Goal: Task Accomplishment & Management: Manage account settings

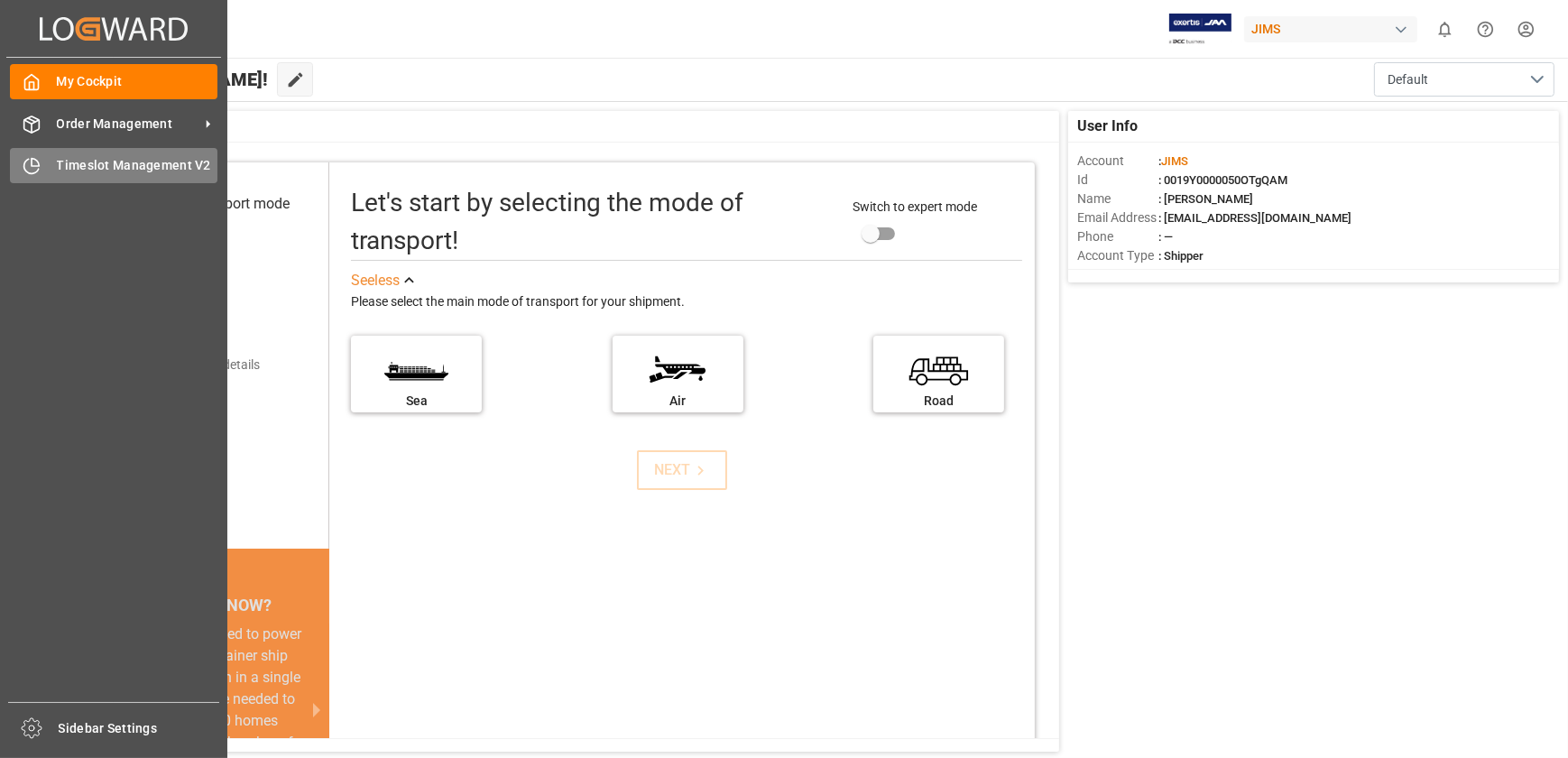
click at [53, 170] on div "Timeslot Management V2 Timeslot Management V2" at bounding box center [113, 165] width 208 height 35
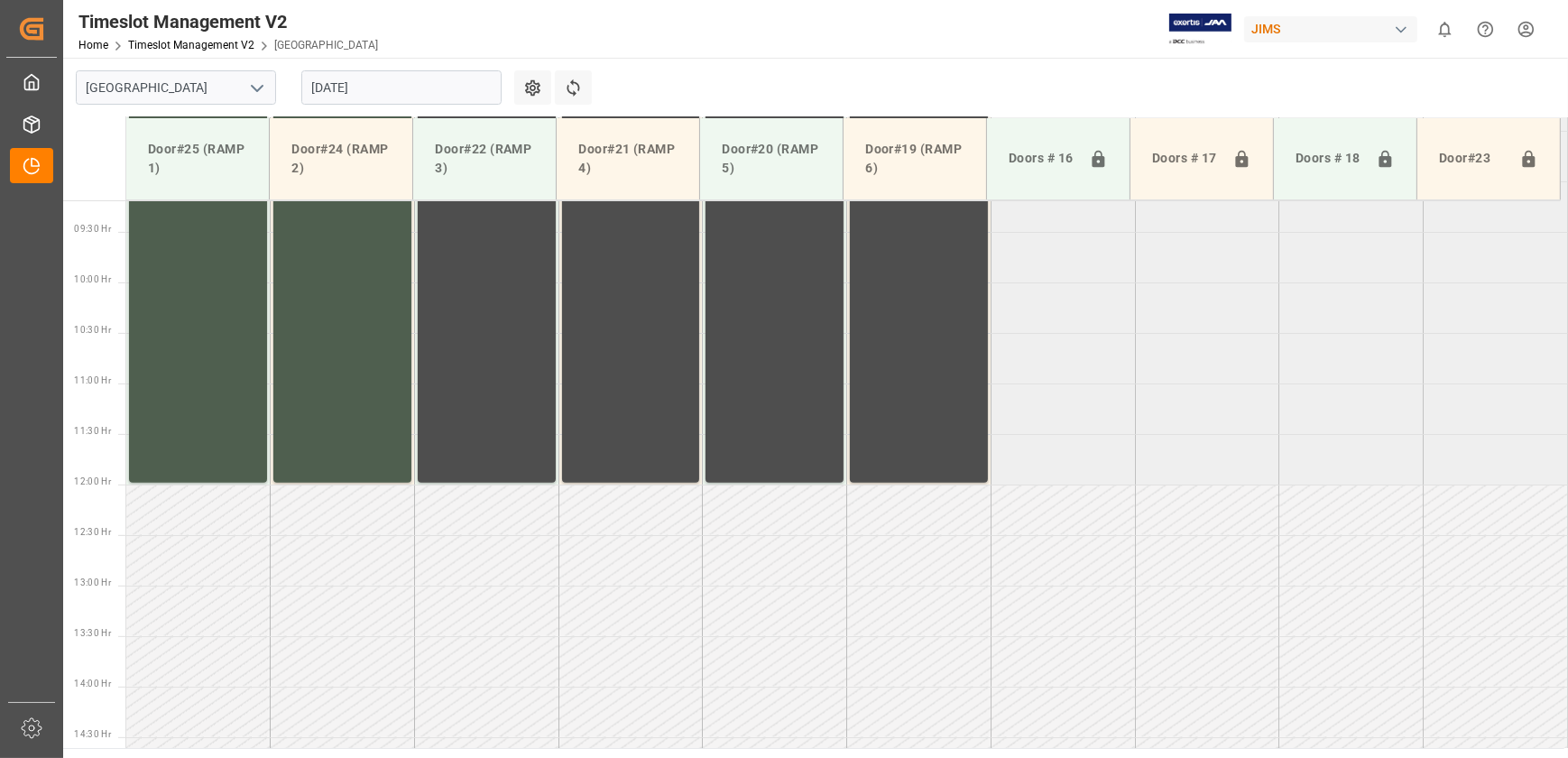
scroll to position [1017, 0]
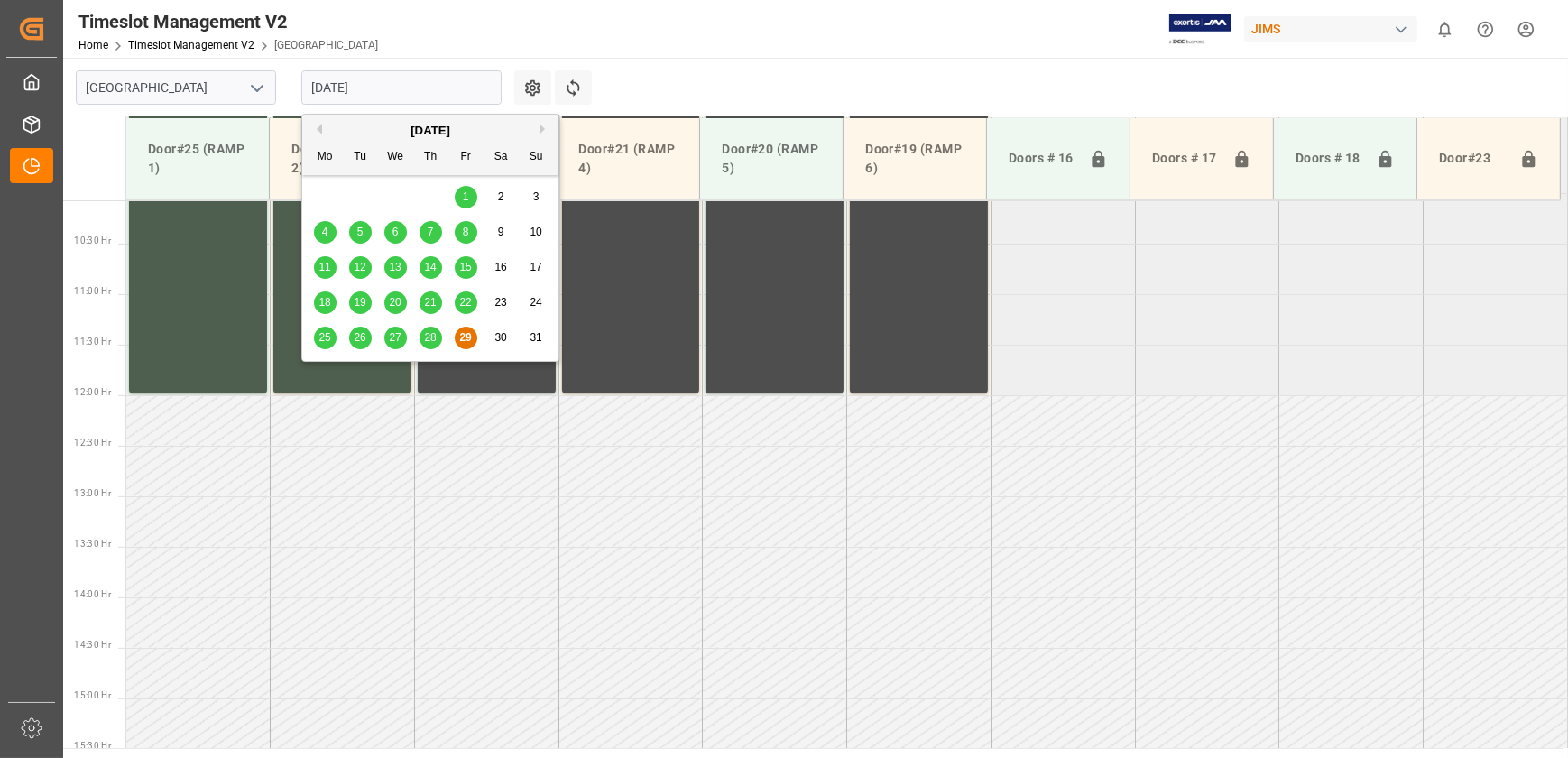
click at [393, 86] on input "[DATE]" at bounding box center [401, 87] width 201 height 35
click at [542, 129] on button "Next Month" at bounding box center [545, 128] width 11 height 11
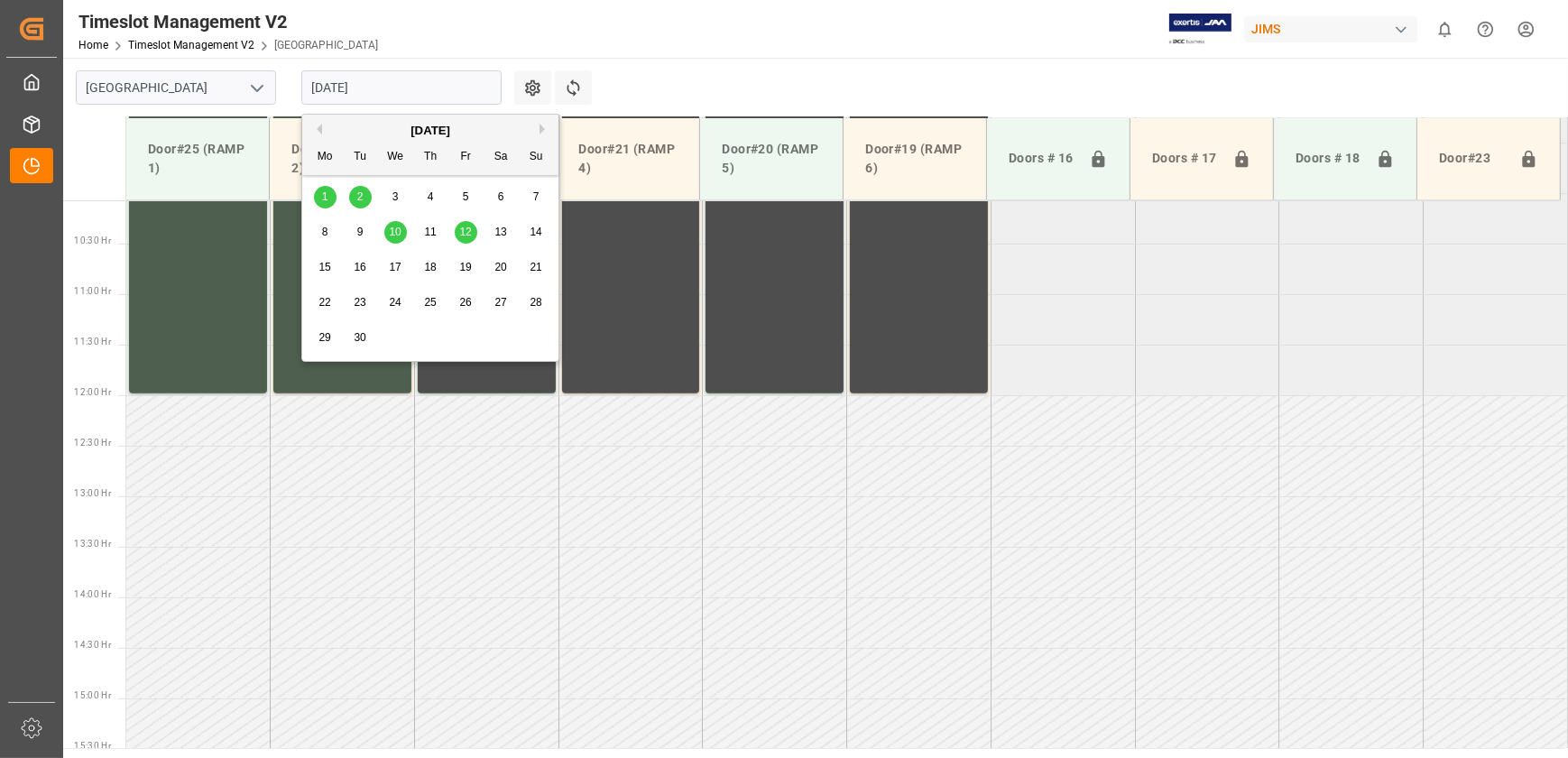
click at [362, 198] on span "2" at bounding box center [361, 197] width 6 height 13
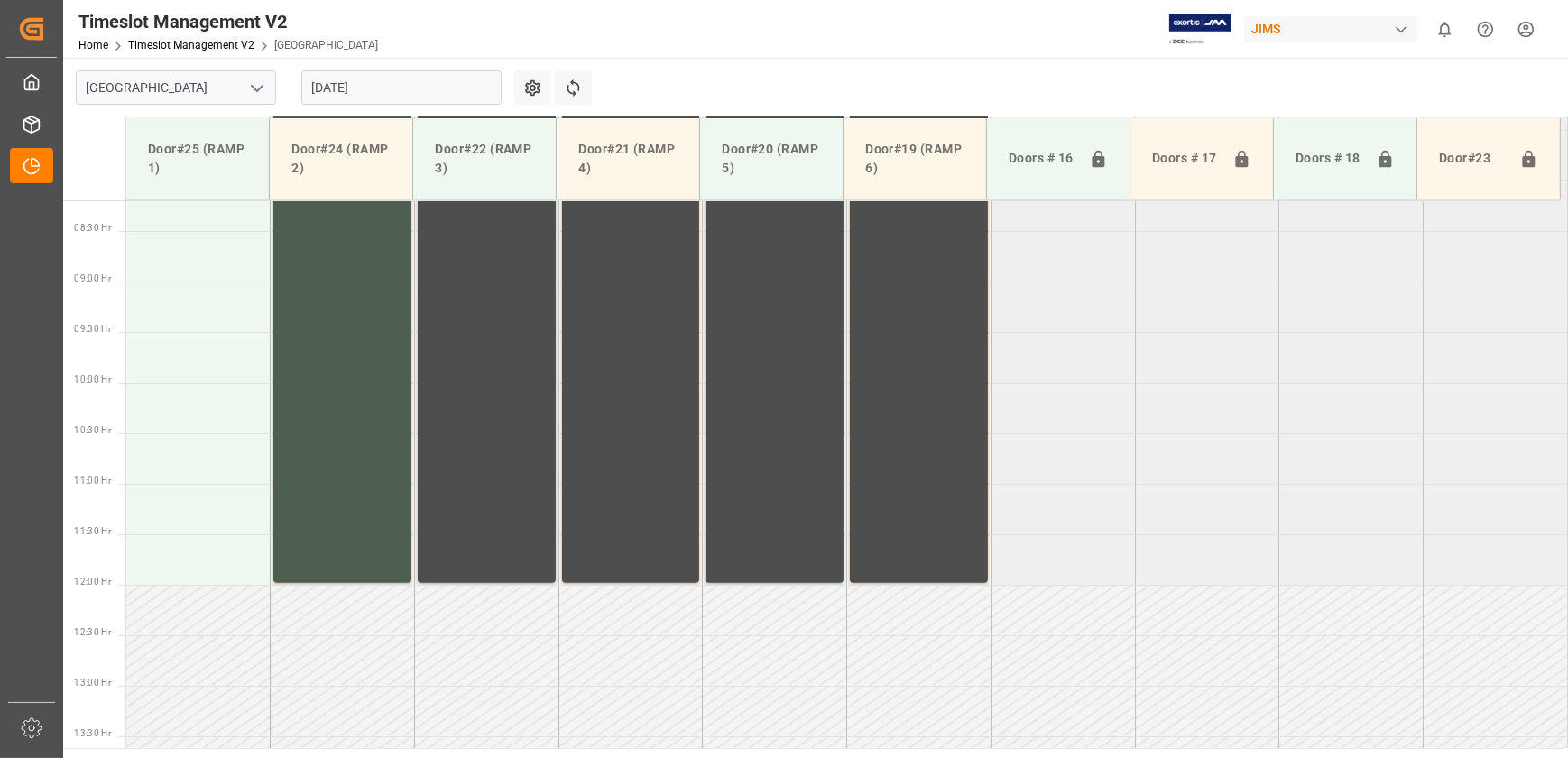
scroll to position [607, 0]
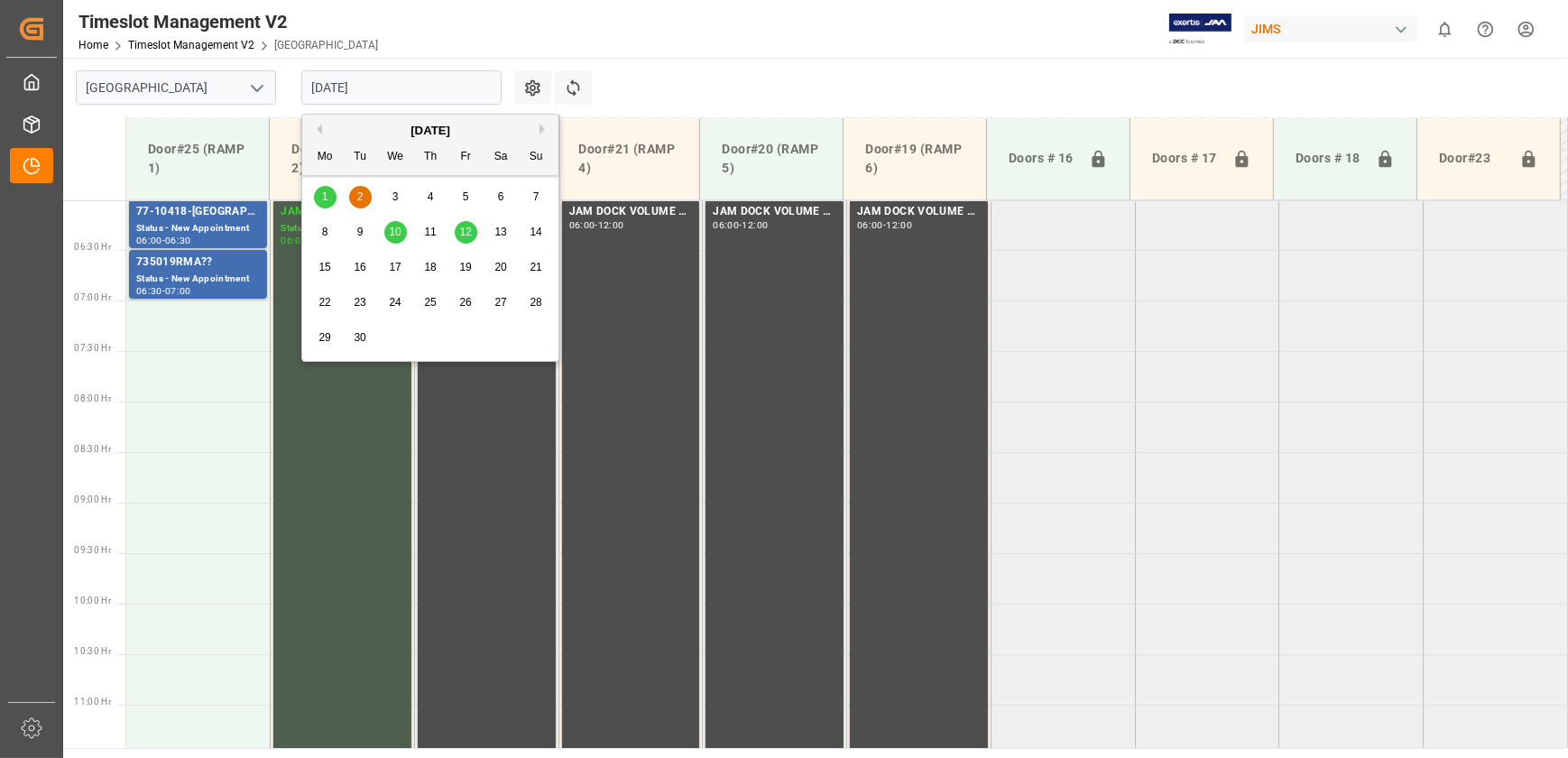
click at [382, 86] on input "[DATE]" at bounding box center [401, 87] width 201 height 35
click at [322, 198] on span "1" at bounding box center [325, 197] width 6 height 13
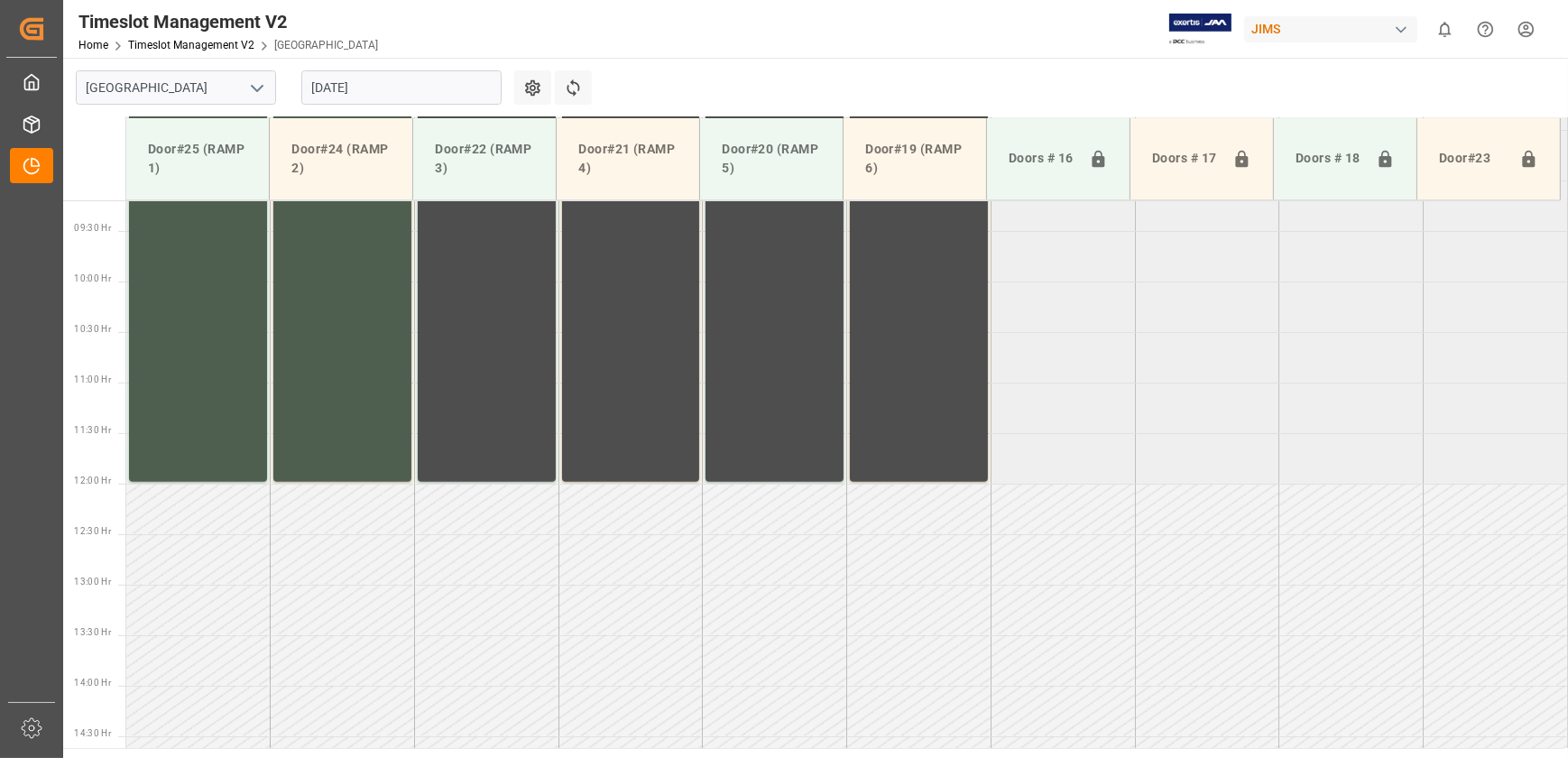
scroll to position [1017, 0]
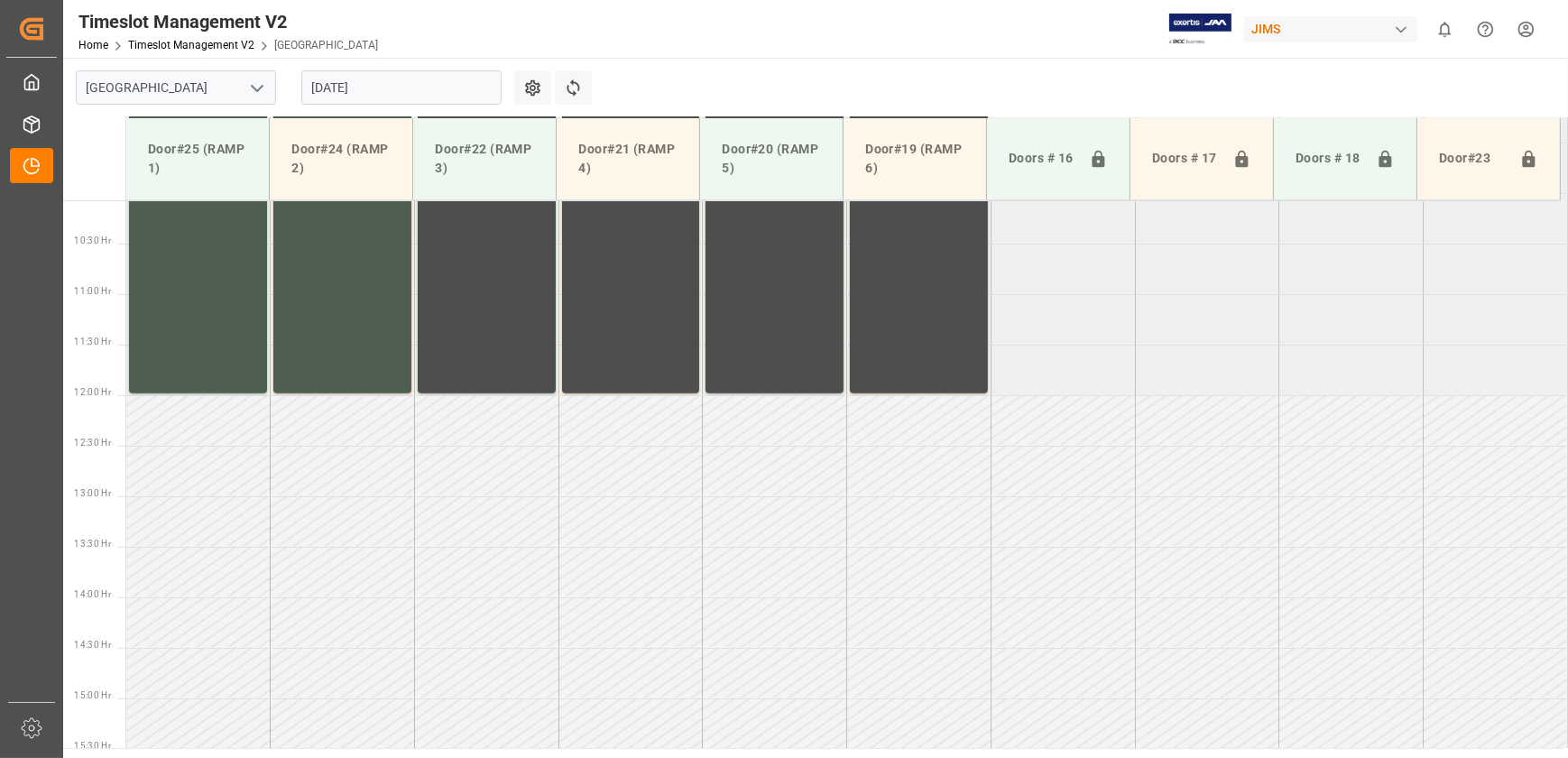
click at [391, 98] on input "[DATE]" at bounding box center [401, 87] width 201 height 35
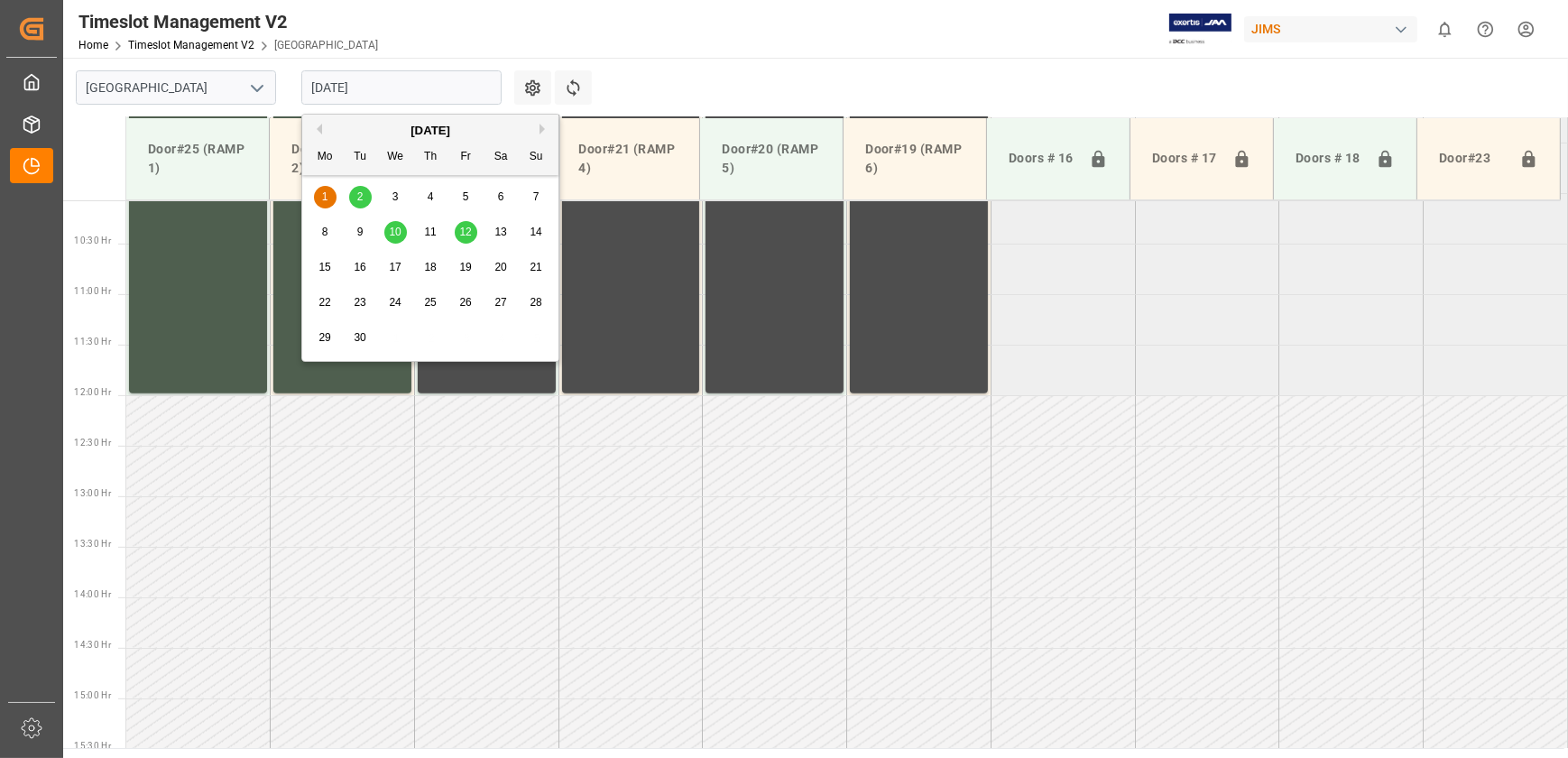
click at [363, 202] on div "2" at bounding box center [360, 198] width 23 height 22
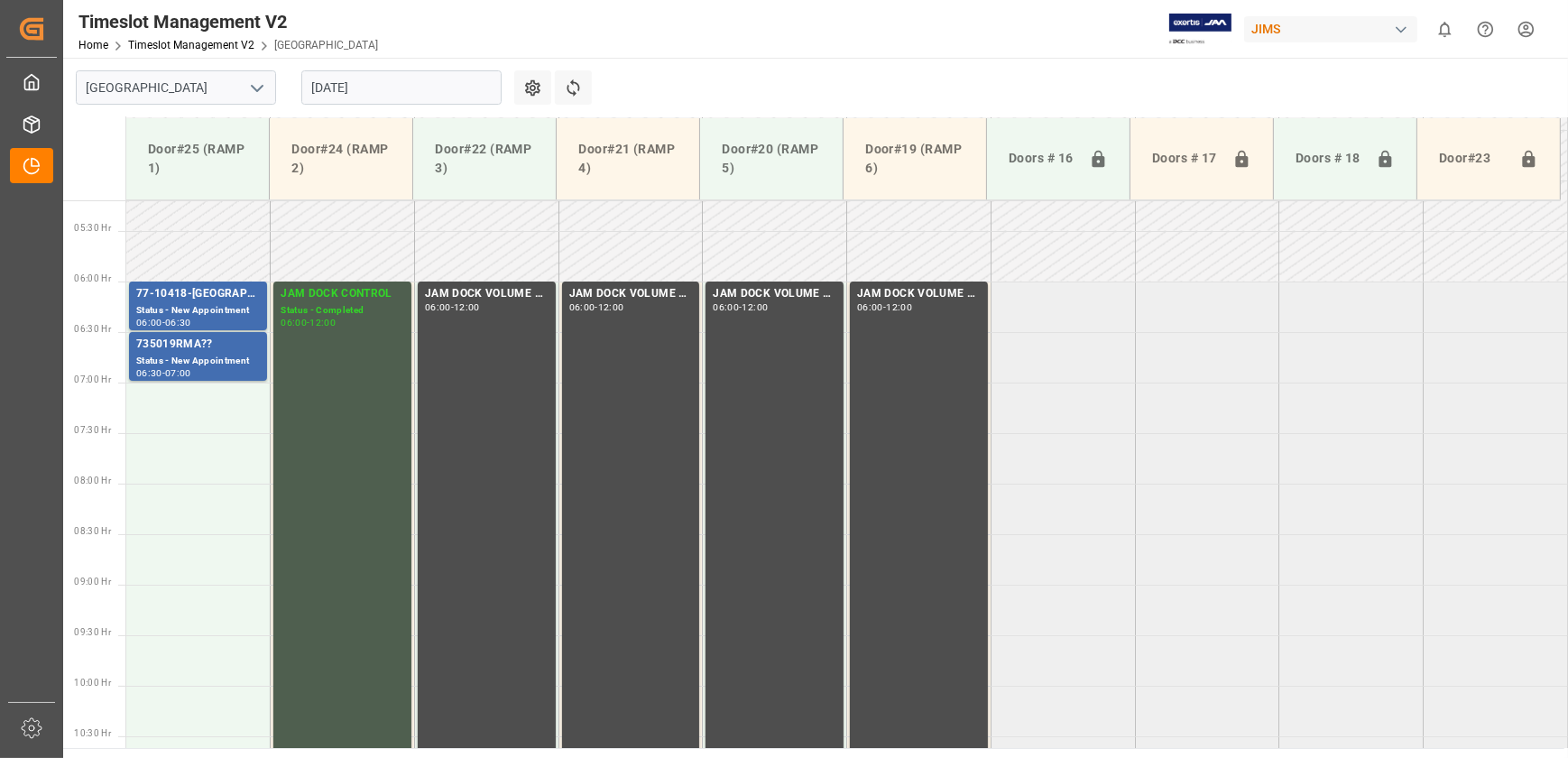
scroll to position [198, 0]
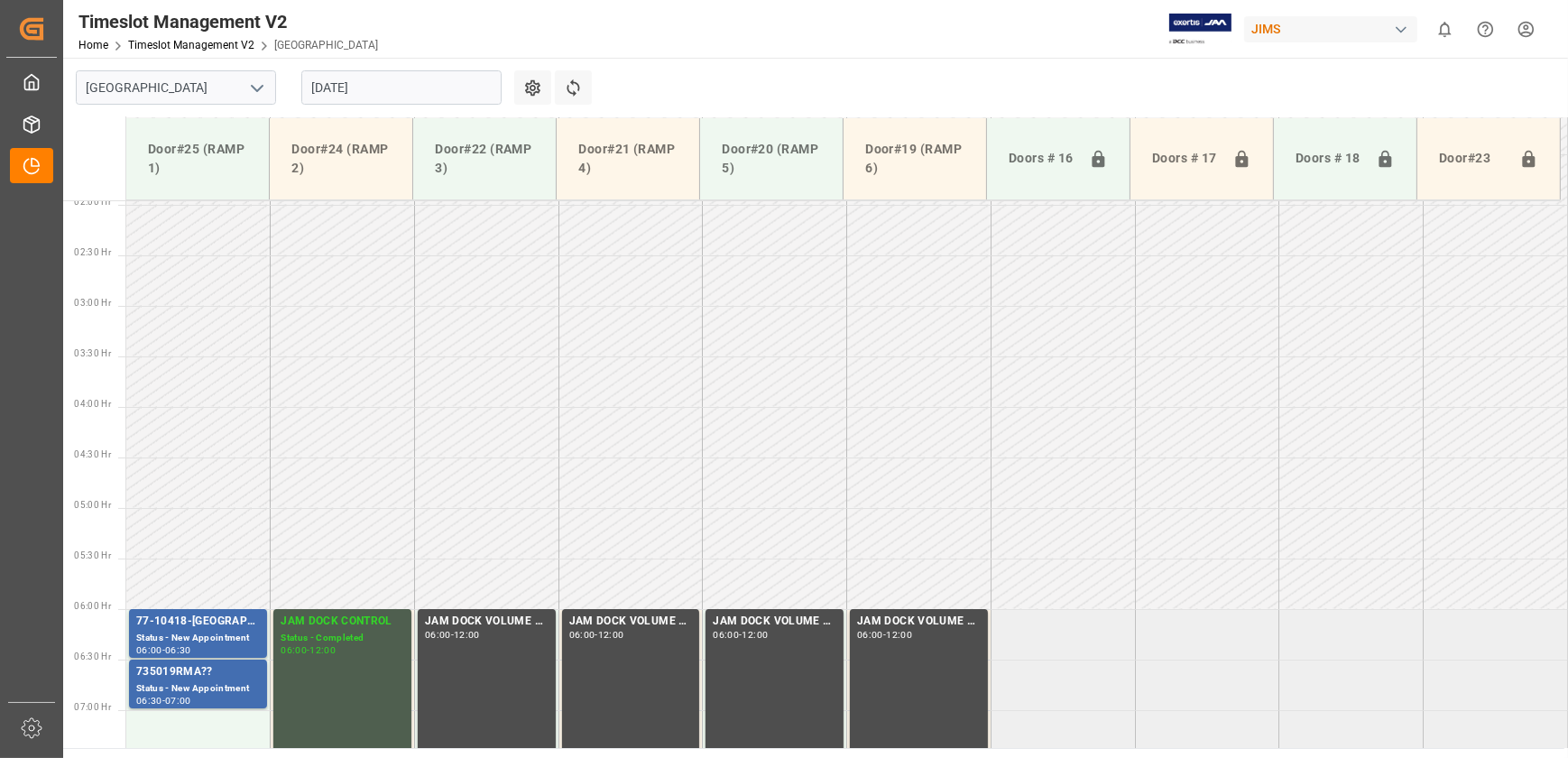
click at [675, 397] on td at bounding box center [630, 381] width 144 height 51
click at [593, 291] on td at bounding box center [630, 280] width 144 height 51
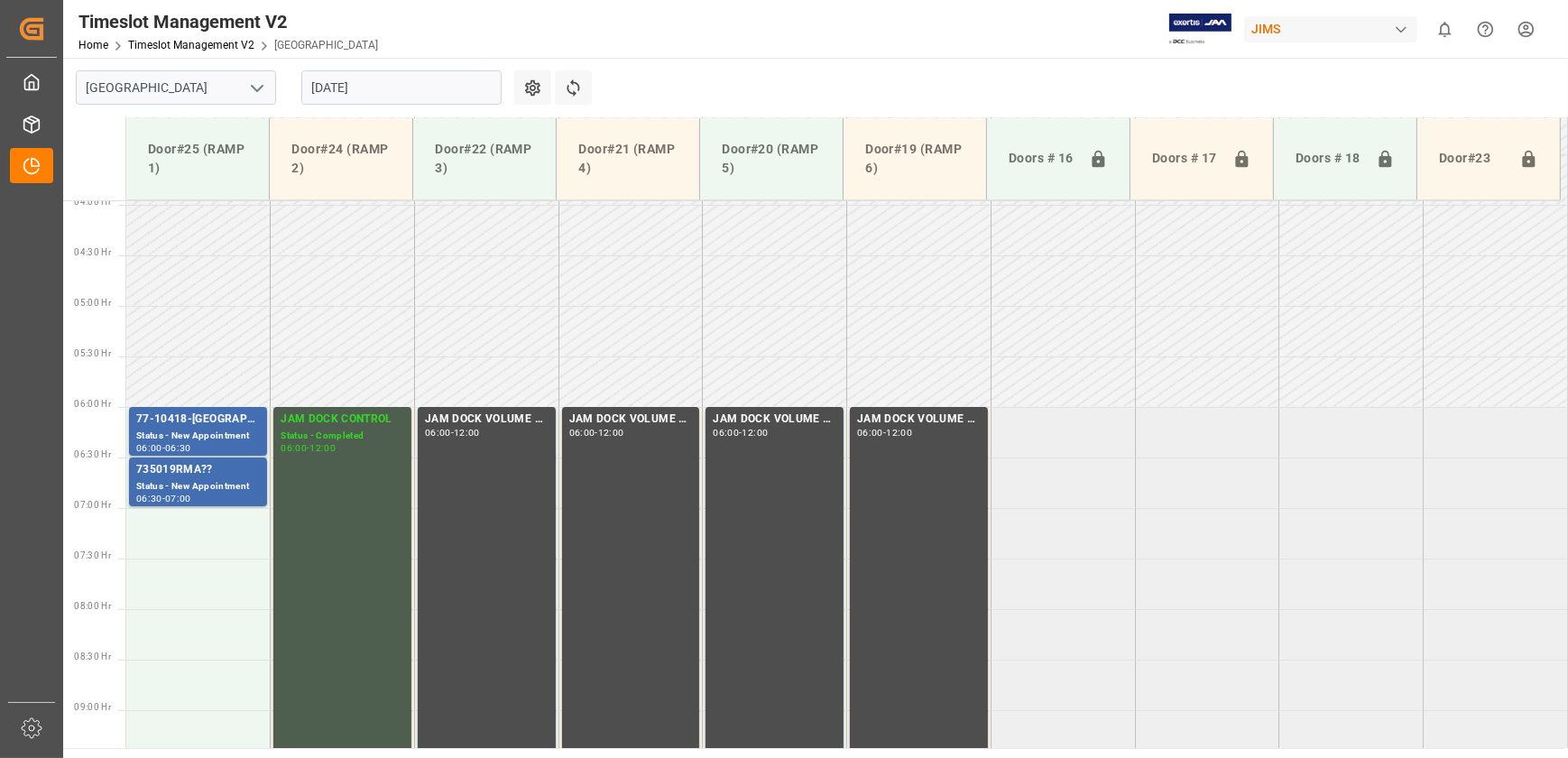
scroll to position [245, 0]
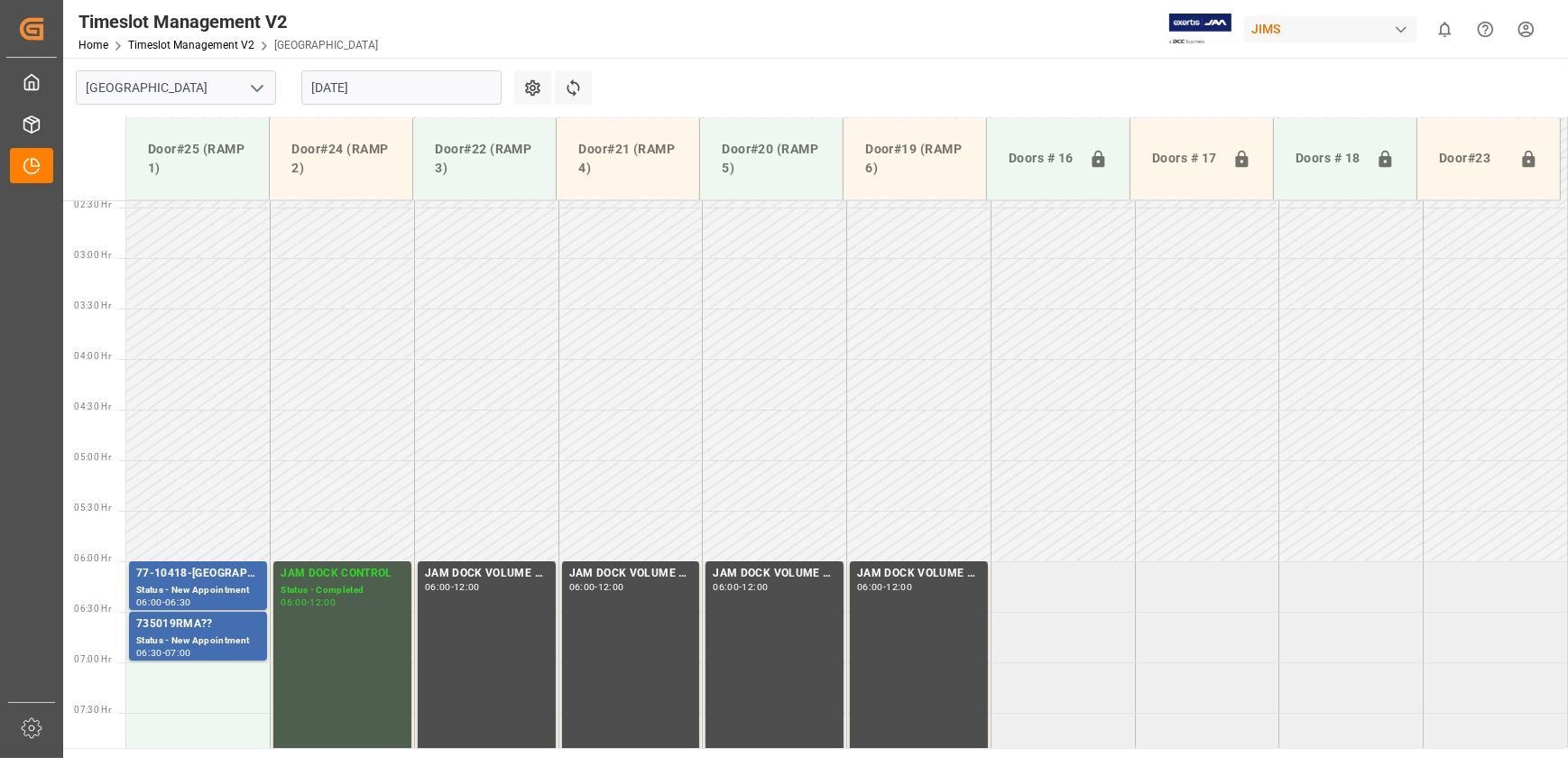
click at [420, 87] on input "[DATE]" at bounding box center [401, 87] width 201 height 35
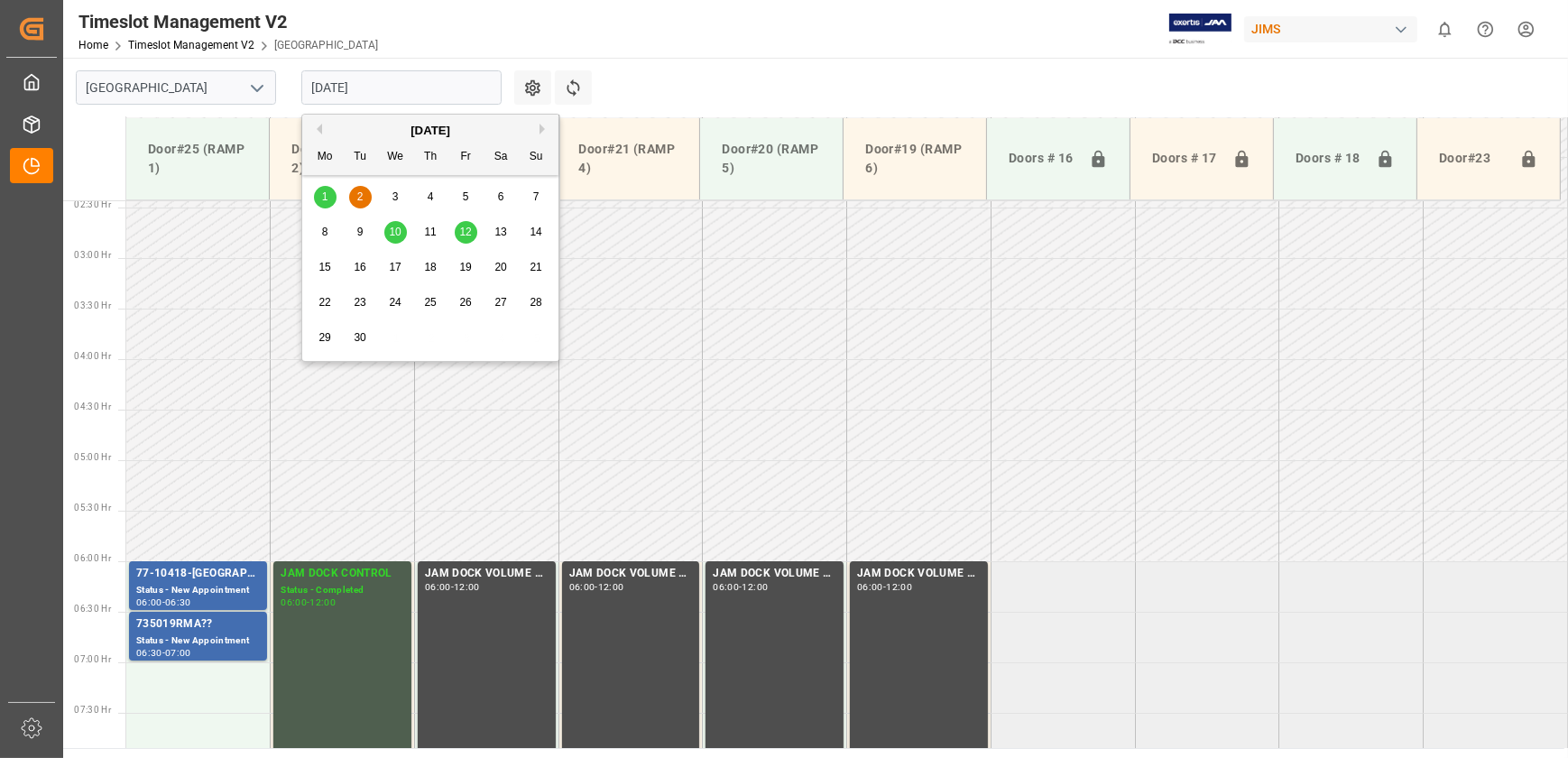
click at [362, 194] on span "2" at bounding box center [361, 197] width 6 height 13
click at [360, 97] on input "[DATE]" at bounding box center [401, 87] width 201 height 35
click at [392, 198] on span "3" at bounding box center [395, 197] width 6 height 13
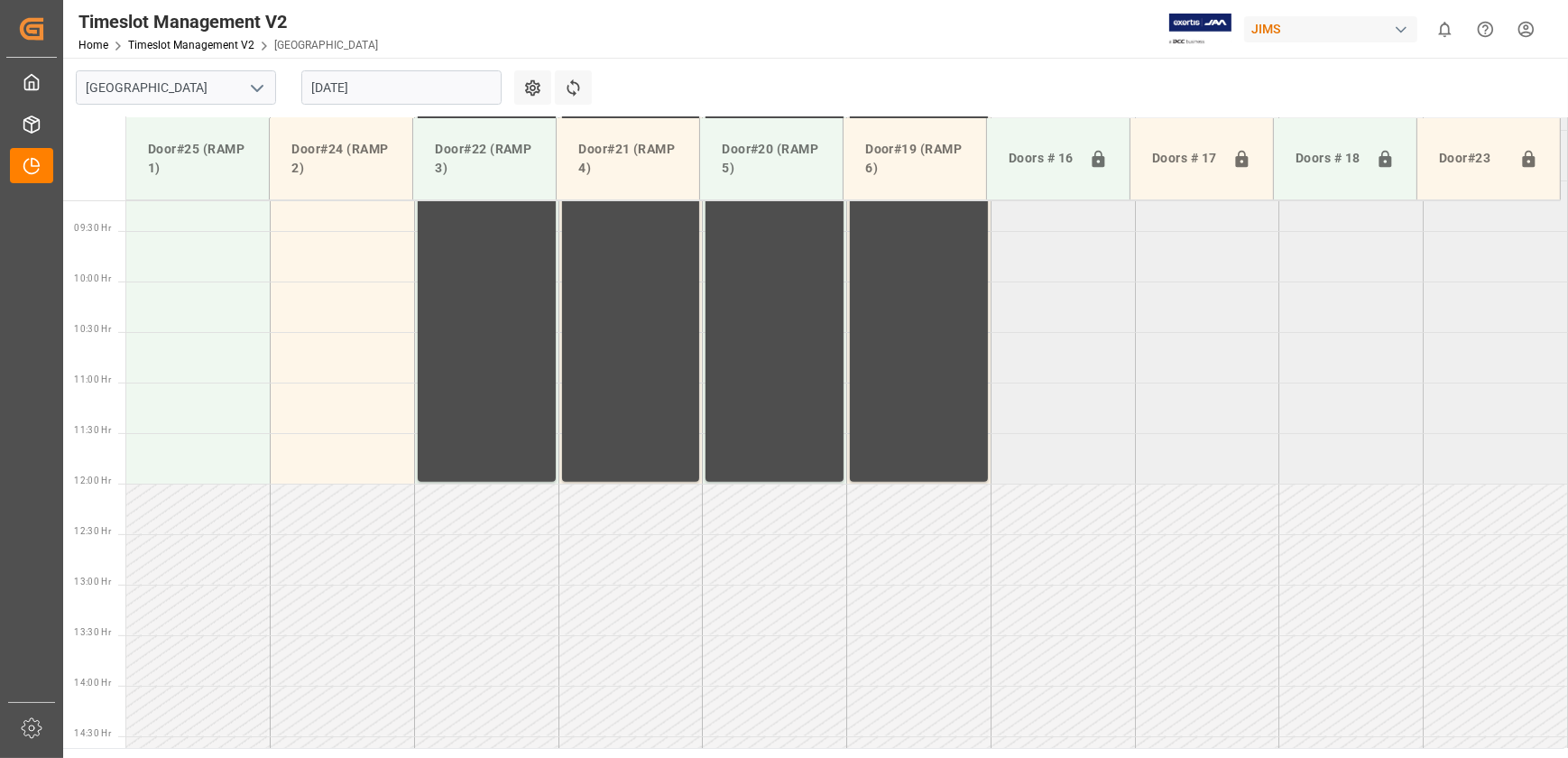
scroll to position [1017, 0]
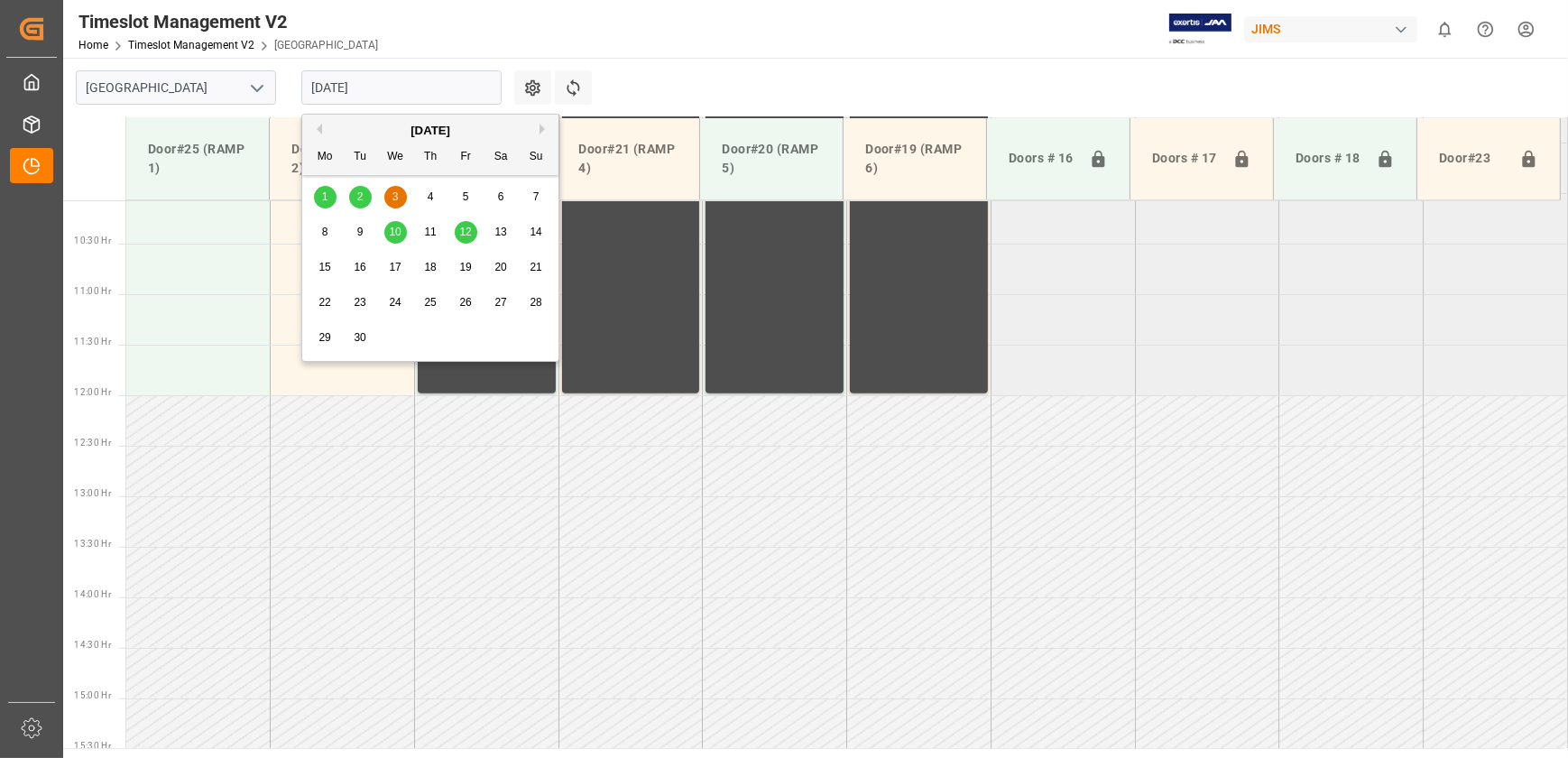
click at [368, 81] on input "[DATE]" at bounding box center [401, 87] width 201 height 35
click at [363, 195] on div "2" at bounding box center [360, 198] width 23 height 22
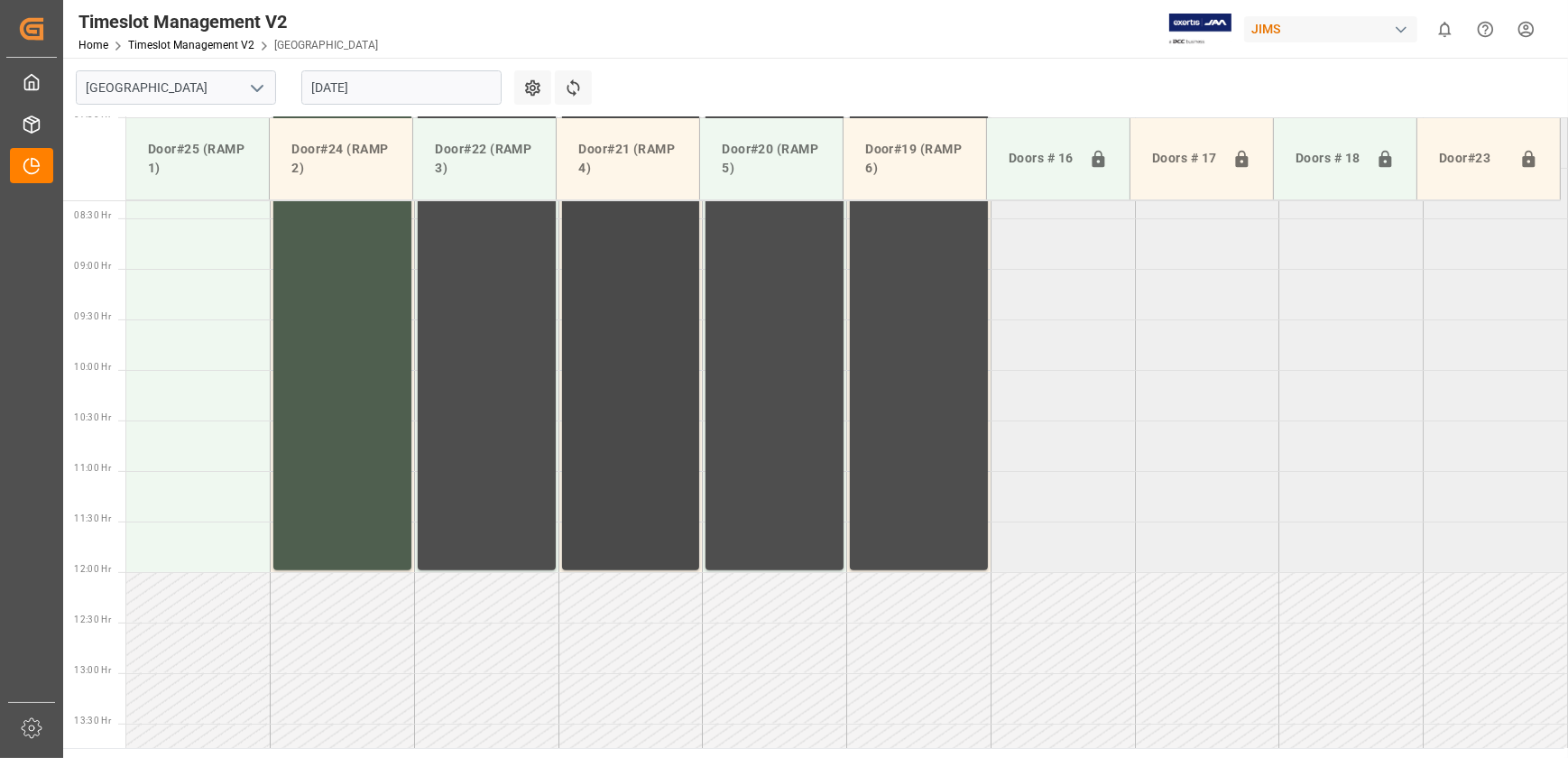
scroll to position [607, 0]
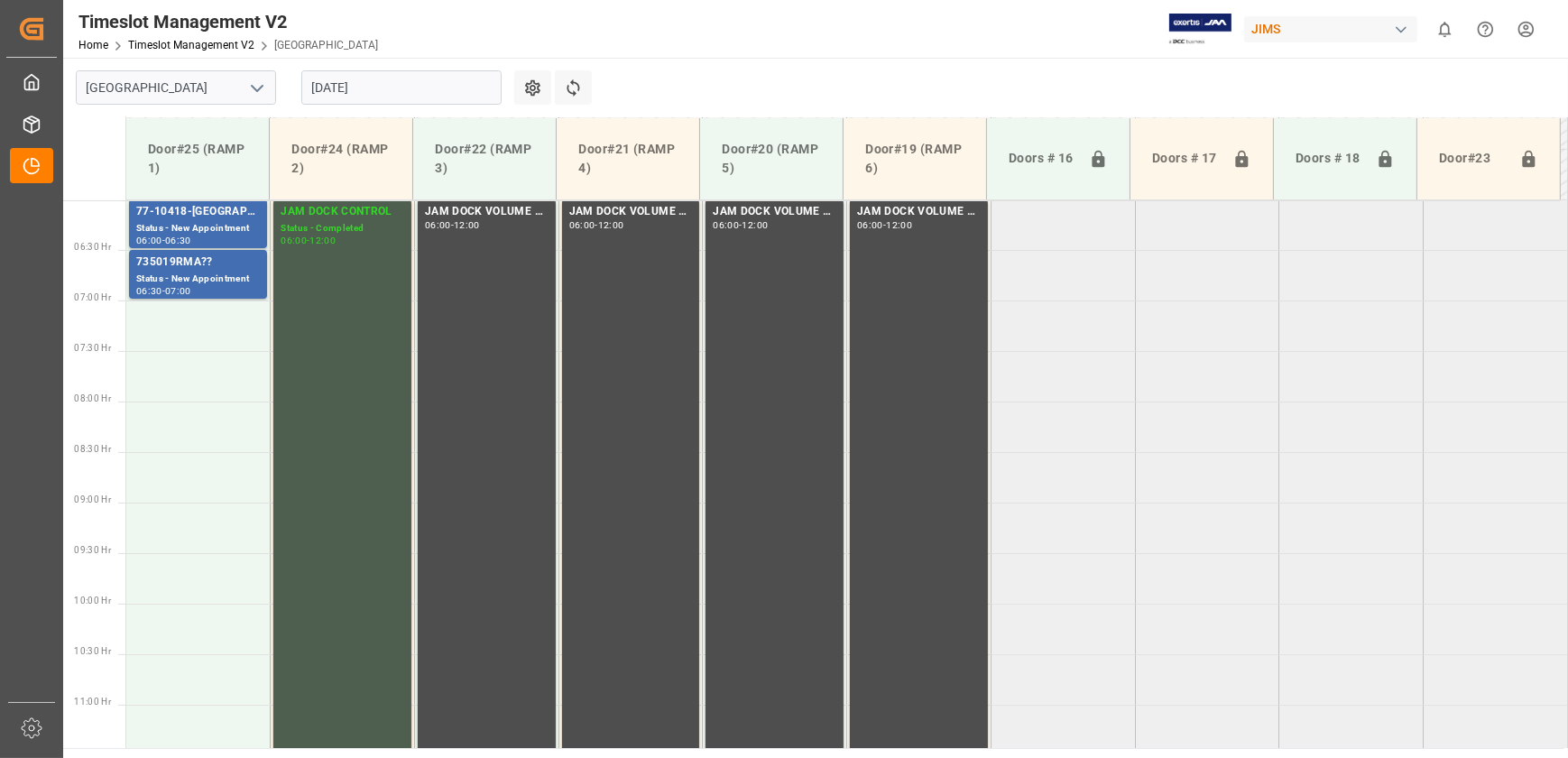
click at [399, 87] on input "[DATE]" at bounding box center [401, 87] width 201 height 35
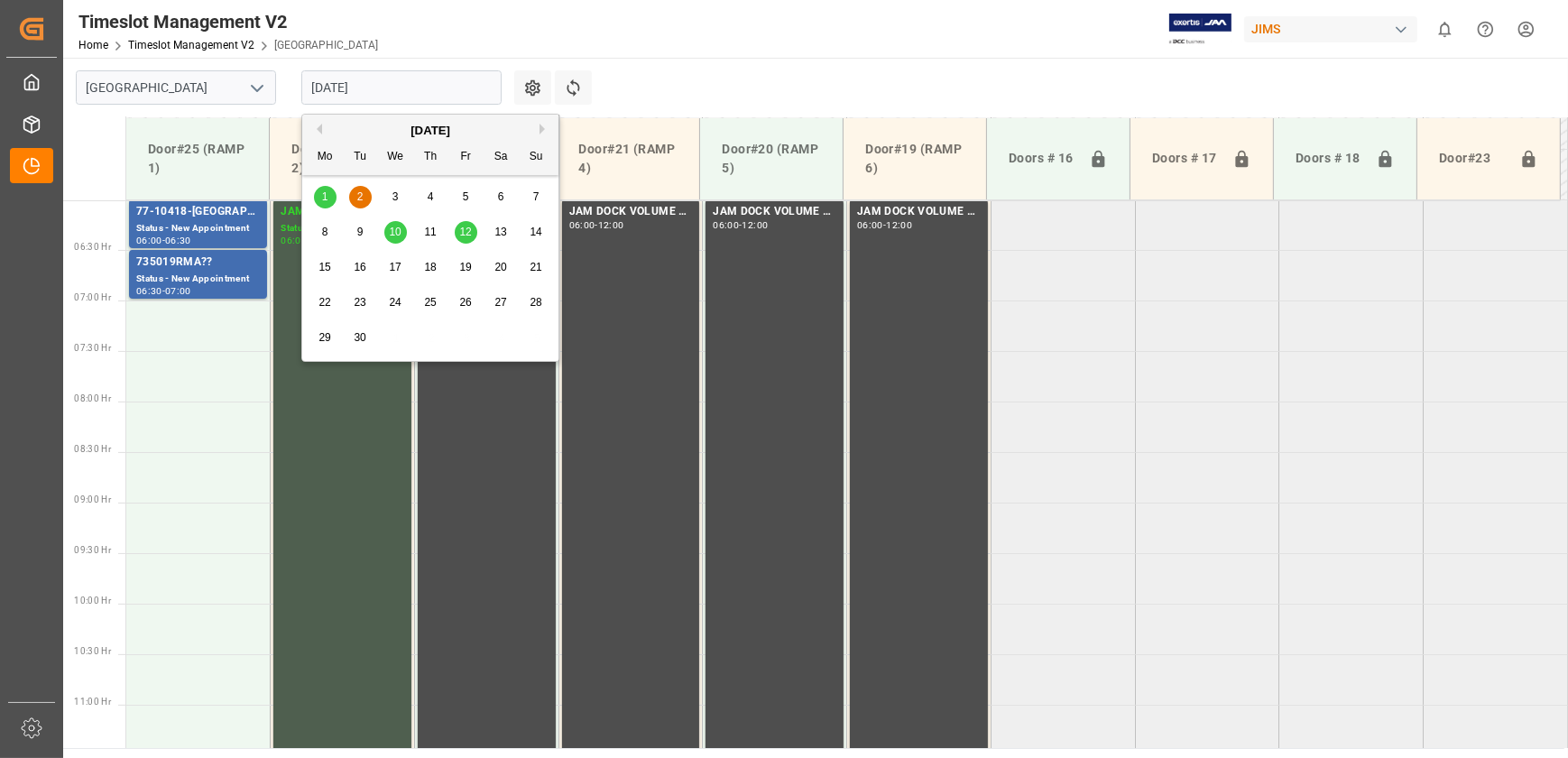
click at [334, 195] on div "1" at bounding box center [325, 198] width 23 height 22
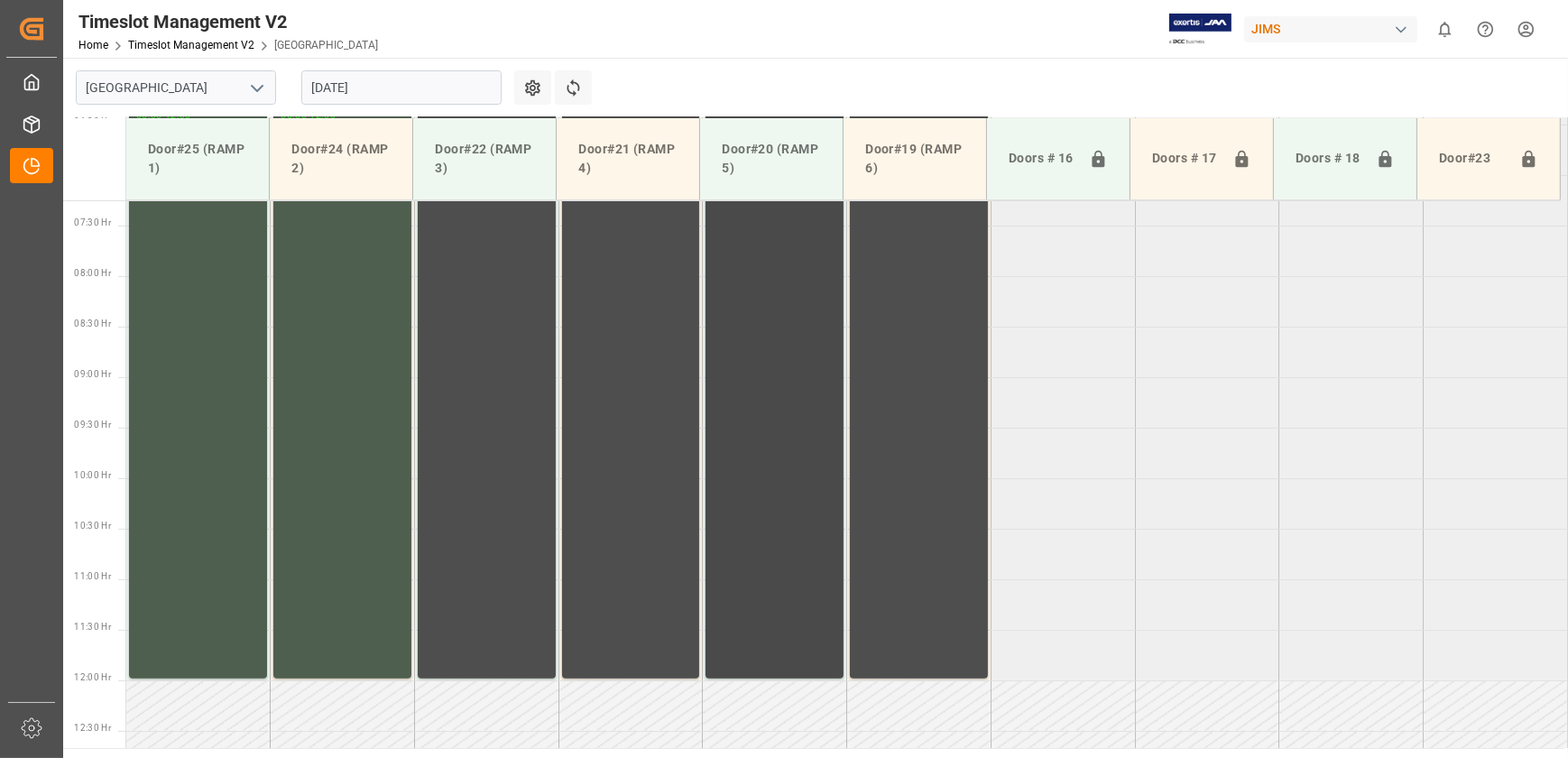
scroll to position [526, 0]
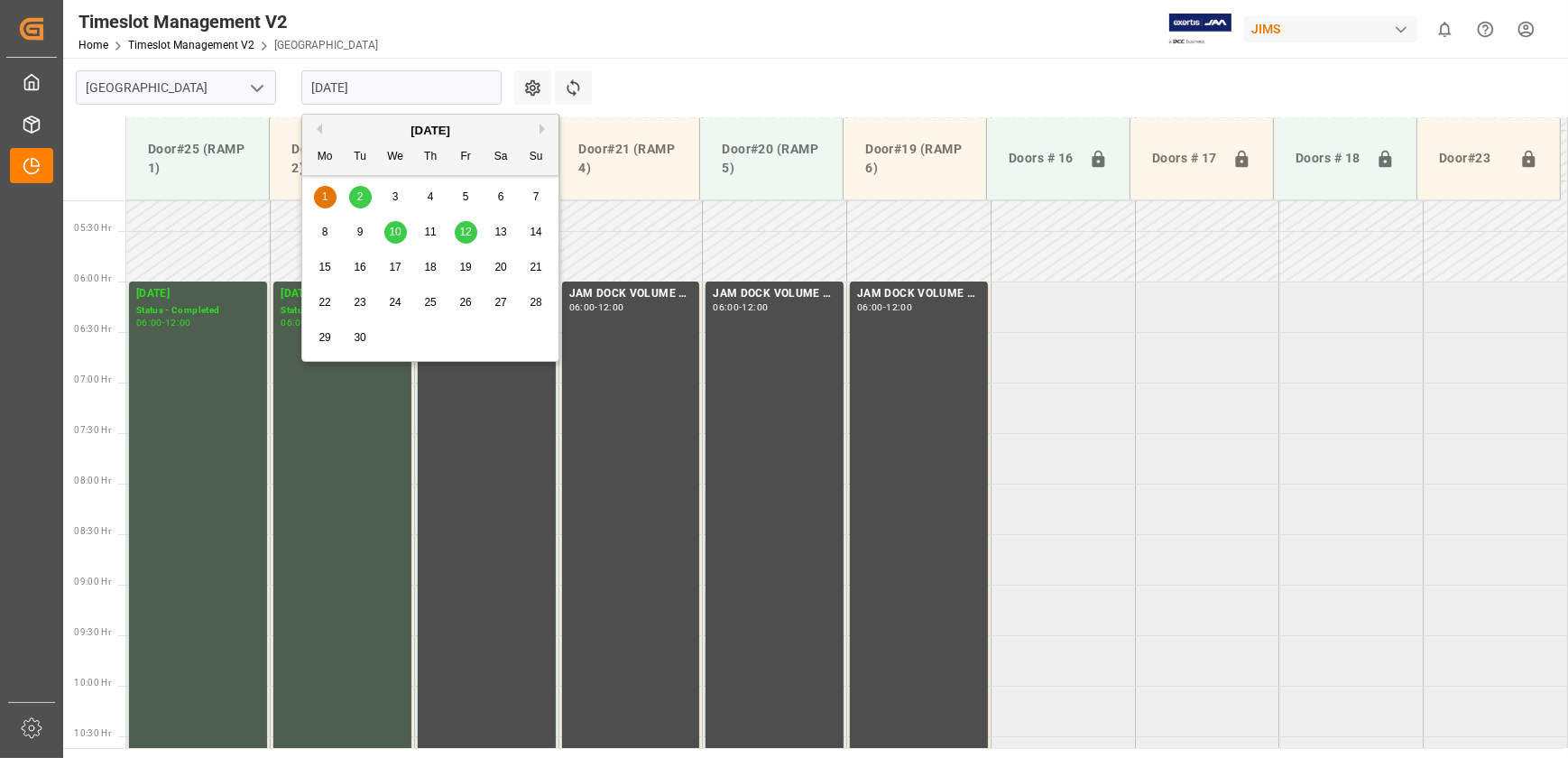
click at [442, 97] on input "[DATE]" at bounding box center [401, 87] width 201 height 35
click at [320, 130] on button "Previous Month" at bounding box center [316, 128] width 11 height 11
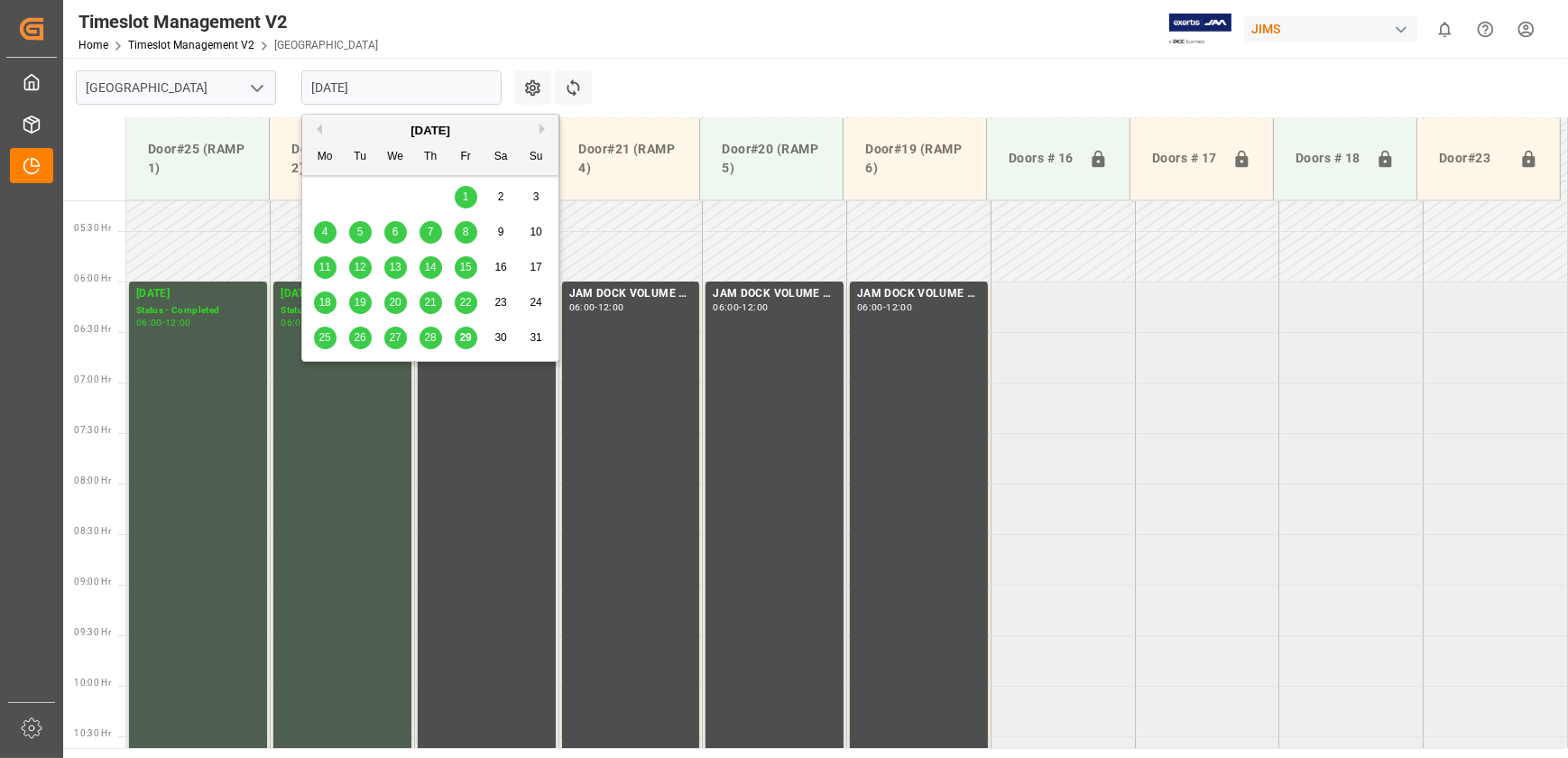
click at [463, 341] on span "29" at bounding box center [465, 337] width 12 height 13
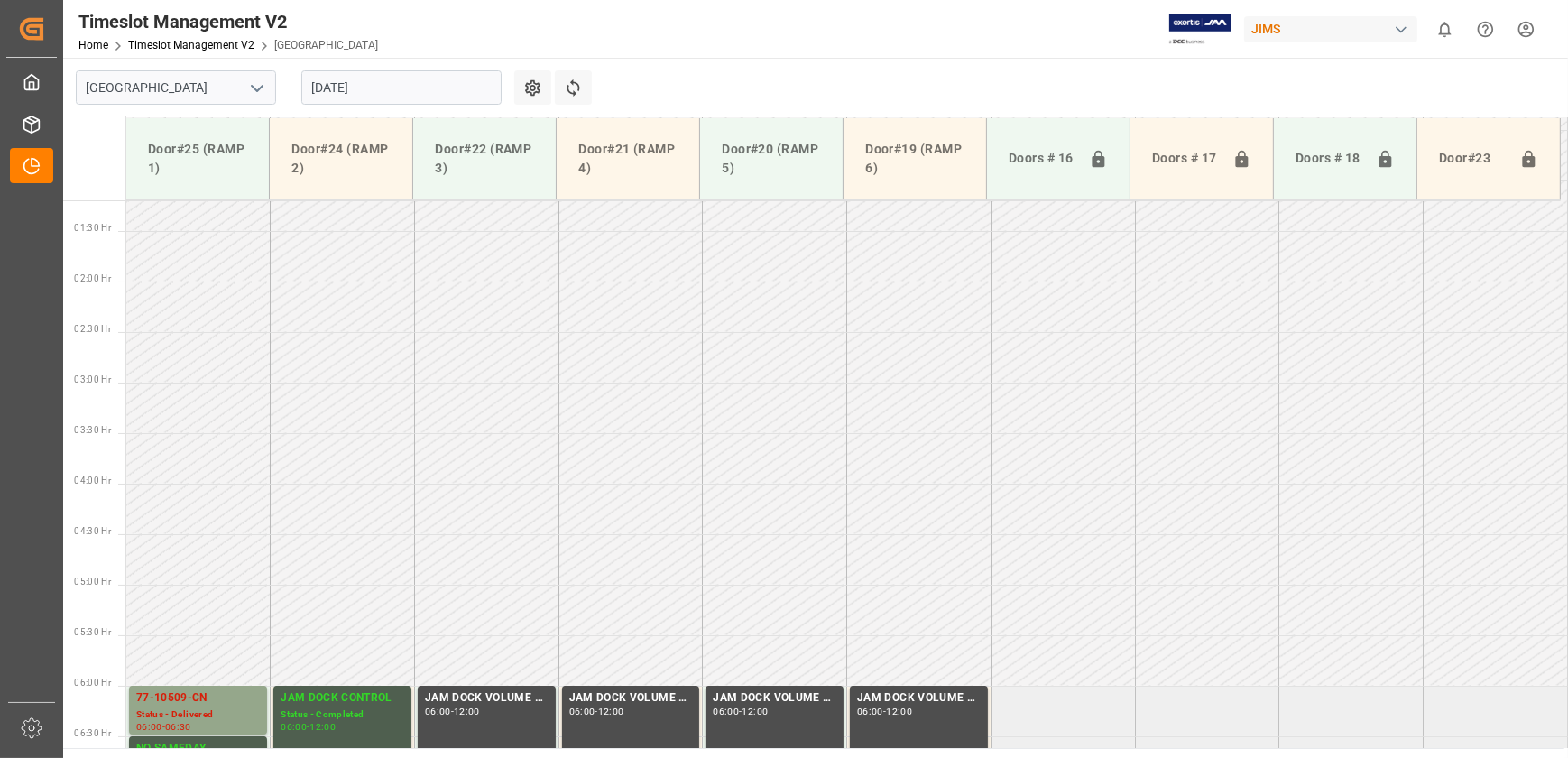
scroll to position [115, 0]
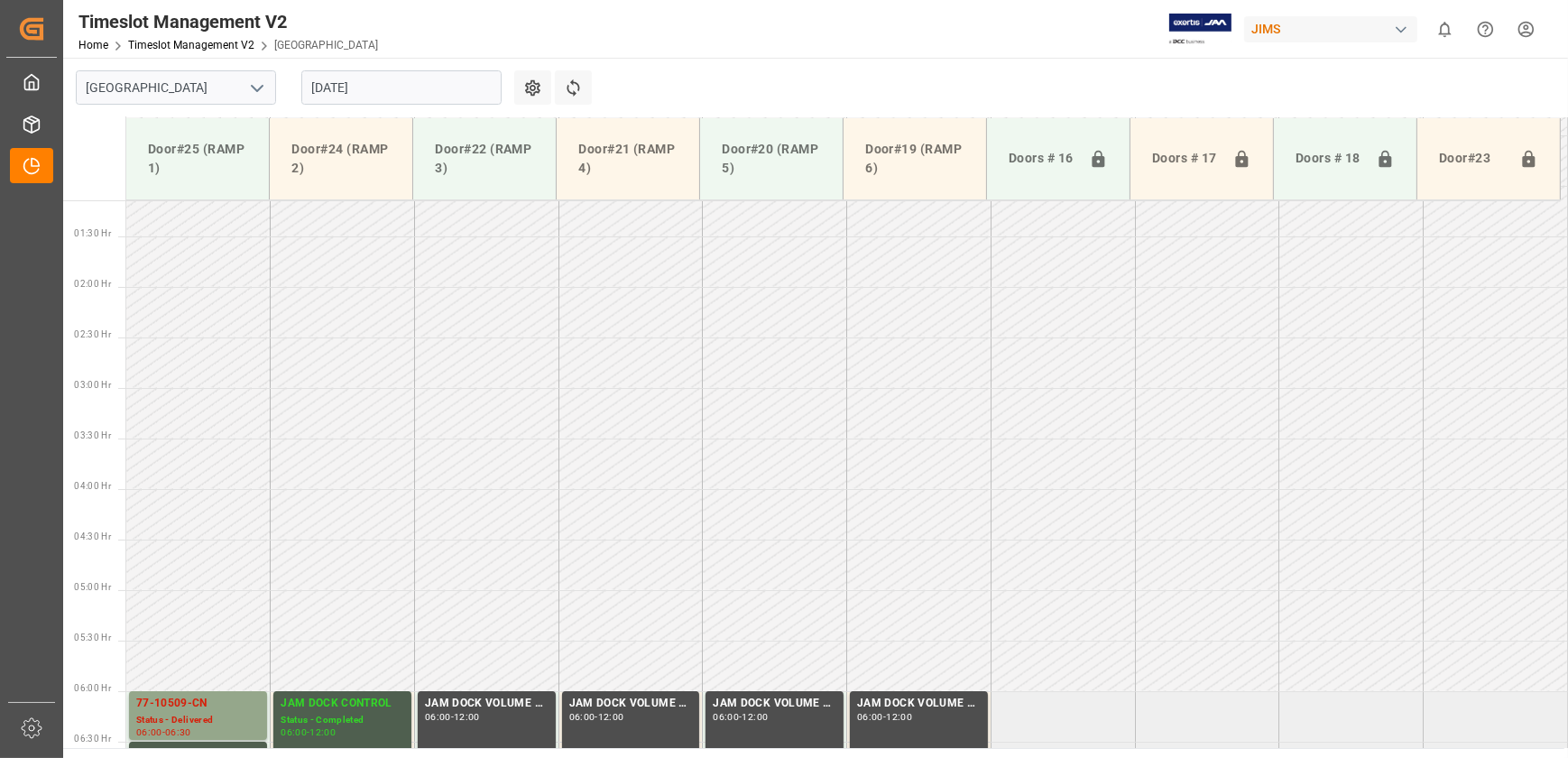
click at [392, 91] on input "[DATE]" at bounding box center [401, 87] width 201 height 35
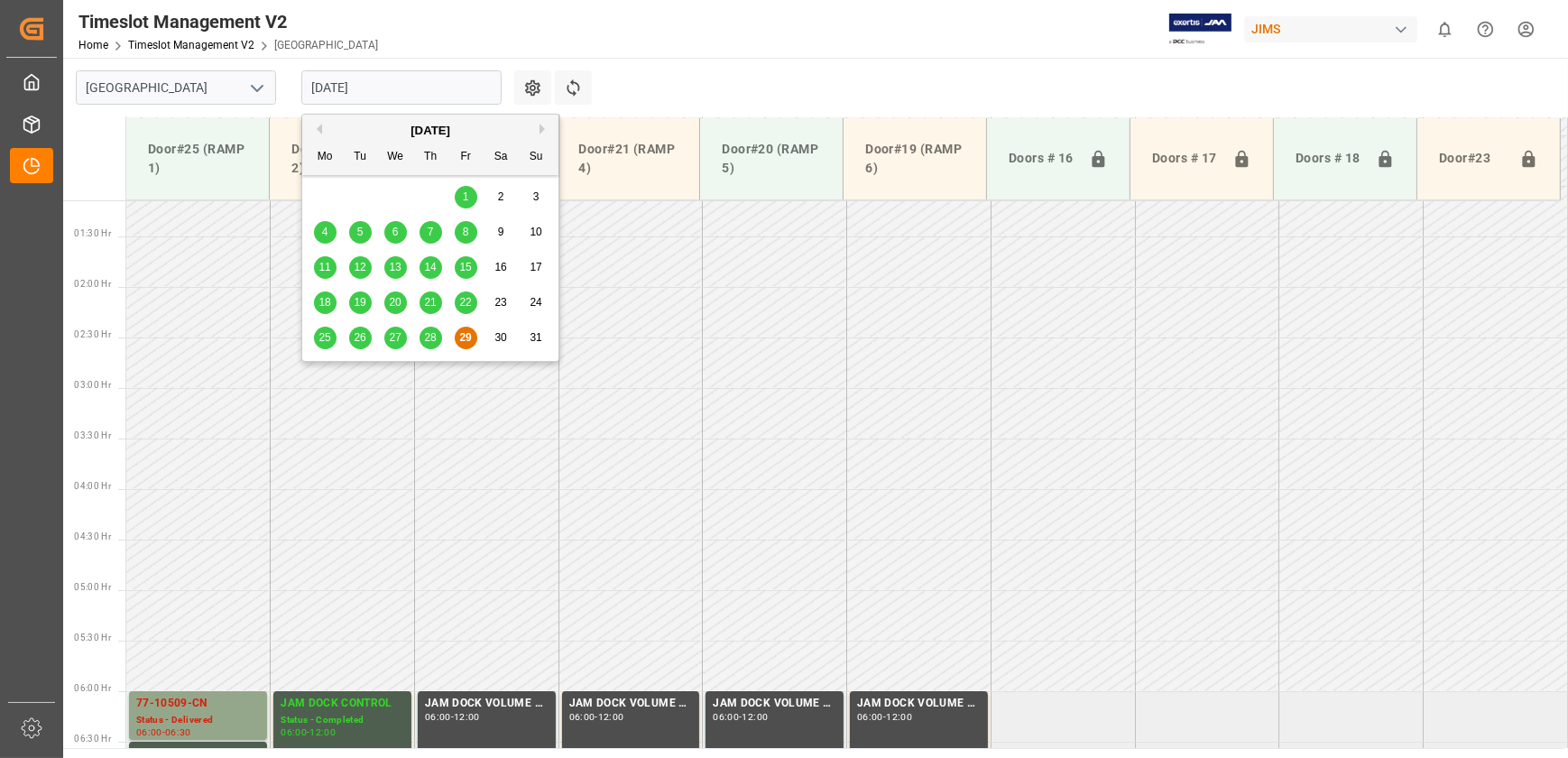
click at [540, 126] on button "Next Month" at bounding box center [545, 128] width 11 height 11
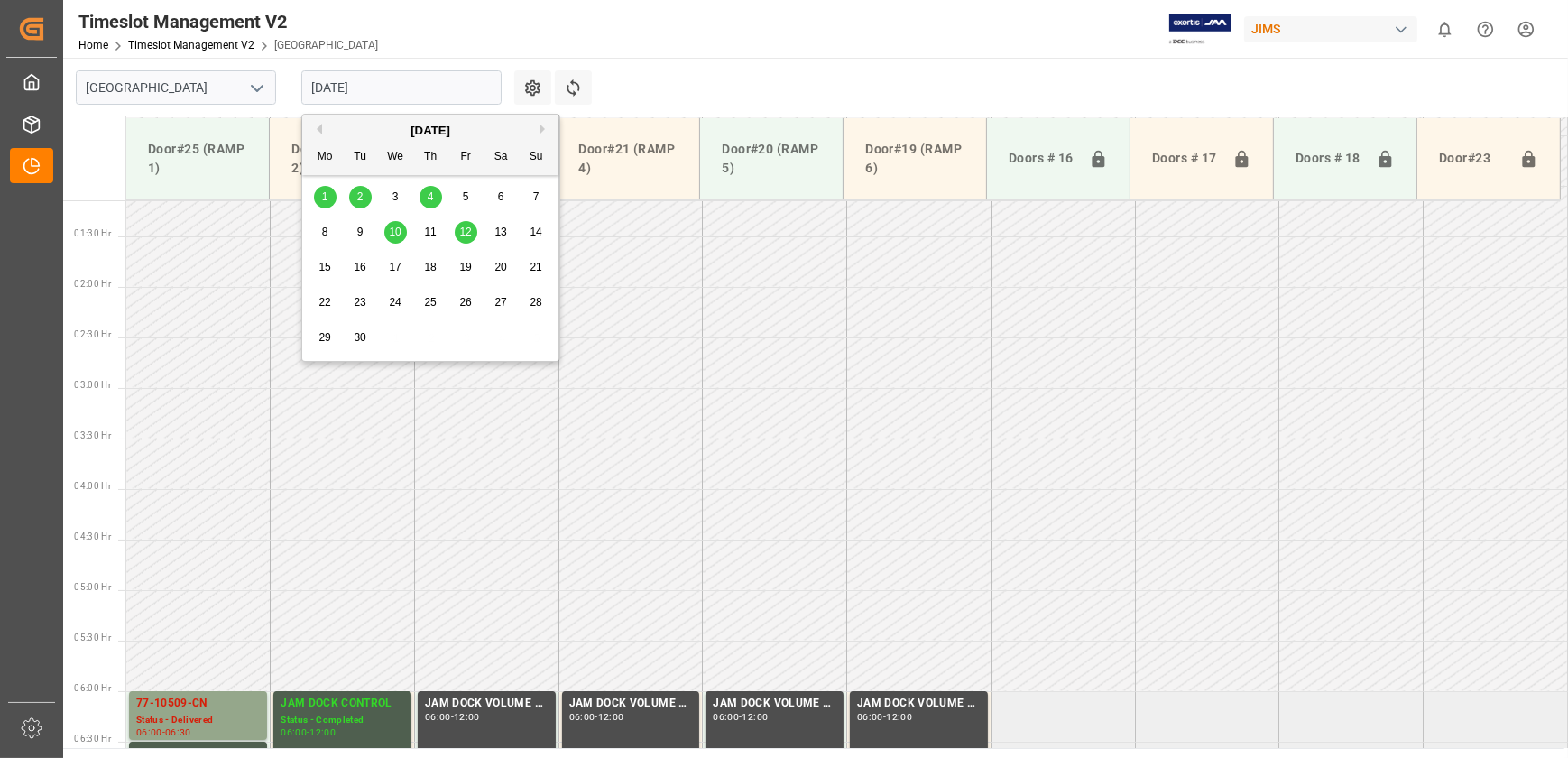
click at [430, 195] on span "4" at bounding box center [430, 197] width 6 height 13
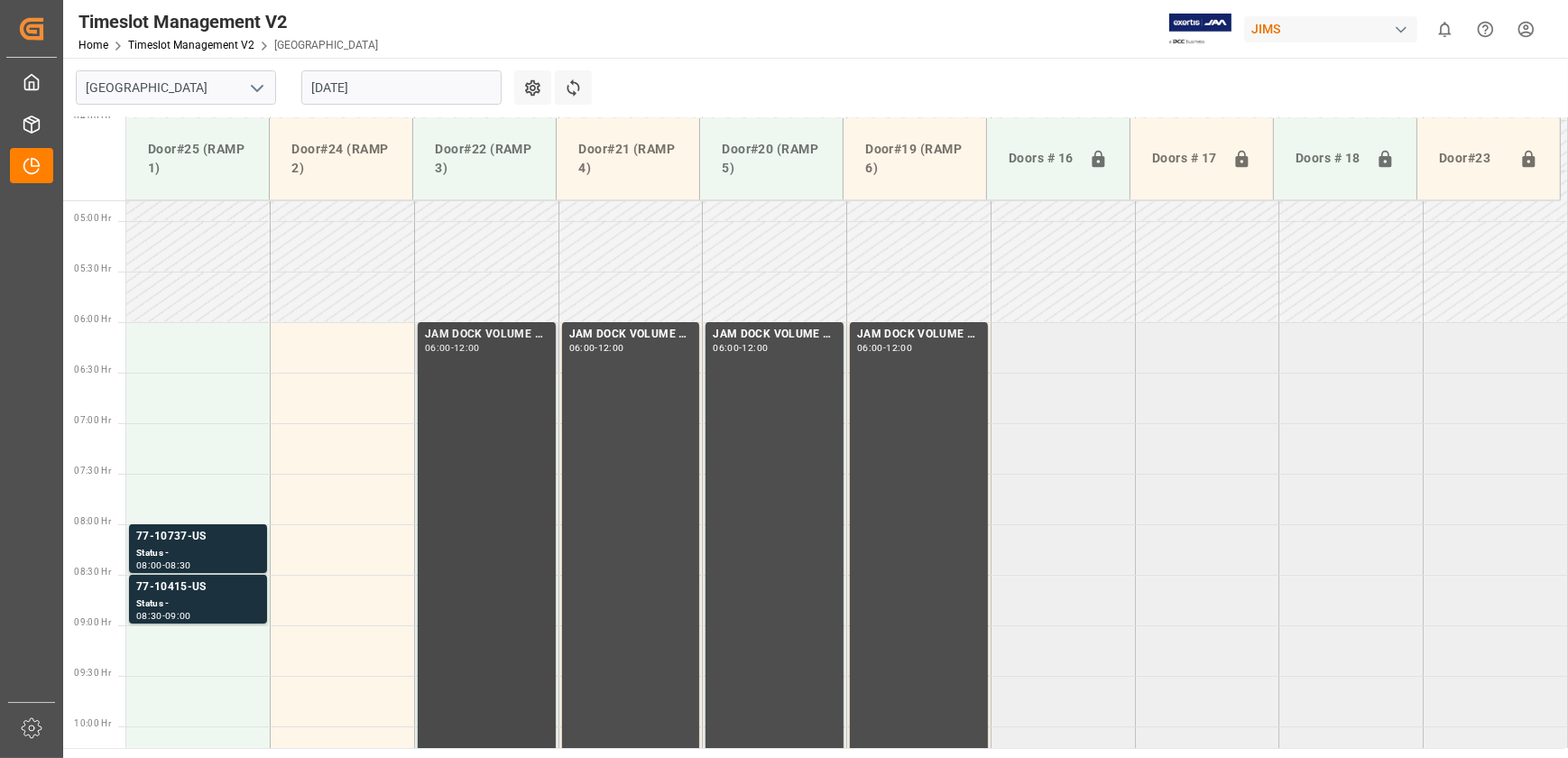
scroll to position [443, 0]
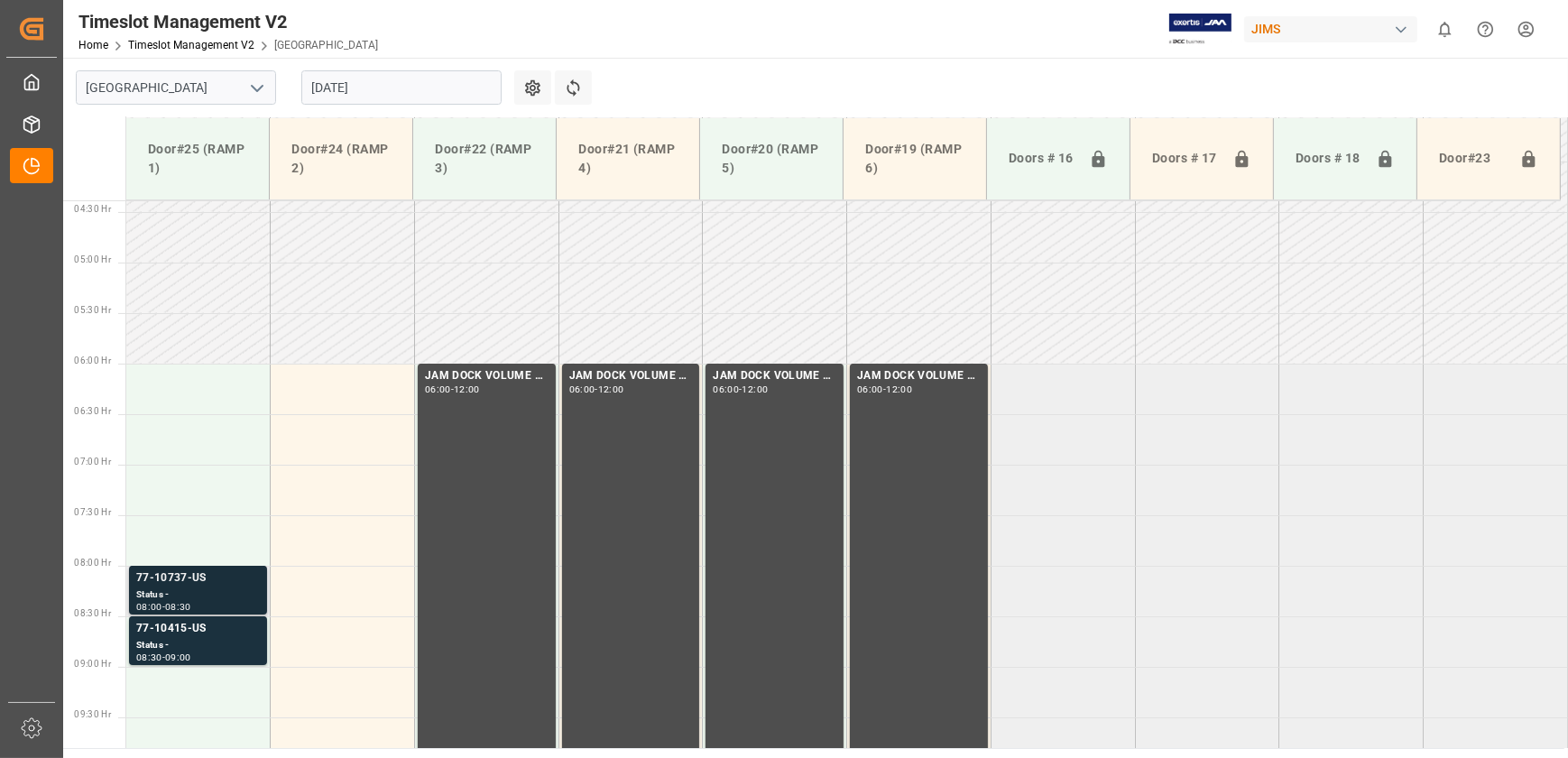
click at [166, 587] on div "Status -" at bounding box center [198, 594] width 123 height 15
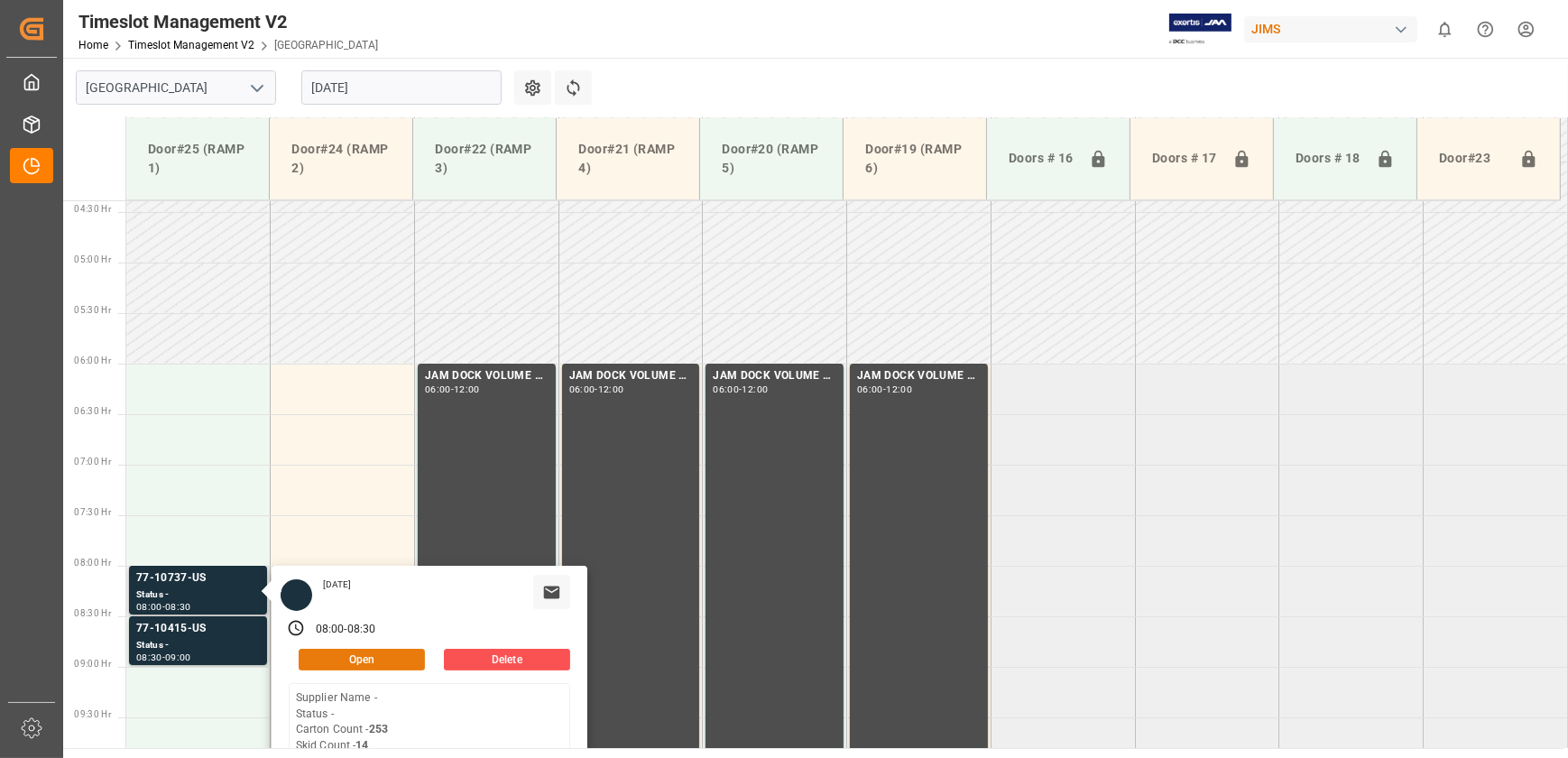
click at [405, 659] on button "Open" at bounding box center [362, 660] width 126 height 22
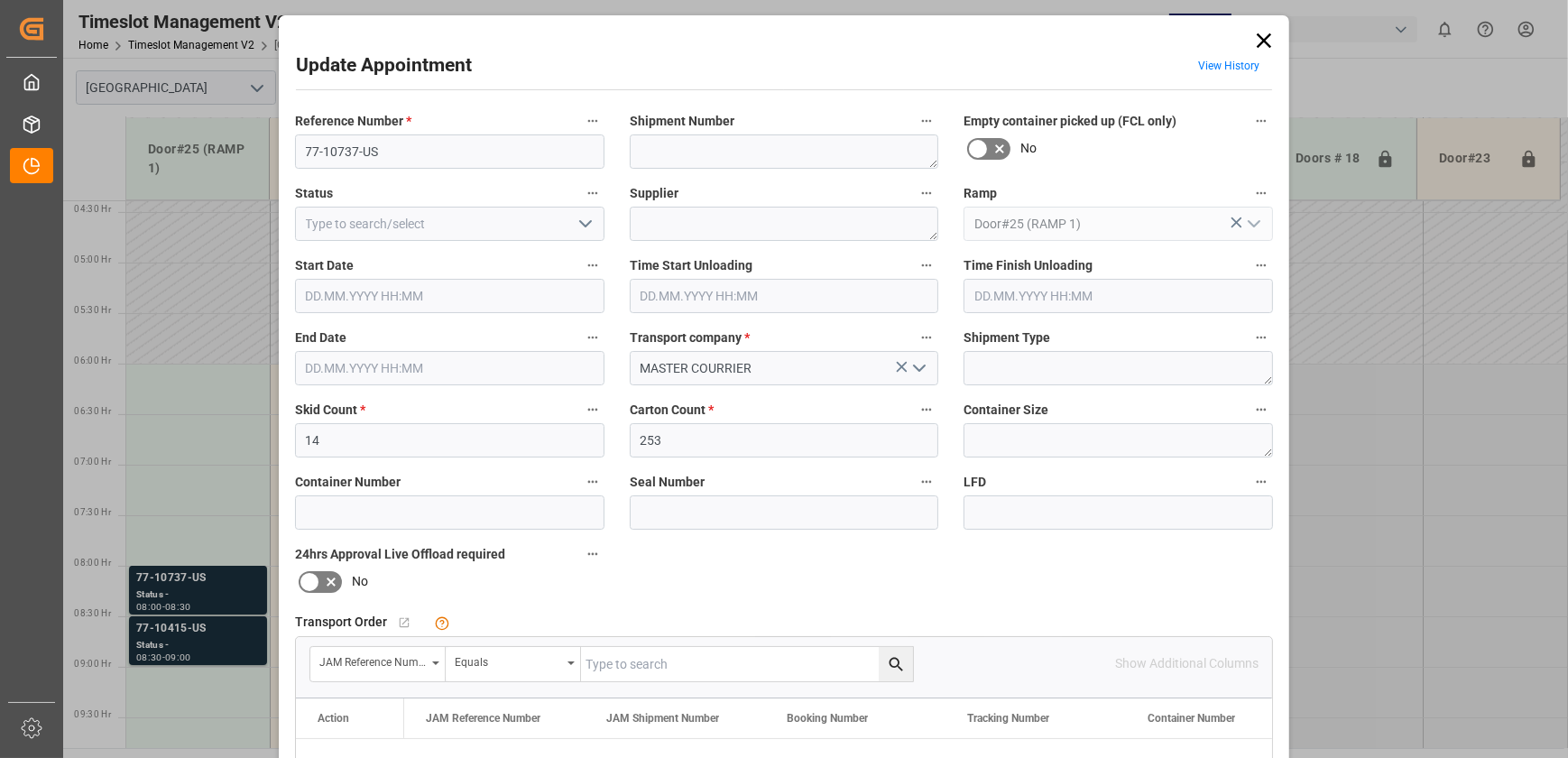
type input "[DATE] 08:00"
type input "[DATE] 08:30"
type input "[DATE] 14:40"
click at [396, 152] on input "77-10737-US" at bounding box center [449, 151] width 309 height 35
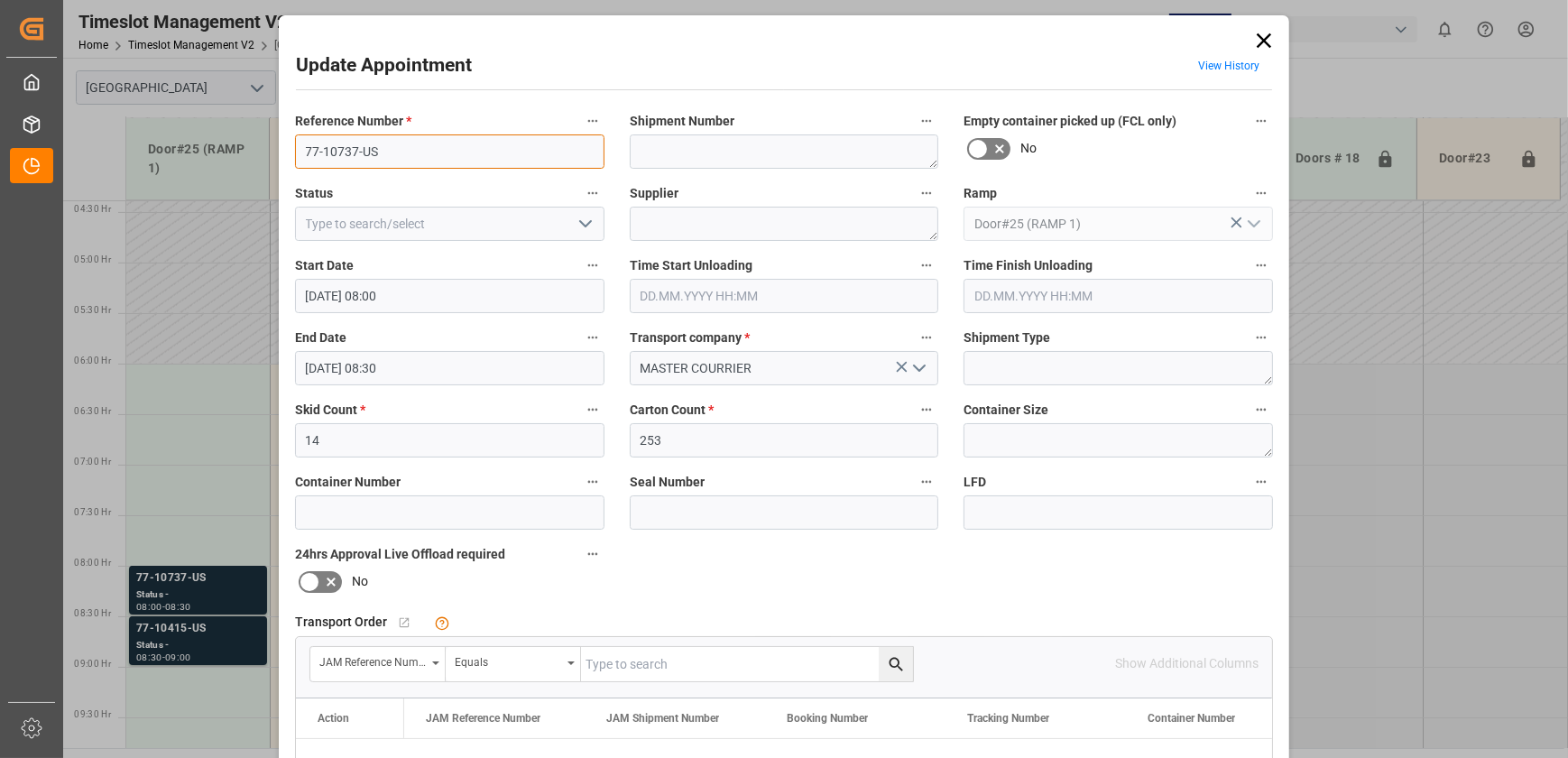
click at [396, 152] on input "77-10737-US" at bounding box center [449, 151] width 309 height 35
click at [532, 650] on div "Equals" at bounding box center [508, 660] width 106 height 21
click at [583, 618] on div "No child Object linked" at bounding box center [608, 622] width 355 height 16
click at [671, 675] on input "text" at bounding box center [747, 664] width 332 height 35
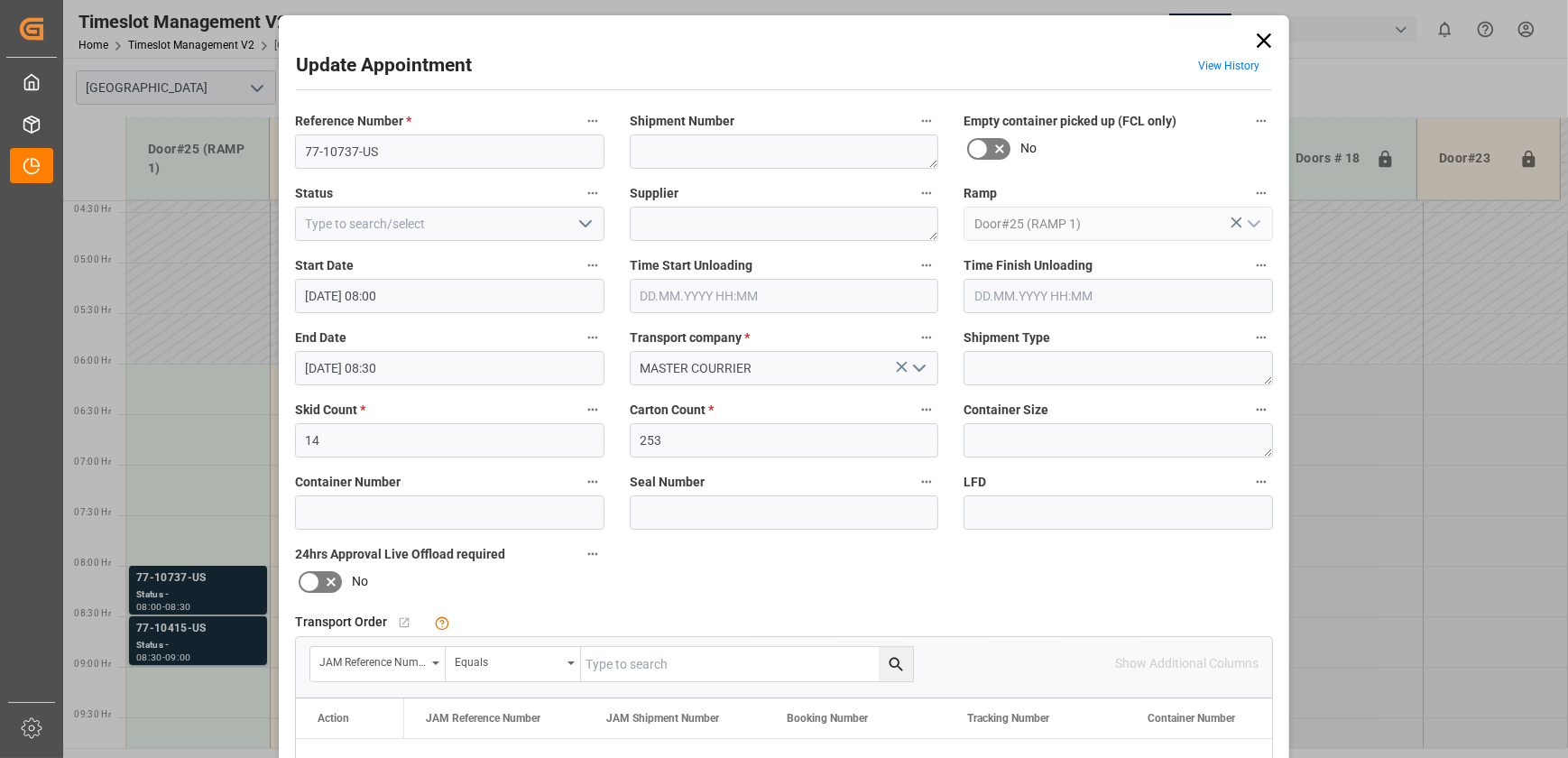
paste input "77-10737-US"
type input "77-10737-US"
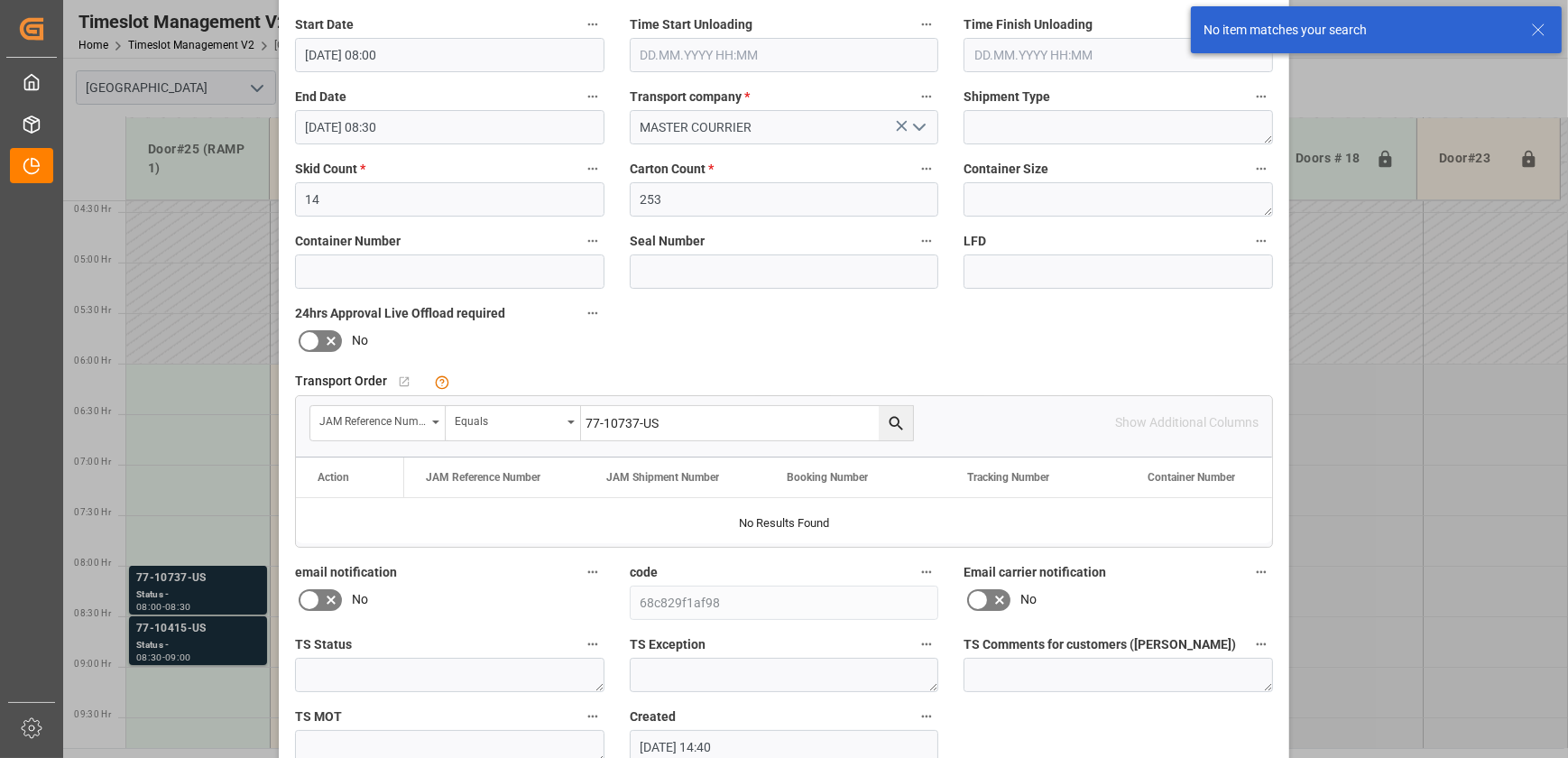
scroll to position [245, 0]
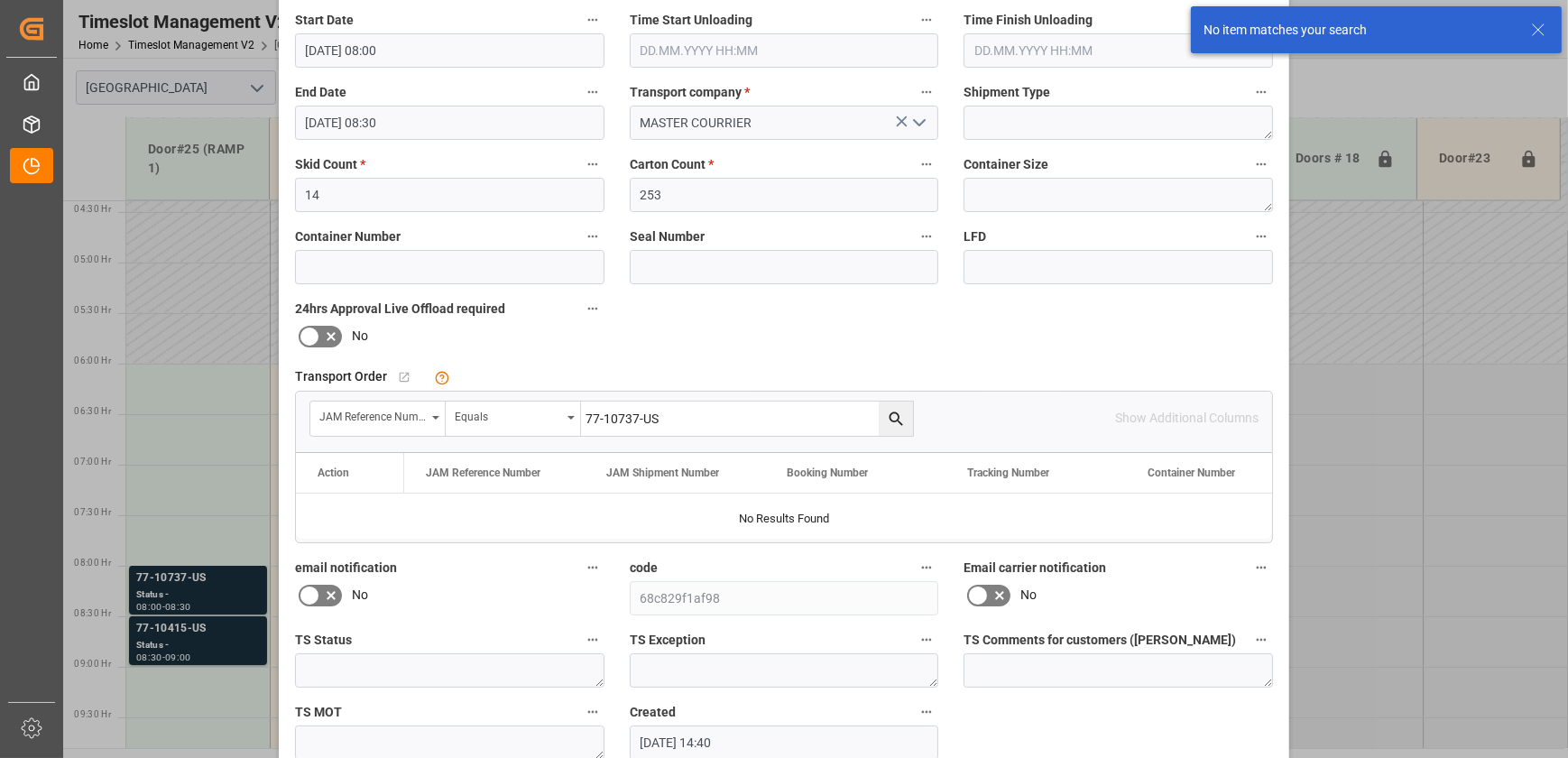
click at [892, 409] on icon "search button" at bounding box center [896, 418] width 19 height 19
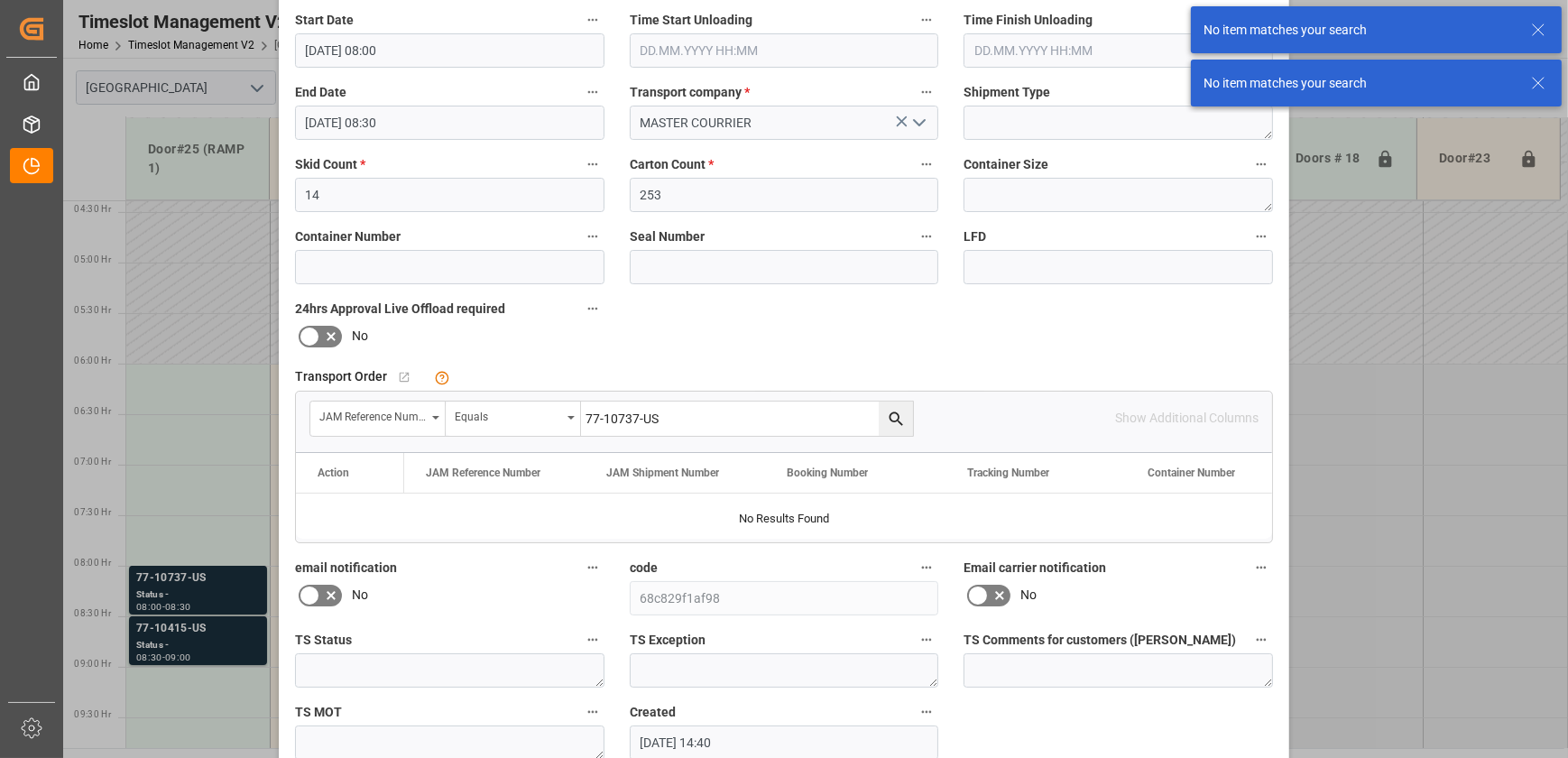
click at [707, 414] on input "77-10737-US" at bounding box center [747, 418] width 332 height 35
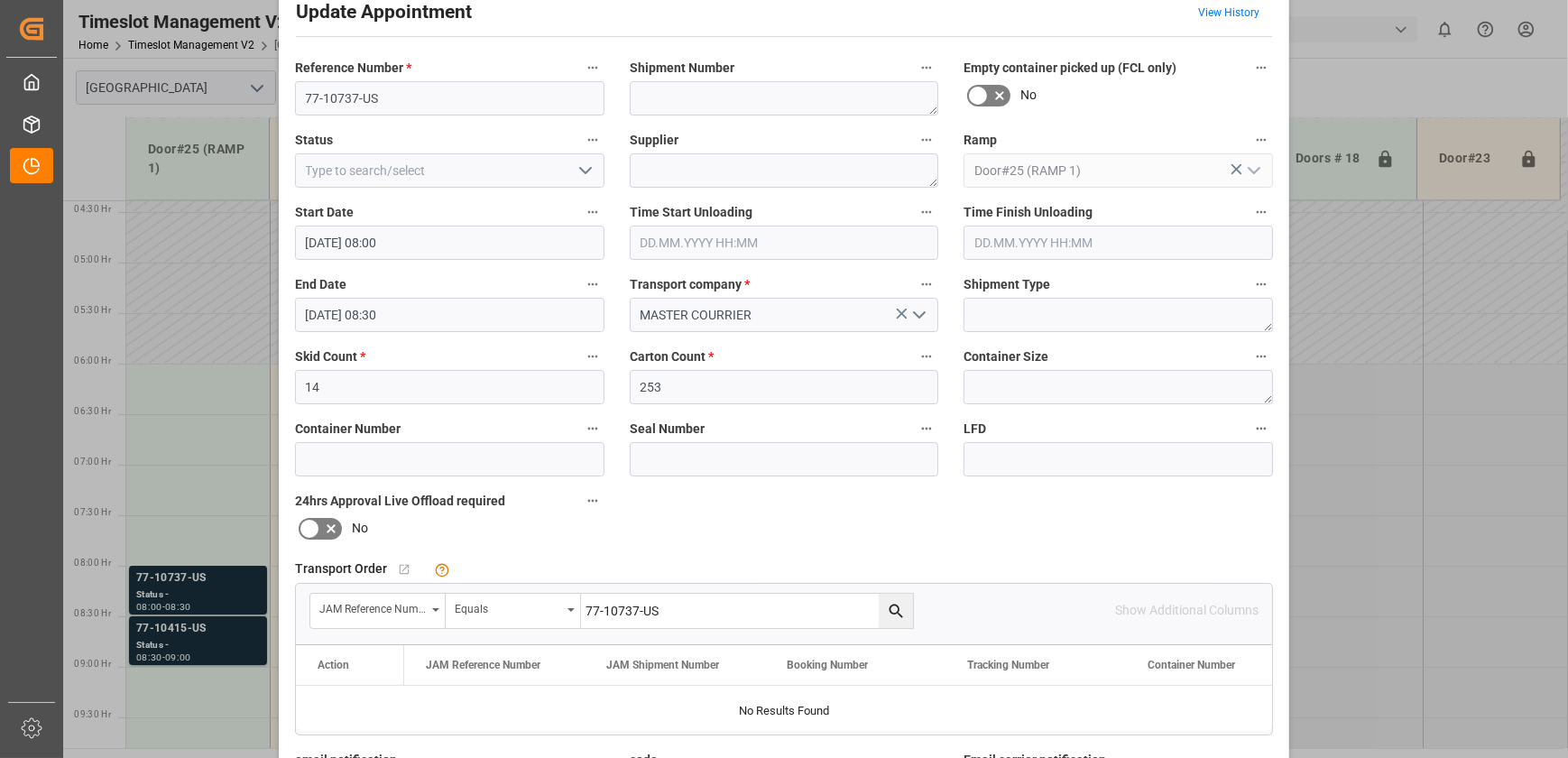
scroll to position [81, 0]
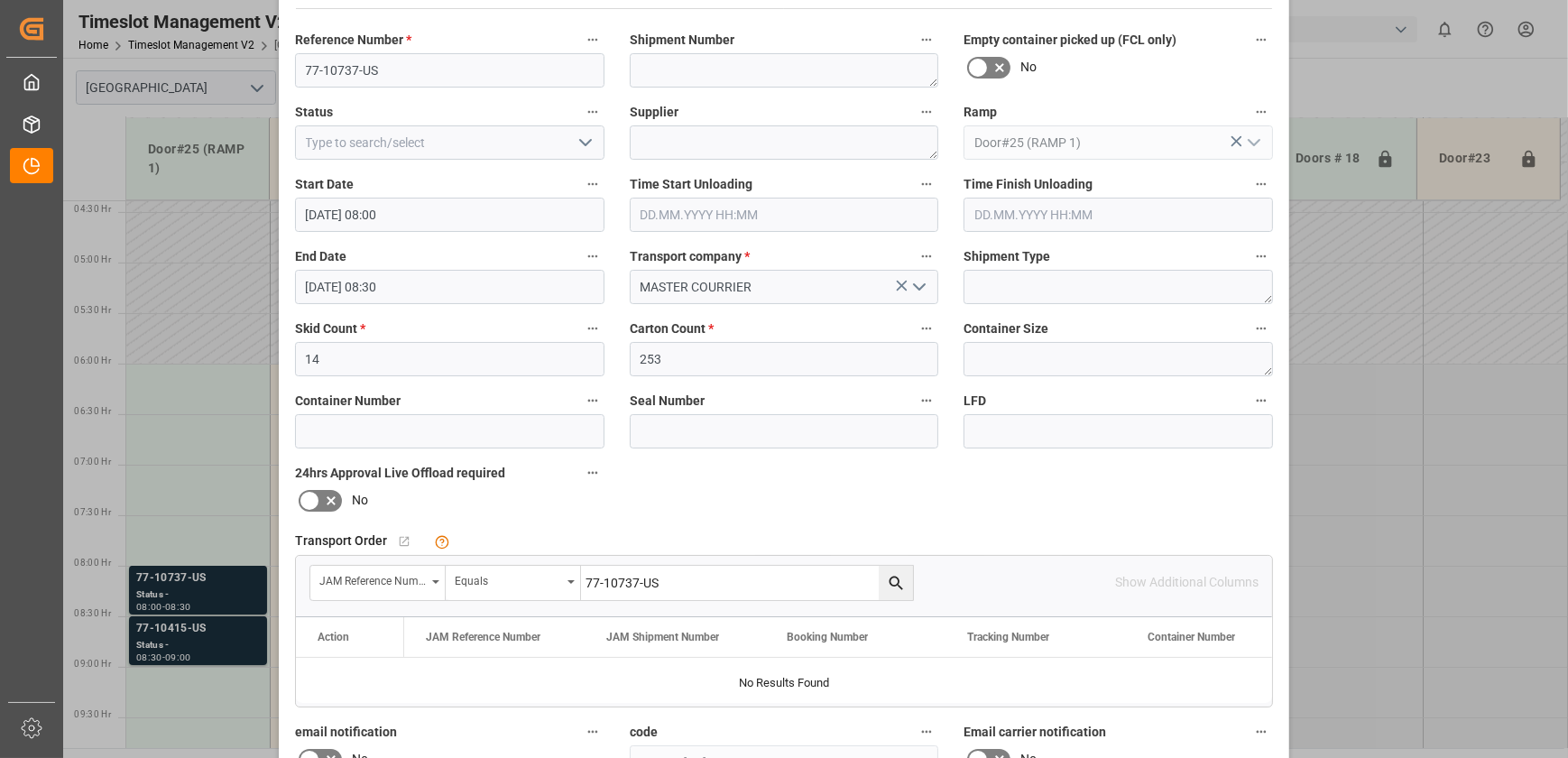
click at [192, 651] on div "Update Appointment View History Reference Number * 77-10737-US Shipment Number …" at bounding box center [784, 379] width 1568 height 758
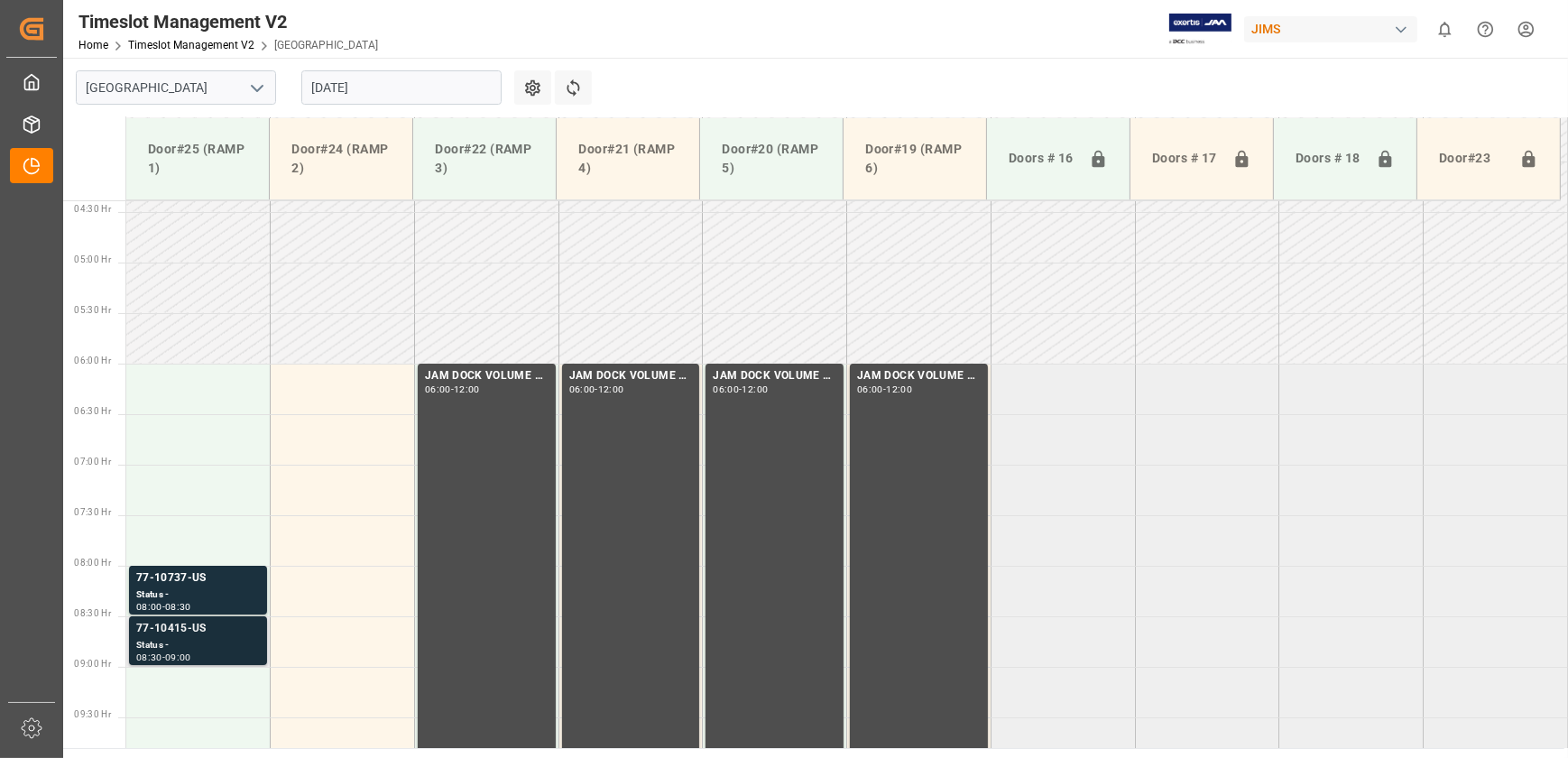
click at [192, 645] on div "Status -" at bounding box center [198, 645] width 123 height 15
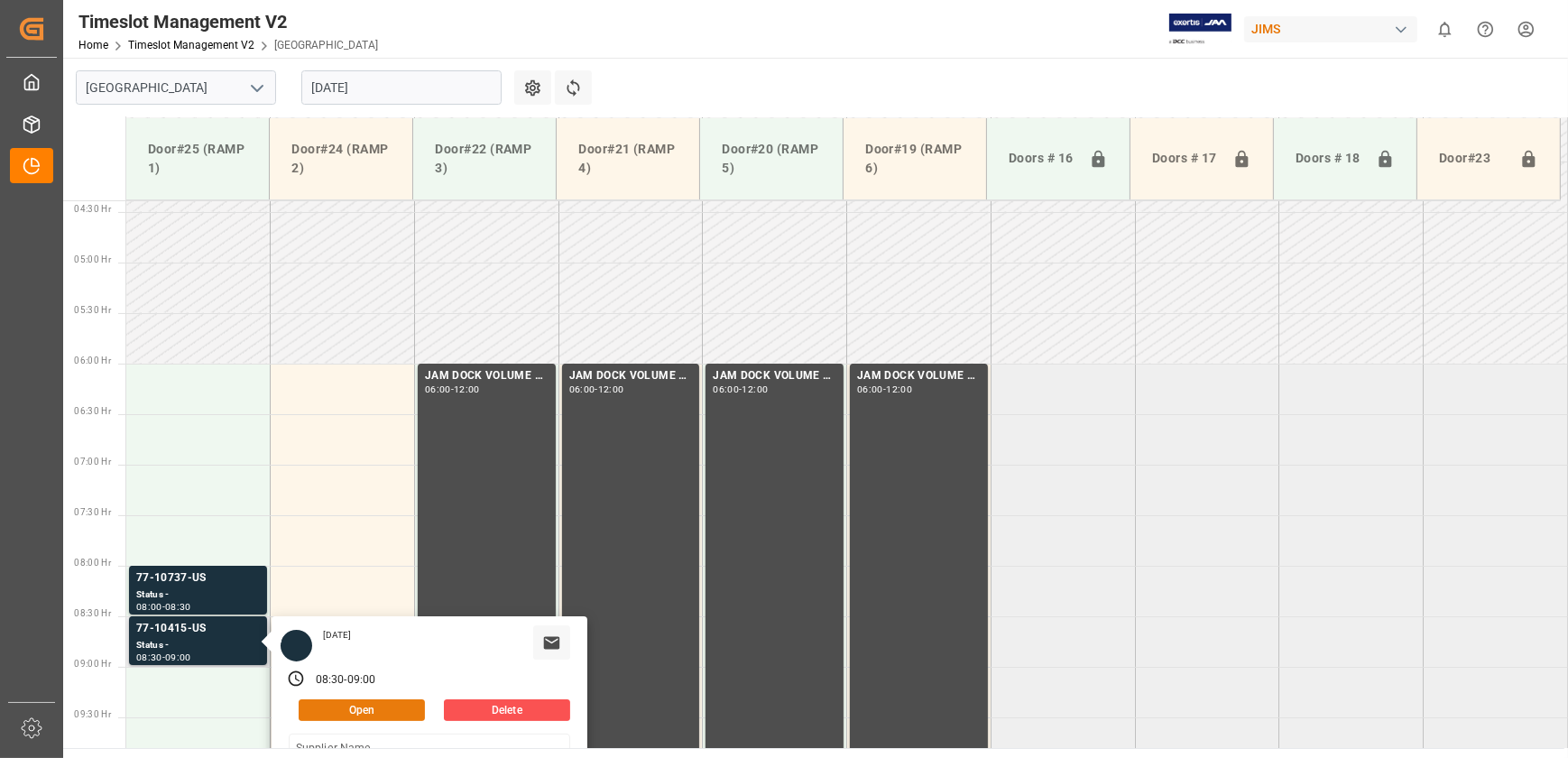
click at [352, 701] on button "Open" at bounding box center [362, 710] width 126 height 22
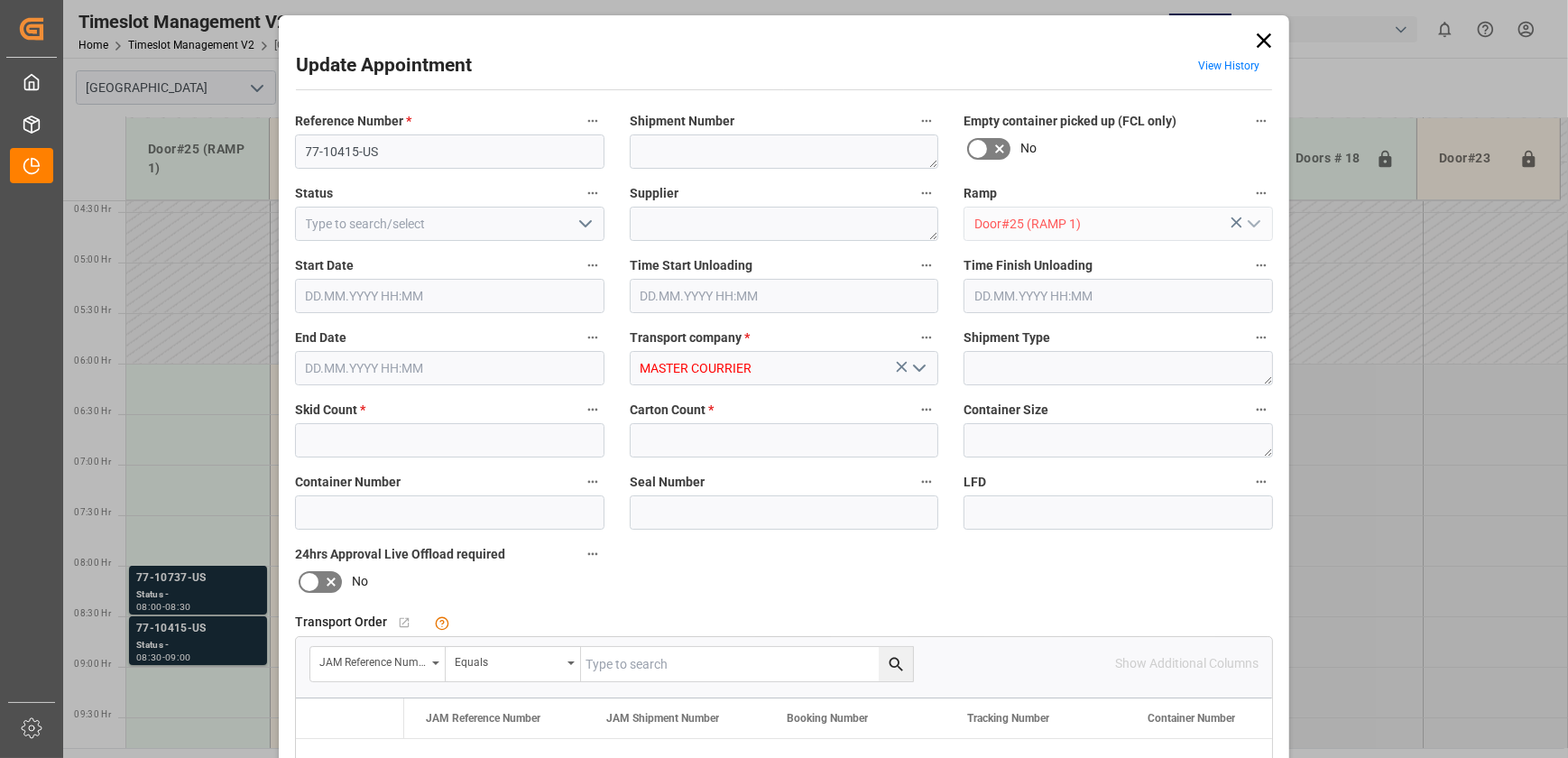
type input "14"
type input "143"
type input "[DATE] 08:30"
type input "[DATE] 09:00"
type input "[DATE] 14:41"
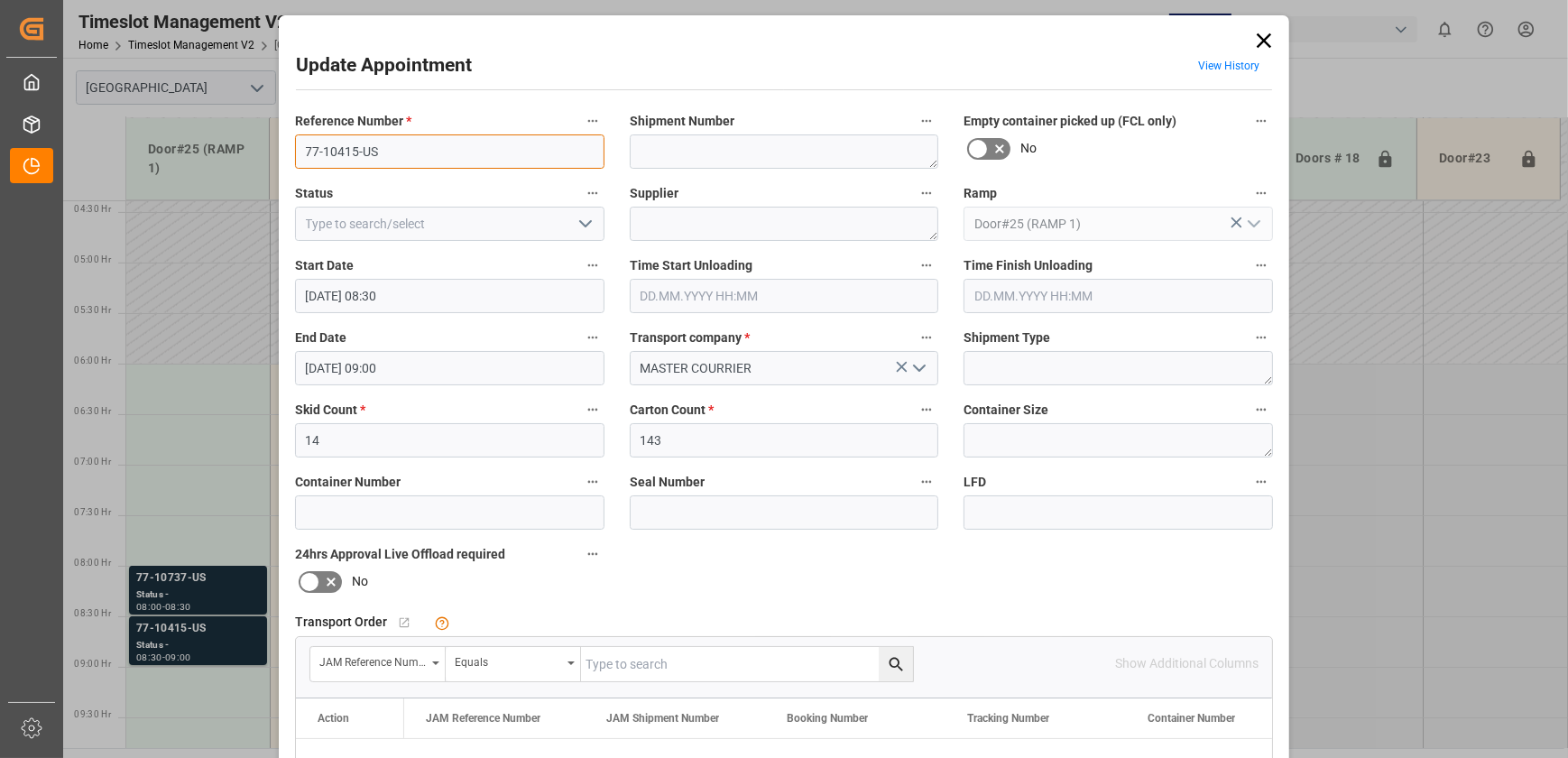
click at [417, 148] on input "77-10415-US" at bounding box center [449, 151] width 309 height 35
click at [702, 664] on input "text" at bounding box center [747, 664] width 332 height 35
paste input "77-10415-US"
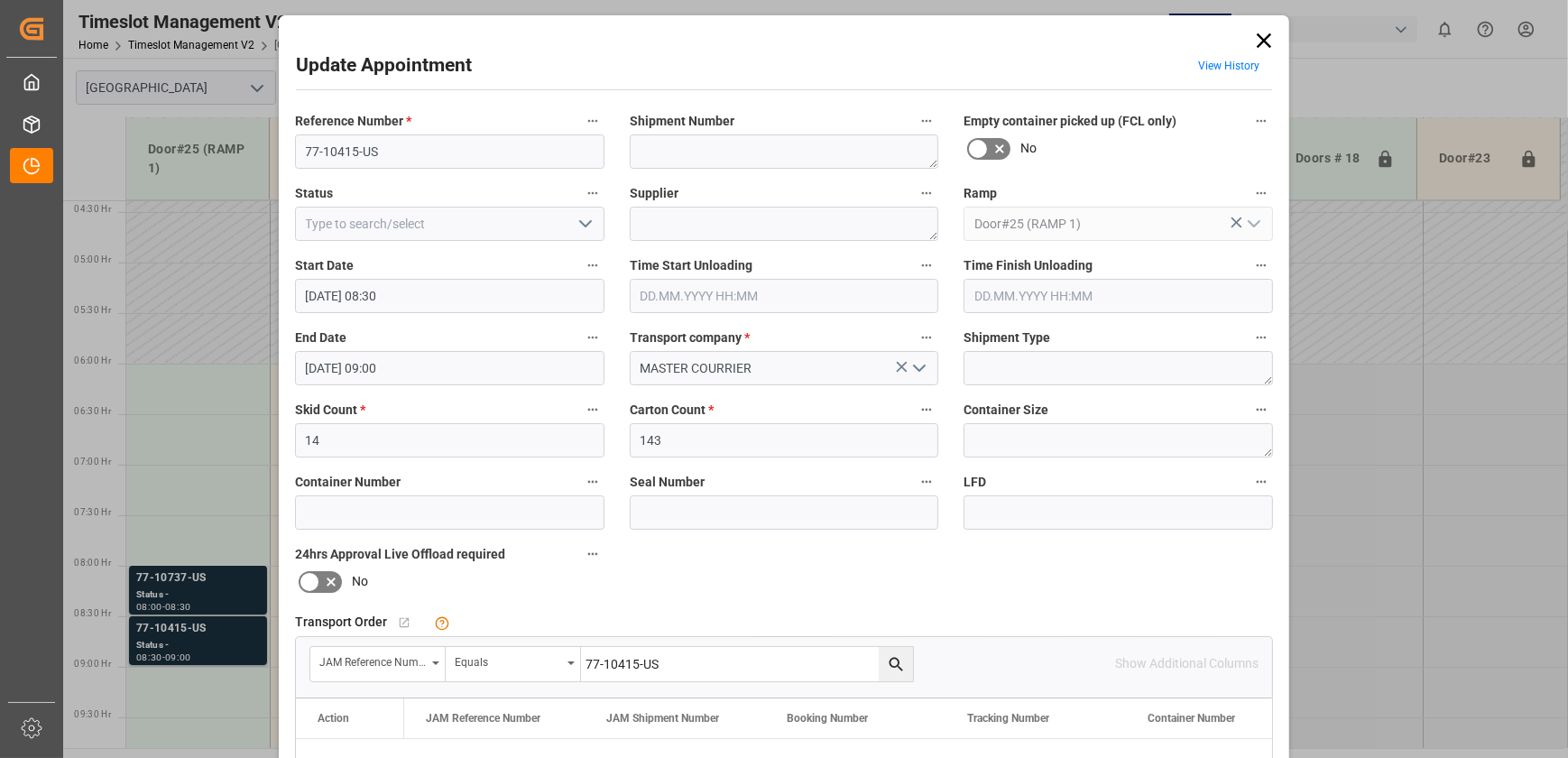
type input "77-10415-US"
click at [892, 663] on icon "search button" at bounding box center [896, 664] width 19 height 19
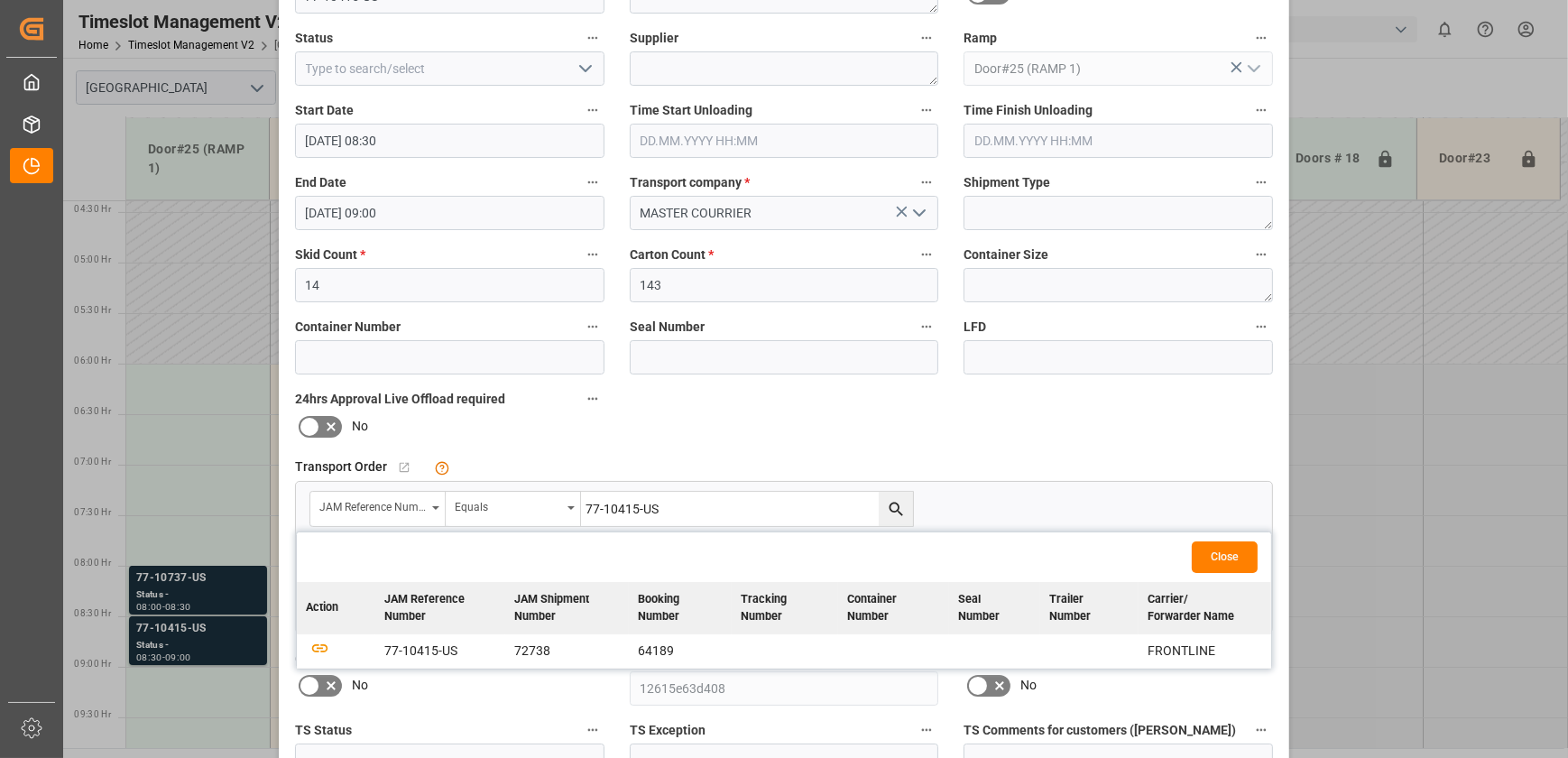
scroll to position [338, 0]
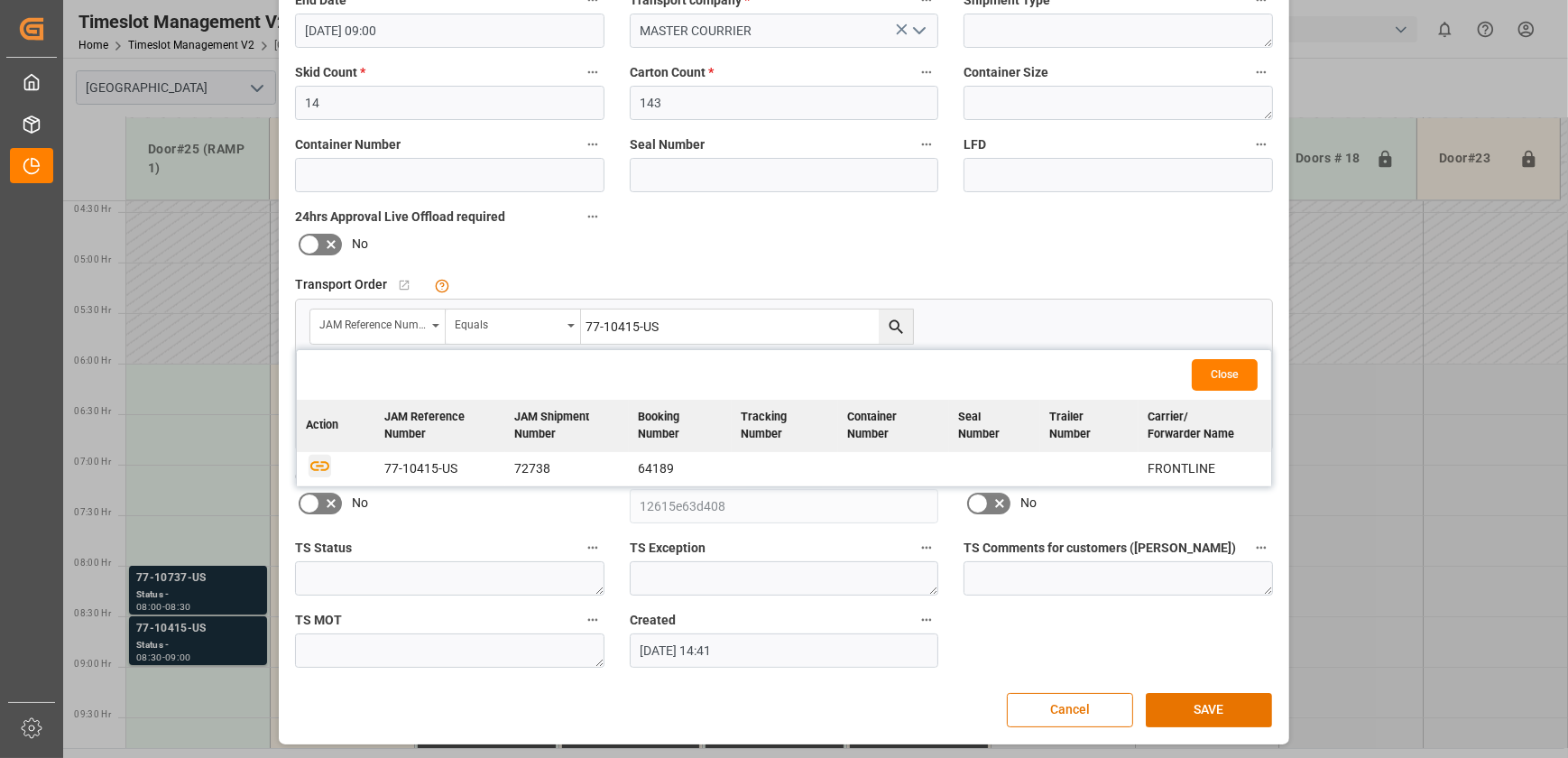
click at [314, 460] on icon "button" at bounding box center [320, 465] width 23 height 23
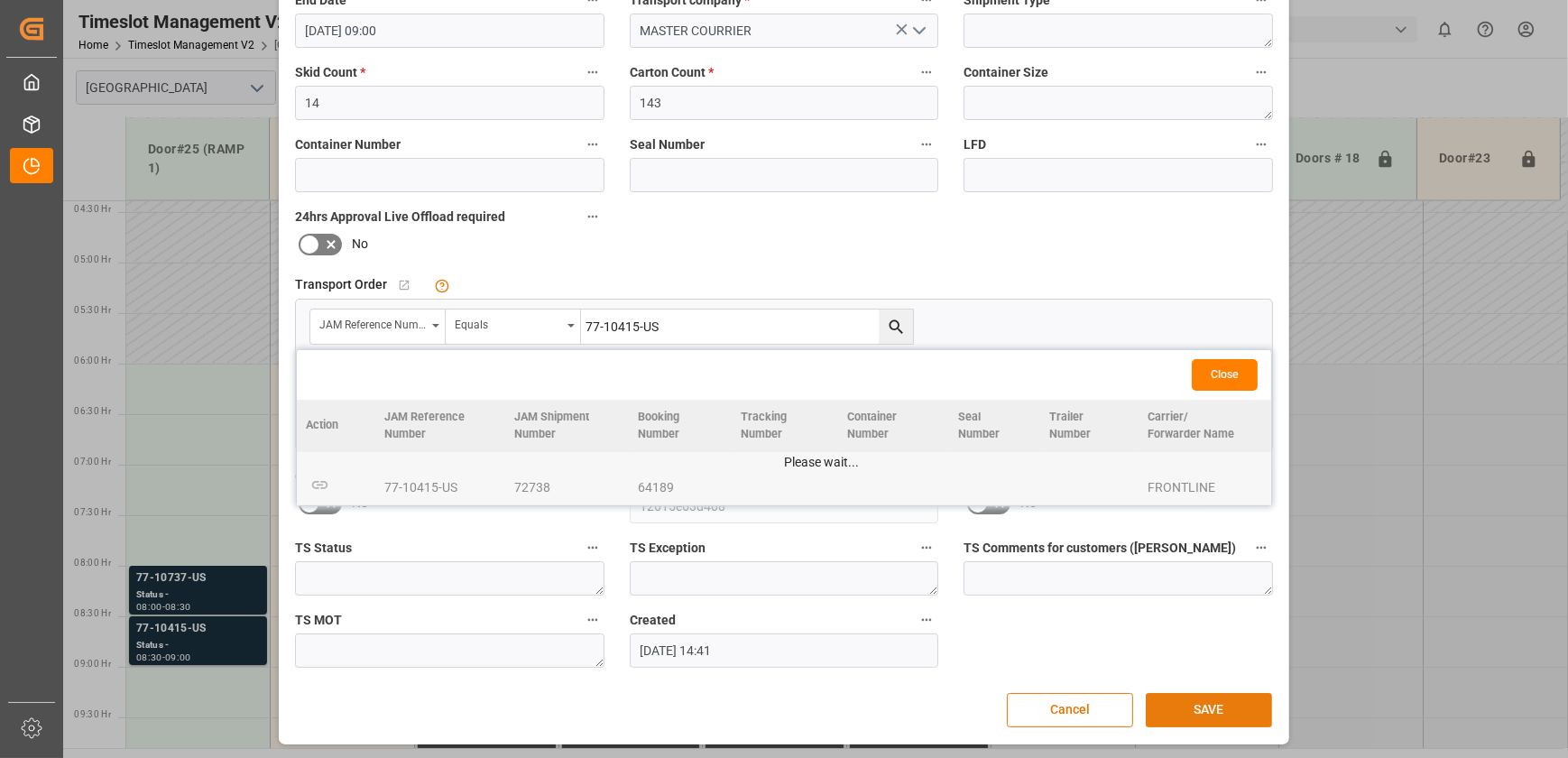
click at [1202, 706] on button "SAVE" at bounding box center [1208, 709] width 126 height 35
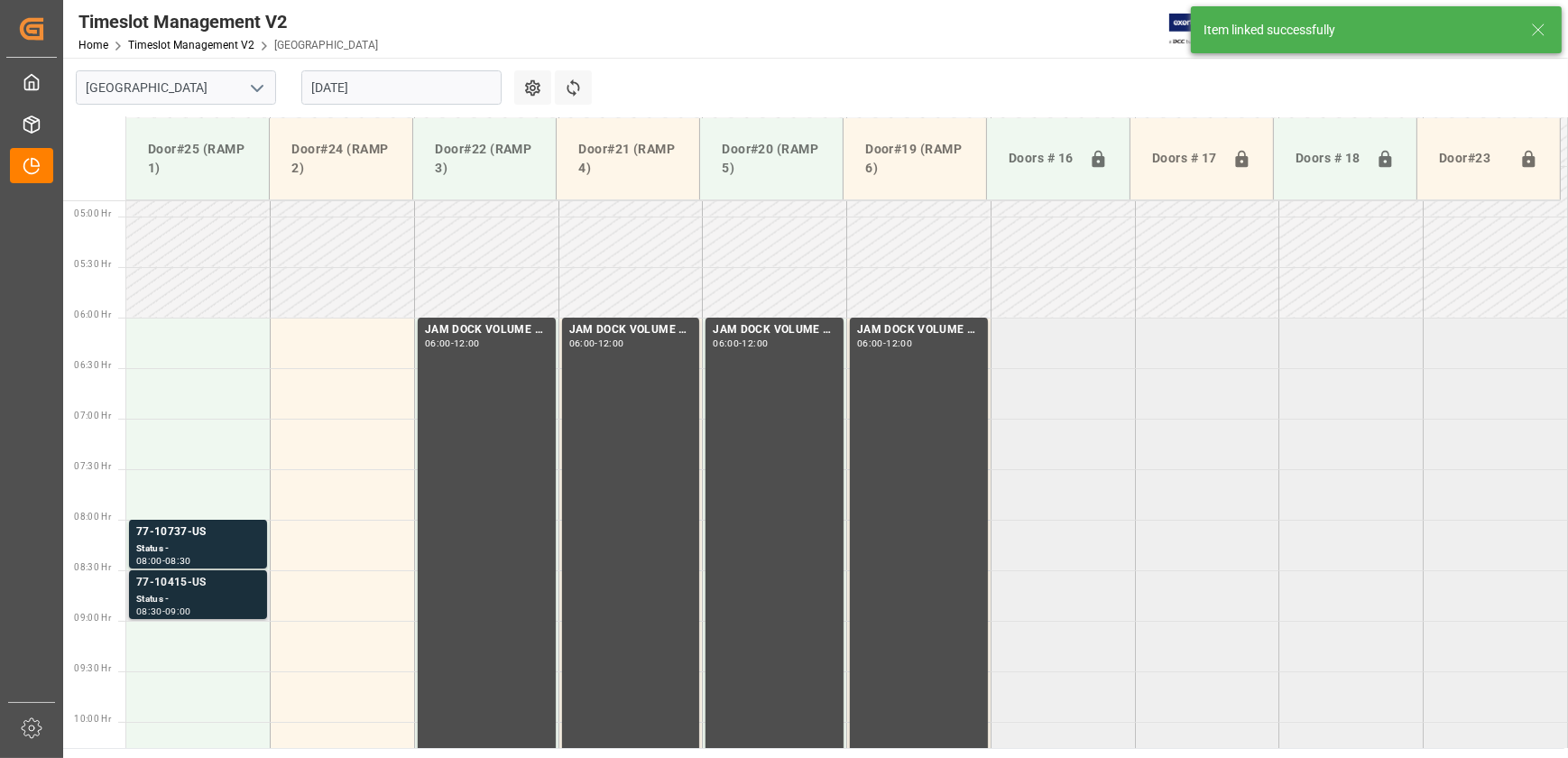
scroll to position [468, 0]
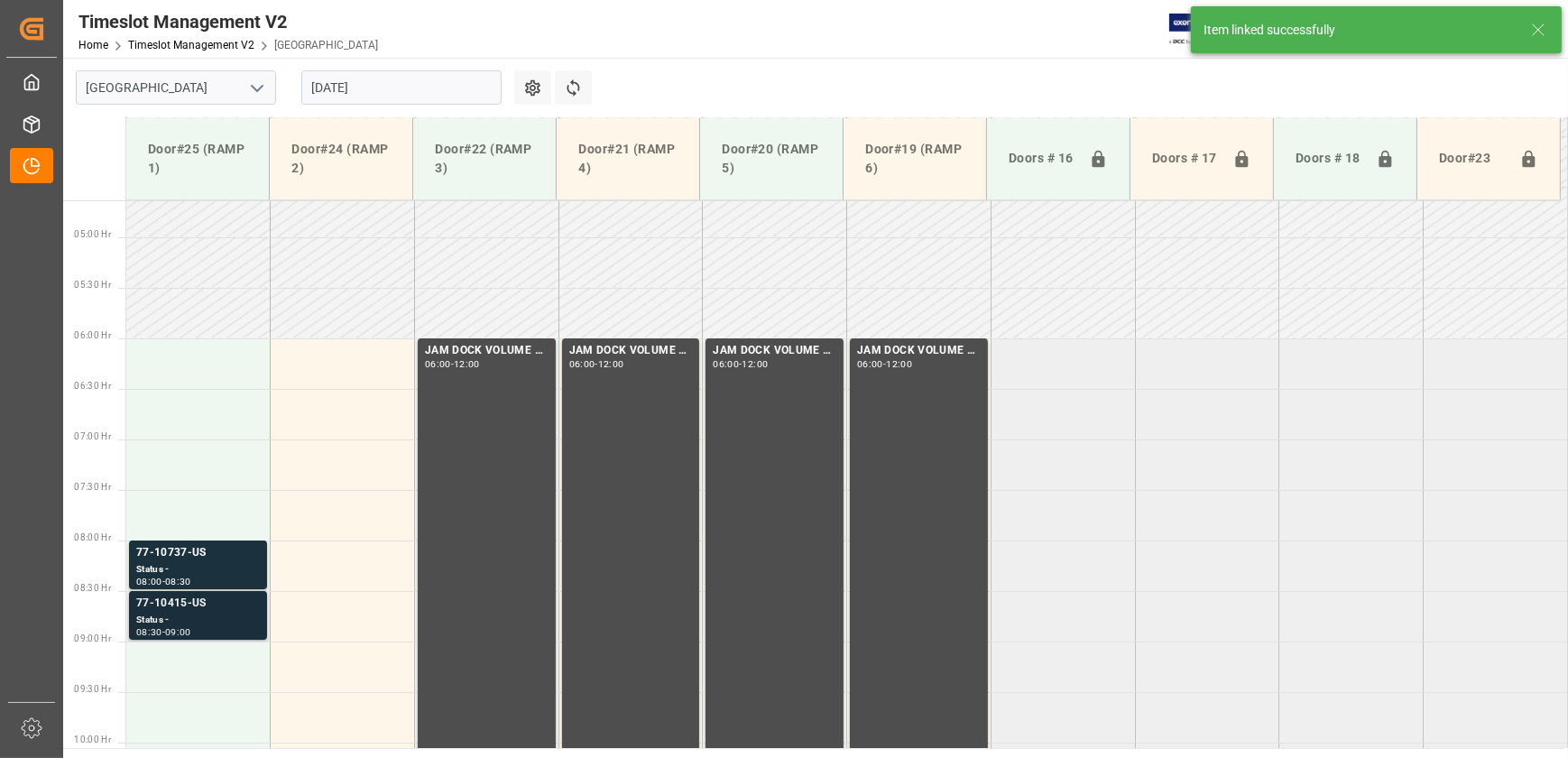
click at [212, 616] on div "Status -" at bounding box center [198, 620] width 123 height 15
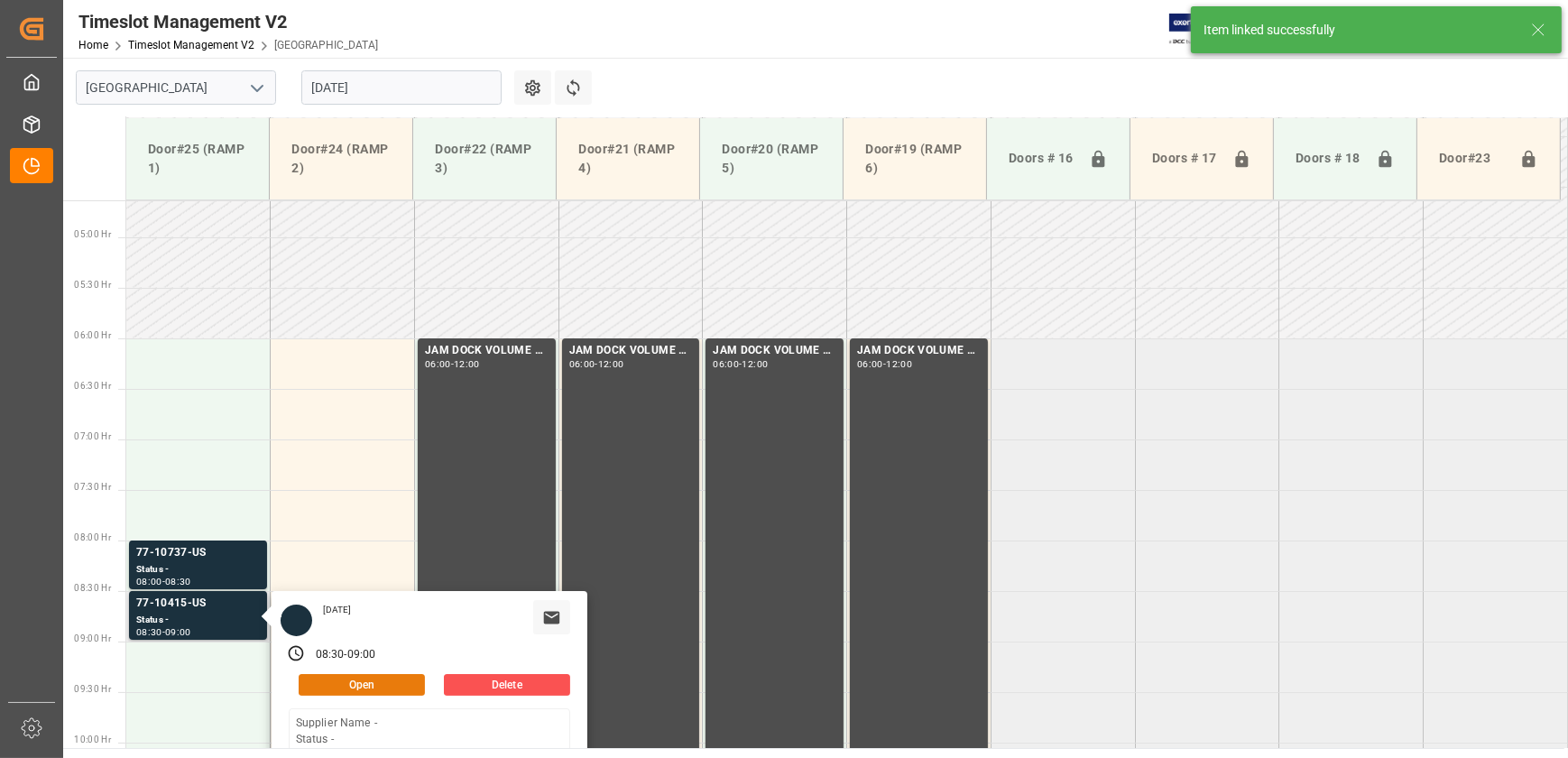
click at [345, 688] on button "Open" at bounding box center [362, 684] width 126 height 22
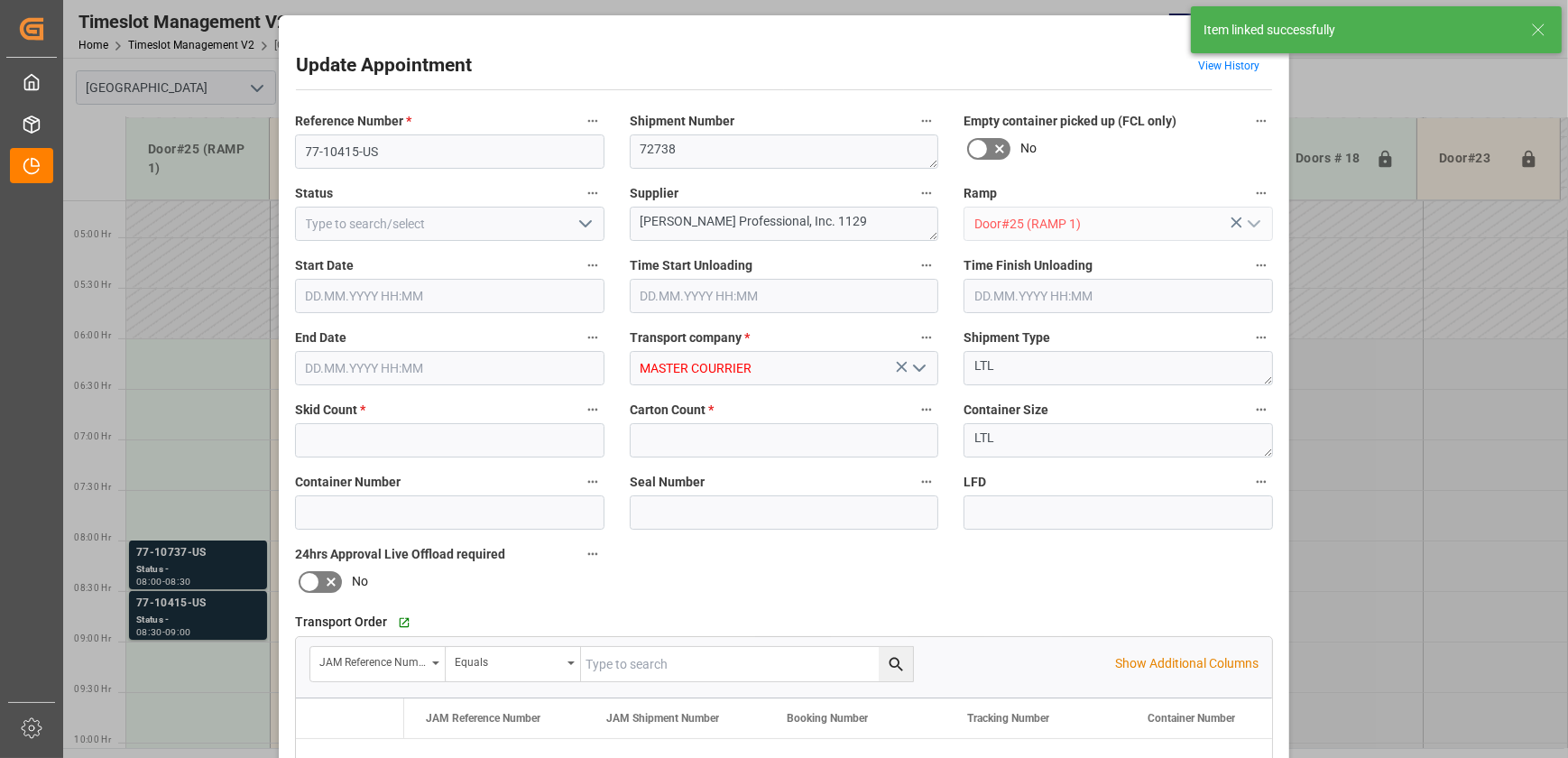
type input "14"
type input "143"
type input "[DATE] 08:30"
type input "[DATE] 09:00"
type input "[DATE] 14:41"
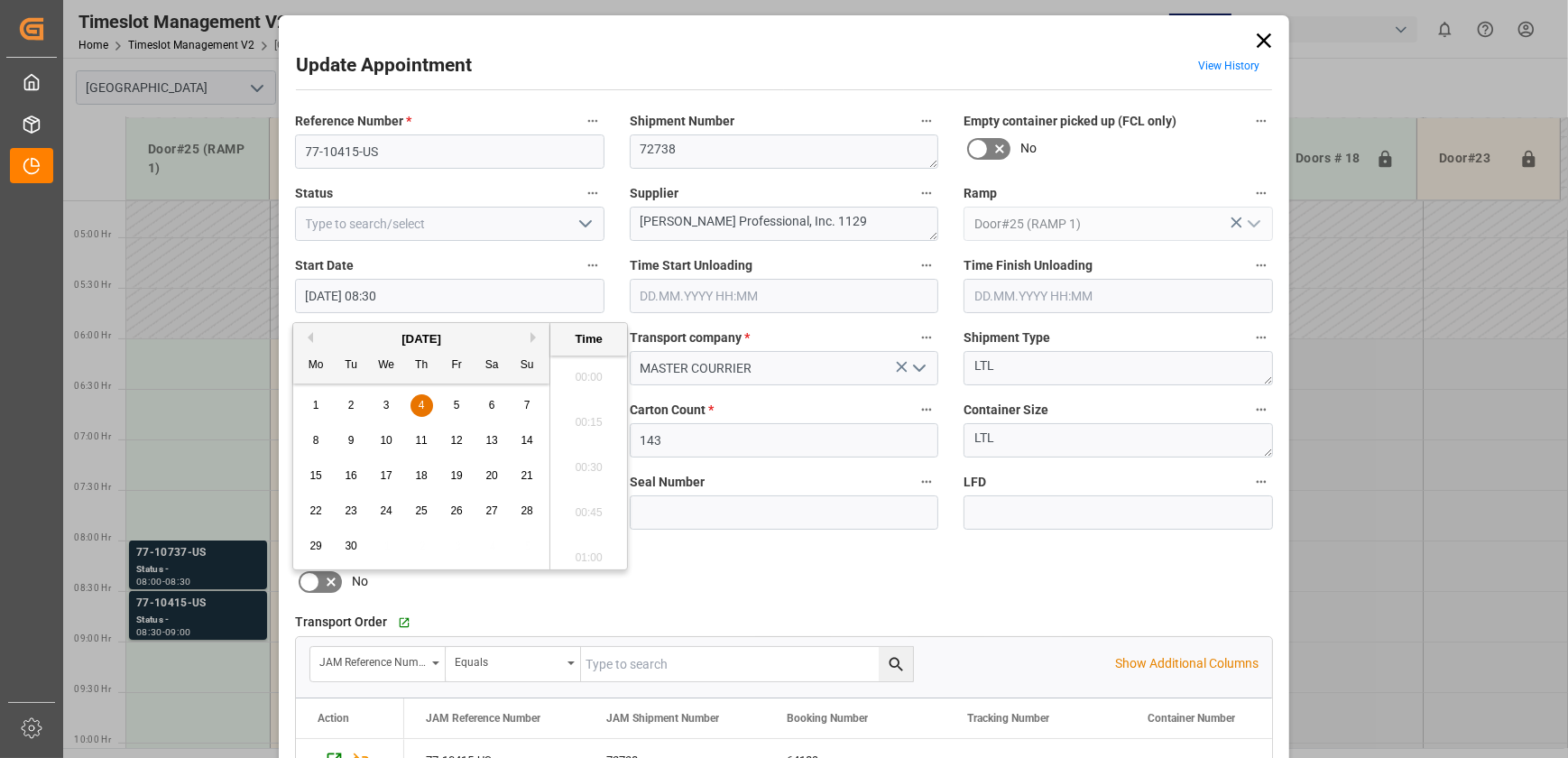
click at [456, 295] on input "[DATE] 08:30" at bounding box center [449, 296] width 309 height 35
click at [418, 403] on span "4" at bounding box center [421, 404] width 6 height 13
click at [588, 421] on li "06:00" at bounding box center [588, 421] width 77 height 45
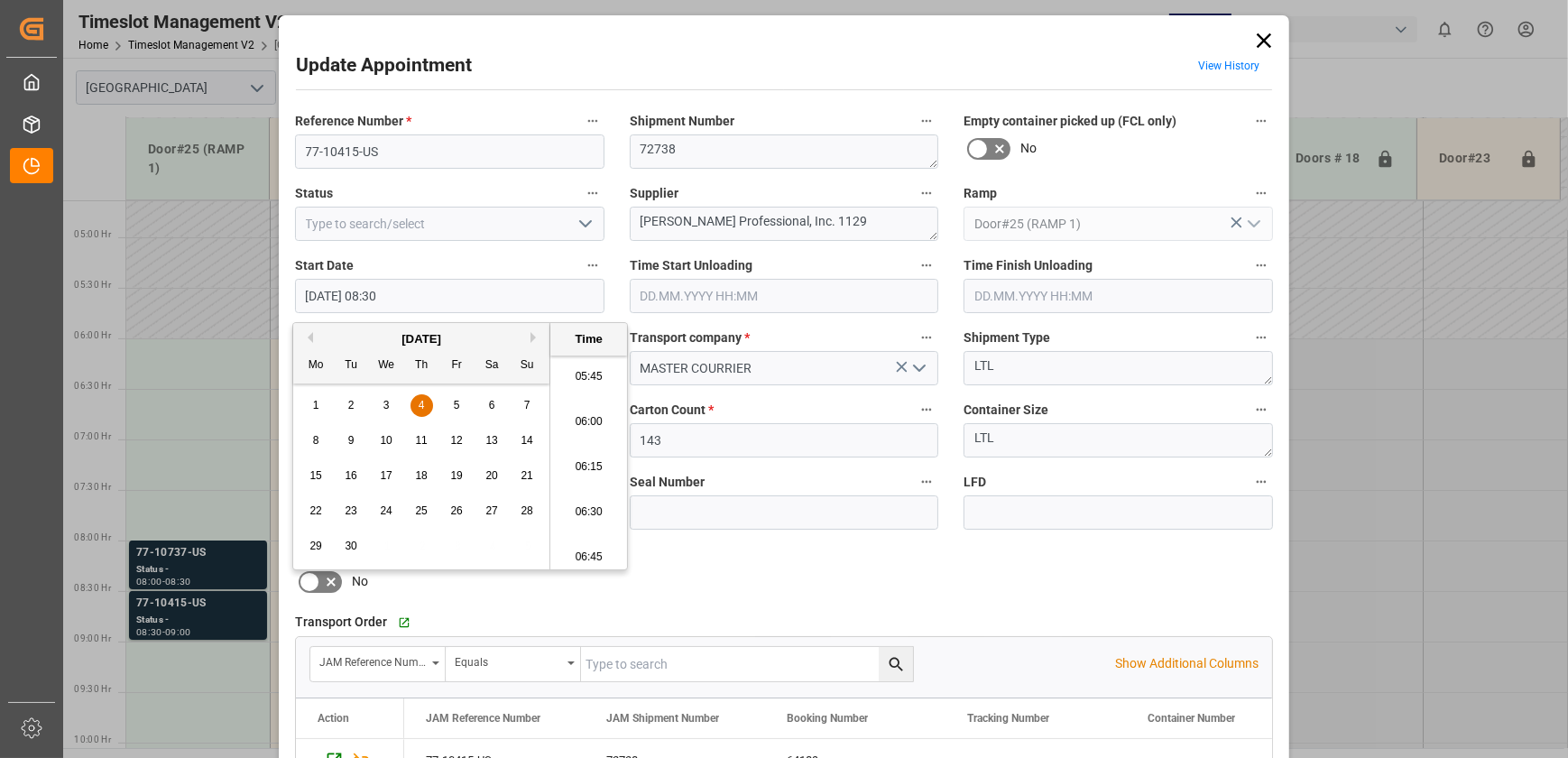
type input "[DATE] 06:00"
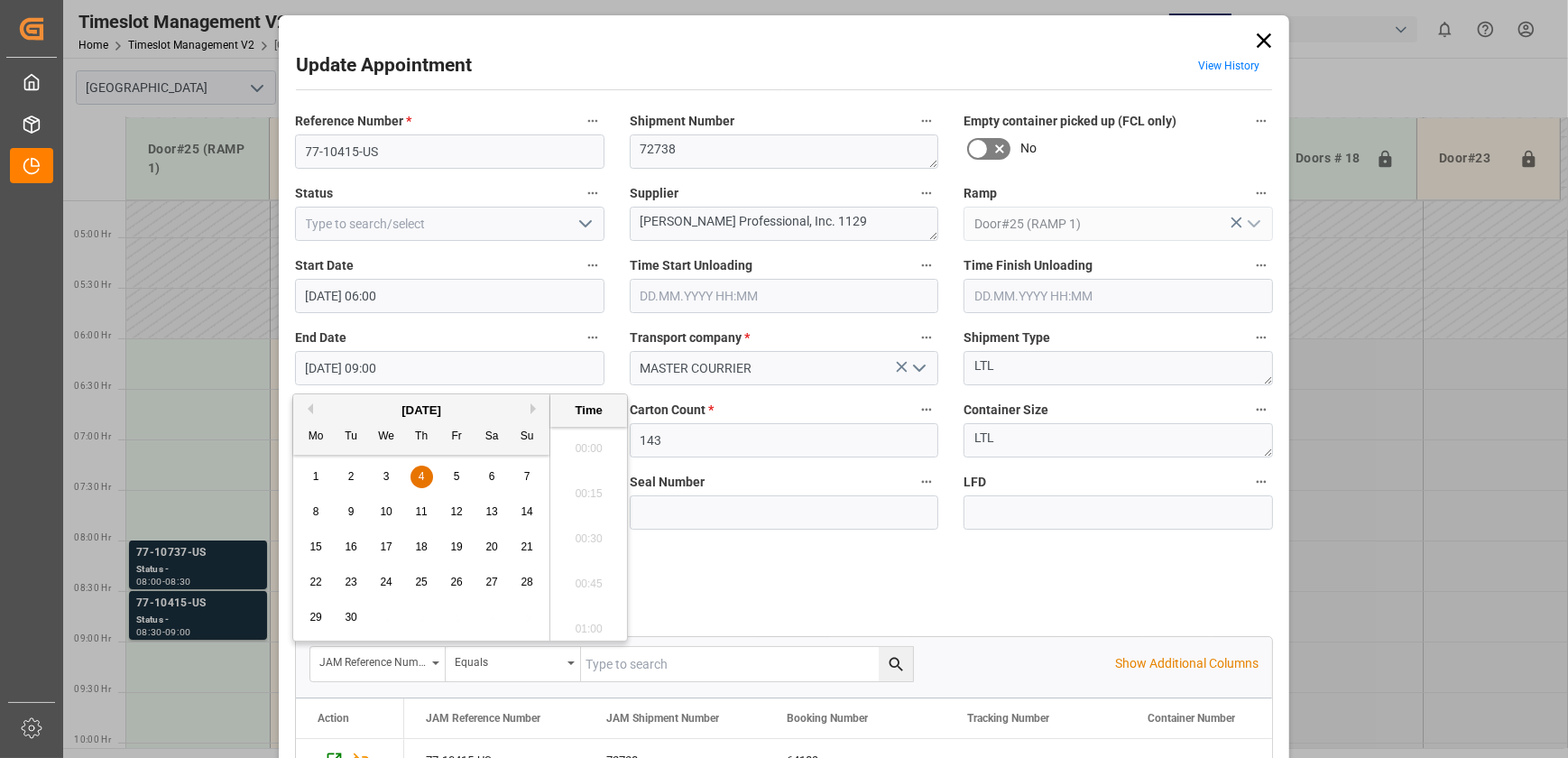
click at [416, 368] on input "[DATE] 09:00" at bounding box center [449, 368] width 309 height 35
drag, startPoint x: 417, startPoint y: 470, endPoint x: 464, endPoint y: 479, distance: 47.9
click at [417, 469] on div "4" at bounding box center [421, 477] width 23 height 22
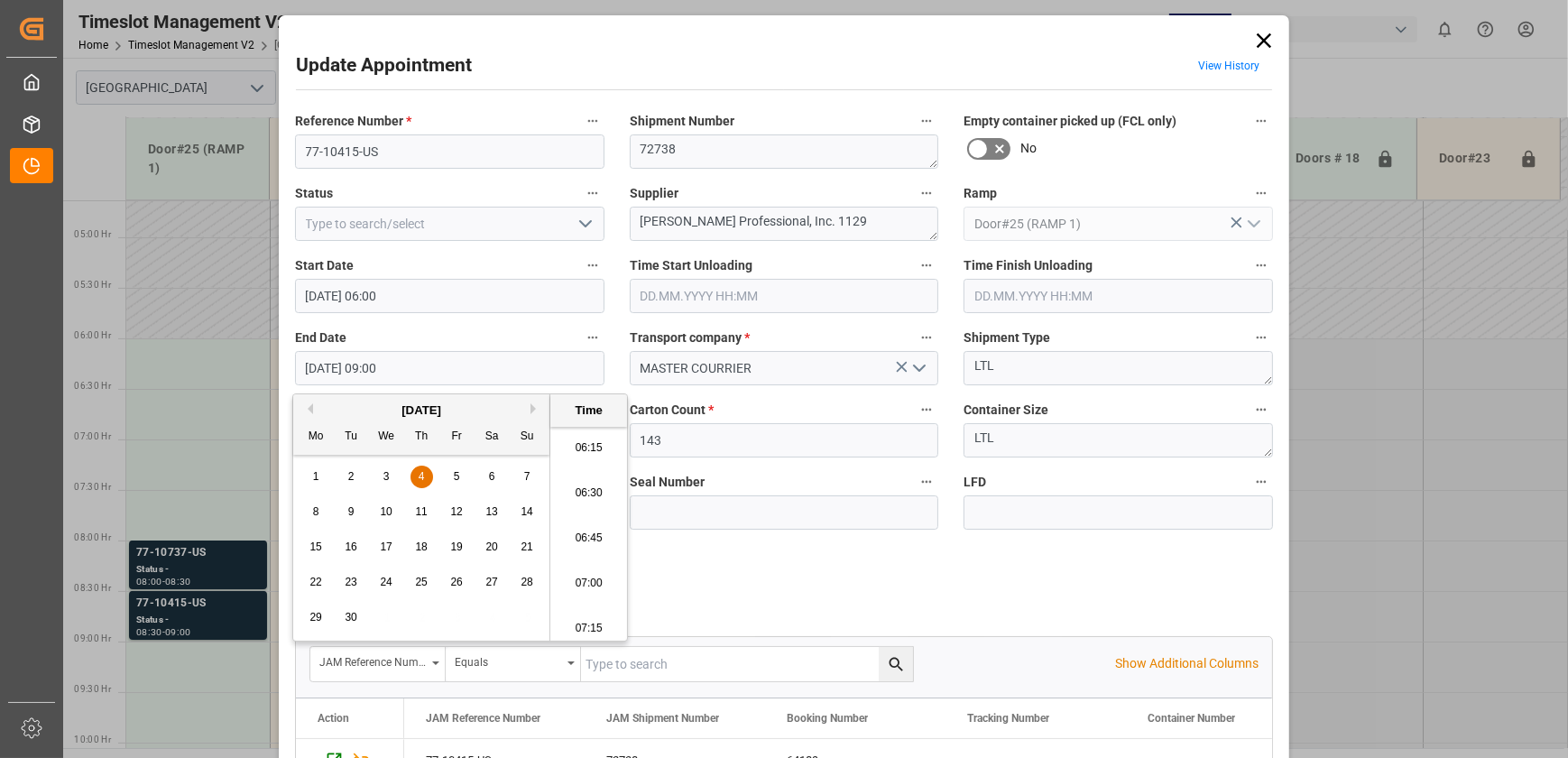
click at [595, 504] on li "06:30" at bounding box center [588, 493] width 77 height 45
type input "[DATE] 06:30"
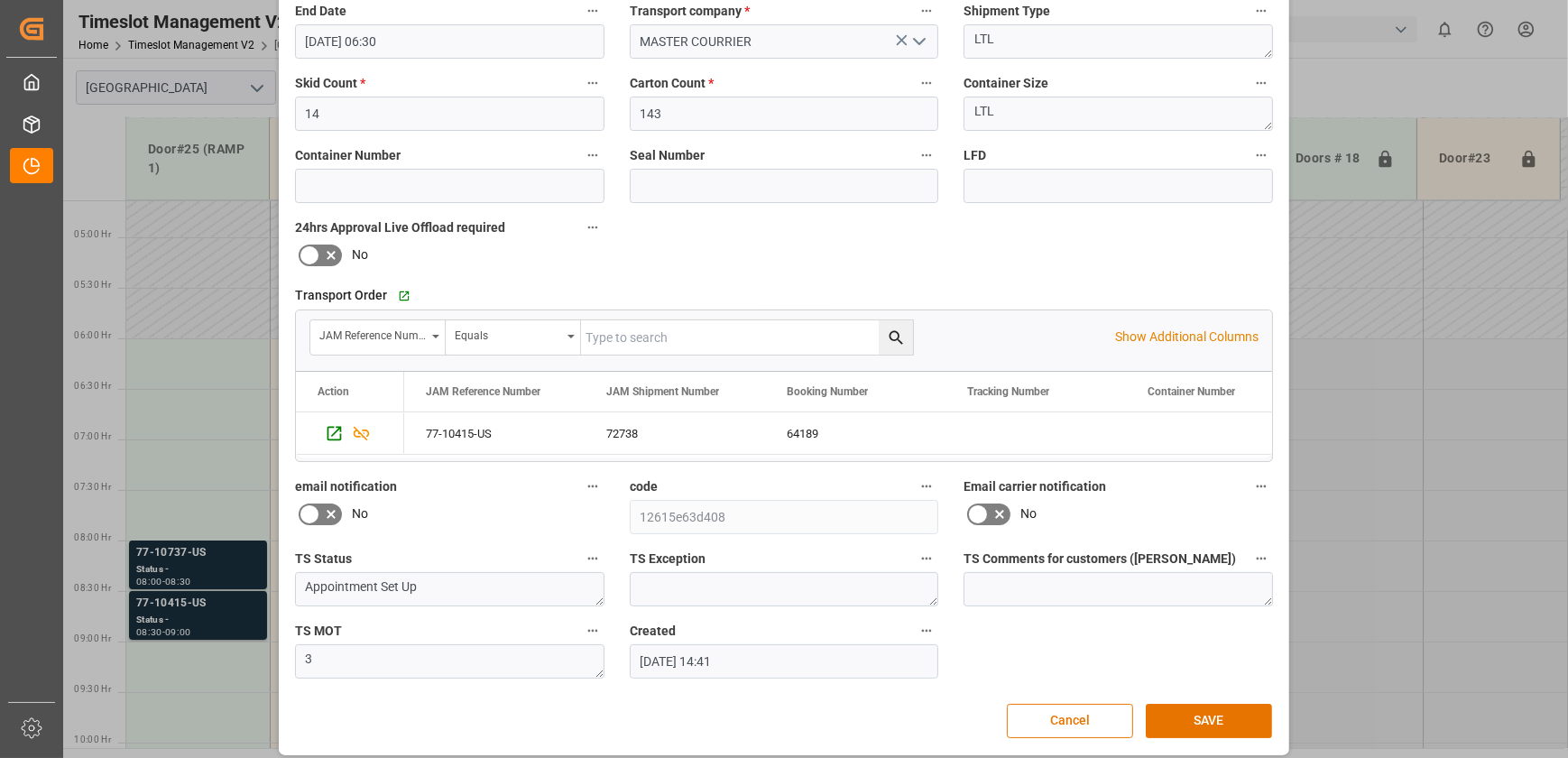
scroll to position [328, 0]
click at [1215, 712] on button "SAVE" at bounding box center [1208, 719] width 126 height 35
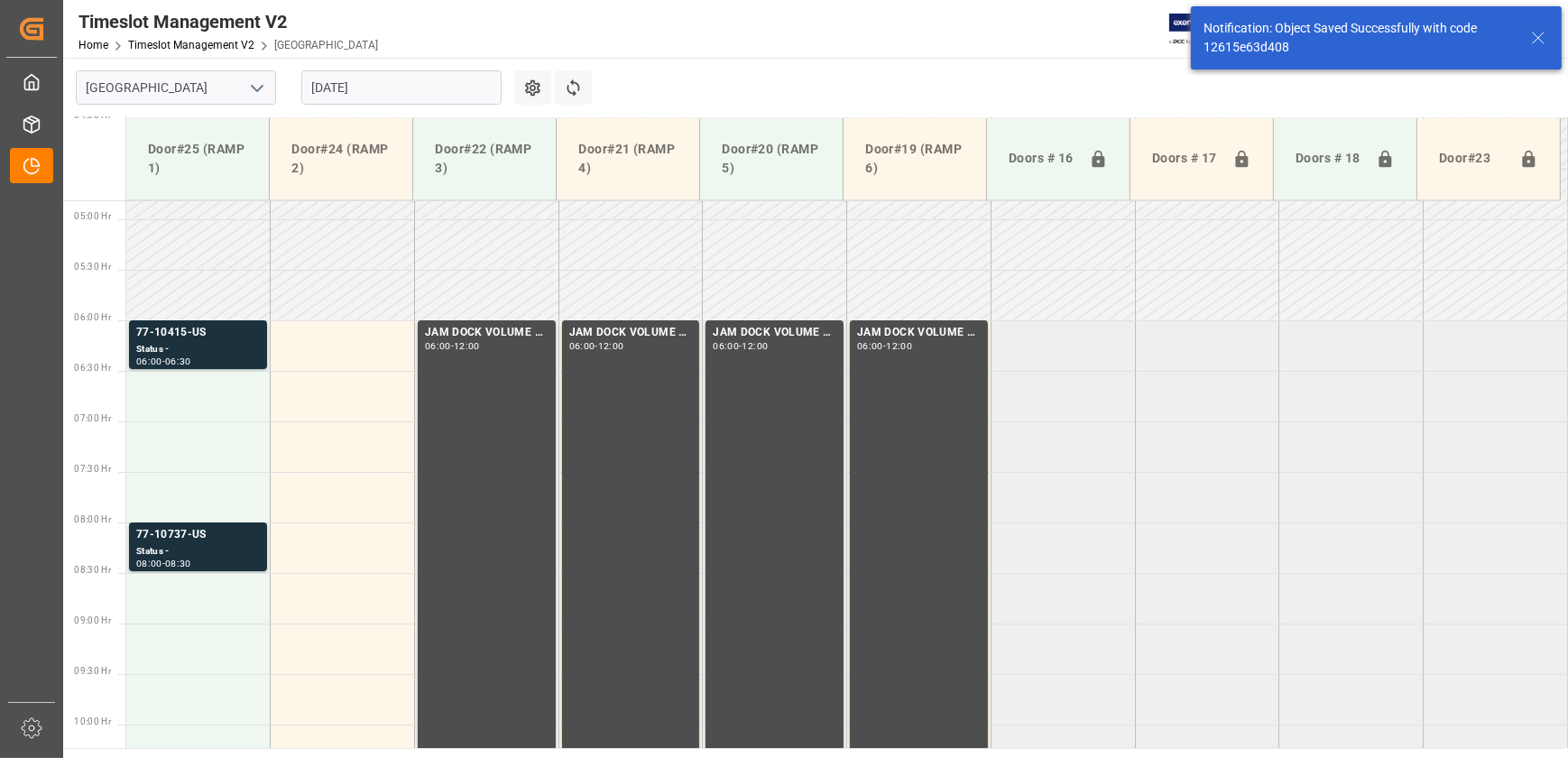
scroll to position [513, 0]
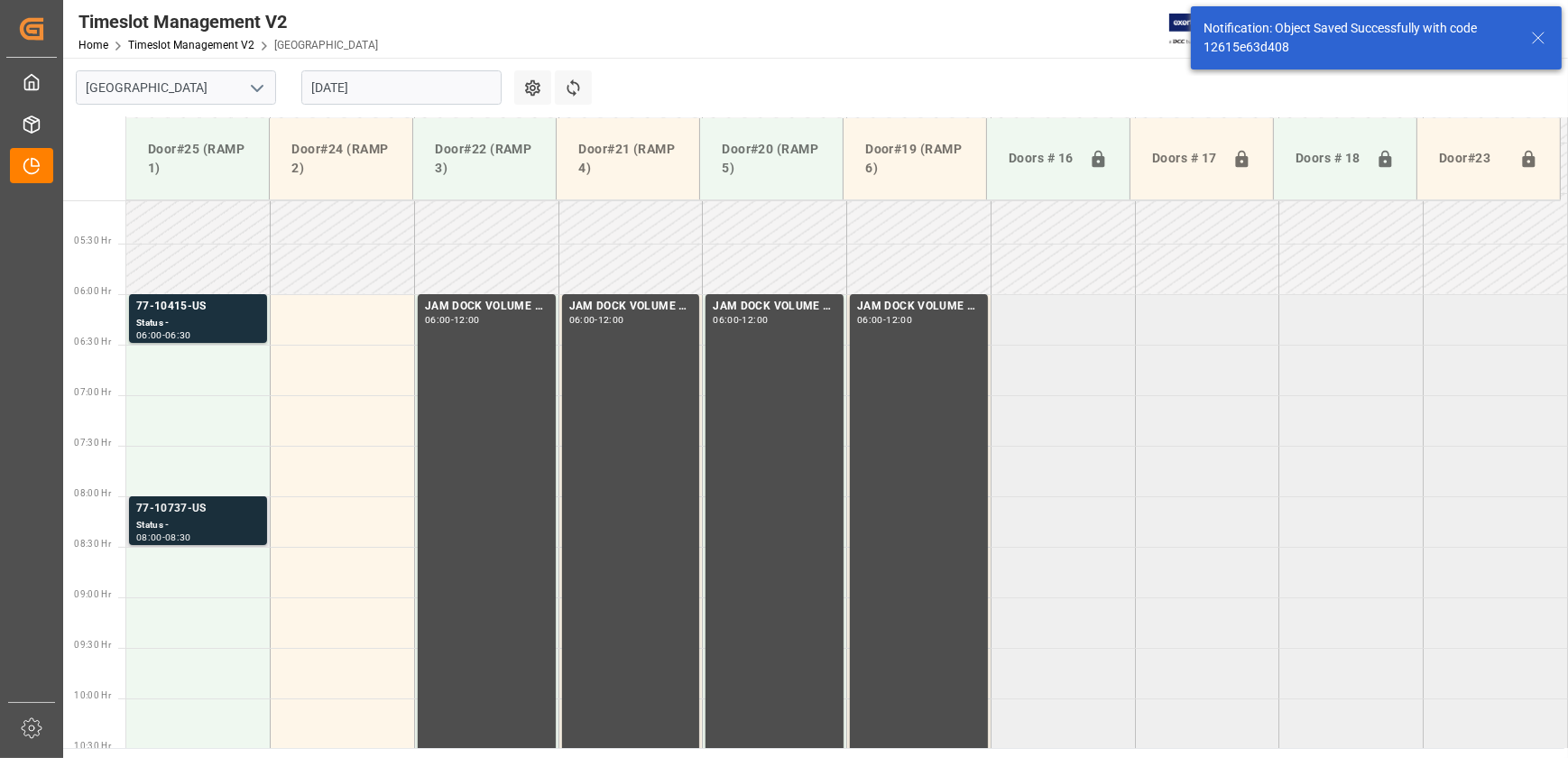
click at [226, 522] on div "Status -" at bounding box center [198, 525] width 123 height 15
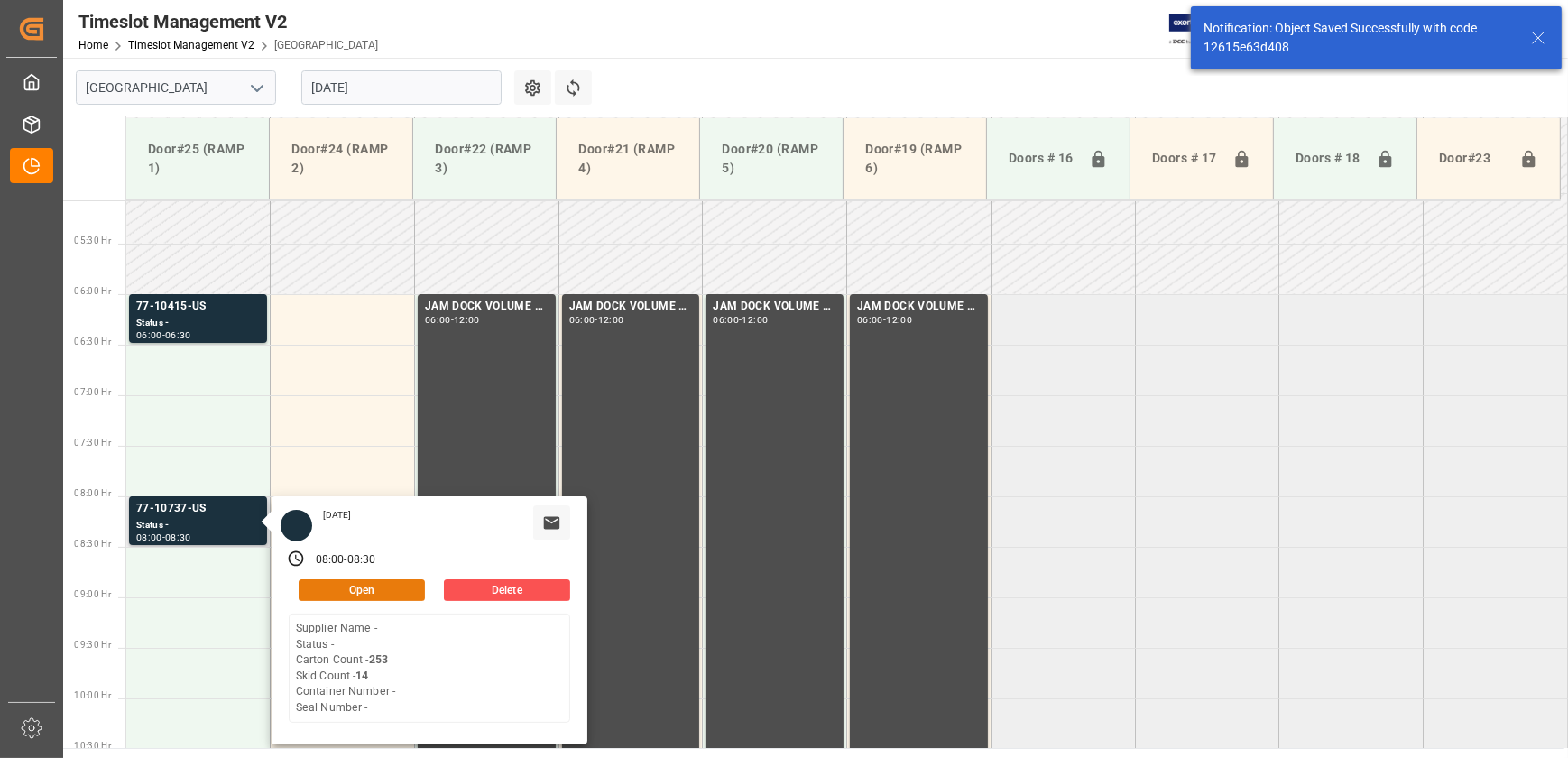
click at [387, 586] on button "Open" at bounding box center [362, 590] width 126 height 22
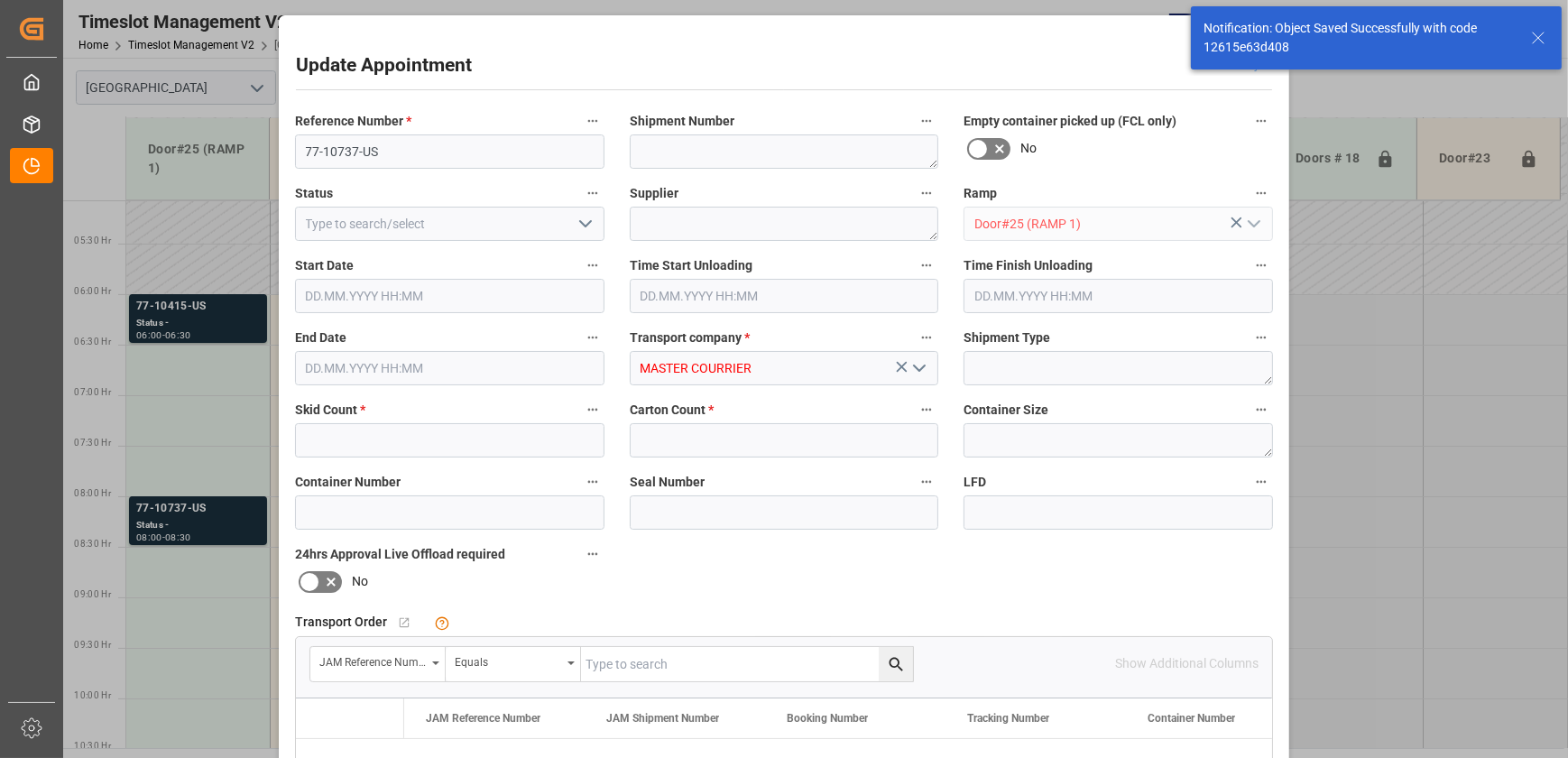
type input "14"
type input "253"
type input "[DATE] 08:00"
type input "[DATE] 08:30"
type input "[DATE] 14:40"
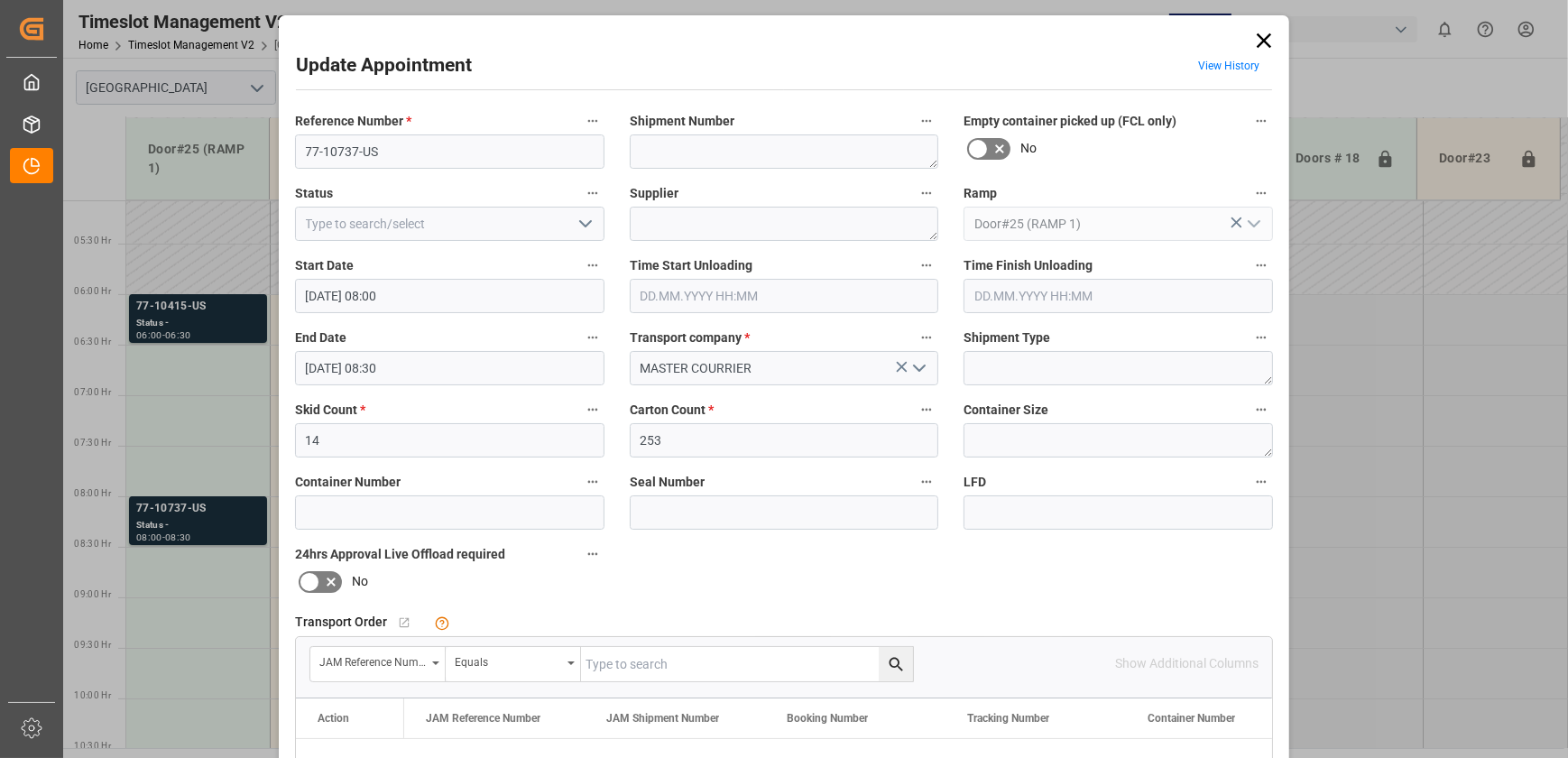
click at [437, 299] on input "[DATE] 08:00" at bounding box center [449, 296] width 309 height 35
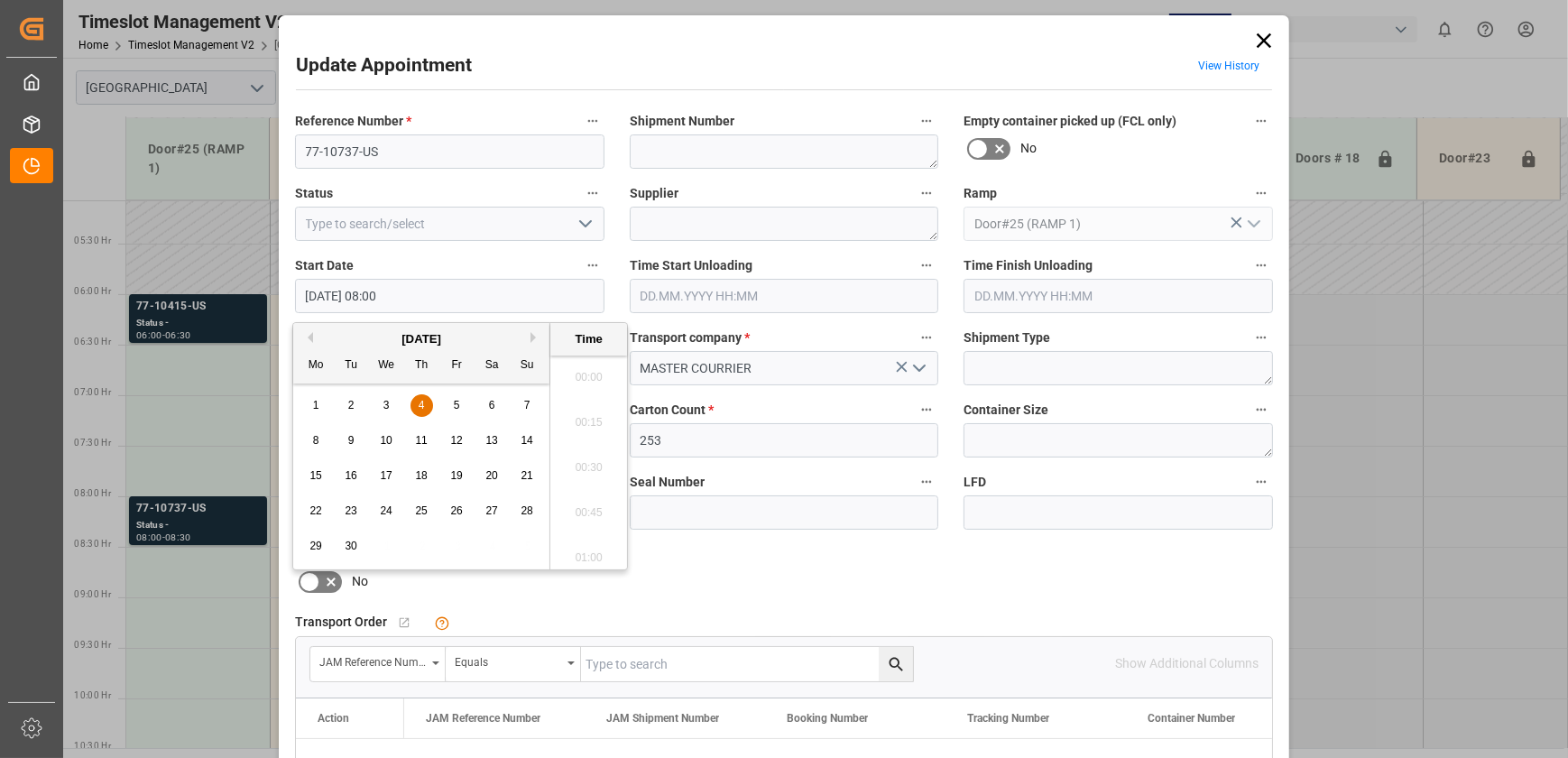
scroll to position [1359, 0]
click at [423, 401] on div "4" at bounding box center [421, 406] width 23 height 22
click at [592, 446] on li "06:30" at bounding box center [588, 438] width 77 height 45
type input "[DATE] 06:30"
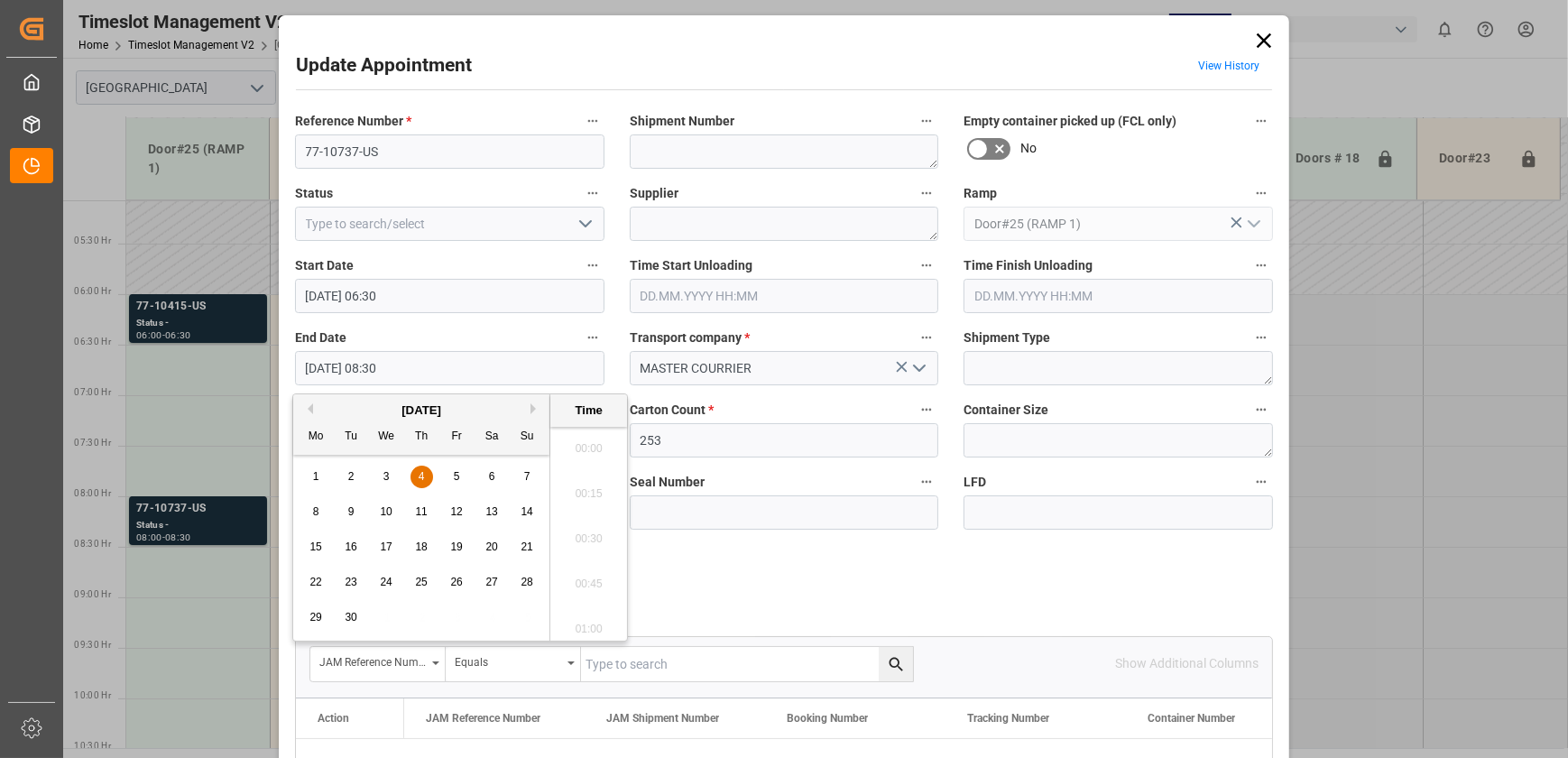
click at [414, 368] on input "[DATE] 08:30" at bounding box center [449, 368] width 309 height 35
click at [419, 474] on span "4" at bounding box center [421, 476] width 6 height 13
click at [600, 505] on li "07:00" at bounding box center [588, 509] width 77 height 45
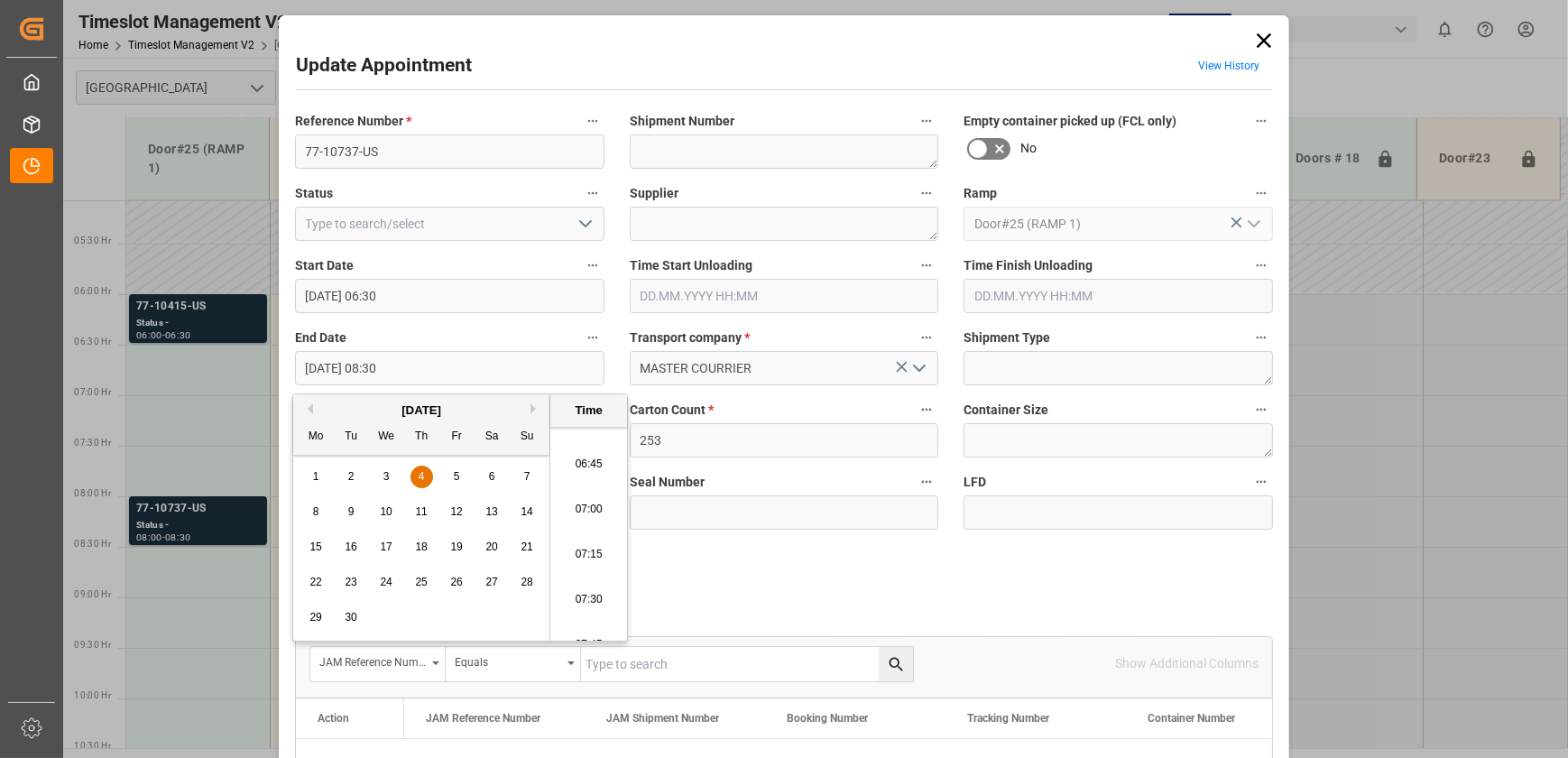
type input "[DATE] 07:00"
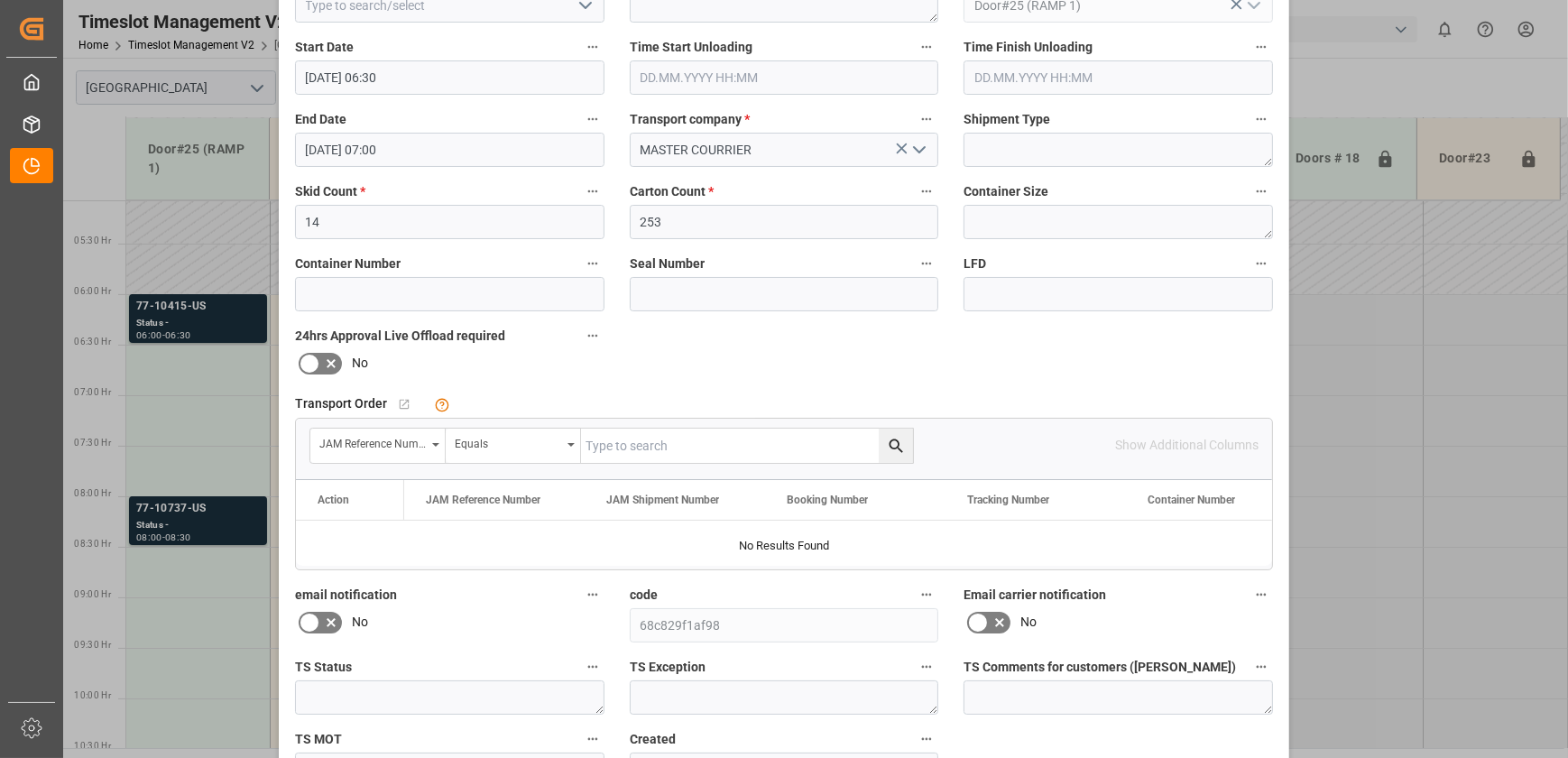
scroll to position [338, 0]
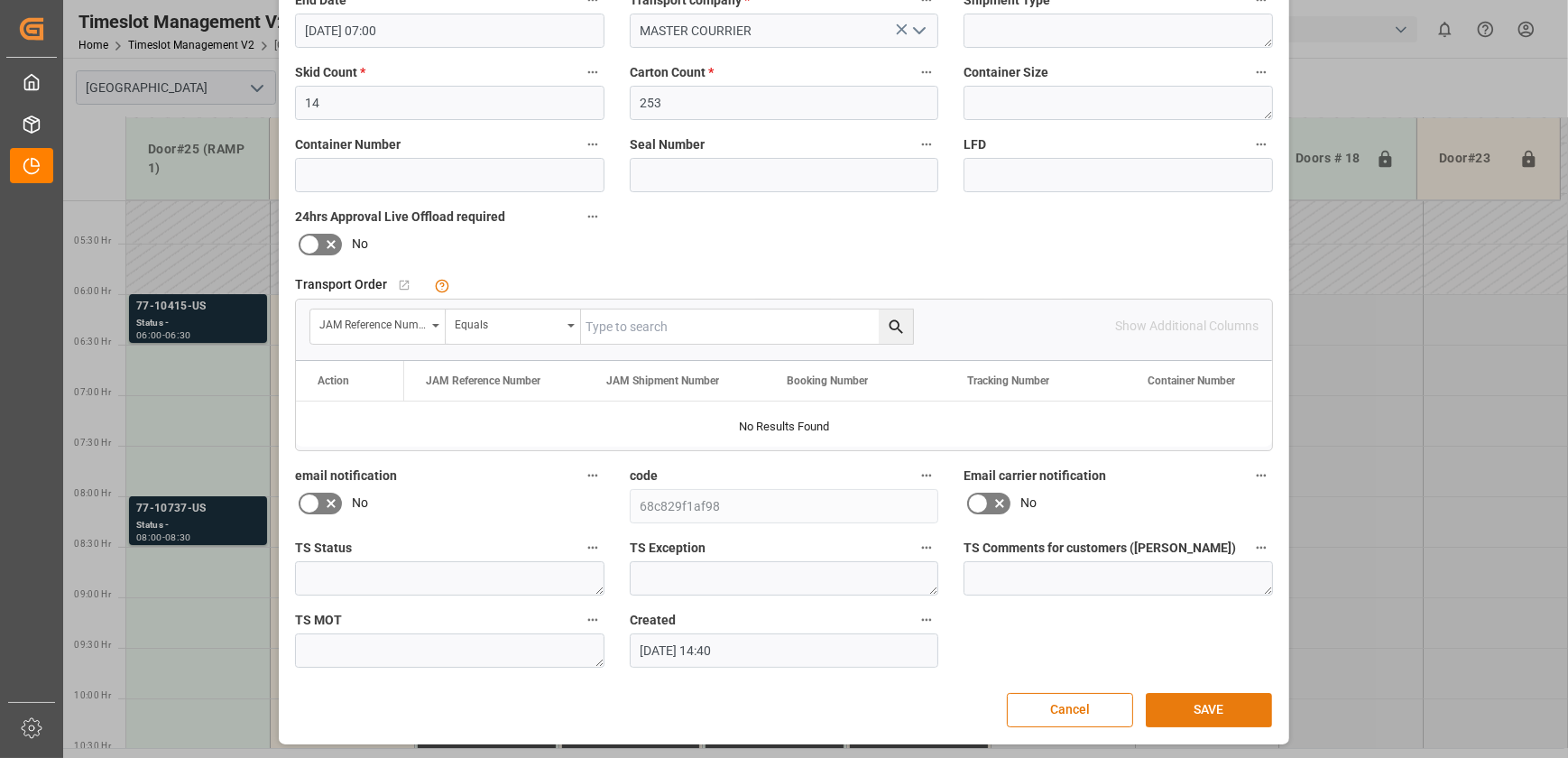
click at [1210, 702] on button "SAVE" at bounding box center [1208, 709] width 126 height 35
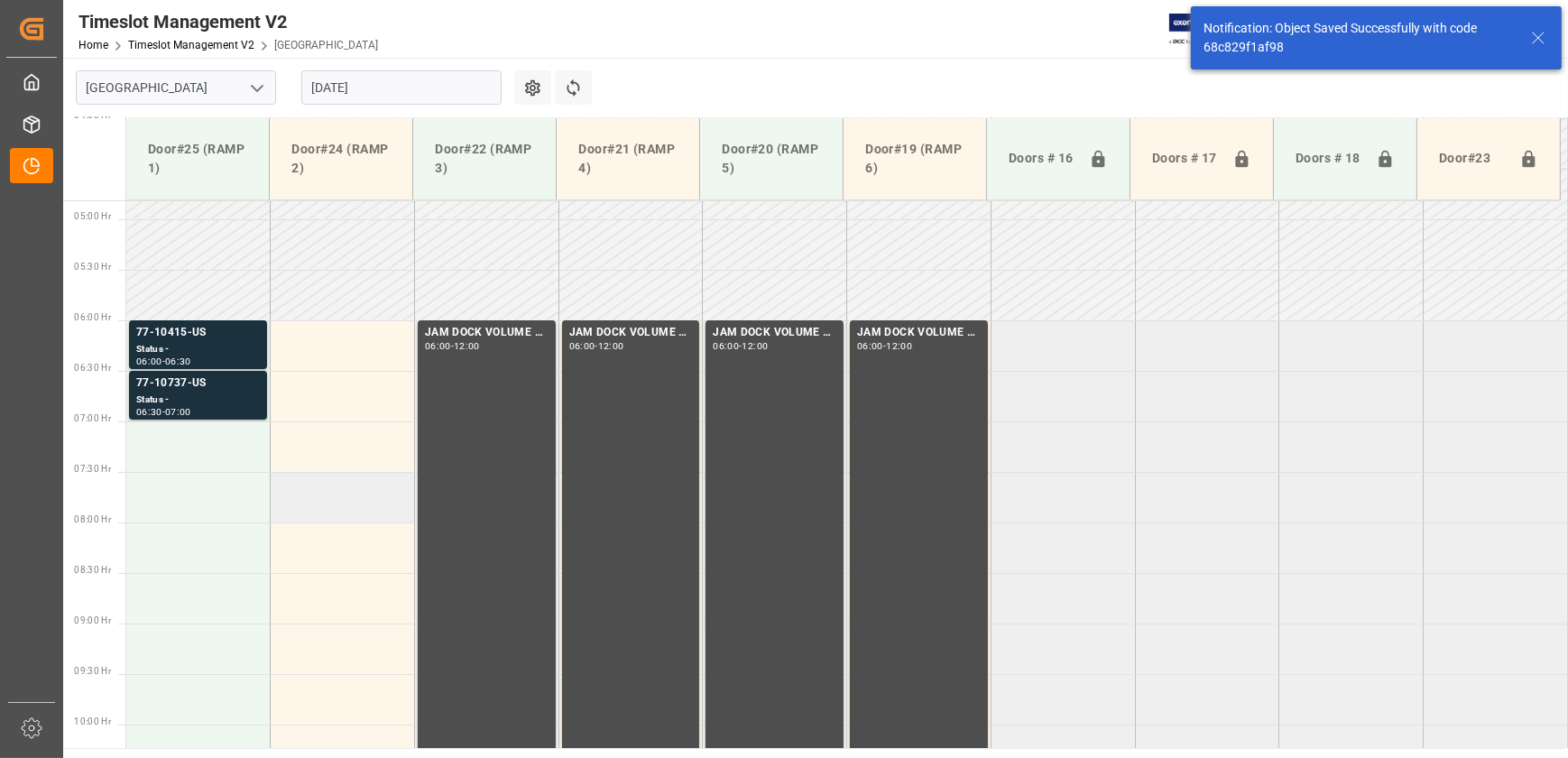
scroll to position [513, 0]
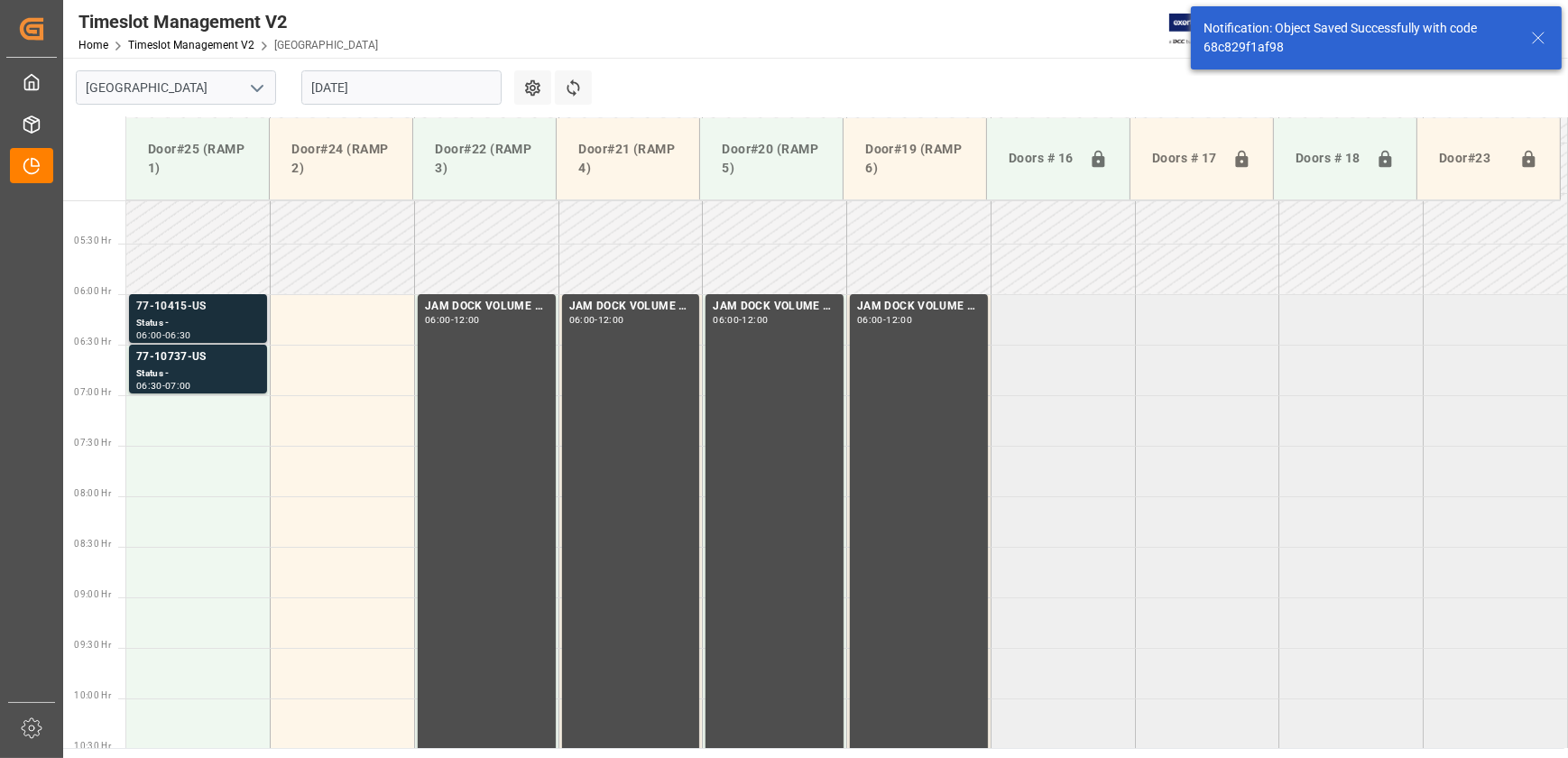
click at [247, 328] on div "Status -" at bounding box center [198, 323] width 123 height 15
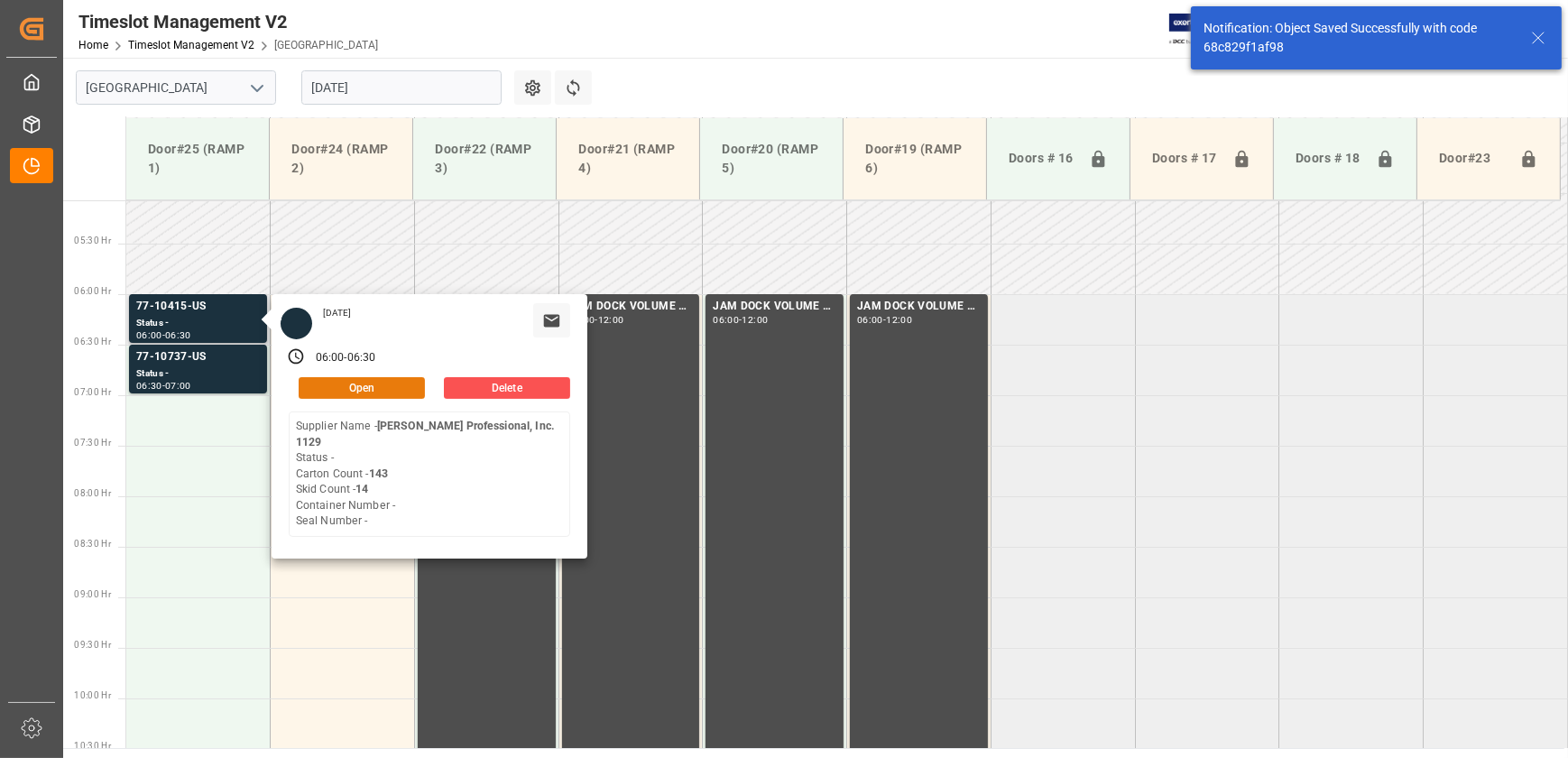
click at [367, 389] on button "Open" at bounding box center [362, 388] width 126 height 22
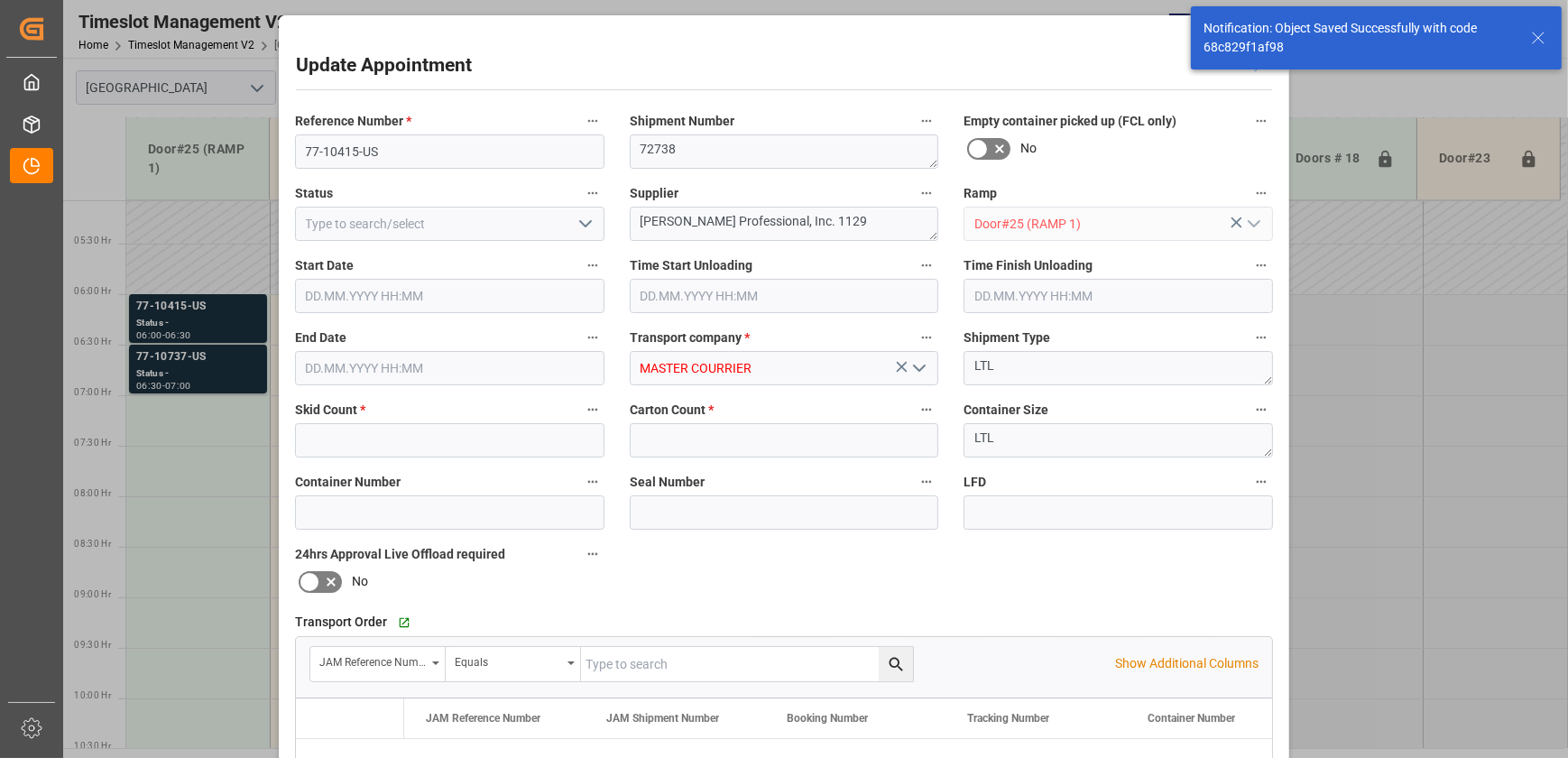
type input "14"
type input "143"
type input "[DATE] 06:00"
type input "[DATE] 06:30"
type input "[DATE] 14:41"
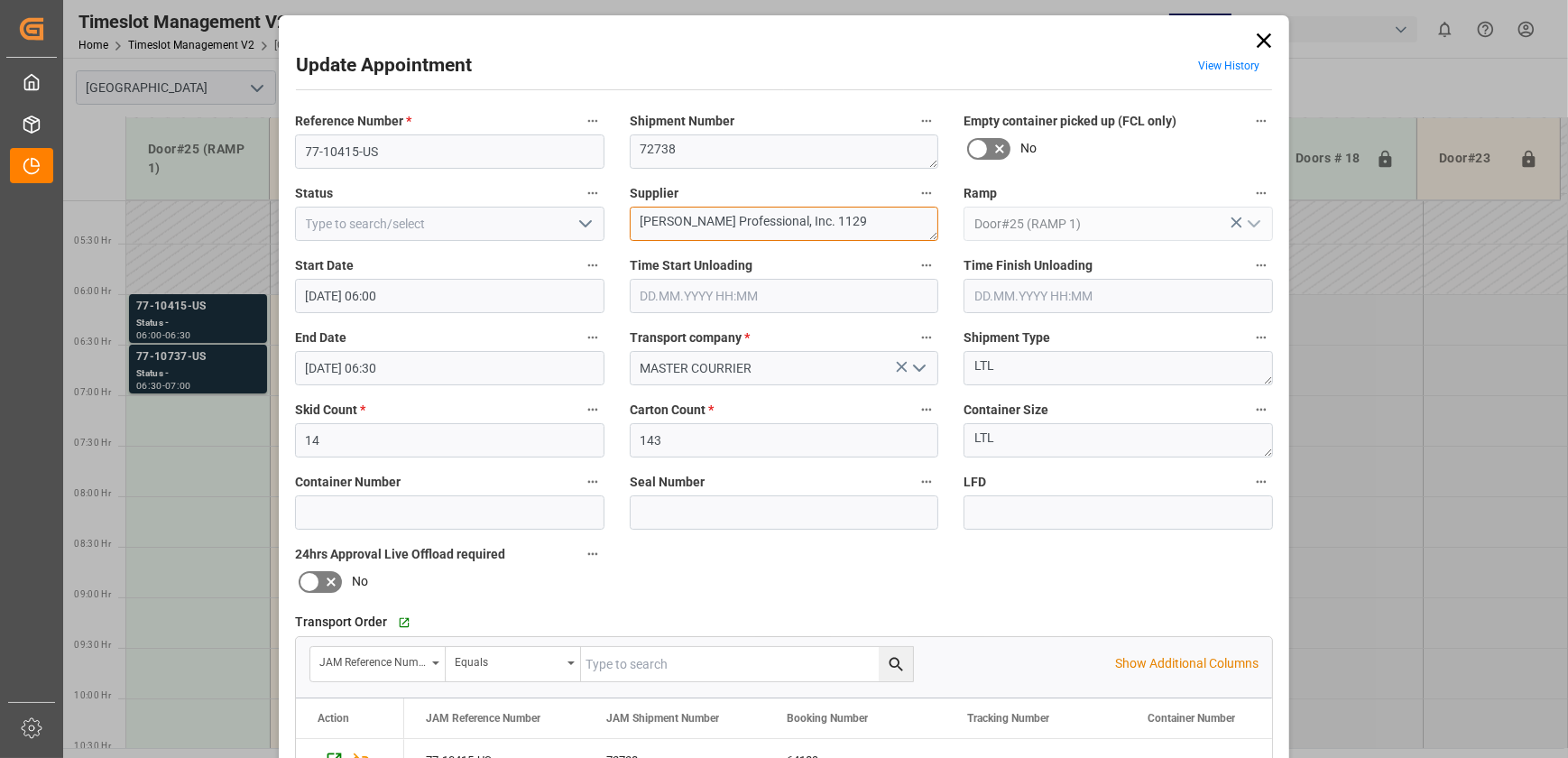
drag, startPoint x: 841, startPoint y: 221, endPoint x: 585, endPoint y: 223, distance: 256.0
click at [585, 223] on div "Reference Number * 77-10415-US Shipment Number 72738 Empty container picked up …" at bounding box center [784, 557] width 1004 height 908
click at [689, 225] on textarea "HPC INO&(34)" at bounding box center [784, 224] width 309 height 35
click at [695, 224] on textarea "HPC INO&(34)" at bounding box center [784, 224] width 309 height 35
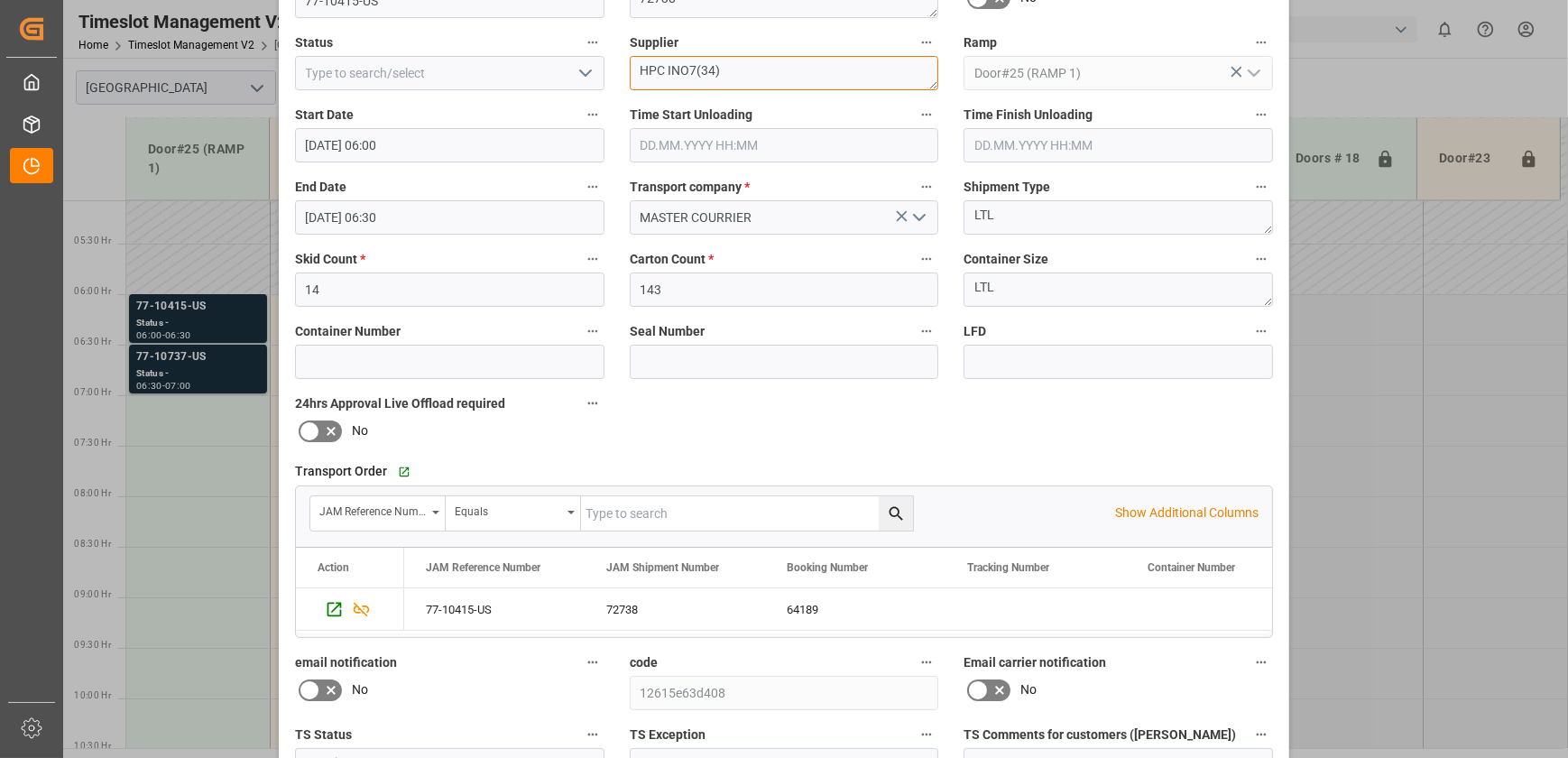
scroll to position [0, 0]
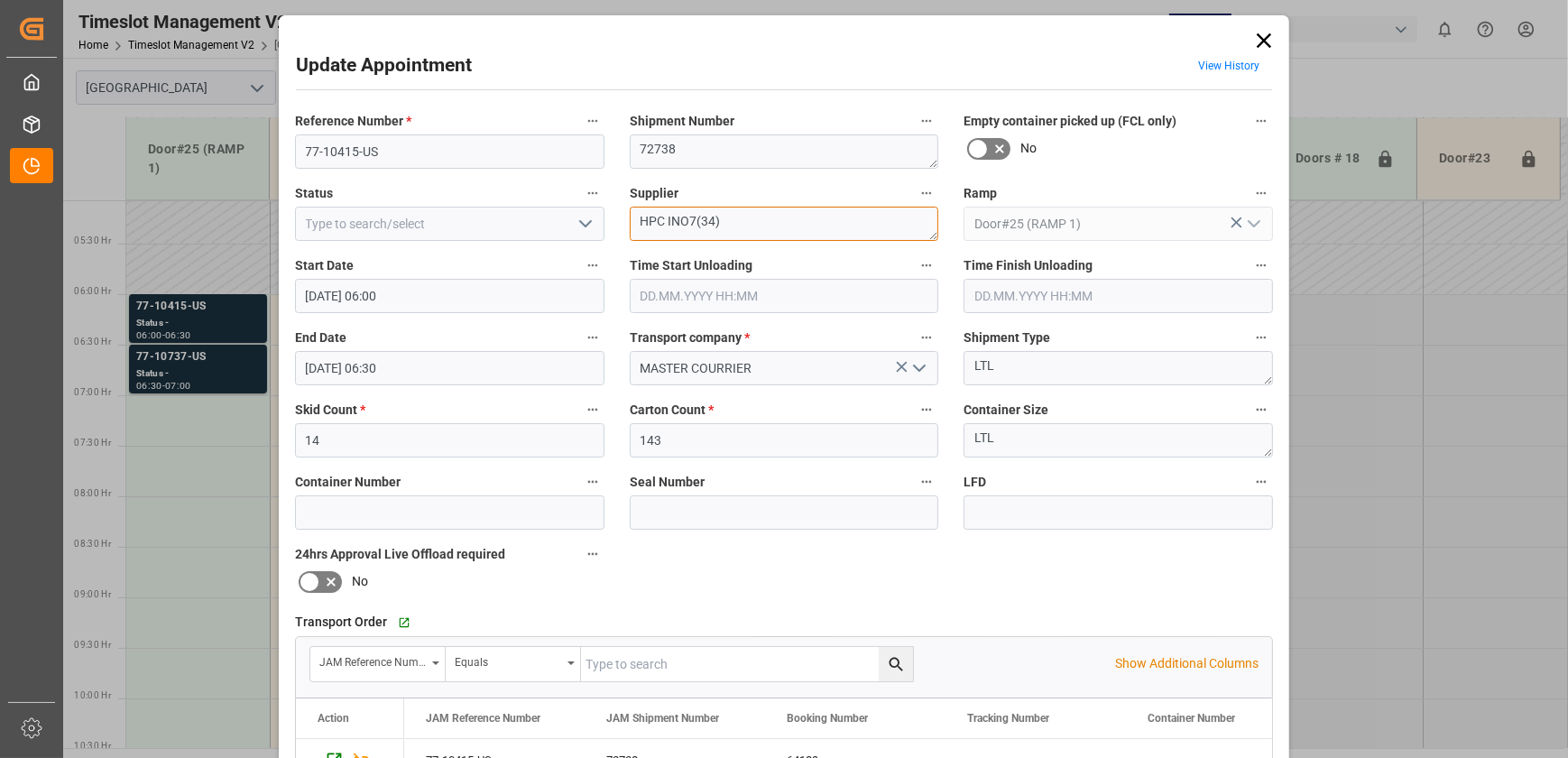
type textarea "HPC INO7(34)"
click at [583, 222] on icon "open menu" at bounding box center [585, 224] width 22 height 22
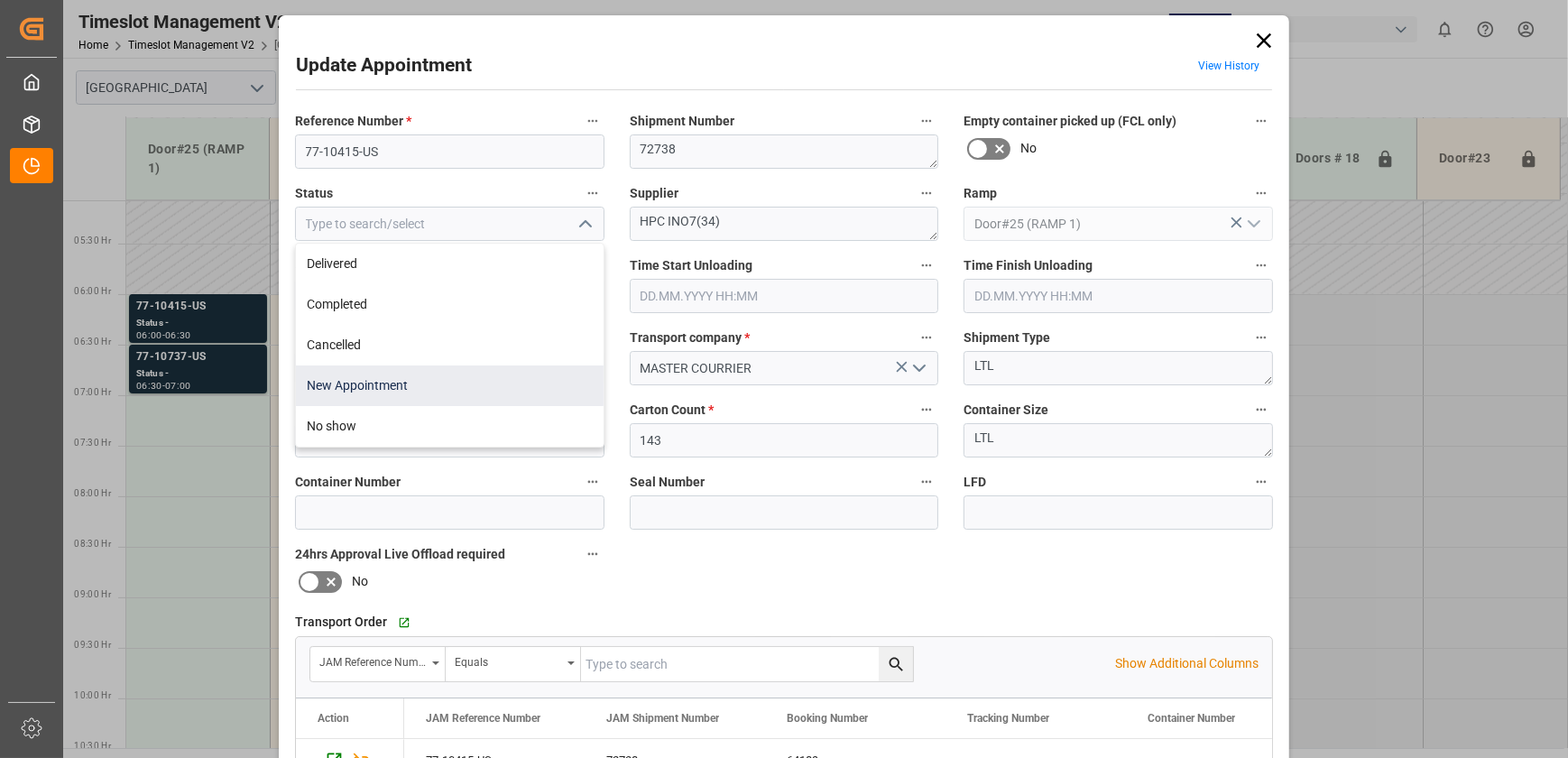
click at [445, 377] on div "New Appointment" at bounding box center [450, 385] width 308 height 41
type input "New Appointment"
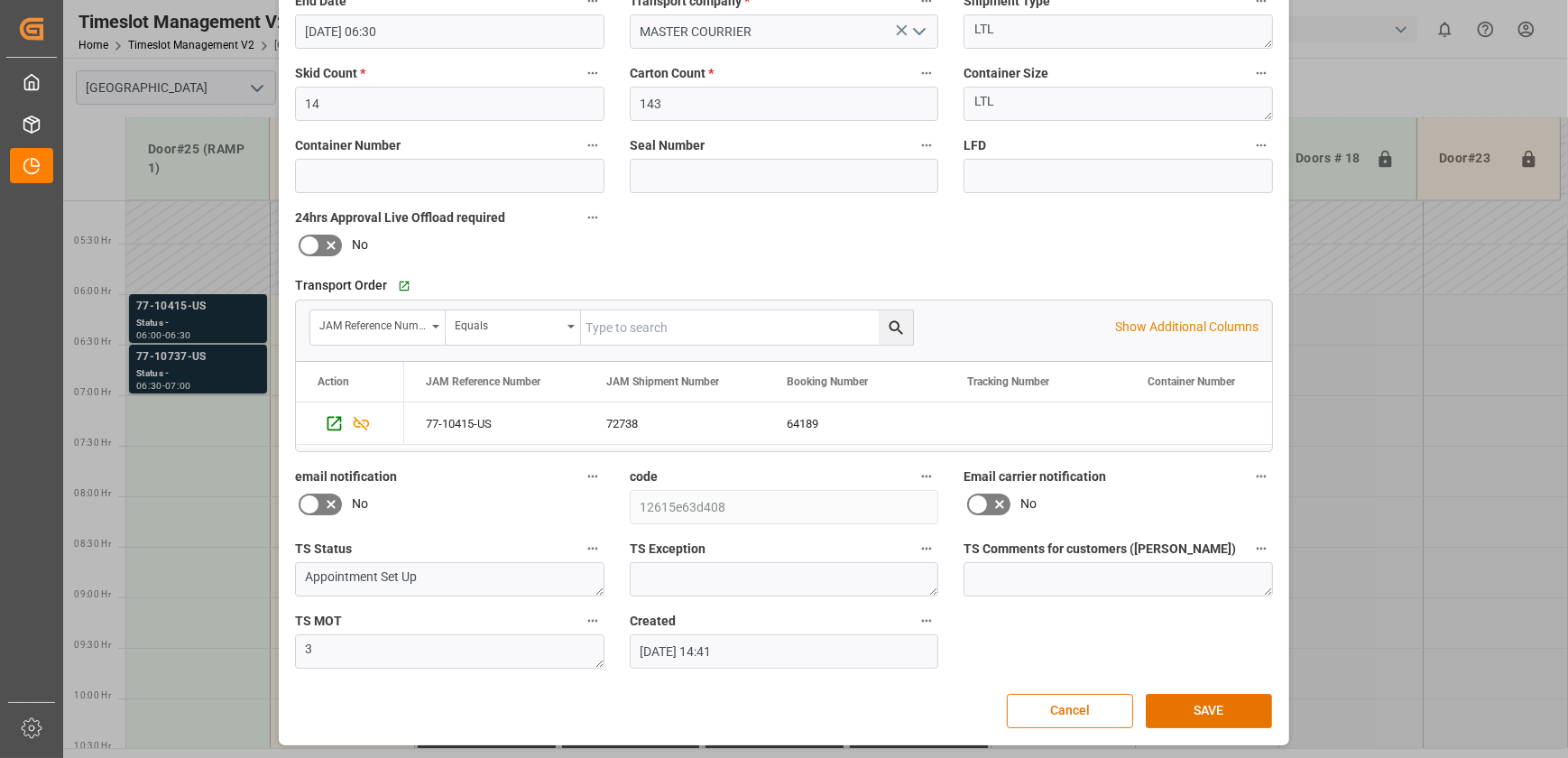
scroll to position [338, 0]
drag, startPoint x: 1222, startPoint y: 713, endPoint x: 1547, endPoint y: 505, distance: 385.9
click at [1222, 712] on button "SAVE" at bounding box center [1208, 709] width 126 height 35
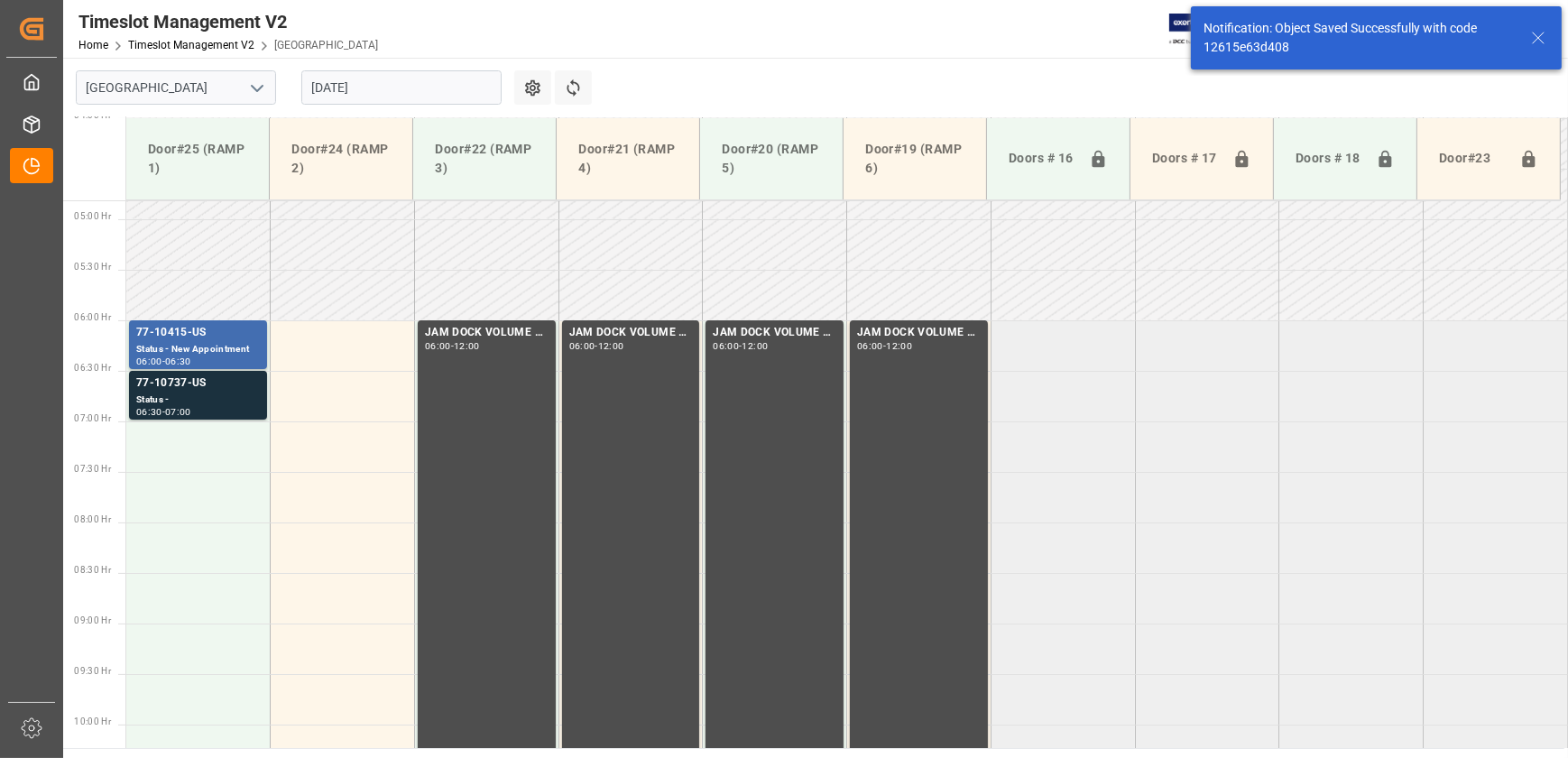
scroll to position [513, 0]
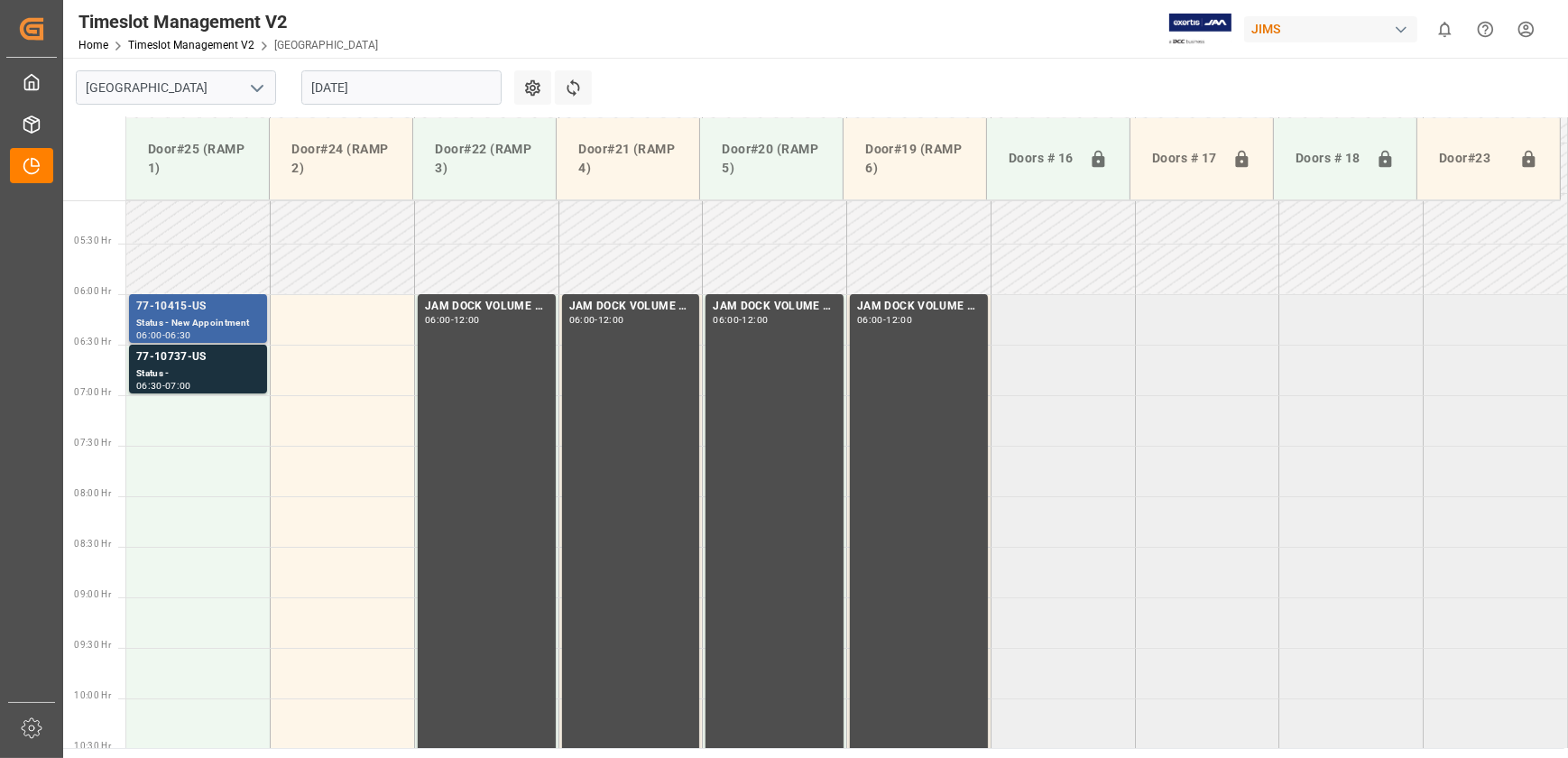
click at [250, 324] on div "Status - New Appointment" at bounding box center [198, 323] width 123 height 15
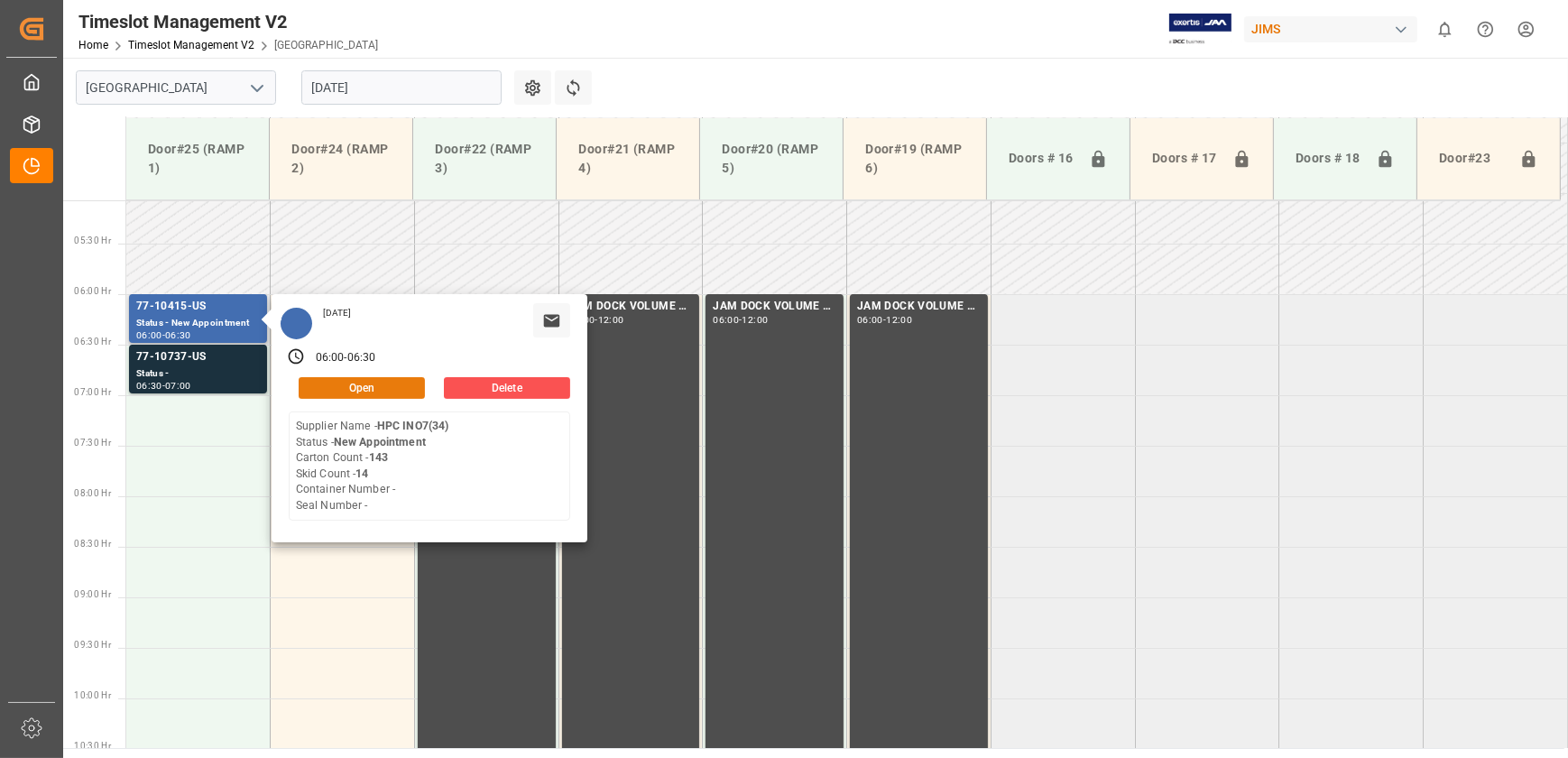
click at [369, 382] on button "Open" at bounding box center [362, 388] width 126 height 22
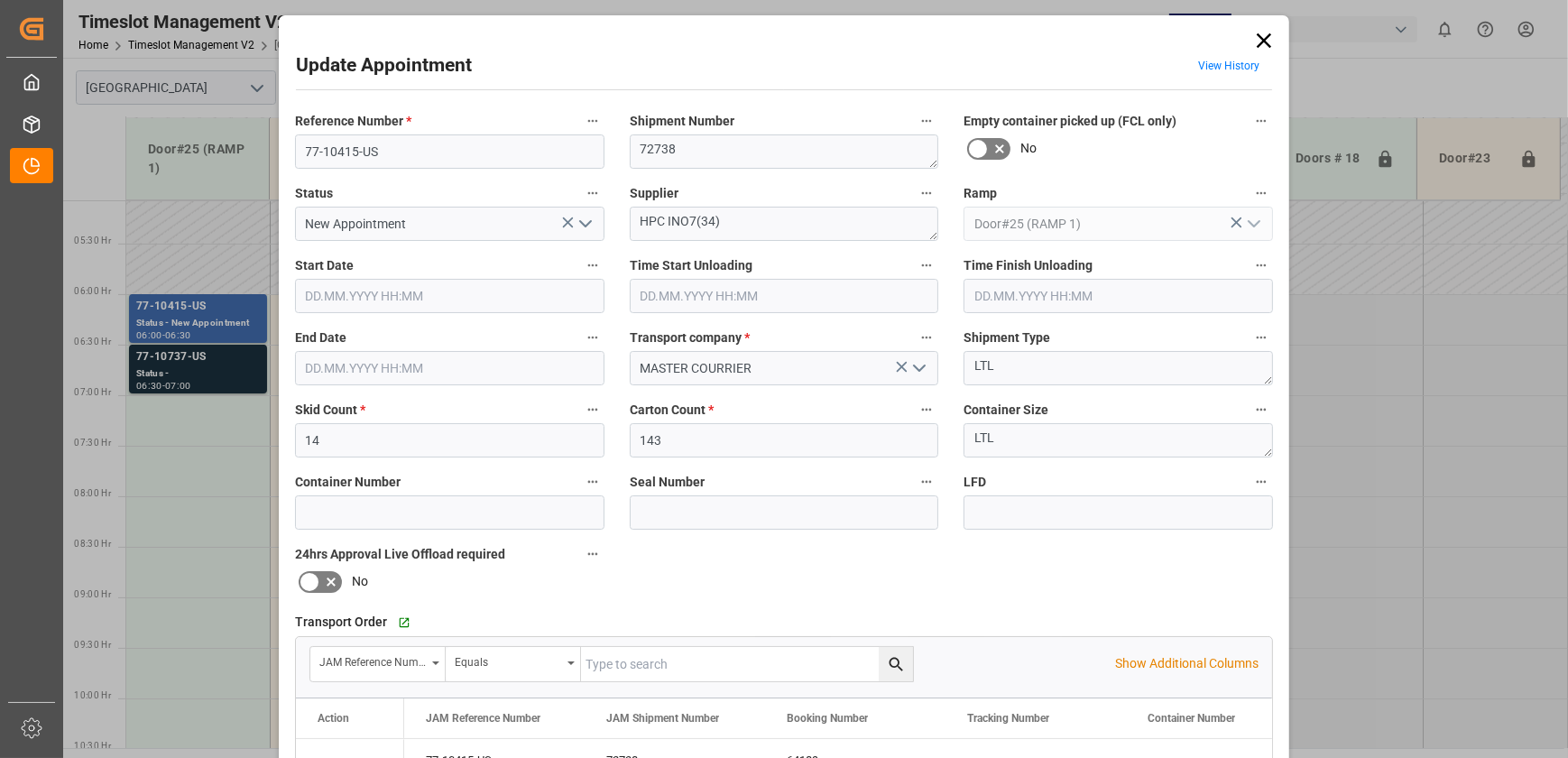
type input "[DATE] 06:00"
type input "[DATE] 06:30"
type input "[DATE] 14:41"
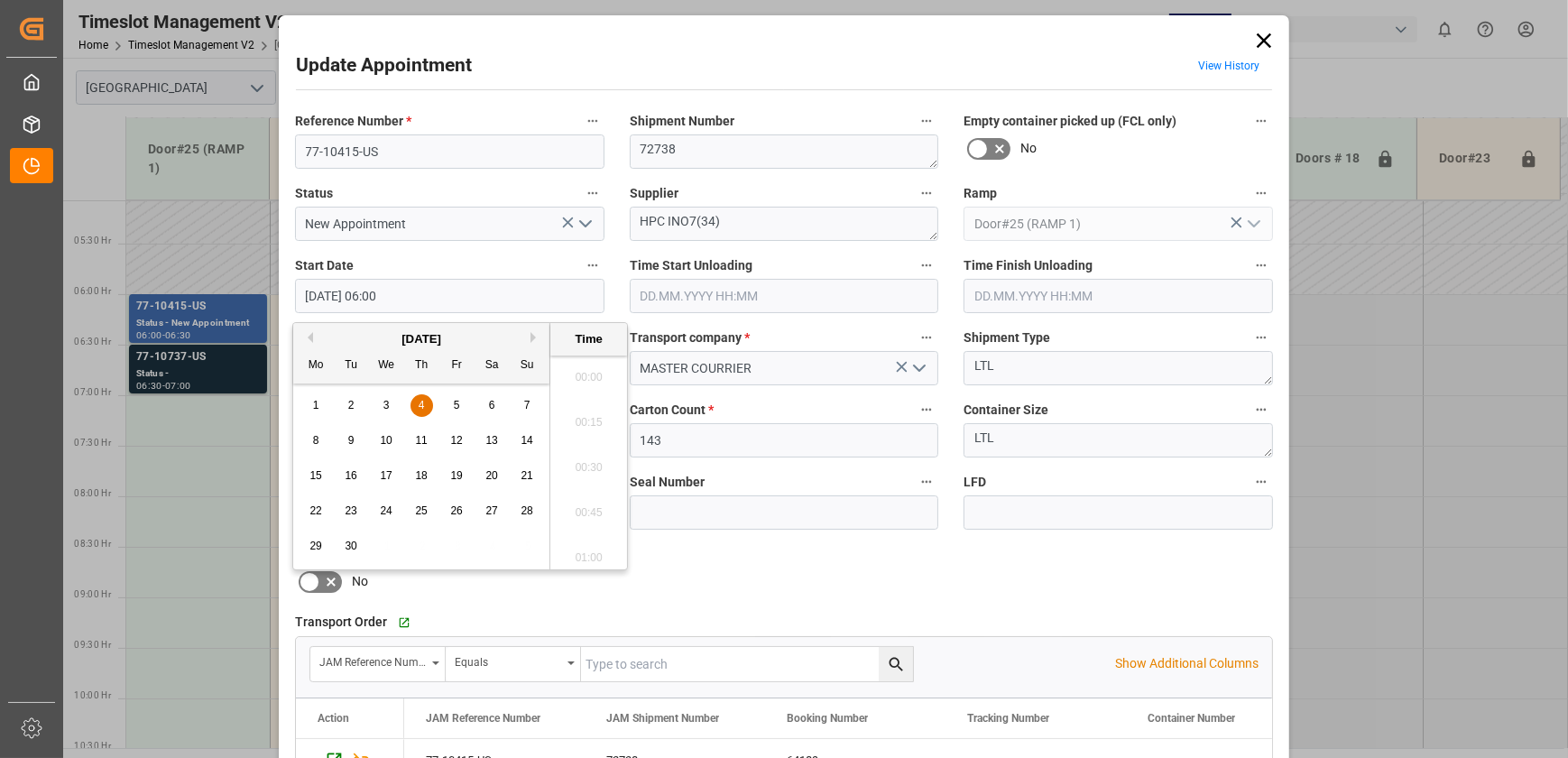
click at [450, 294] on input "[DATE] 06:00" at bounding box center [449, 296] width 309 height 35
click at [378, 161] on input "77-10415-US" at bounding box center [449, 151] width 309 height 35
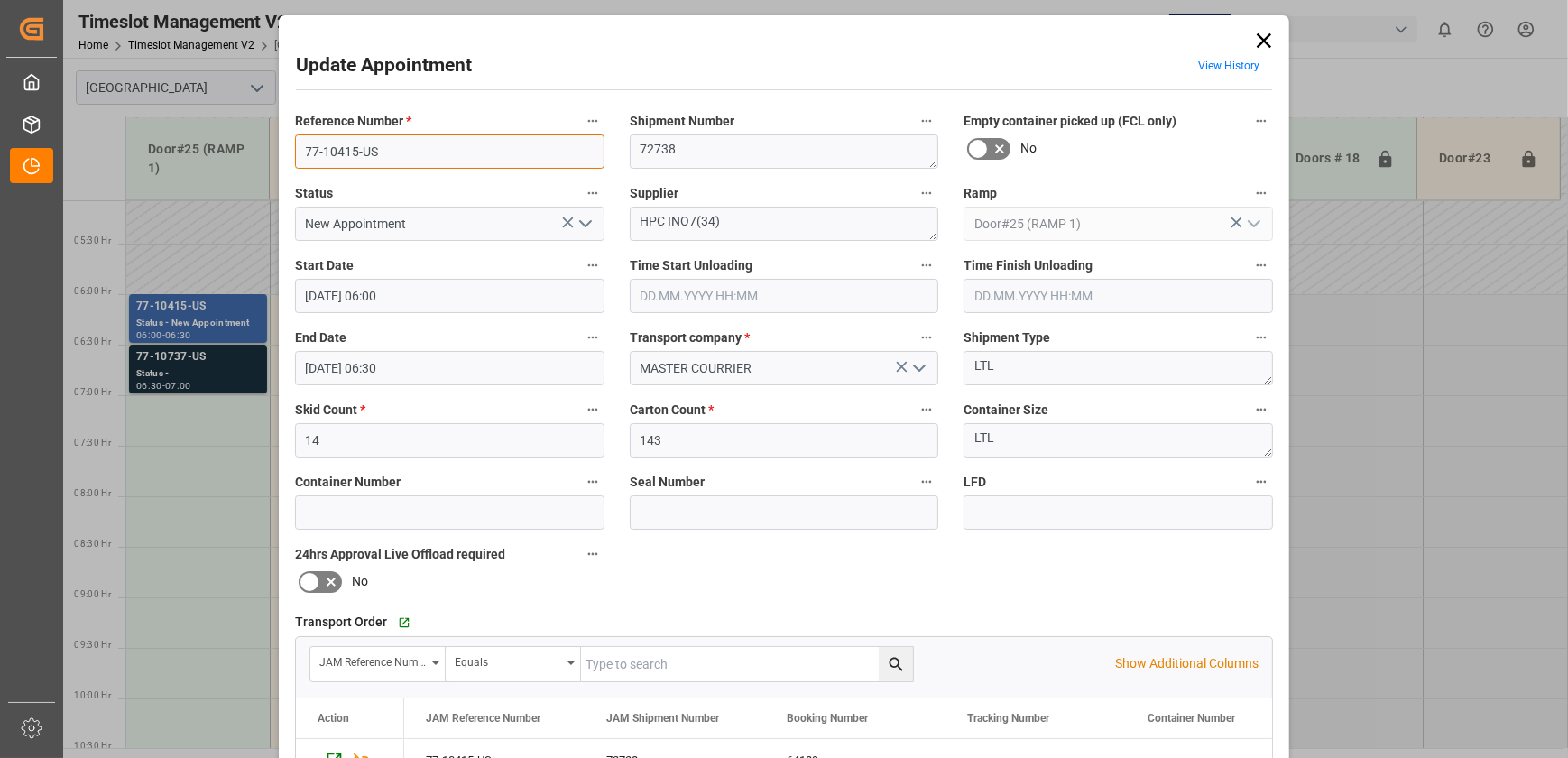
click at [378, 161] on input "77-10415-US" at bounding box center [449, 151] width 309 height 35
click at [381, 146] on input "77-10415-US" at bounding box center [449, 151] width 309 height 35
click at [186, 364] on div "Update Appointment View History Reference Number * 77-10415-US Shipment Number …" at bounding box center [784, 379] width 1568 height 758
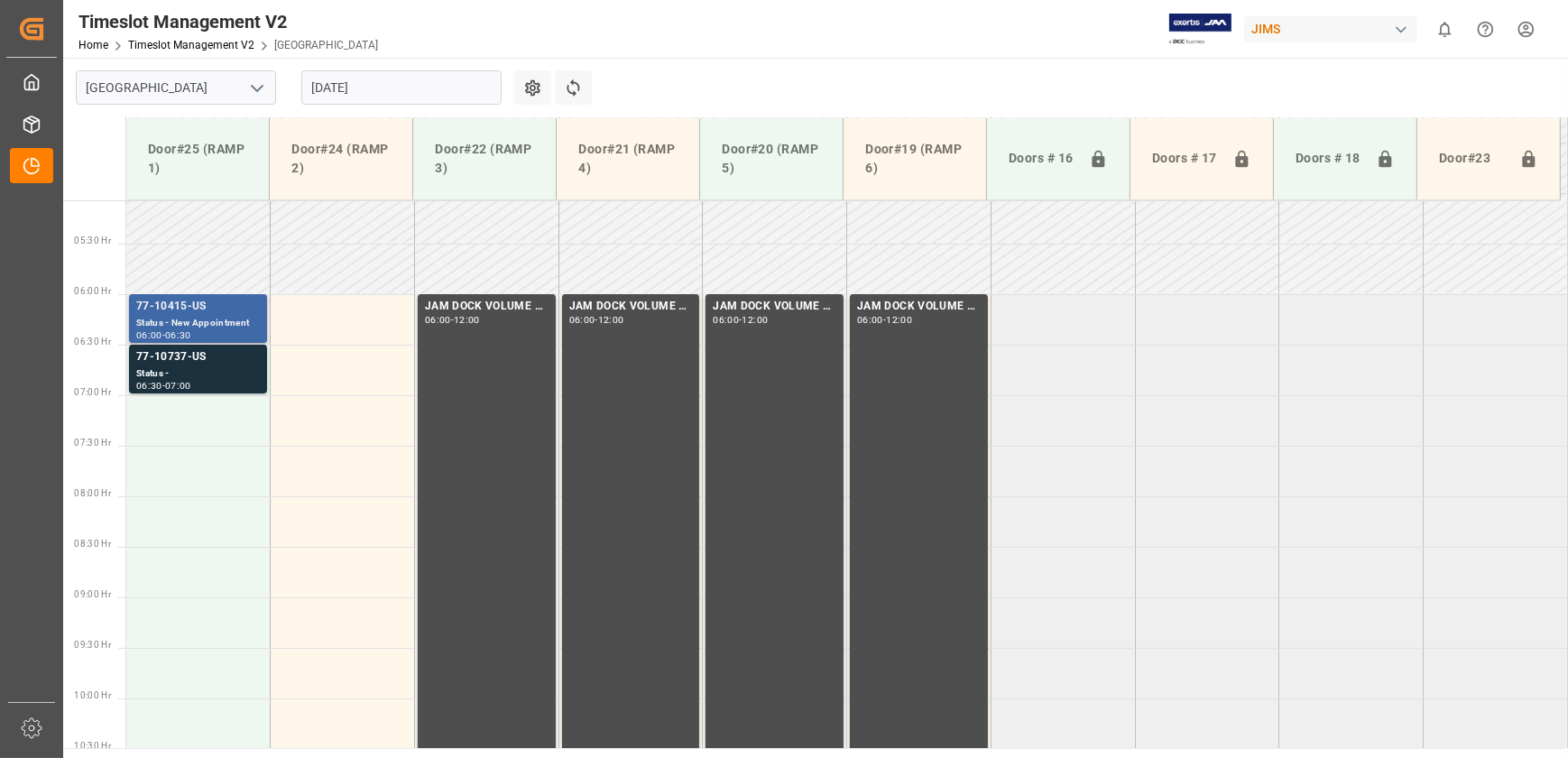
click at [204, 309] on div "77-10415-US" at bounding box center [198, 307] width 123 height 18
click at [159, 307] on div "77-10415-US" at bounding box center [198, 307] width 123 height 18
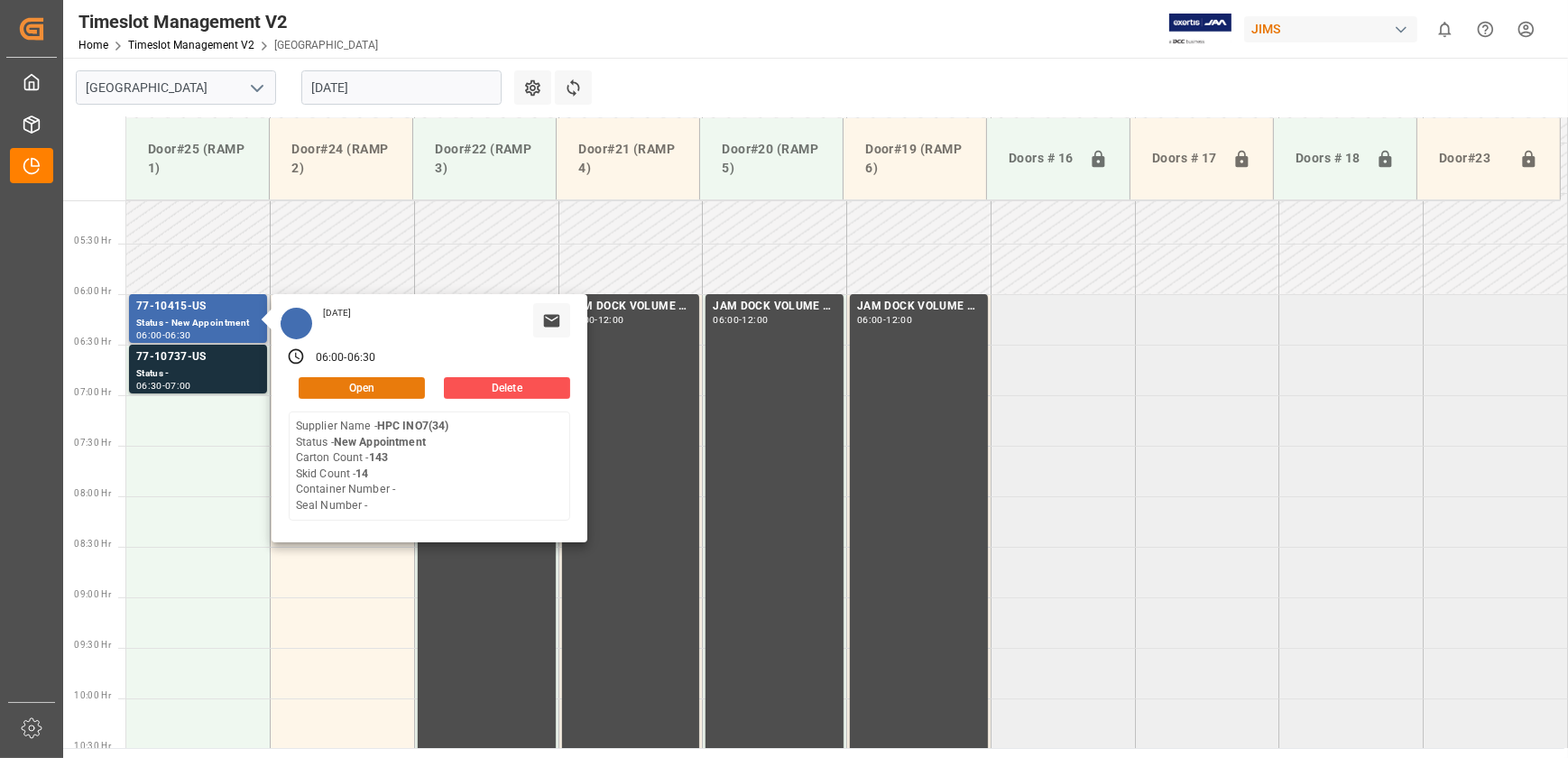
click at [402, 385] on button "Open" at bounding box center [362, 388] width 126 height 22
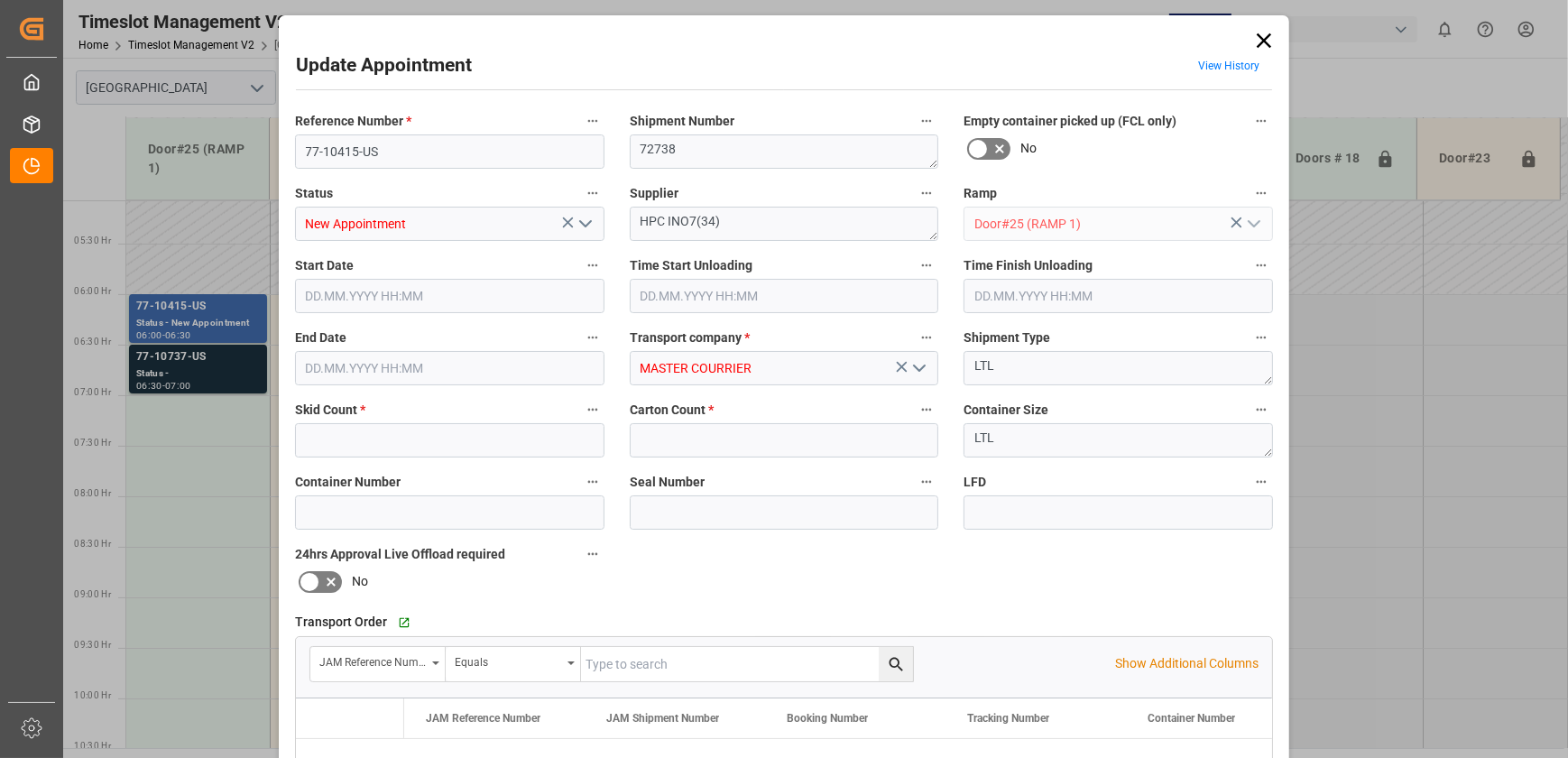
type input "14"
type input "143"
type input "[DATE] 06:00"
type input "[DATE] 06:30"
type input "[DATE] 14:41"
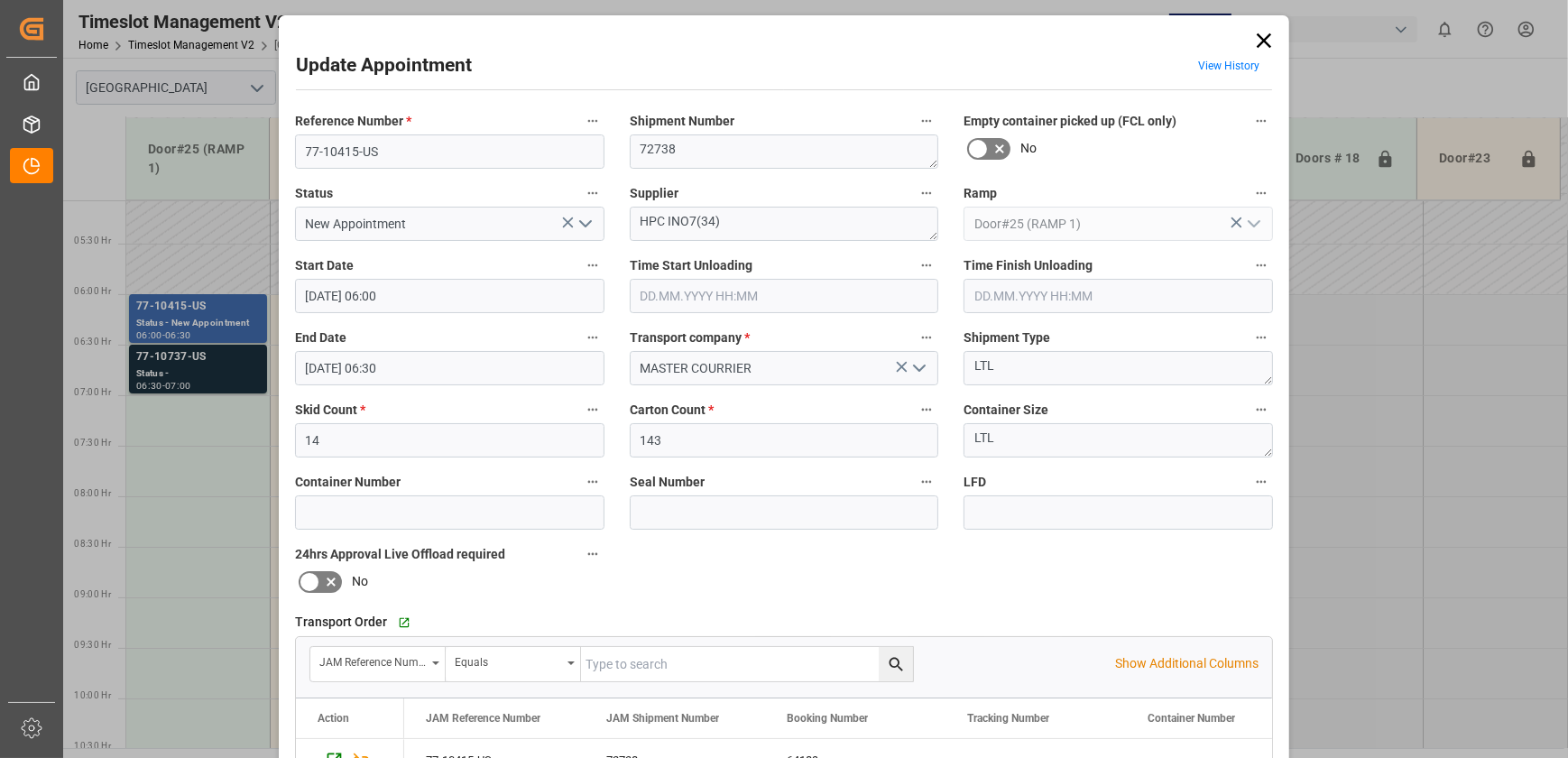
click at [199, 369] on div "Update Appointment View History Reference Number * 77-10415-US Shipment Number …" at bounding box center [784, 379] width 1568 height 758
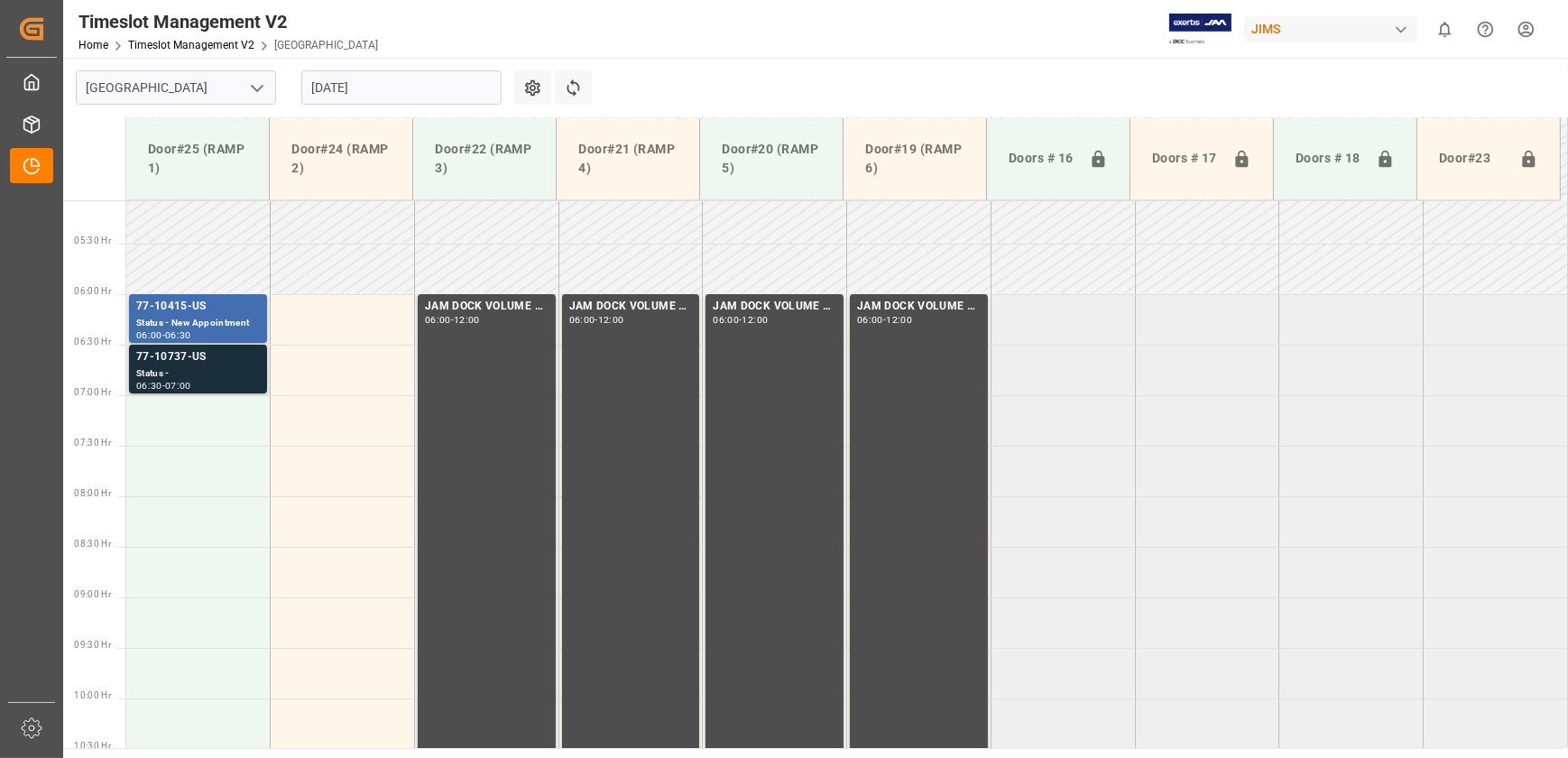
click at [213, 362] on div "77-10737-US" at bounding box center [198, 358] width 123 height 18
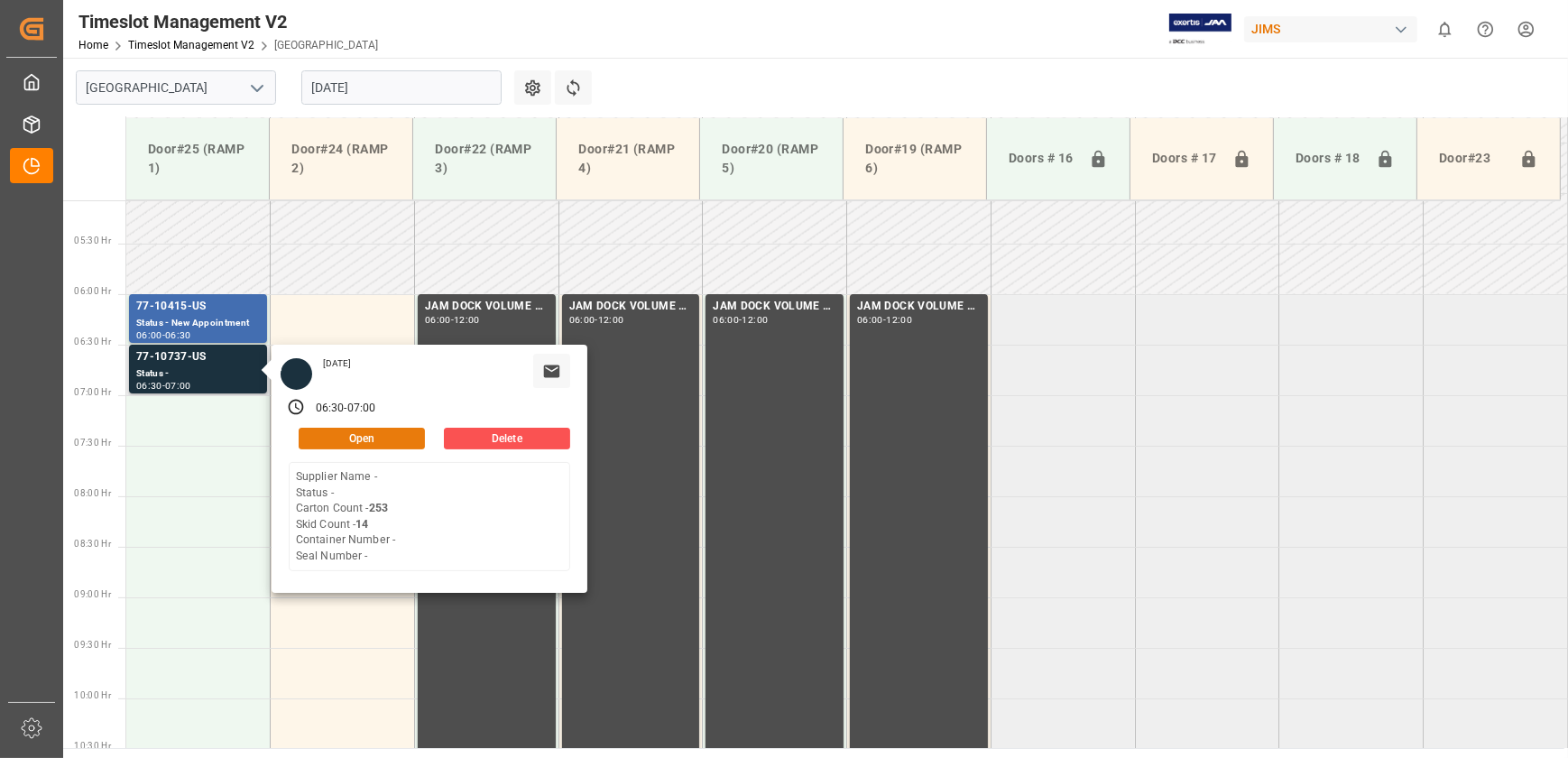
click at [351, 441] on button "Open" at bounding box center [362, 438] width 126 height 22
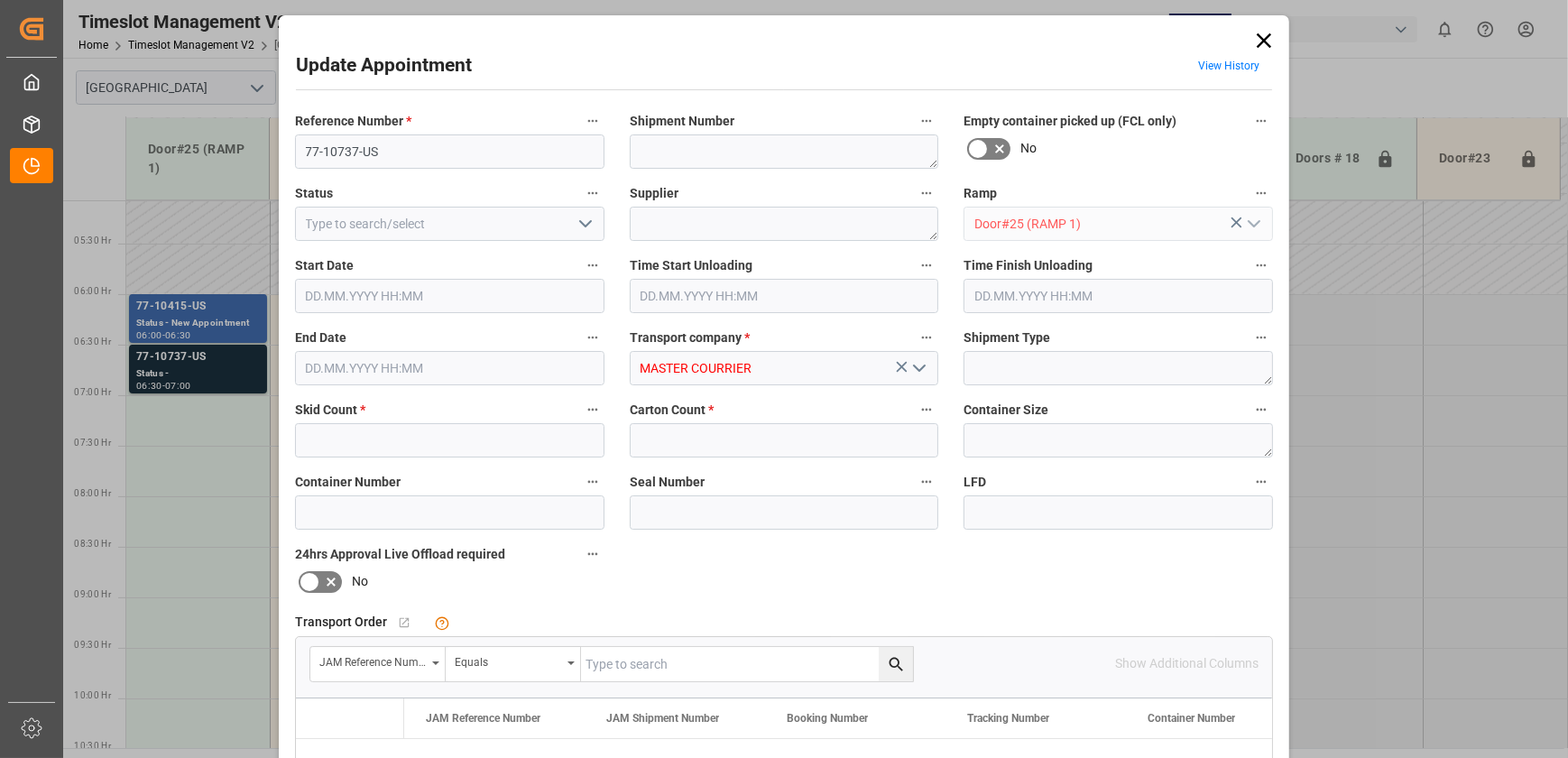
type input "14"
type input "253"
type input "[DATE] 06:30"
type input "[DATE] 07:00"
type input "[DATE] 14:40"
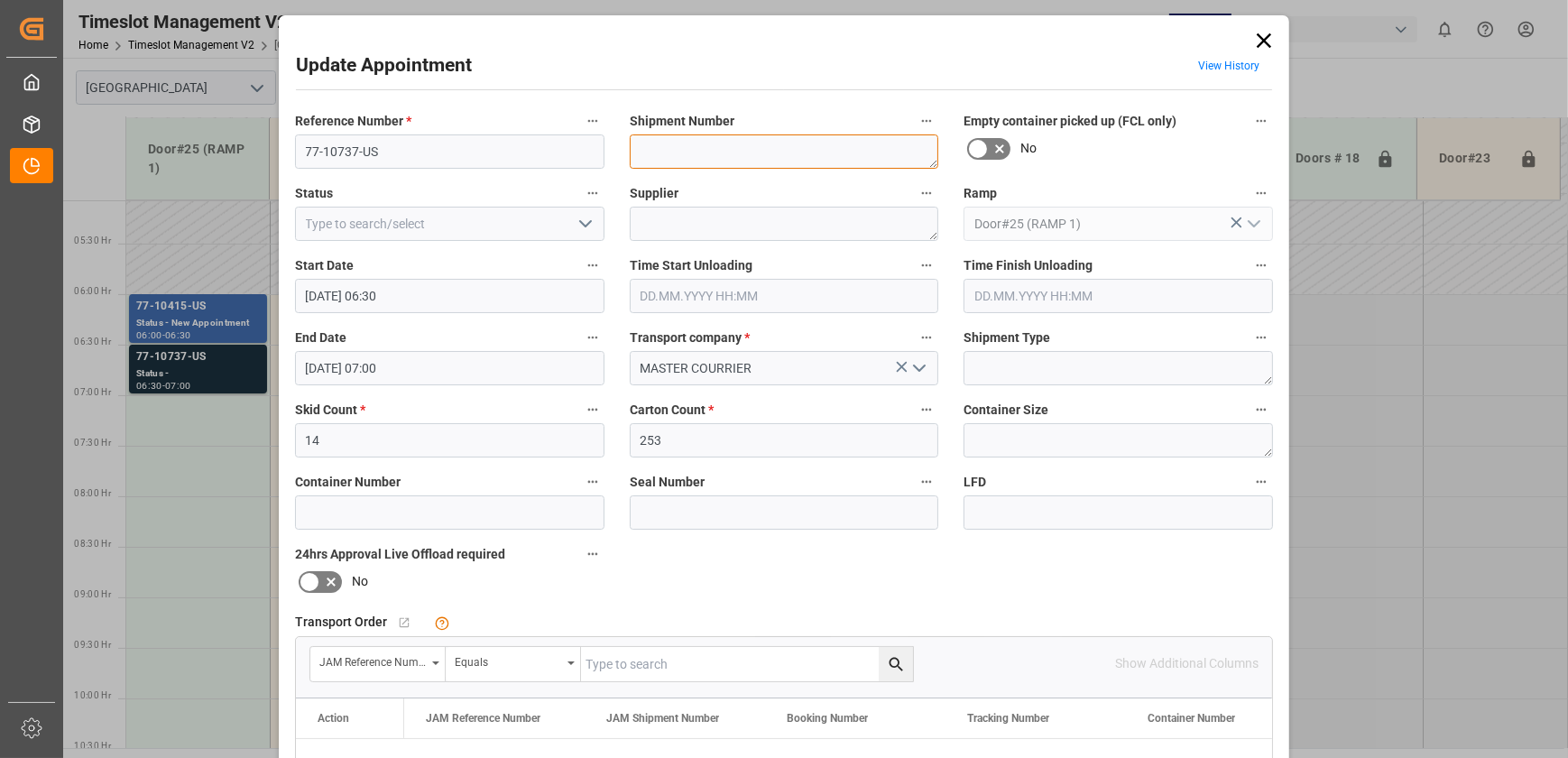
click at [653, 158] on textarea at bounding box center [784, 151] width 309 height 35
type textarea "TBD BY LOGESTICS"
click at [512, 148] on input "77-10737-US" at bounding box center [449, 151] width 309 height 35
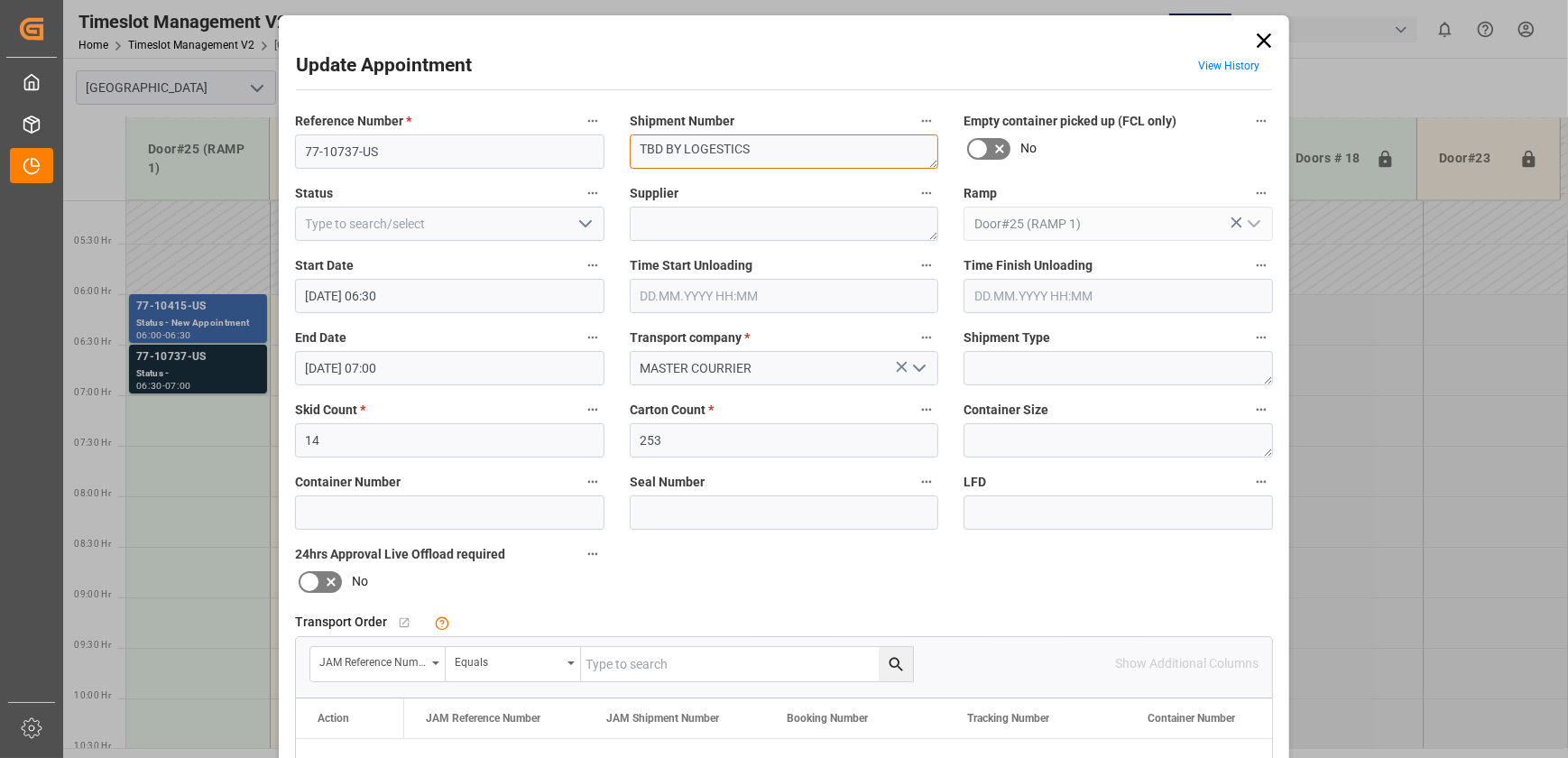
click at [784, 151] on textarea "TBD BY LOGESTICS" at bounding box center [784, 151] width 309 height 35
click at [734, 222] on textarea at bounding box center [784, 224] width 309 height 35
paste textarea "TBD BY LOGESTICS"
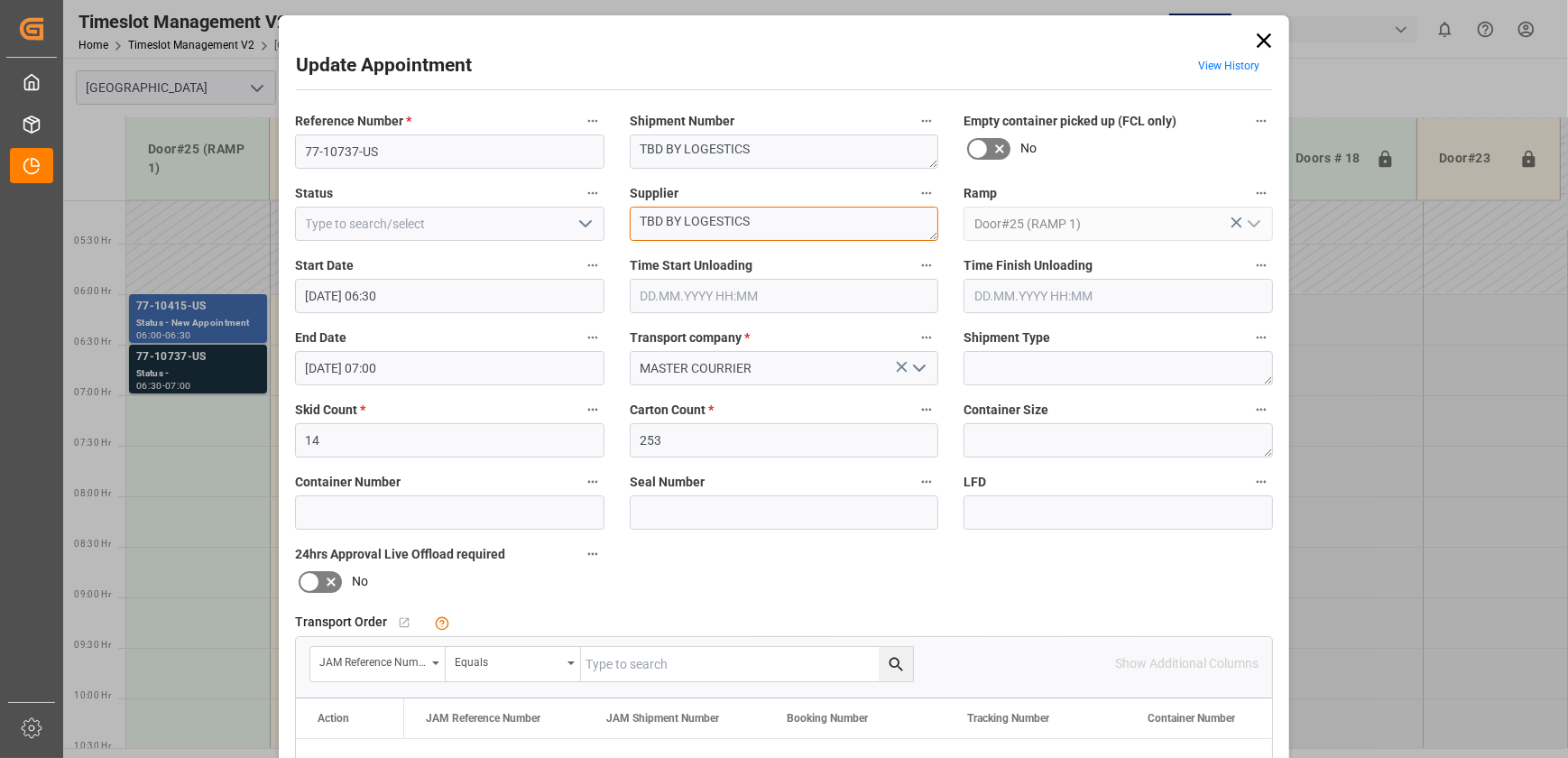
type textarea "TBD BY LOGESTICS"
click at [542, 152] on input "77-10737-US" at bounding box center [449, 151] width 309 height 35
click at [378, 150] on input "77-10737-US SHIPM#/M" at bounding box center [449, 151] width 309 height 35
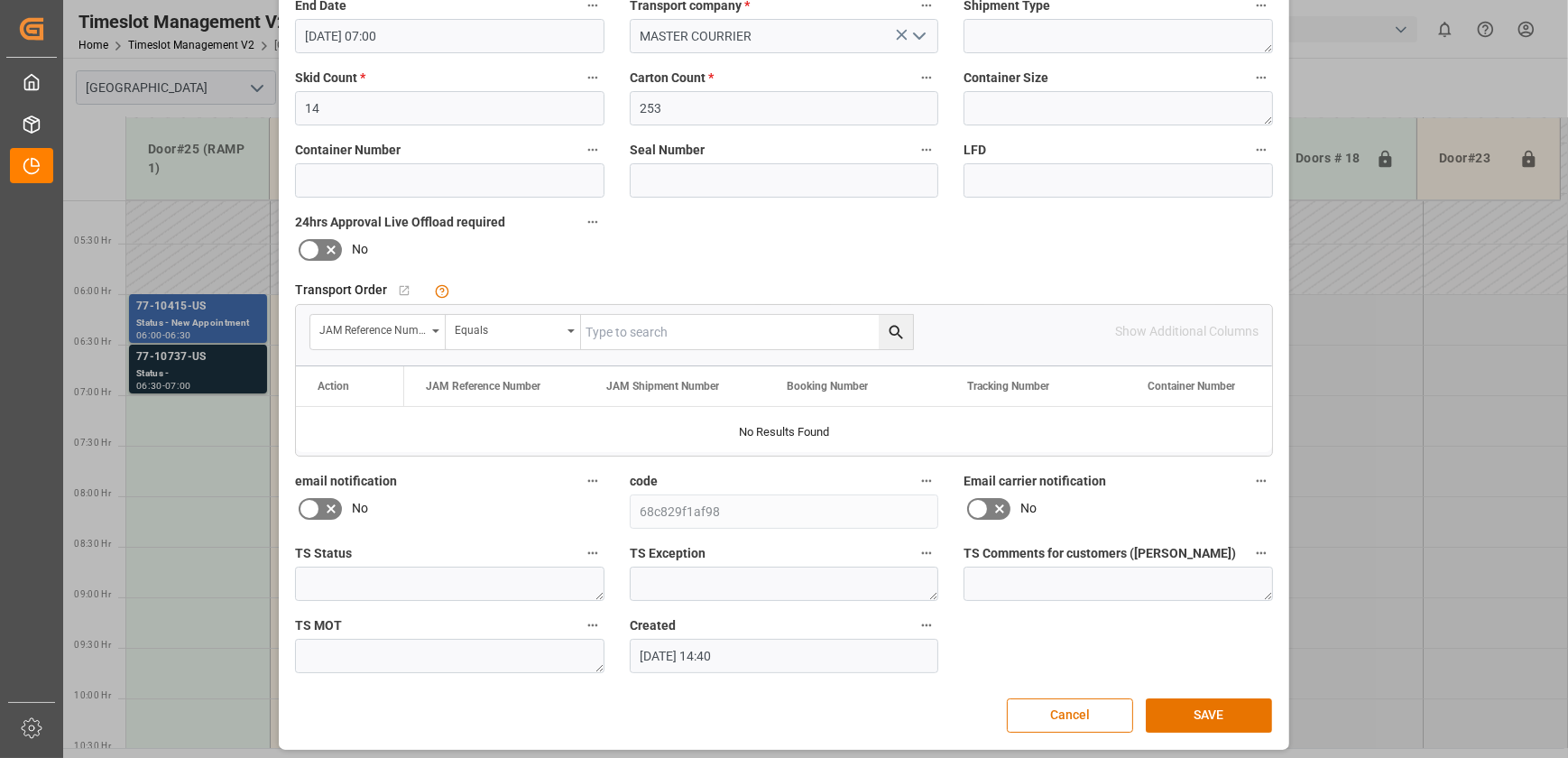
scroll to position [338, 0]
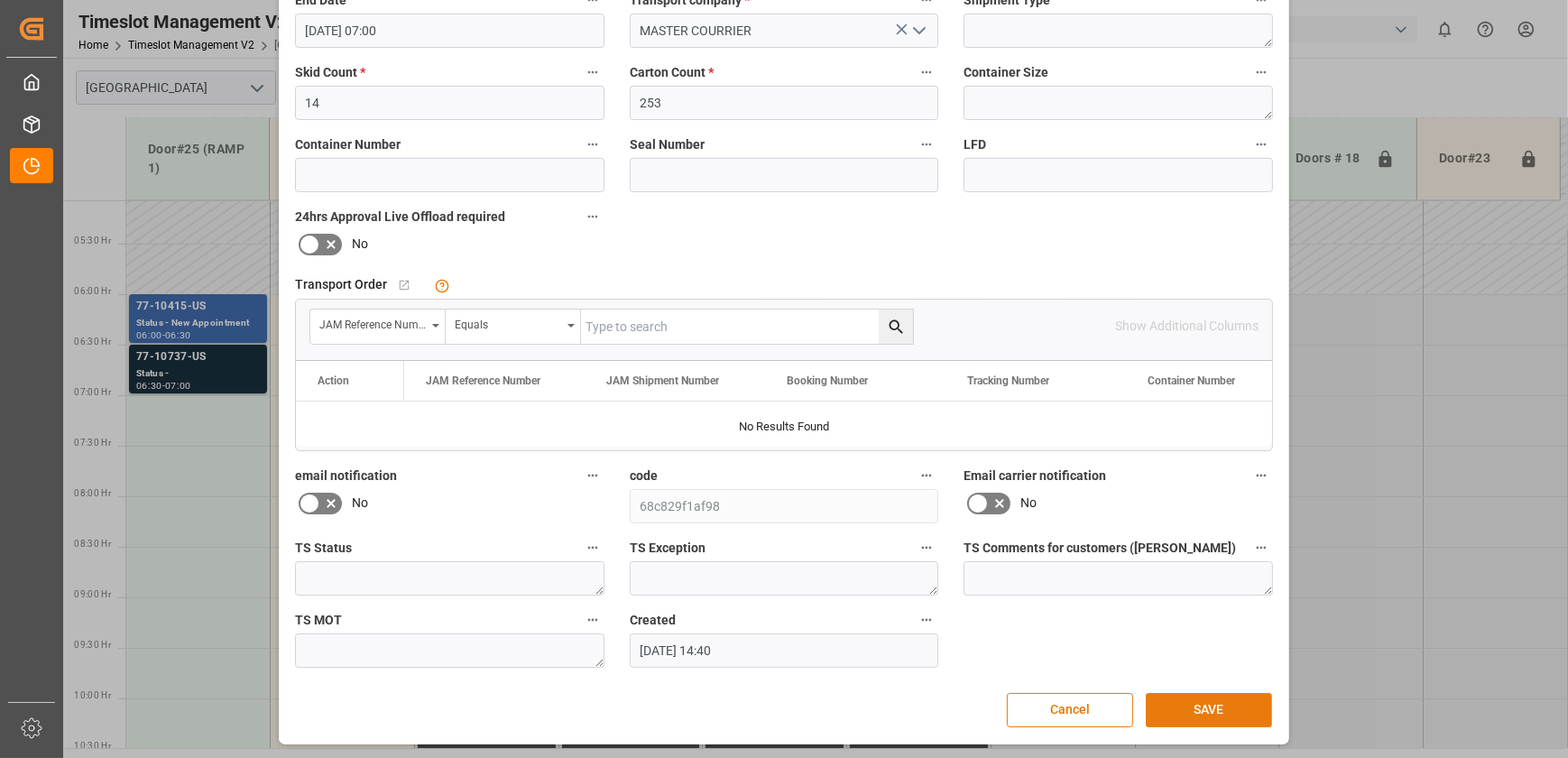
type input "77-10737-US SHIPM#/M"
click at [1188, 702] on button "SAVE" at bounding box center [1208, 709] width 126 height 35
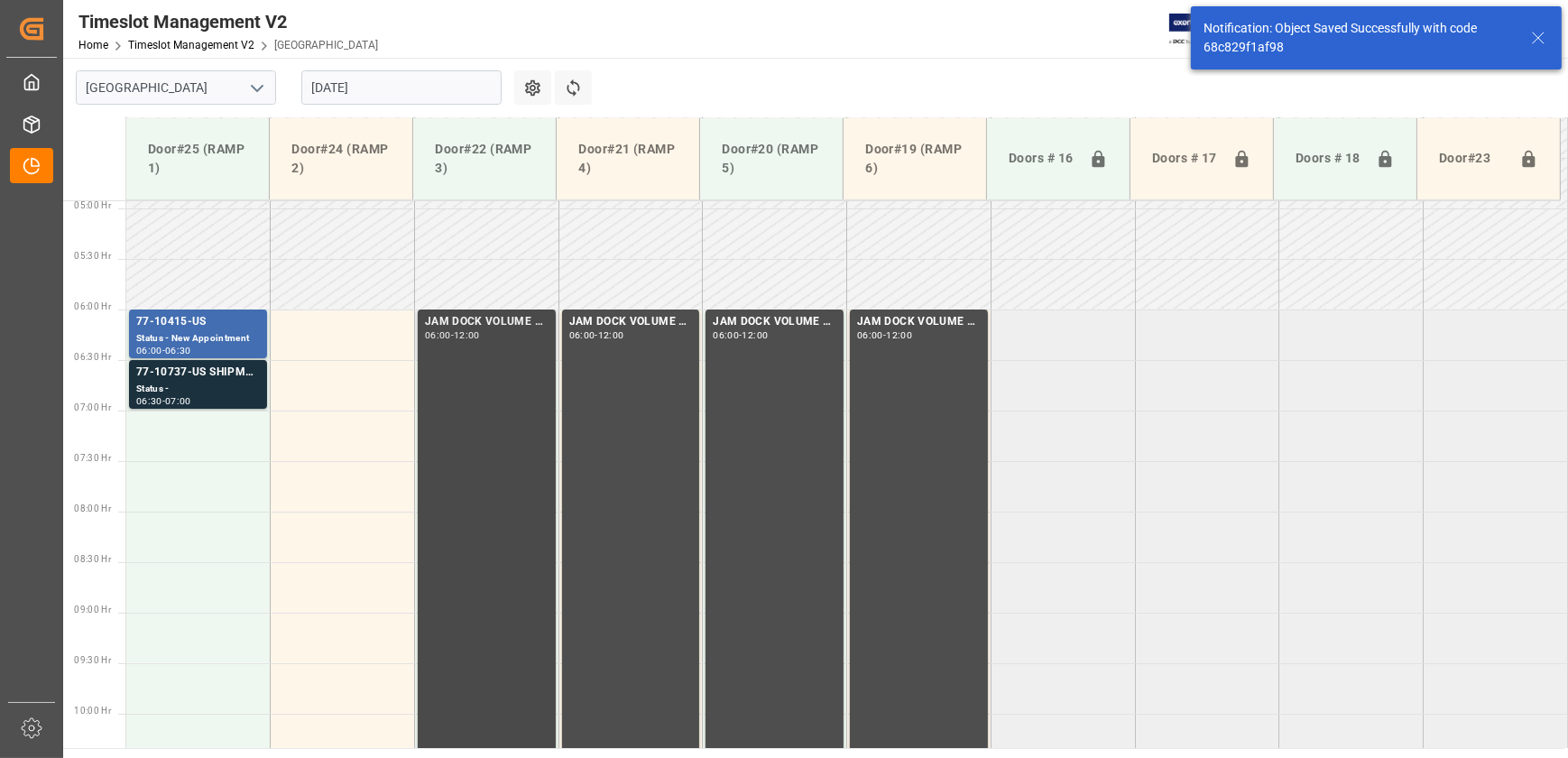
scroll to position [513, 0]
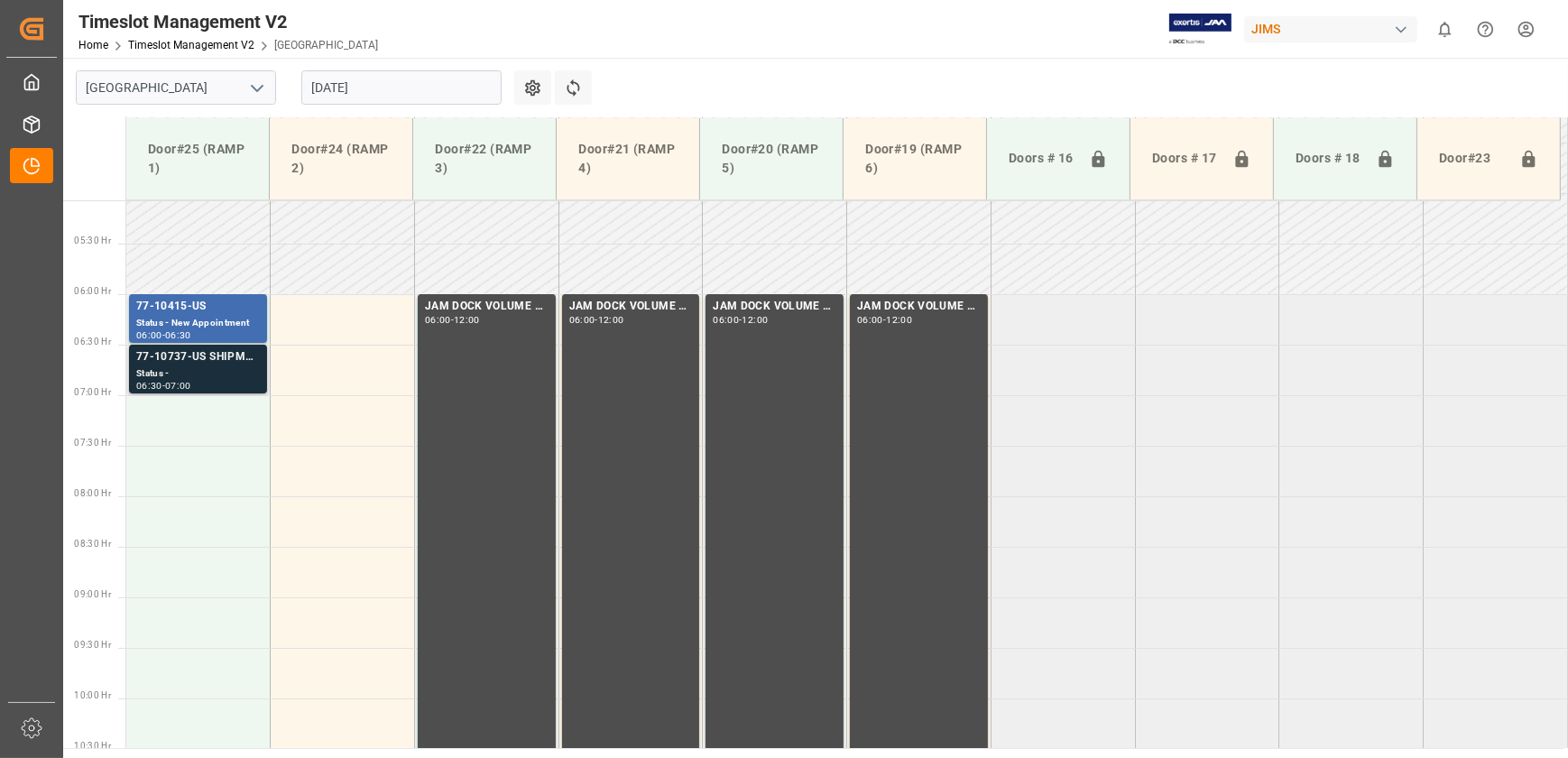
click at [198, 361] on div "77-10737-US SHIPM#/M" at bounding box center [198, 358] width 123 height 18
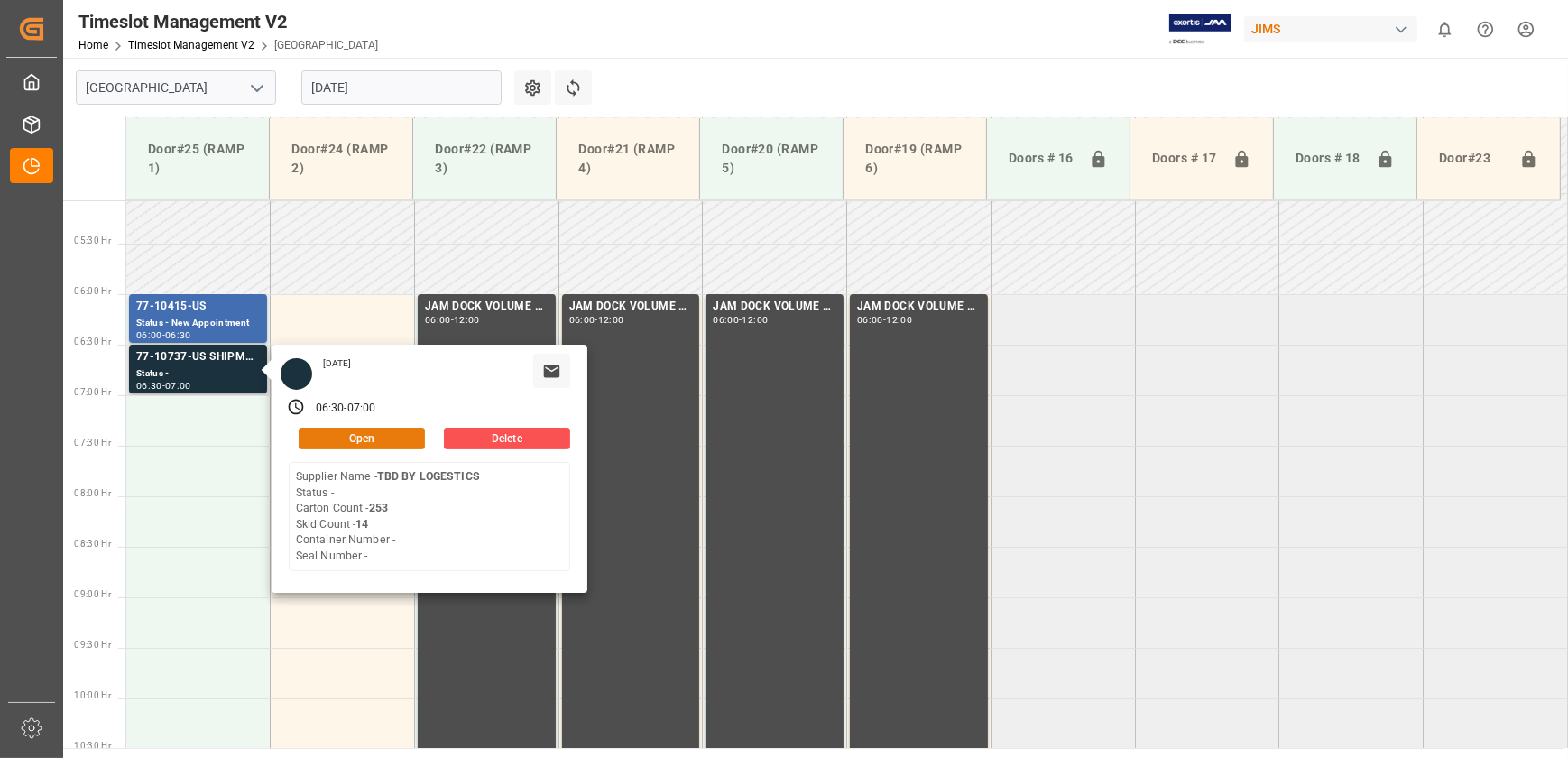
click at [317, 443] on button "Open" at bounding box center [362, 438] width 126 height 22
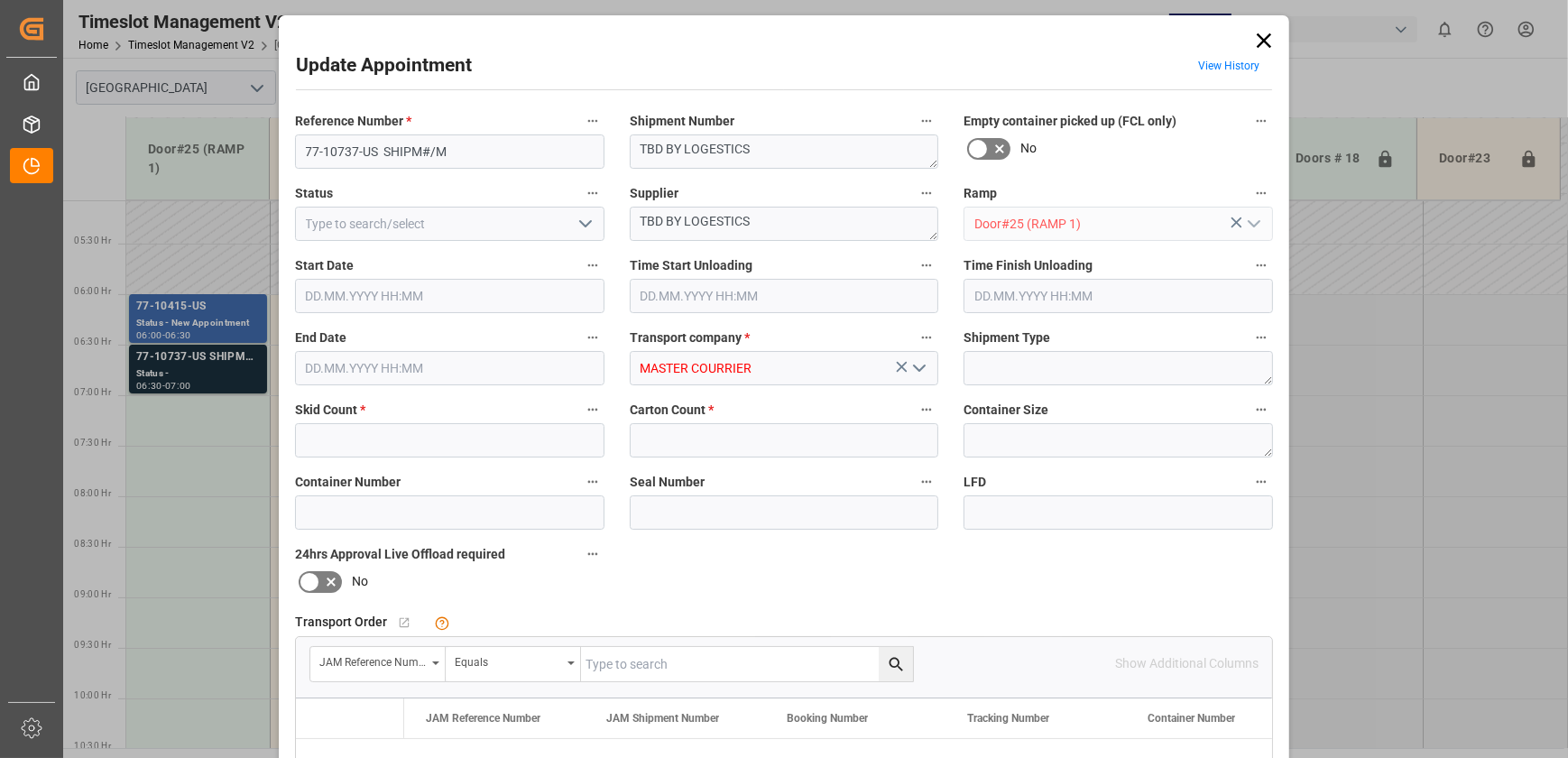
type input "14"
type input "253"
type input "[DATE] 06:30"
type input "[DATE] 07:00"
type input "[DATE] 14:40"
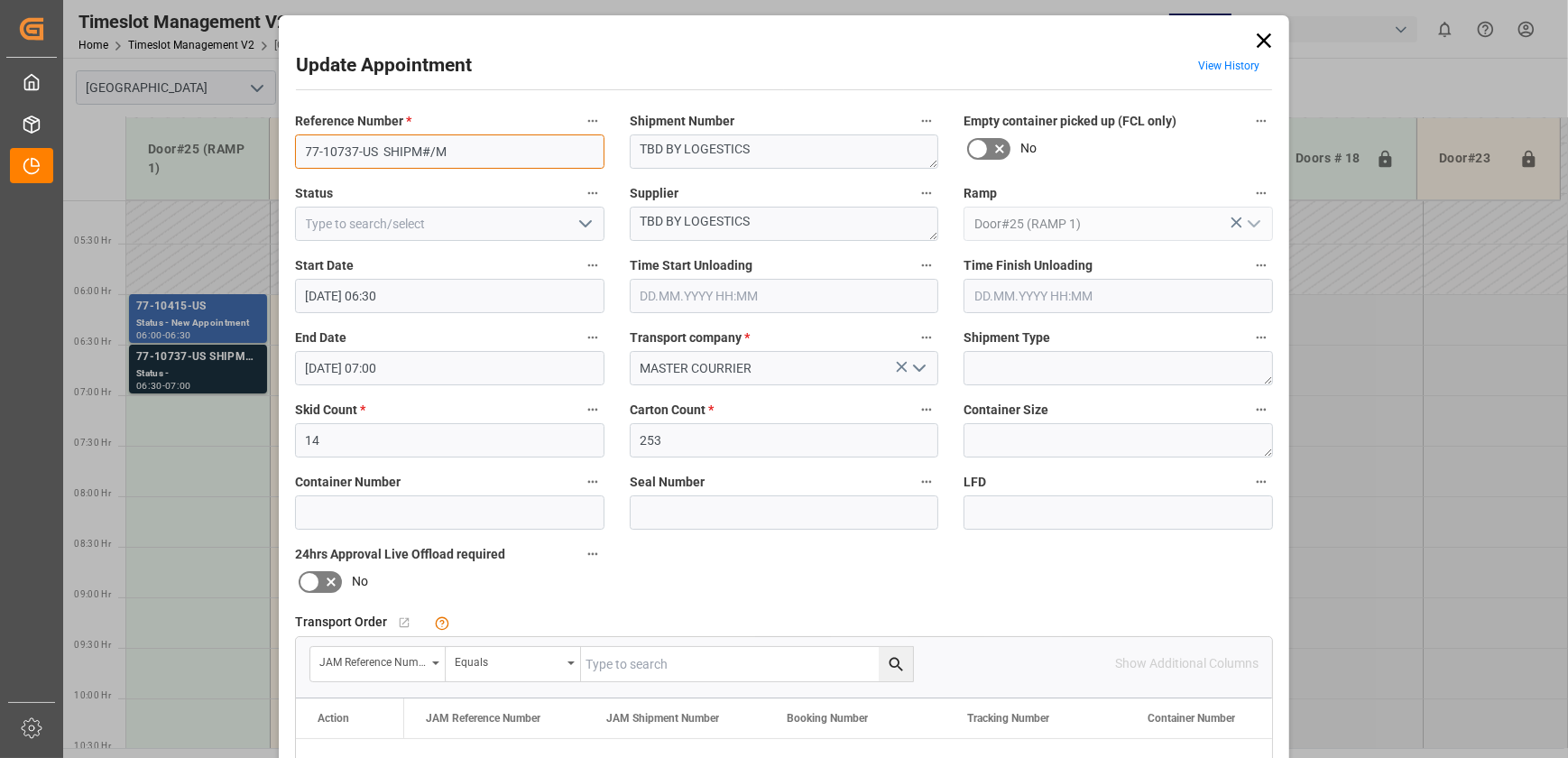
drag, startPoint x: 374, startPoint y: 146, endPoint x: 250, endPoint y: 147, distance: 124.0
click at [250, 147] on div "Update Appointment View History Reference Number * 77-10737-US SHIPM#/M Shipmen…" at bounding box center [784, 379] width 1568 height 758
click at [1254, 45] on icon at bounding box center [1264, 40] width 25 height 25
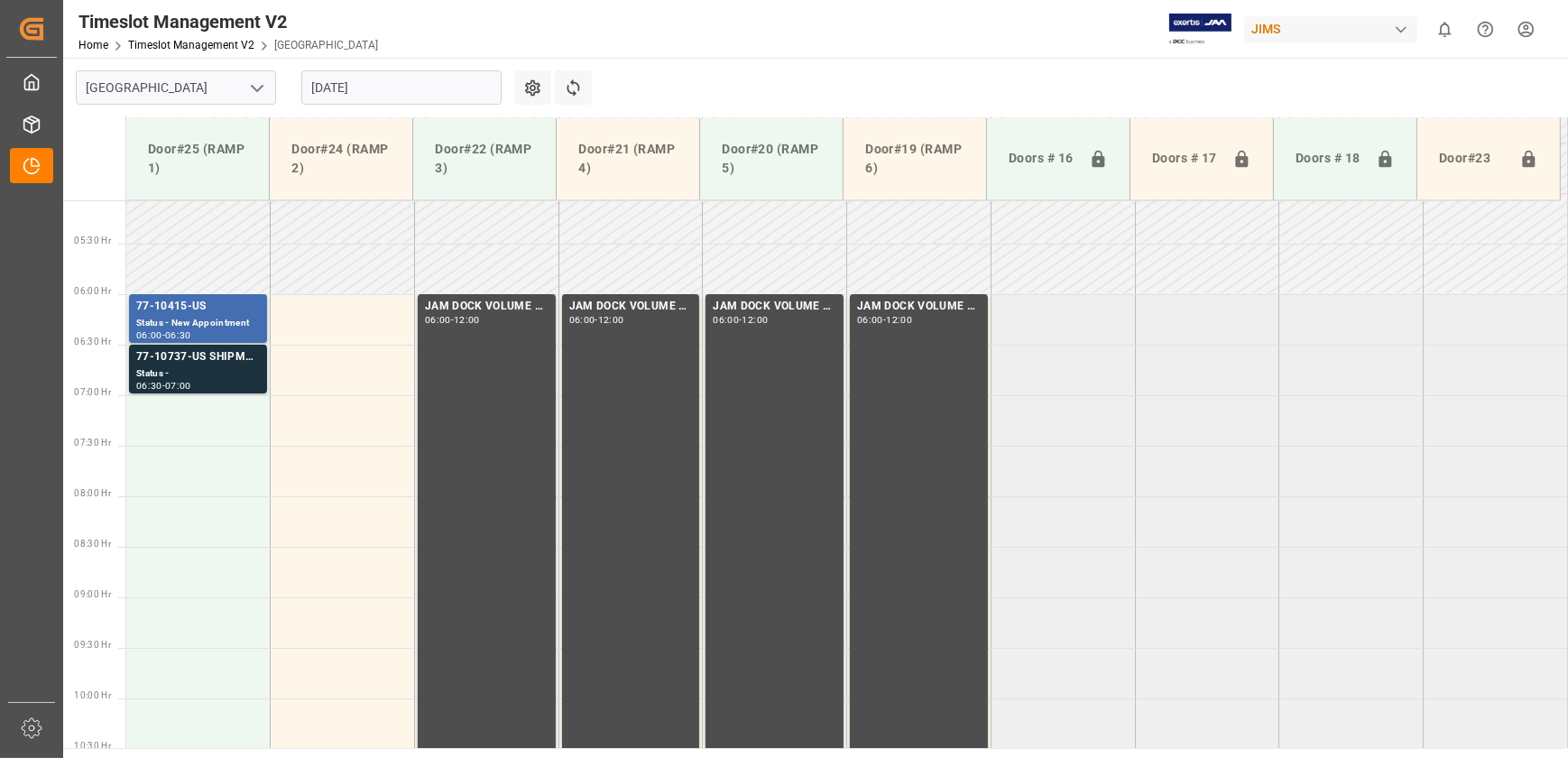
click at [369, 83] on input "[DATE]" at bounding box center [401, 87] width 201 height 35
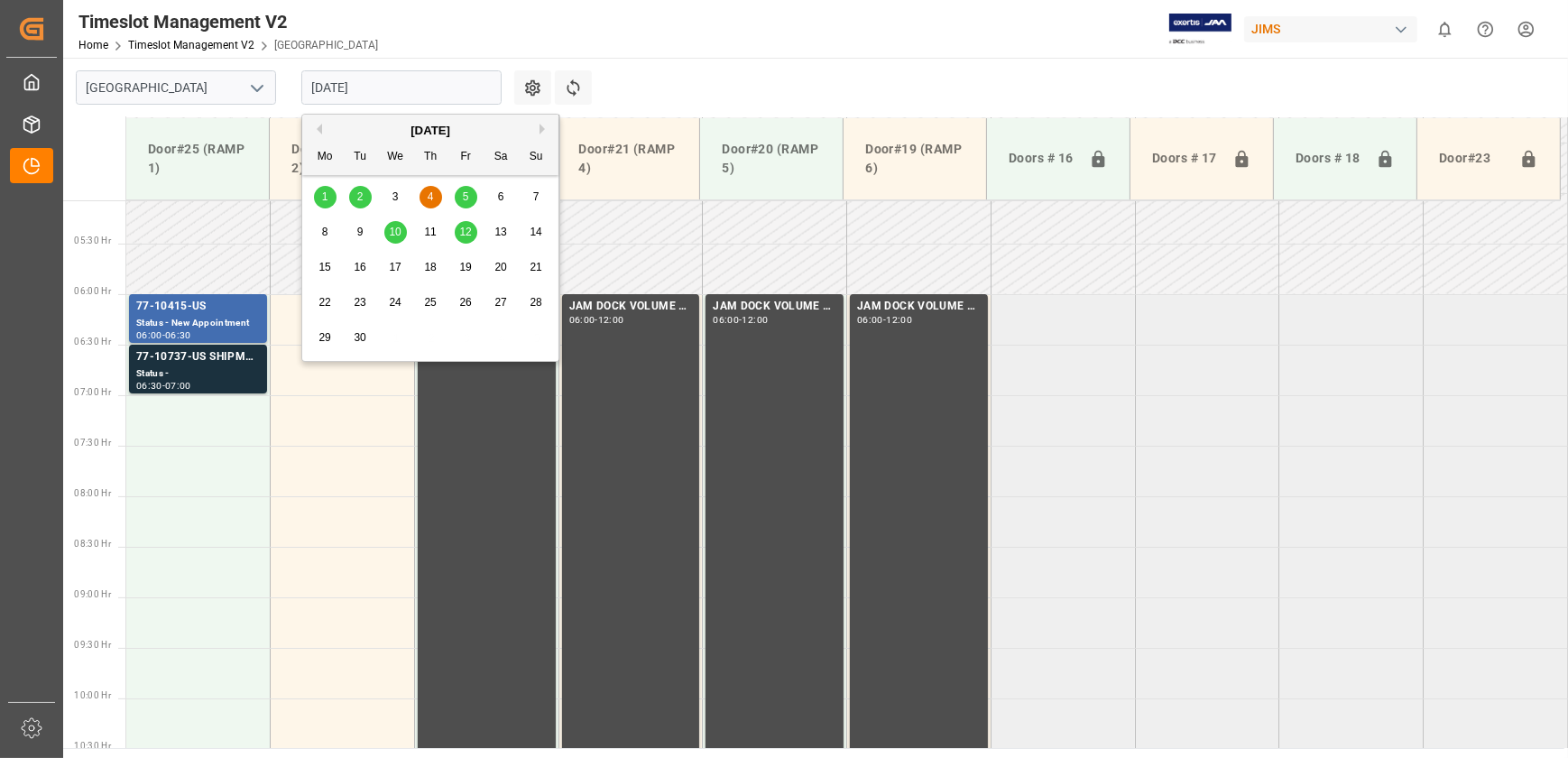
click at [462, 192] on div "5" at bounding box center [466, 198] width 23 height 22
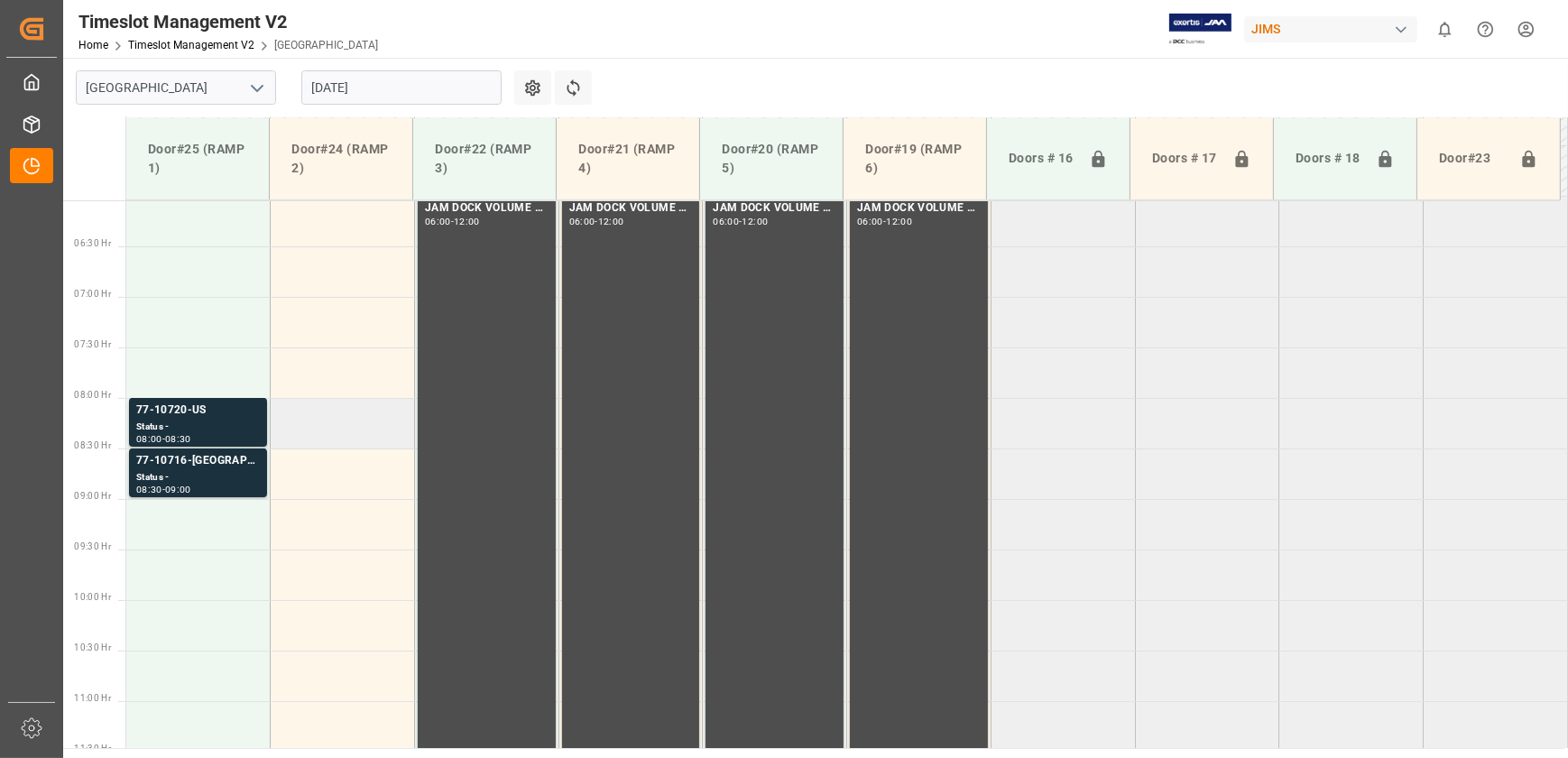
scroll to position [607, 0]
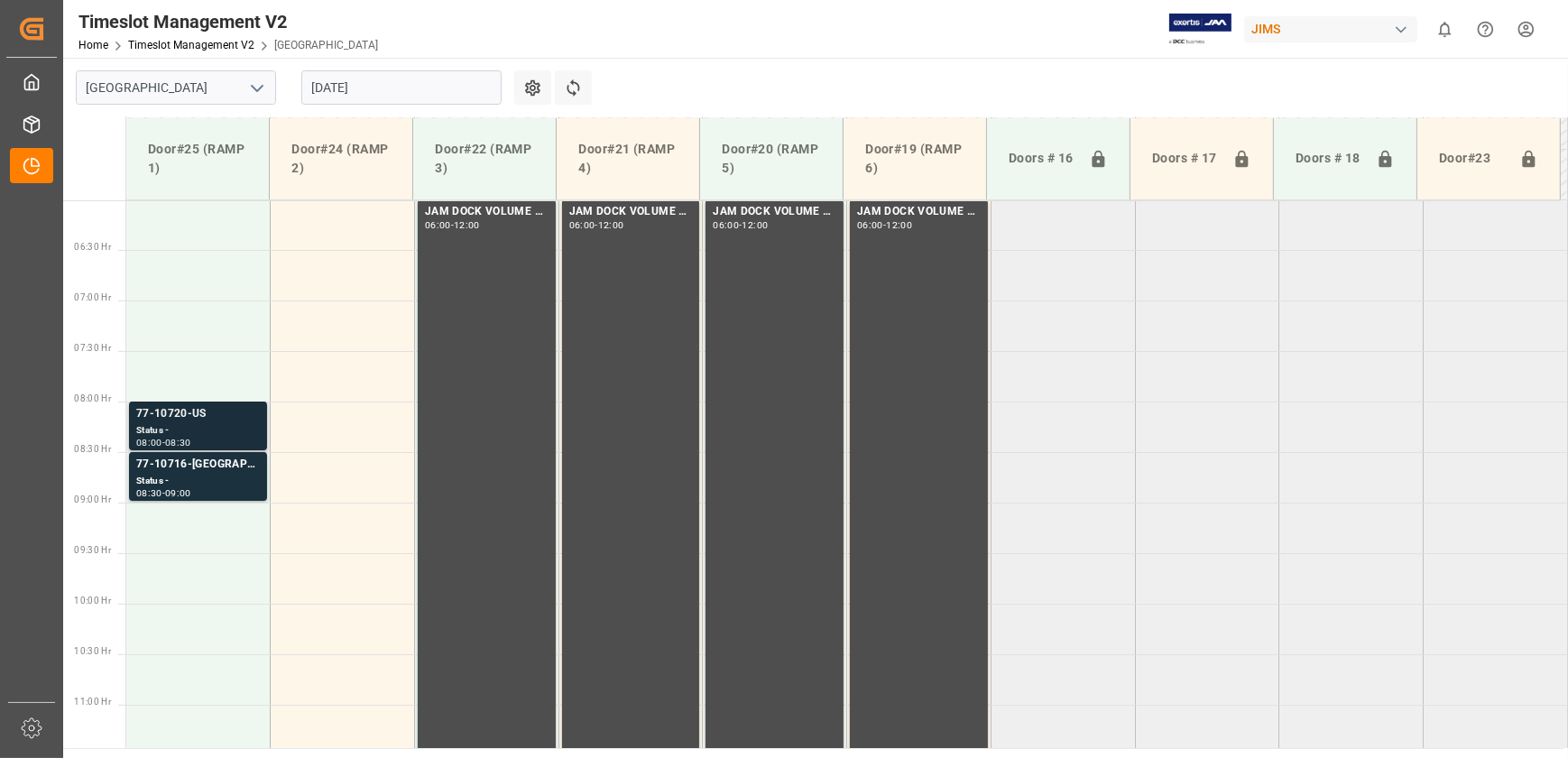
click at [243, 427] on div "Status -" at bounding box center [198, 430] width 123 height 15
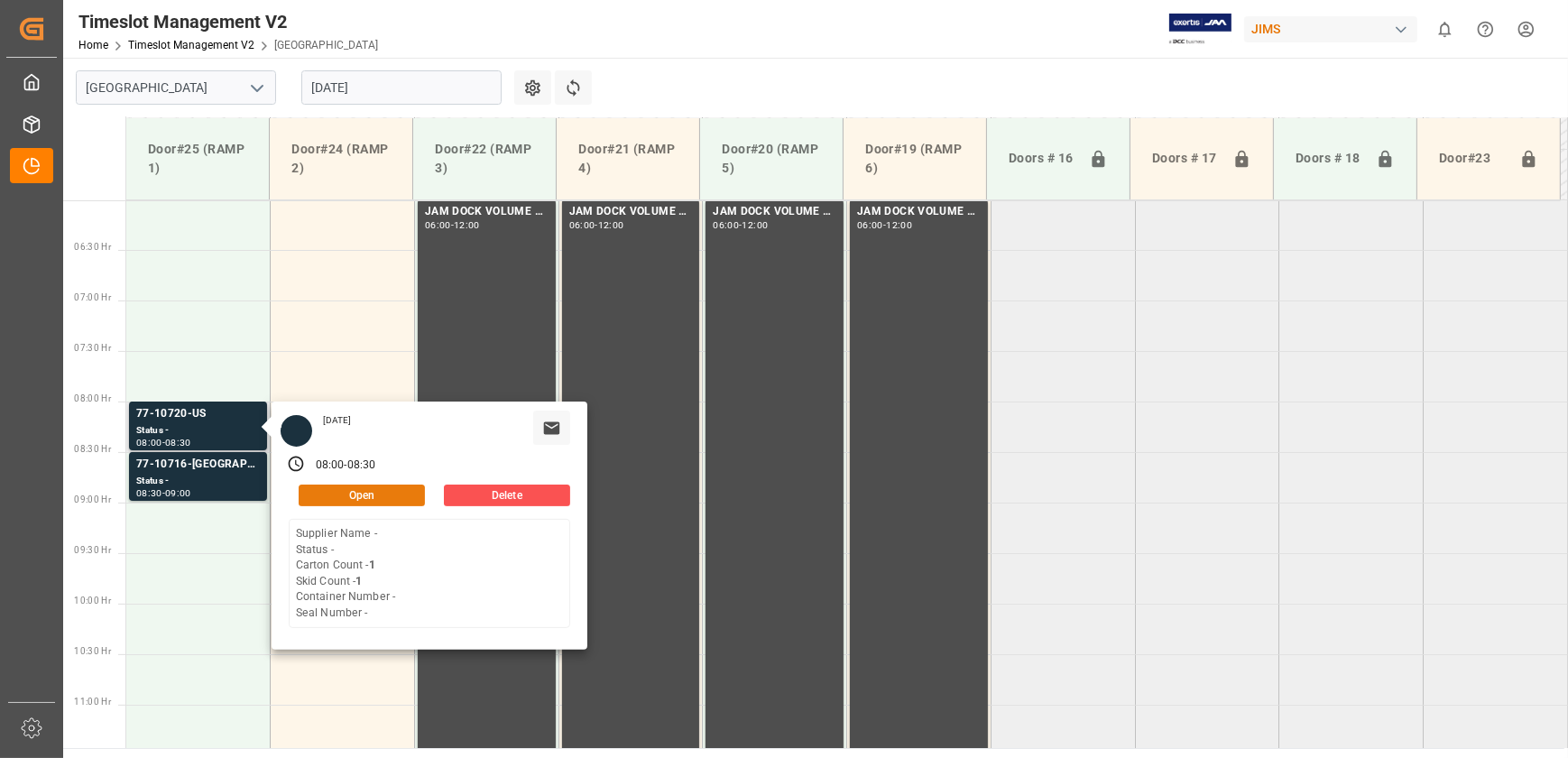
click at [404, 492] on button "Open" at bounding box center [362, 496] width 126 height 22
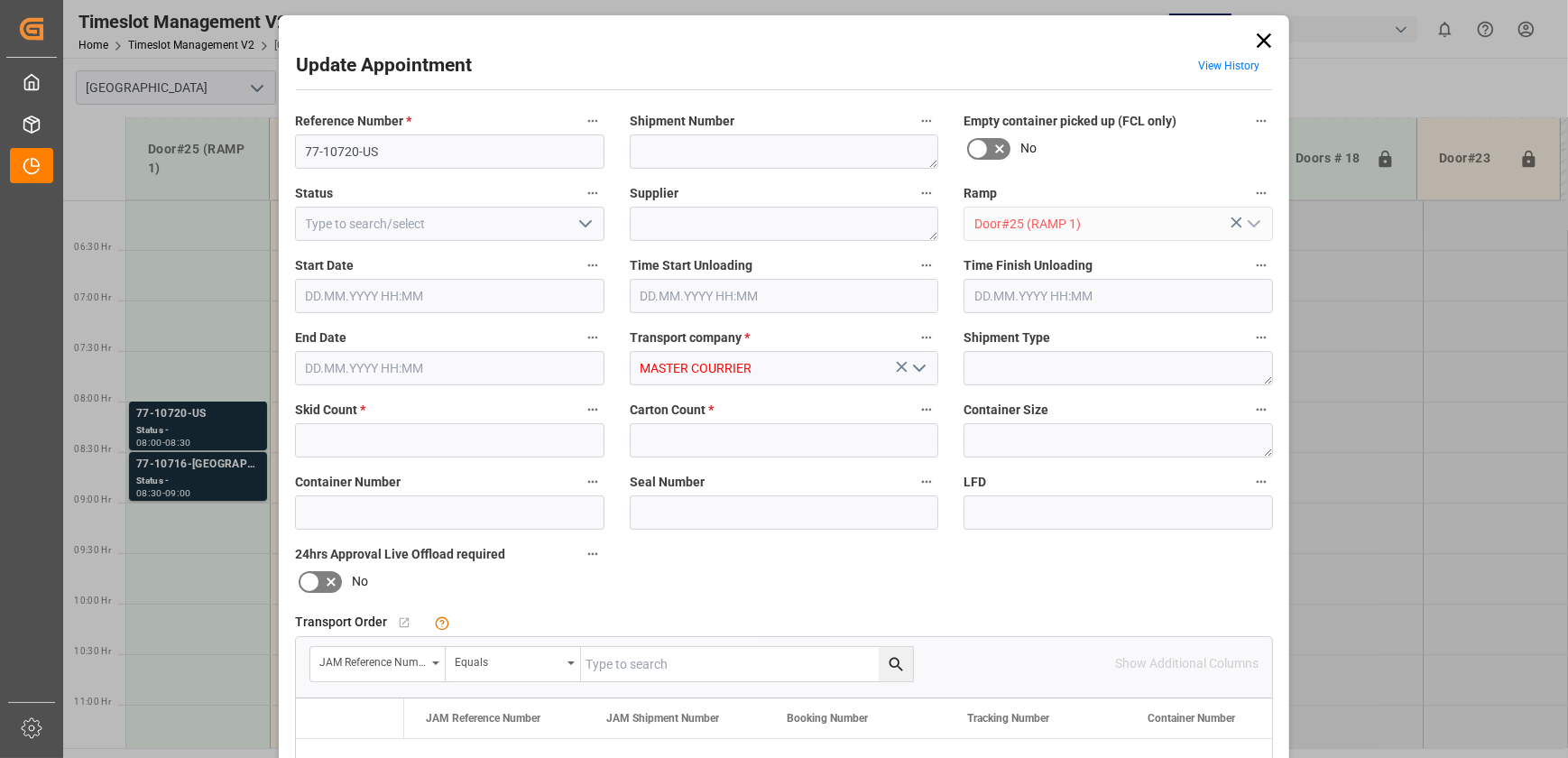
type input "1"
type input "[DATE] 08:00"
type input "[DATE] 08:30"
type input "[DATE] 14:49"
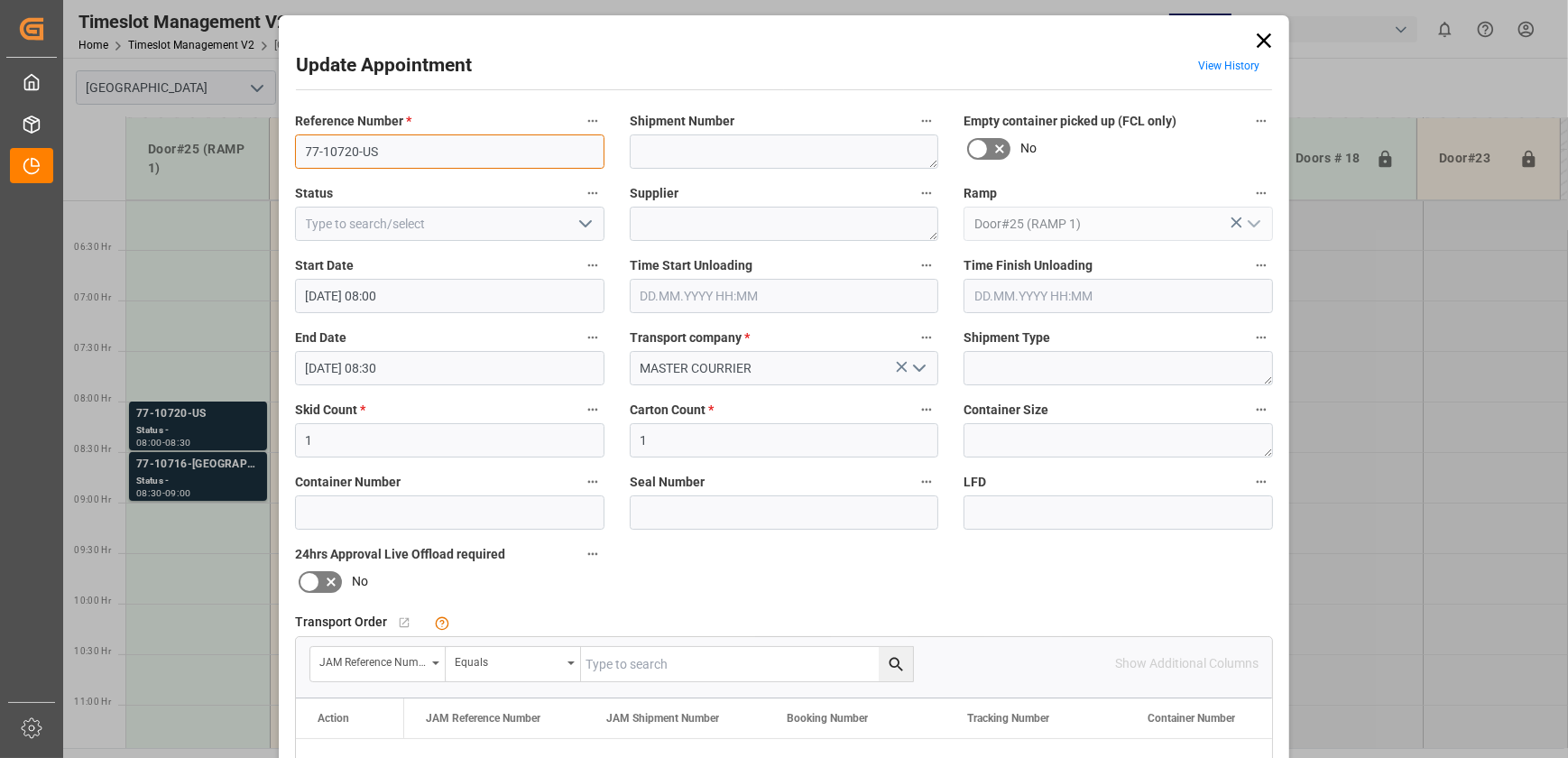
click at [415, 153] on input "77-10720-US" at bounding box center [449, 151] width 309 height 35
click at [617, 667] on input "text" at bounding box center [747, 664] width 332 height 35
paste input "77-10720-US"
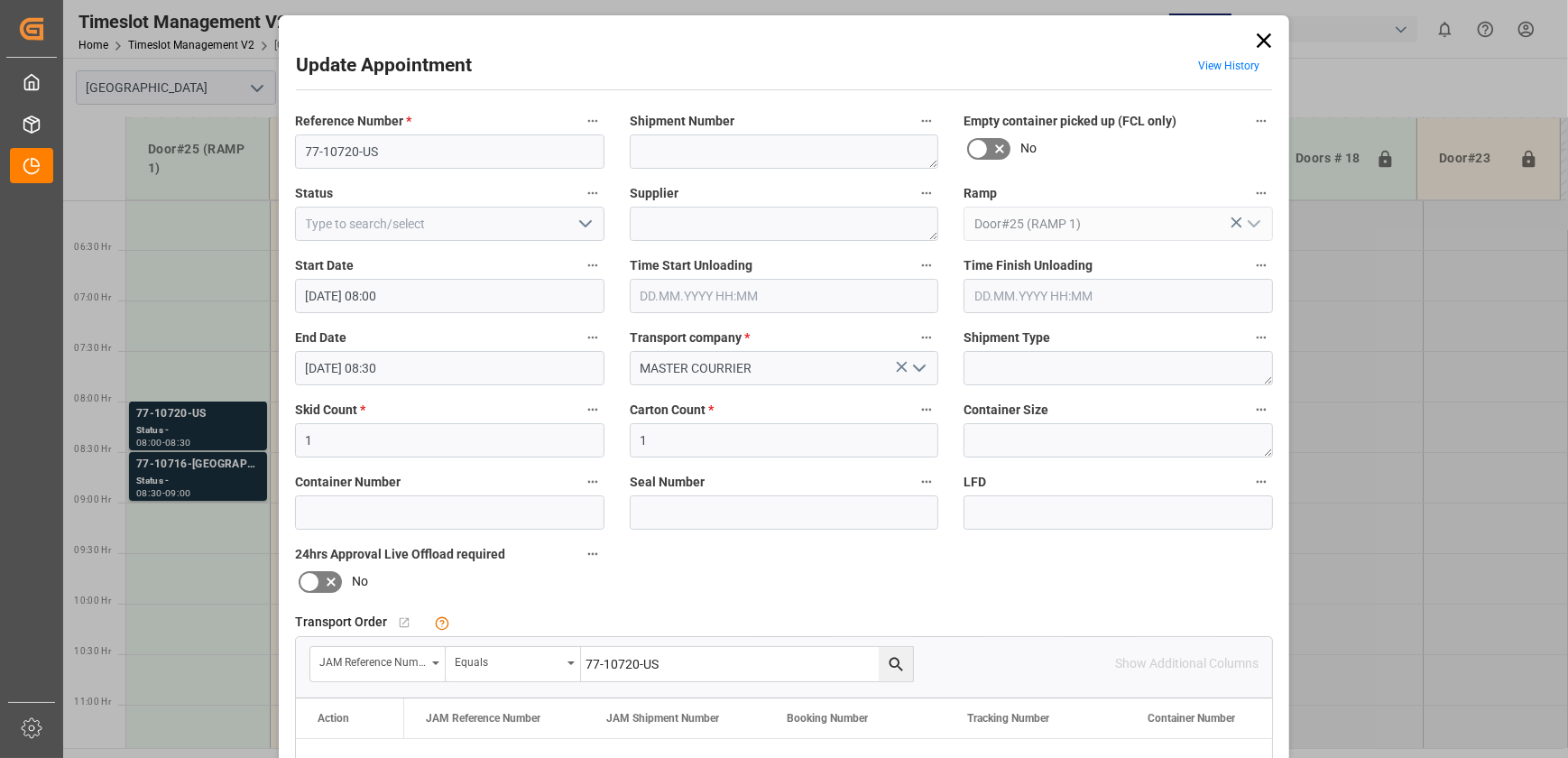
type input "77-10720-US"
click at [888, 663] on icon "search button" at bounding box center [896, 664] width 19 height 19
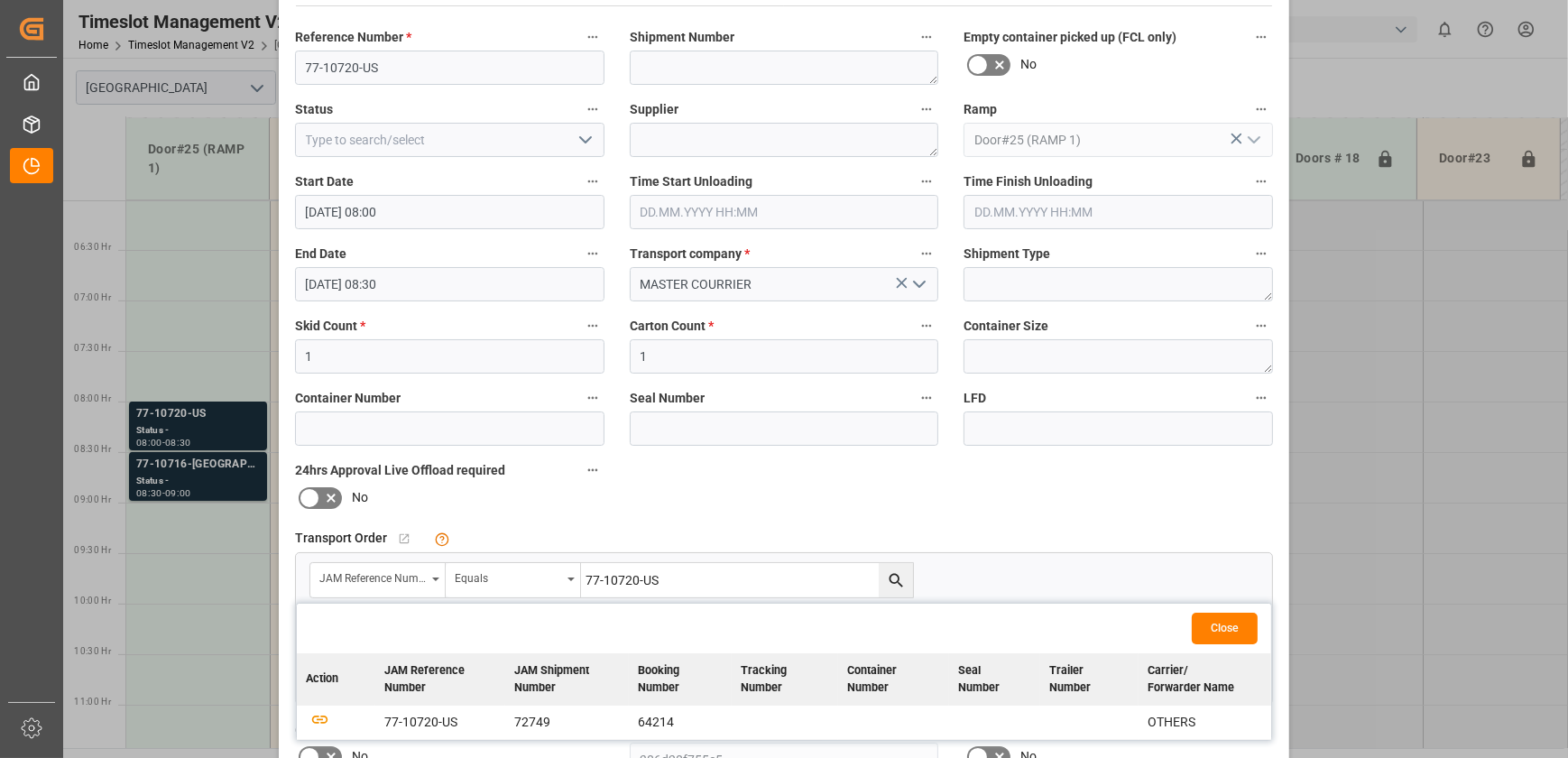
scroll to position [328, 0]
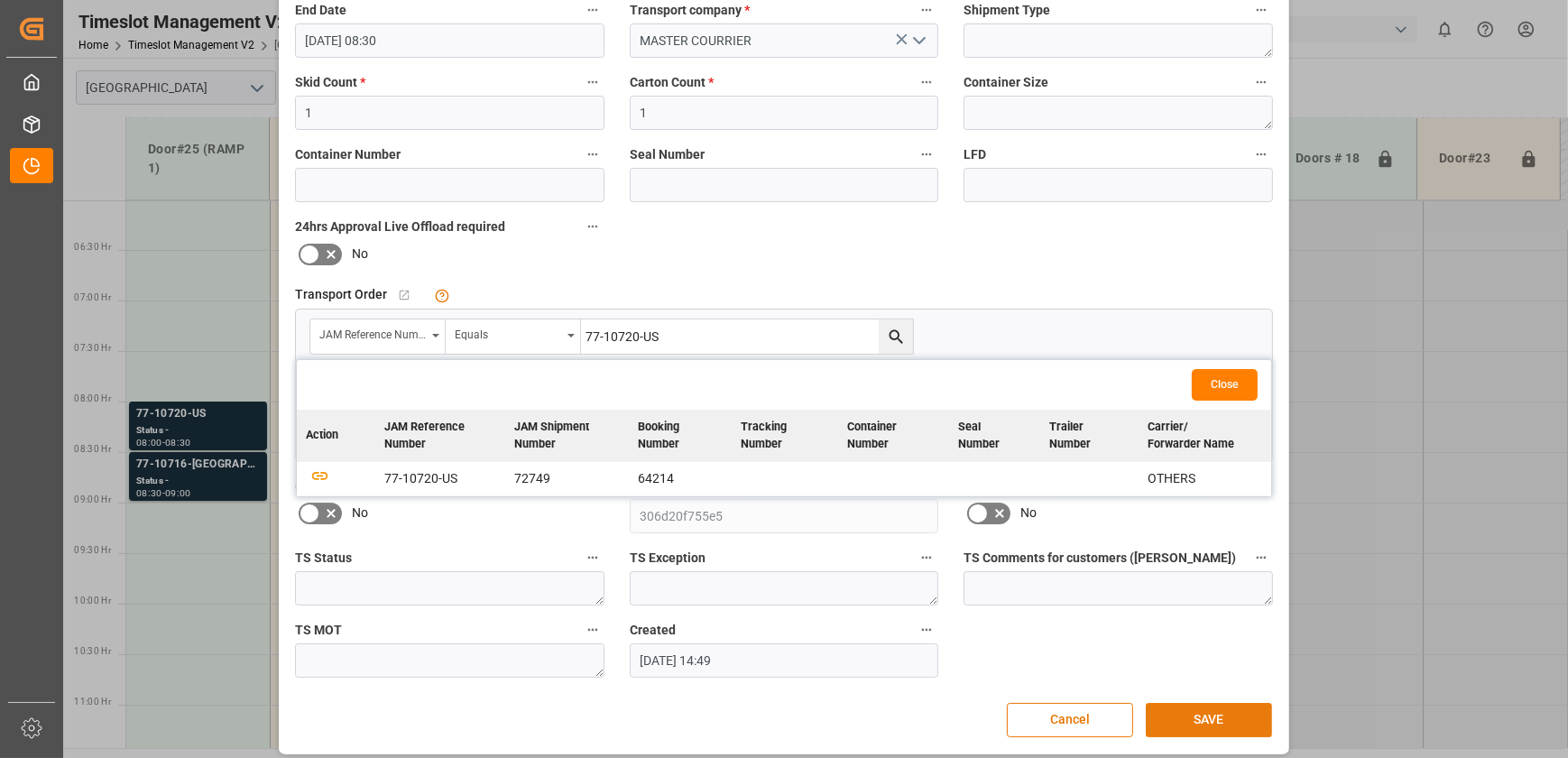
click at [1222, 714] on button "SAVE" at bounding box center [1208, 719] width 126 height 35
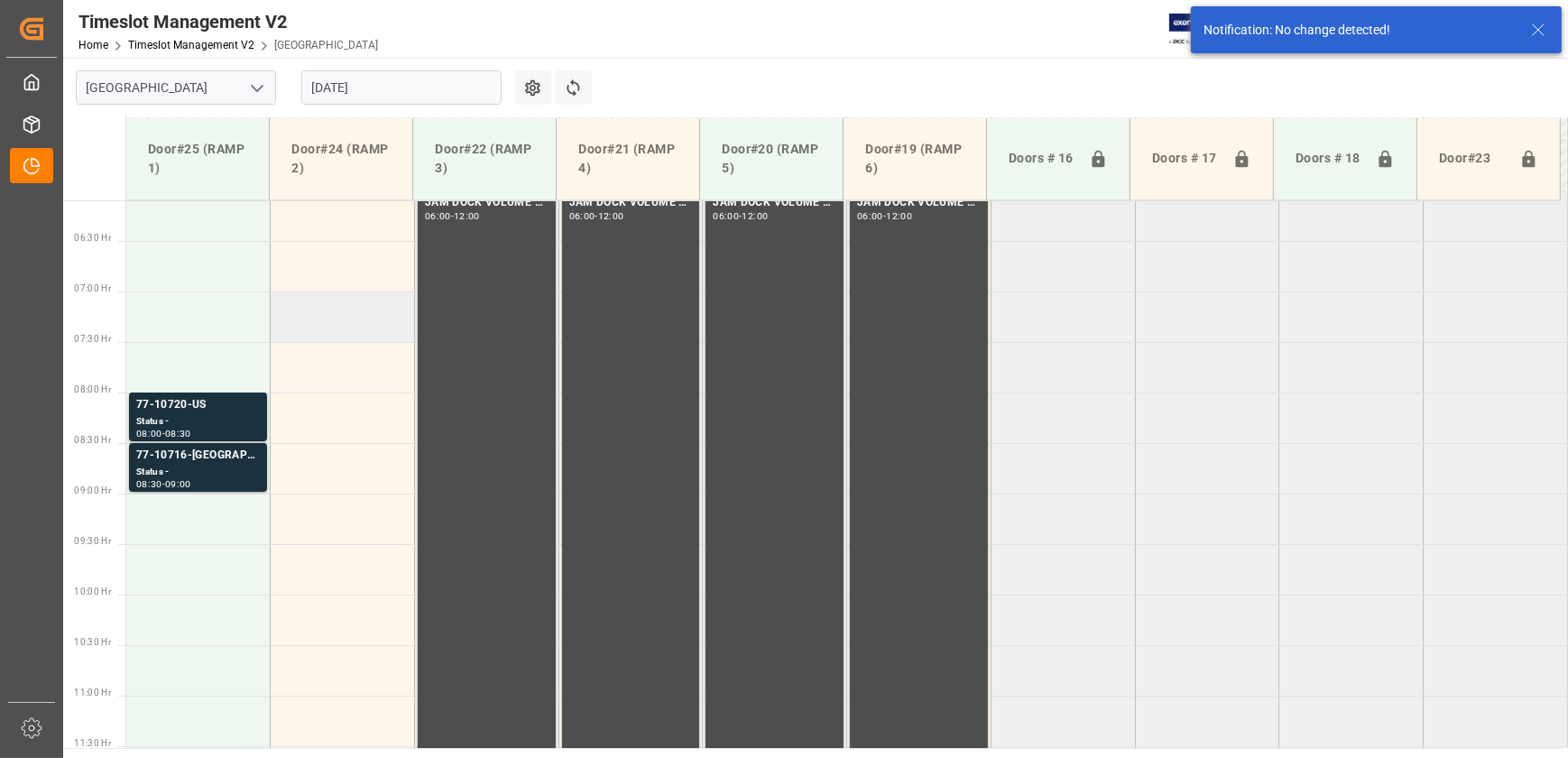
scroll to position [468, 0]
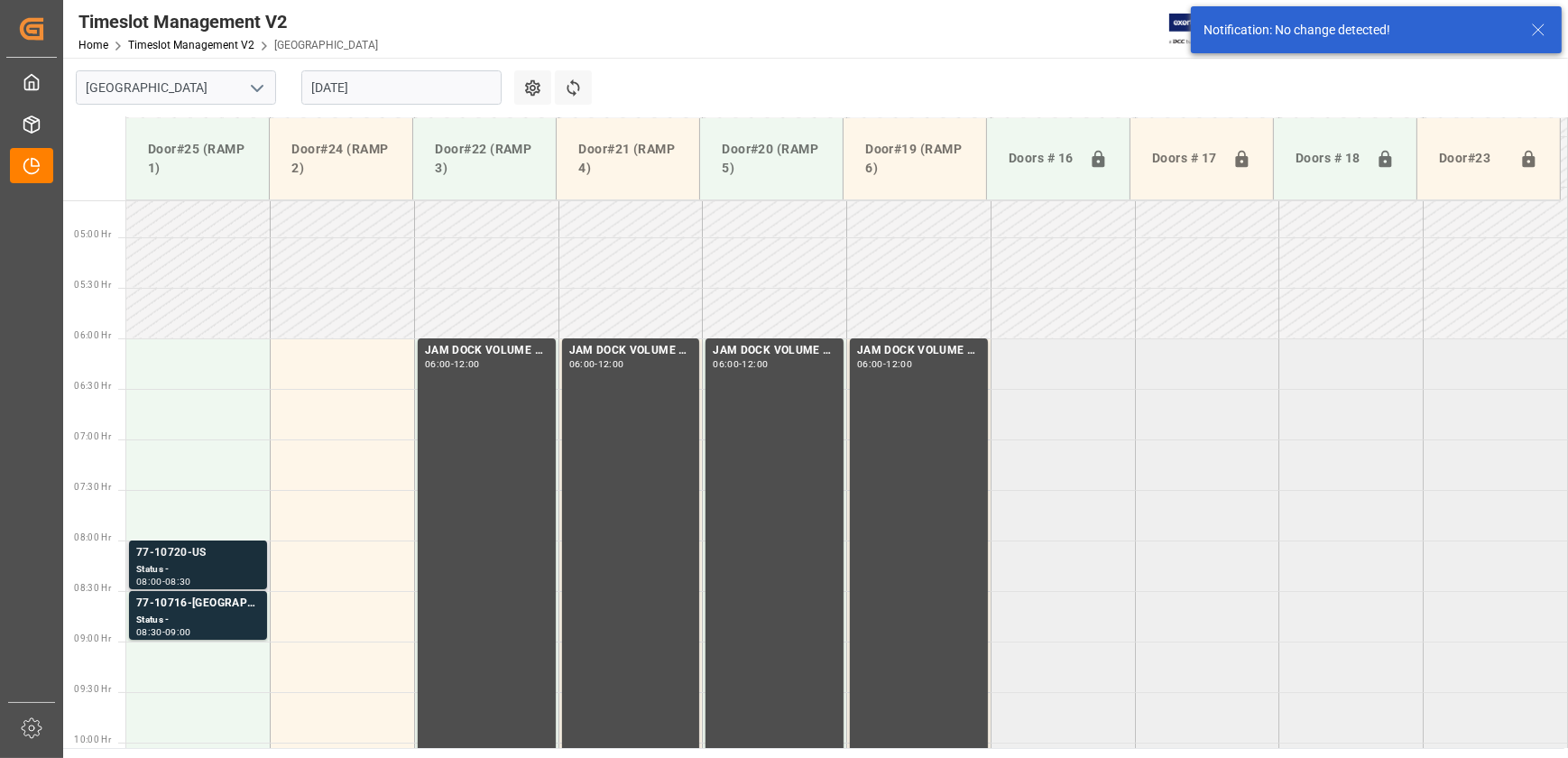
click at [242, 564] on div "Status -" at bounding box center [198, 569] width 123 height 15
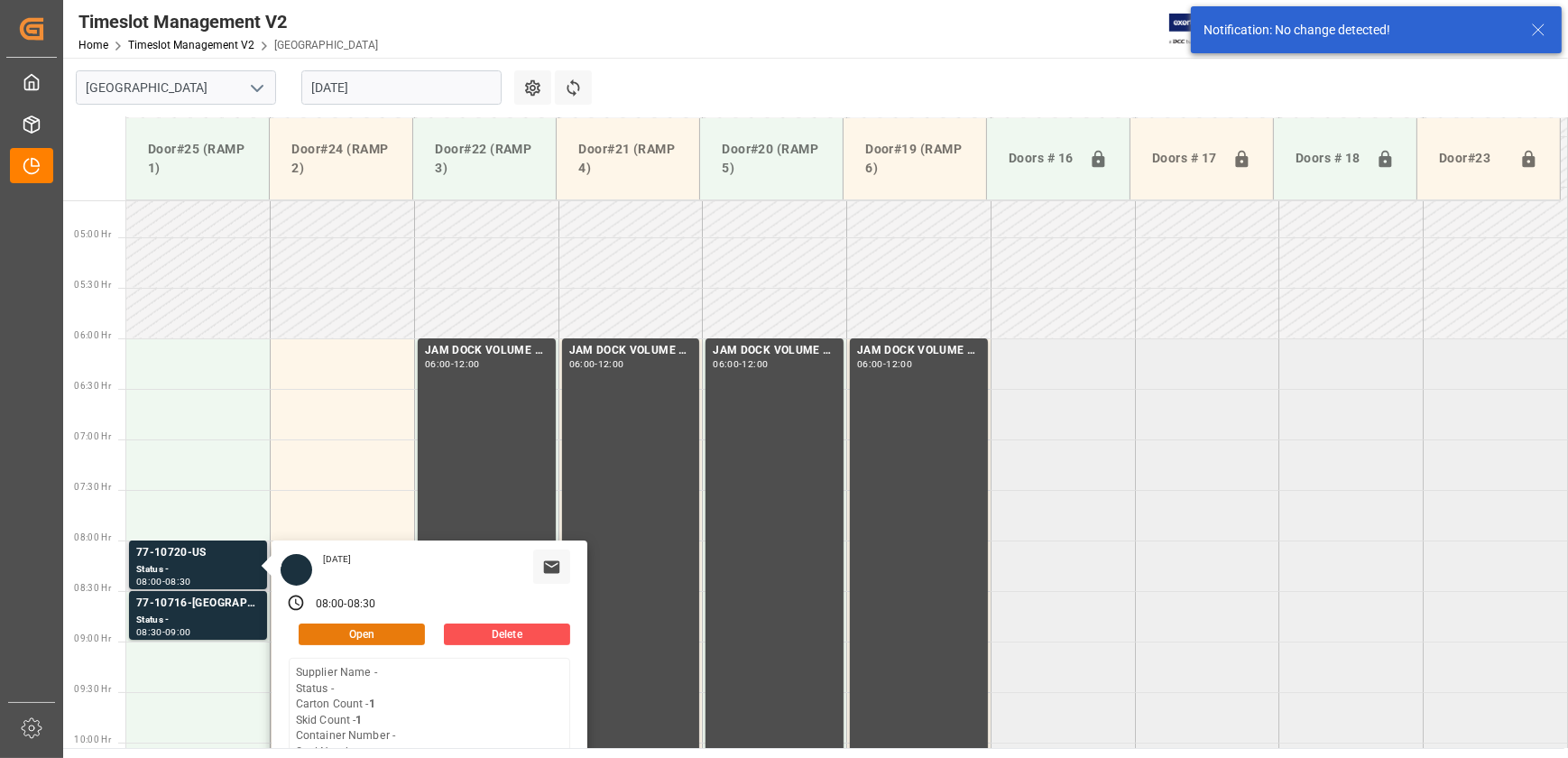
click at [364, 633] on button "Open" at bounding box center [362, 634] width 126 height 22
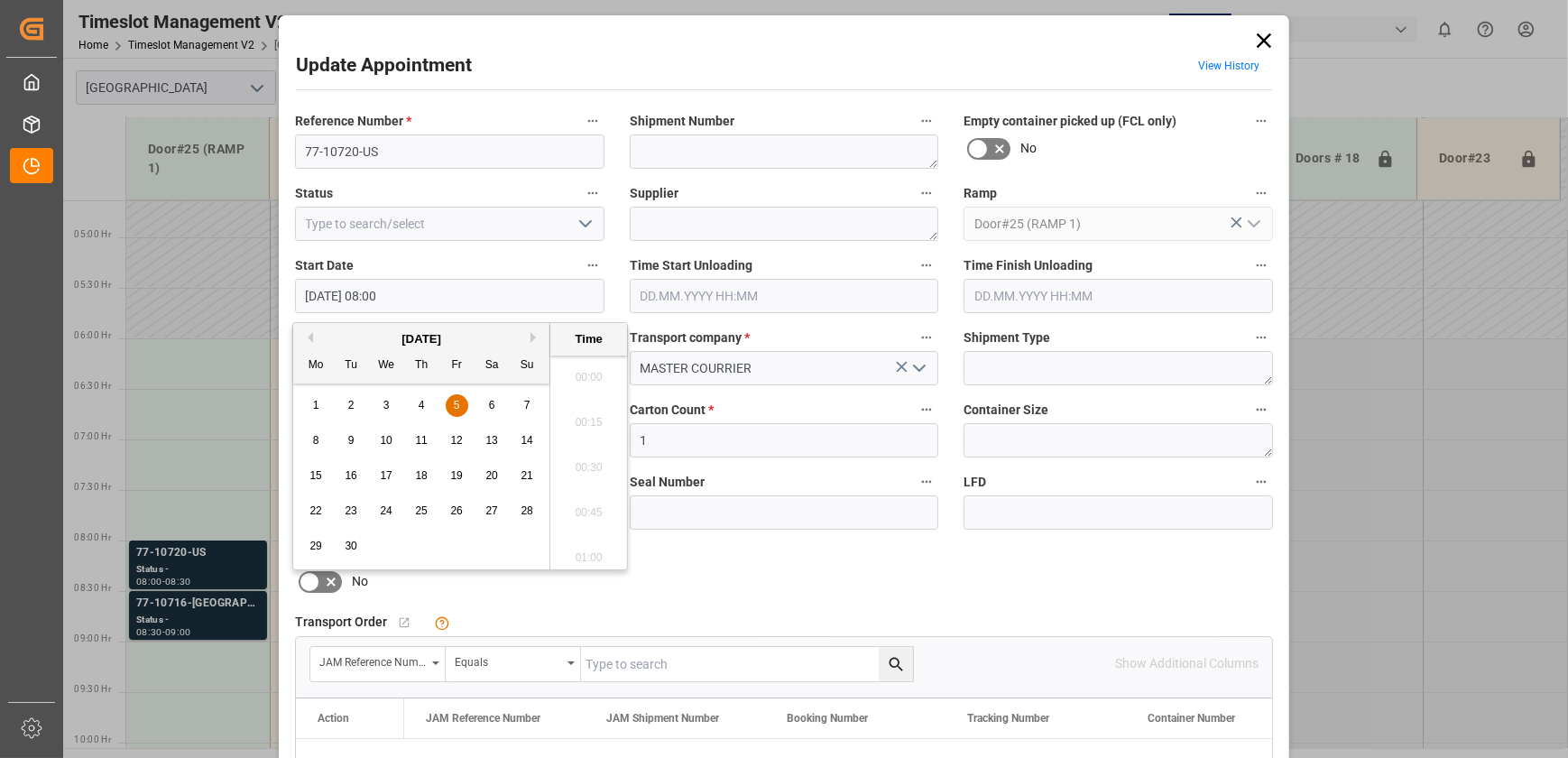
click at [399, 291] on input "[DATE] 08:00" at bounding box center [449, 296] width 309 height 35
click at [458, 403] on span "5" at bounding box center [457, 404] width 6 height 13
click at [591, 424] on li "06:00" at bounding box center [588, 429] width 77 height 45
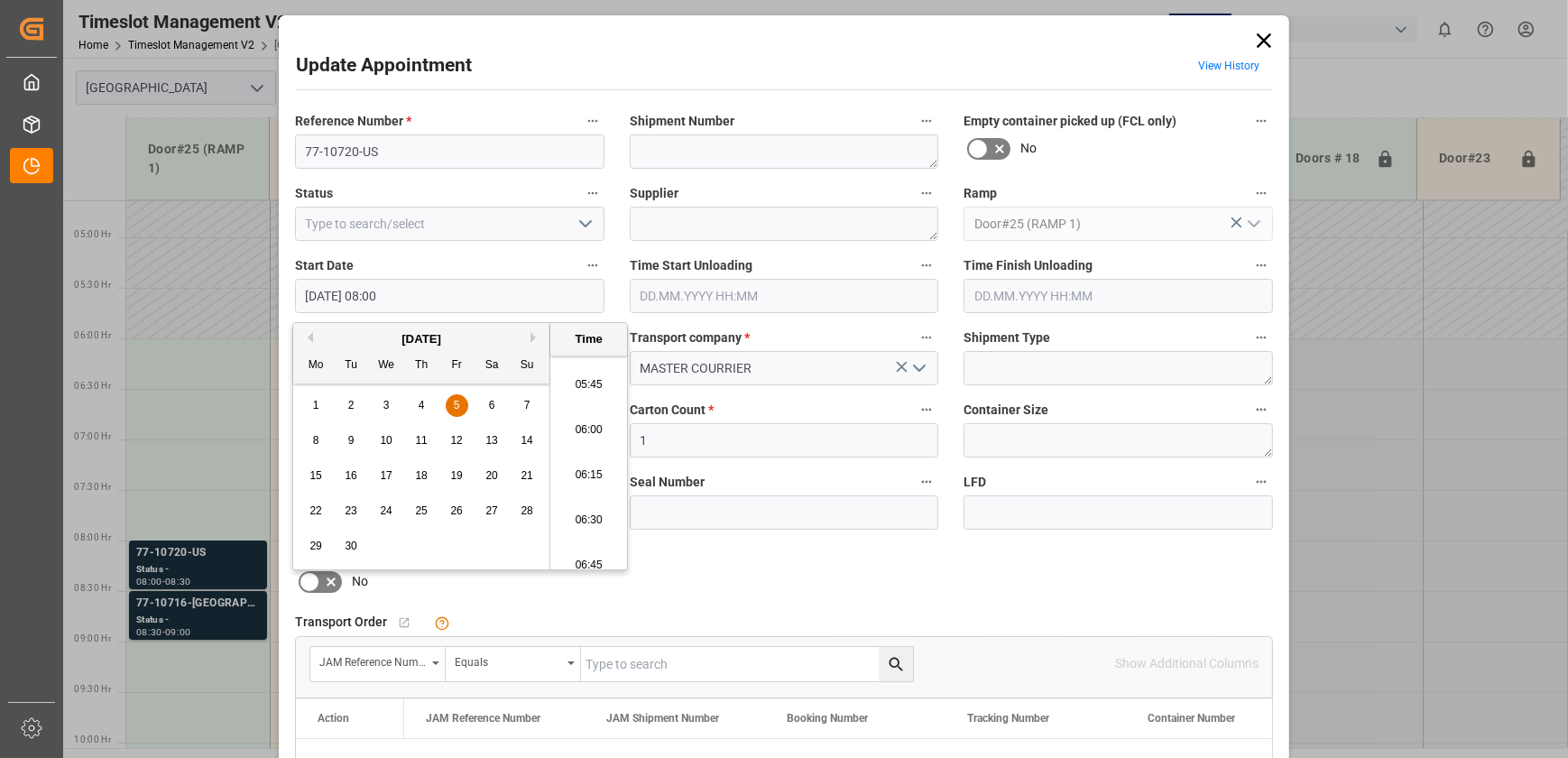
type input "[DATE] 06:00"
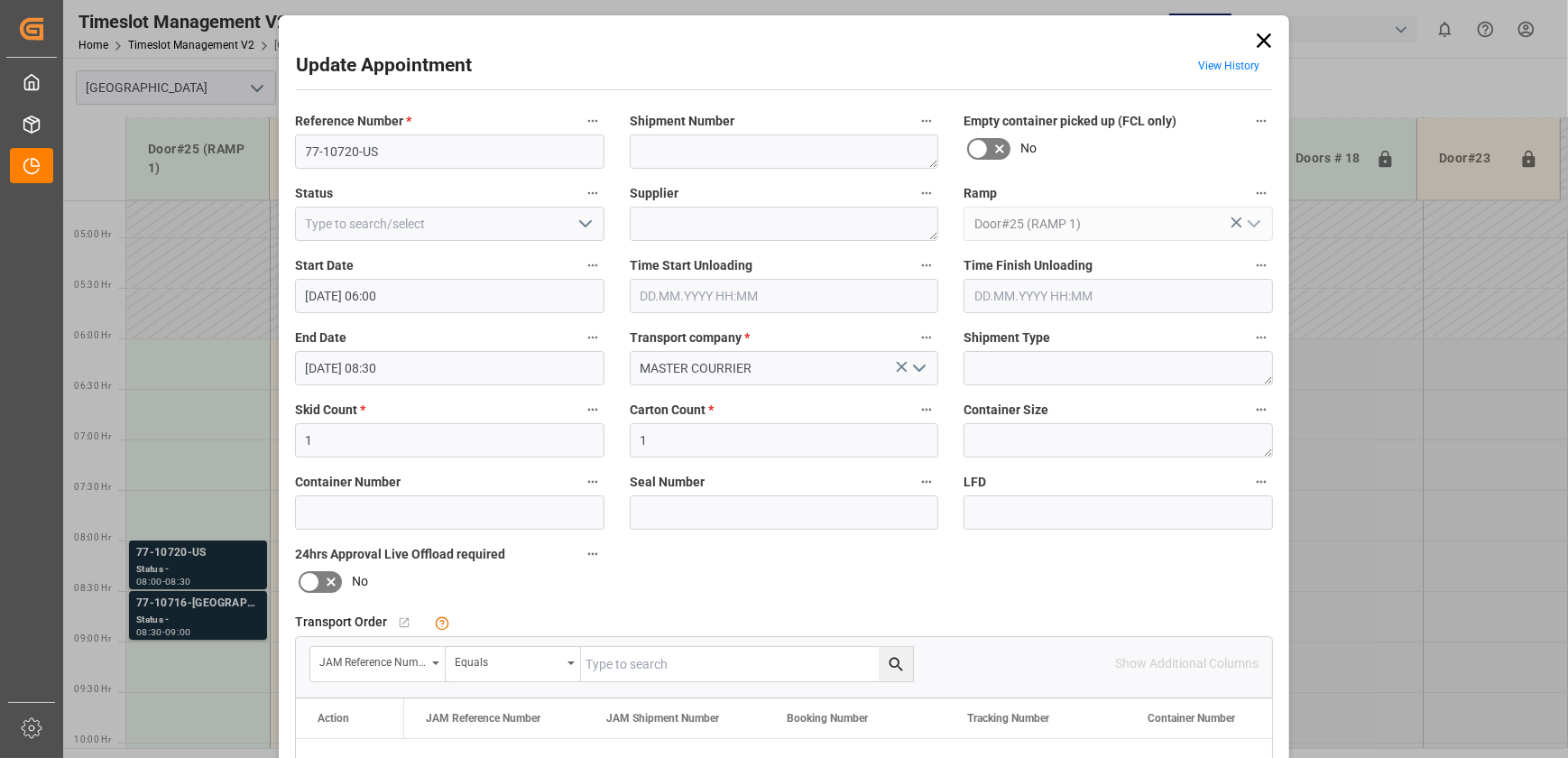
click at [412, 372] on input "[DATE] 08:30" at bounding box center [449, 368] width 309 height 35
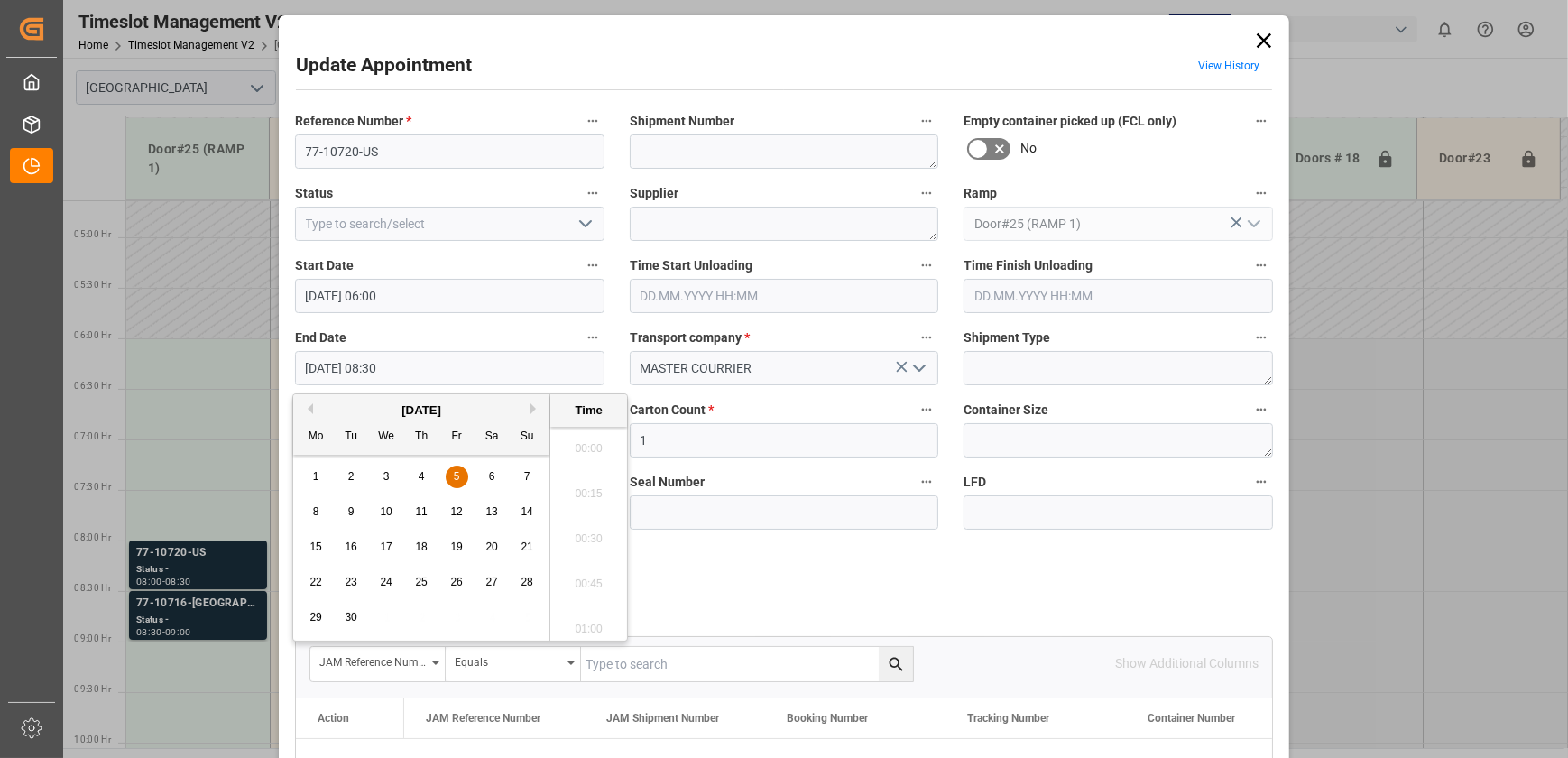
scroll to position [1448, 0]
click at [456, 476] on span "5" at bounding box center [457, 476] width 6 height 13
click at [593, 499] on li "06:30" at bounding box center [588, 501] width 77 height 45
type input "[DATE] 06:30"
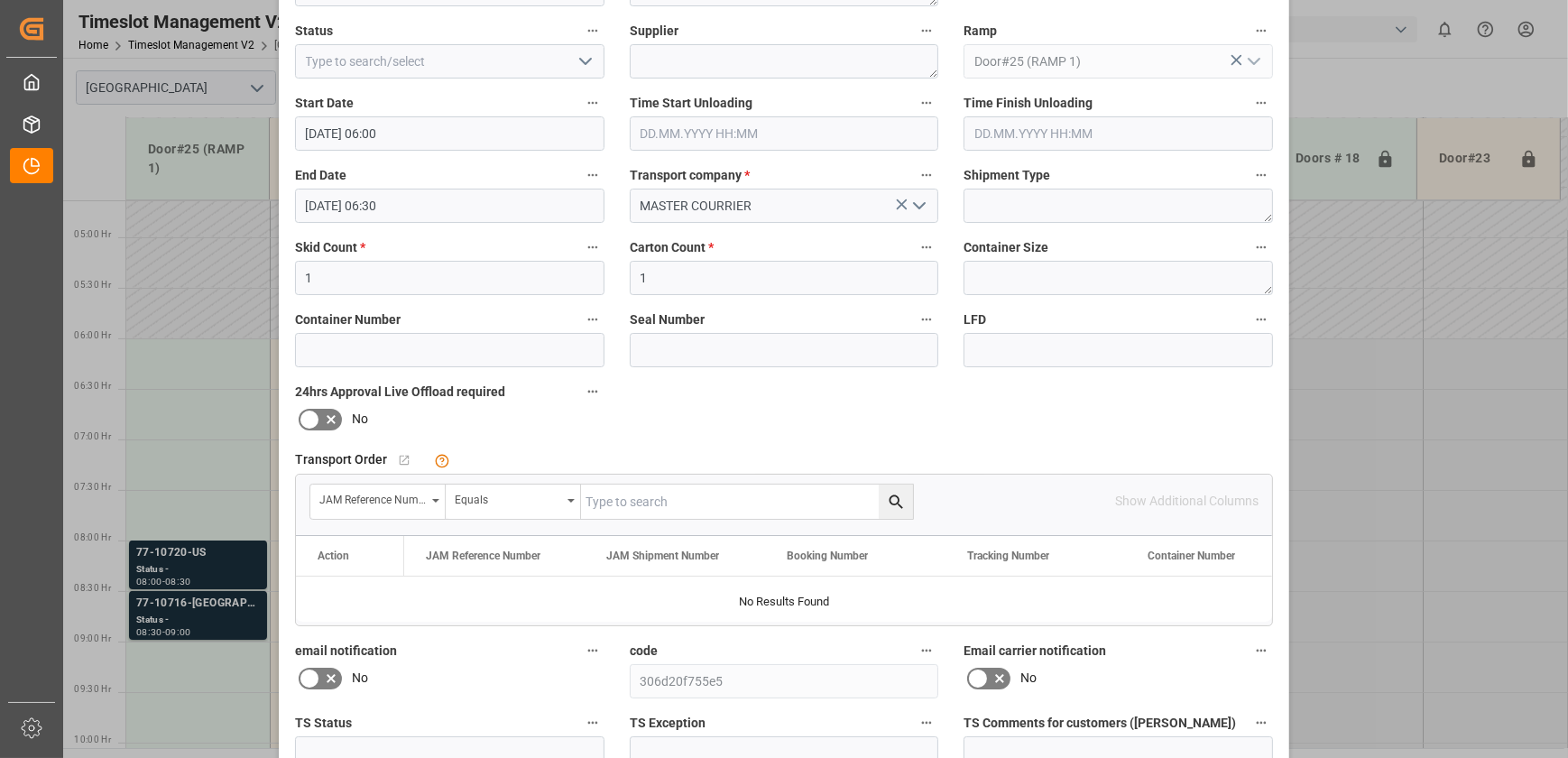
scroll to position [163, 0]
click at [718, 498] on input "text" at bounding box center [747, 501] width 332 height 35
paste input "77-10720-US"
type input "77-10720-US"
click at [892, 498] on icon "search button" at bounding box center [896, 501] width 19 height 19
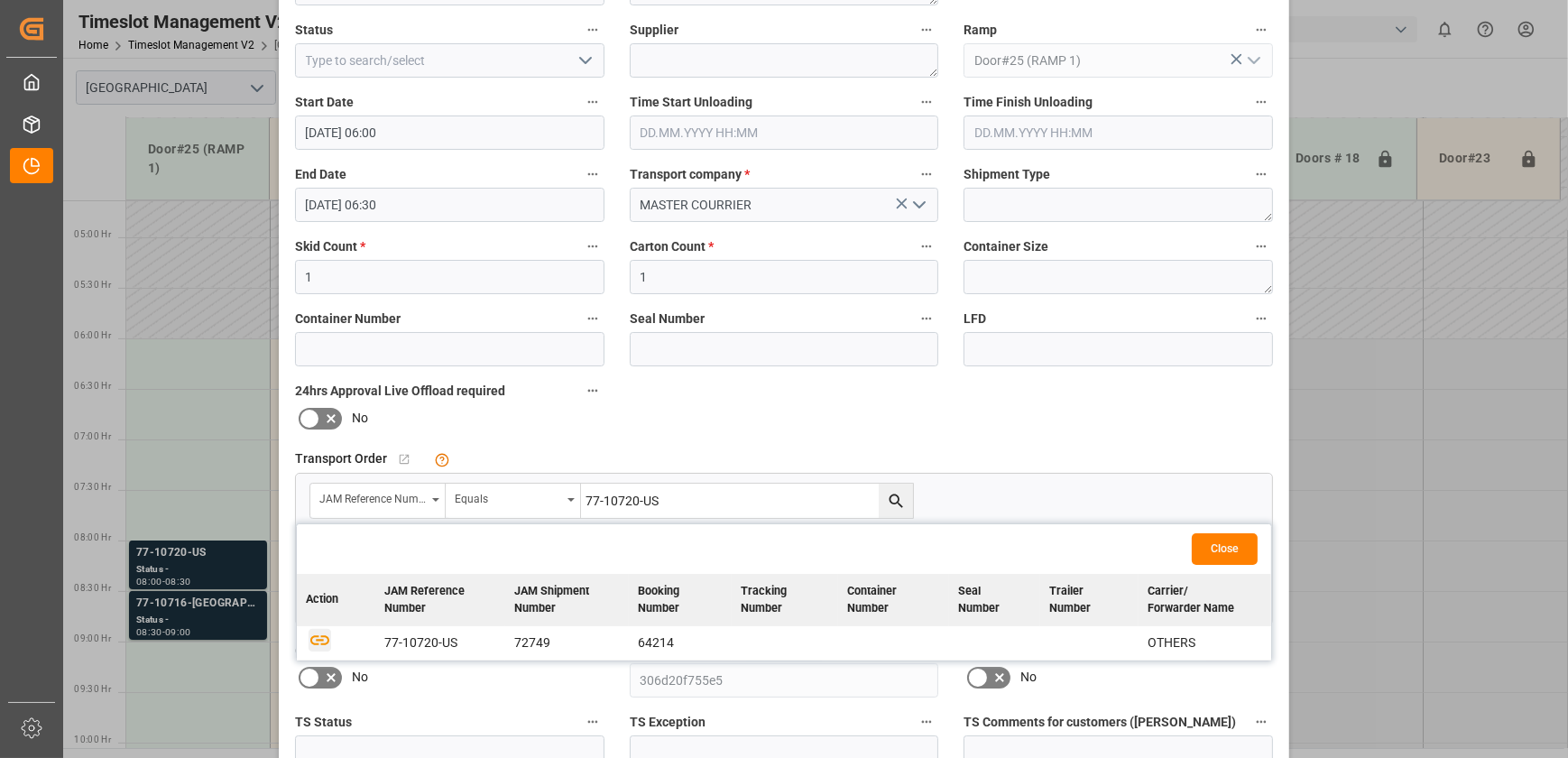
click at [313, 637] on icon "button" at bounding box center [319, 640] width 19 height 10
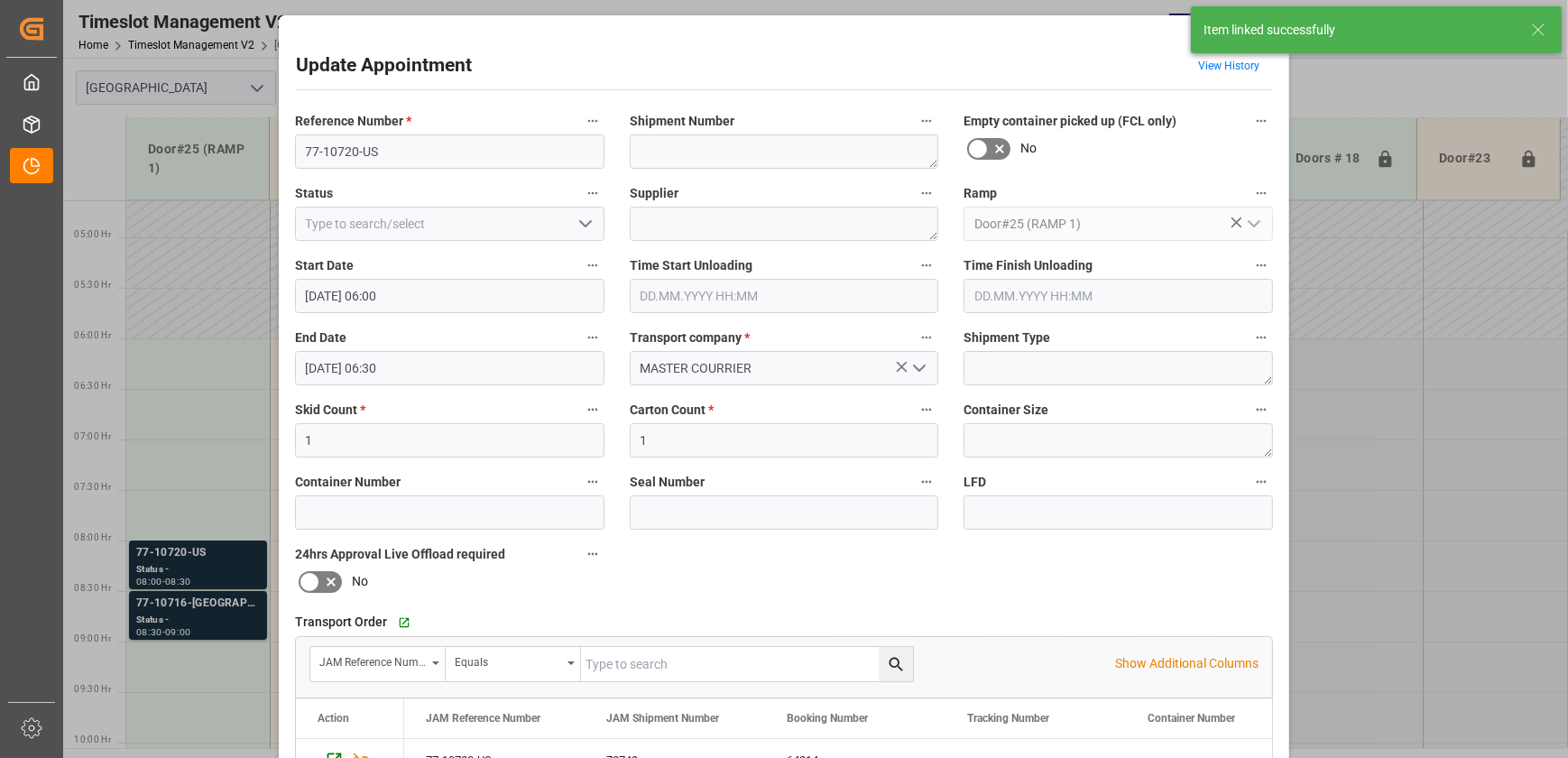
scroll to position [338, 0]
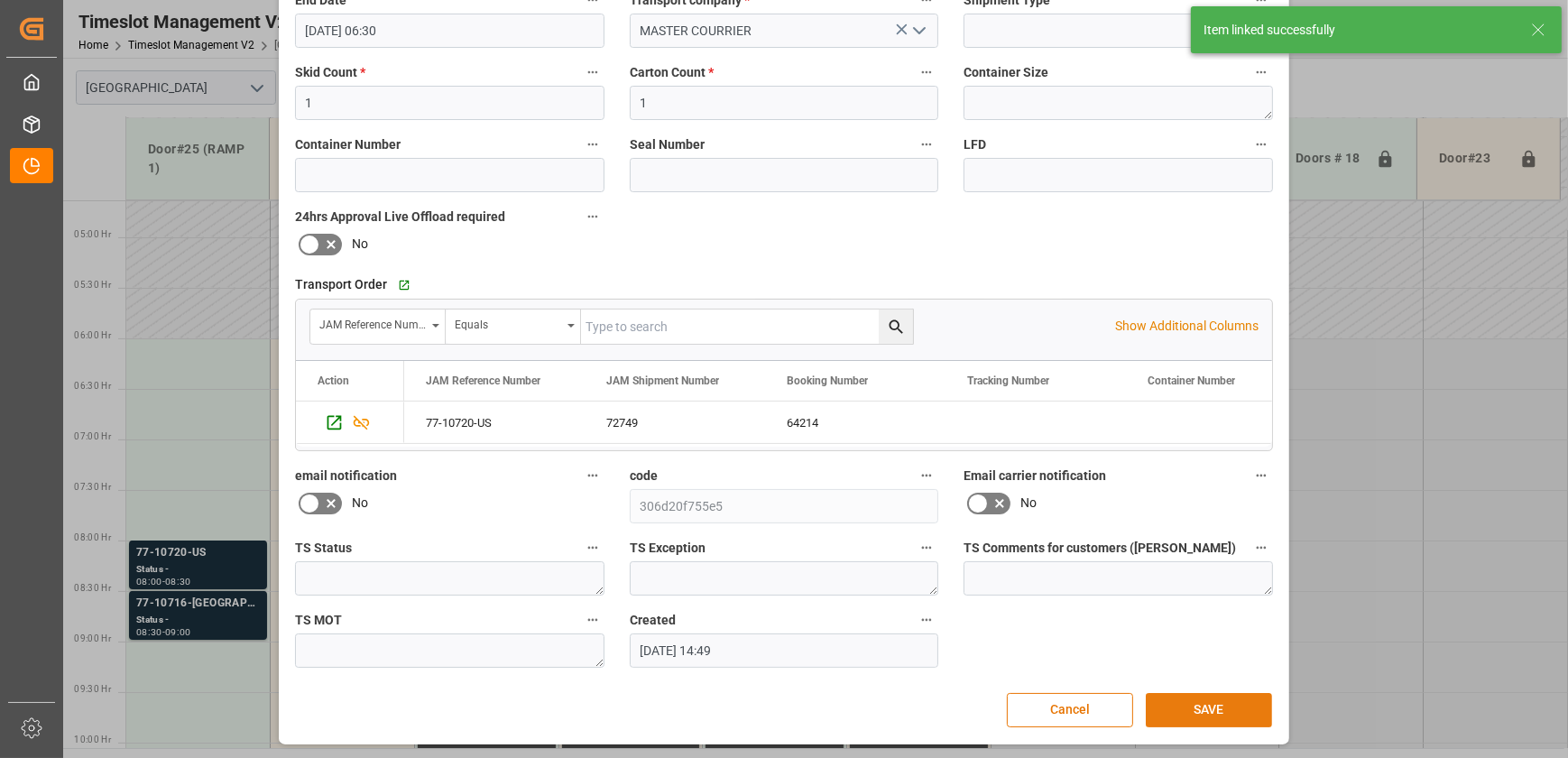
click at [1188, 701] on button "SAVE" at bounding box center [1208, 709] width 126 height 35
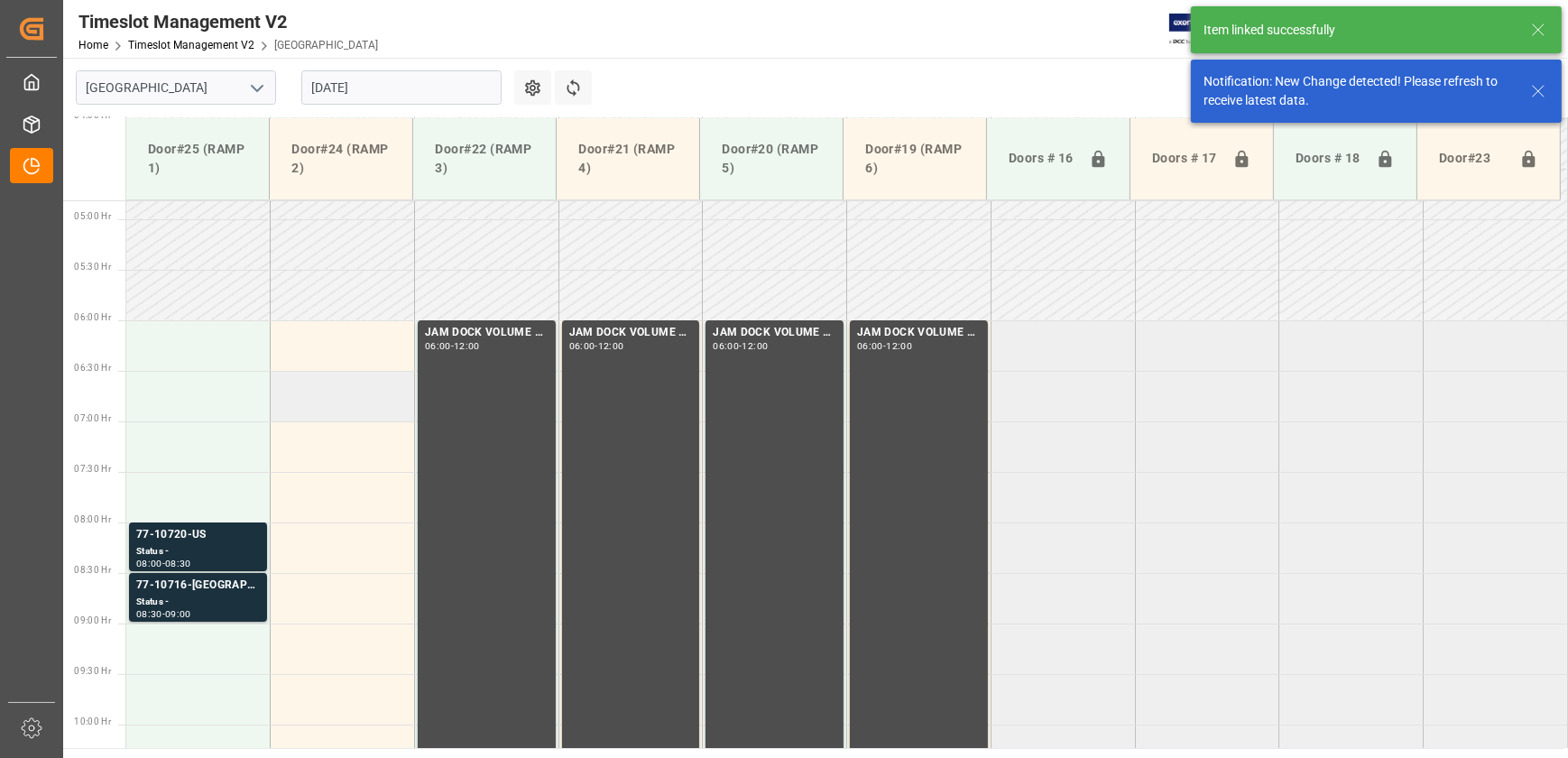
scroll to position [513, 0]
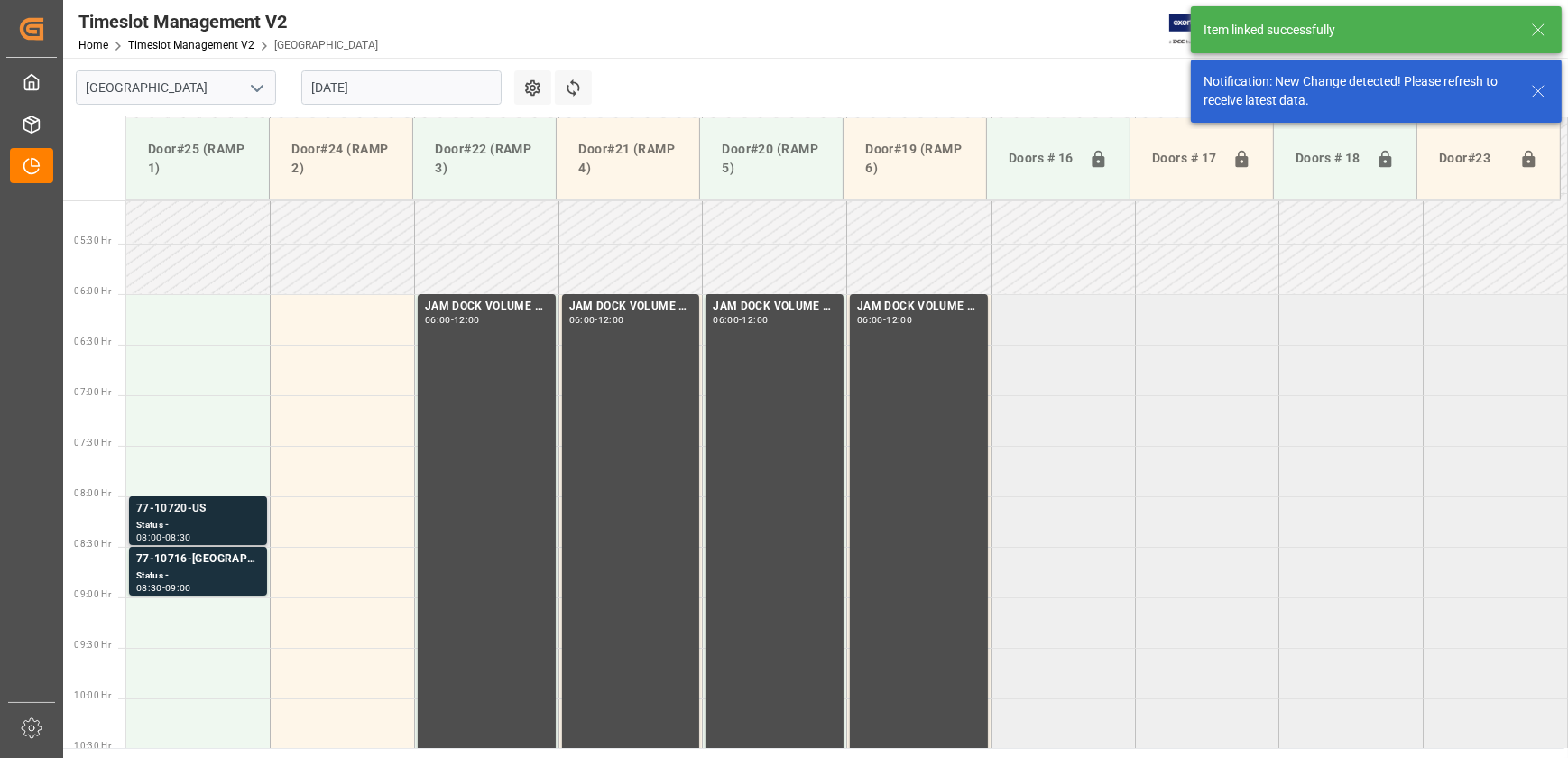
click at [235, 515] on div "77-10720-US" at bounding box center [198, 509] width 123 height 18
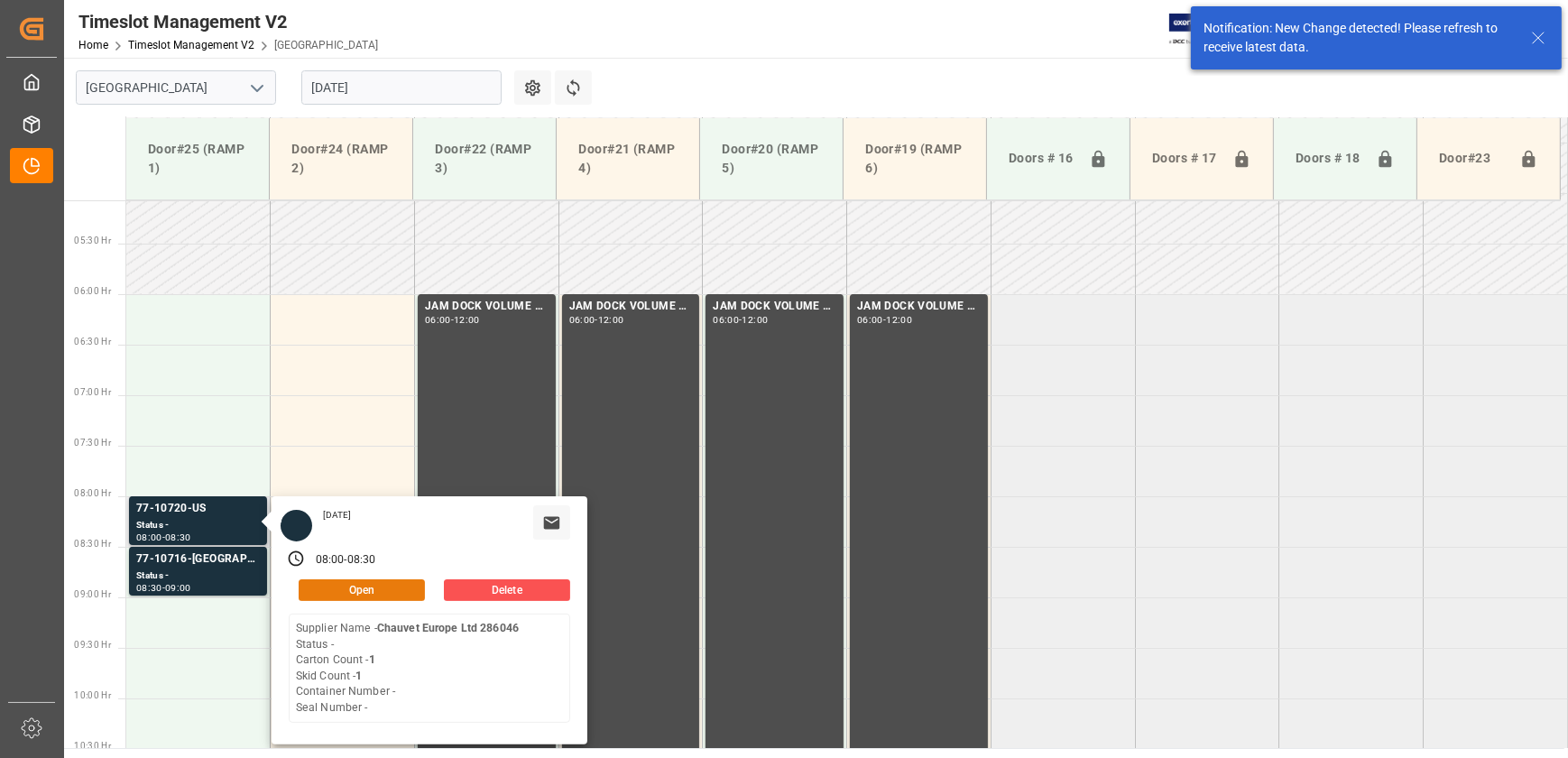
click at [349, 589] on button "Open" at bounding box center [362, 590] width 126 height 22
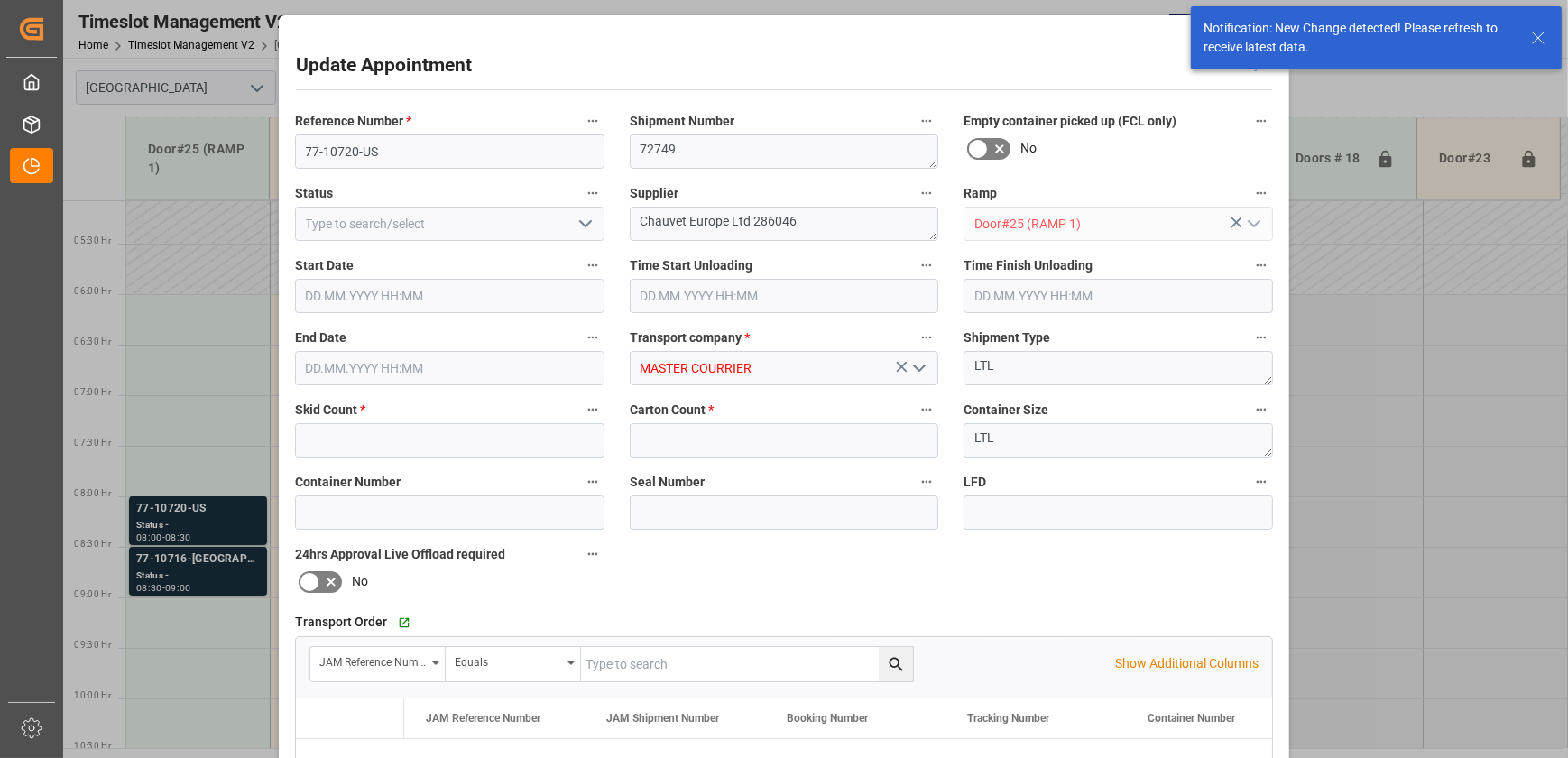
type input "1"
type input "[DATE] 08:00"
type input "[DATE] 08:30"
type input "[DATE] 14:49"
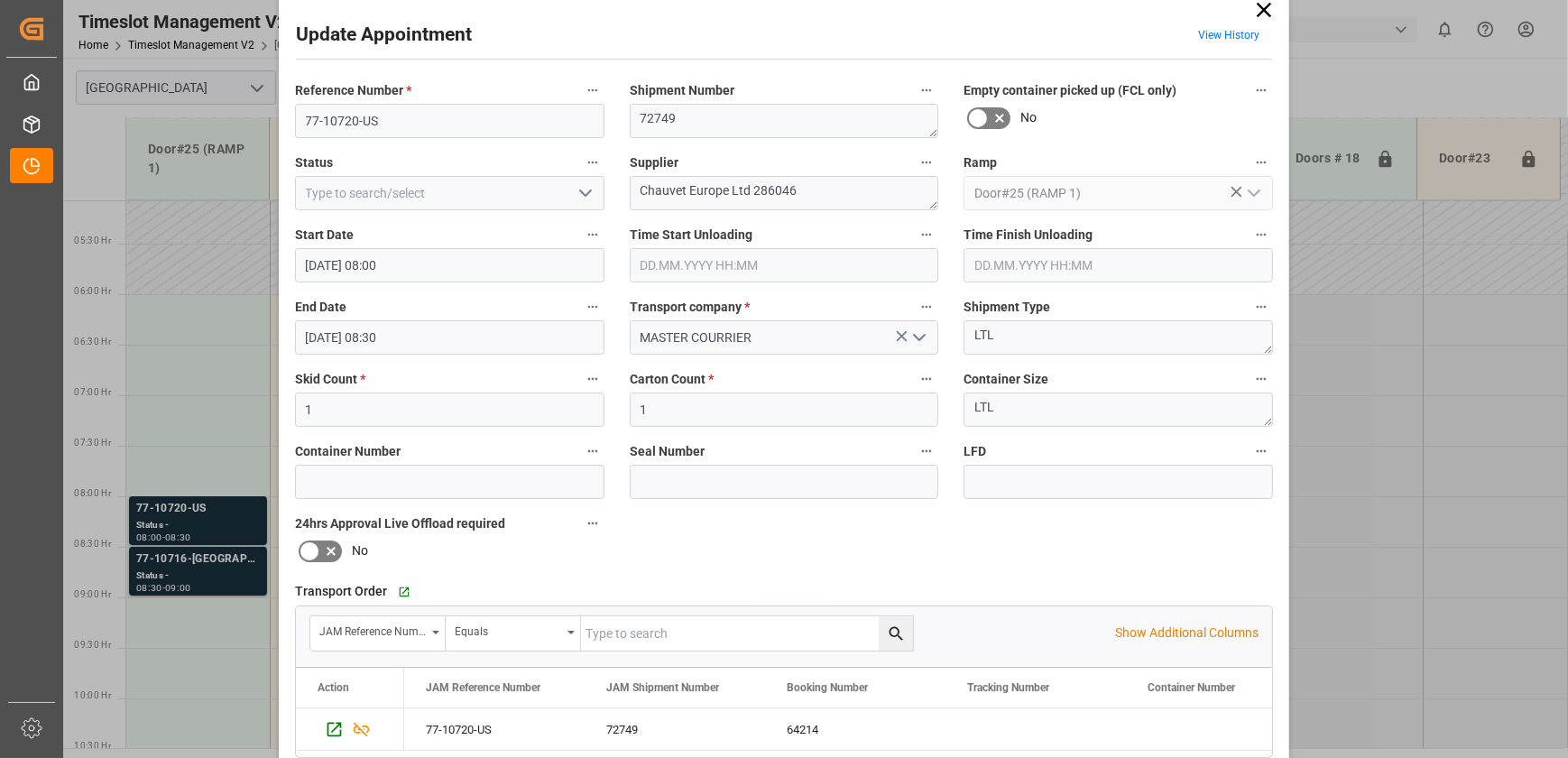
scroll to position [0, 0]
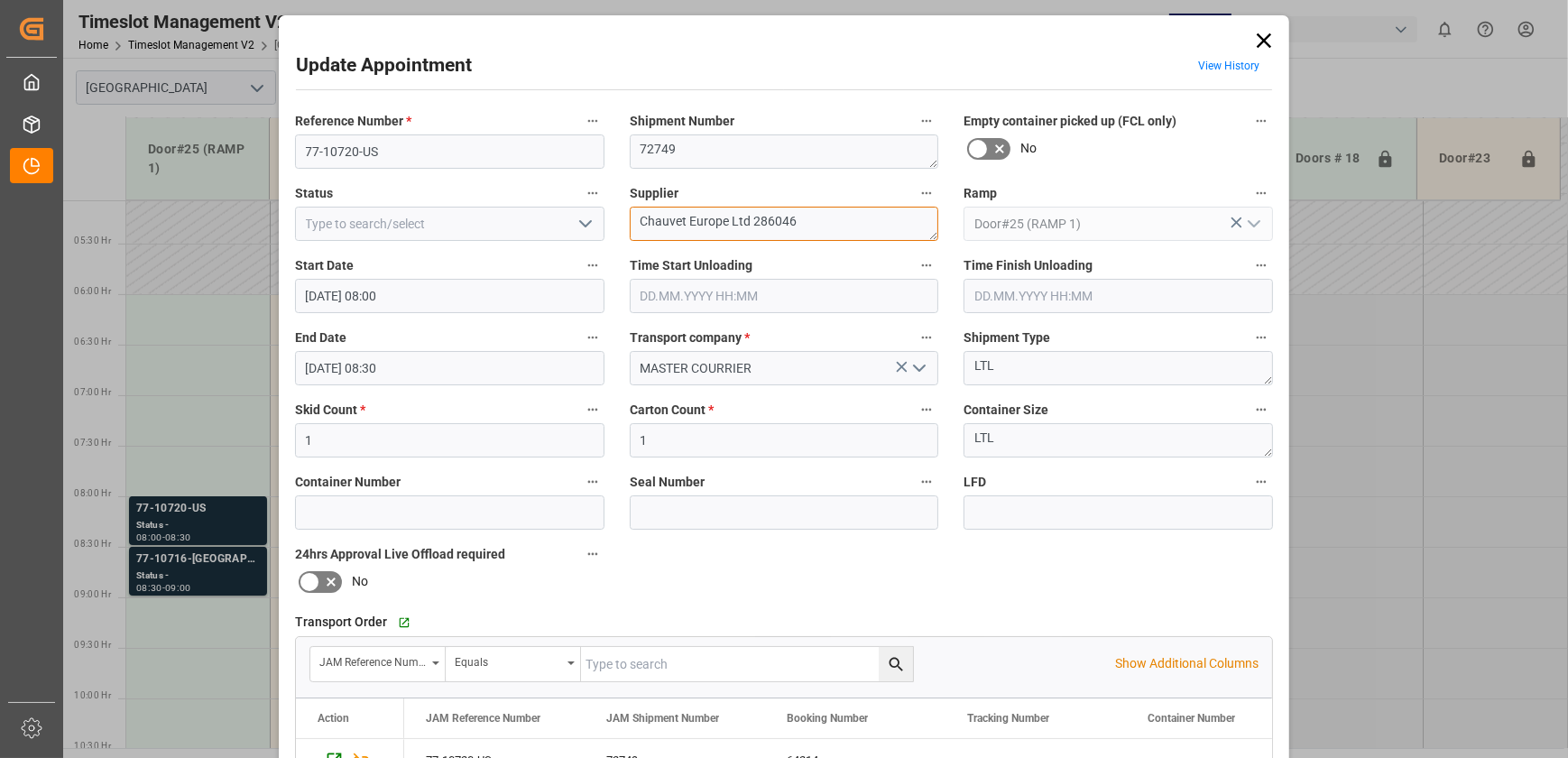
click at [837, 220] on textarea "Chauvet Europe Ltd 286046" at bounding box center [784, 224] width 309 height 35
click at [656, 221] on textarea "Chauvet Europe Ltd 286046" at bounding box center [784, 224] width 309 height 35
click at [663, 223] on textarea "chauvet Europe Ltd 286046" at bounding box center [784, 224] width 309 height 35
drag, startPoint x: 815, startPoint y: 218, endPoint x: 696, endPoint y: 221, distance: 119.0
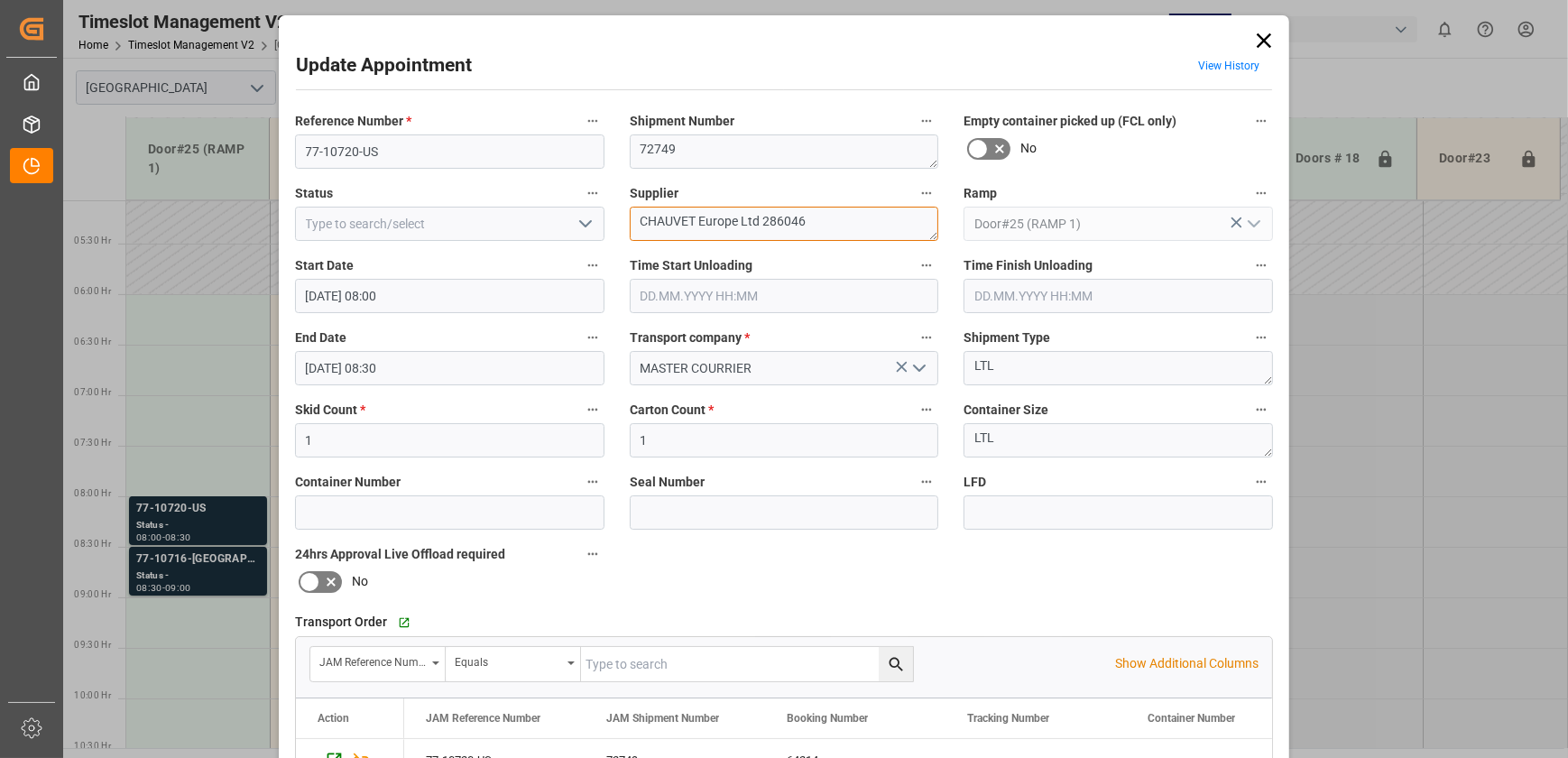
click at [696, 221] on textarea "CHAUVET Europe Ltd 286046" at bounding box center [784, 224] width 309 height 35
type textarea "CHAUVET INO6(1)INOP(1)"
click at [437, 305] on input "[DATE] 08:00" at bounding box center [449, 296] width 309 height 35
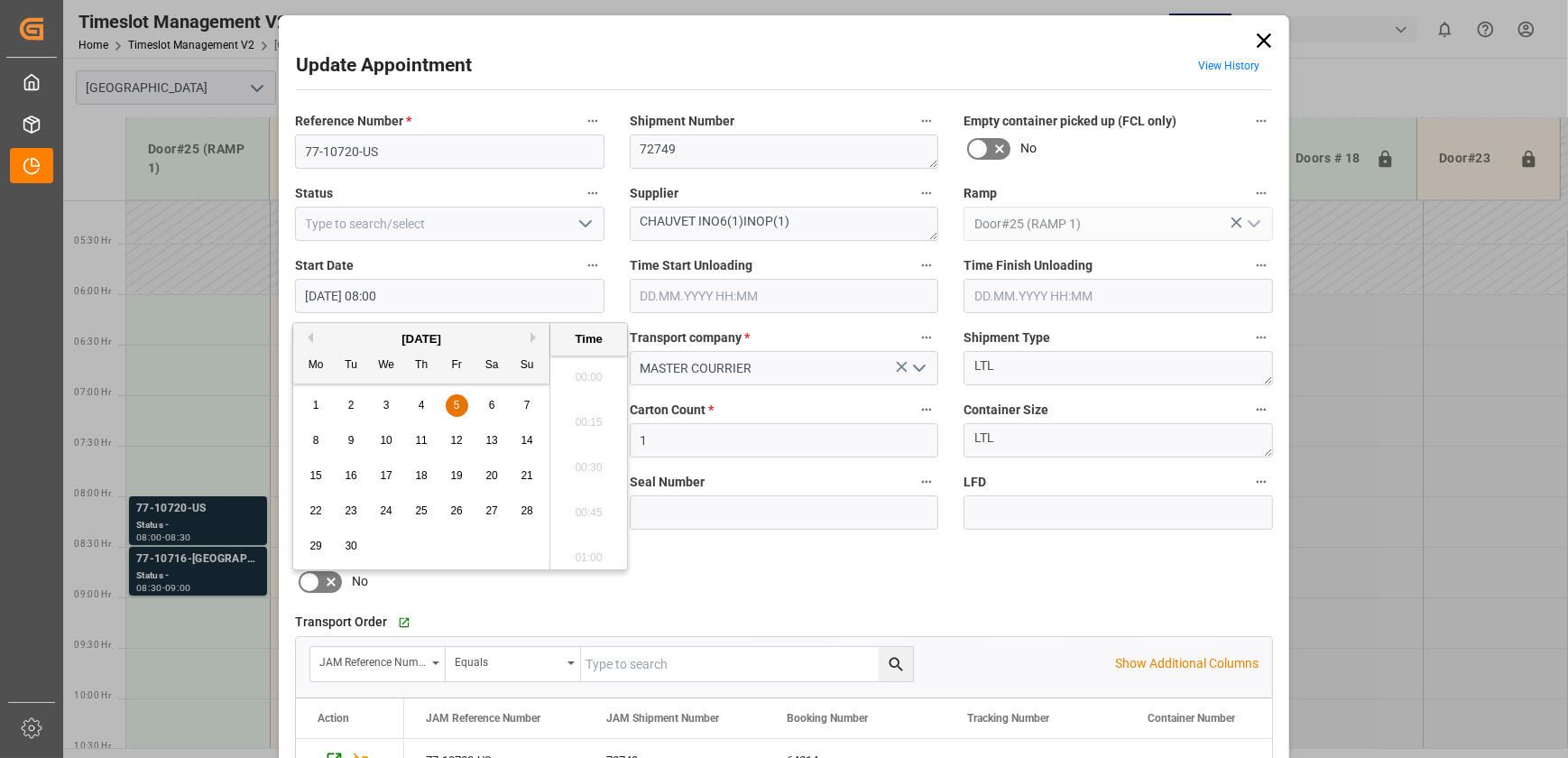
scroll to position [1359, 0]
click at [457, 403] on span "5" at bounding box center [457, 404] width 6 height 13
click at [589, 425] on li "06:00" at bounding box center [588, 429] width 77 height 45
type input "[DATE] 06:00"
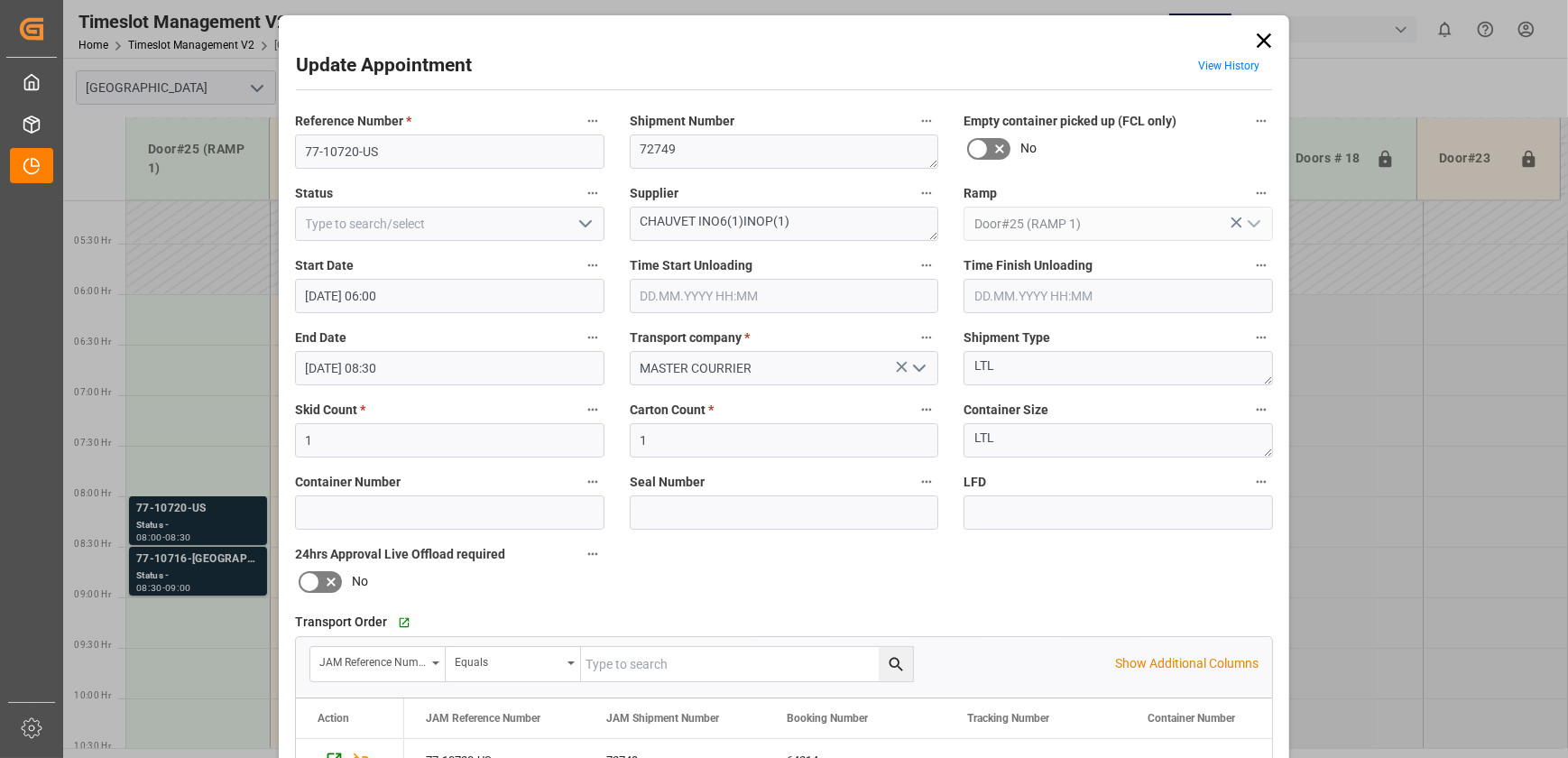
click at [405, 363] on input "[DATE] 08:30" at bounding box center [449, 368] width 309 height 35
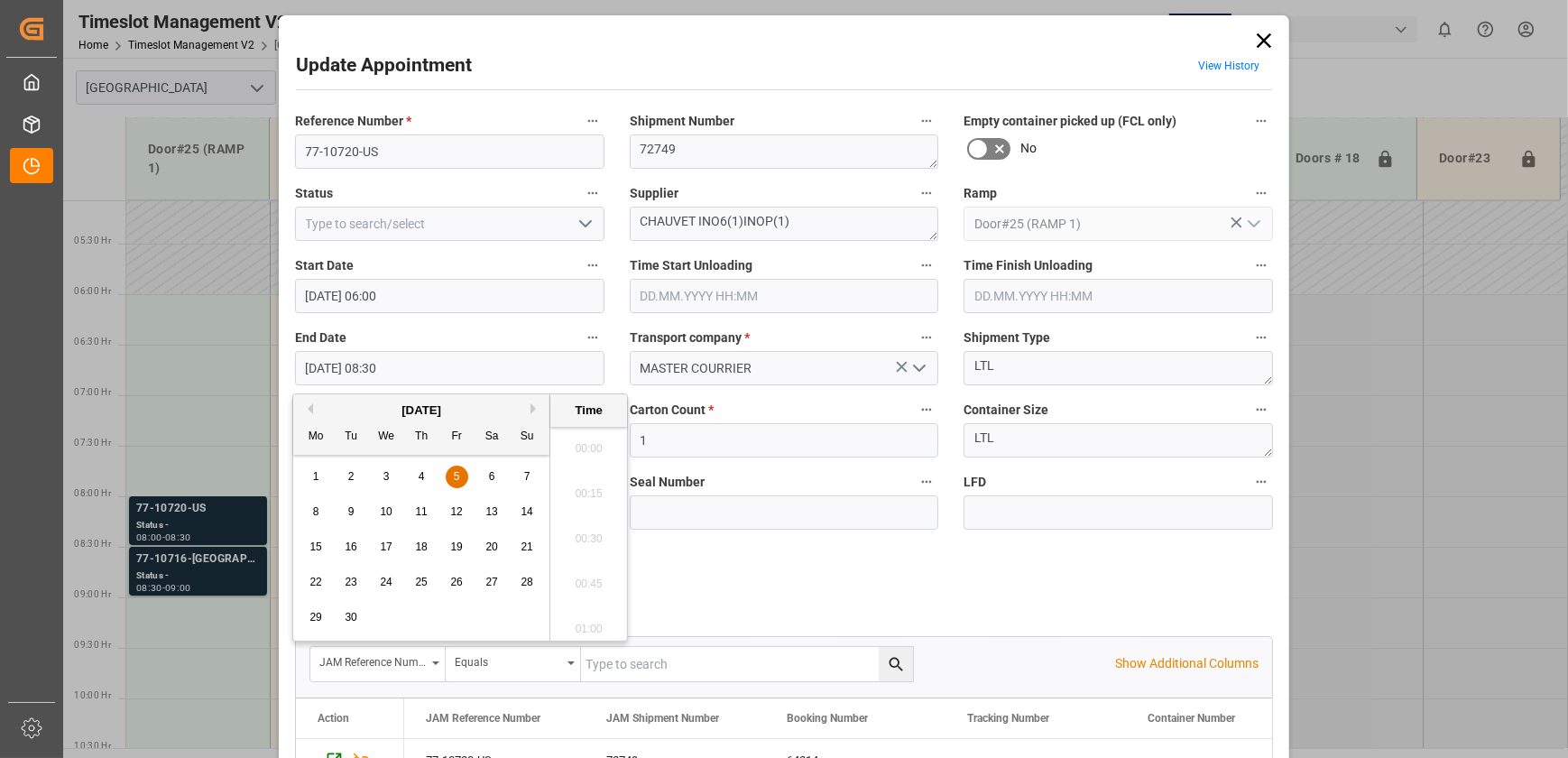
scroll to position [1448, 0]
drag, startPoint x: 446, startPoint y: 475, endPoint x: 464, endPoint y: 473, distance: 18.1
click at [447, 474] on div "5" at bounding box center [457, 477] width 23 height 22
click at [594, 498] on li "06:30" at bounding box center [588, 501] width 77 height 45
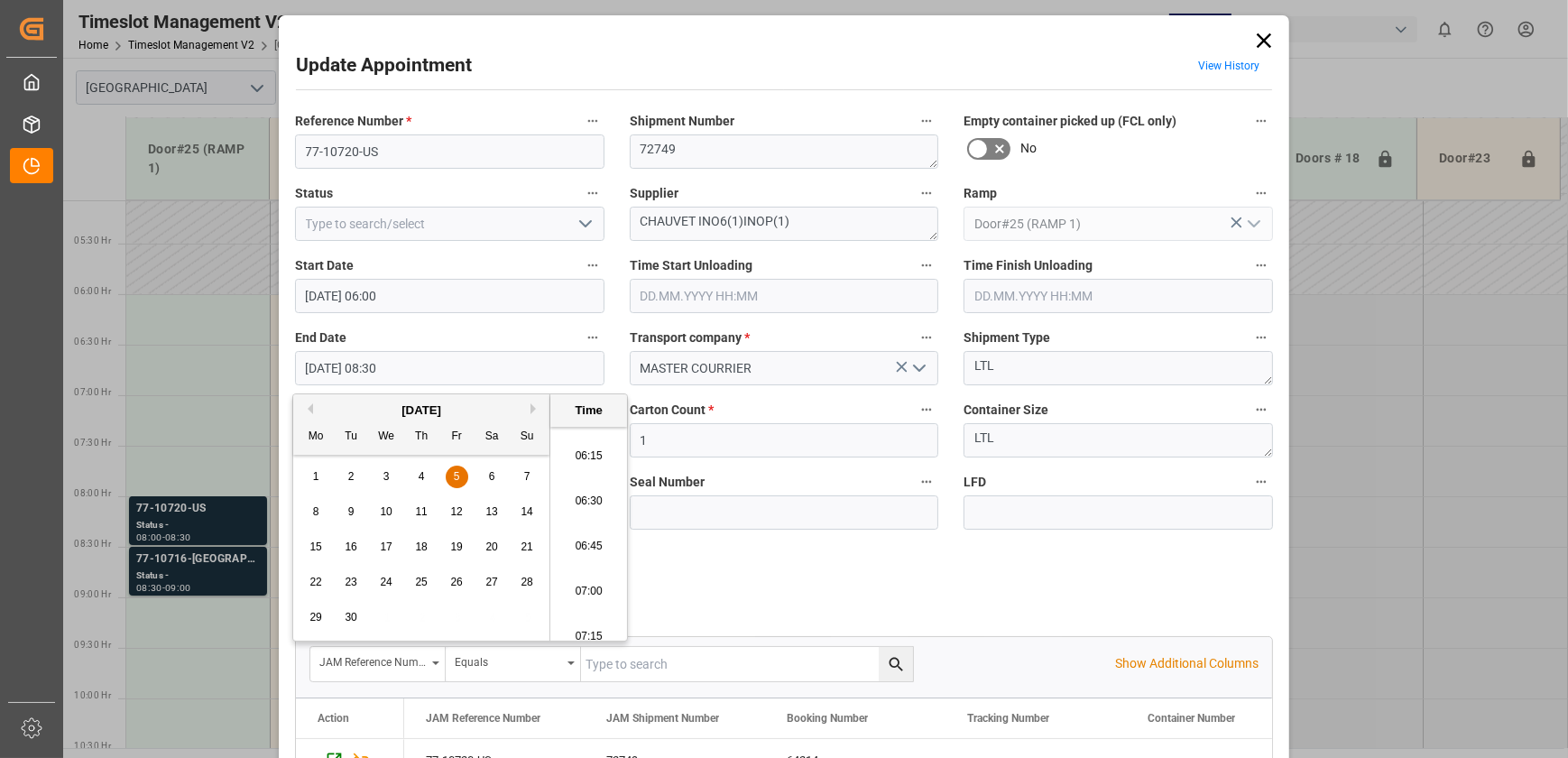
type input "[DATE] 06:30"
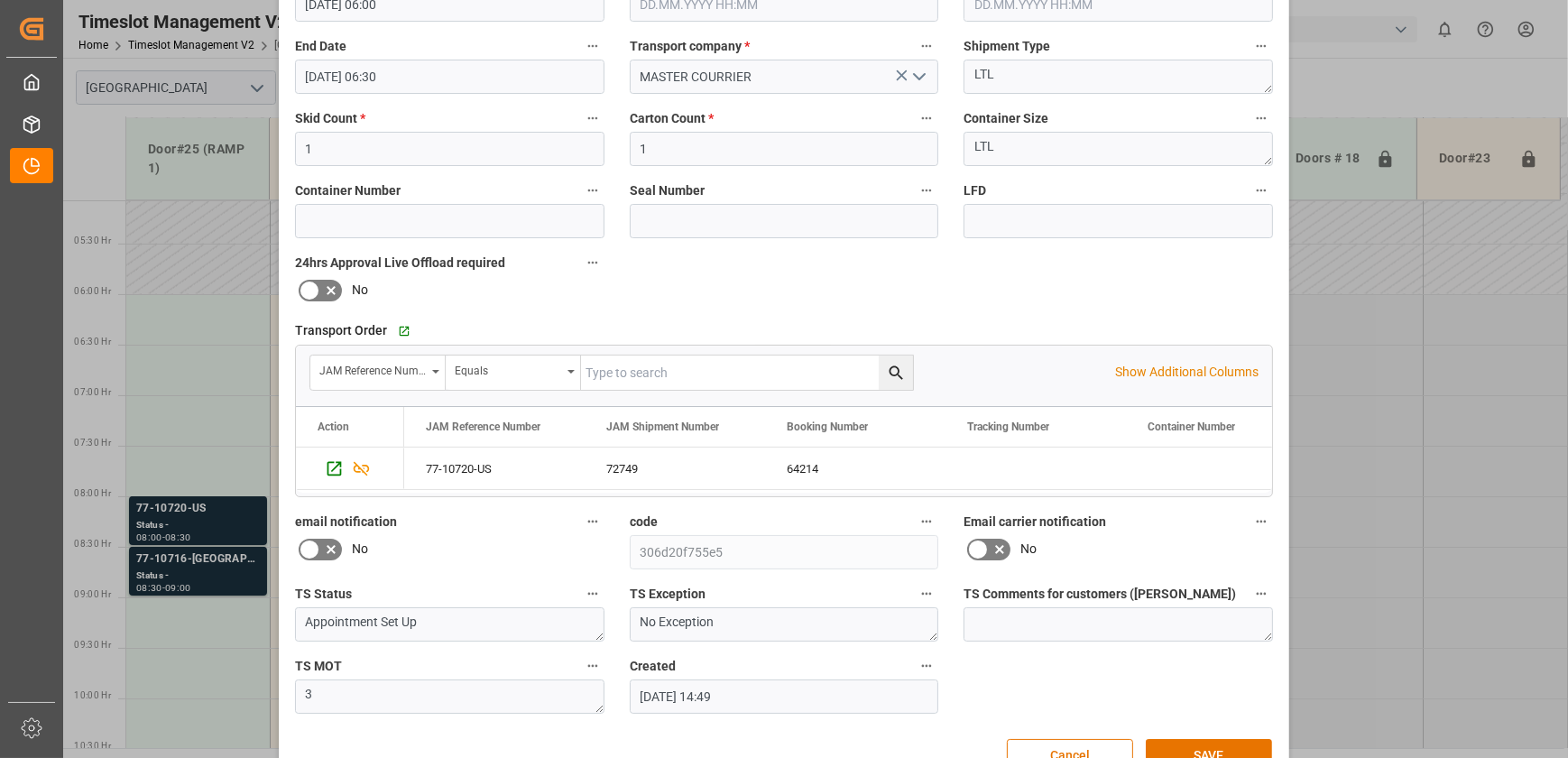
scroll to position [338, 0]
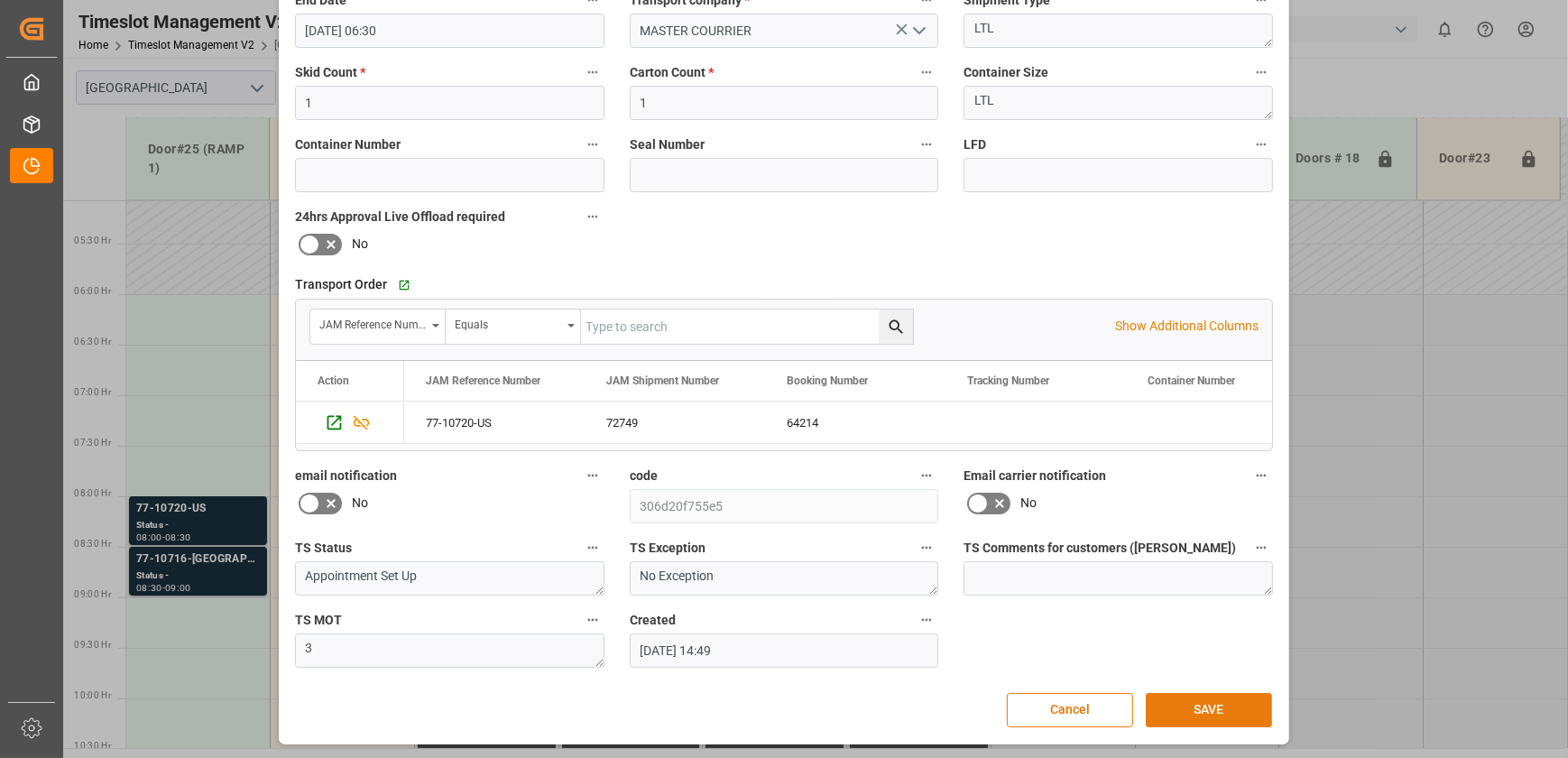
click at [1222, 709] on button "SAVE" at bounding box center [1208, 709] width 126 height 35
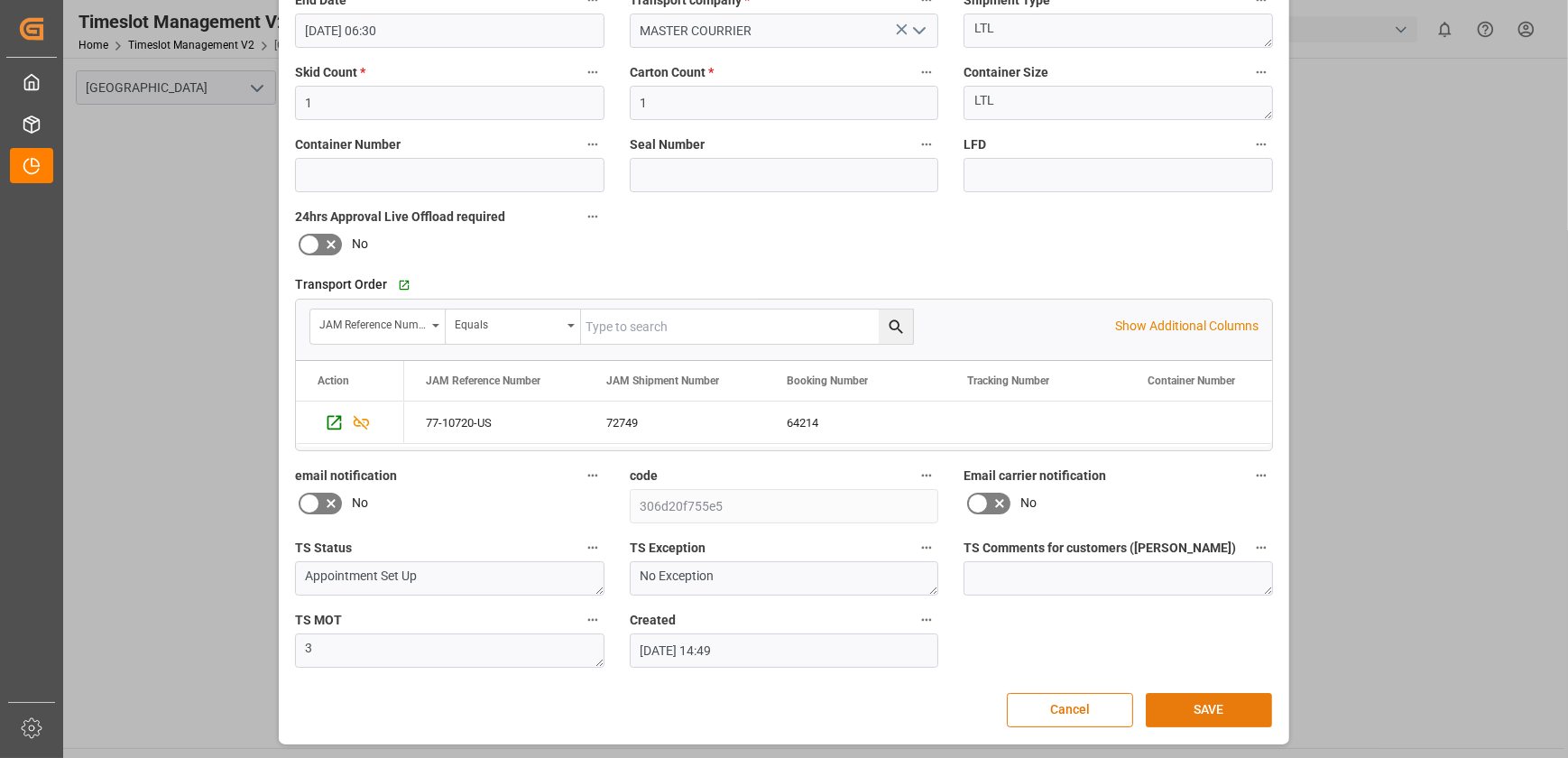
click at [1212, 703] on button "SAVE" at bounding box center [1208, 709] width 126 height 35
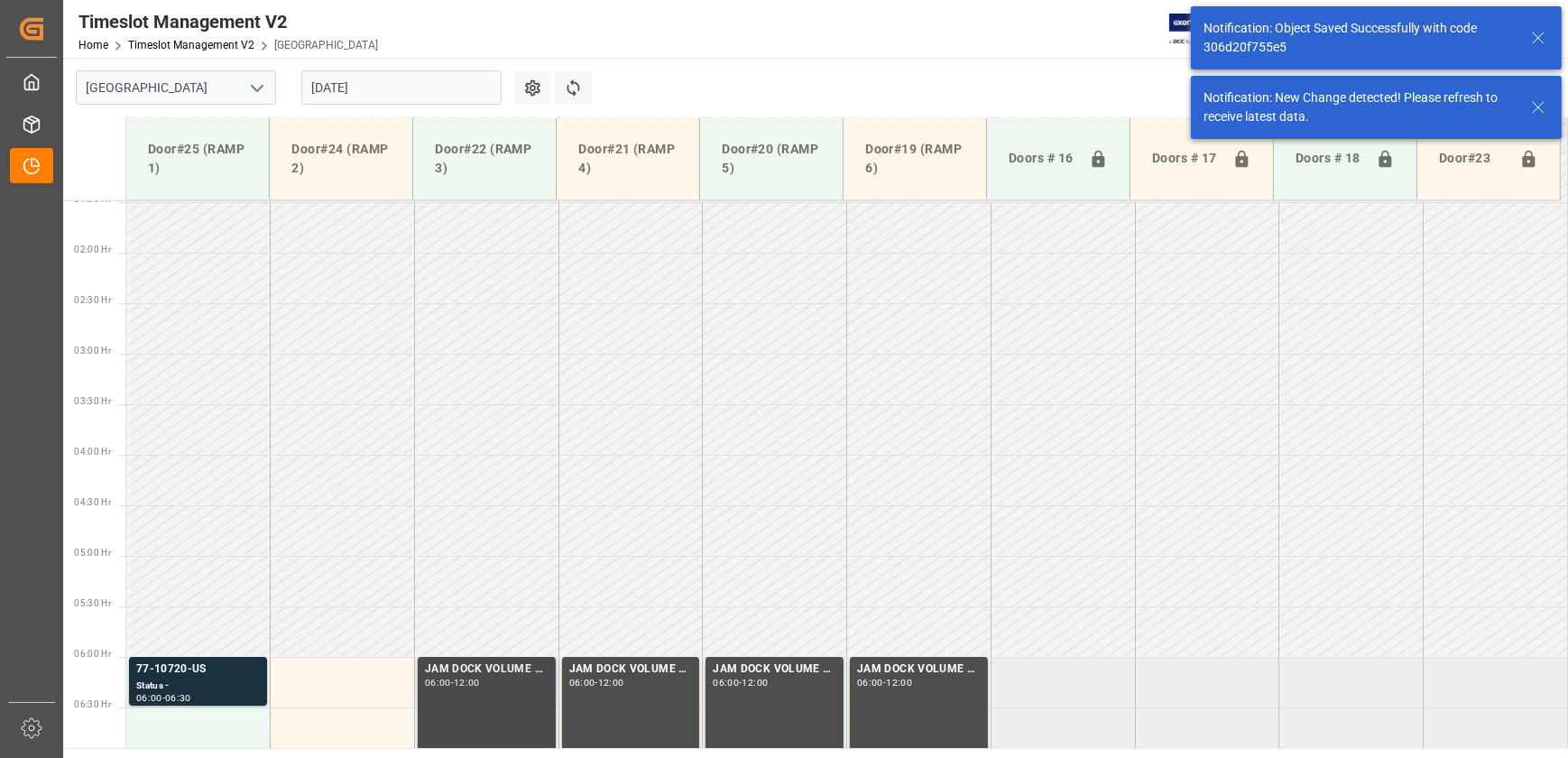
scroll to position [409, 0]
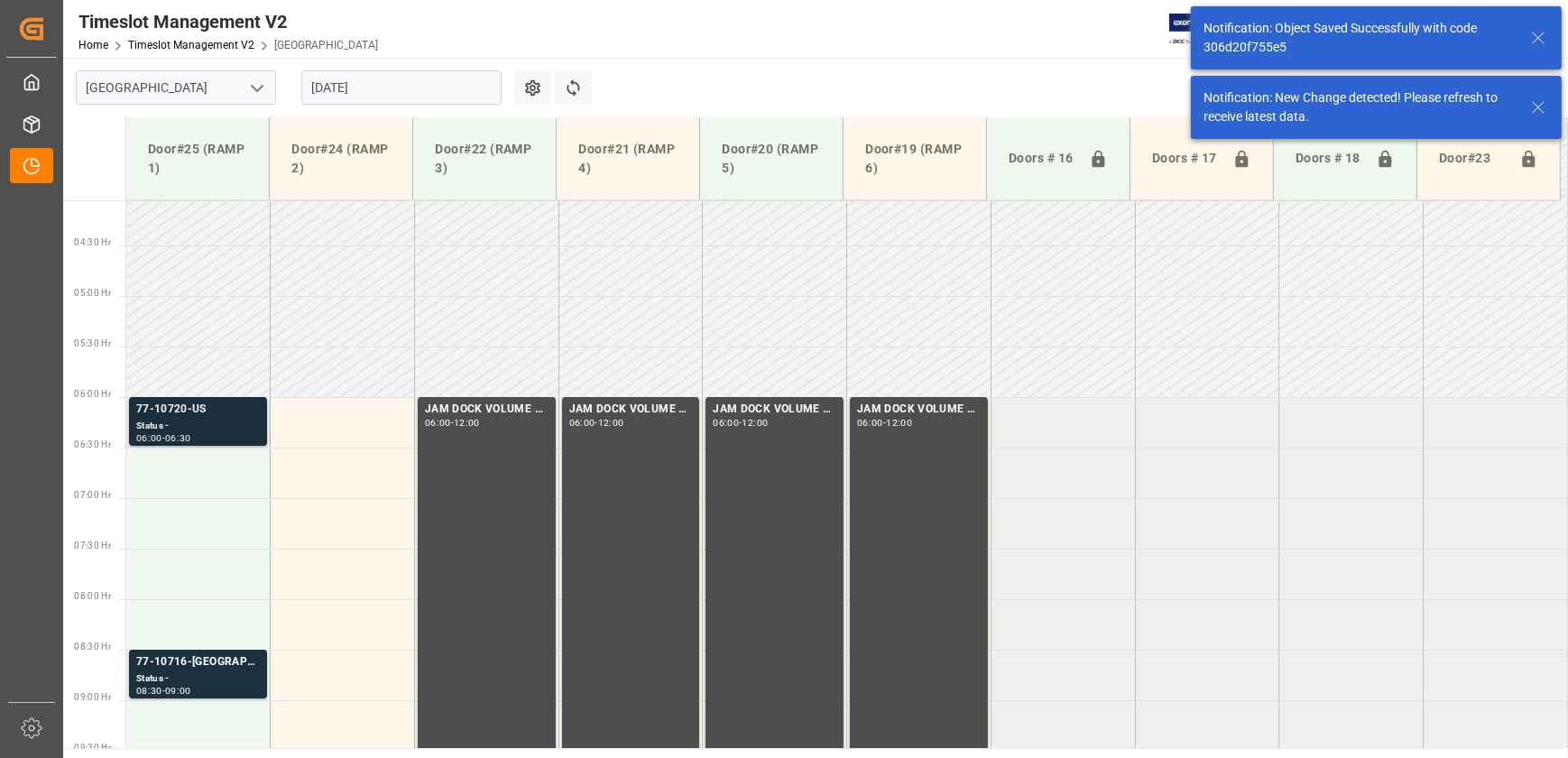
click at [190, 424] on div "Status -" at bounding box center [198, 425] width 123 height 15
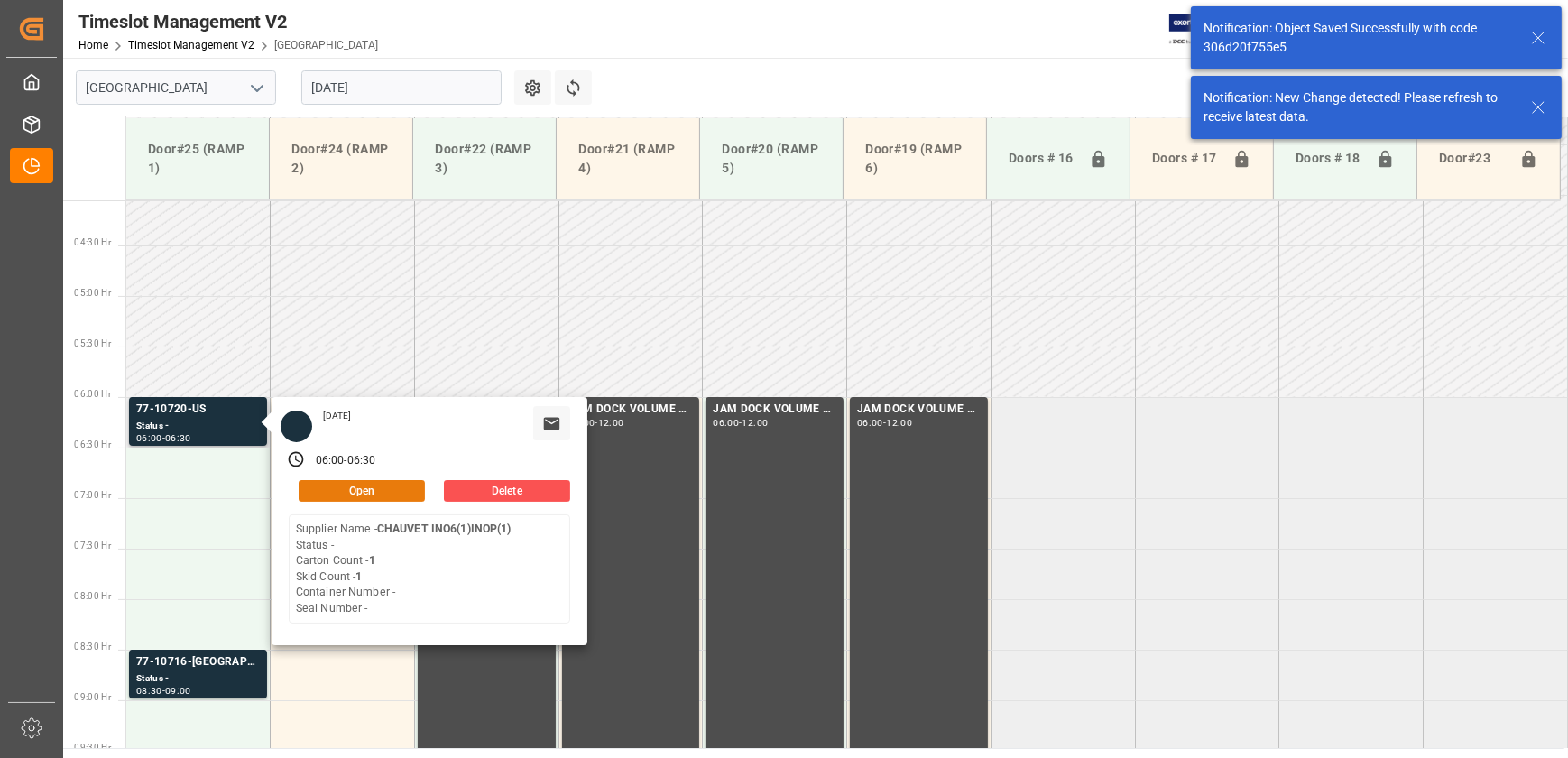
click at [367, 495] on button "Open" at bounding box center [362, 491] width 126 height 22
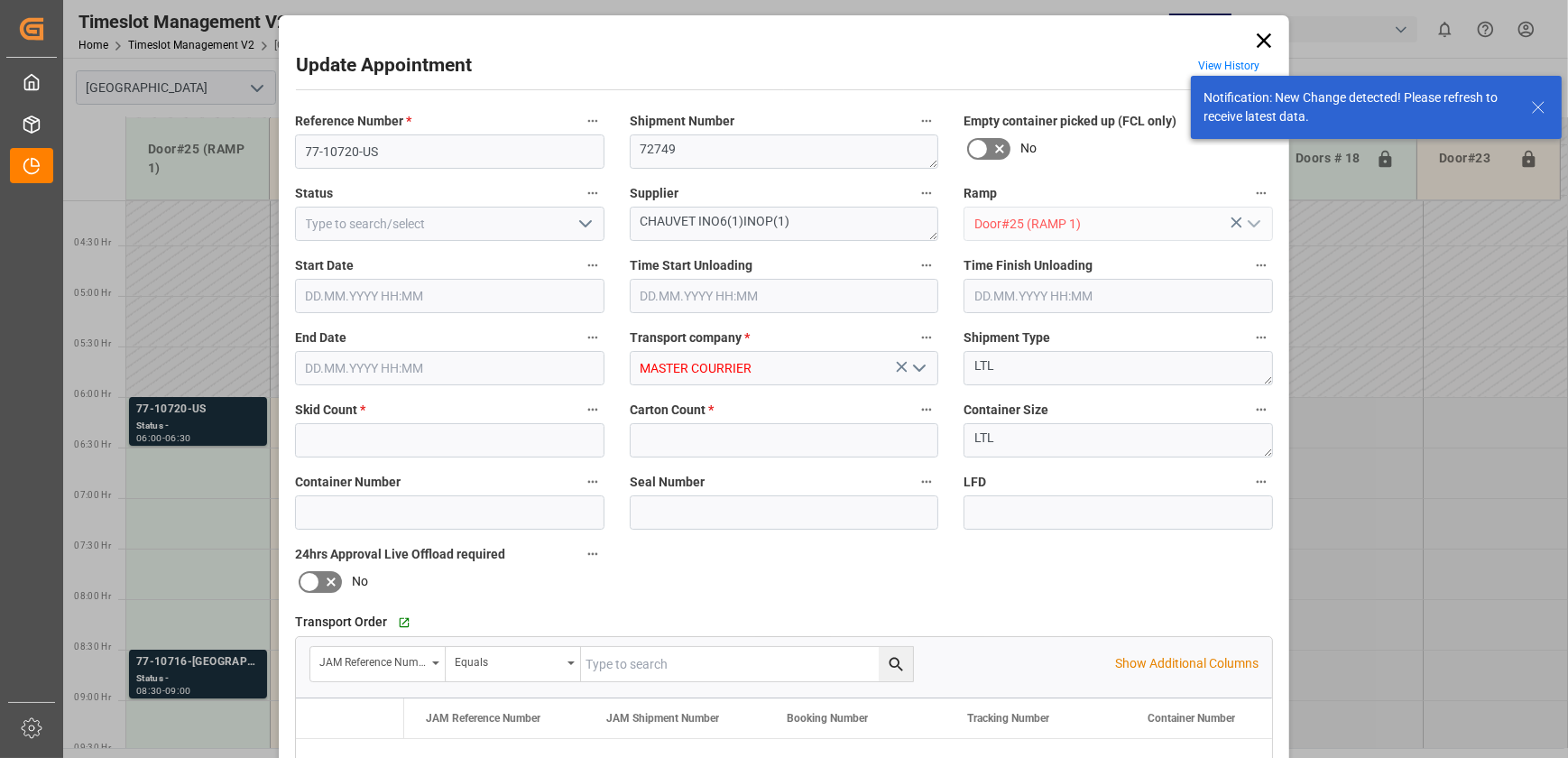
type input "1"
type input "[DATE] 06:00"
type input "[DATE] 06:30"
type input "[DATE] 14:49"
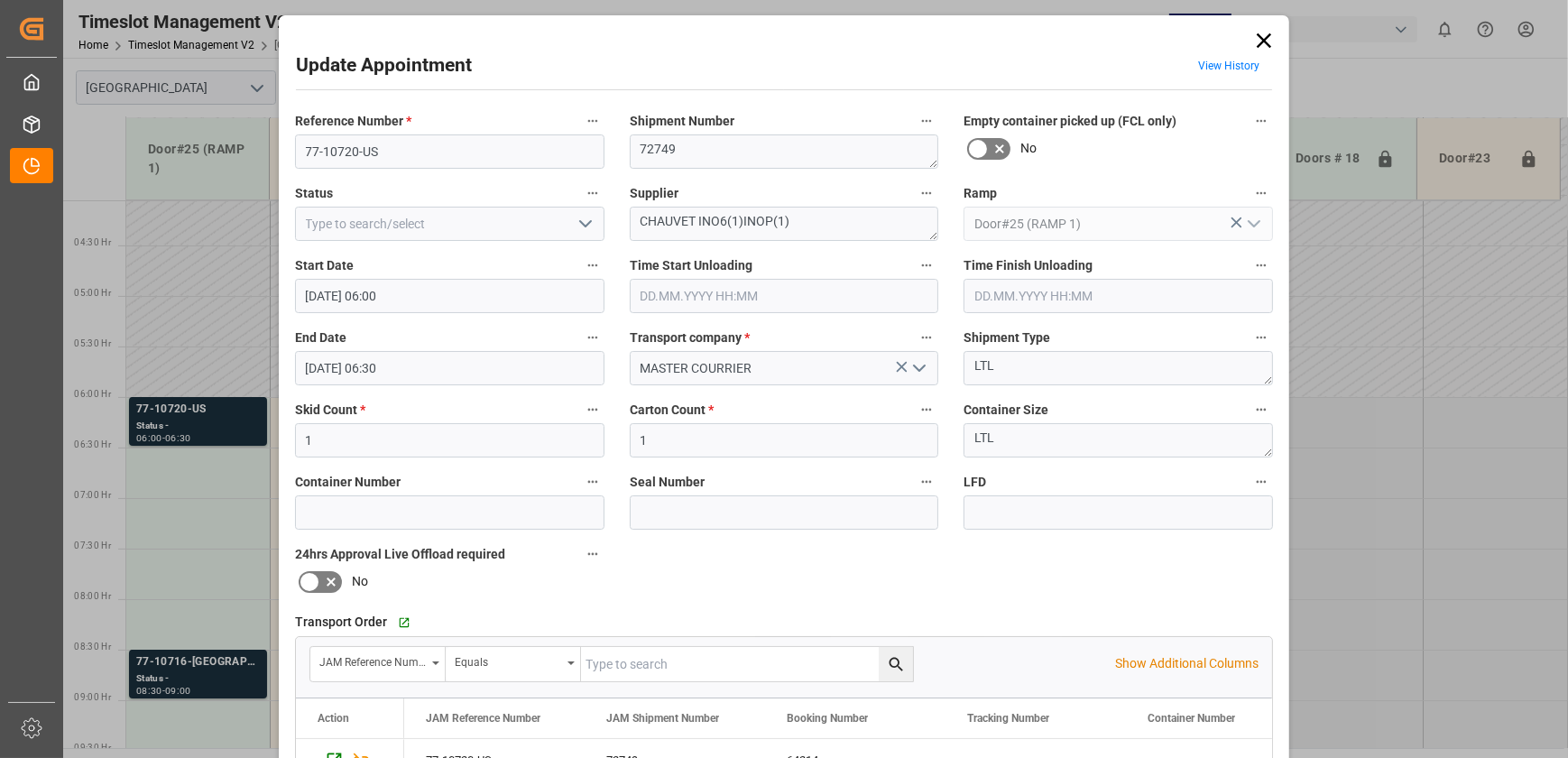
click at [743, 550] on div "Reference Number * 77-10720-US Shipment Number 72749 Empty container picked up …" at bounding box center [784, 557] width 1004 height 908
click at [586, 227] on icon "open menu" at bounding box center [585, 224] width 22 height 22
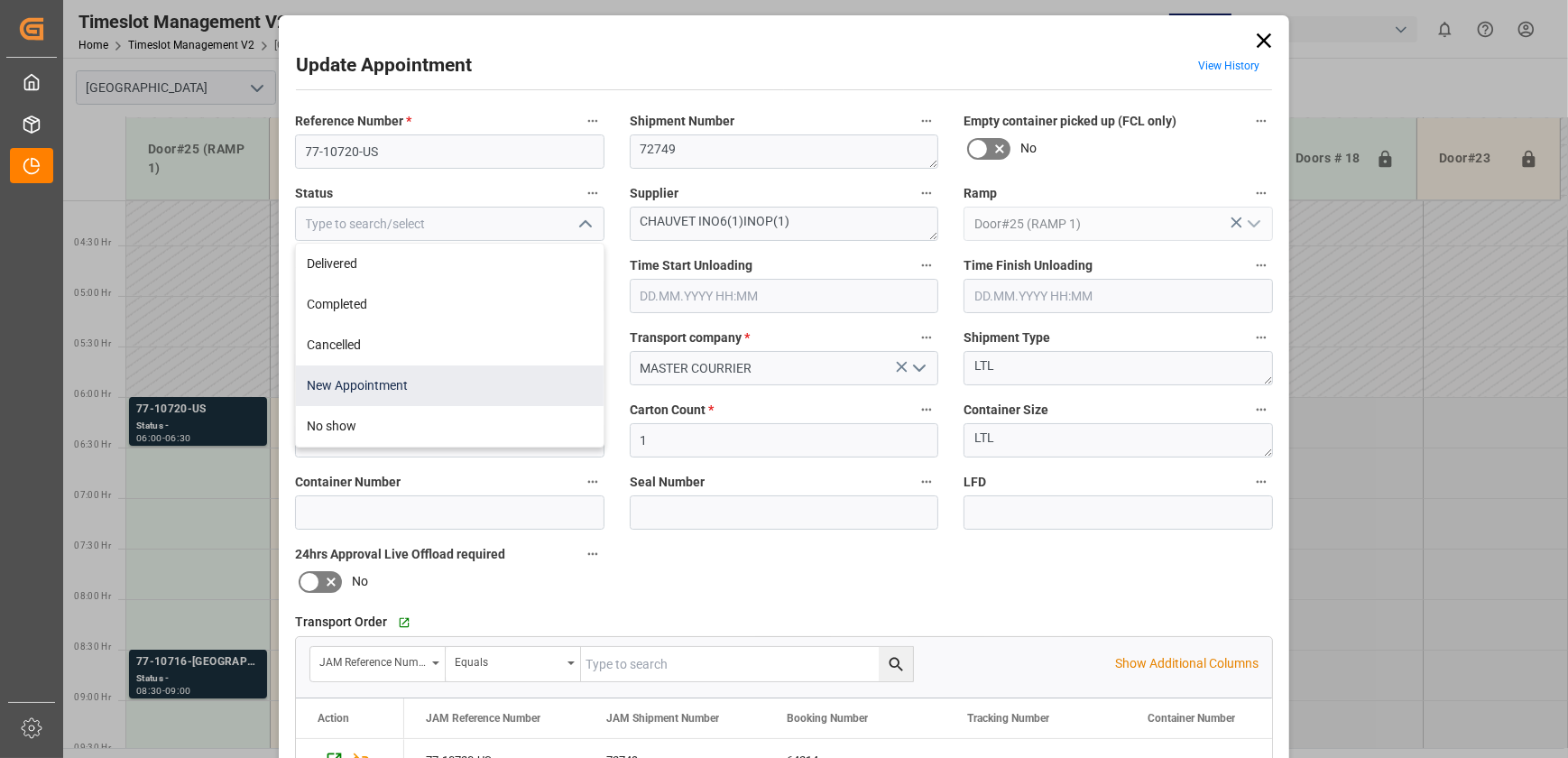
click at [462, 374] on div "New Appointment" at bounding box center [450, 385] width 308 height 41
type input "New Appointment"
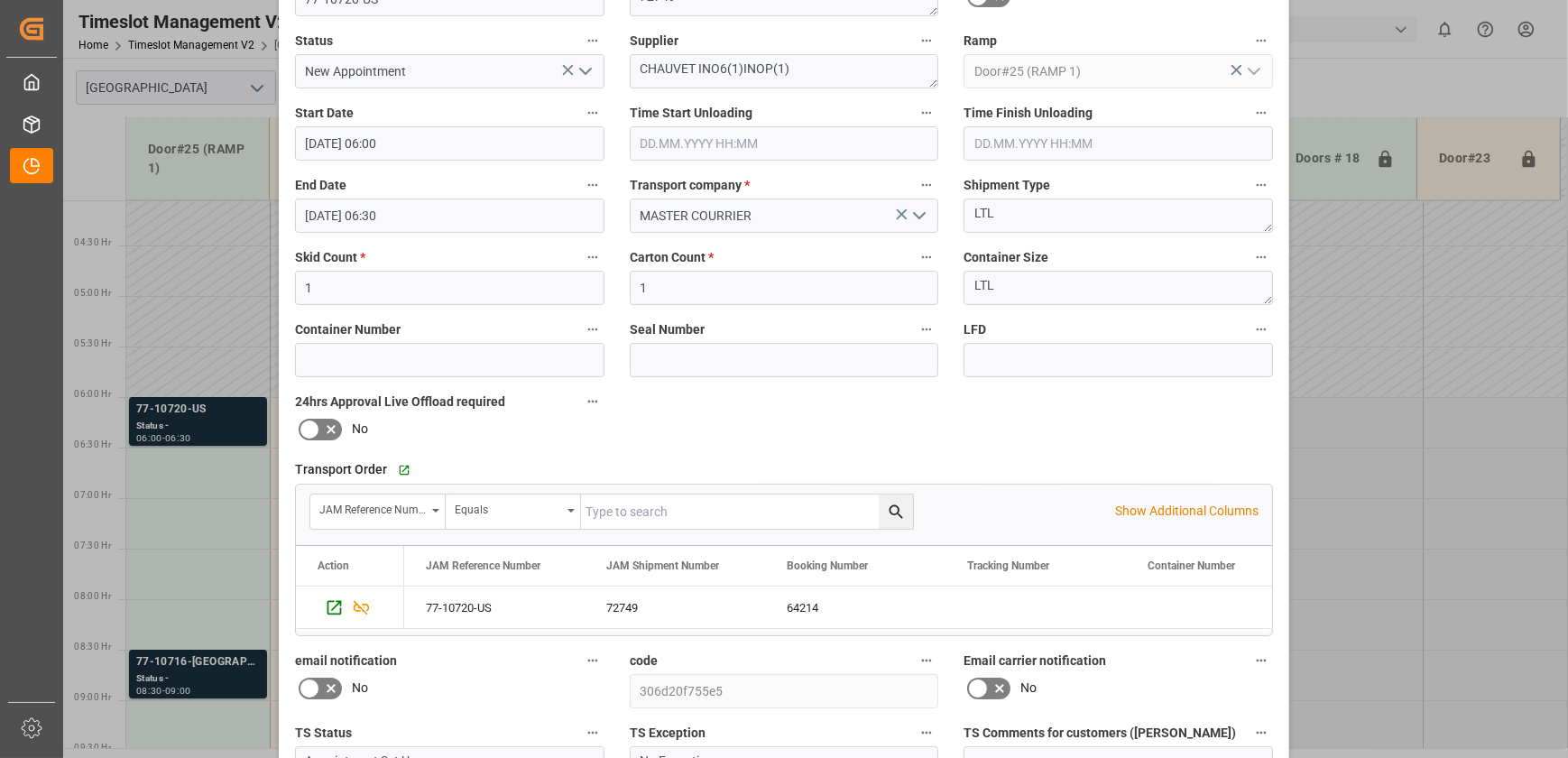
scroll to position [338, 0]
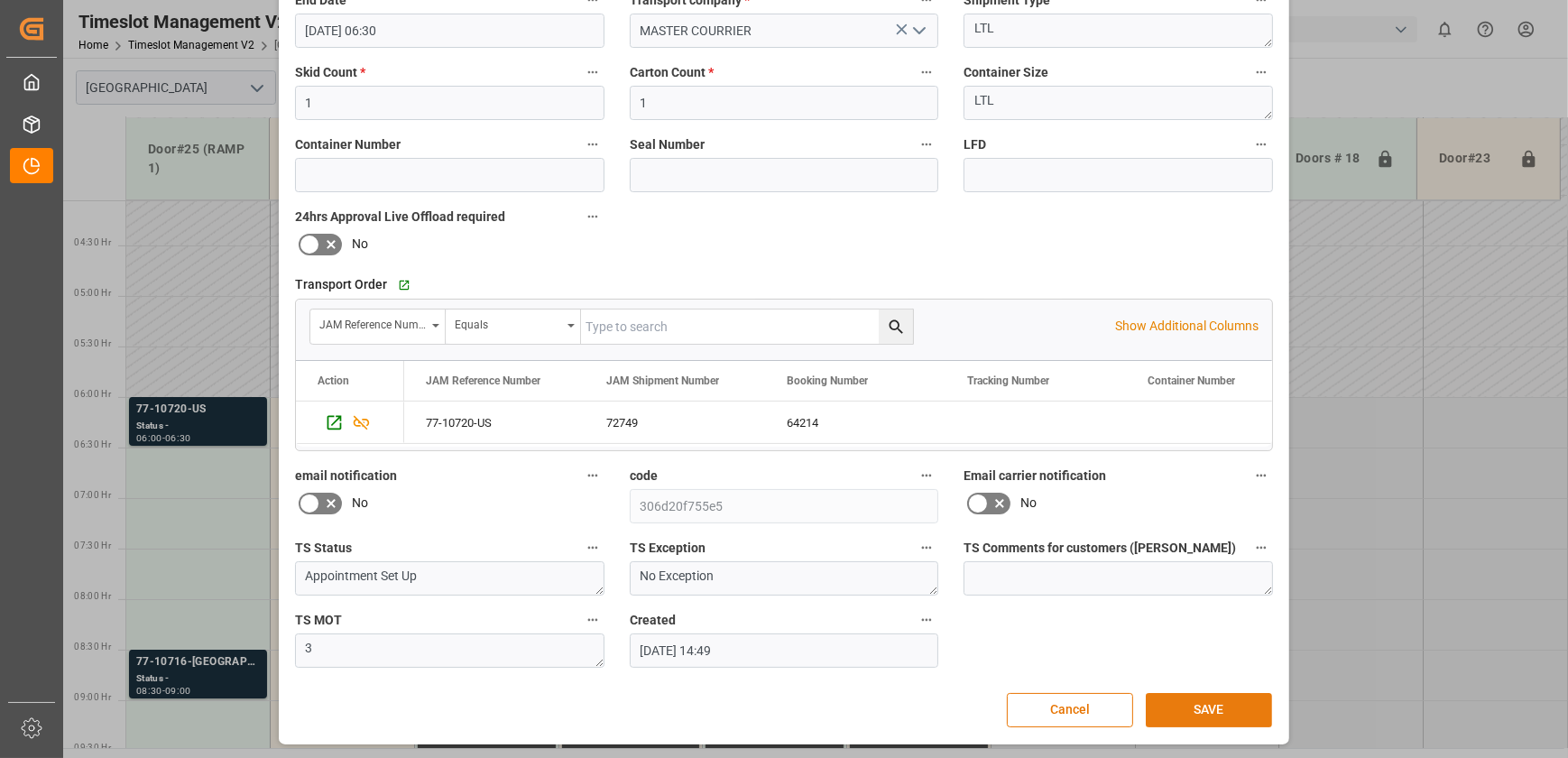
click at [1208, 703] on button "SAVE" at bounding box center [1208, 709] width 126 height 35
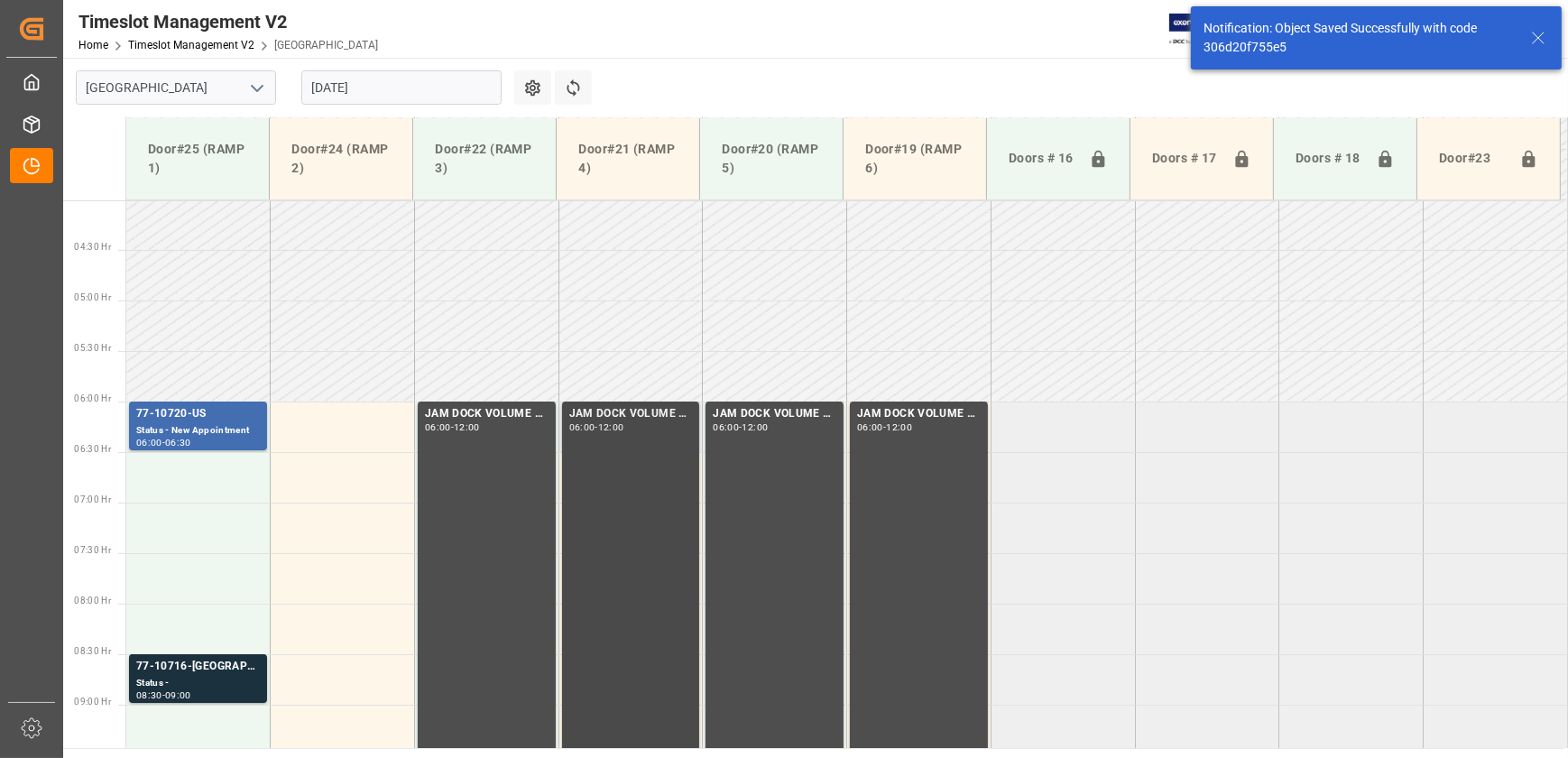
scroll to position [430, 0]
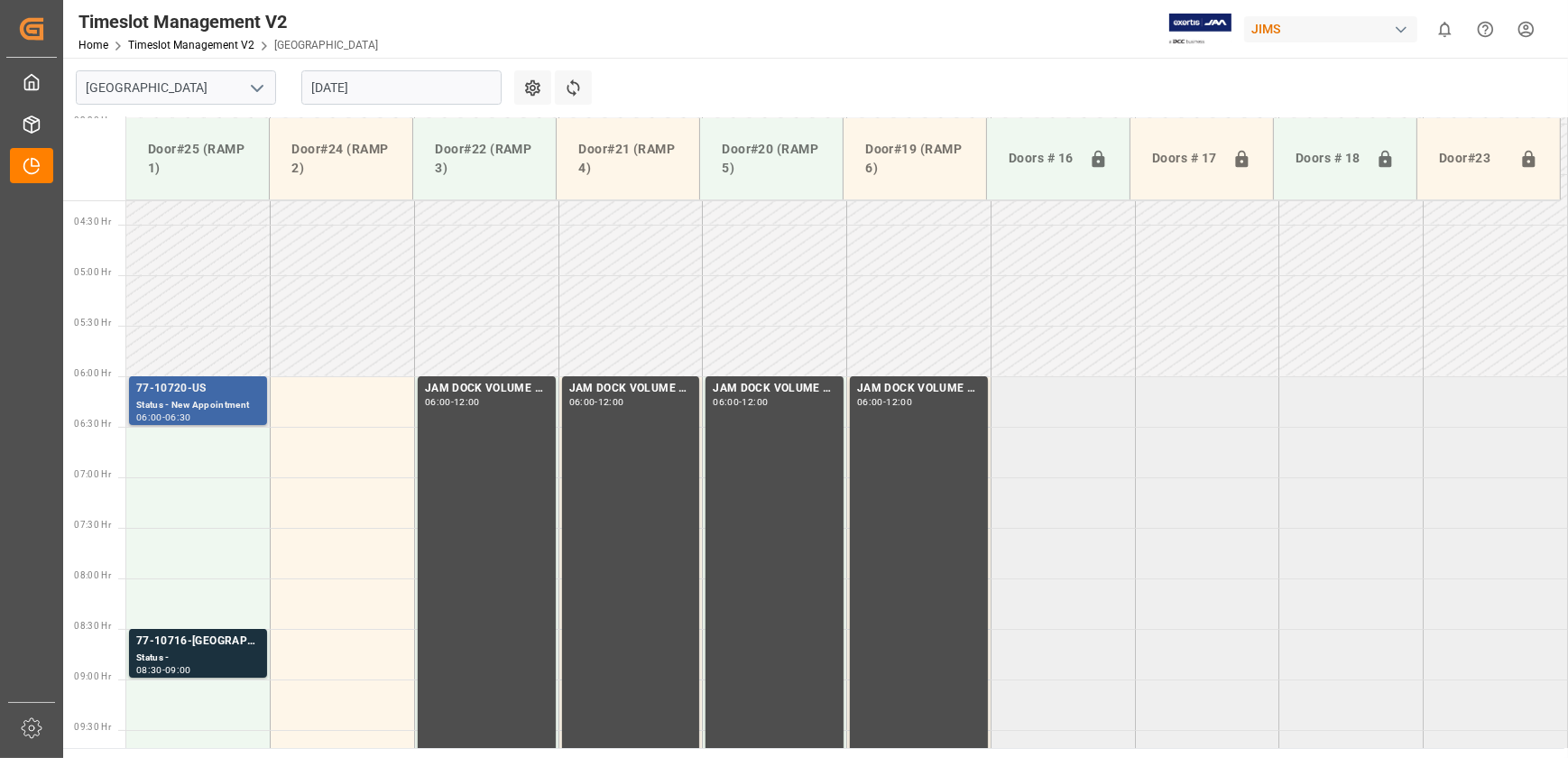
click at [255, 398] on div "Status - New Appointment" at bounding box center [198, 404] width 123 height 15
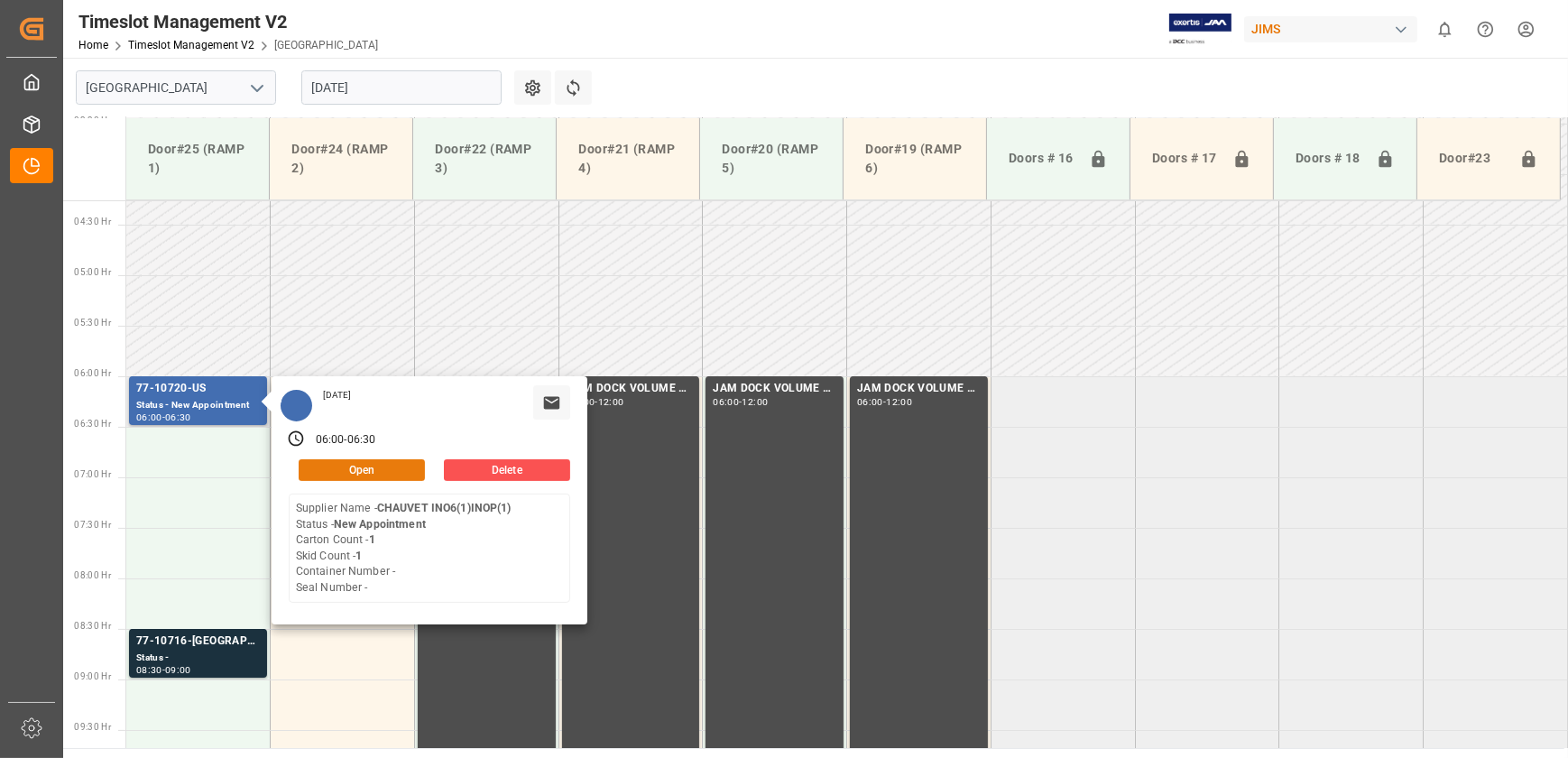
click at [368, 465] on button "Open" at bounding box center [362, 470] width 126 height 22
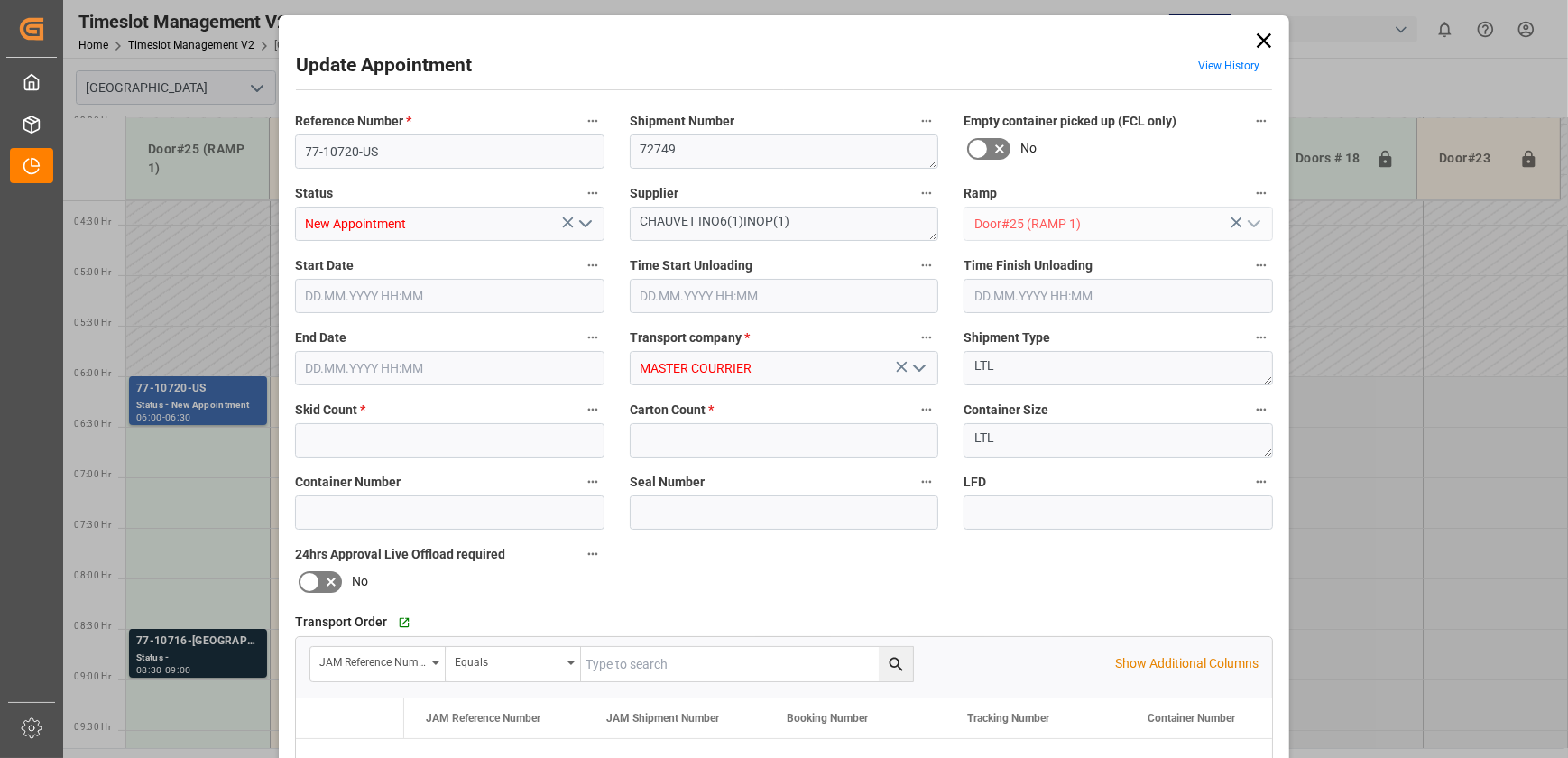
type input "1"
type input "[DATE] 06:00"
type input "[DATE] 06:30"
type input "[DATE] 14:49"
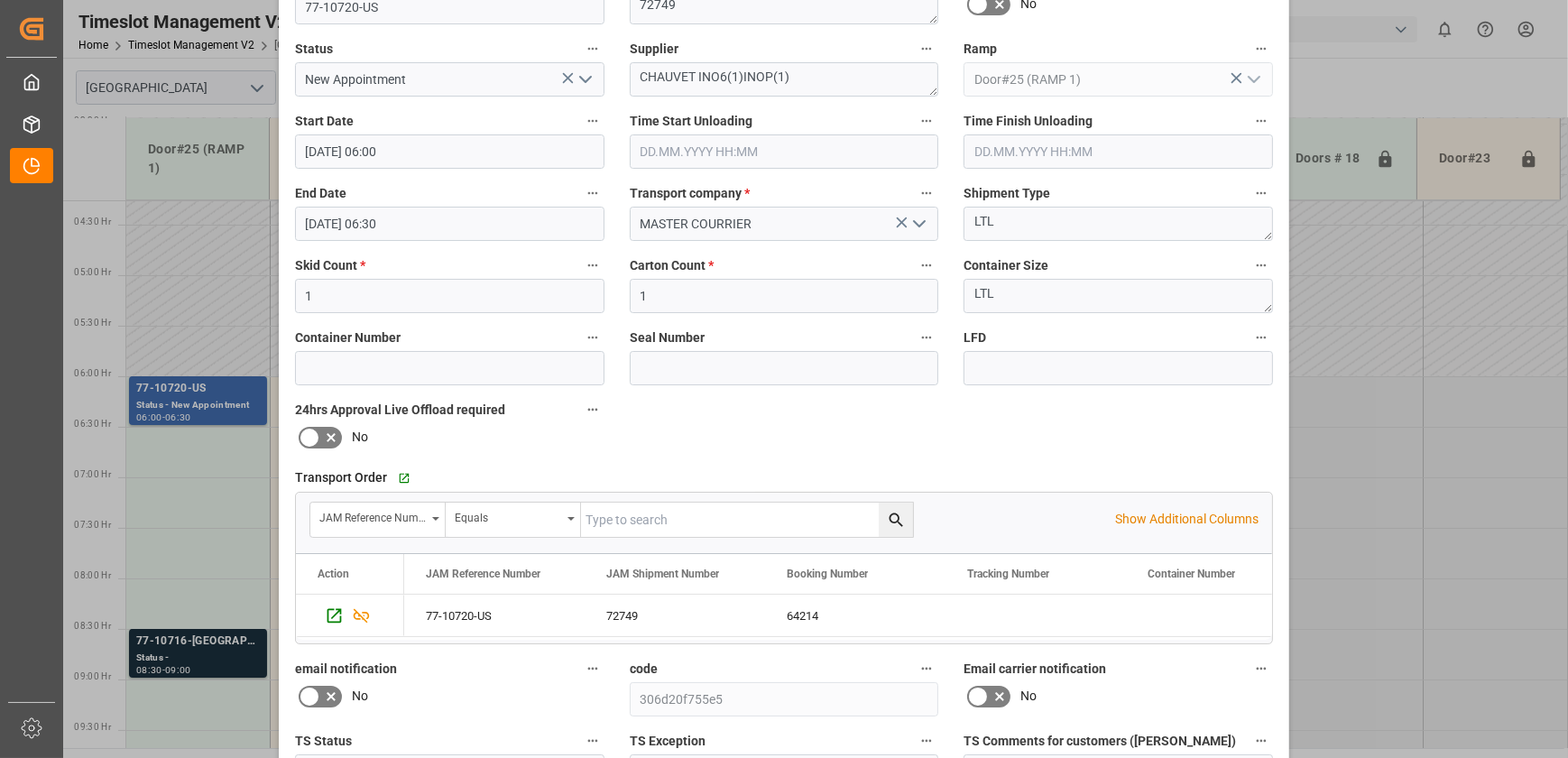
scroll to position [338, 0]
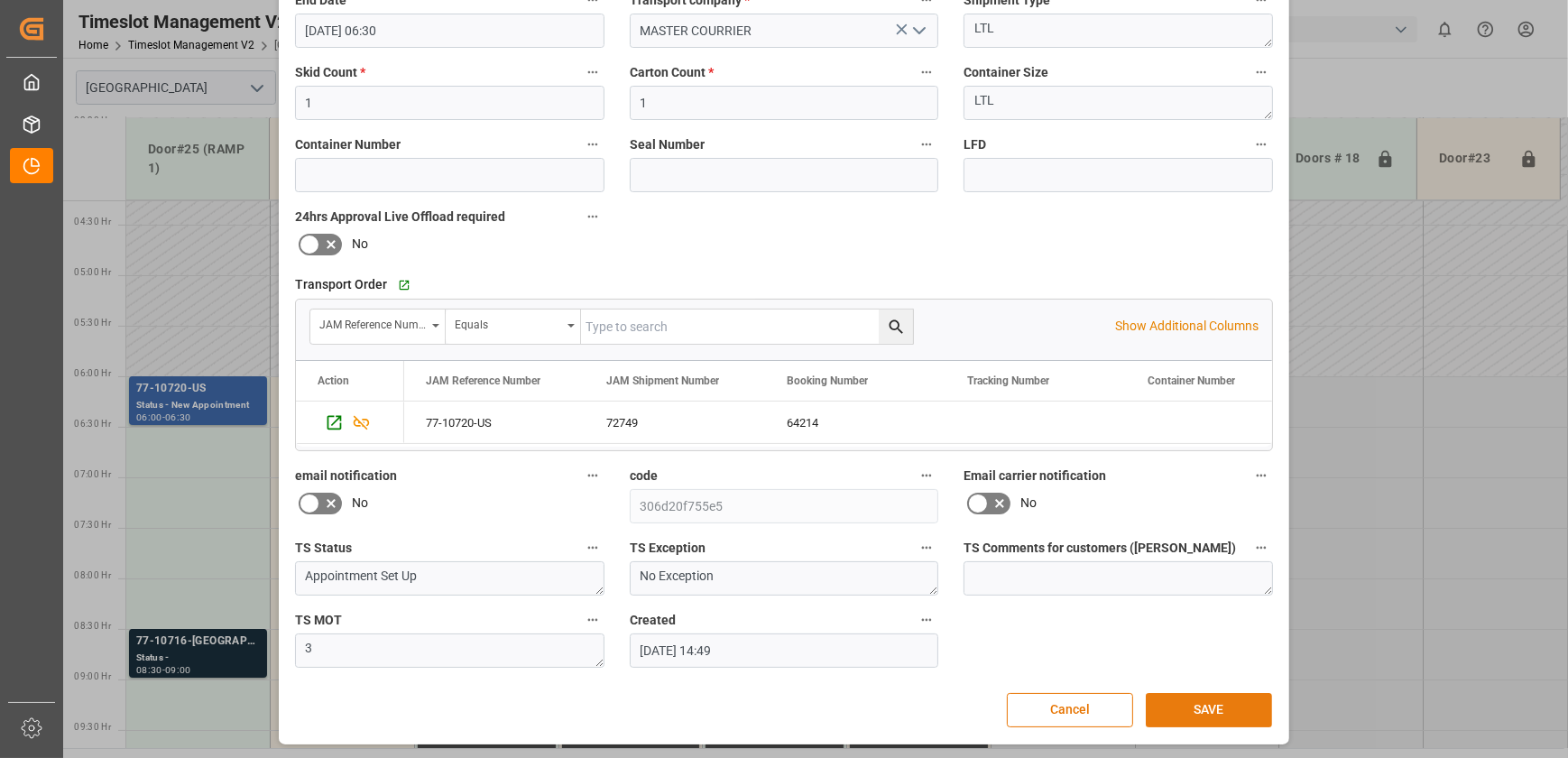
click at [1195, 700] on button "SAVE" at bounding box center [1208, 709] width 126 height 35
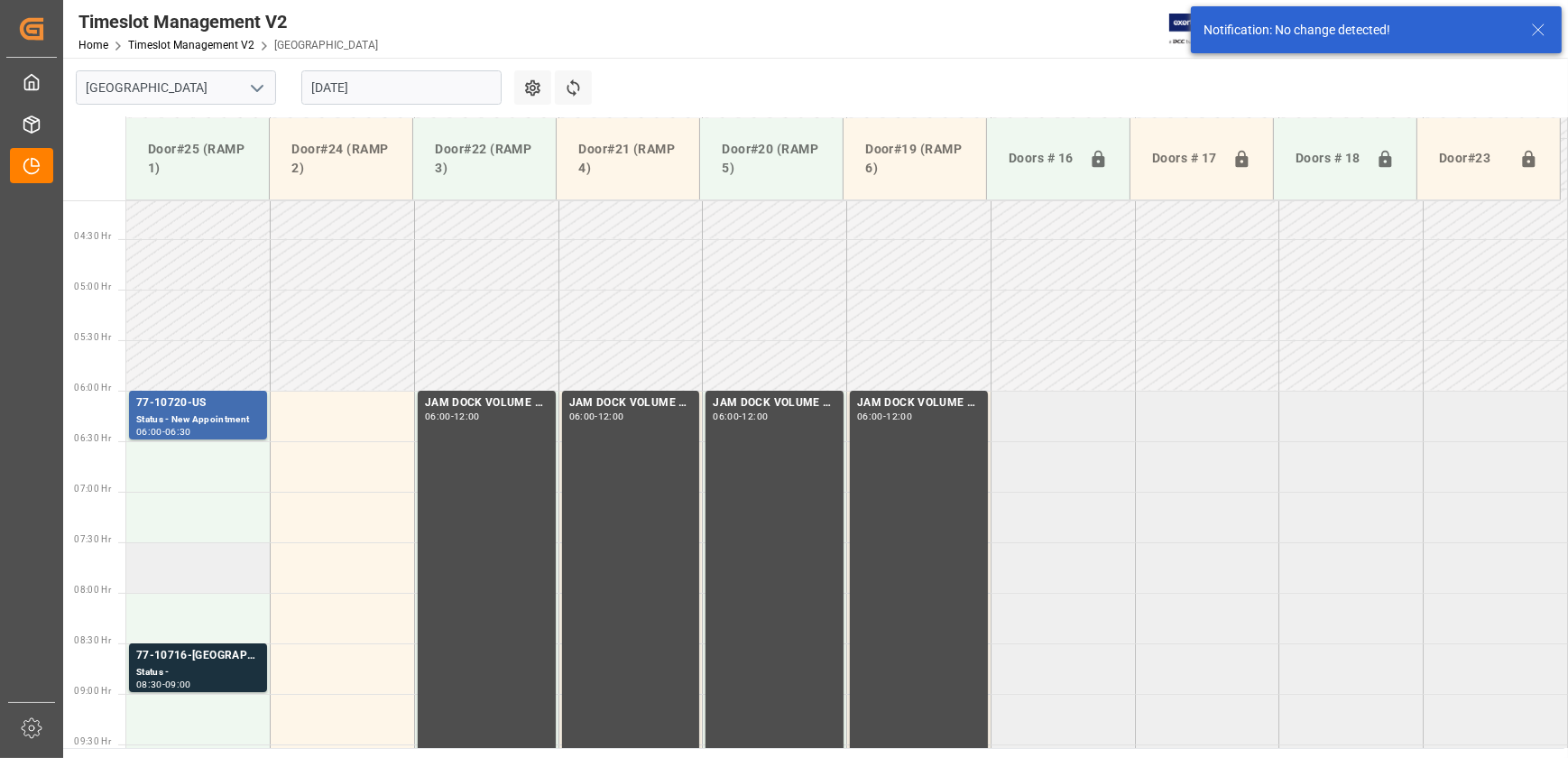
scroll to position [430, 0]
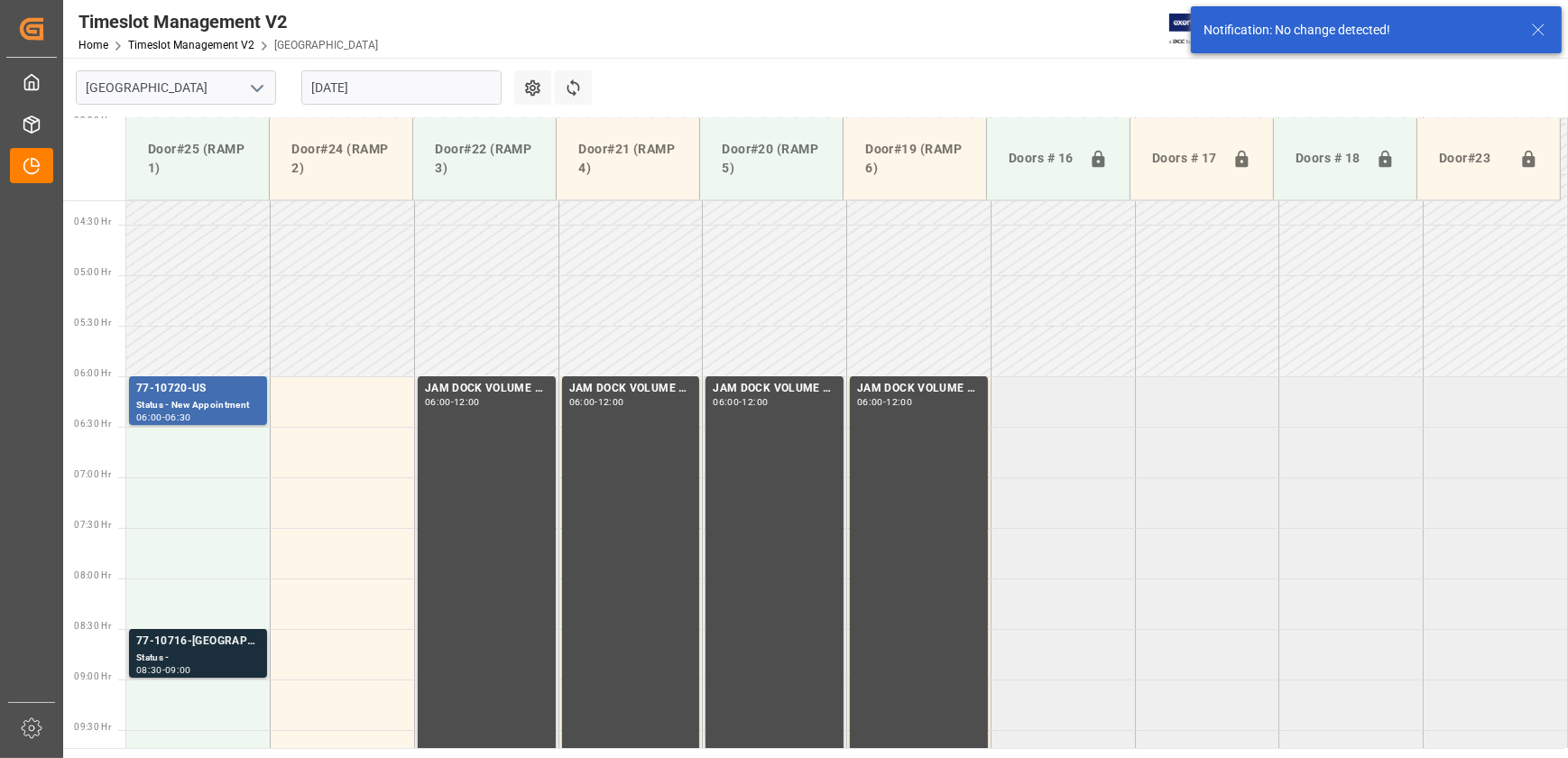
click at [199, 653] on div "Status -" at bounding box center [198, 658] width 123 height 15
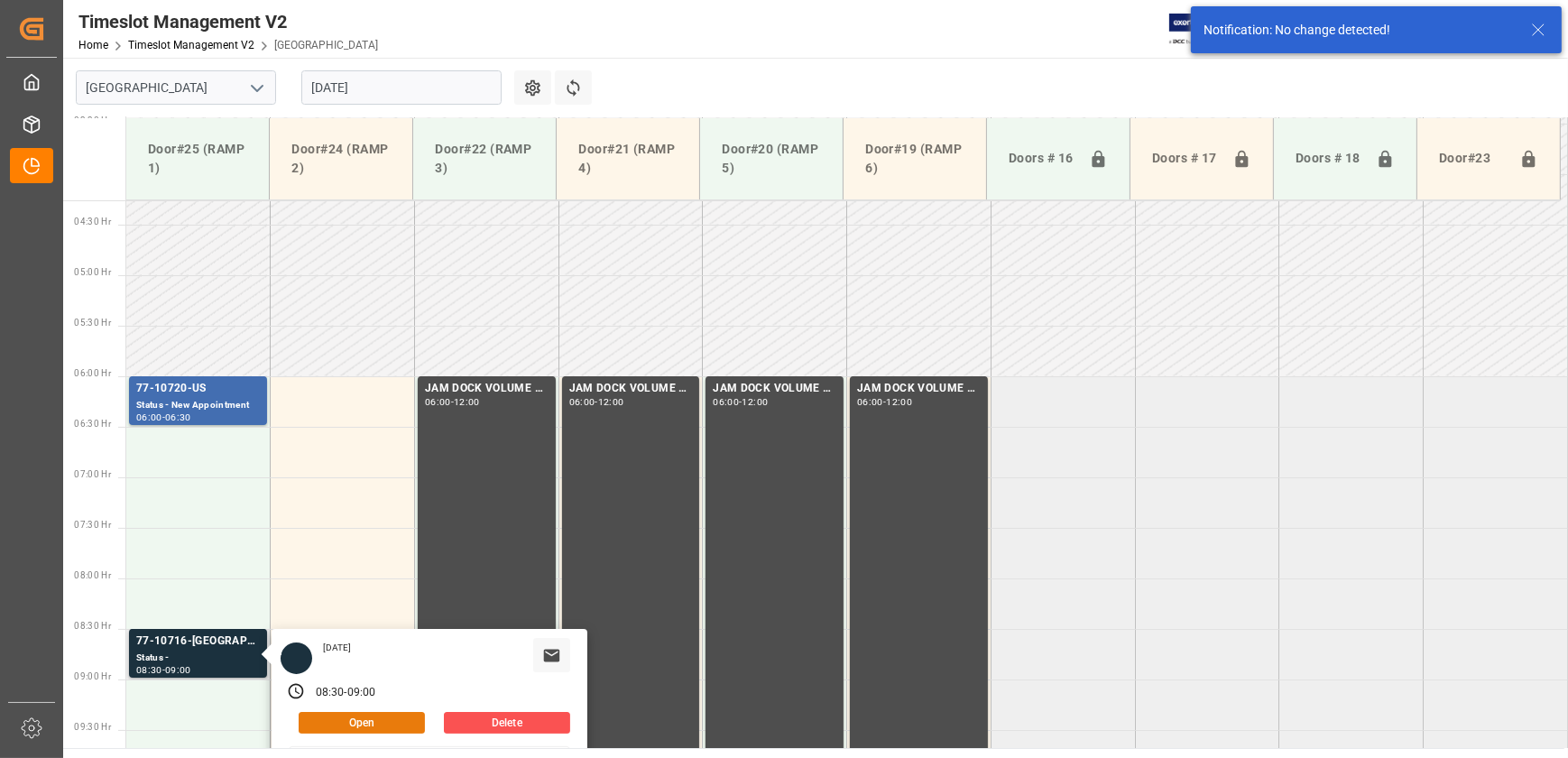
click at [343, 720] on button "Open" at bounding box center [362, 722] width 126 height 22
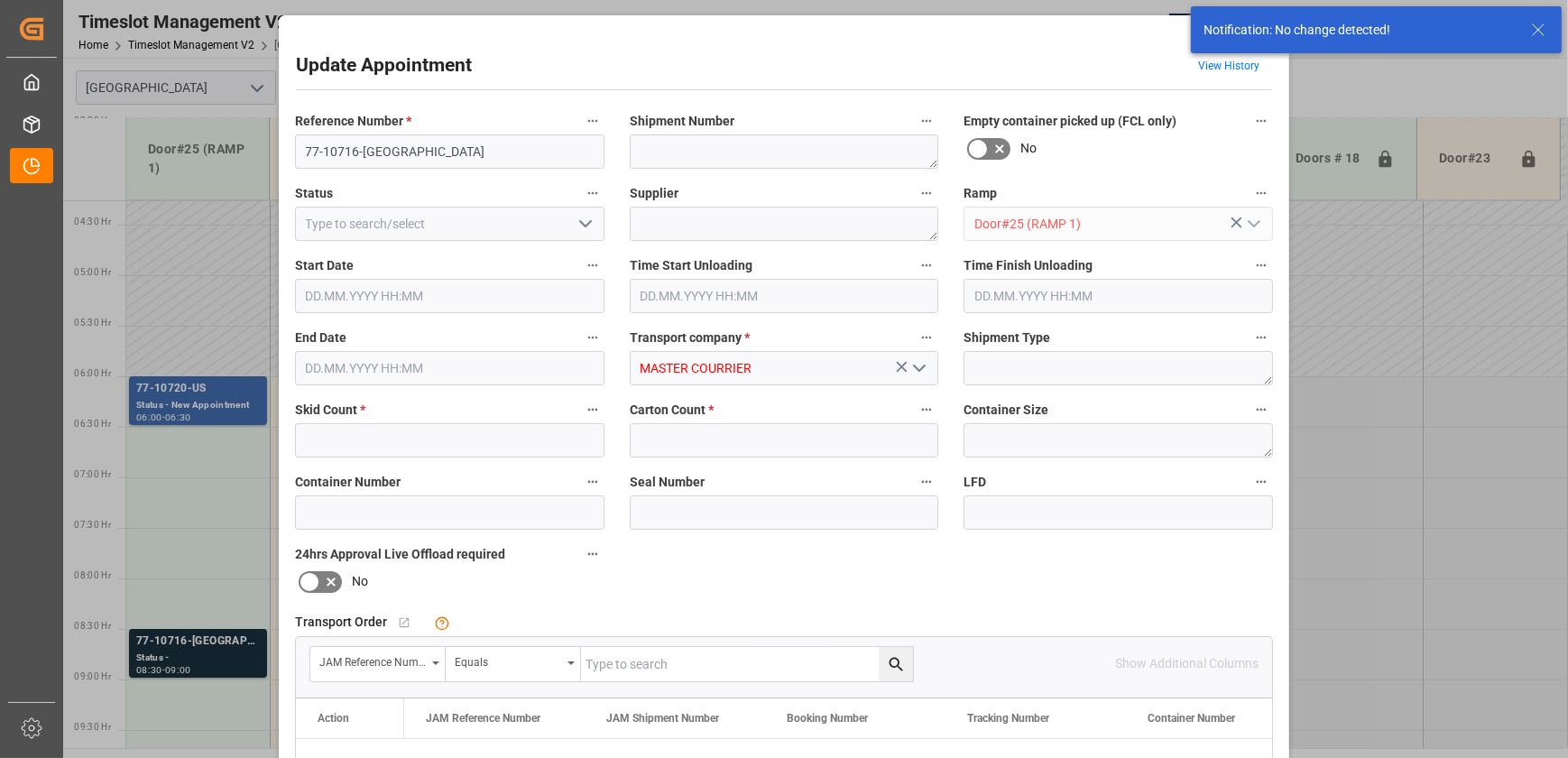
type input "4"
type input "140"
type input "[DATE] 08:30"
type input "[DATE] 09:00"
type input "[DATE] 14:51"
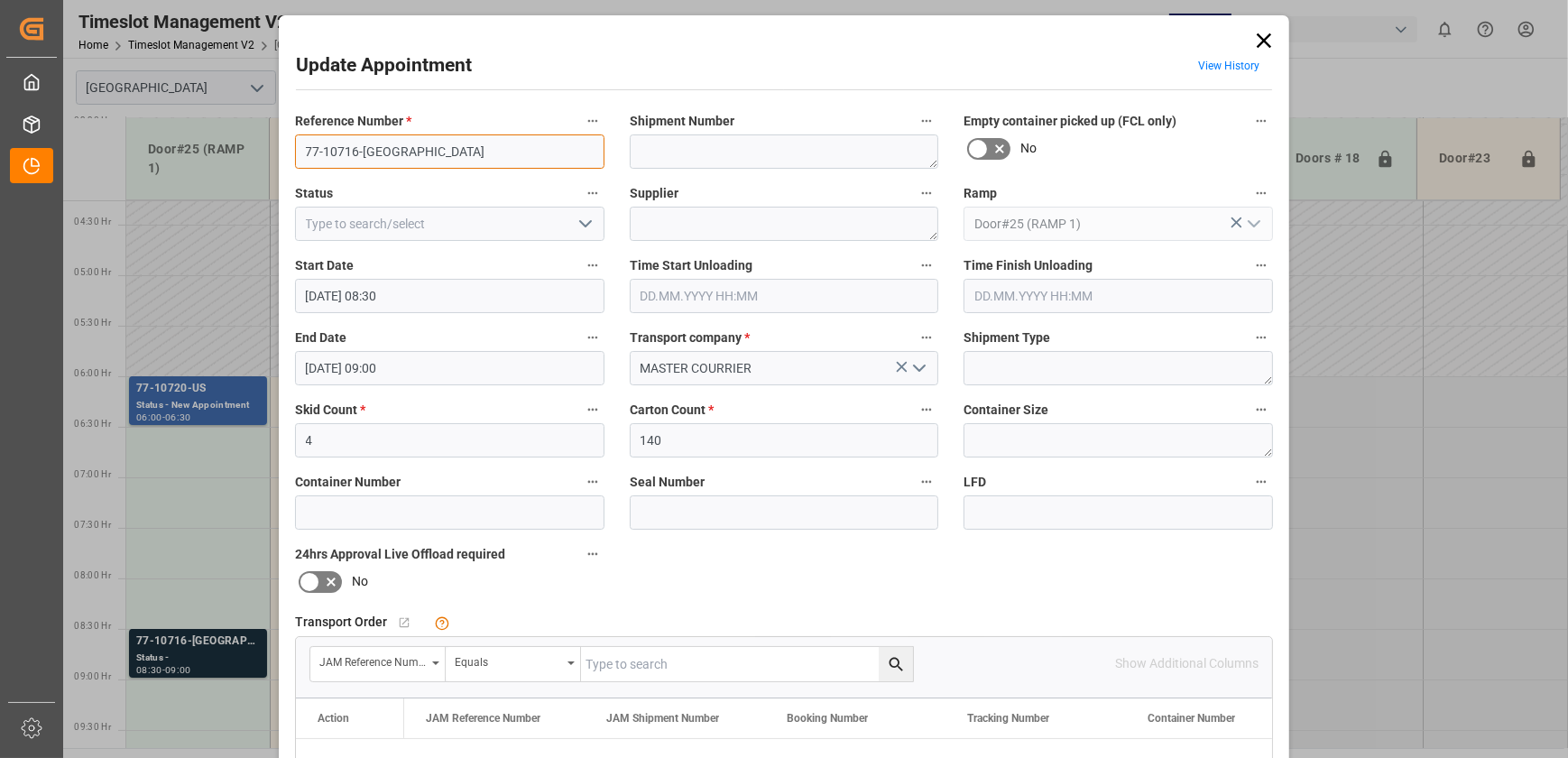
click at [405, 146] on input "77-10716-[GEOGRAPHIC_DATA]" at bounding box center [449, 151] width 309 height 35
click at [673, 662] on input "text" at bounding box center [747, 664] width 332 height 35
paste input "77-10716-[GEOGRAPHIC_DATA]"
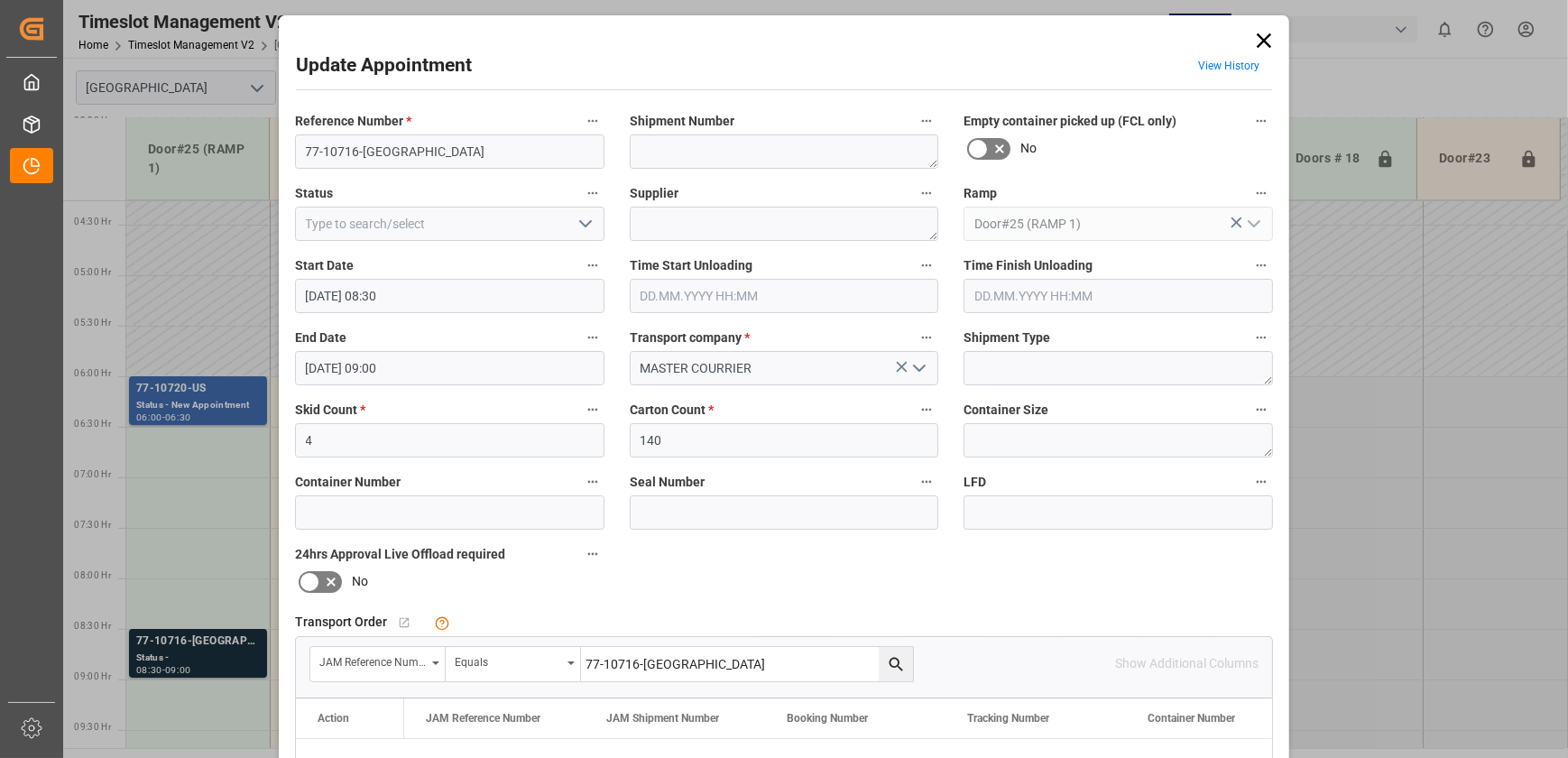
type input "77-10716-[GEOGRAPHIC_DATA]"
click at [887, 663] on icon "search button" at bounding box center [896, 664] width 19 height 19
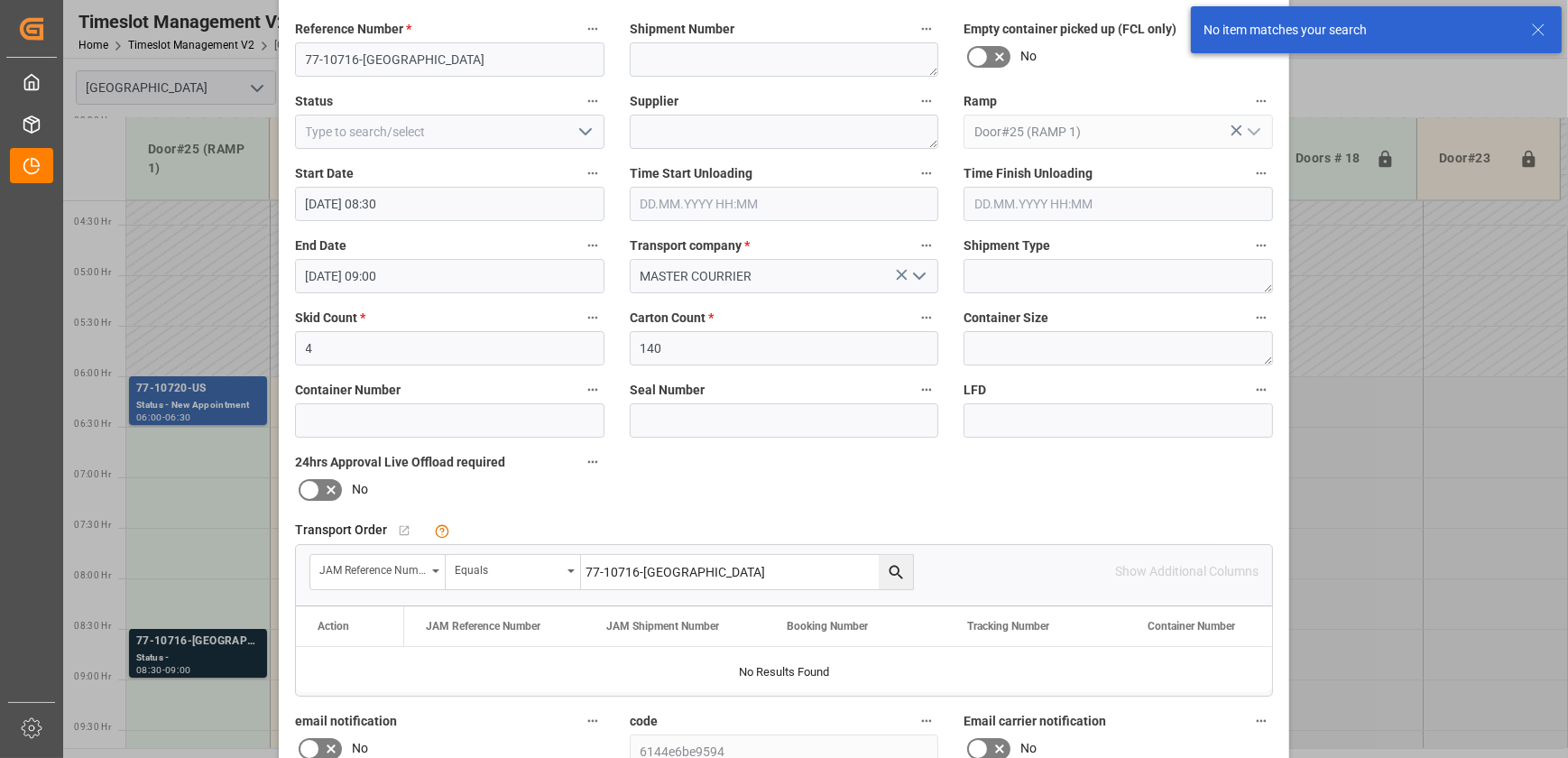
scroll to position [328, 0]
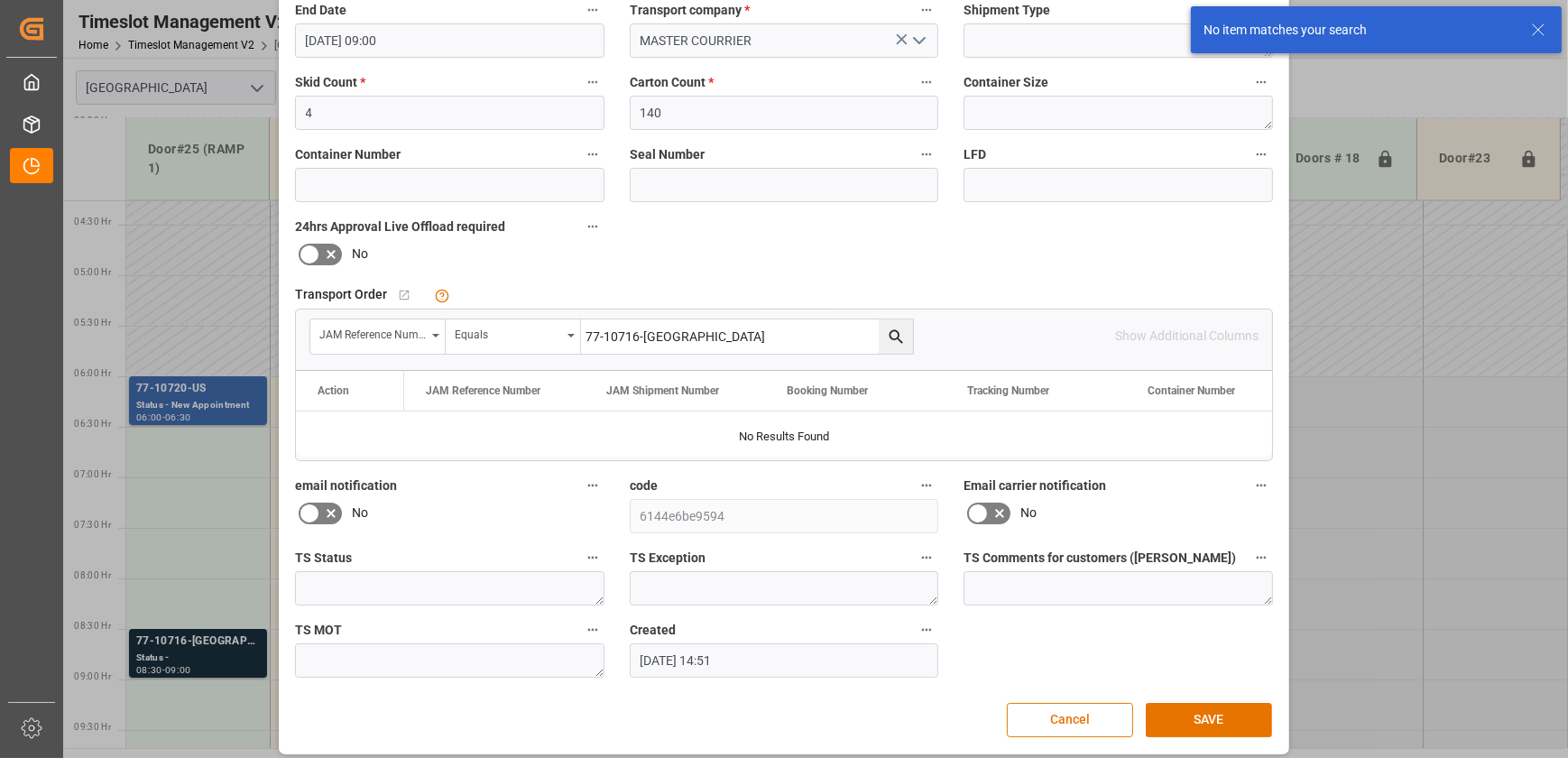
click at [673, 331] on input "77-10716-[GEOGRAPHIC_DATA]" at bounding box center [747, 336] width 332 height 35
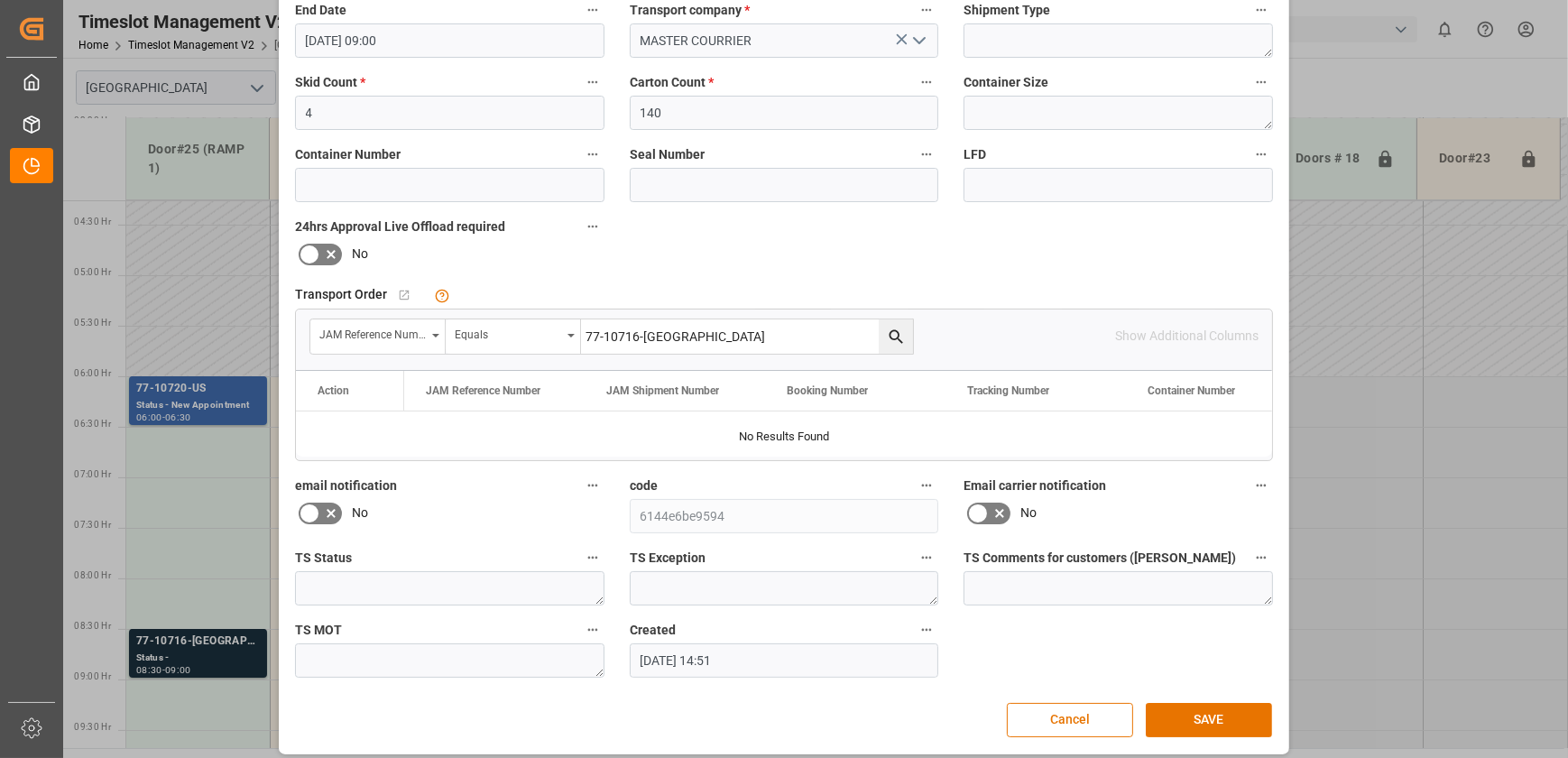
click at [676, 330] on input "77-10716-[GEOGRAPHIC_DATA]" at bounding box center [747, 336] width 332 height 35
click at [554, 338] on div "Equals" at bounding box center [508, 332] width 106 height 21
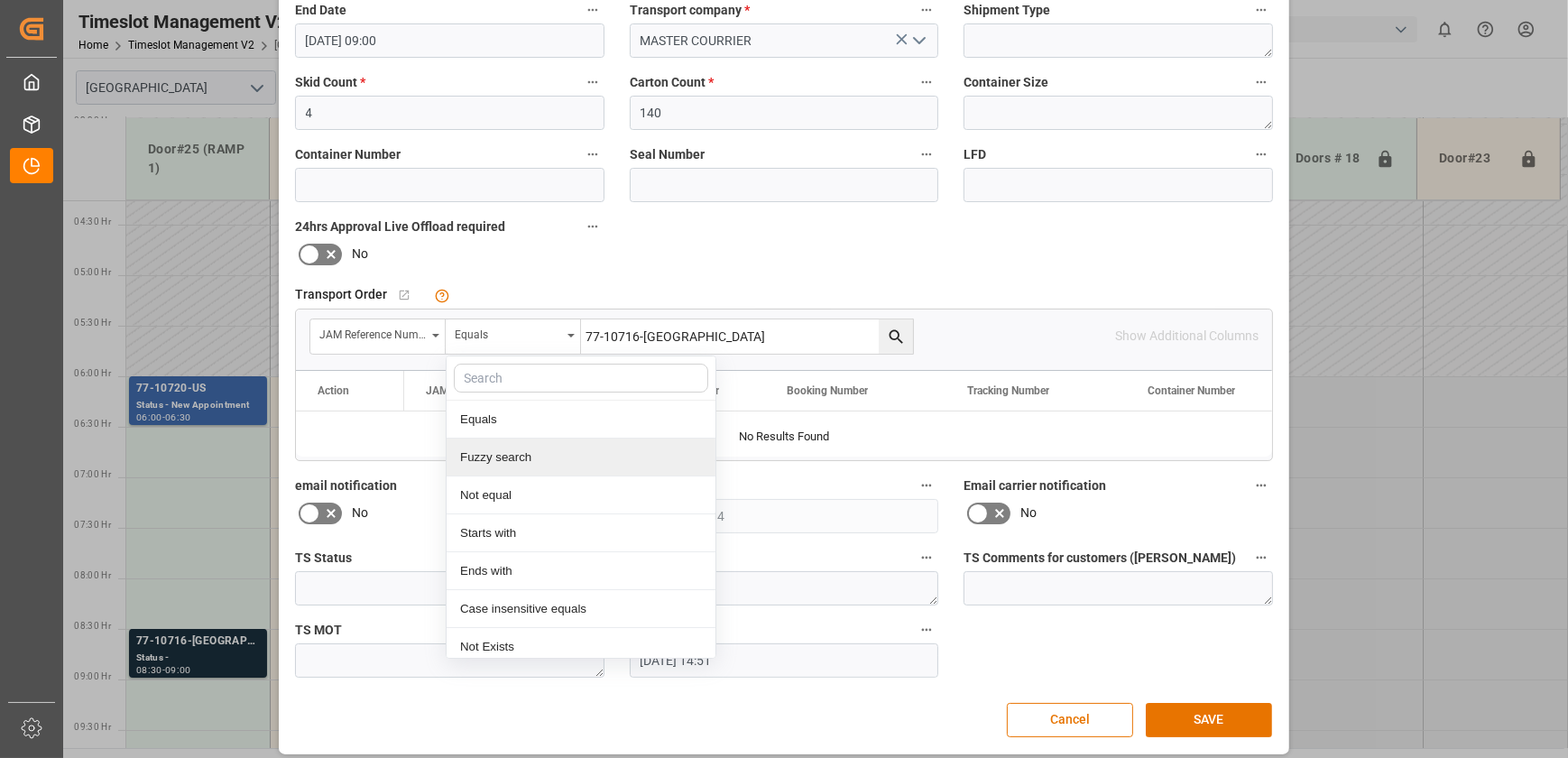
click at [512, 453] on div "Fuzzy search" at bounding box center [580, 457] width 269 height 38
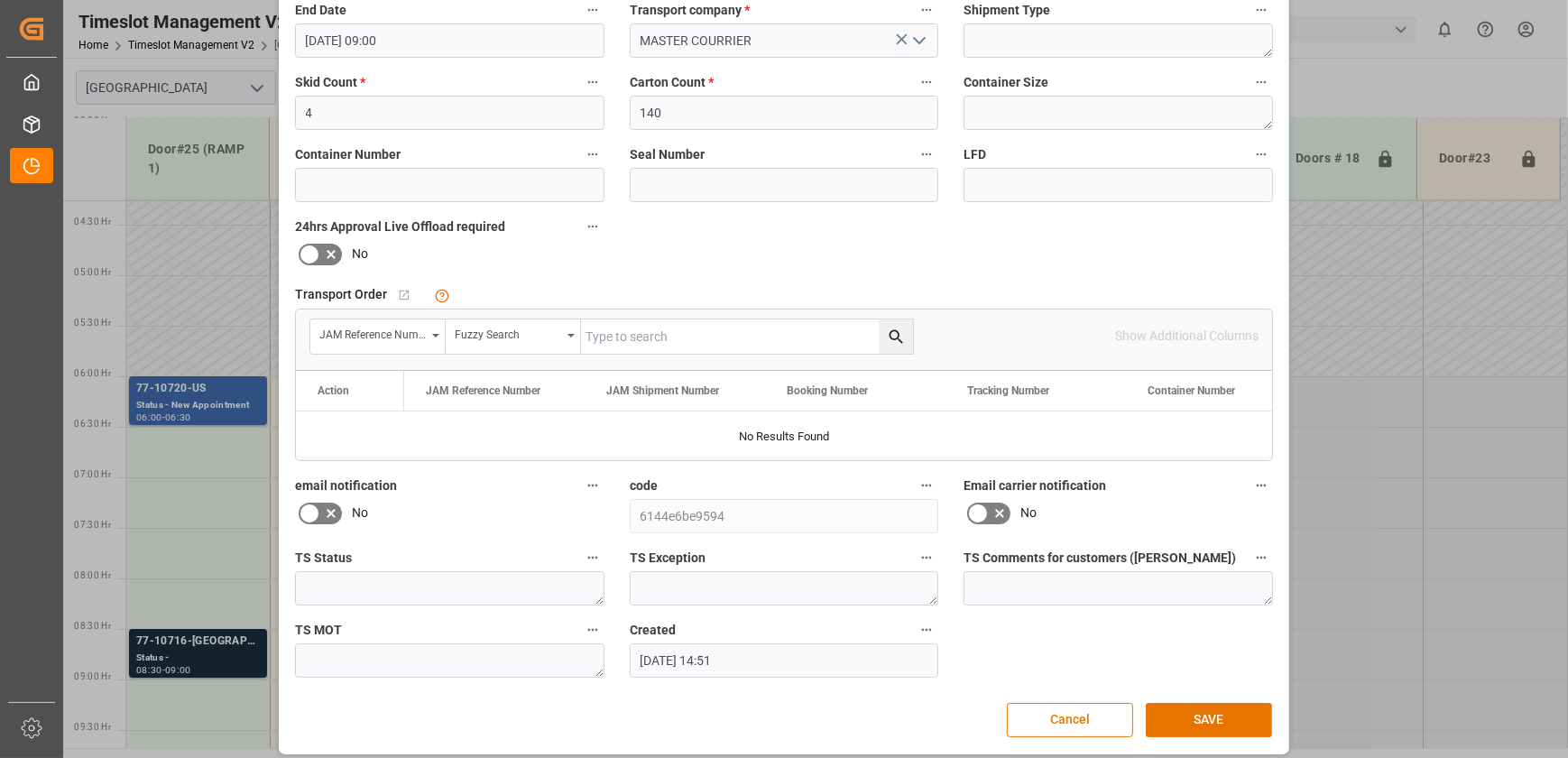
click at [667, 332] on input "text" at bounding box center [747, 336] width 332 height 35
paste input "77-10716-[GEOGRAPHIC_DATA]"
type input "77-10716-[GEOGRAPHIC_DATA]"
click at [899, 336] on icon "search button" at bounding box center [896, 337] width 19 height 19
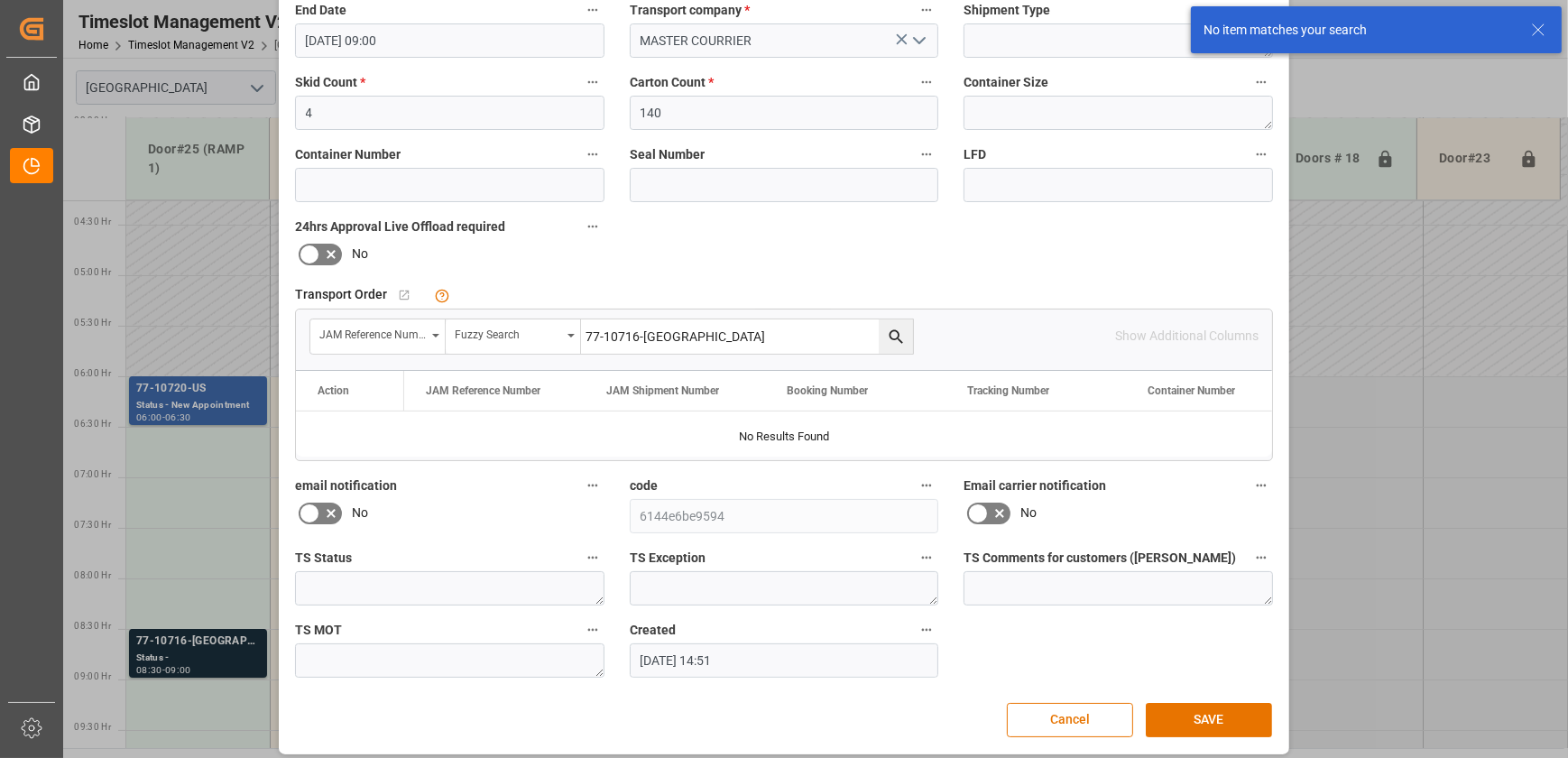
click at [635, 260] on div "Reference Number * 77-10716-US Shipment Number Empty container picked up (FCL o…" at bounding box center [784, 229] width 1004 height 908
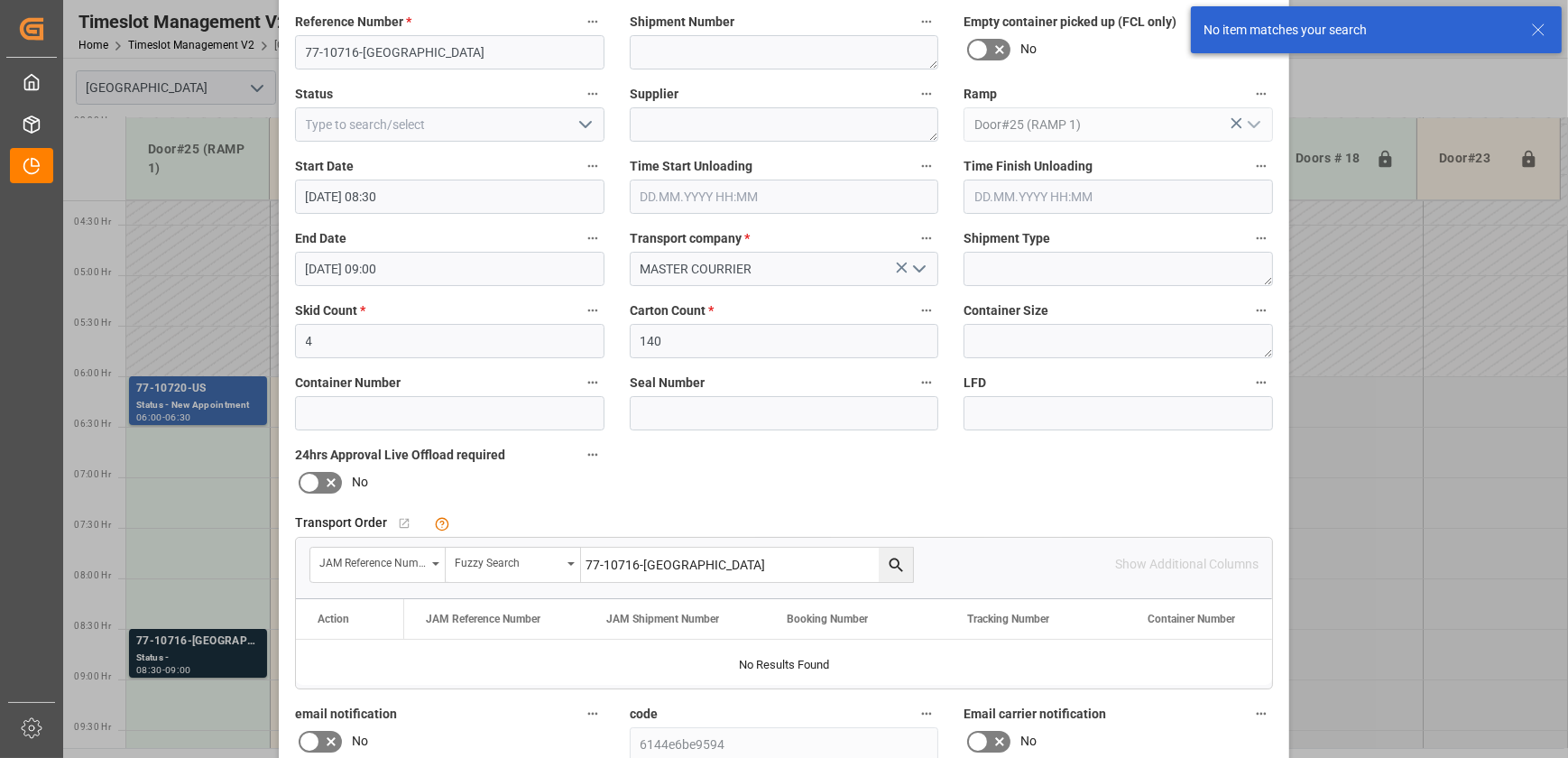
scroll to position [0, 0]
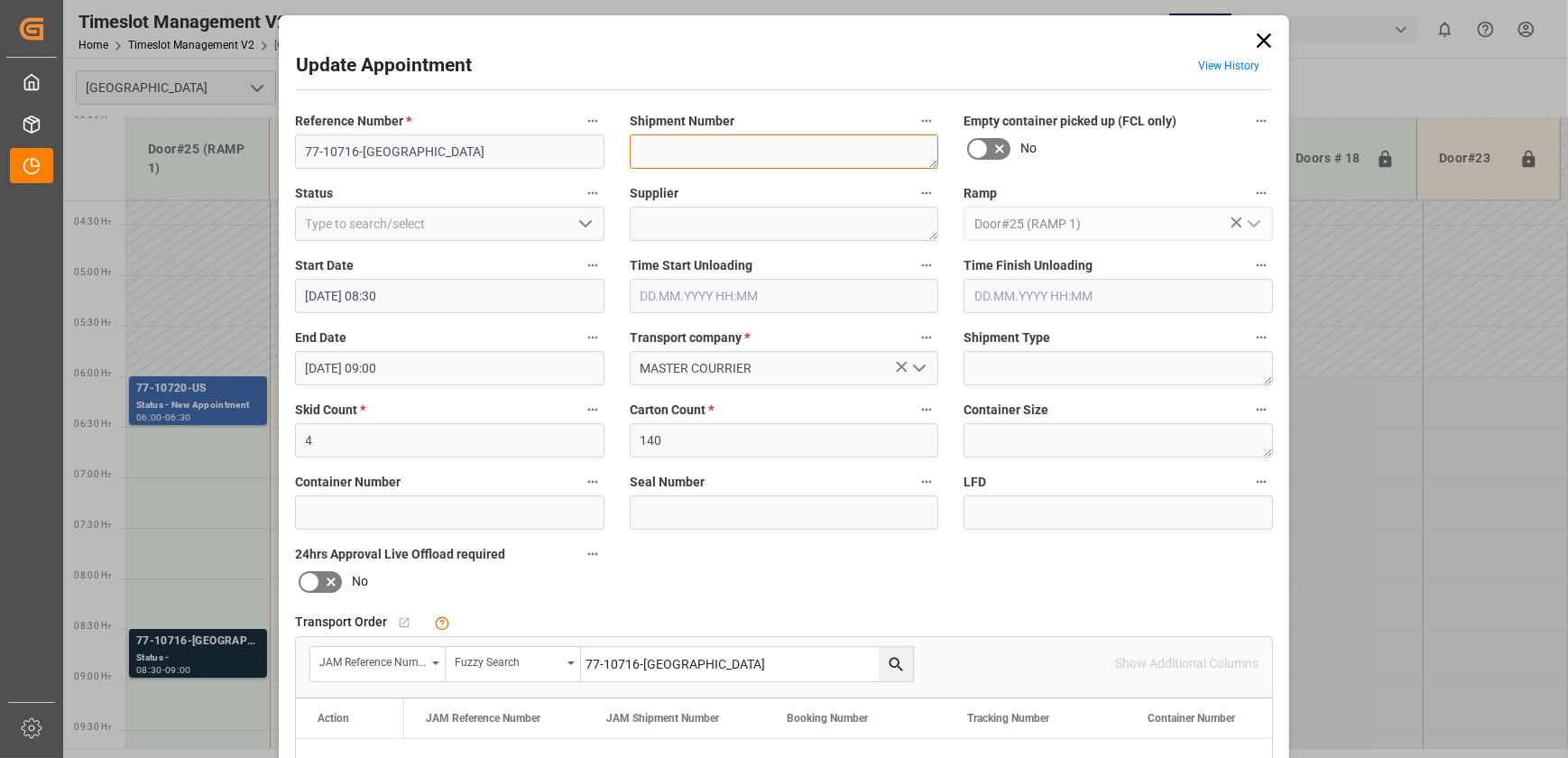
click at [731, 149] on textarea at bounding box center [784, 151] width 309 height 35
paste textarea "72734"
type textarea "72734"
click at [584, 231] on icon "open menu" at bounding box center [585, 224] width 22 height 22
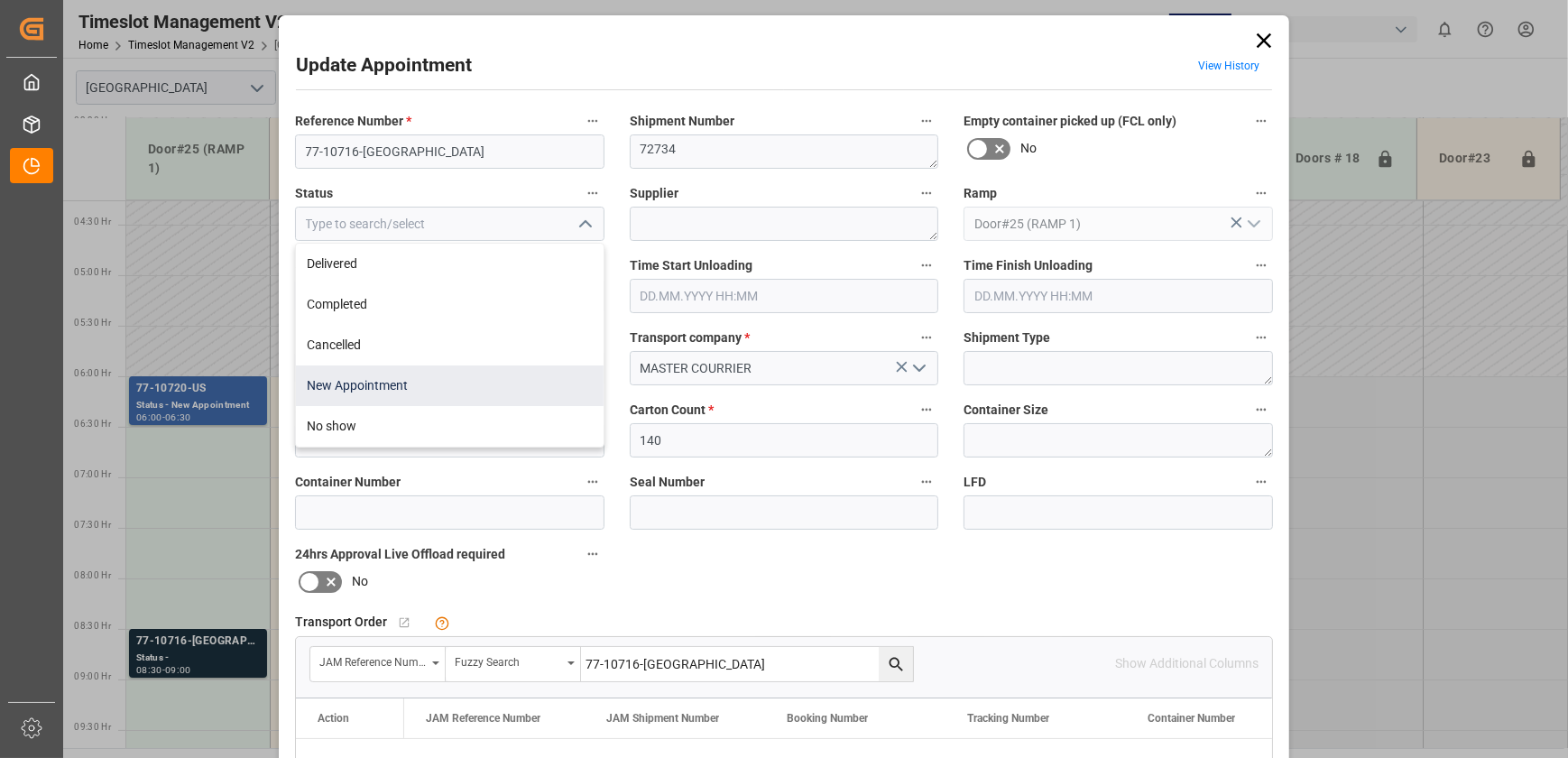
click at [498, 381] on div "New Appointment" at bounding box center [450, 385] width 308 height 41
type input "New Appointment"
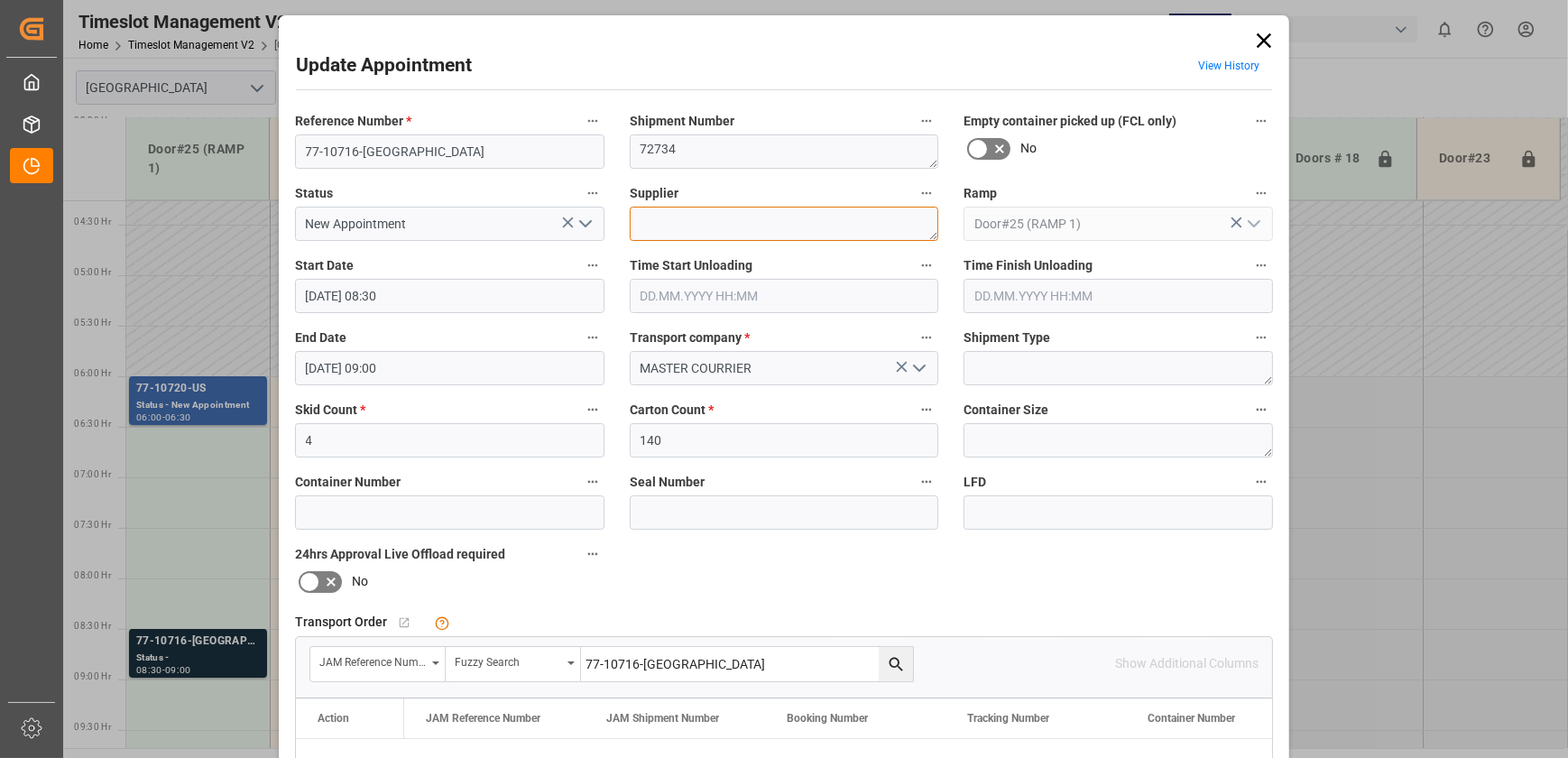
click at [672, 225] on textarea at bounding box center [784, 224] width 309 height 35
type textarea "e"
click at [807, 223] on textarea "EXERTIS ALMO INON(6)" at bounding box center [784, 224] width 309 height 35
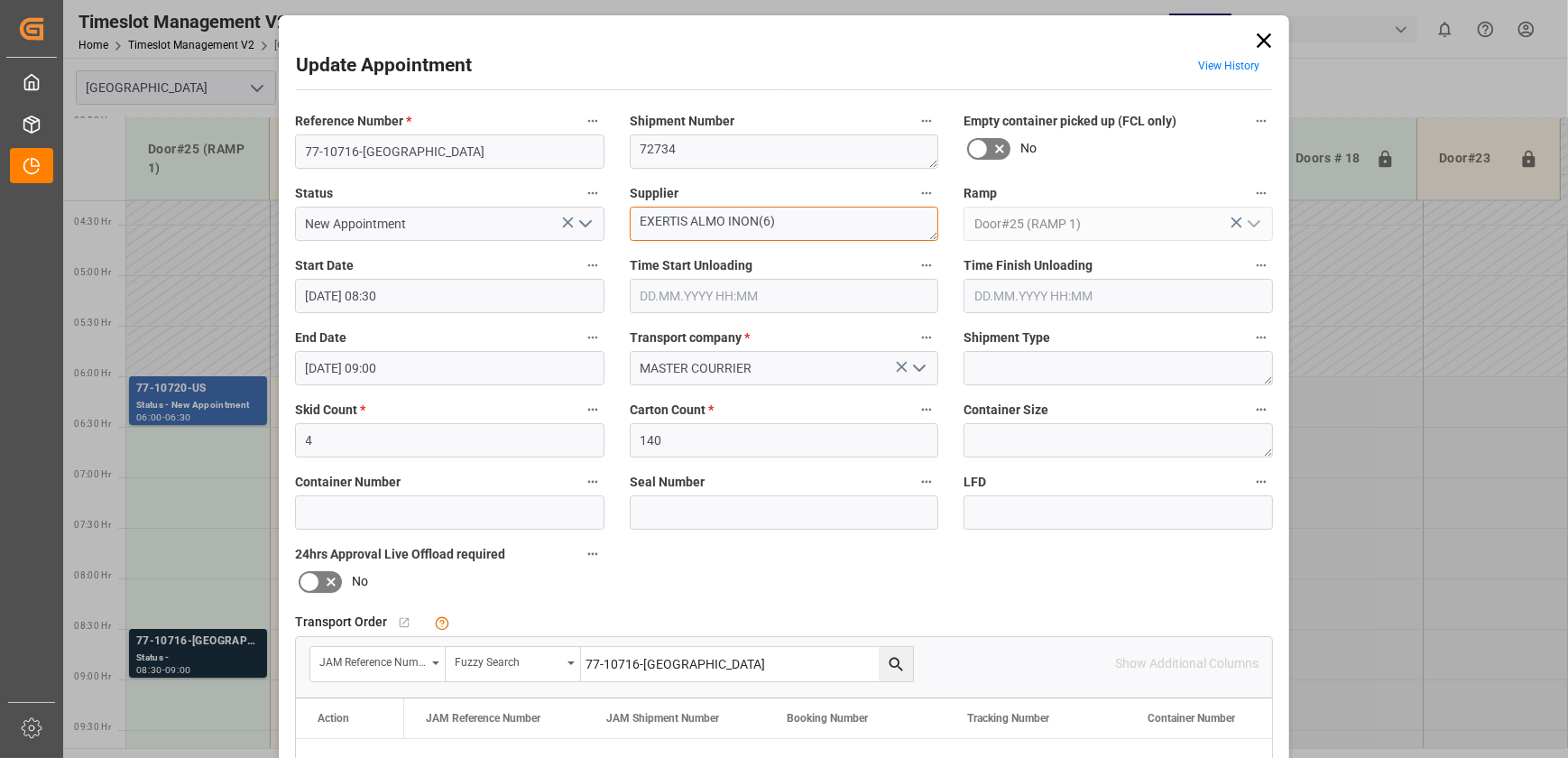
type textarea "EXERTIS ALMO INON(6)"
click at [493, 284] on input "[DATE] 08:30" at bounding box center [449, 296] width 309 height 35
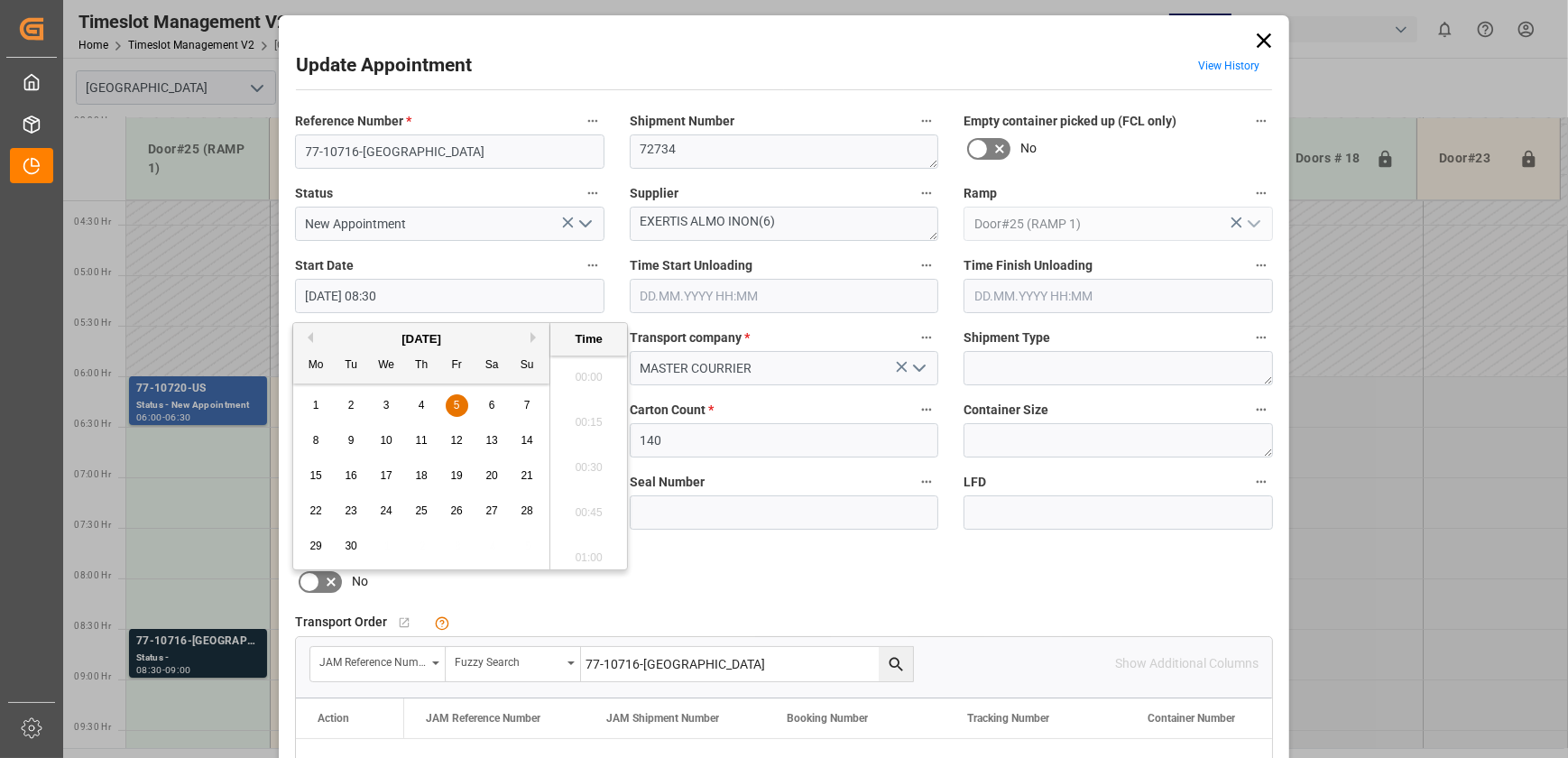
scroll to position [1448, 0]
click at [459, 403] on div "5" at bounding box center [457, 406] width 23 height 22
click at [589, 427] on li "06:30" at bounding box center [588, 429] width 77 height 45
type input "[DATE] 06:30"
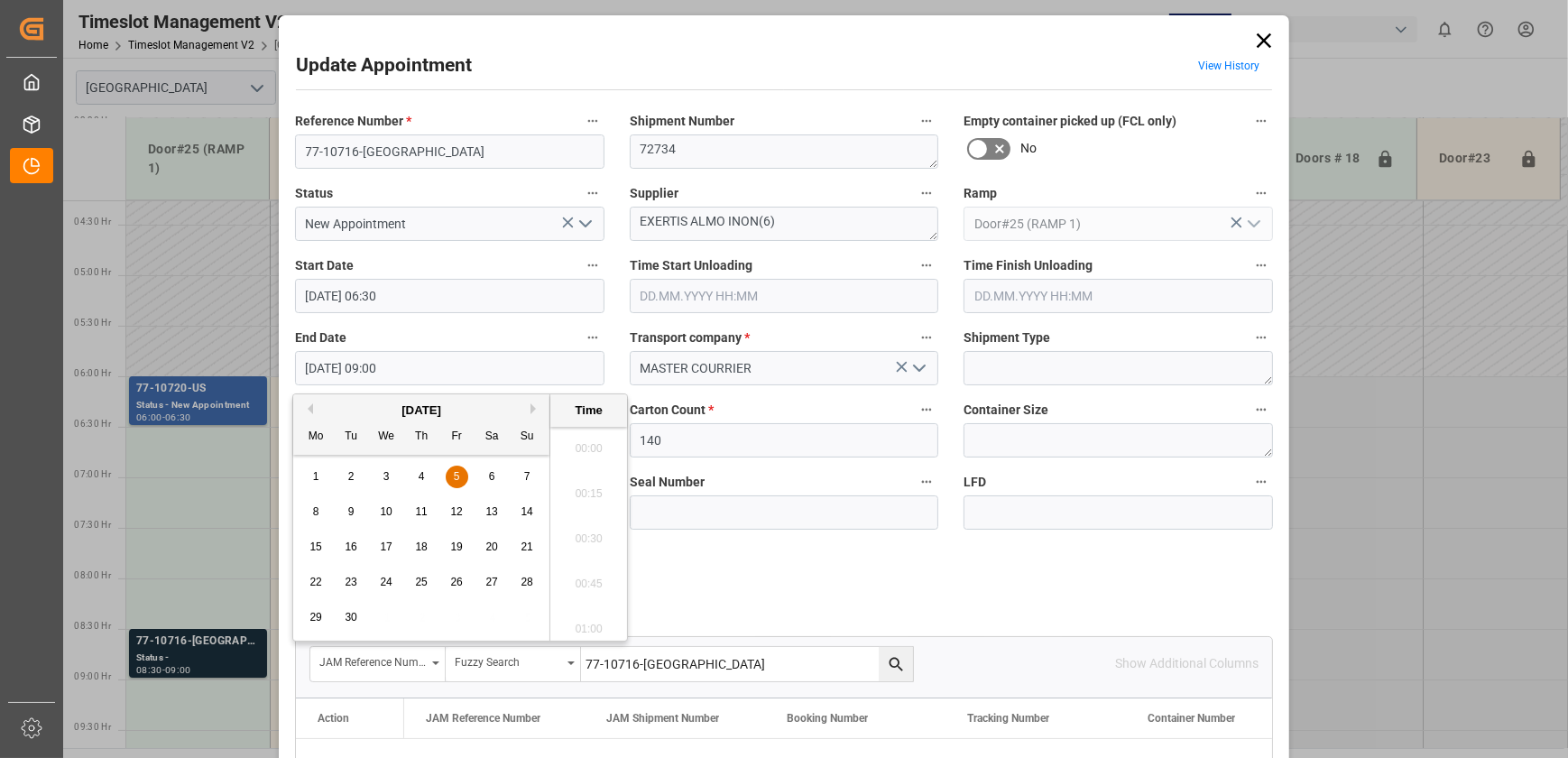
click at [454, 379] on input "[DATE] 09:00" at bounding box center [449, 368] width 309 height 35
click at [454, 470] on span "5" at bounding box center [457, 476] width 6 height 13
click at [594, 500] on li "07:00" at bounding box center [588, 501] width 77 height 45
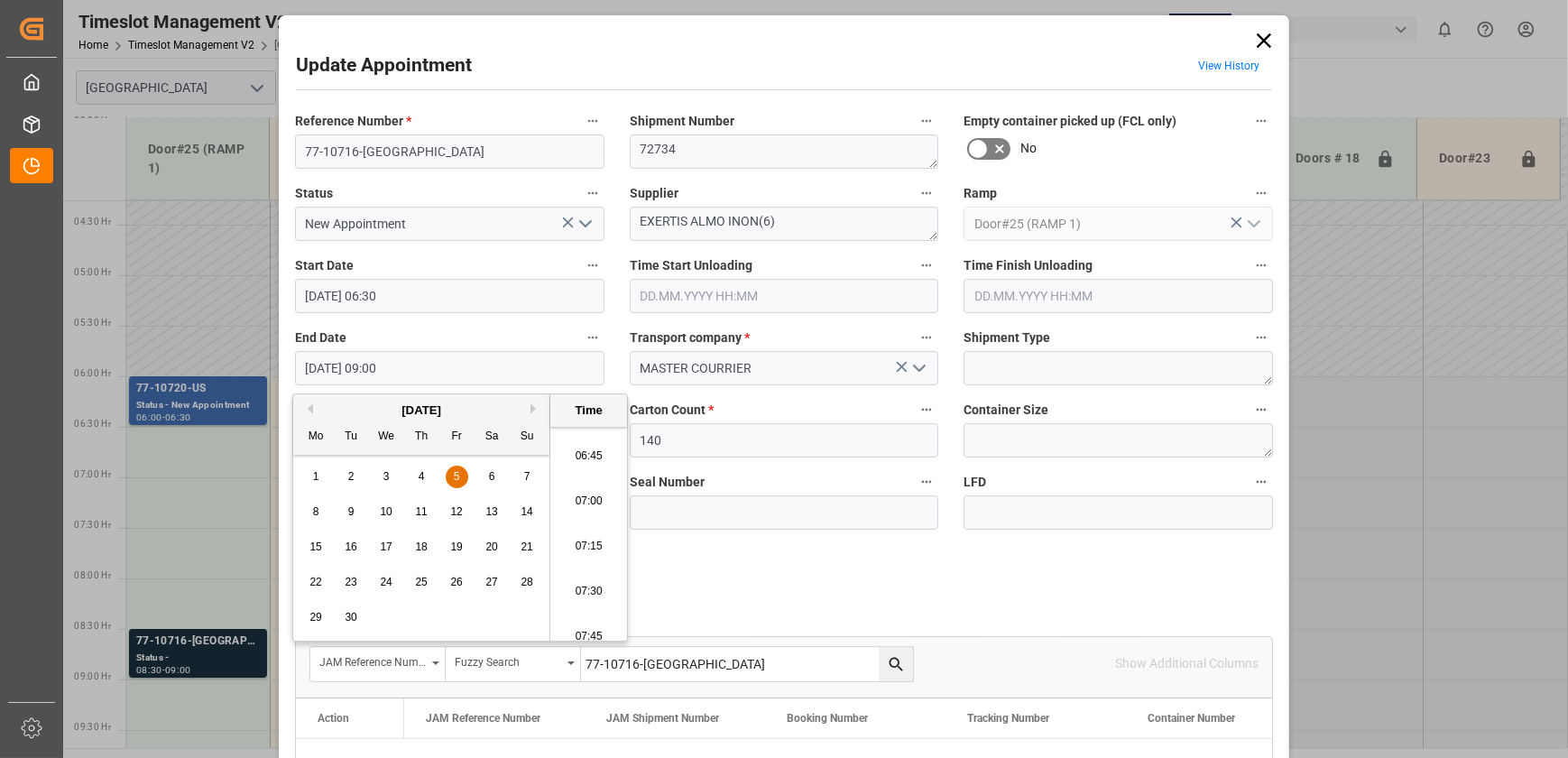
type input "[DATE] 07:00"
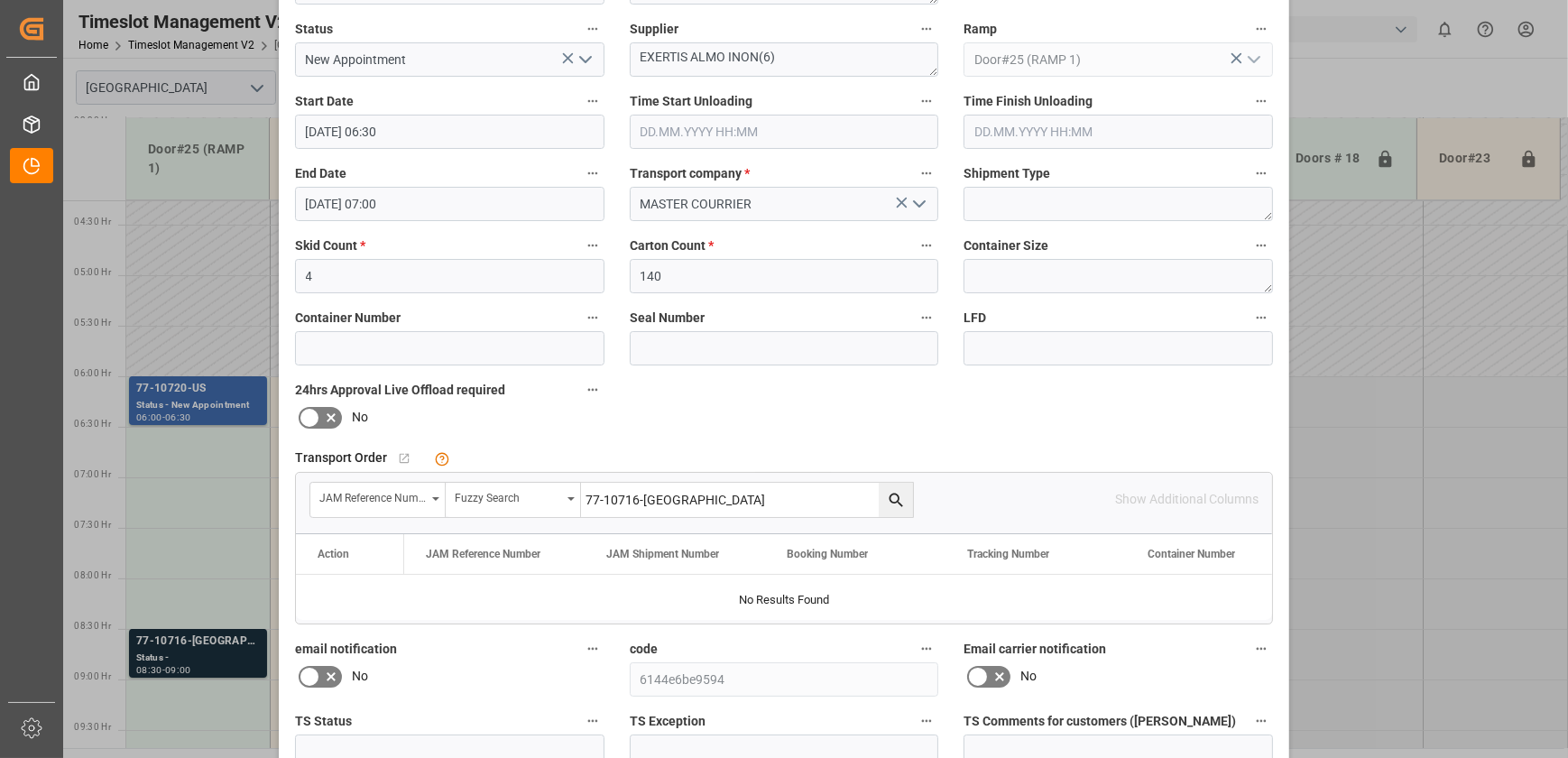
scroll to position [338, 0]
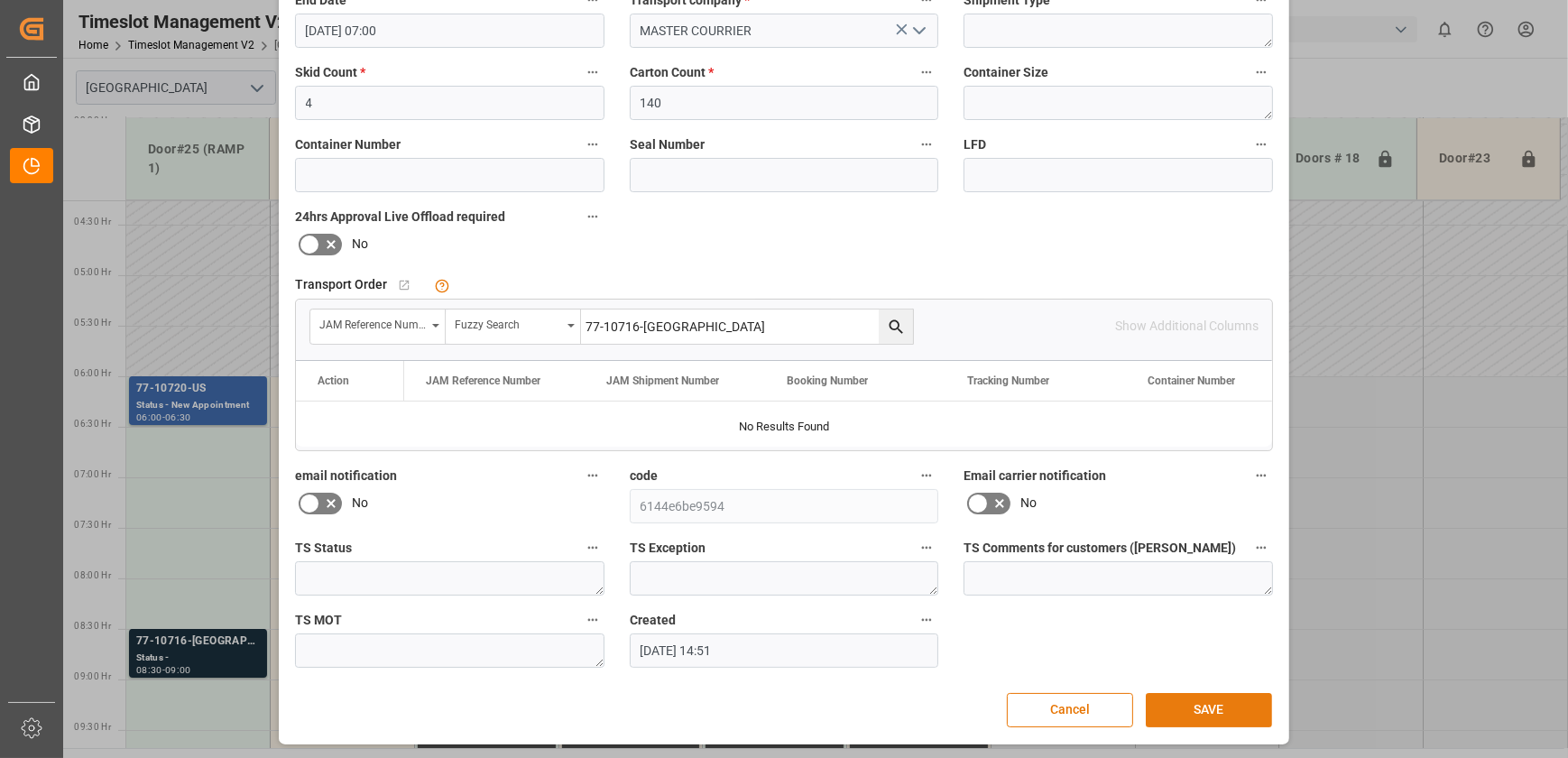
click at [1218, 704] on button "SAVE" at bounding box center [1208, 709] width 126 height 35
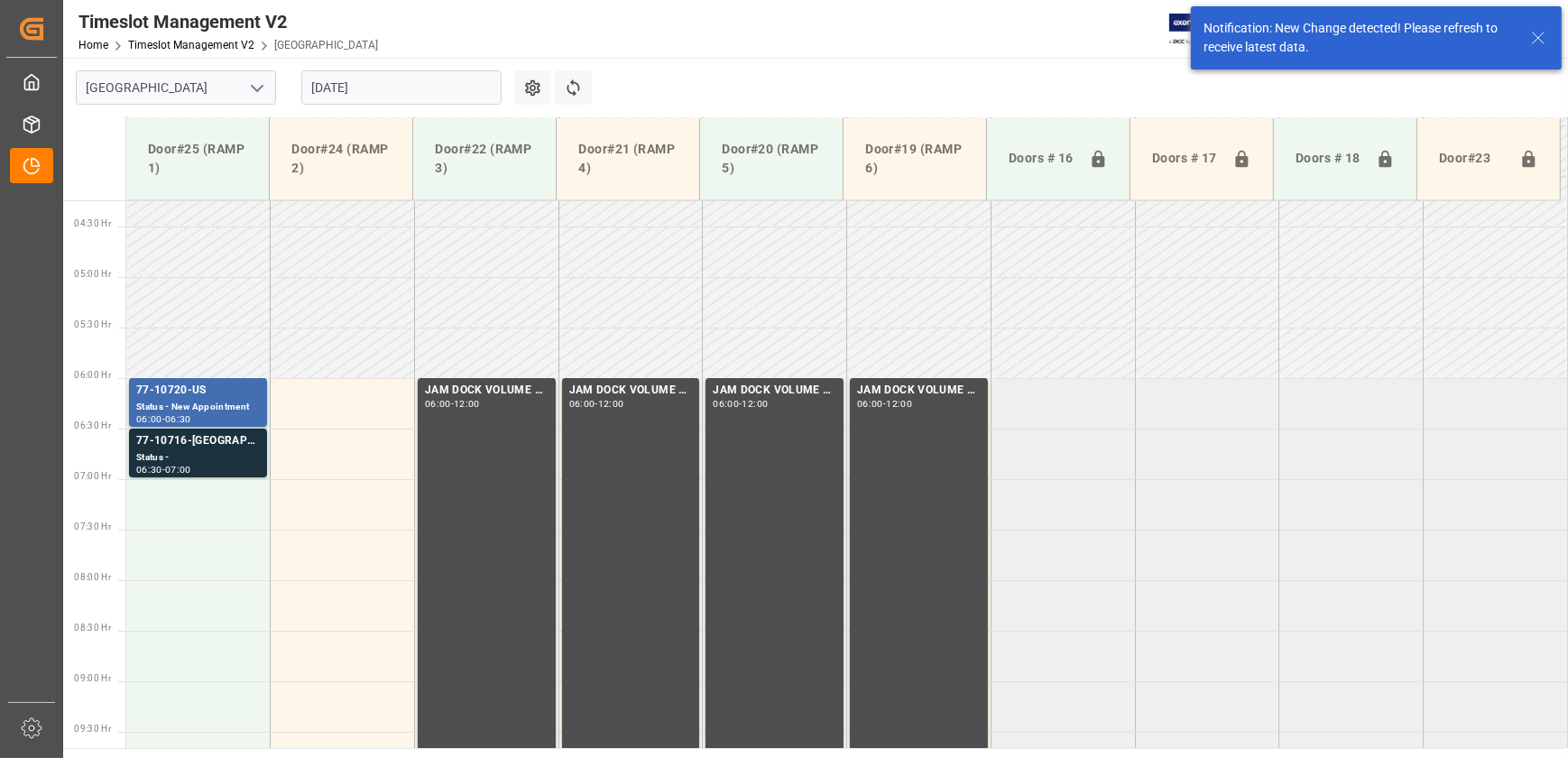
scroll to position [513, 0]
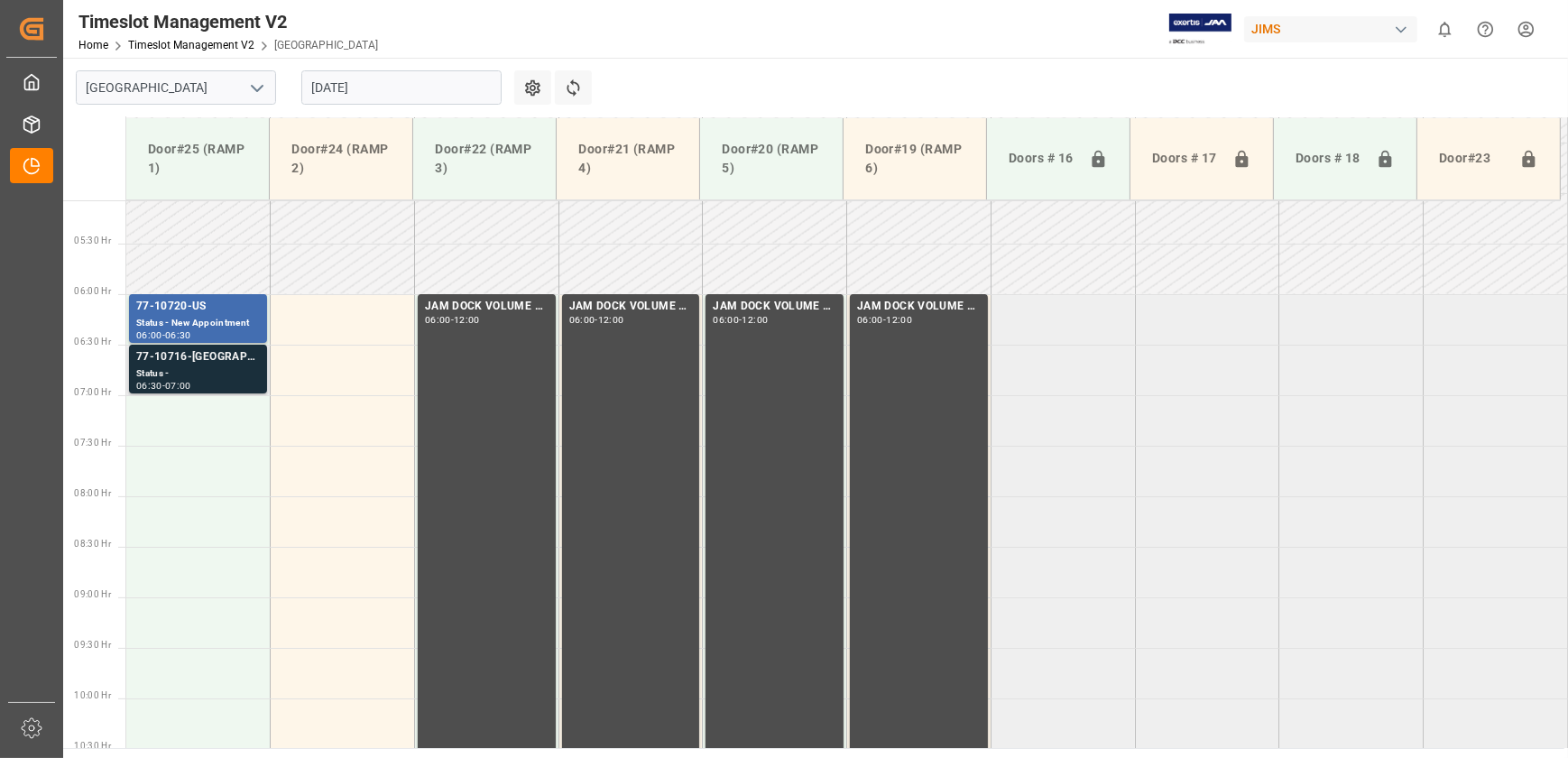
click at [208, 368] on div "Status -" at bounding box center [198, 374] width 123 height 15
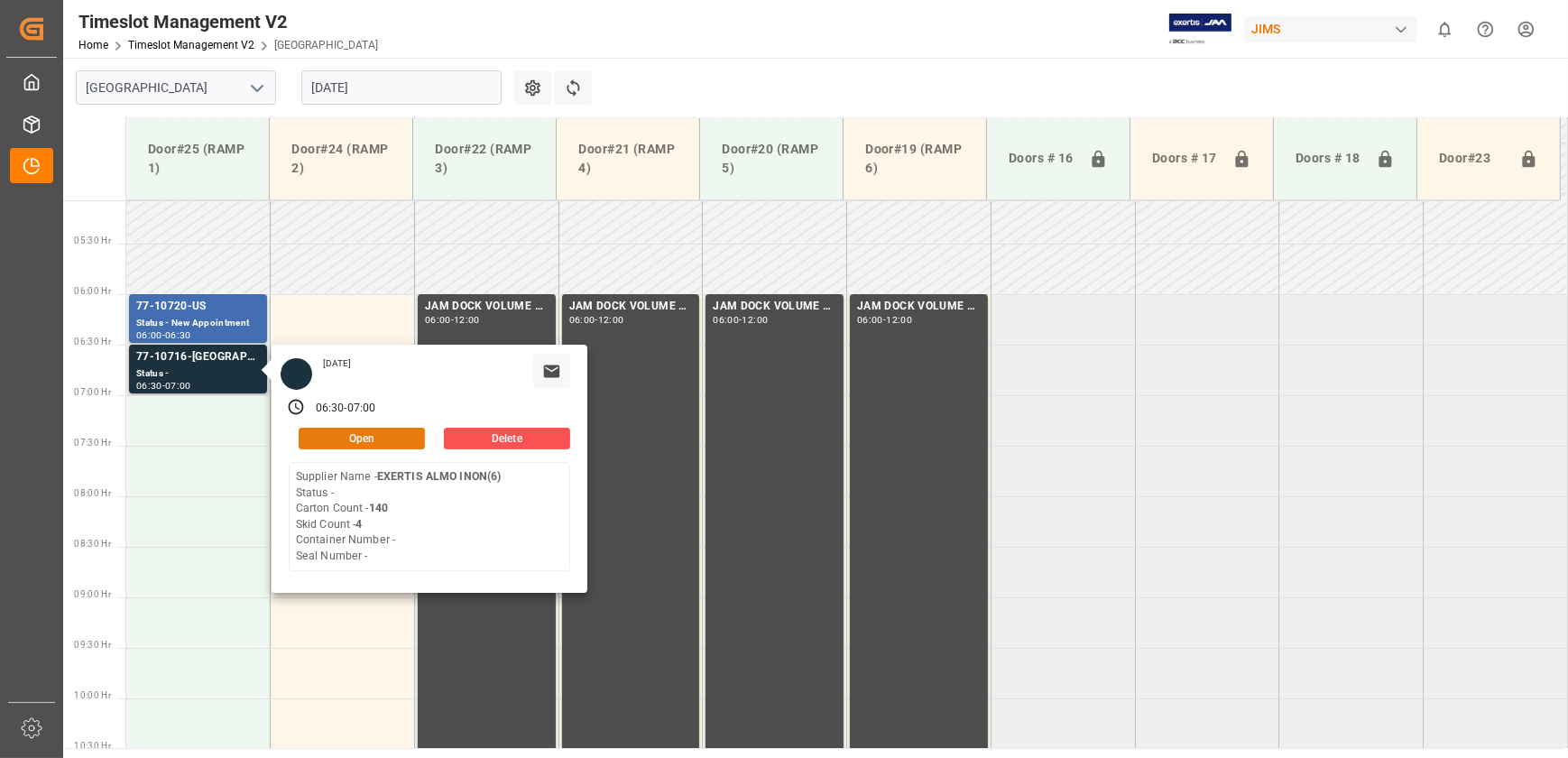
click at [344, 437] on button "Open" at bounding box center [362, 438] width 126 height 22
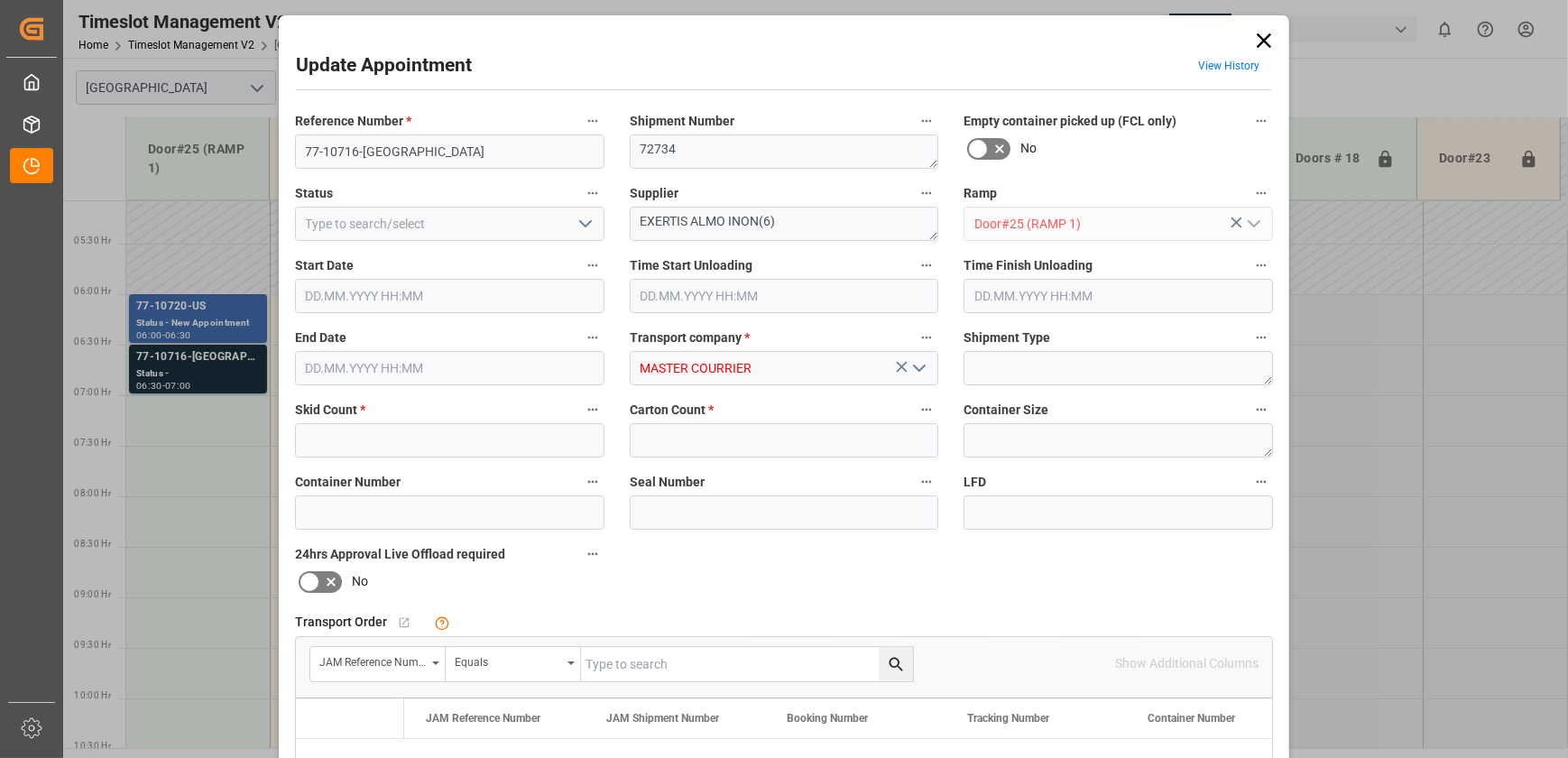
type input "4"
type input "140"
type input "[DATE] 06:30"
type input "[DATE] 07:00"
type input "[DATE] 14:51"
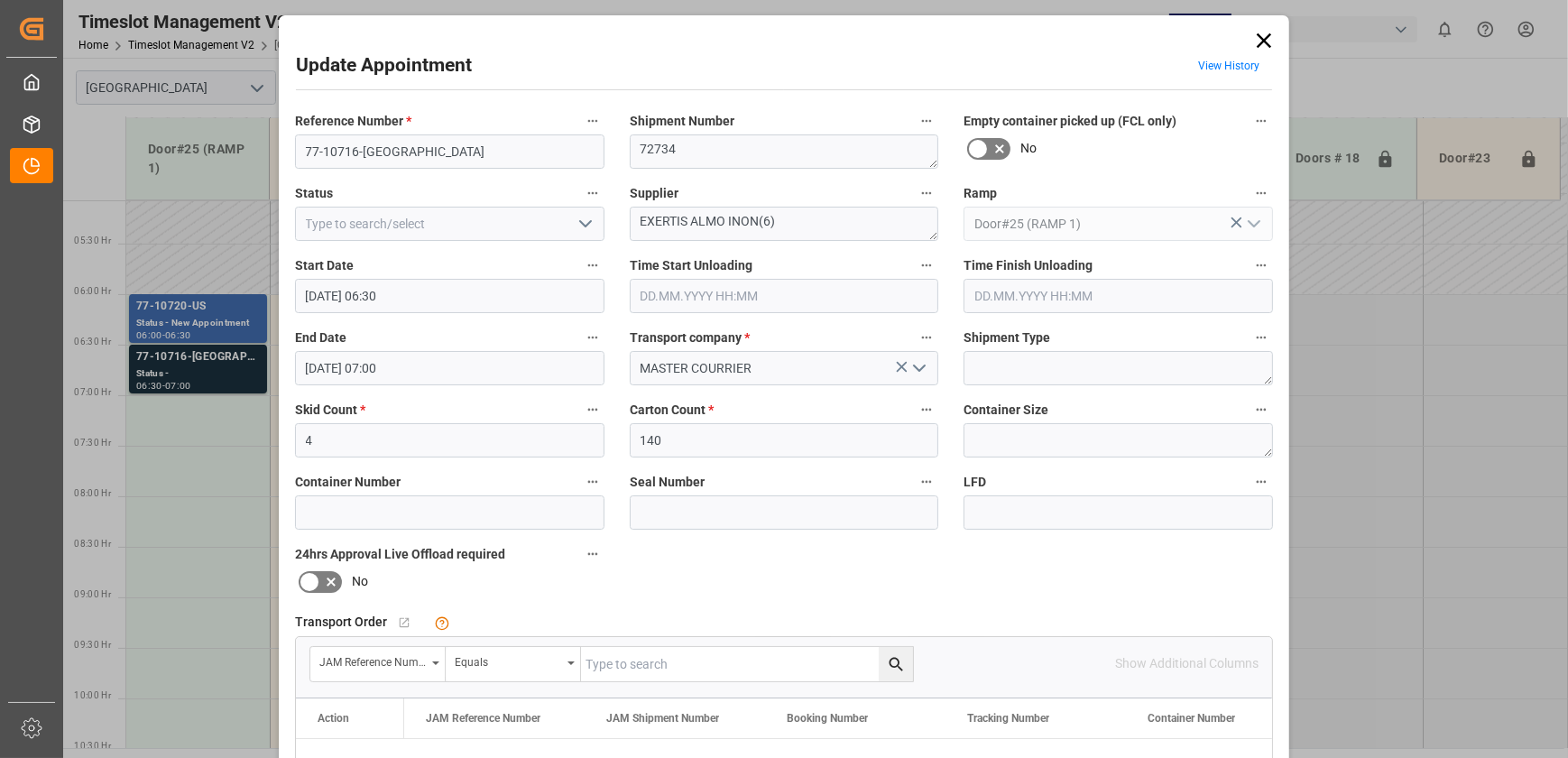
click at [584, 227] on icon "open menu" at bounding box center [585, 224] width 22 height 22
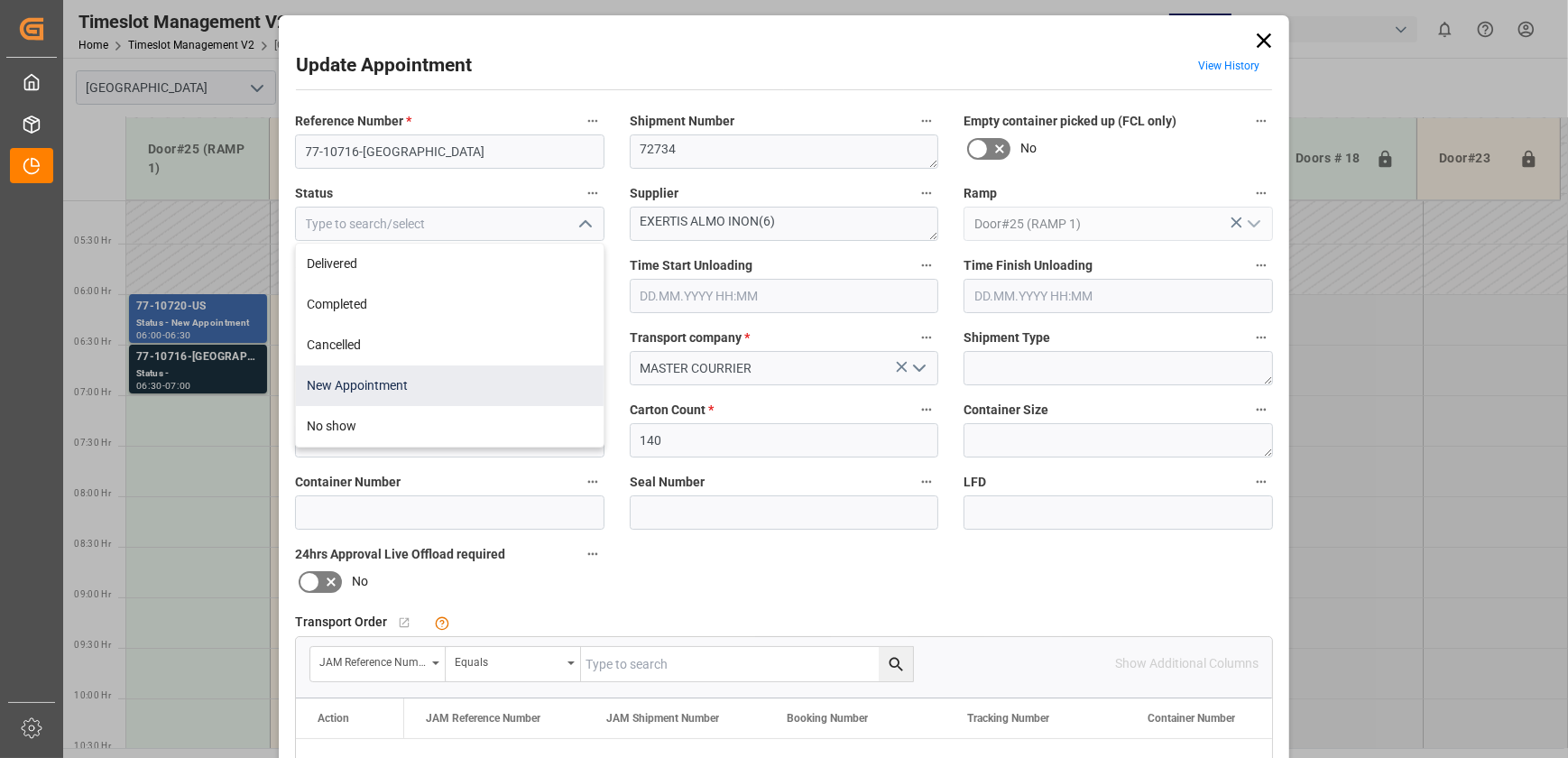
click at [466, 375] on div "New Appointment" at bounding box center [450, 385] width 308 height 41
type input "New Appointment"
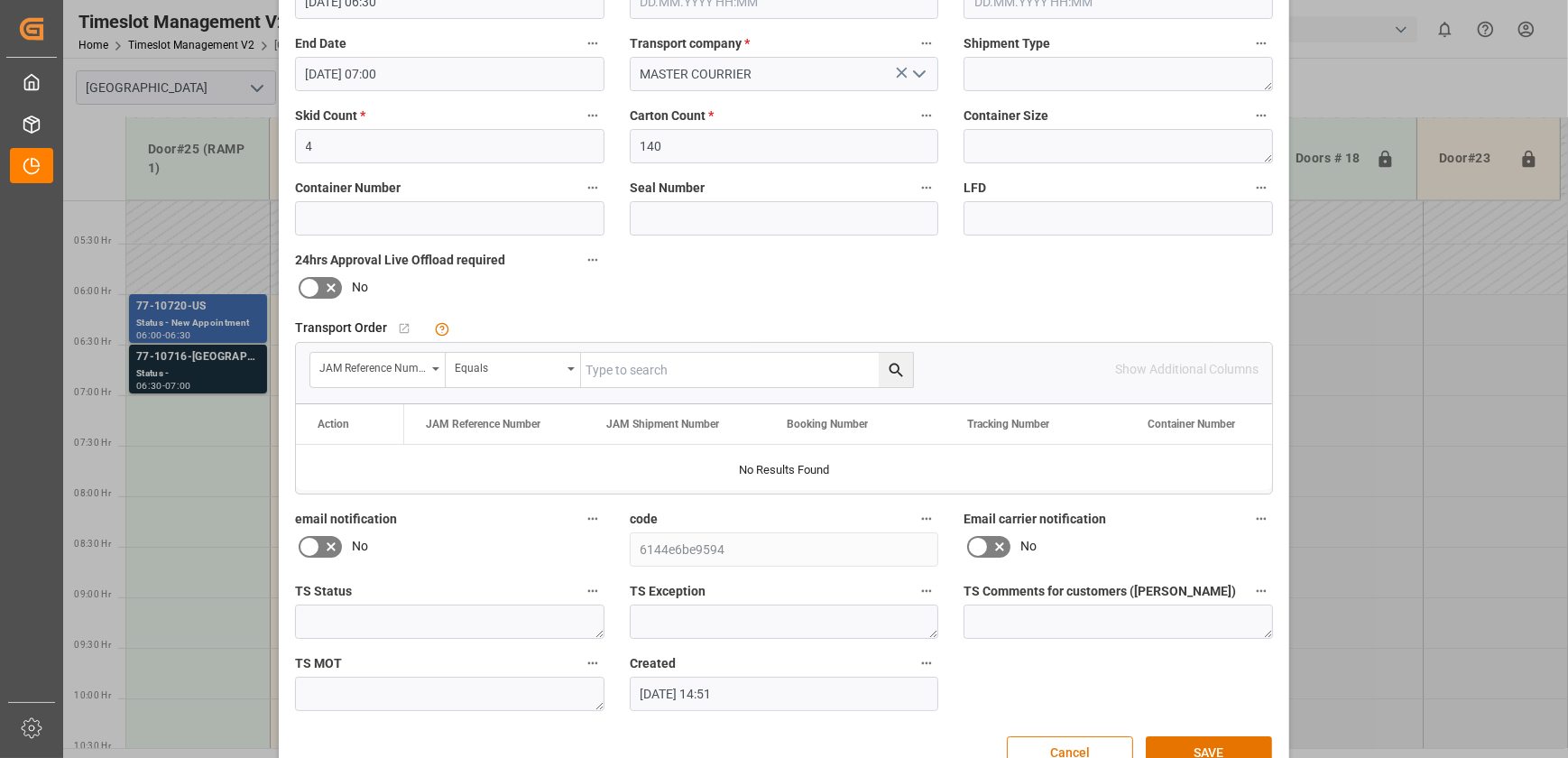
scroll to position [338, 0]
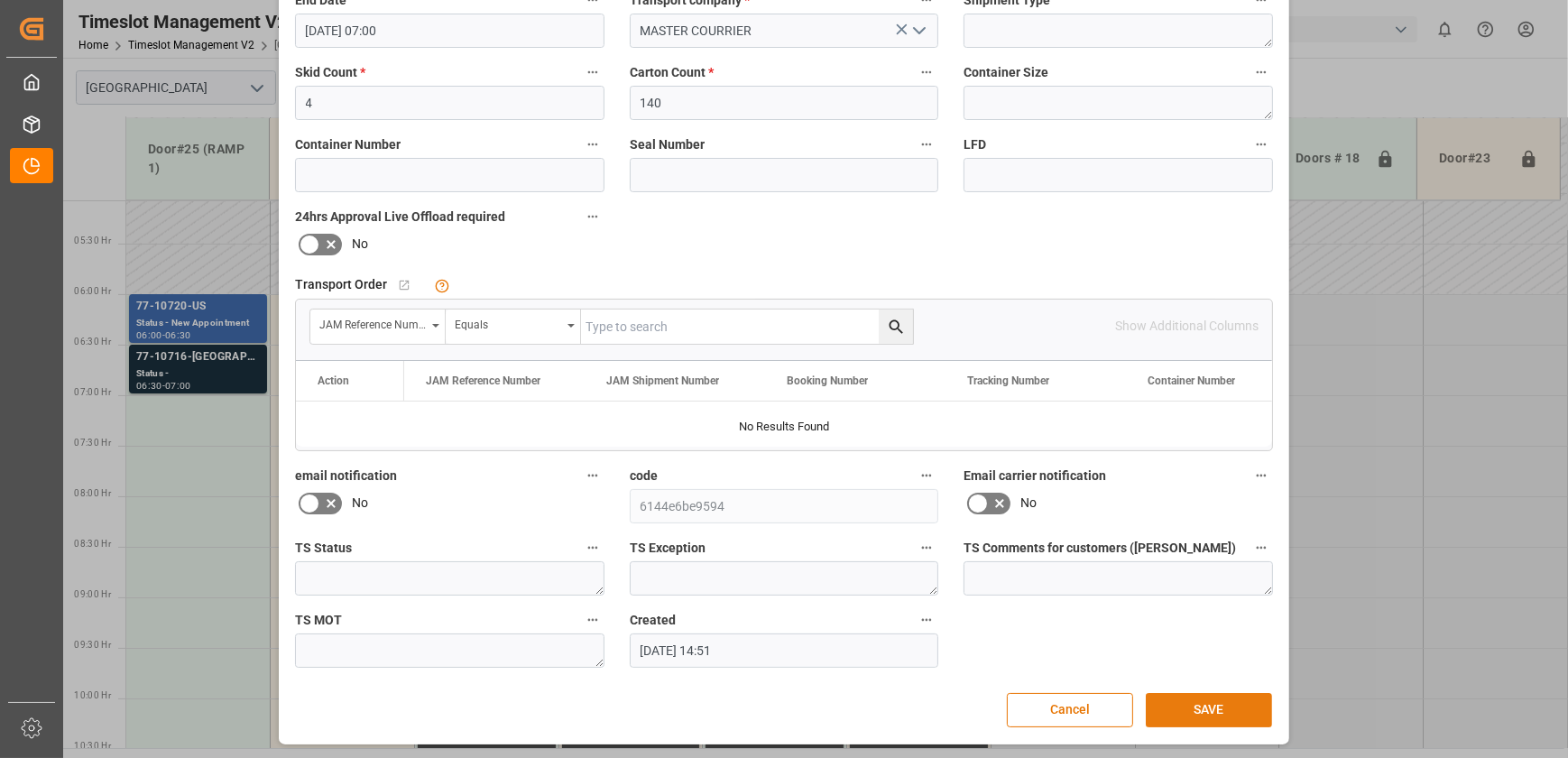
click at [1181, 705] on button "SAVE" at bounding box center [1208, 709] width 126 height 35
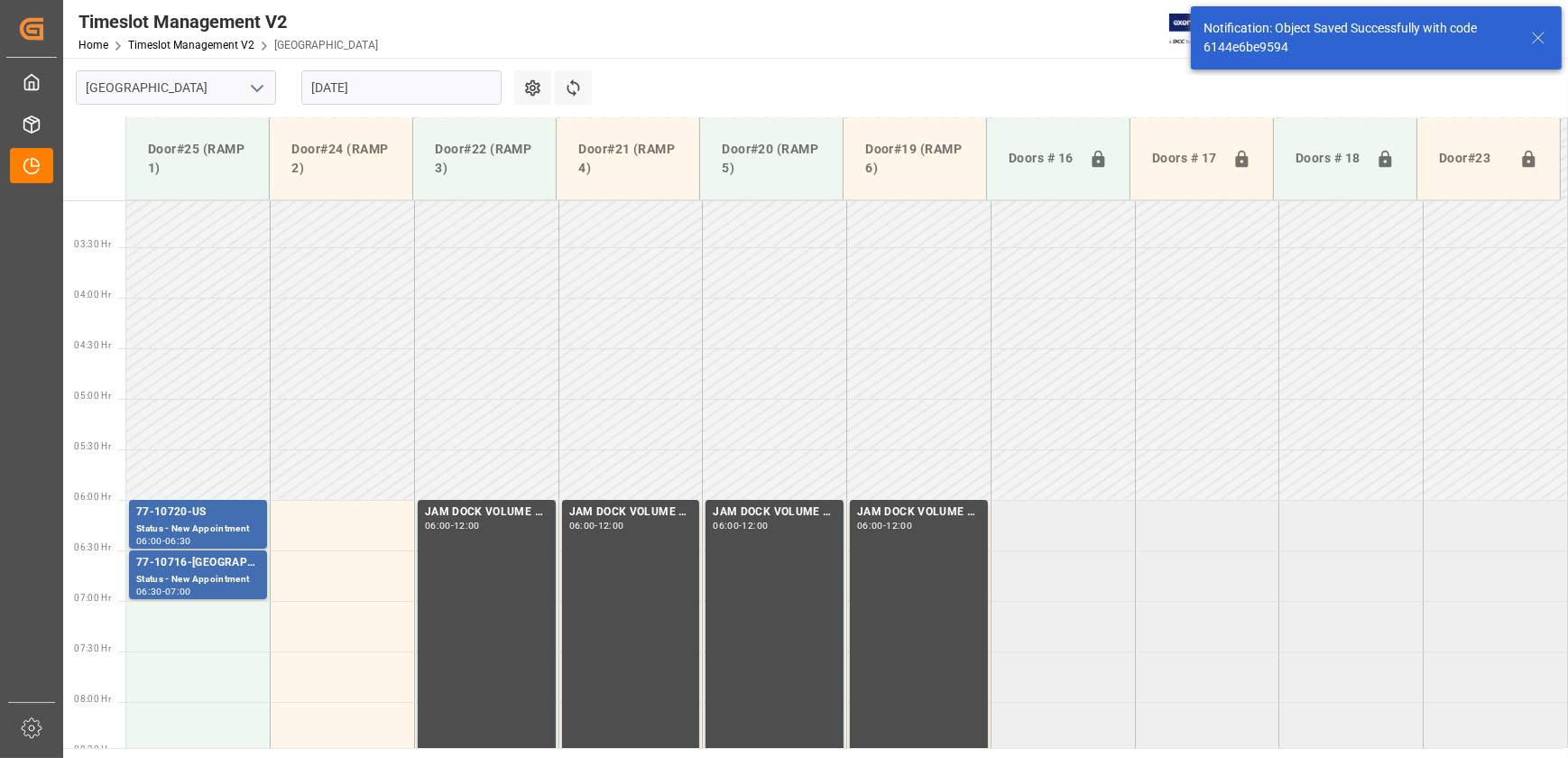
scroll to position [513, 0]
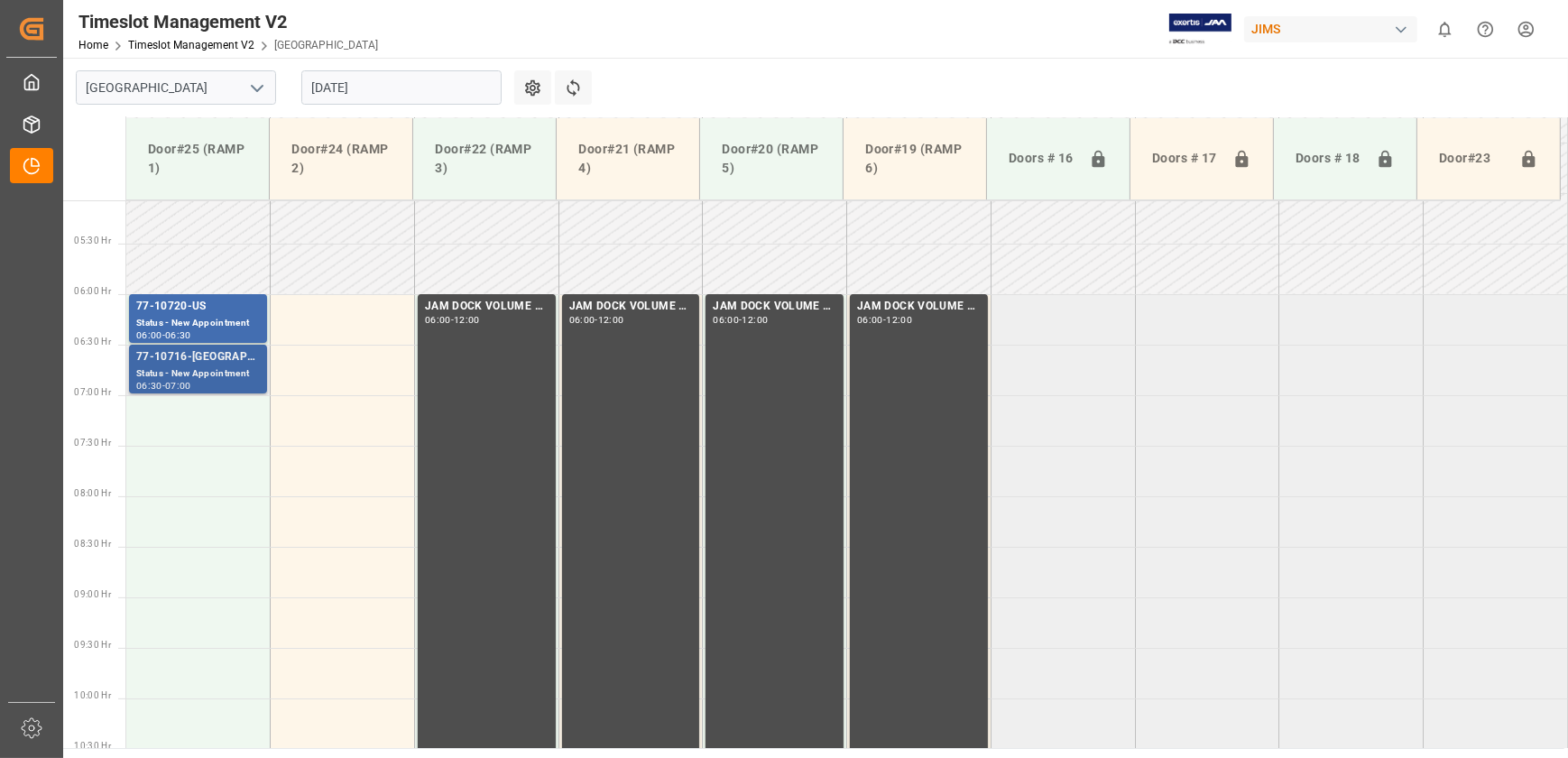
click at [234, 365] on div "77-10716-[GEOGRAPHIC_DATA]" at bounding box center [198, 358] width 123 height 18
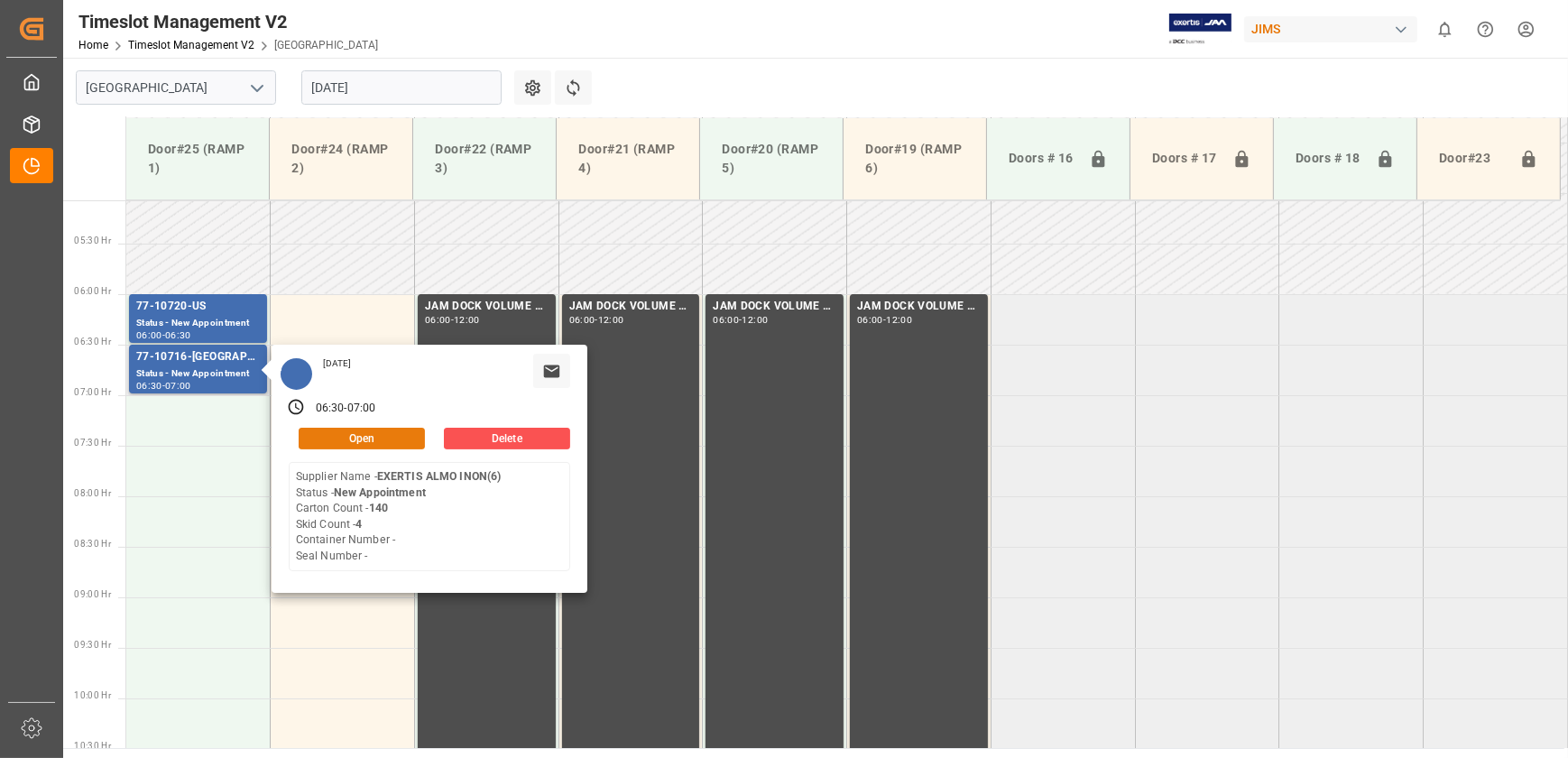
click at [359, 435] on button "Open" at bounding box center [362, 438] width 126 height 22
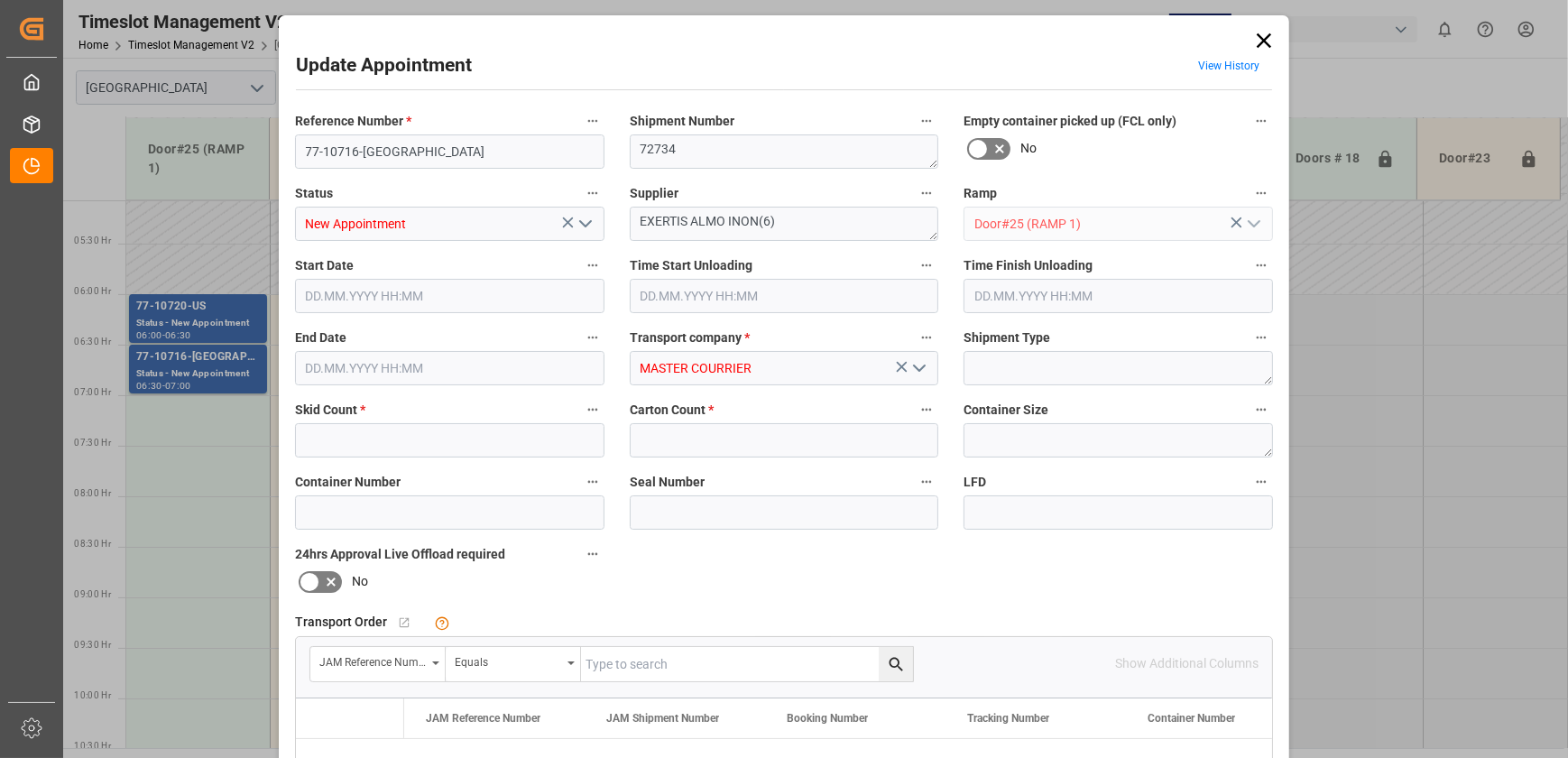
type input "4"
type input "140"
type input "[DATE] 06:30"
type input "[DATE] 07:00"
type input "[DATE] 14:51"
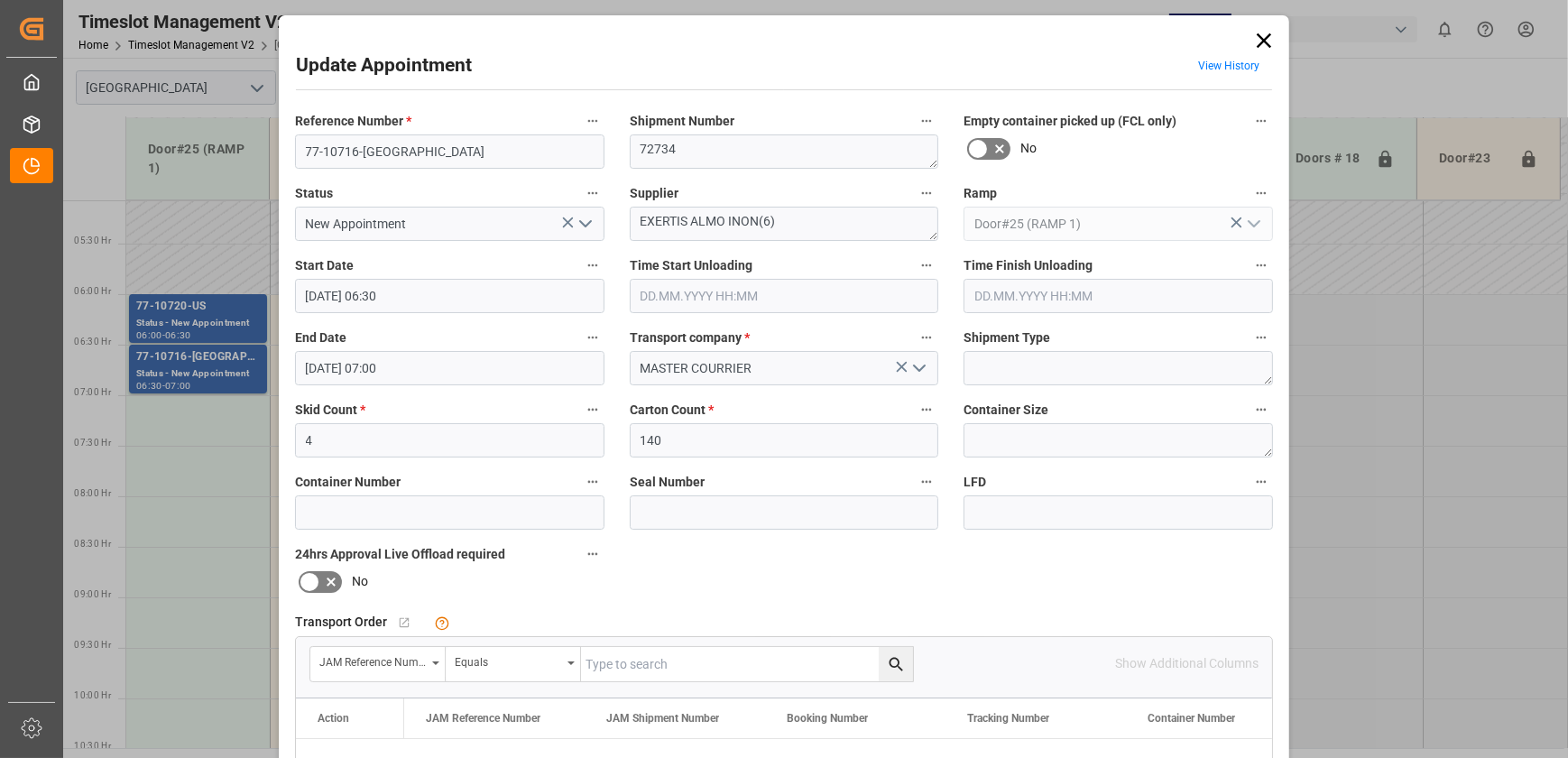
click at [224, 320] on div "Update Appointment View History Reference Number * 77-10716-US Shipment Number …" at bounding box center [784, 379] width 1568 height 758
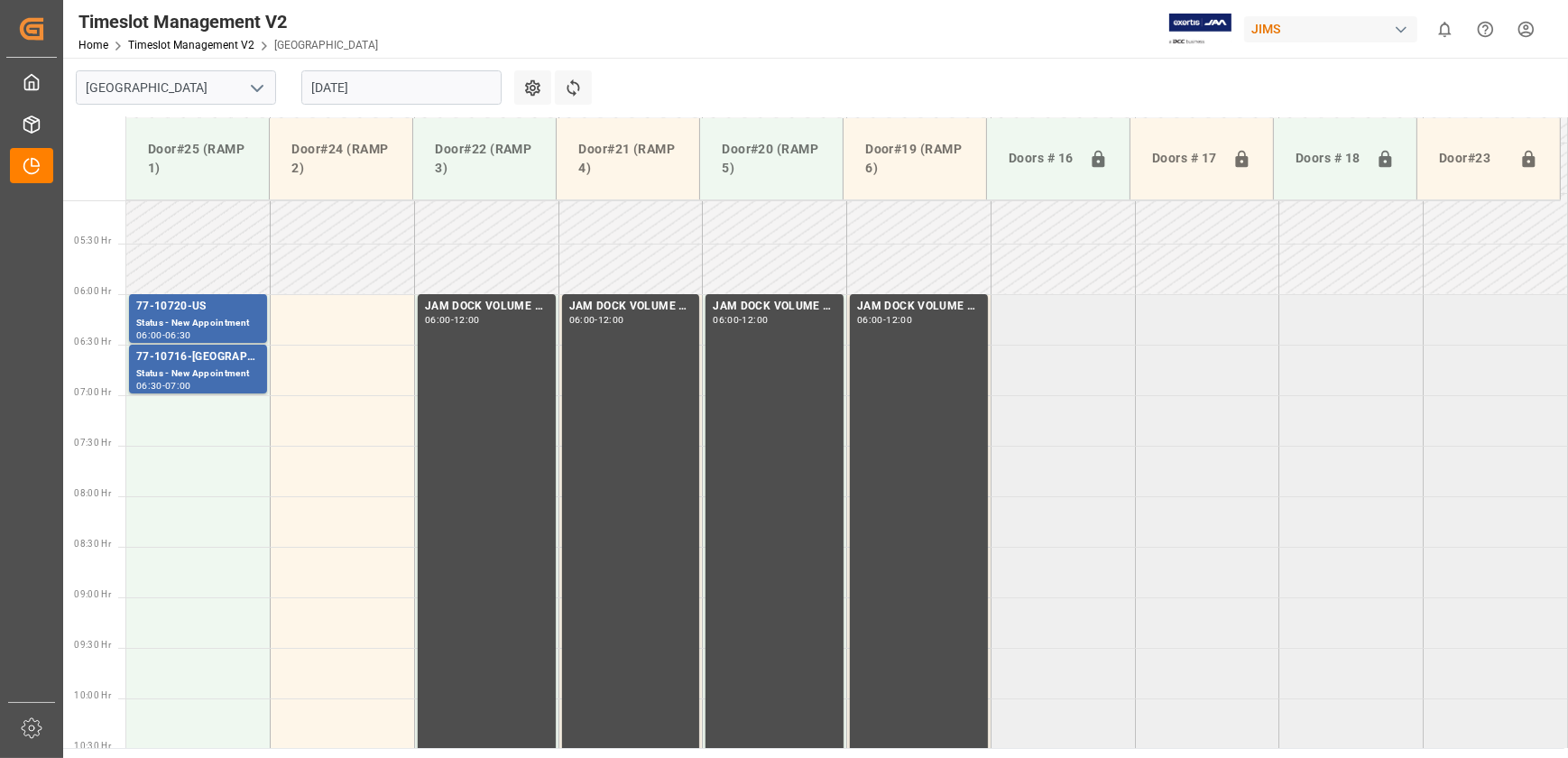
click at [224, 320] on div "Status - New Appointment" at bounding box center [198, 323] width 123 height 15
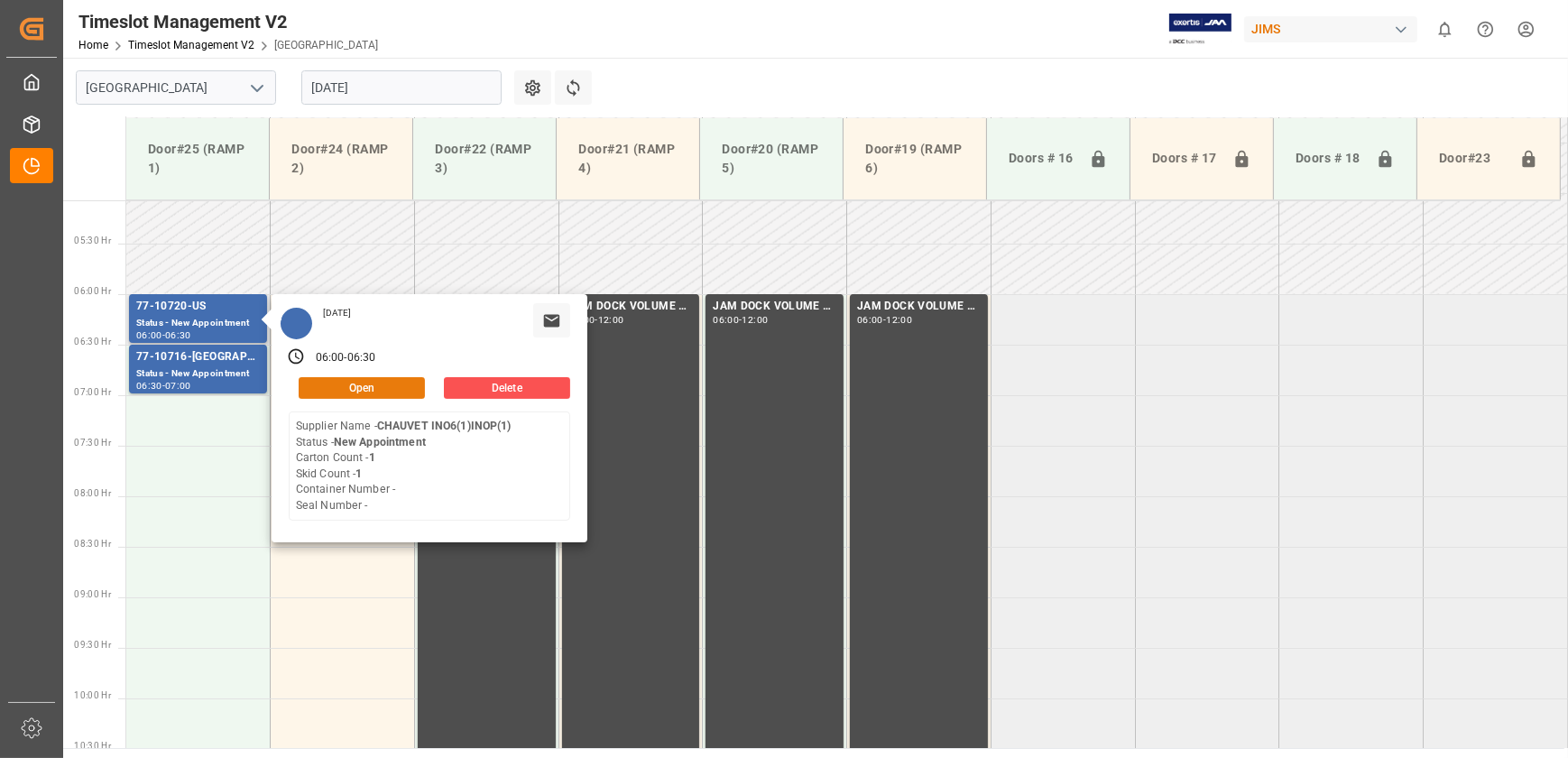
click at [395, 381] on button "Open" at bounding box center [362, 388] width 126 height 22
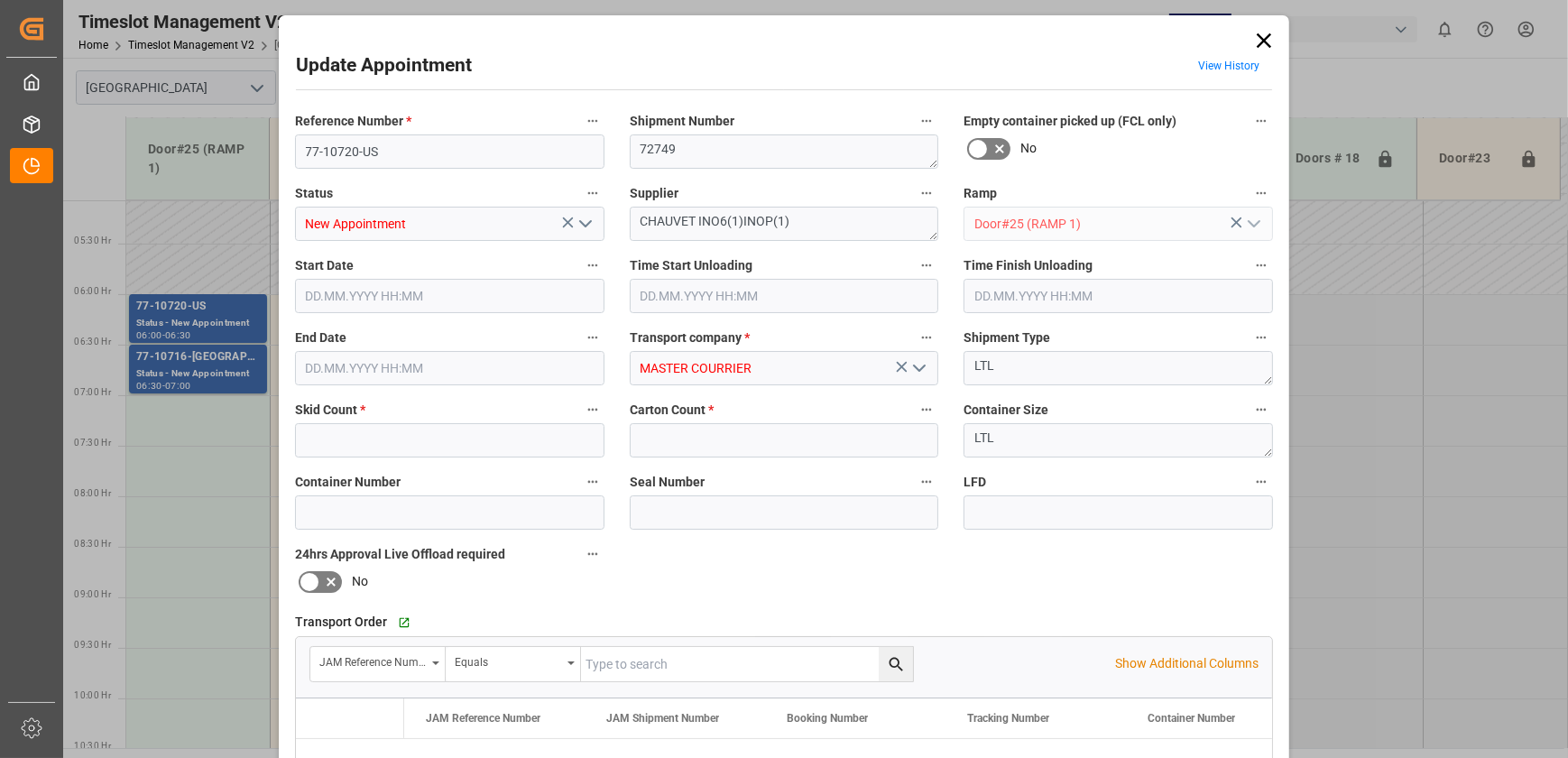
type input "1"
type input "[DATE] 06:00"
type input "[DATE] 06:30"
type input "[DATE] 14:49"
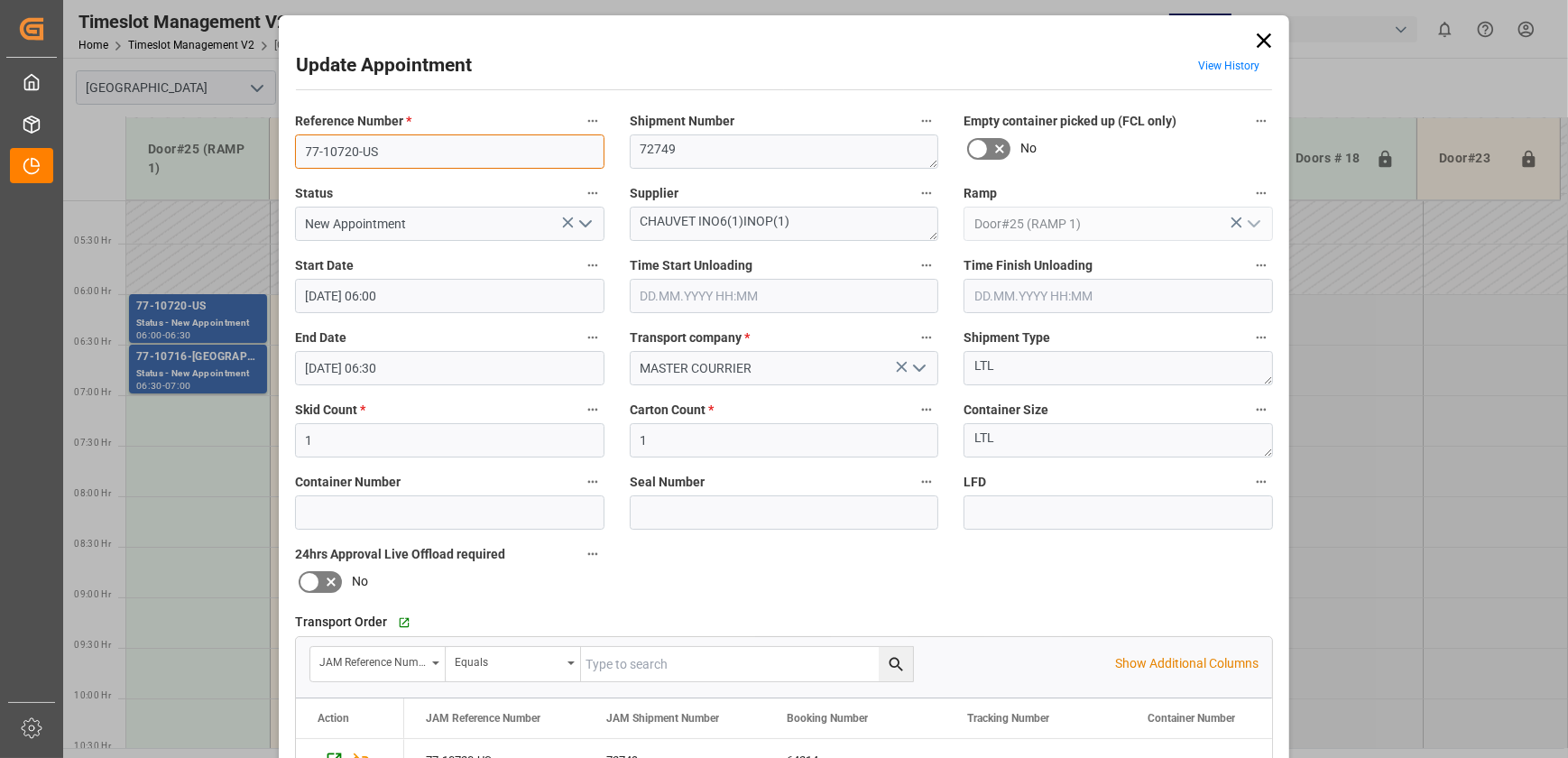
click at [386, 144] on input "77-10720-US" at bounding box center [449, 151] width 309 height 35
click at [225, 377] on div "Update Appointment View History Reference Number * 77-10720-US Shipment Number …" at bounding box center [784, 379] width 1568 height 758
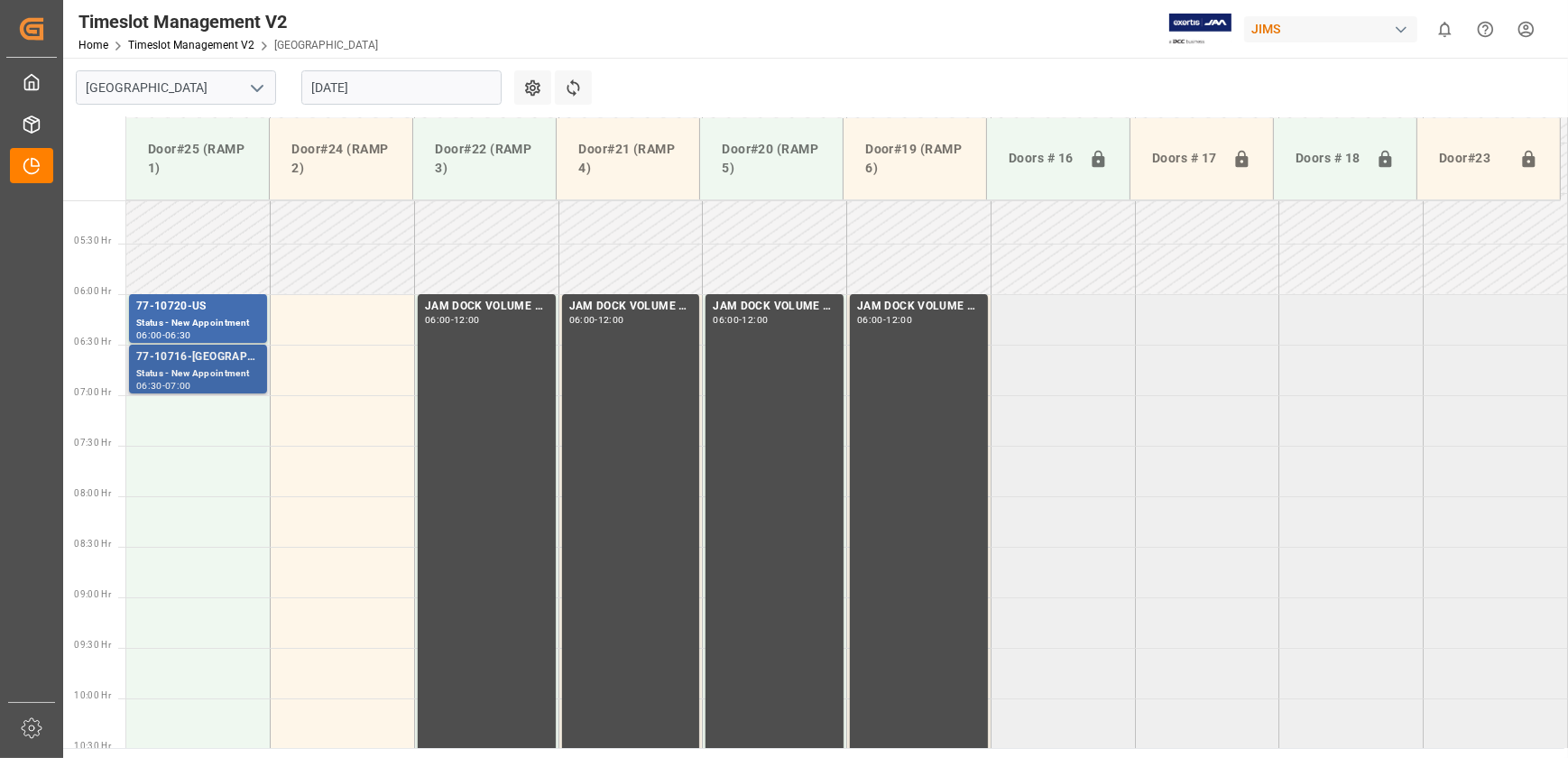
click at [221, 370] on div "Status - New Appointment" at bounding box center [198, 374] width 123 height 15
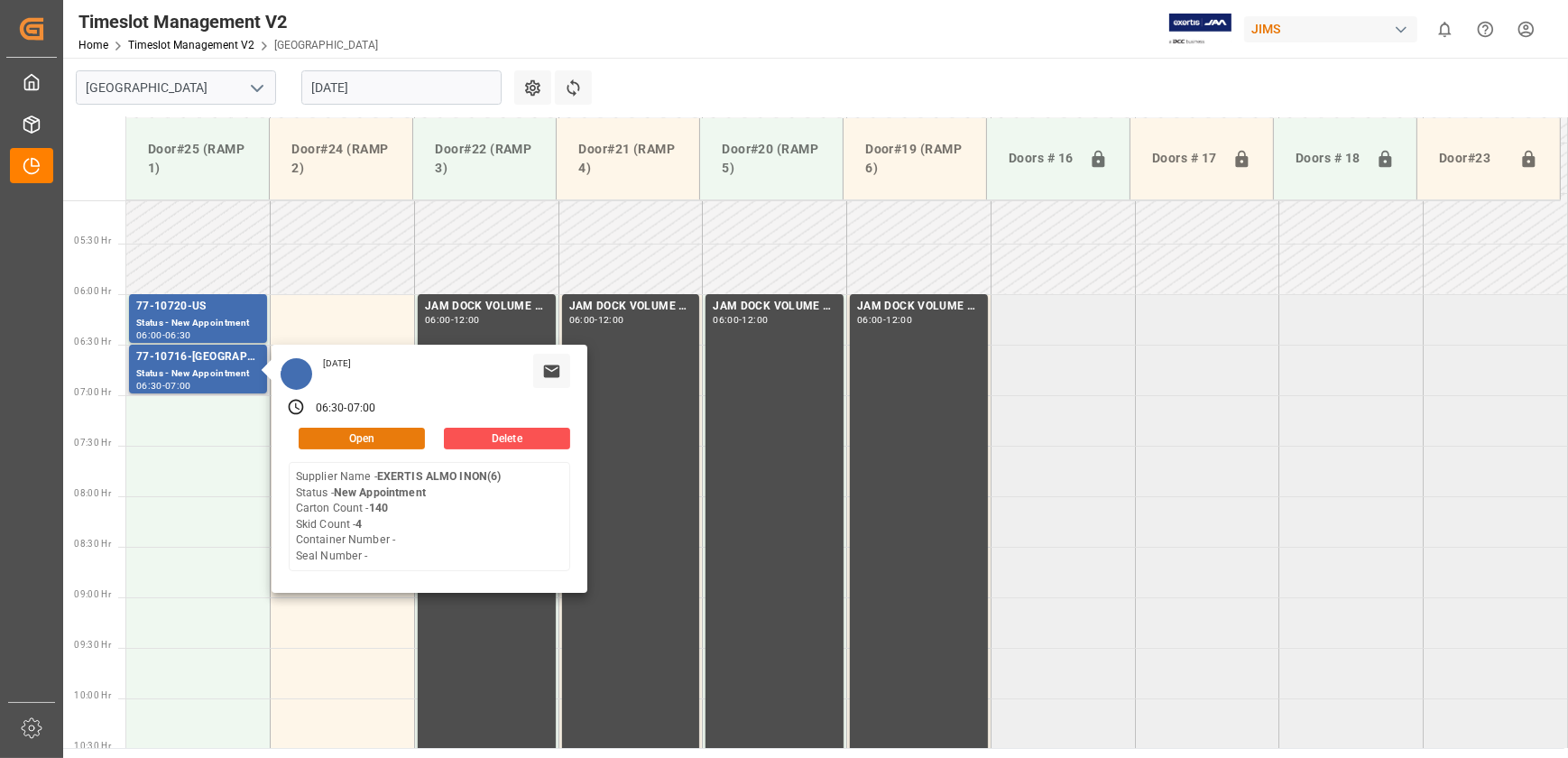
click at [392, 431] on button "Open" at bounding box center [362, 438] width 126 height 22
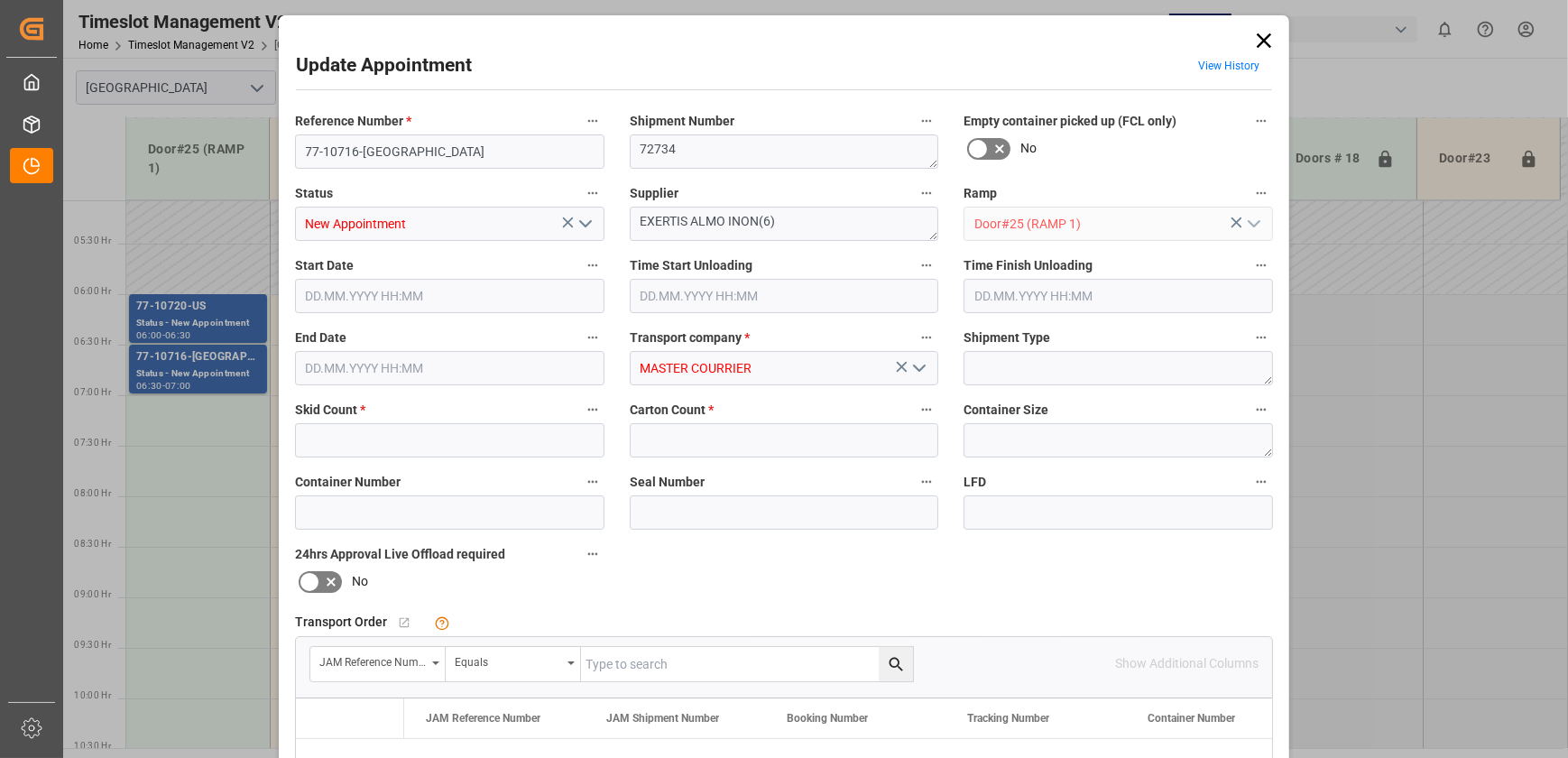
type input "4"
type input "140"
type input "[DATE] 06:30"
type input "[DATE] 07:00"
type input "[DATE] 14:51"
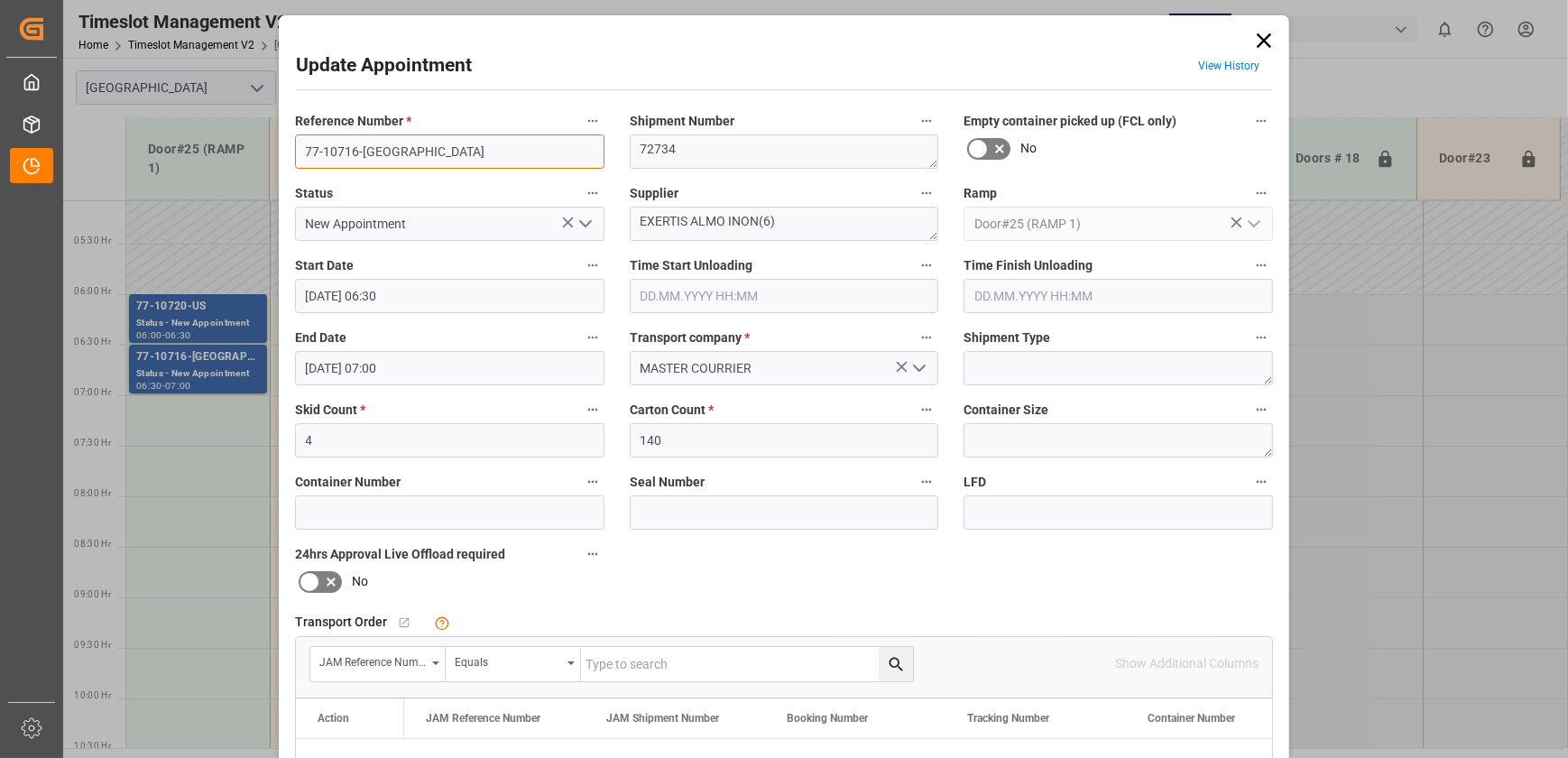
click at [396, 150] on input "77-10716-[GEOGRAPHIC_DATA]" at bounding box center [449, 151] width 309 height 35
drag, startPoint x: 720, startPoint y: 217, endPoint x: 554, endPoint y: 230, distance: 166.5
click at [561, 230] on div "Reference Number * 77-10716-US Shipment Number 72734 Empty container picked up …" at bounding box center [784, 557] width 1004 height 908
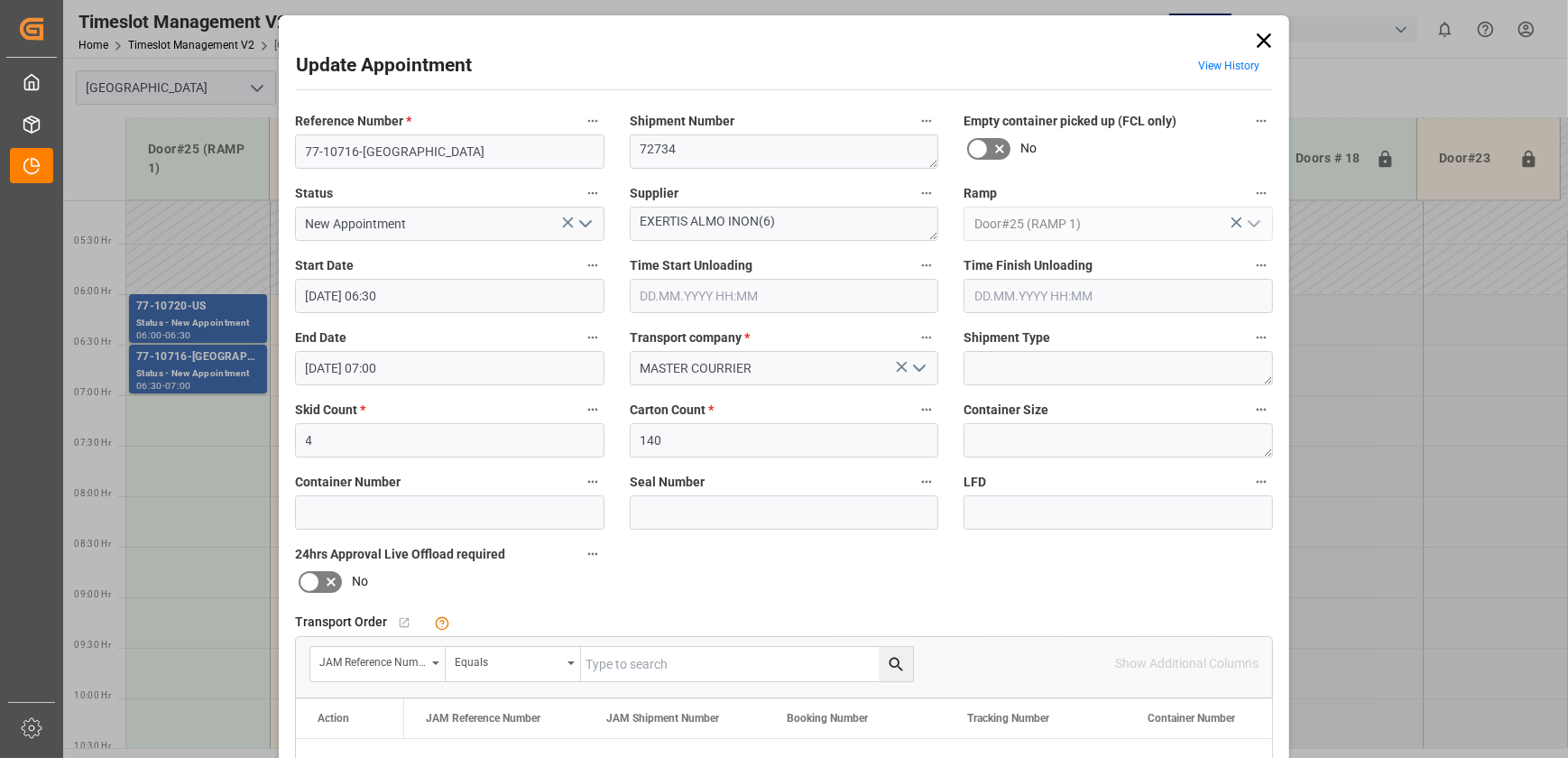
click at [1269, 36] on icon at bounding box center [1264, 40] width 25 height 25
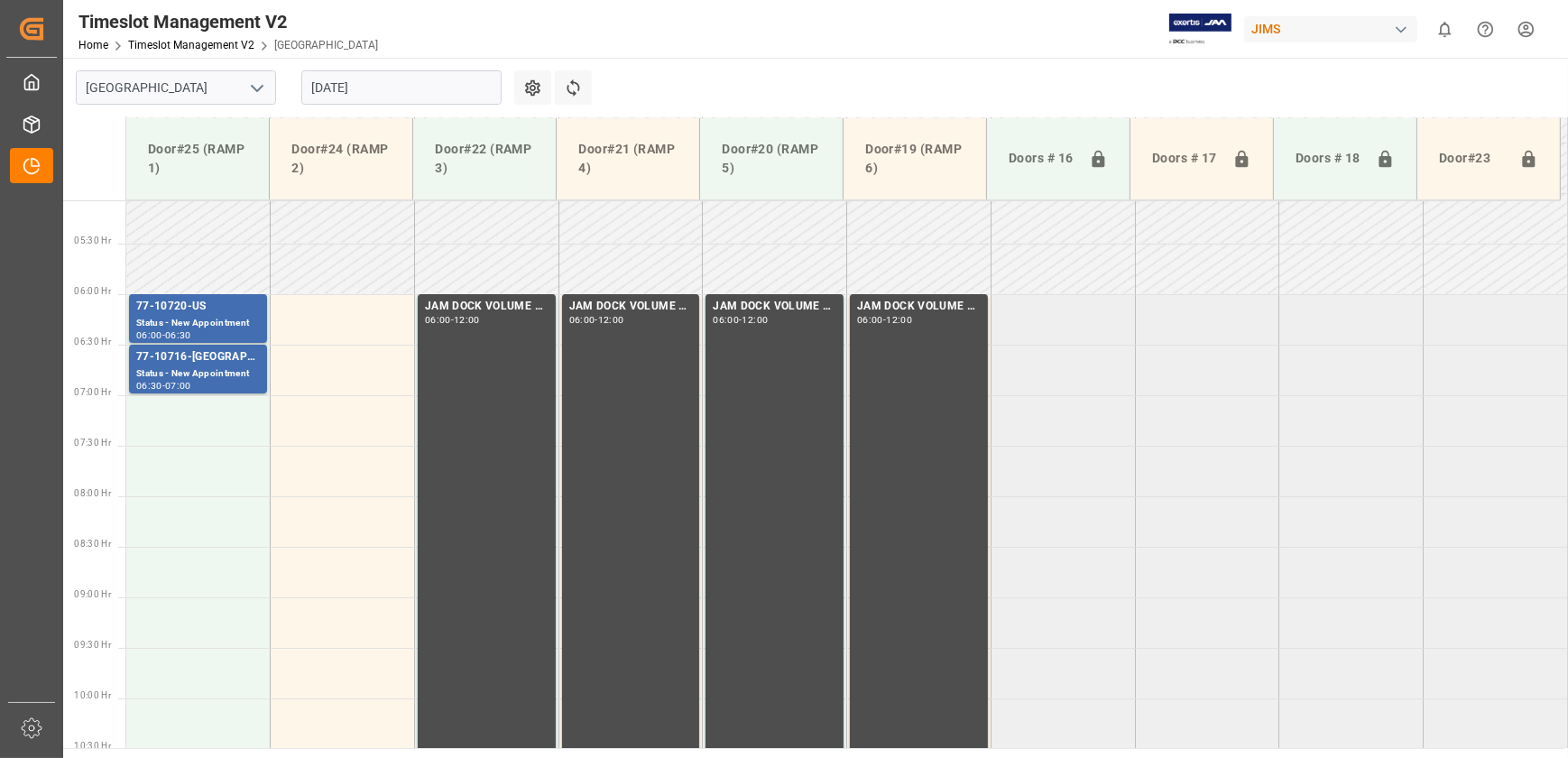
click at [386, 91] on input "[DATE]" at bounding box center [401, 87] width 201 height 35
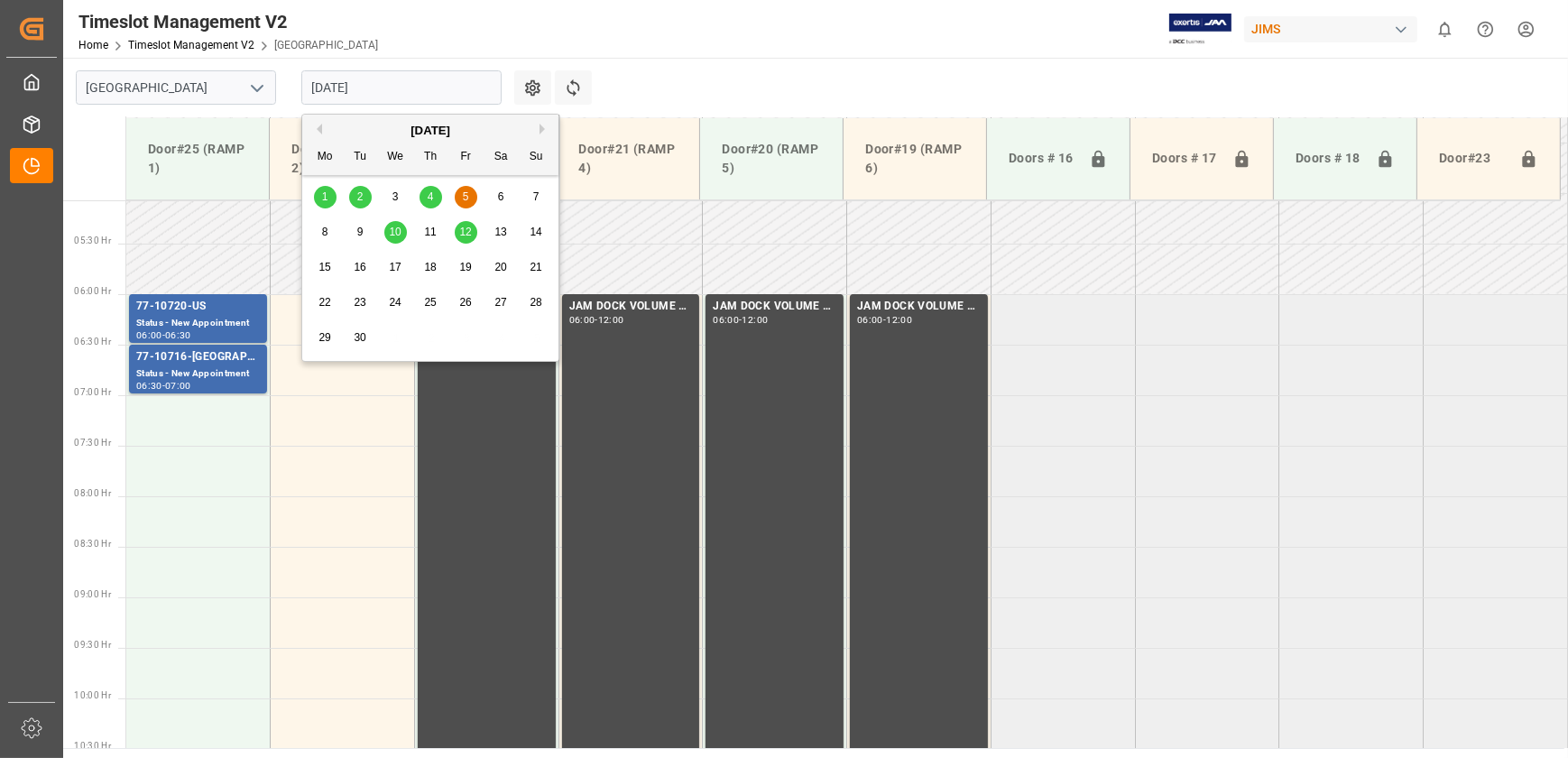
click at [430, 191] on span "4" at bounding box center [430, 197] width 6 height 13
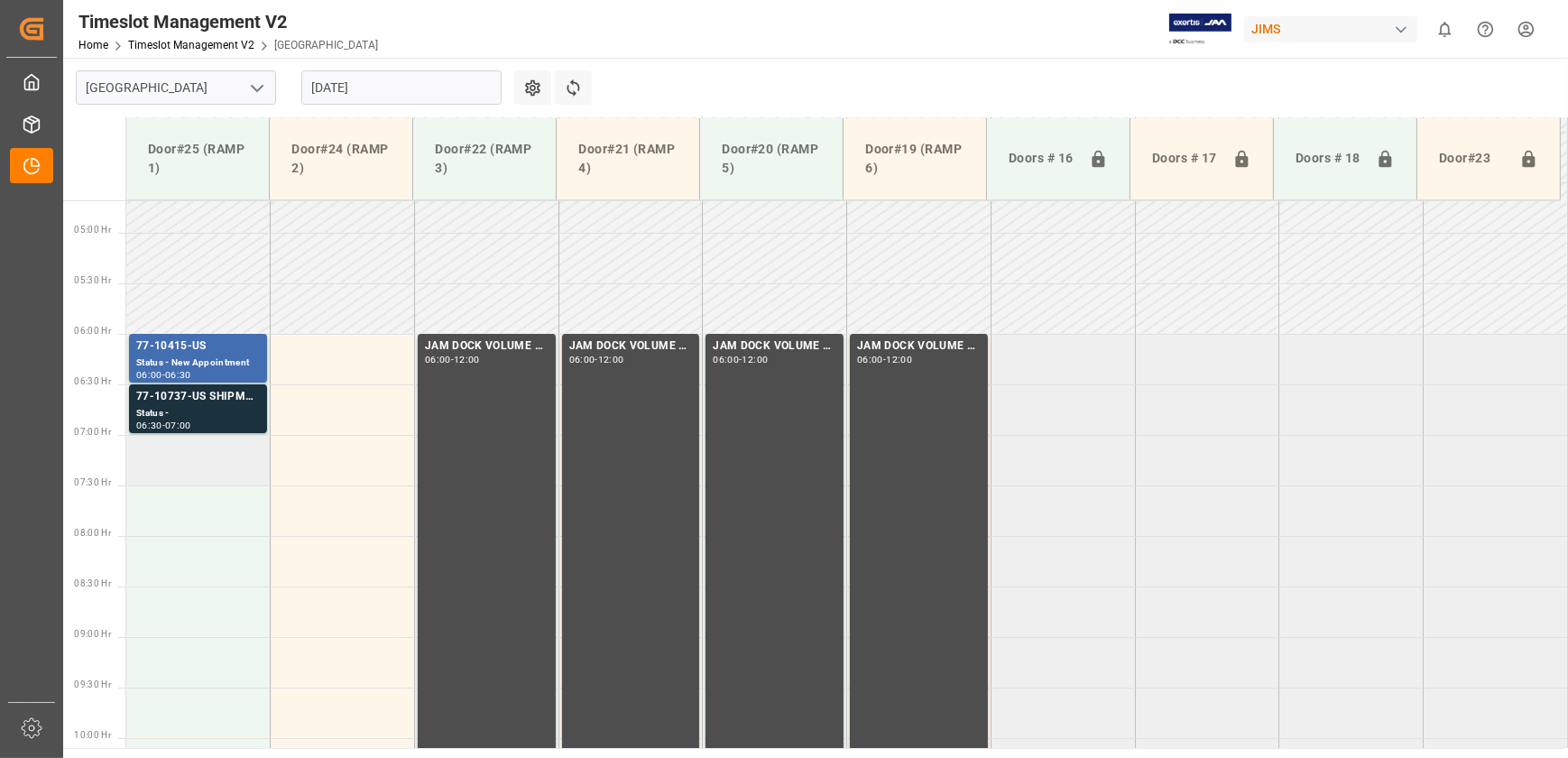
scroll to position [443, 0]
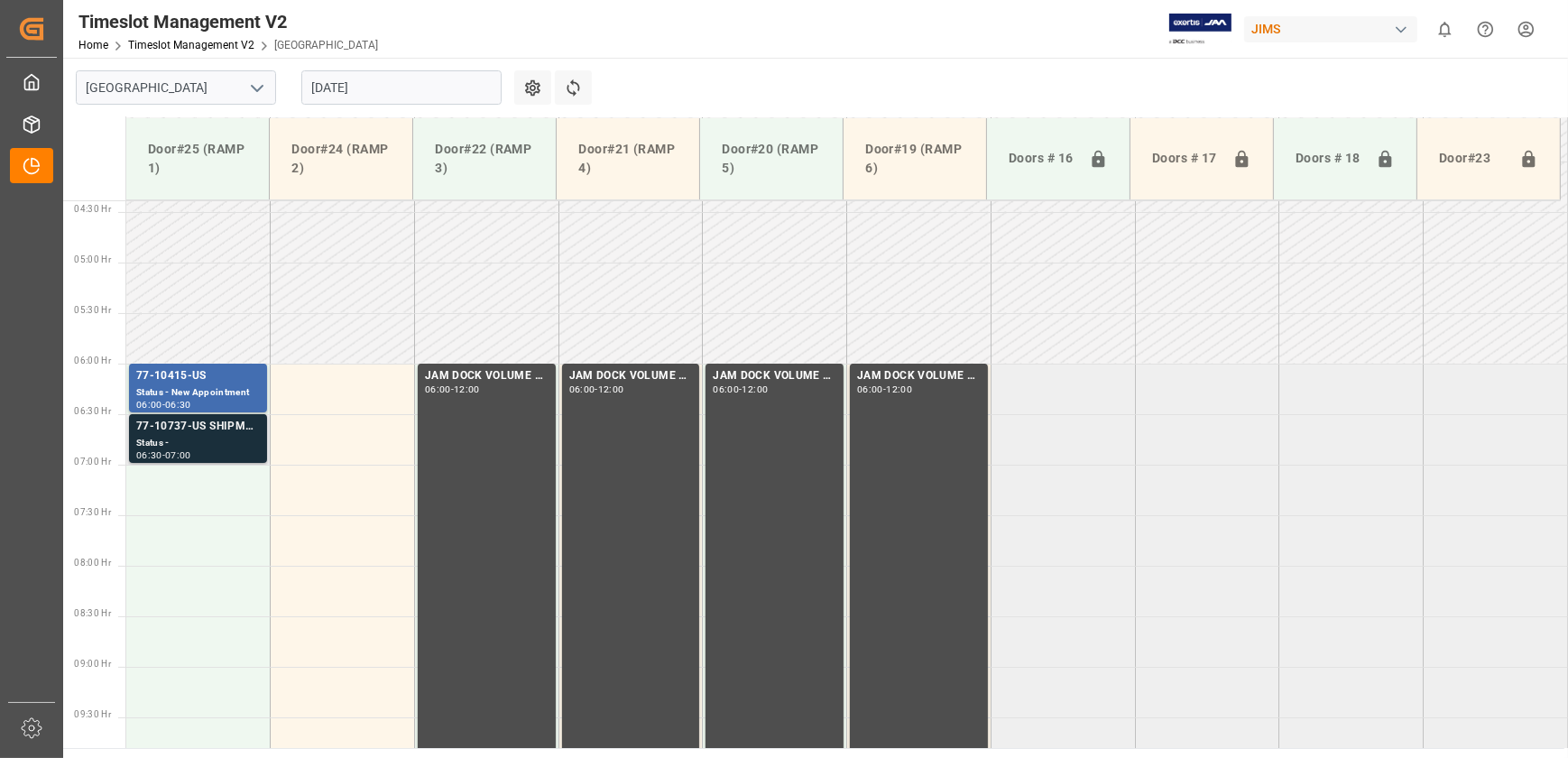
click at [234, 441] on div "Status -" at bounding box center [198, 443] width 123 height 15
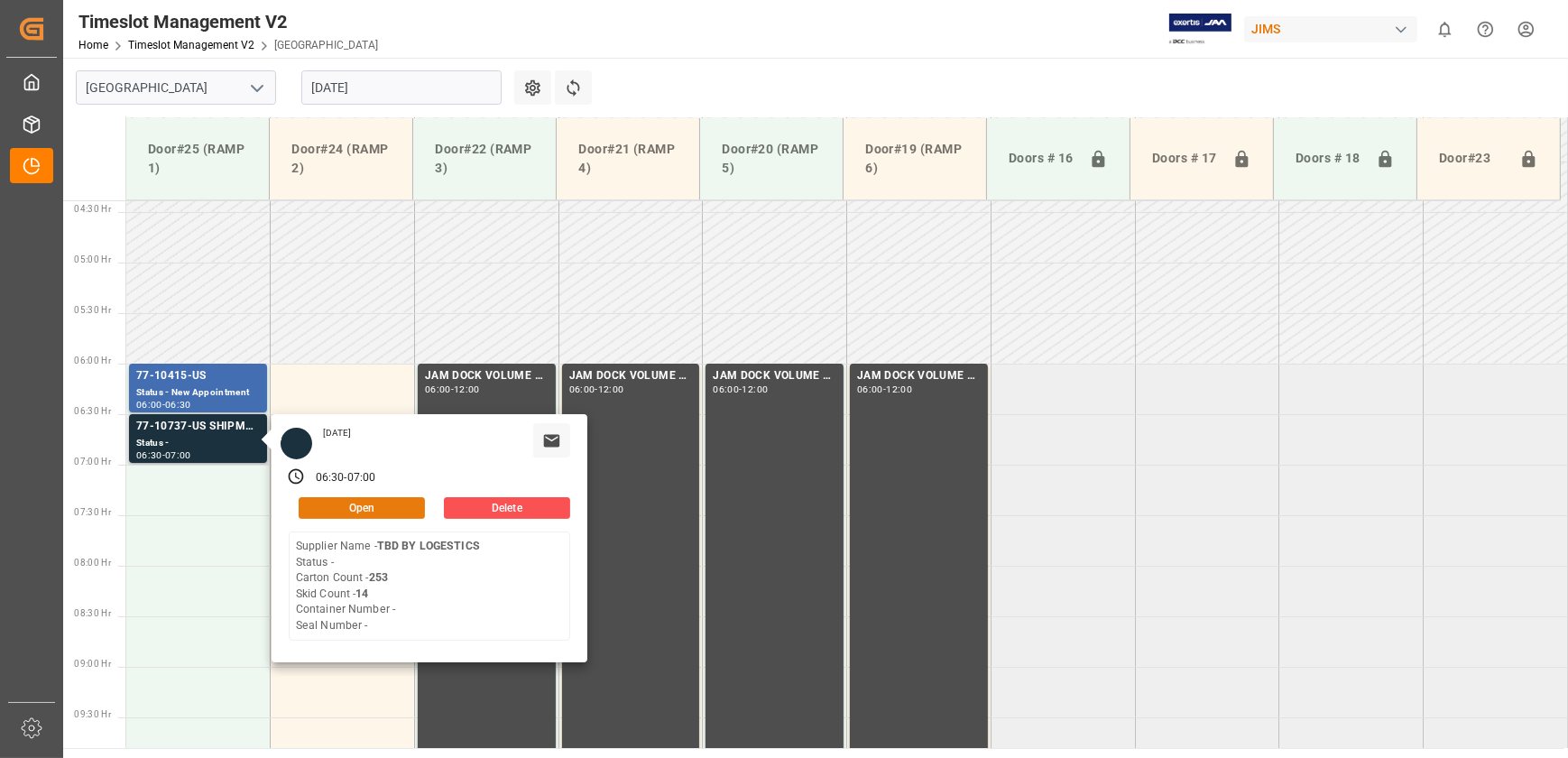
click at [329, 506] on button "Open" at bounding box center [362, 508] width 126 height 22
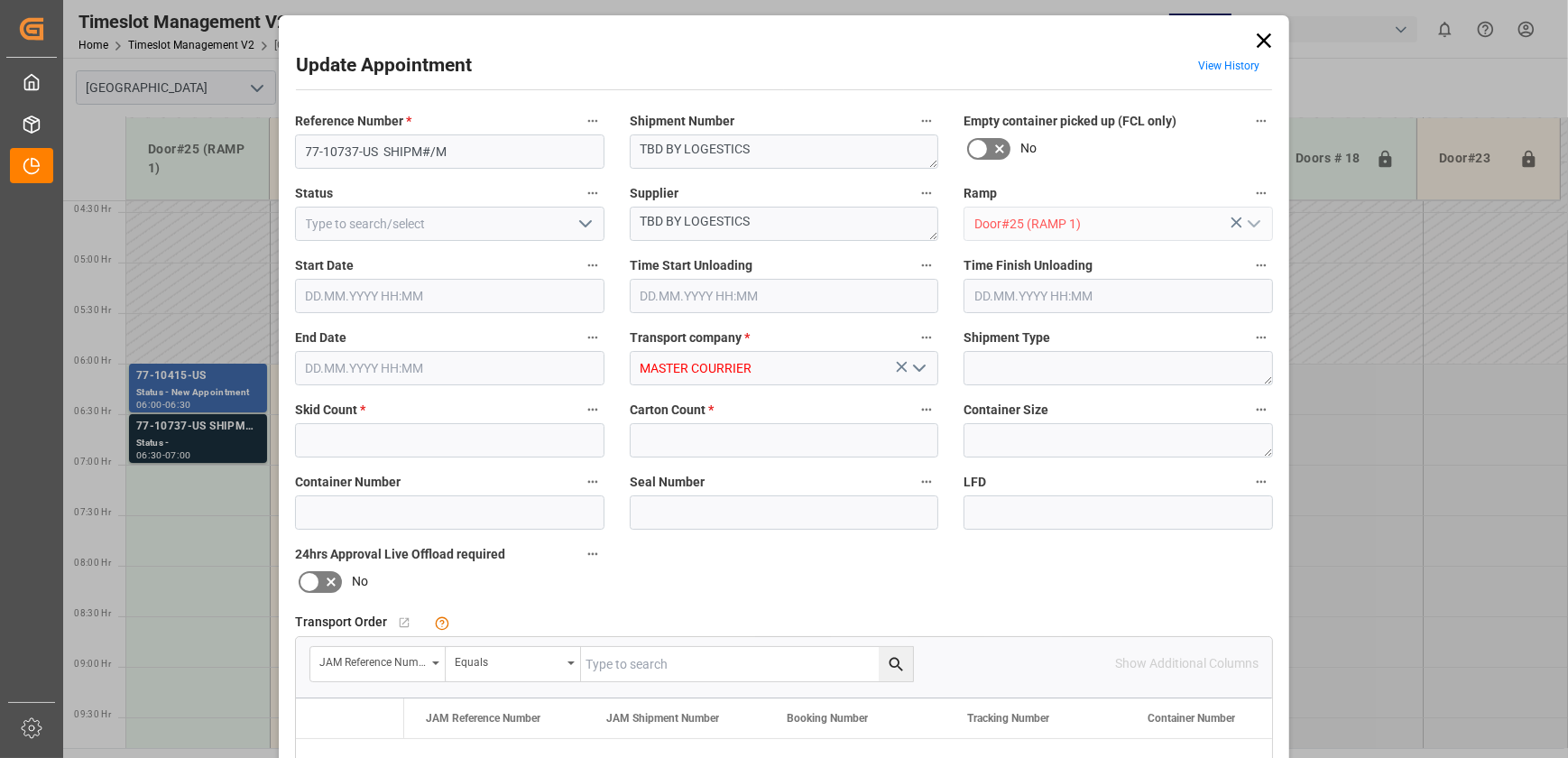
type input "14"
type input "253"
type input "[DATE] 06:30"
type input "[DATE] 07:00"
type input "[DATE] 14:40"
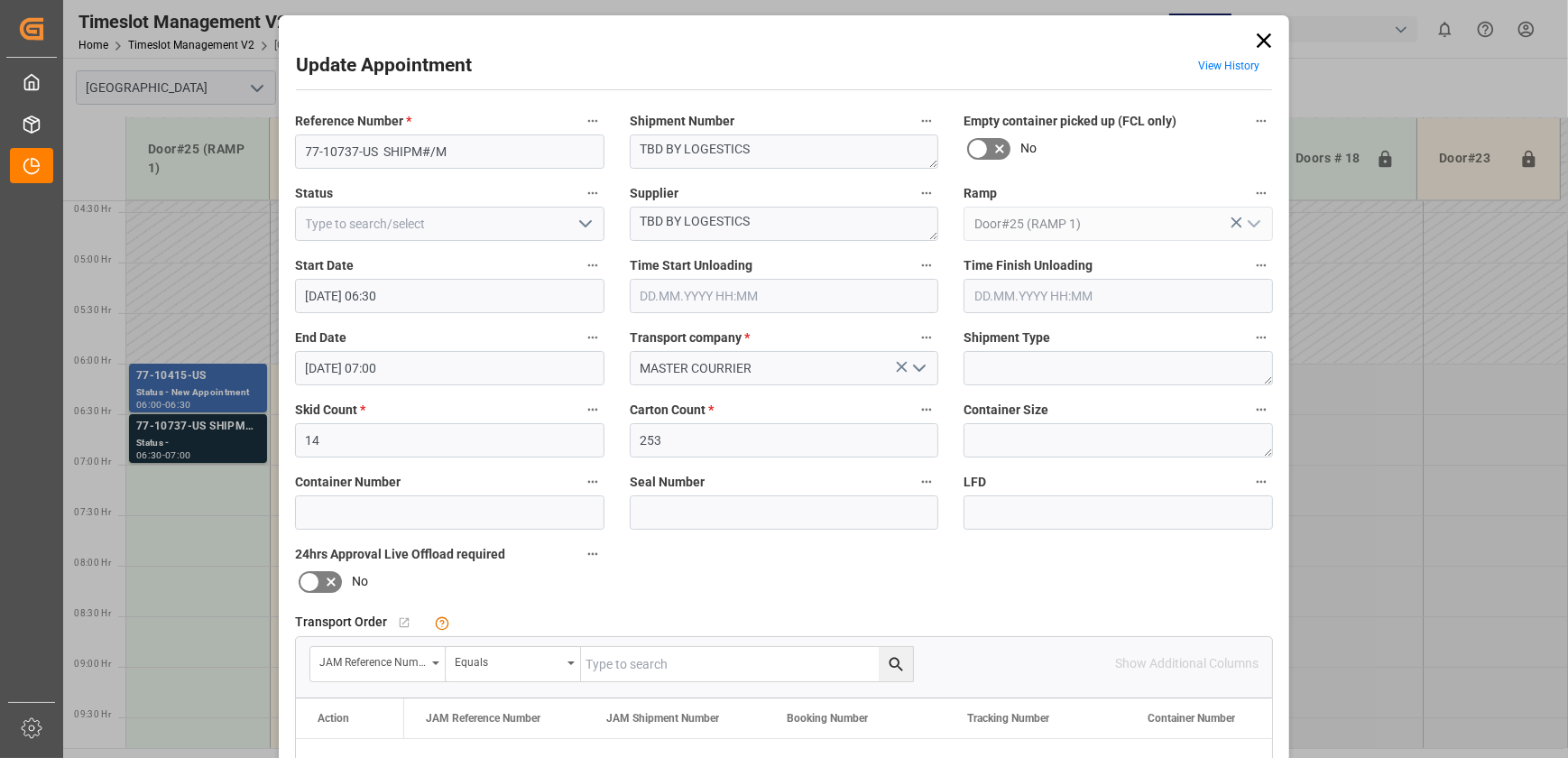
click at [212, 372] on div "Update Appointment View History Reference Number * 77-10737-US SHIPM#/M Shipmen…" at bounding box center [784, 379] width 1568 height 758
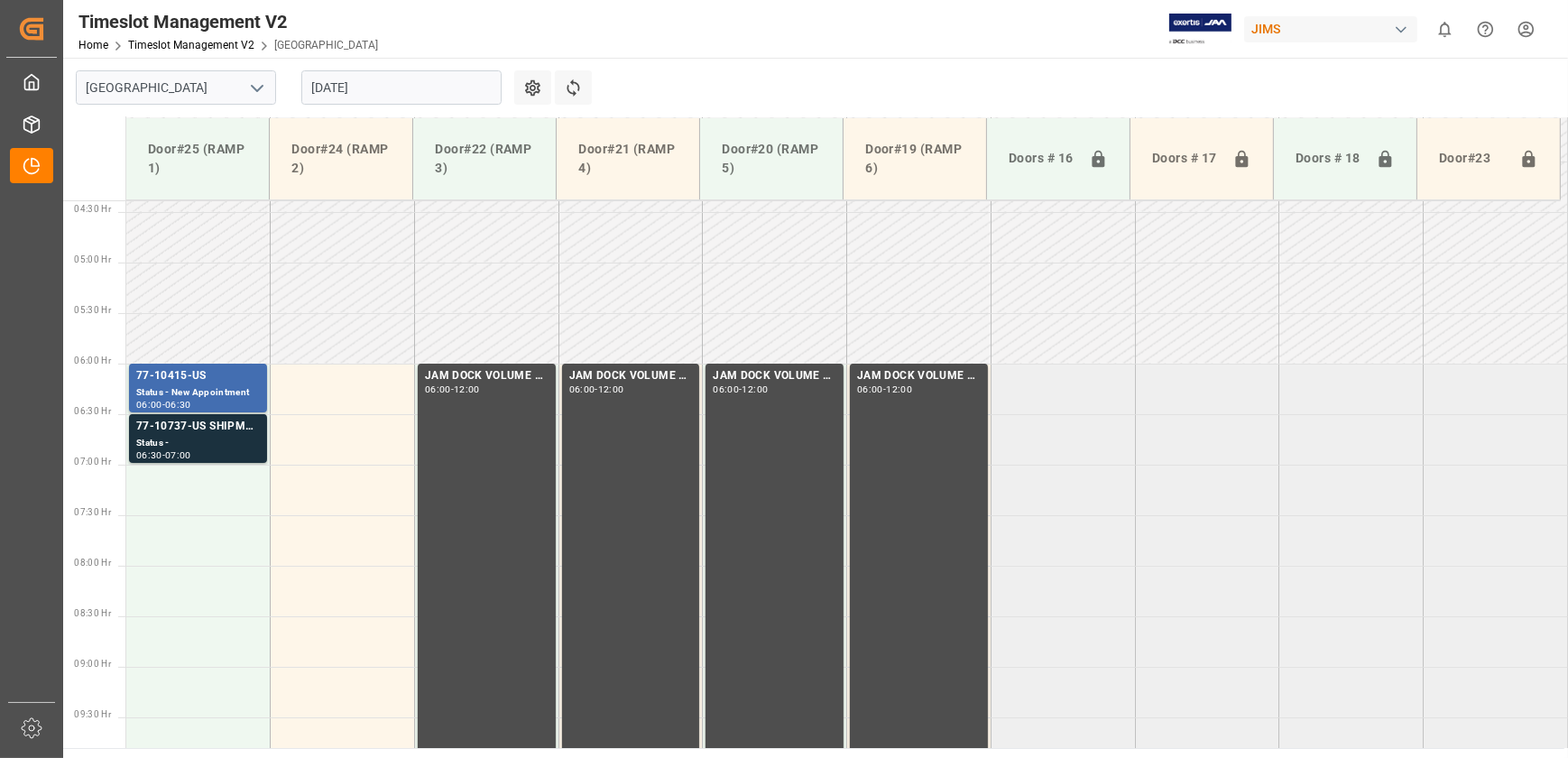
click at [212, 372] on div "77-10415-US" at bounding box center [198, 377] width 123 height 18
click at [223, 441] on div "Status -" at bounding box center [198, 443] width 123 height 15
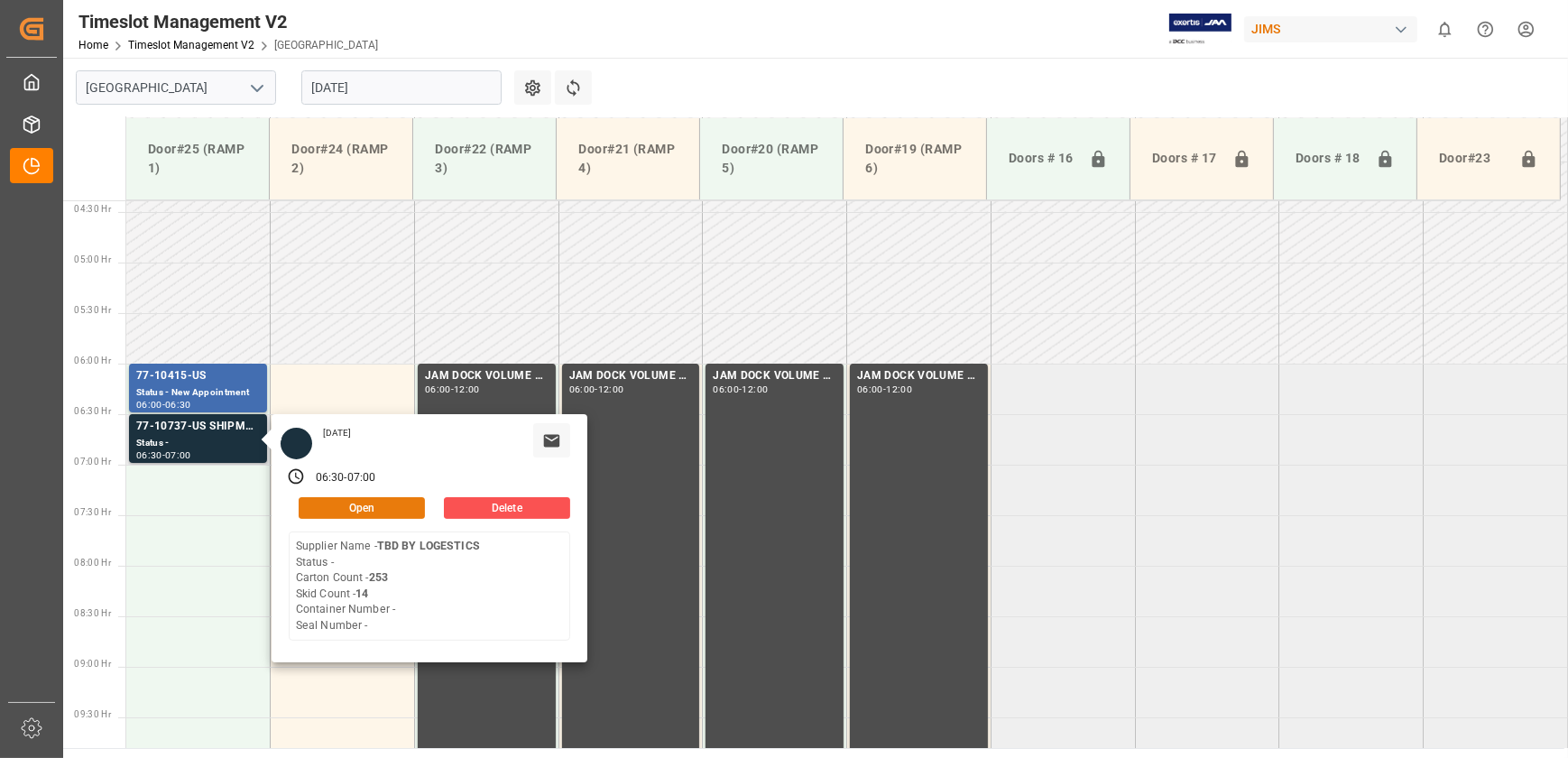
click at [373, 503] on button "Open" at bounding box center [362, 508] width 126 height 22
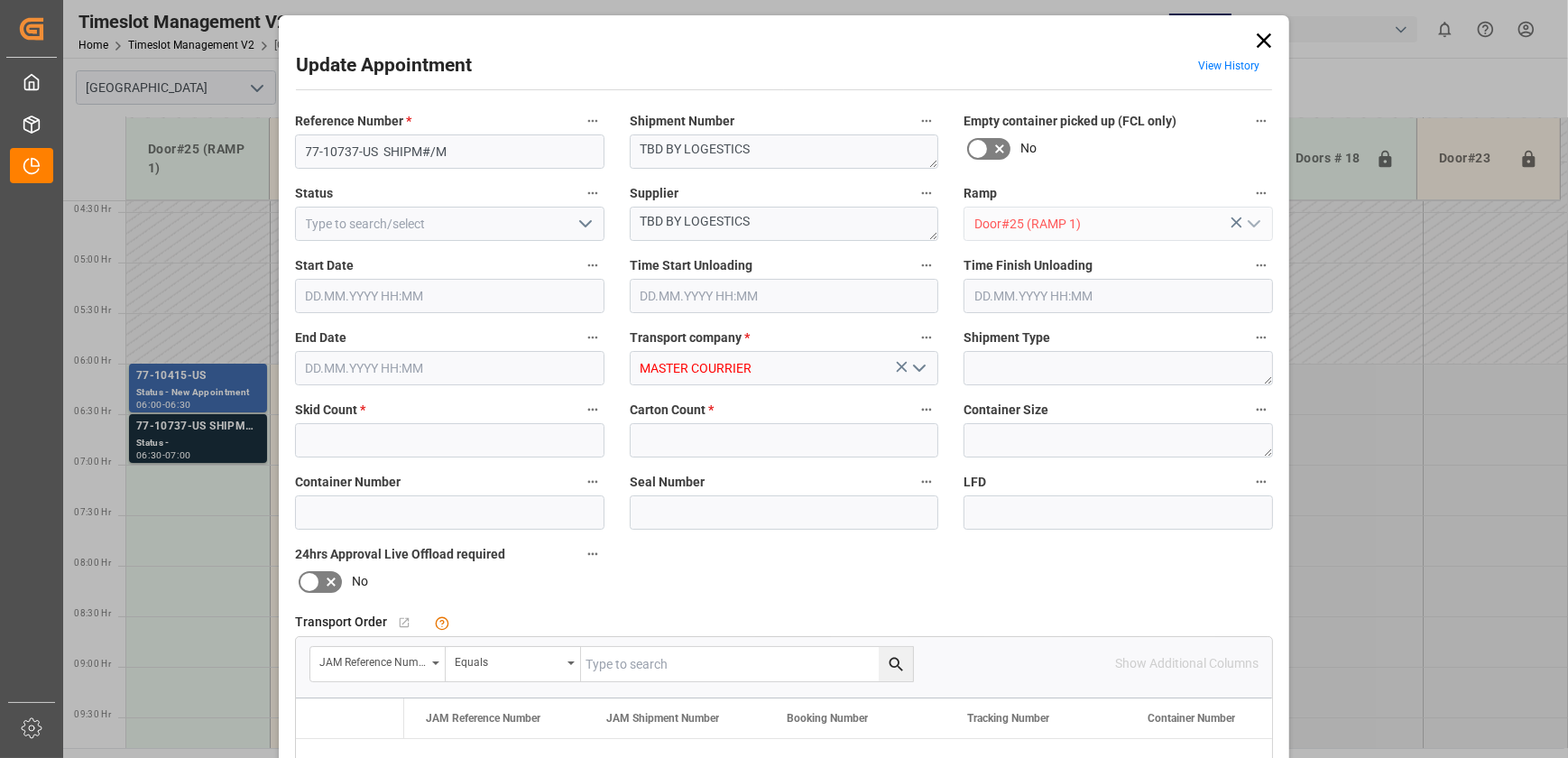
type input "14"
type input "253"
type input "[DATE] 06:30"
type input "[DATE] 07:00"
type input "[DATE] 14:40"
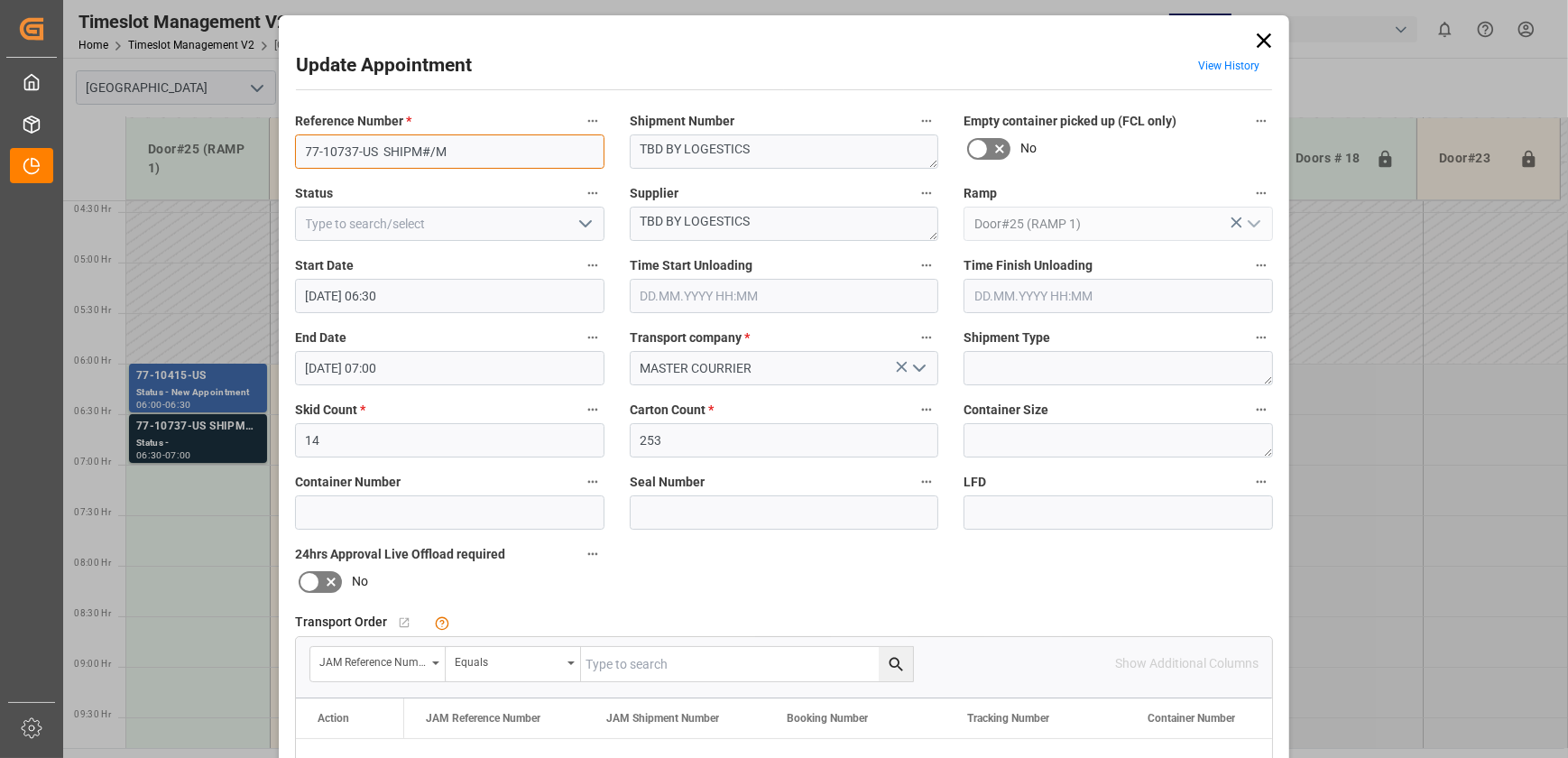
drag, startPoint x: 373, startPoint y: 145, endPoint x: 280, endPoint y: 153, distance: 93.3
click at [282, 153] on div "Reference Number * 77-10737-US SHIPM#/M" at bounding box center [449, 139] width 335 height 73
click at [1375, 573] on div "Update Appointment View History Reference Number * 77-10737-US SHIPM#/M Shipmen…" at bounding box center [784, 379] width 1568 height 758
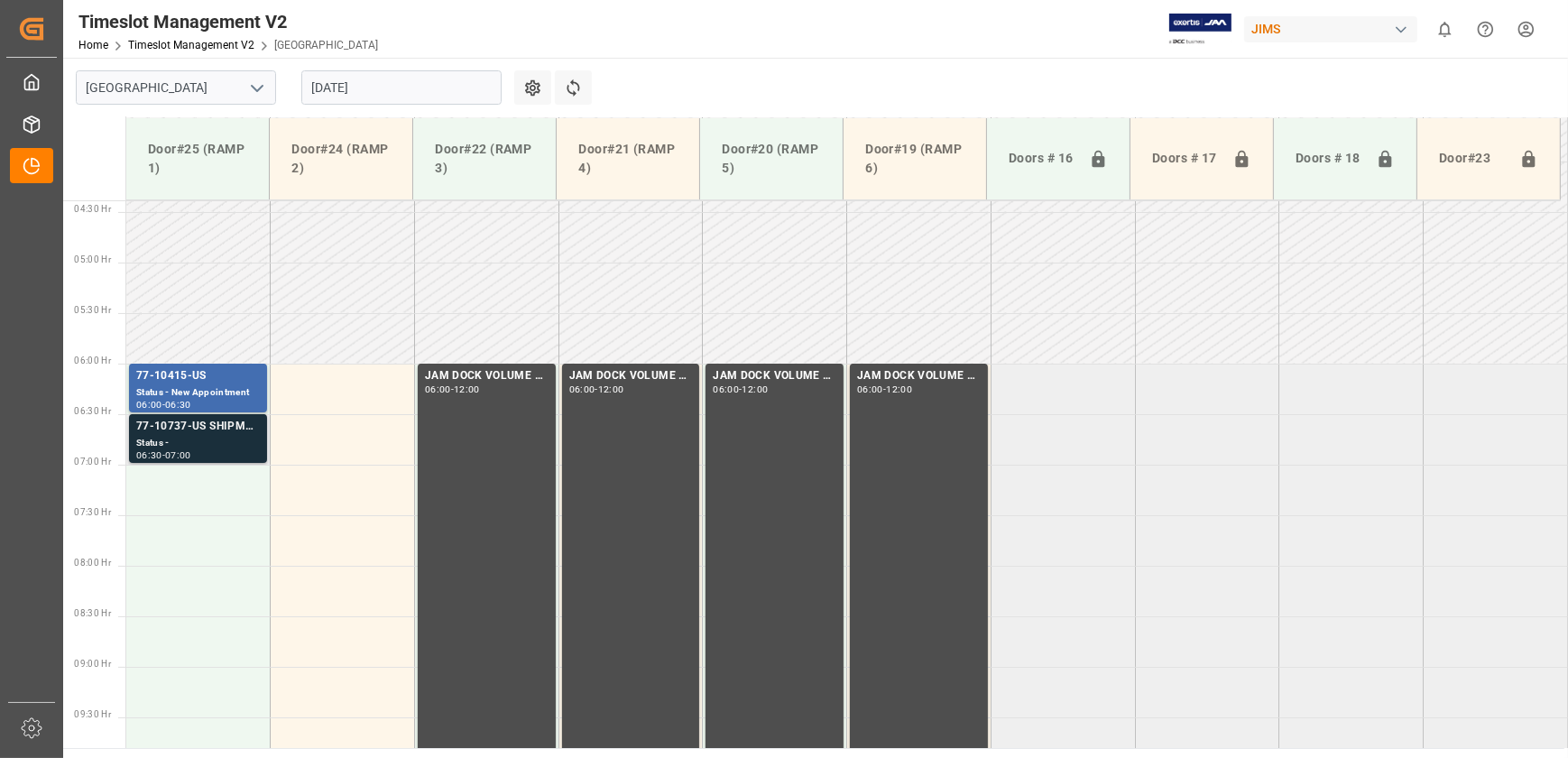
click at [240, 439] on div "Status -" at bounding box center [198, 443] width 123 height 15
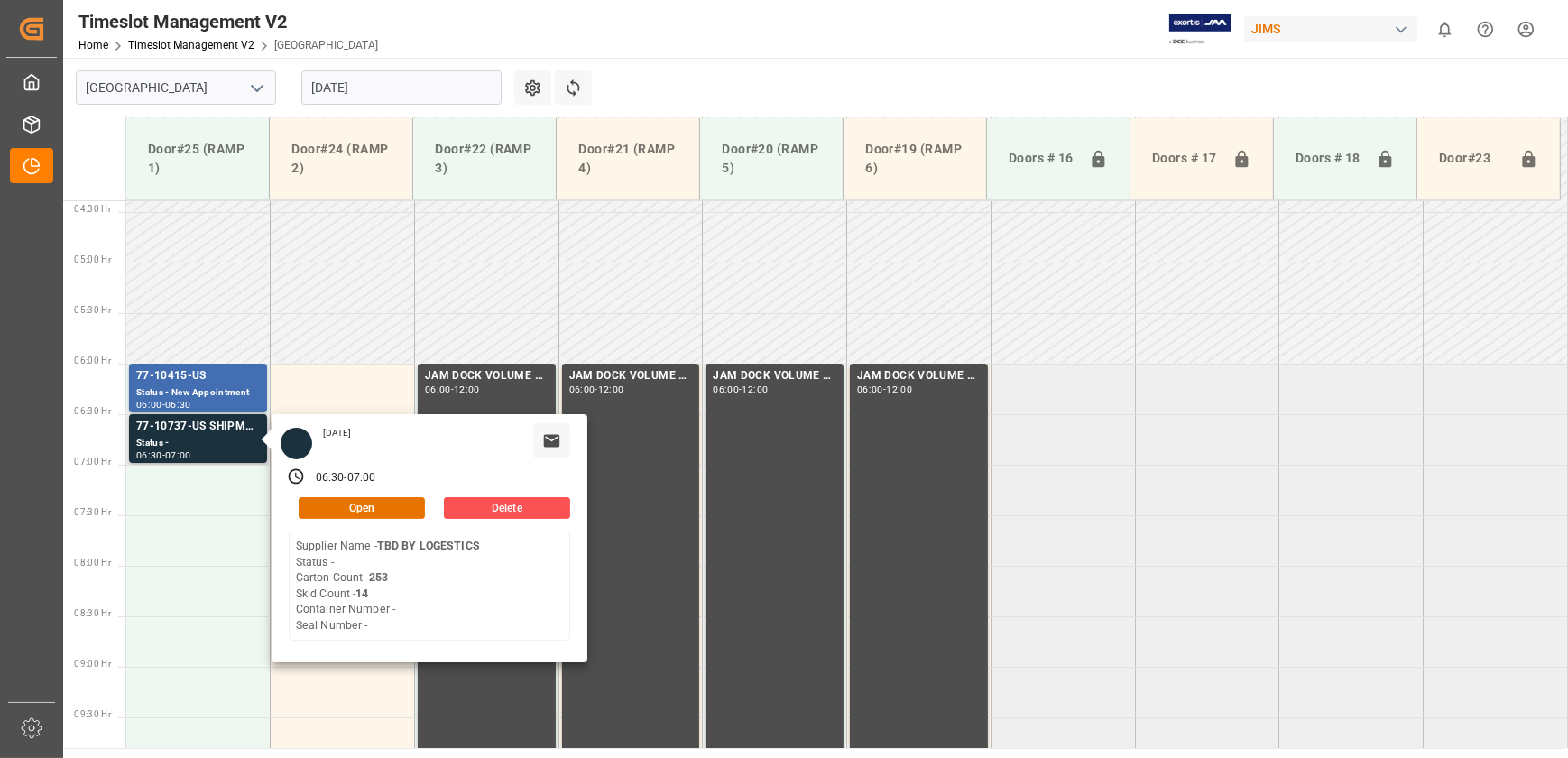
click at [397, 488] on div "06:30 - 07:00" at bounding box center [429, 477] width 307 height 27
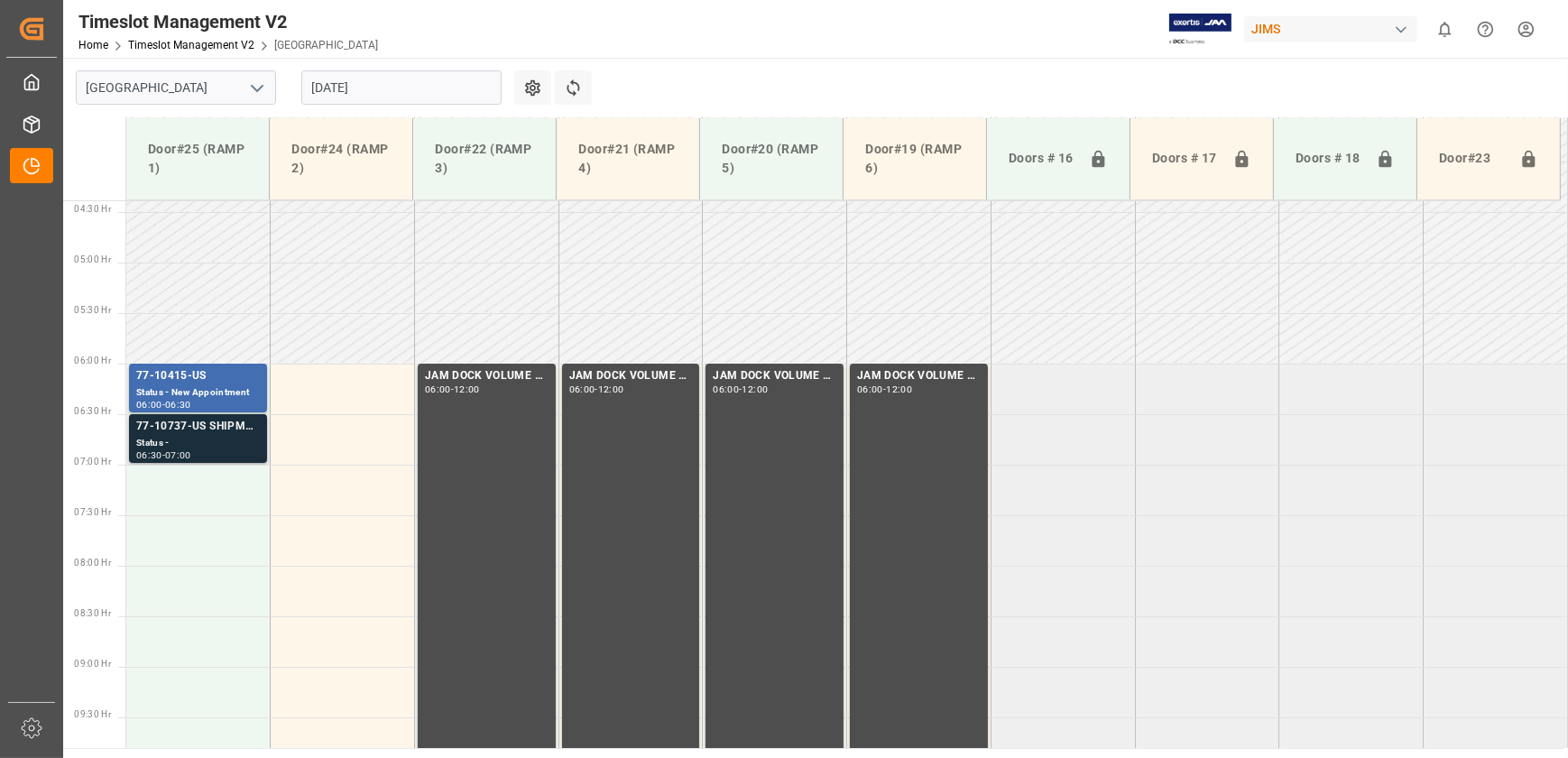
click at [247, 432] on div "77-10737-US SHIPM#/M" at bounding box center [198, 426] width 123 height 18
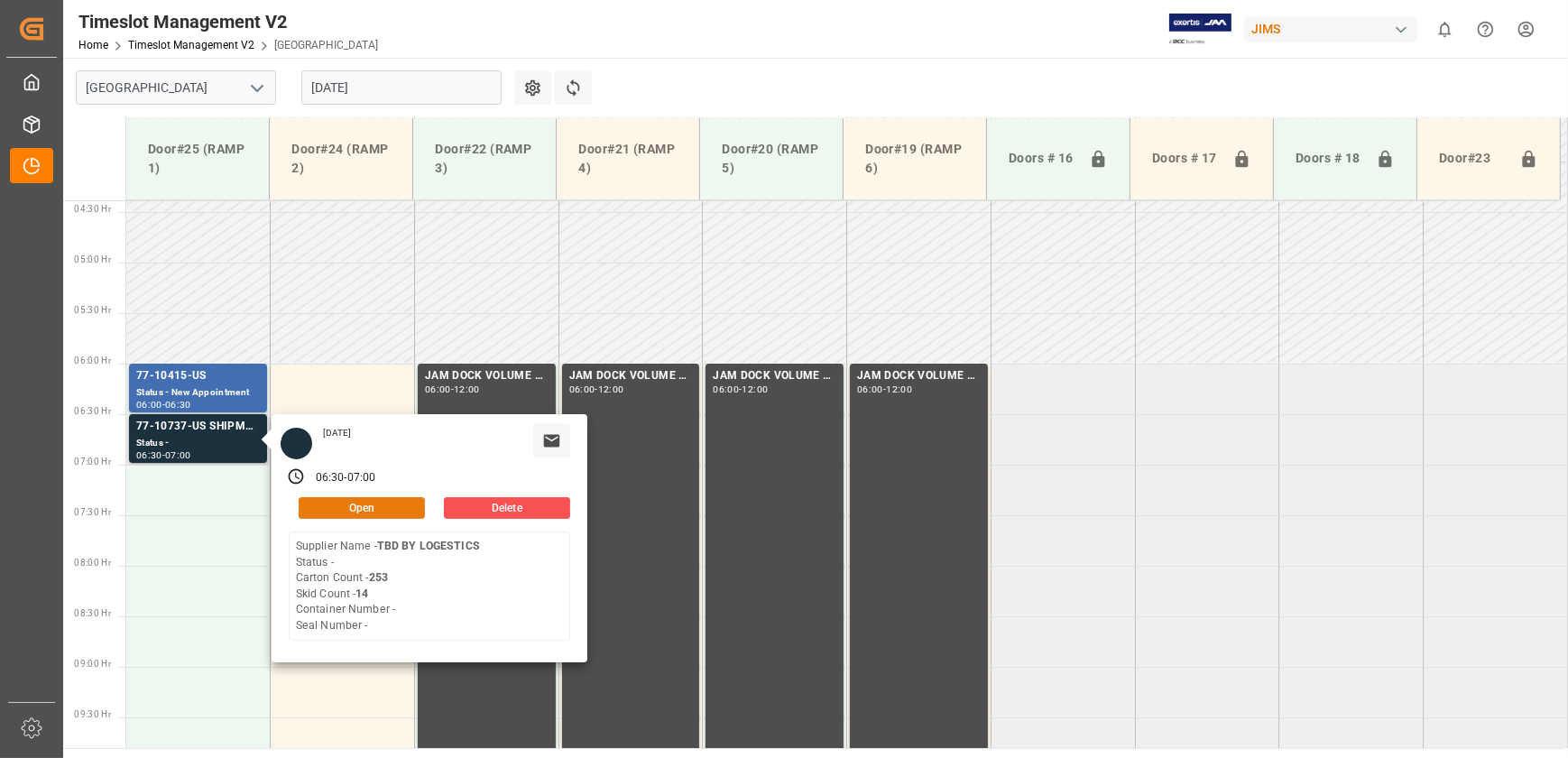
click at [316, 497] on button "Open" at bounding box center [362, 508] width 126 height 22
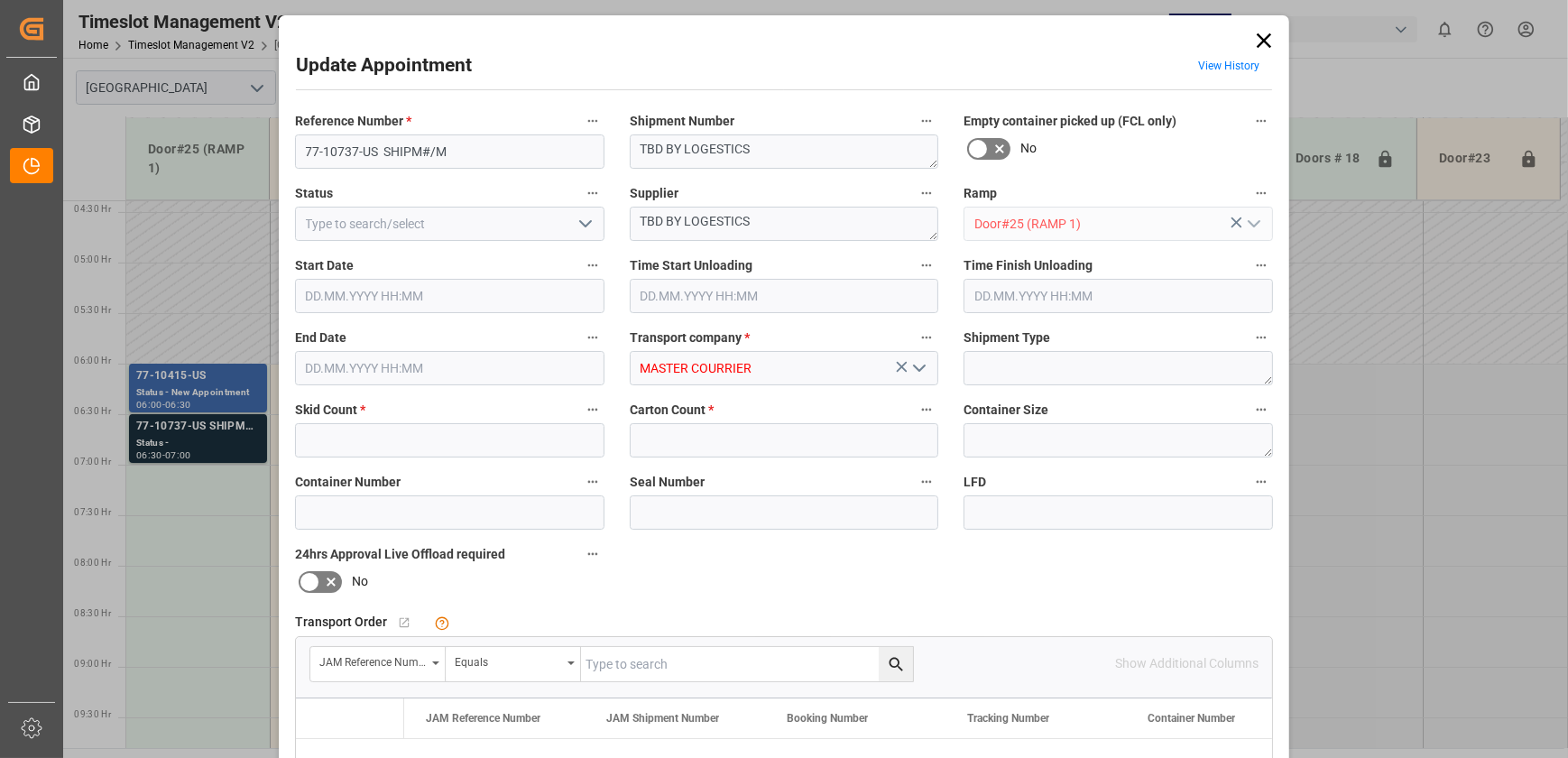
type input "14"
type input "253"
type input "[DATE] 06:30"
type input "[DATE] 07:00"
type input "[DATE] 14:40"
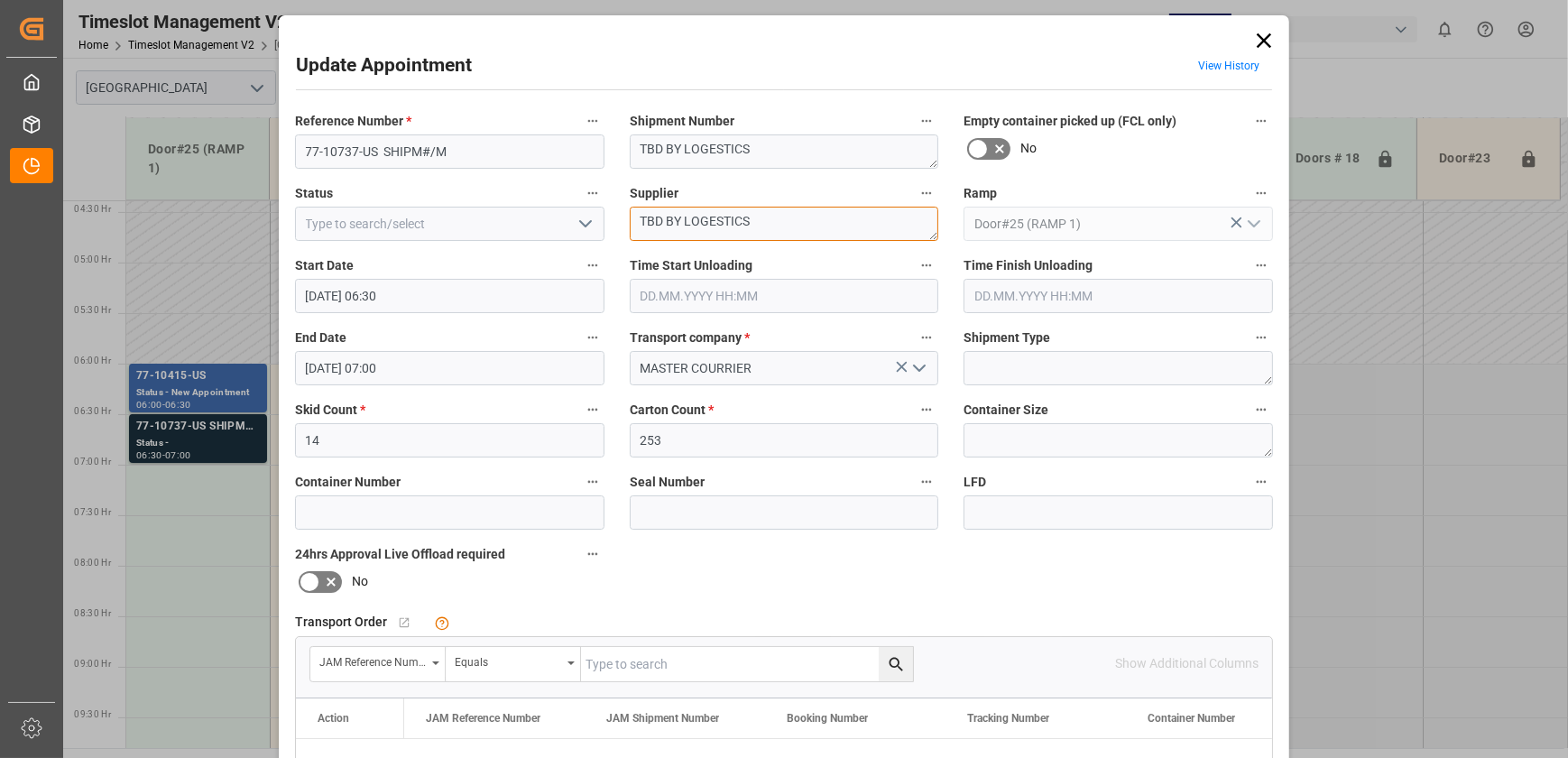
click at [767, 215] on textarea "TBD BY LOGESTICS" at bounding box center [784, 224] width 309 height 35
type textarea "hpc"
click at [767, 215] on textarea "hpc" at bounding box center [784, 224] width 309 height 35
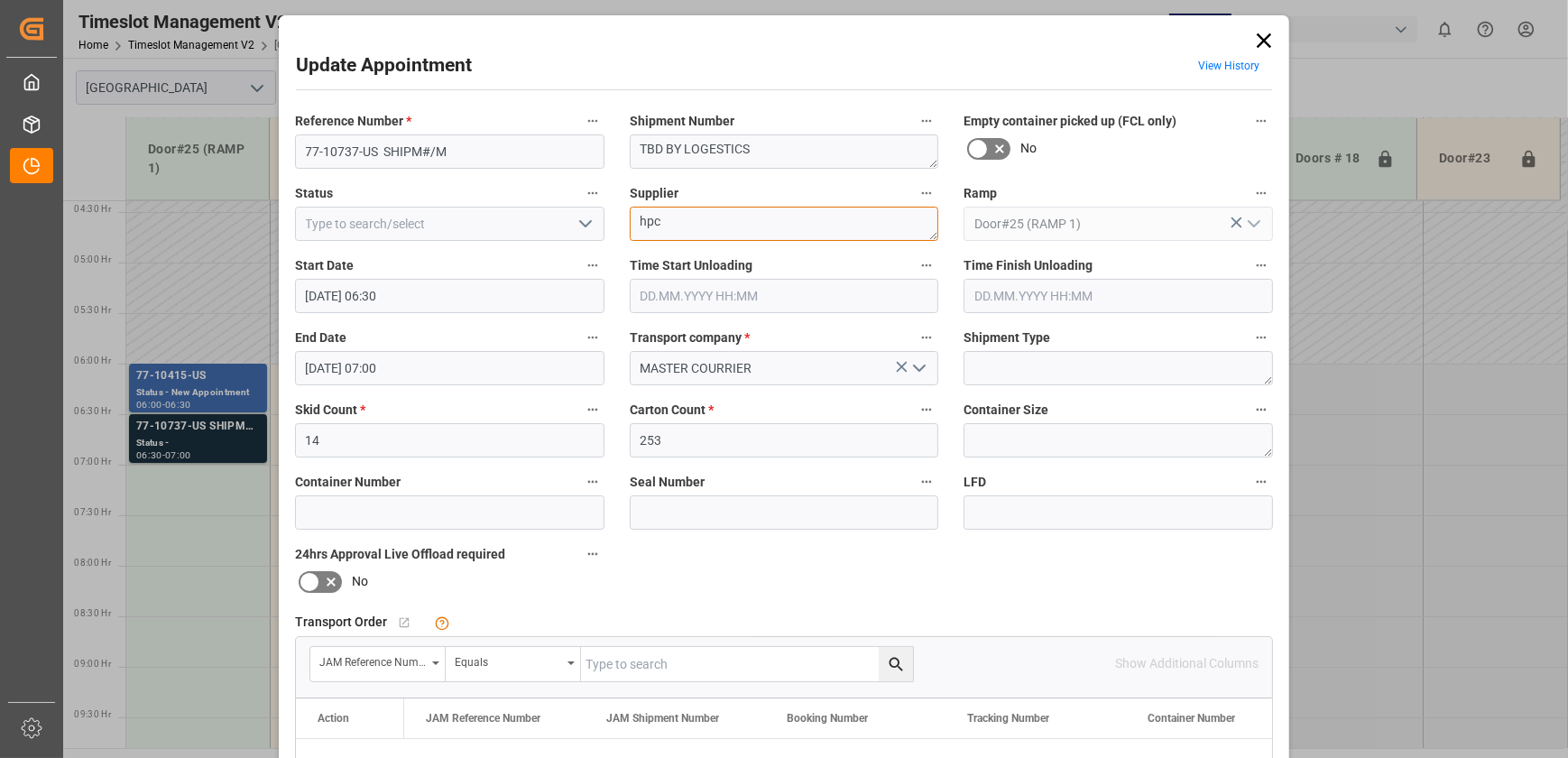
click at [767, 215] on textarea "hpc" at bounding box center [784, 224] width 309 height 35
click at [1252, 45] on icon at bounding box center [1264, 40] width 25 height 25
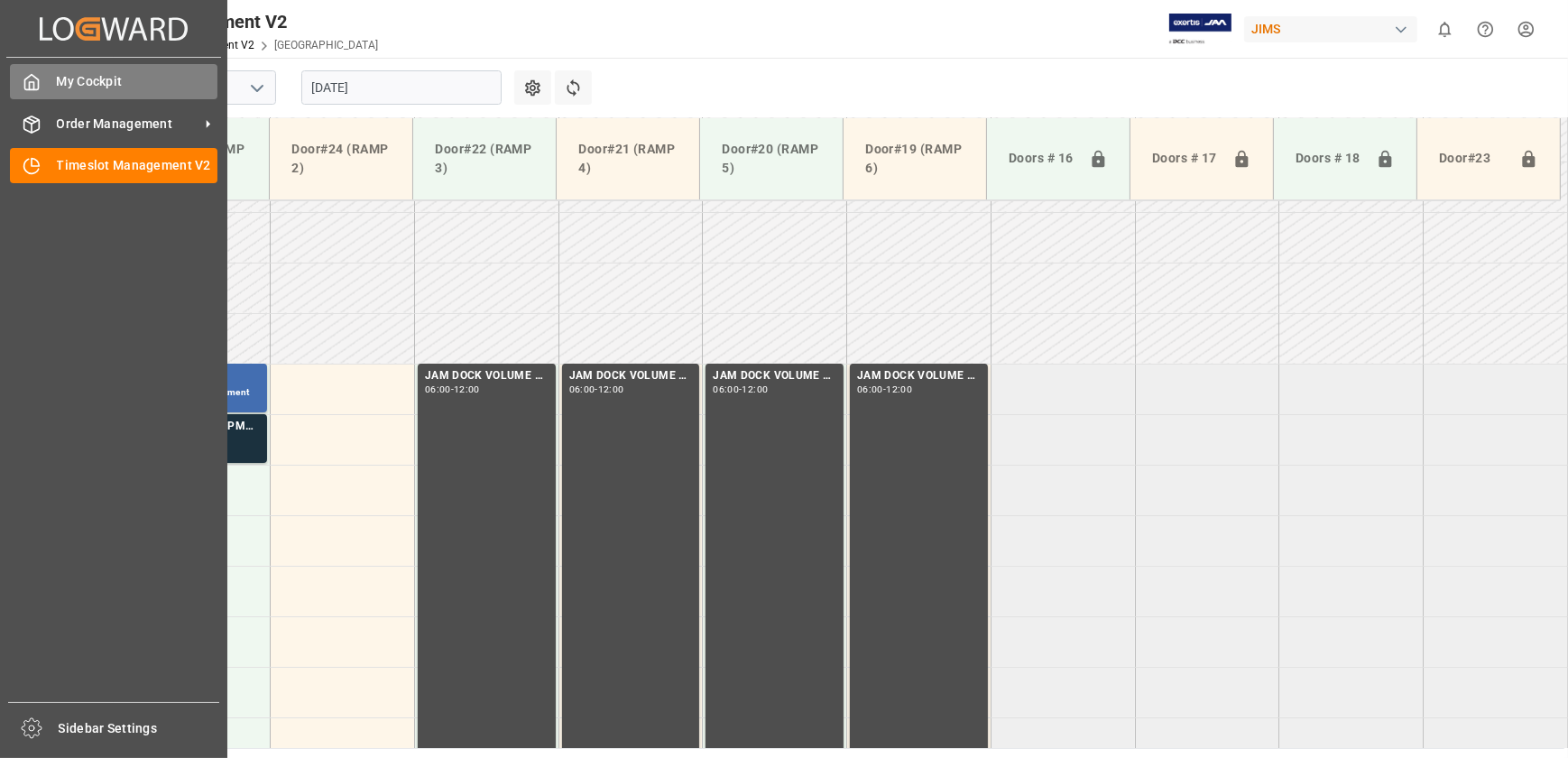
click at [49, 74] on div "My Cockpit My Cockpit" at bounding box center [113, 80] width 208 height 35
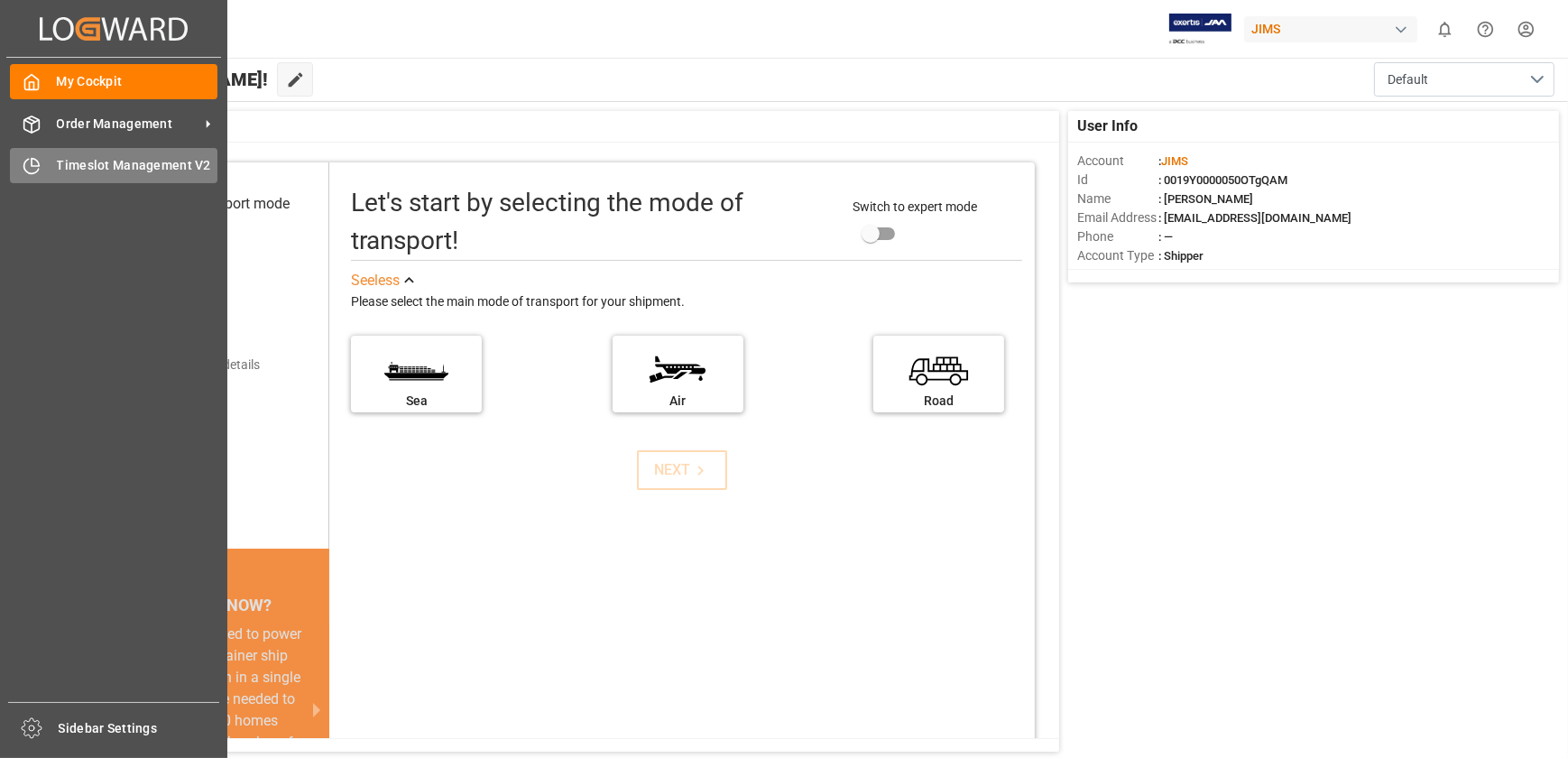
click at [42, 170] on div "Timeslot Management V2 Timeslot Management V2" at bounding box center [113, 165] width 208 height 35
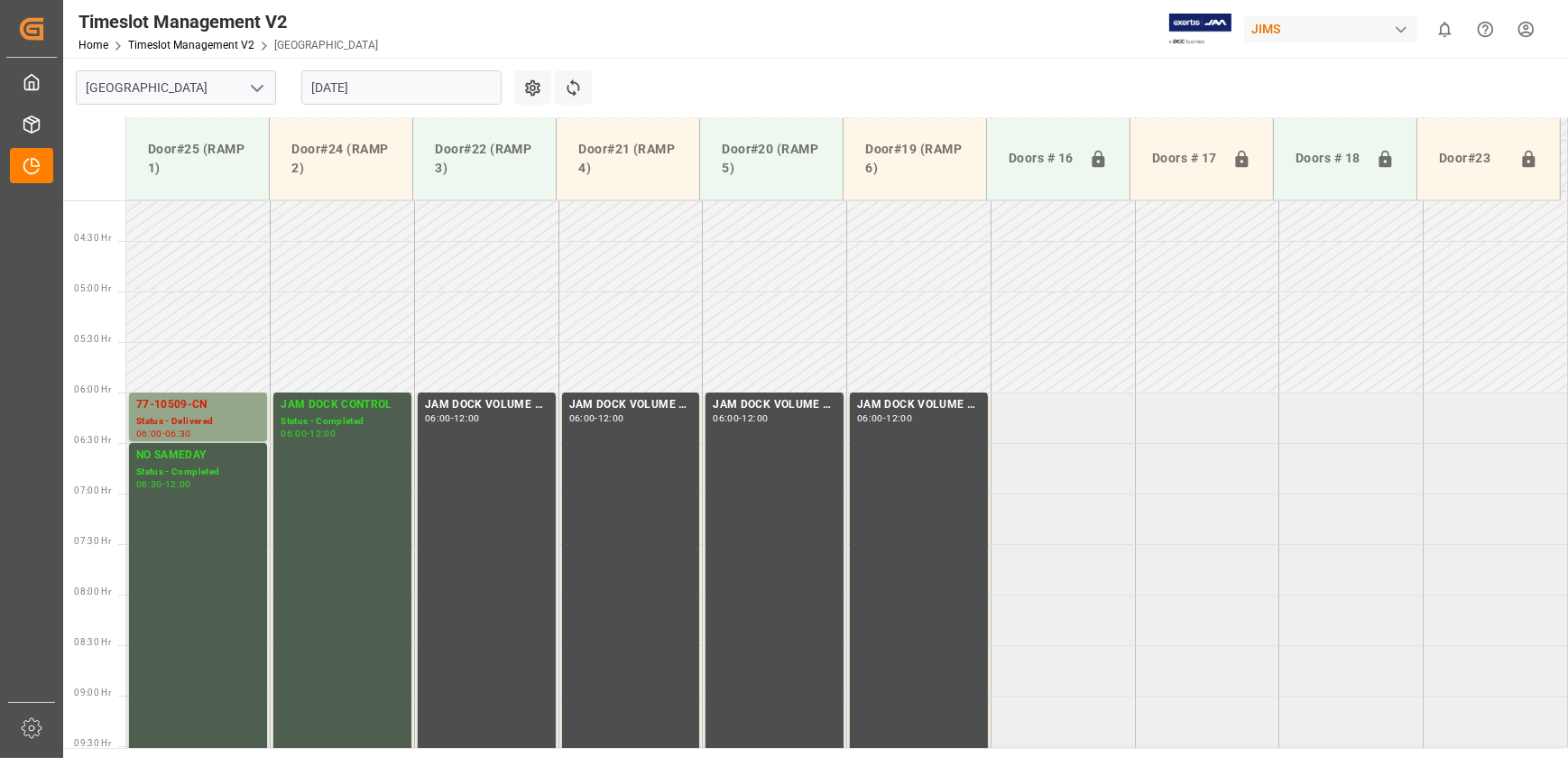
scroll to position [379, 0]
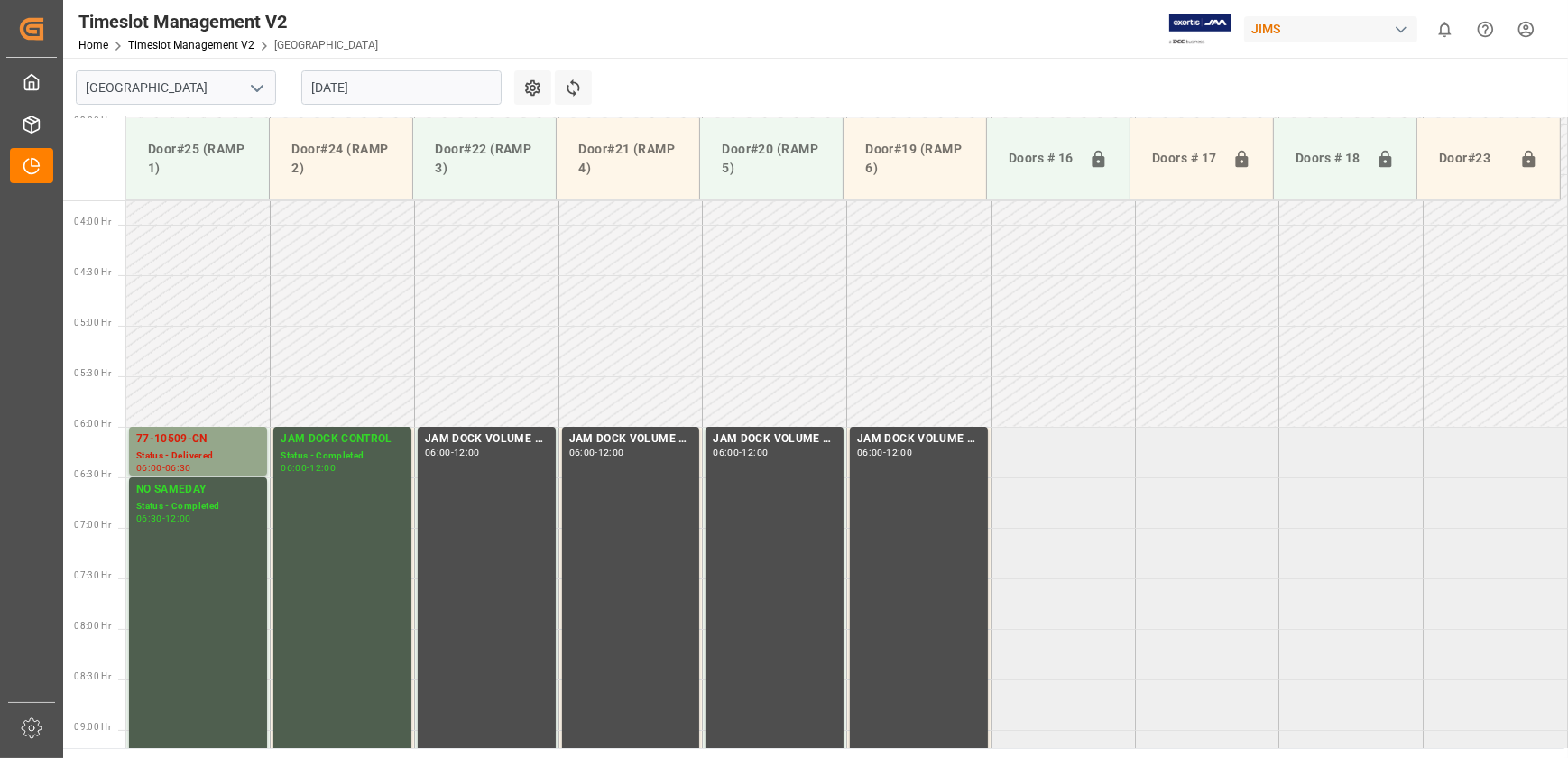
click at [761, 349] on td at bounding box center [774, 351] width 144 height 51
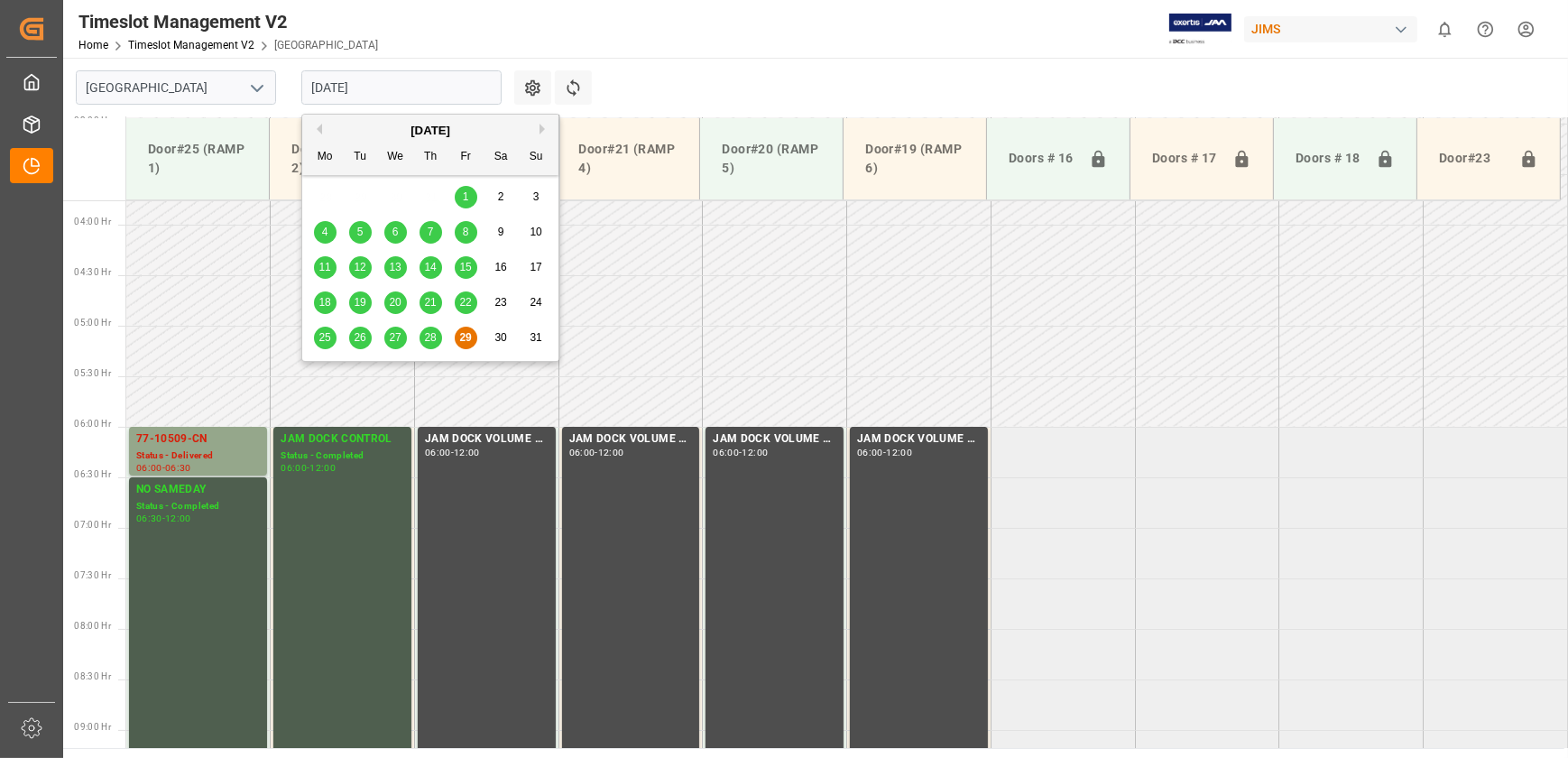
click at [383, 82] on input "[DATE]" at bounding box center [401, 87] width 201 height 35
click at [546, 126] on button "Next Month" at bounding box center [545, 128] width 11 height 11
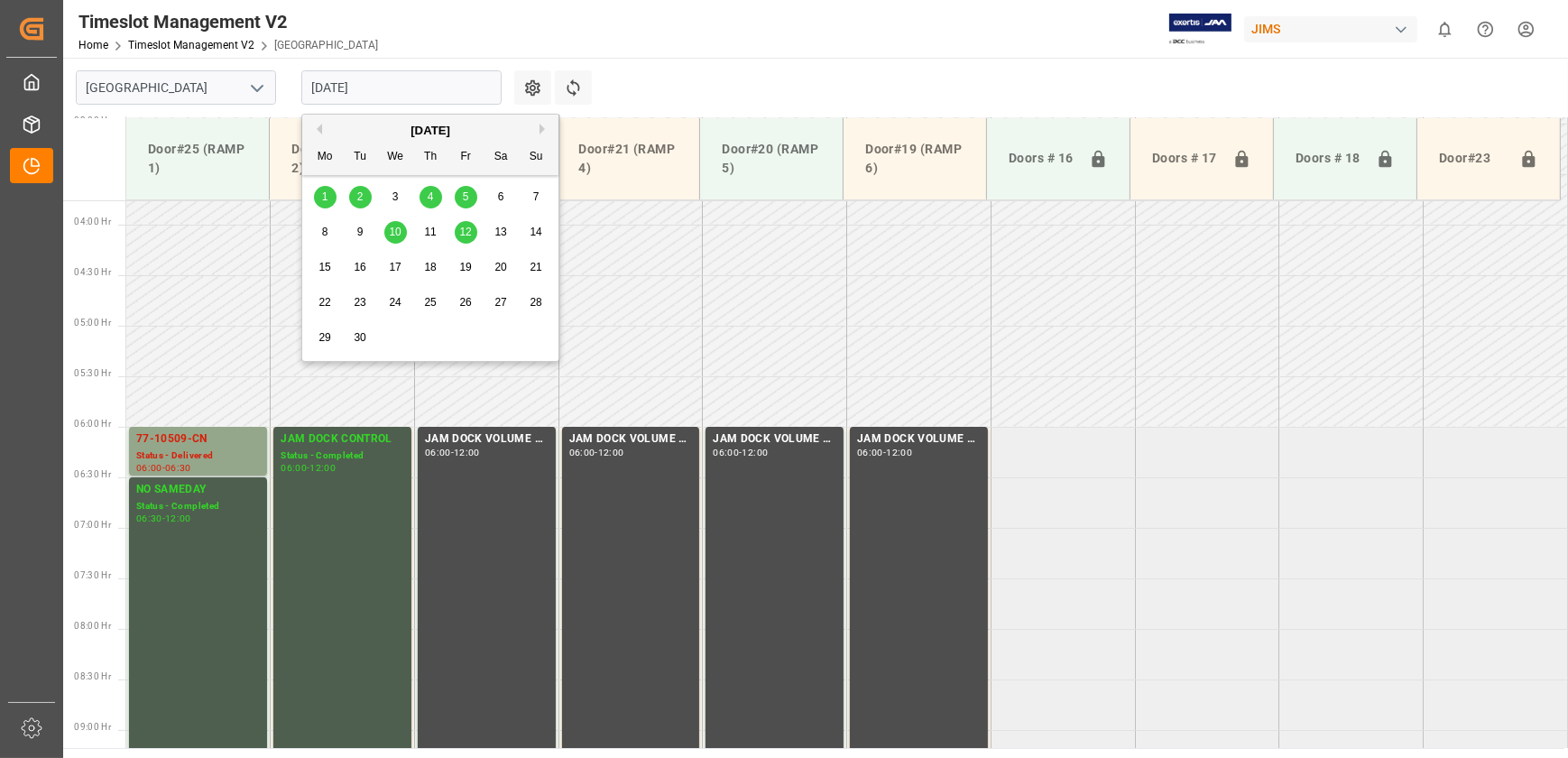
click at [361, 193] on span "2" at bounding box center [361, 197] width 6 height 13
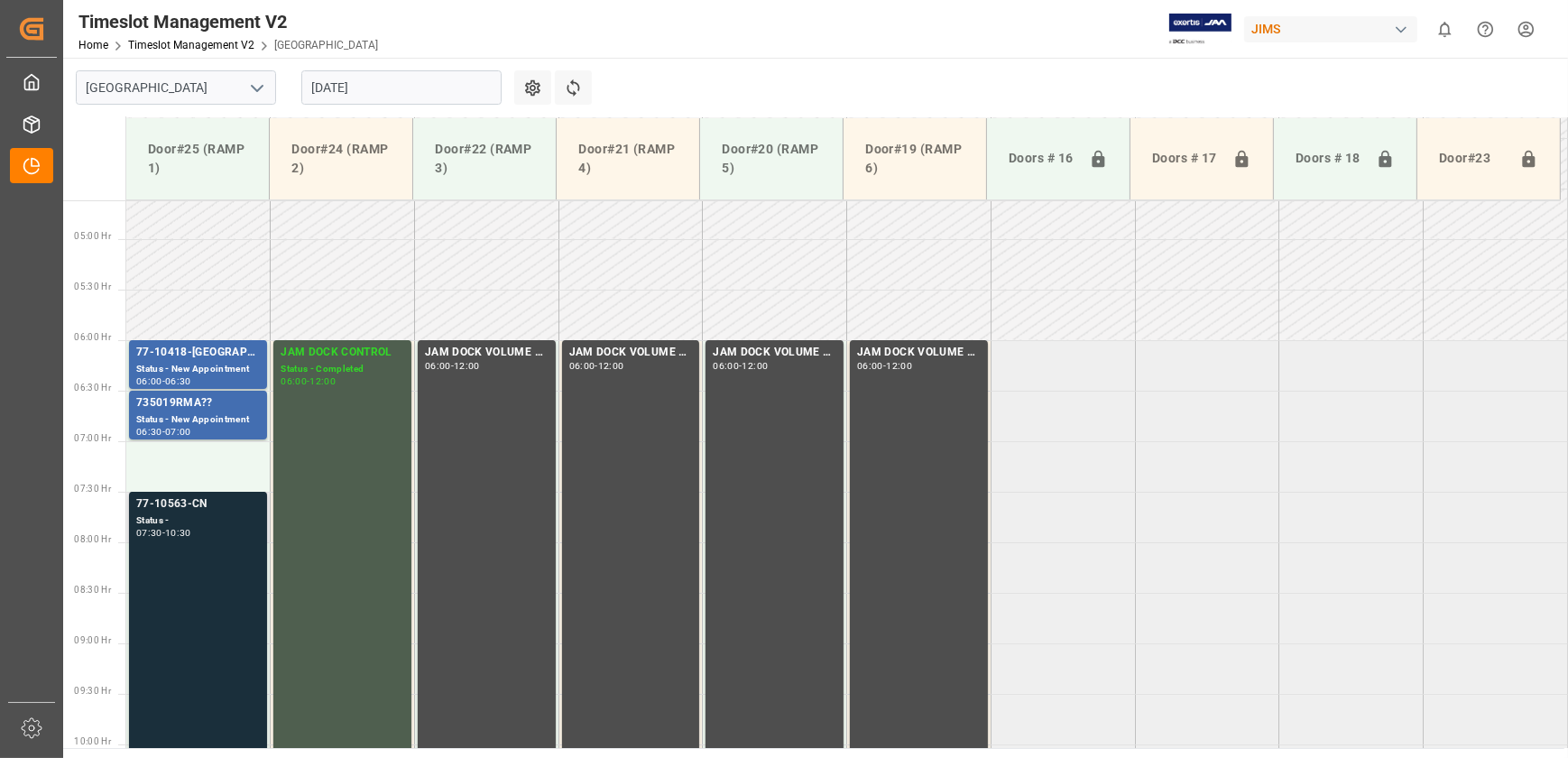
scroll to position [462, 0]
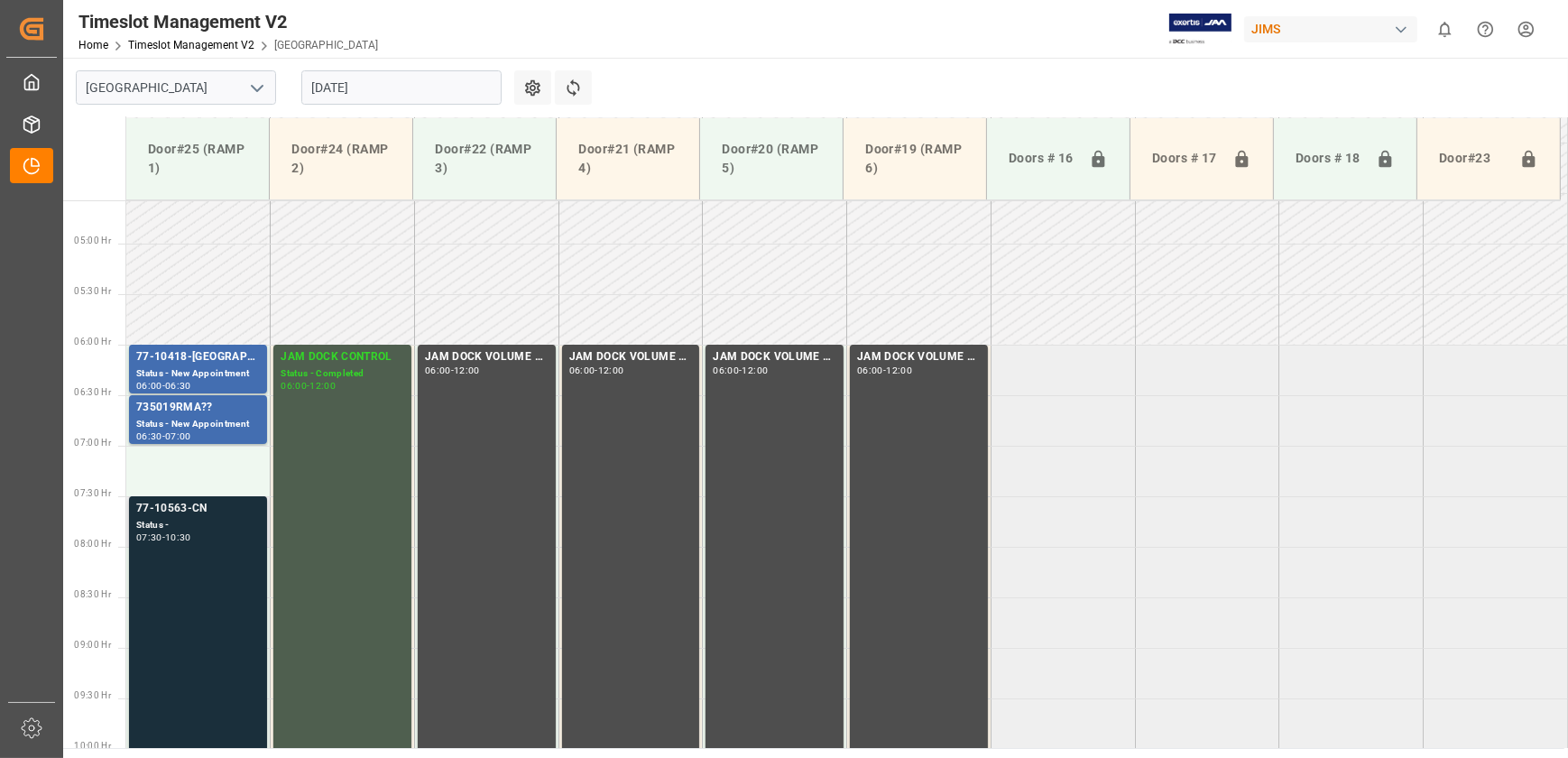
click at [207, 587] on div "77-10563-CN Status - 07:30 - 10:30" at bounding box center [198, 647] width 123 height 294
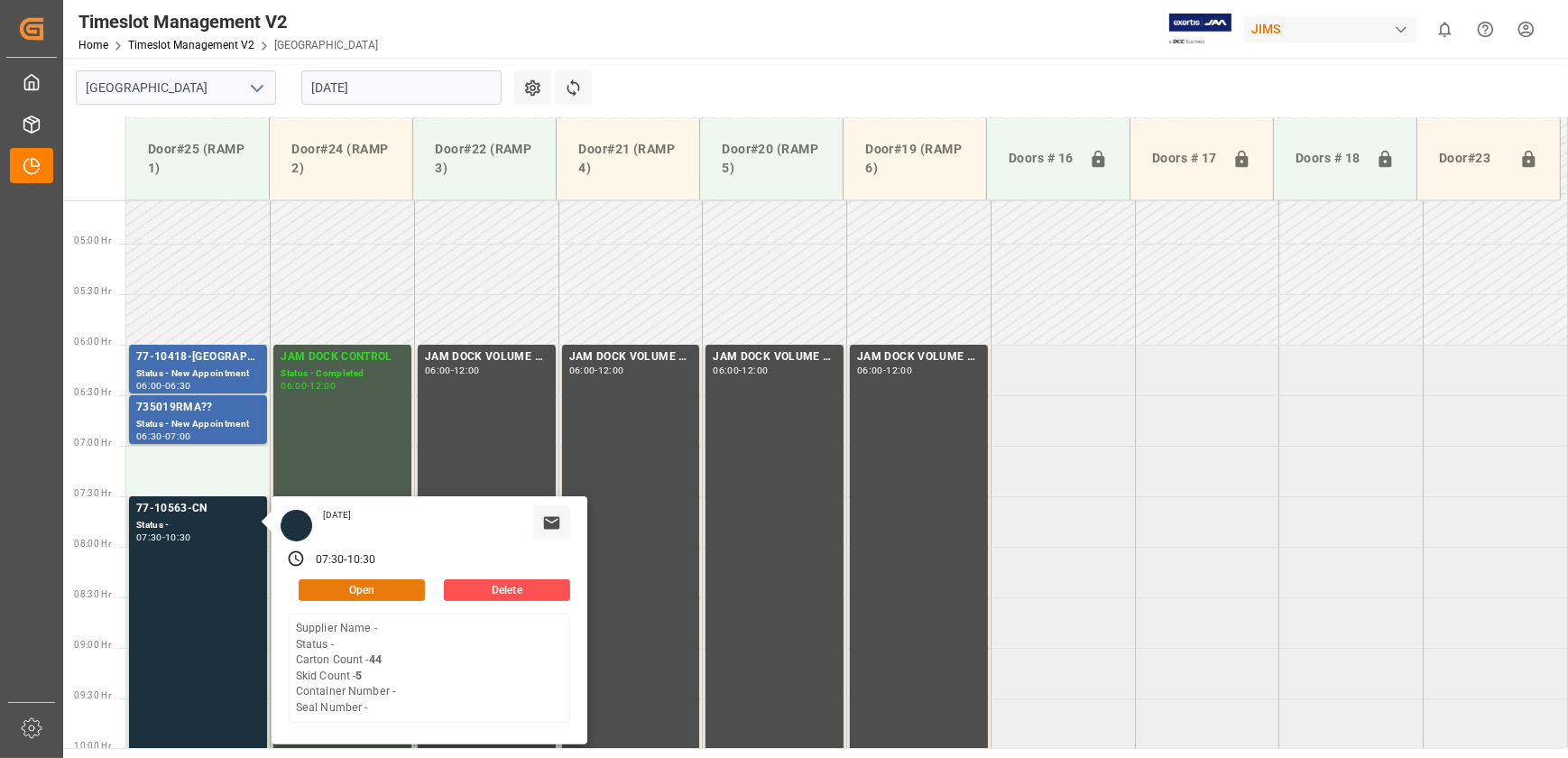
click at [349, 579] on button "Open" at bounding box center [362, 590] width 126 height 22
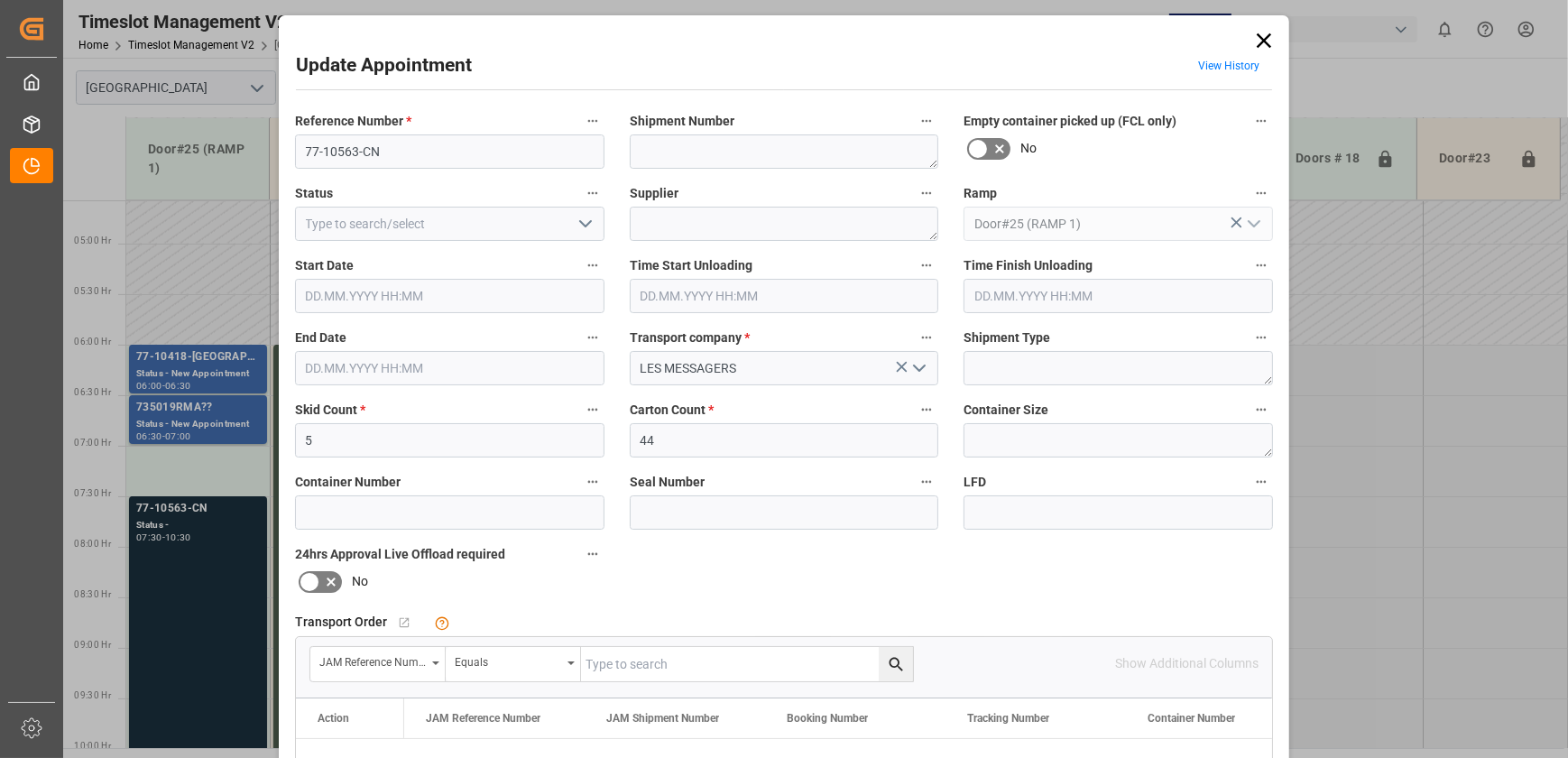
type input "[DATE] 07:30"
type input "[DATE] 10:30"
type input "[DATE] 15:19"
click at [413, 156] on input "77-10563-CN" at bounding box center [449, 151] width 309 height 35
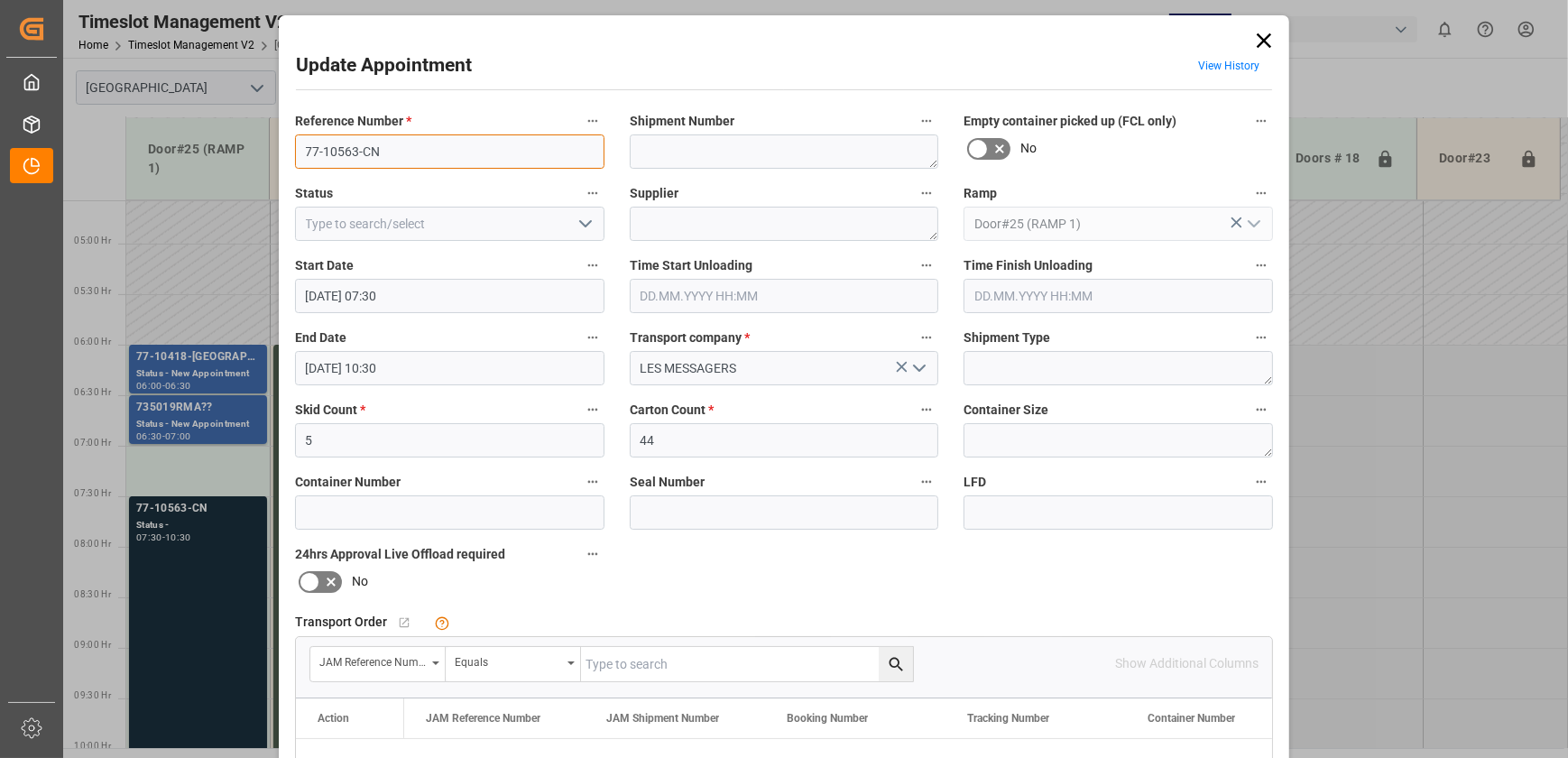
click at [413, 156] on input "77-10563-CN" at bounding box center [449, 151] width 309 height 35
click at [560, 660] on div "Equals" at bounding box center [514, 664] width 135 height 35
click at [659, 658] on input "text" at bounding box center [747, 664] width 332 height 35
paste input "77-10563-CN"
type input "77-10563-CN"
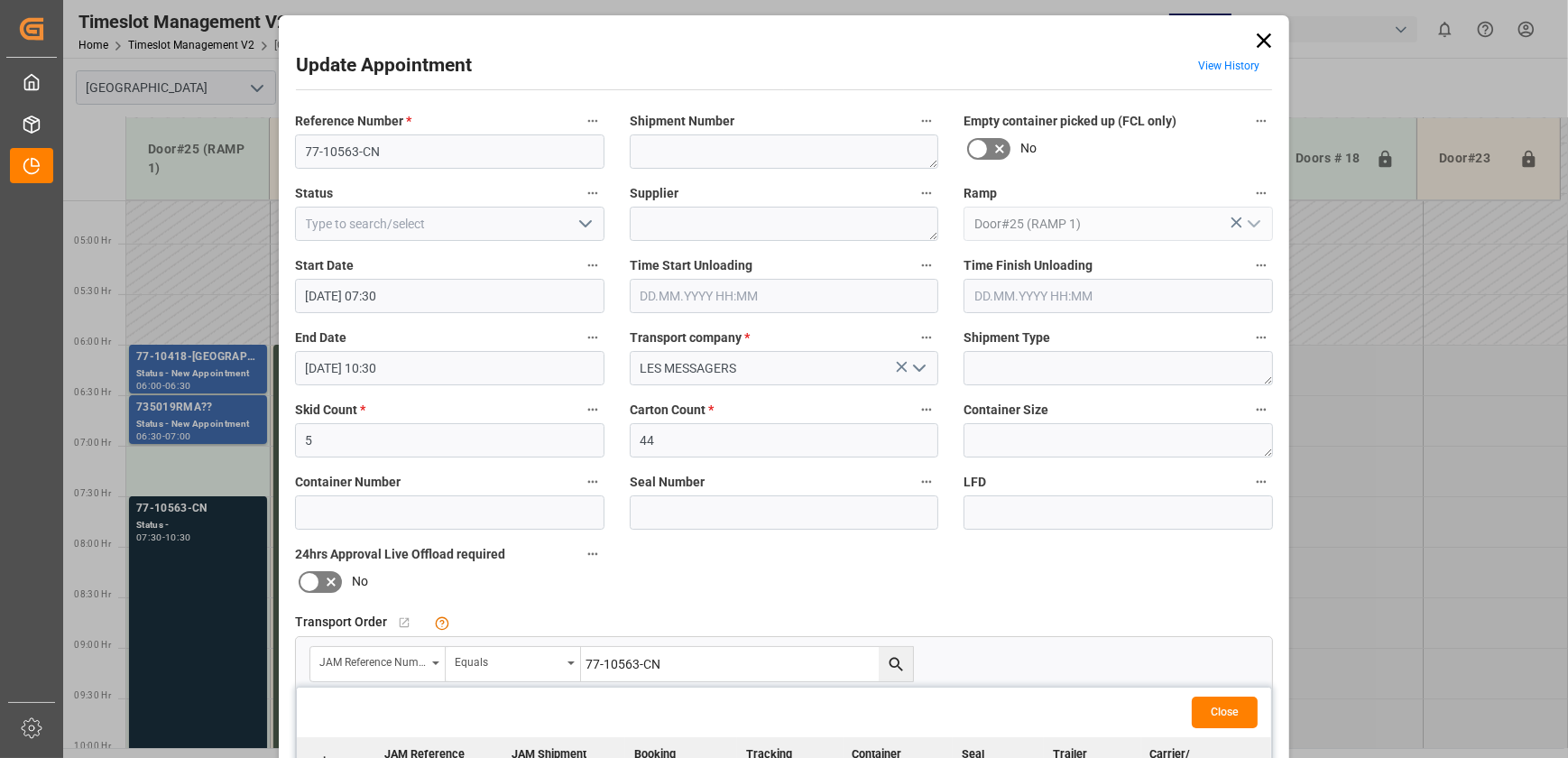
click at [896, 670] on icon "search button" at bounding box center [896, 664] width 19 height 19
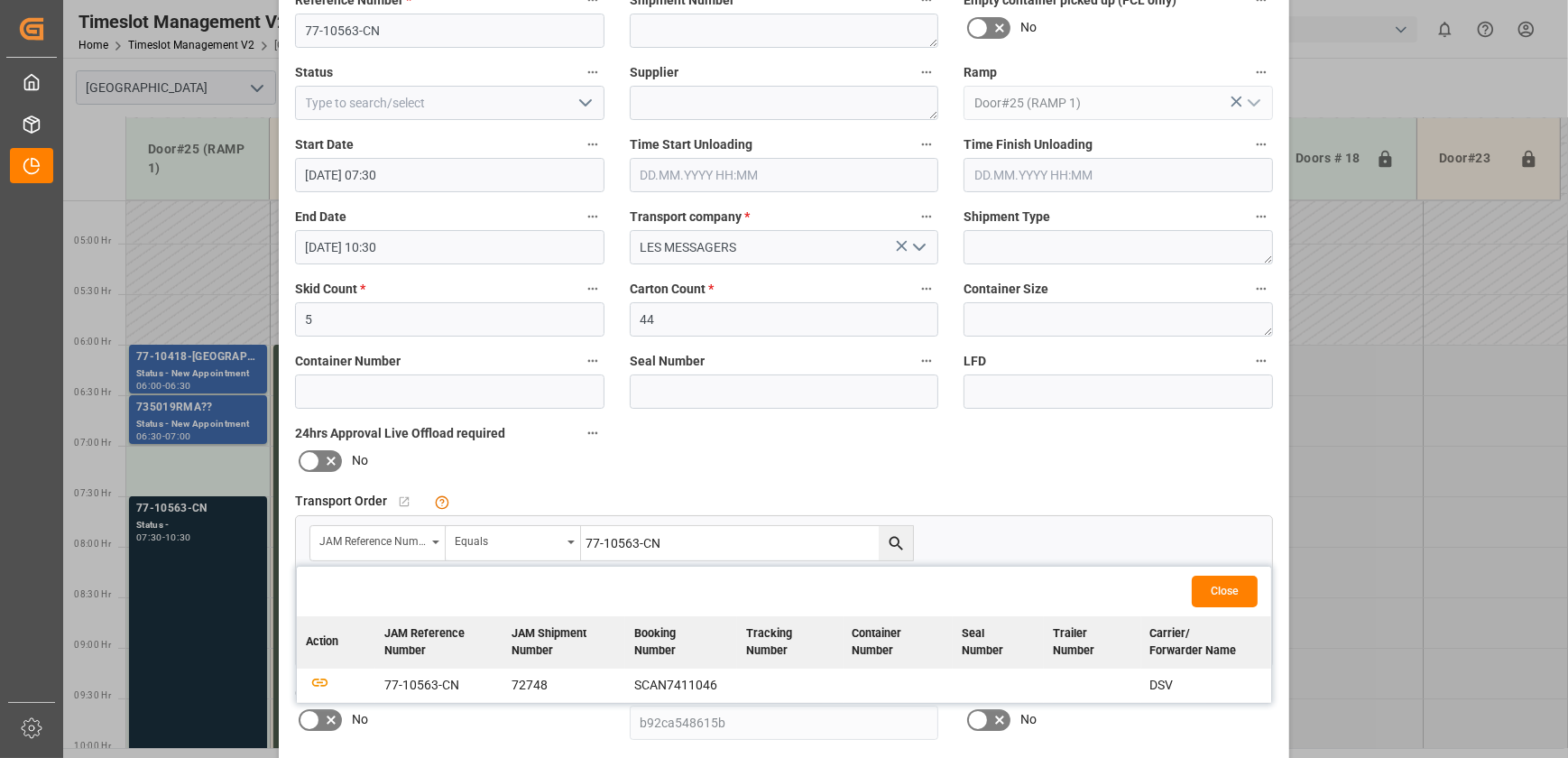
scroll to position [245, 0]
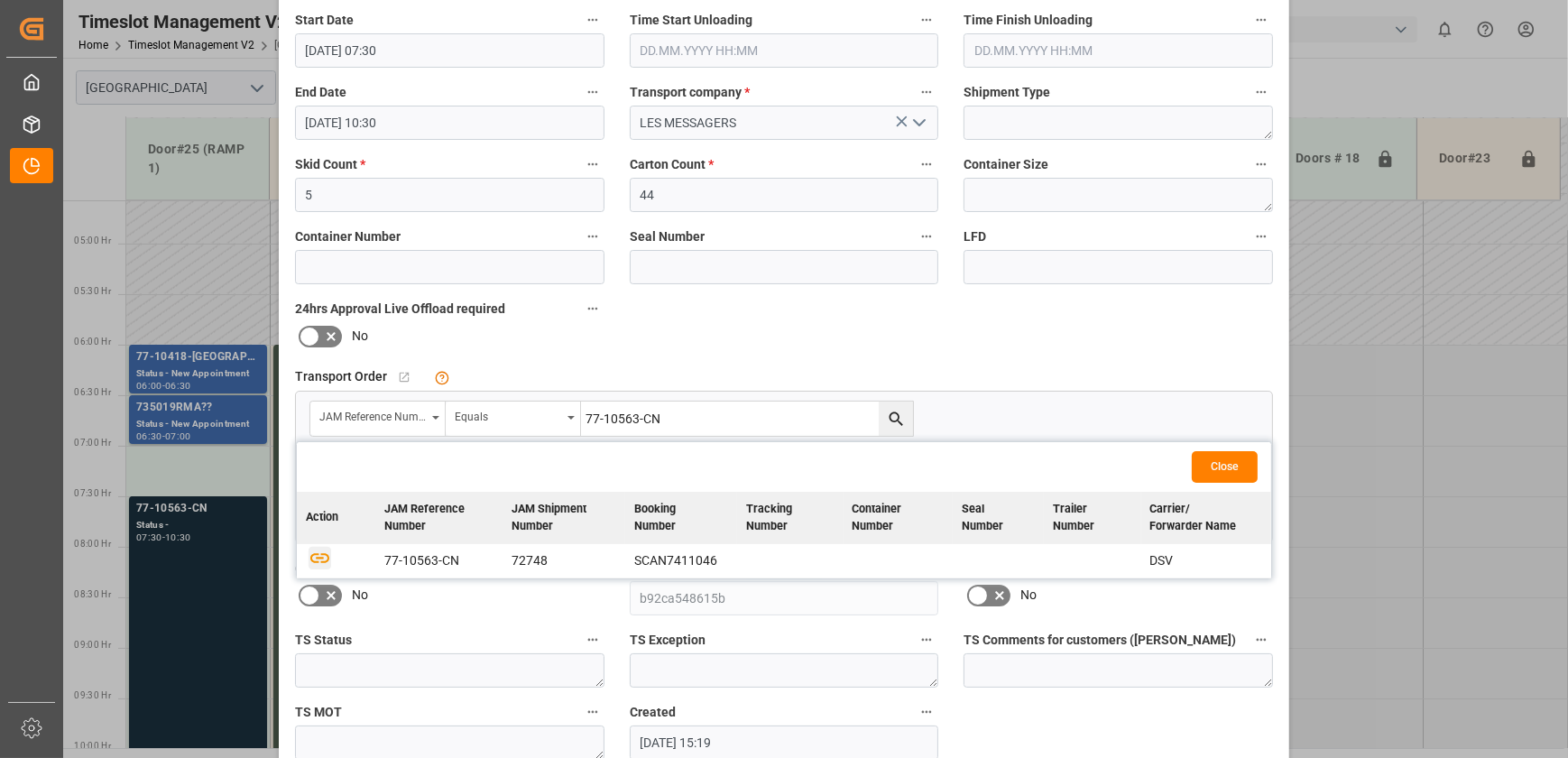
click at [320, 547] on icon "button" at bounding box center [320, 556] width 23 height 23
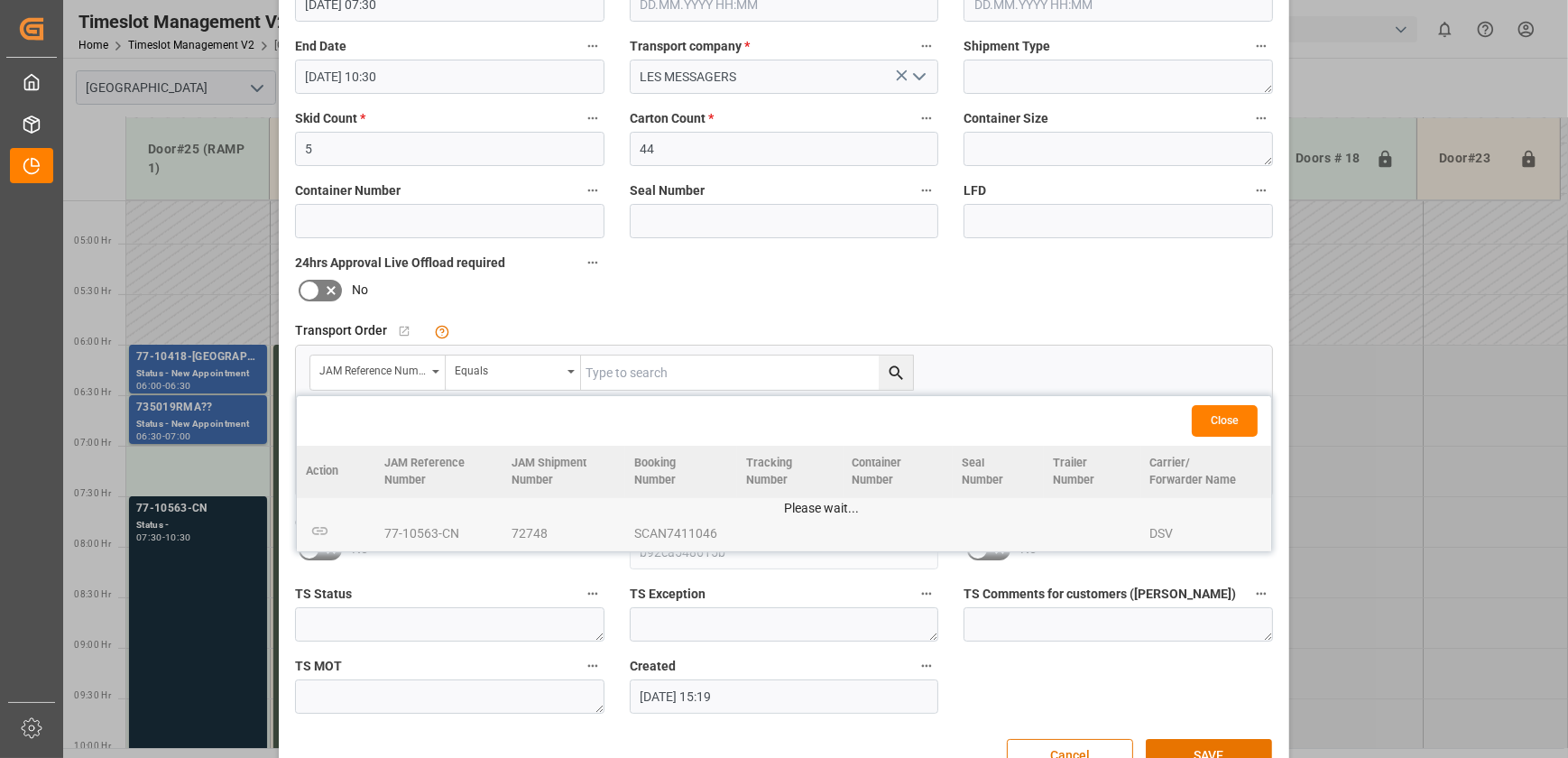
scroll to position [338, 0]
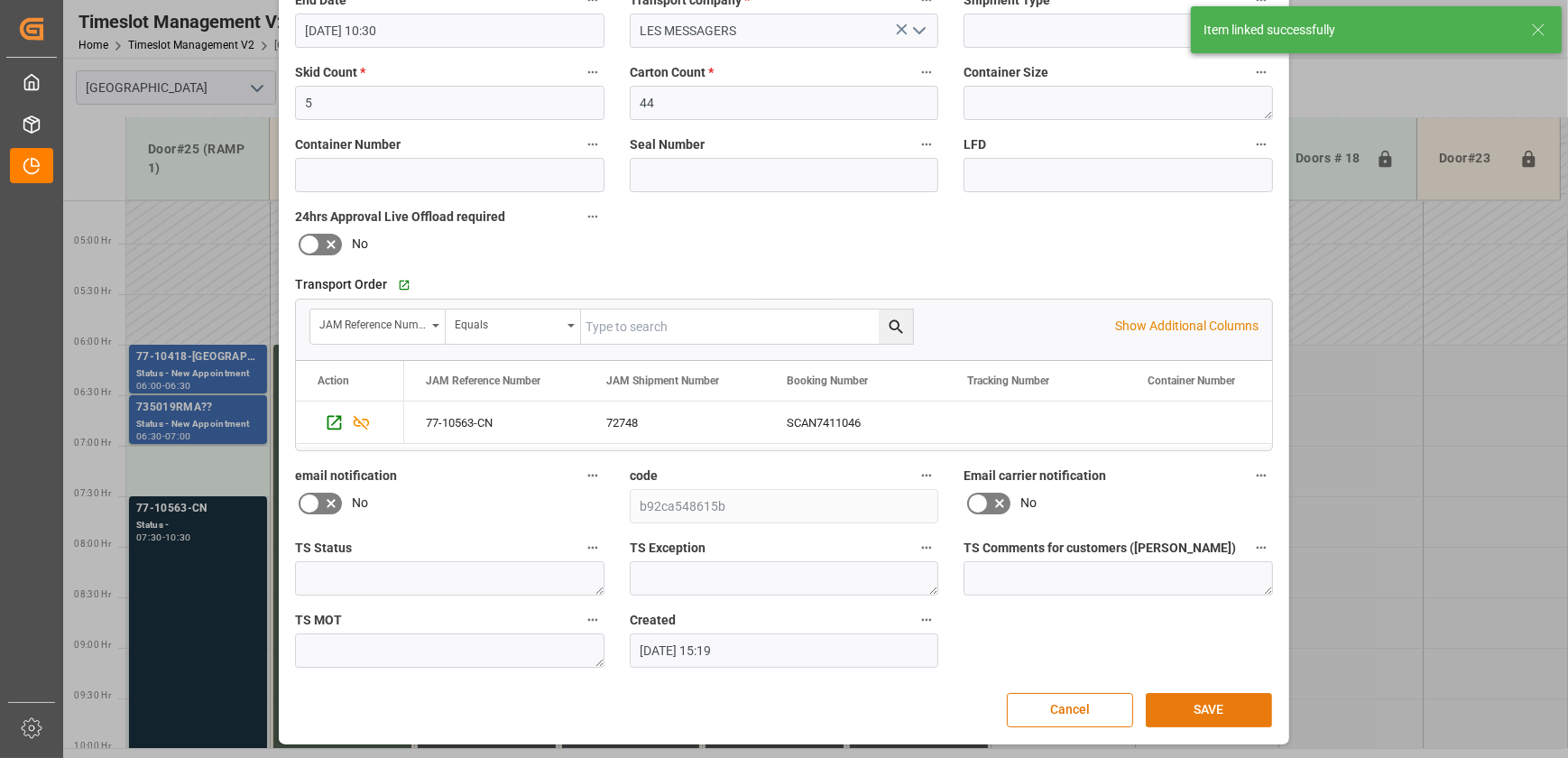
click at [1226, 710] on button "SAVE" at bounding box center [1208, 709] width 126 height 35
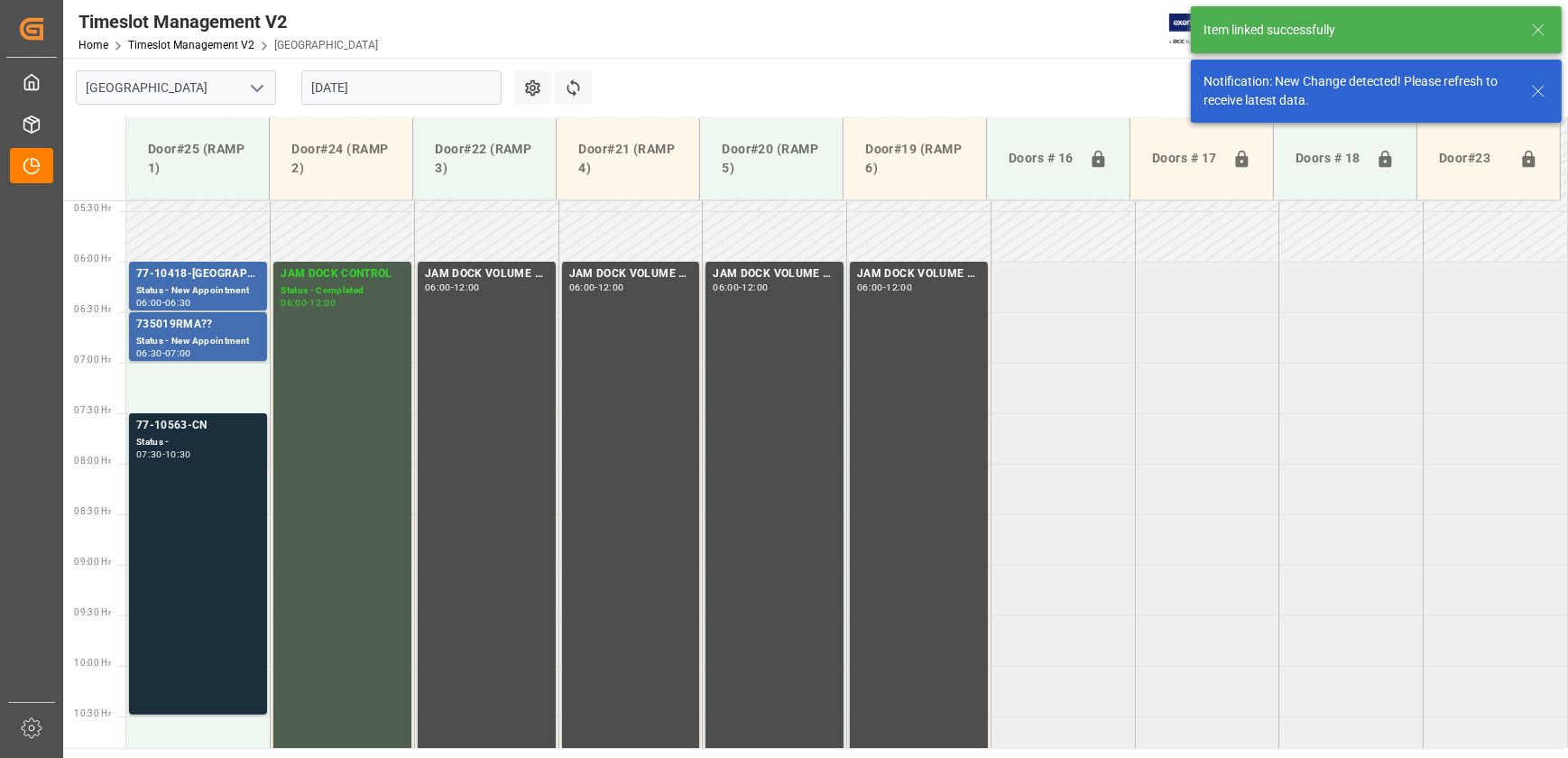
scroll to position [613, 0]
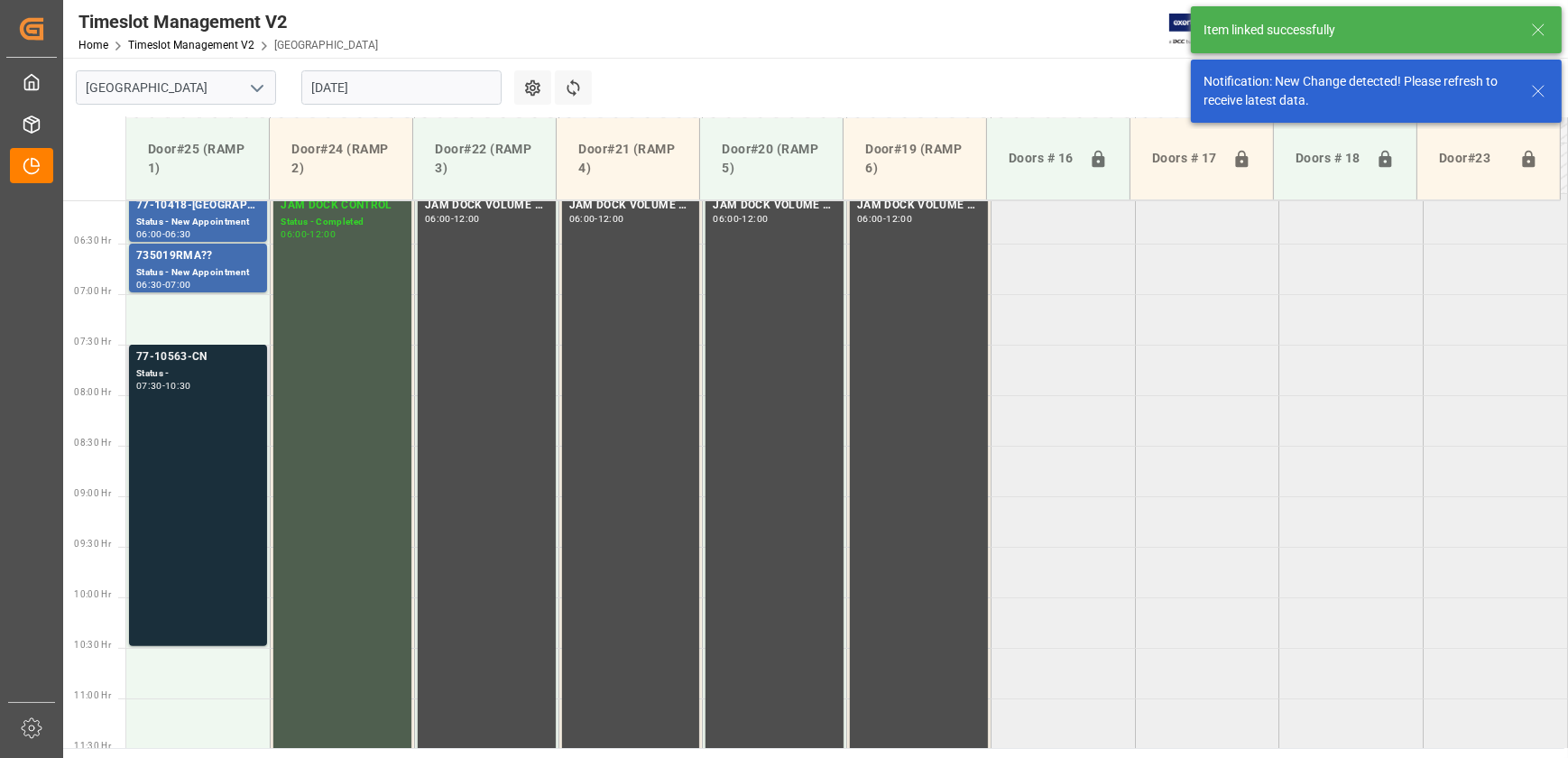
click at [198, 439] on div "77-10563-CN Status - 07:30 - 10:30" at bounding box center [198, 496] width 123 height 294
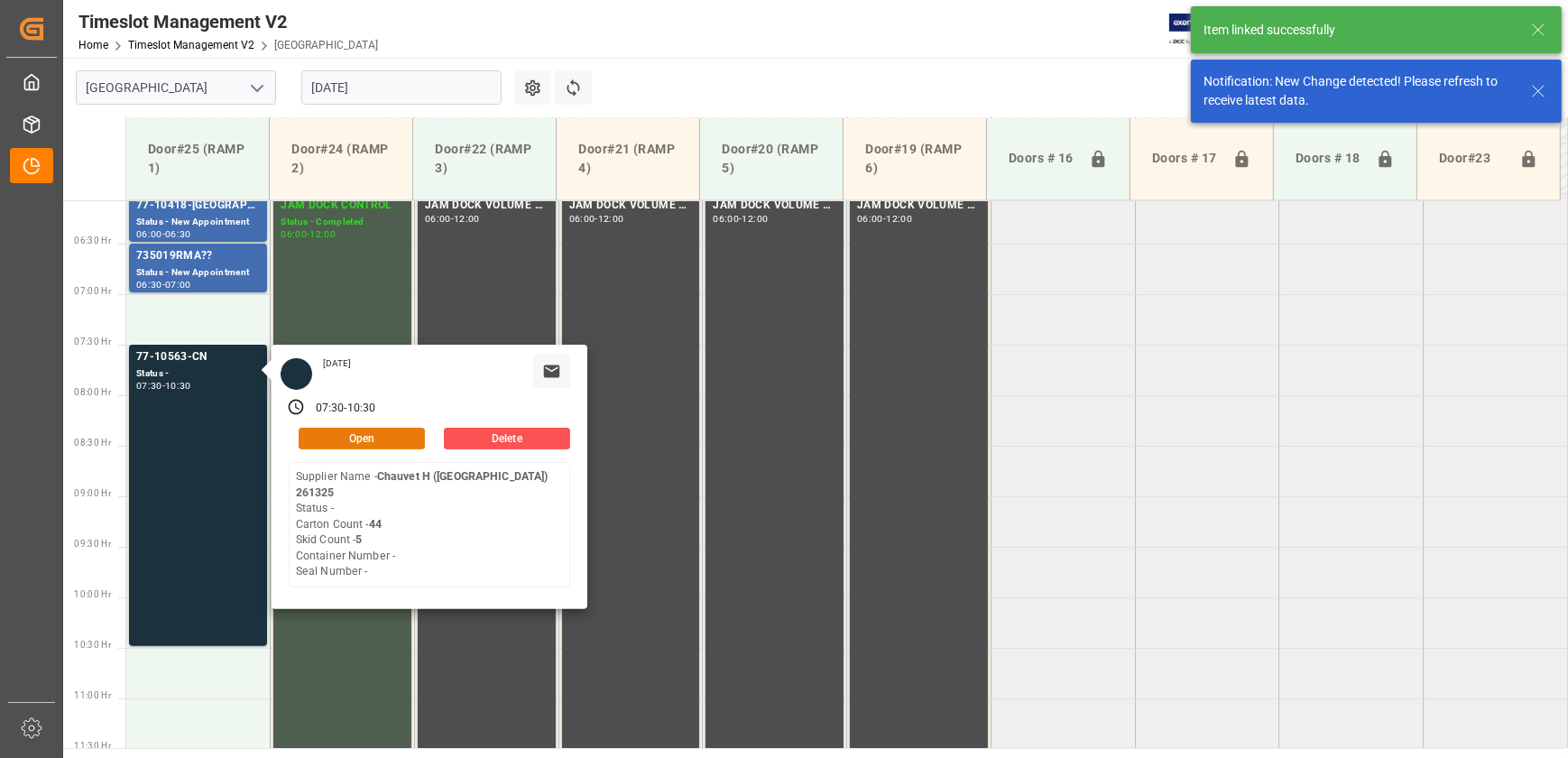
click at [393, 438] on button "Open" at bounding box center [362, 438] width 126 height 22
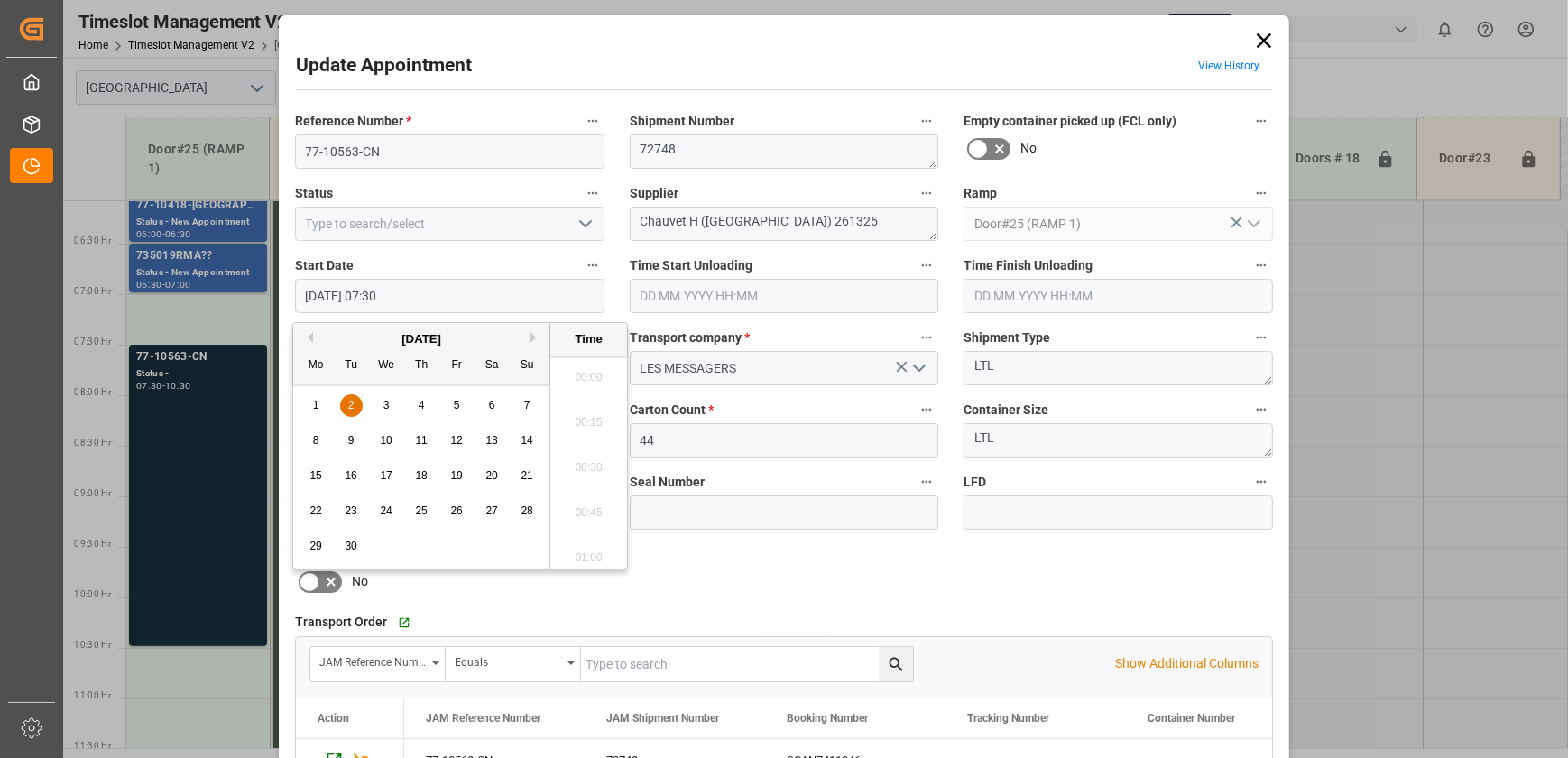
click at [427, 299] on input "[DATE] 07:30" at bounding box center [449, 296] width 309 height 35
click at [345, 407] on div "2" at bounding box center [351, 406] width 23 height 22
click at [588, 374] on li "07:00" at bounding box center [588, 372] width 77 height 45
type input "[DATE] 07:00"
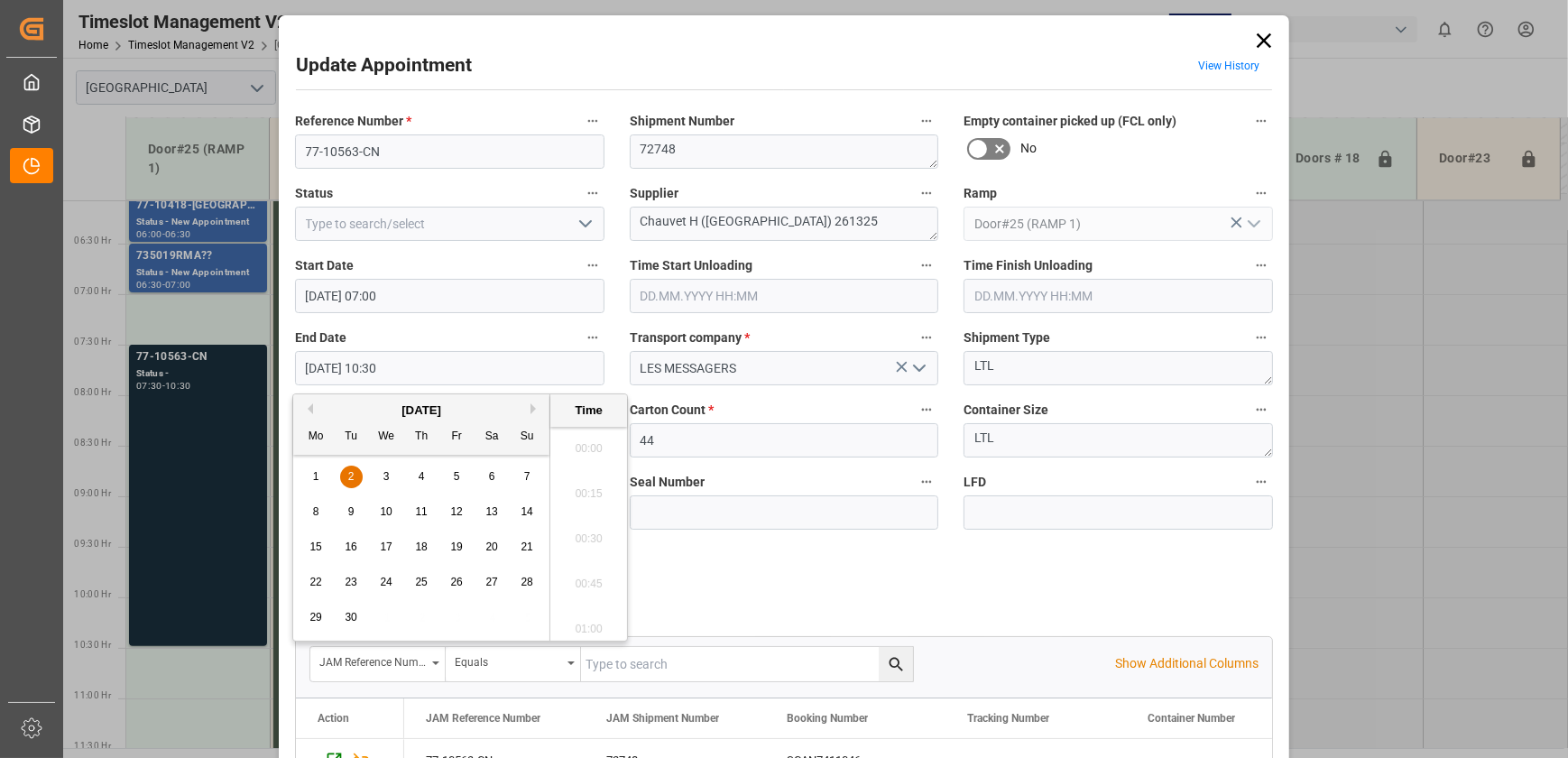
click at [514, 356] on input "[DATE] 10:30" at bounding box center [449, 368] width 309 height 35
click at [352, 472] on span "2" at bounding box center [352, 476] width 6 height 13
click at [604, 564] on li "07:30" at bounding box center [588, 566] width 77 height 45
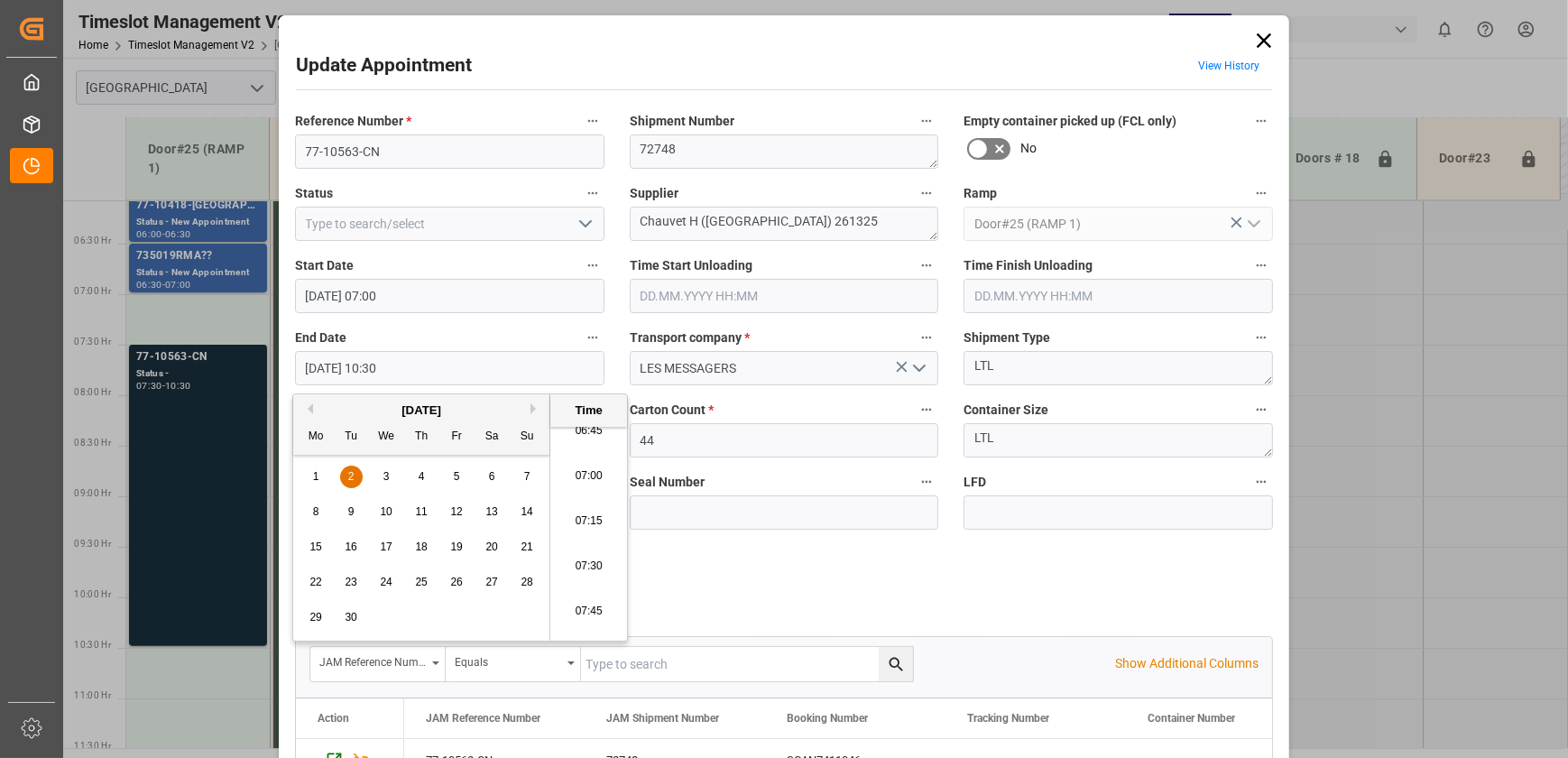
type input "[DATE] 07:30"
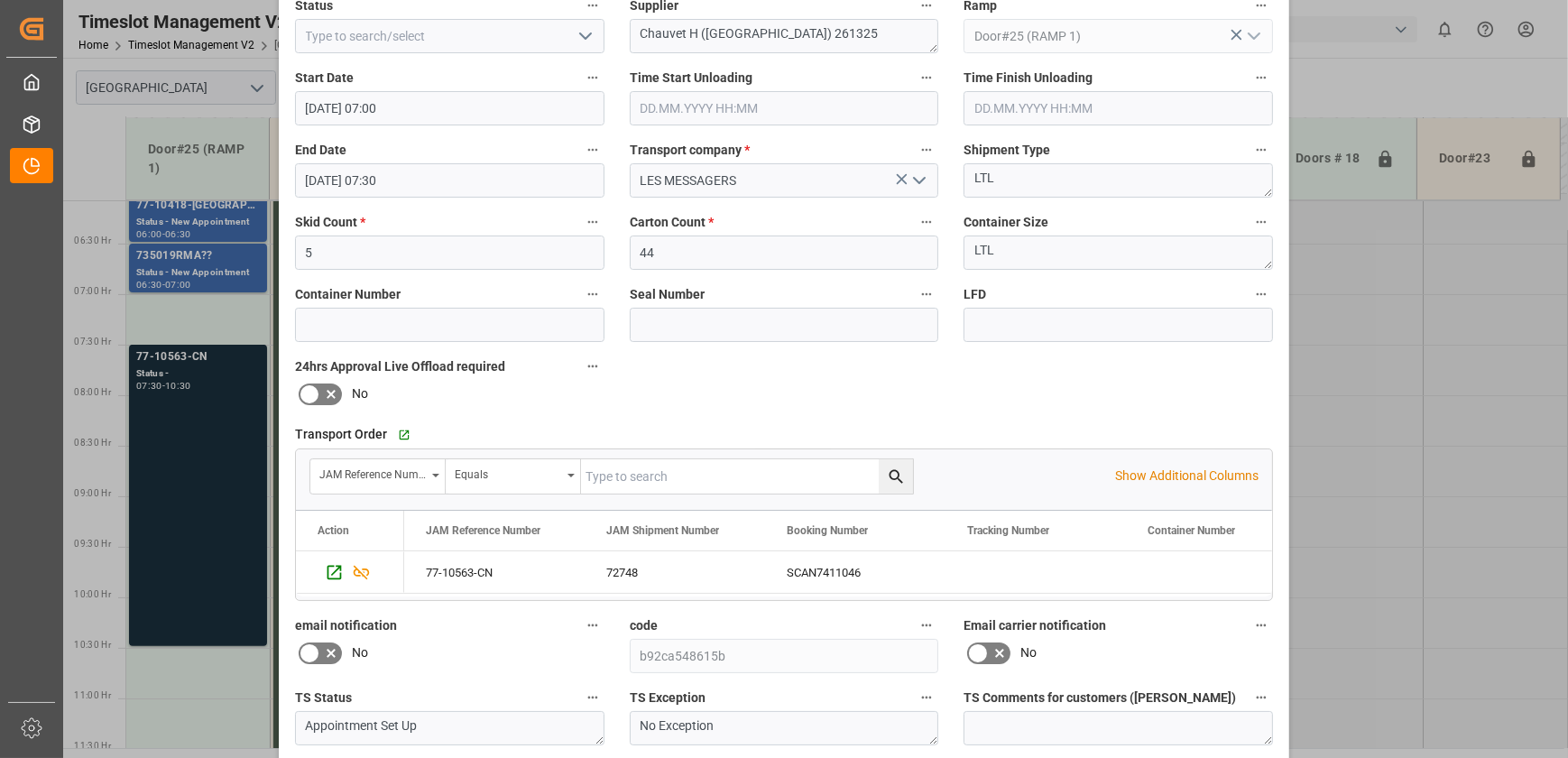
scroll to position [338, 0]
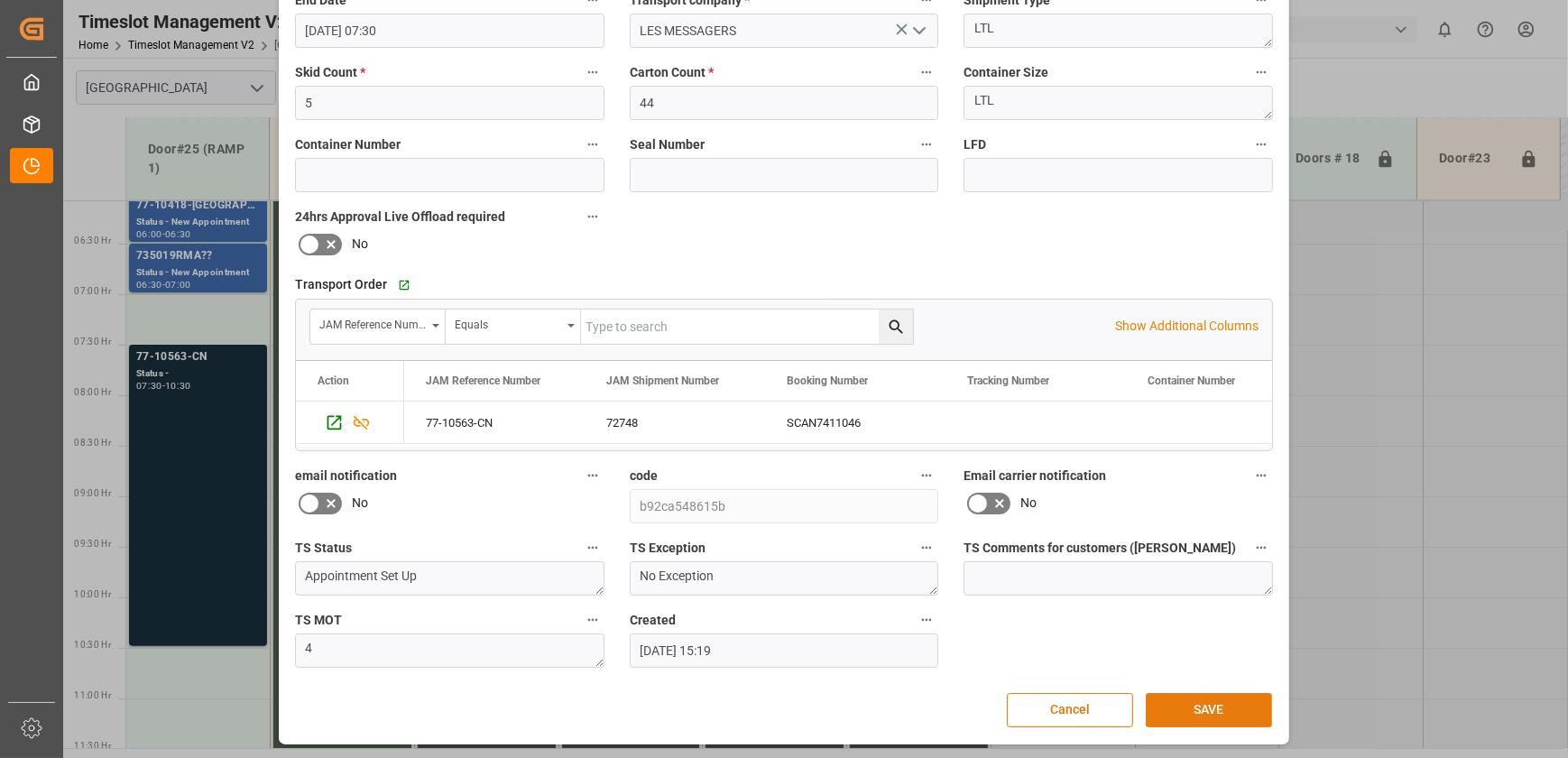
click at [1217, 704] on button "SAVE" at bounding box center [1208, 709] width 126 height 35
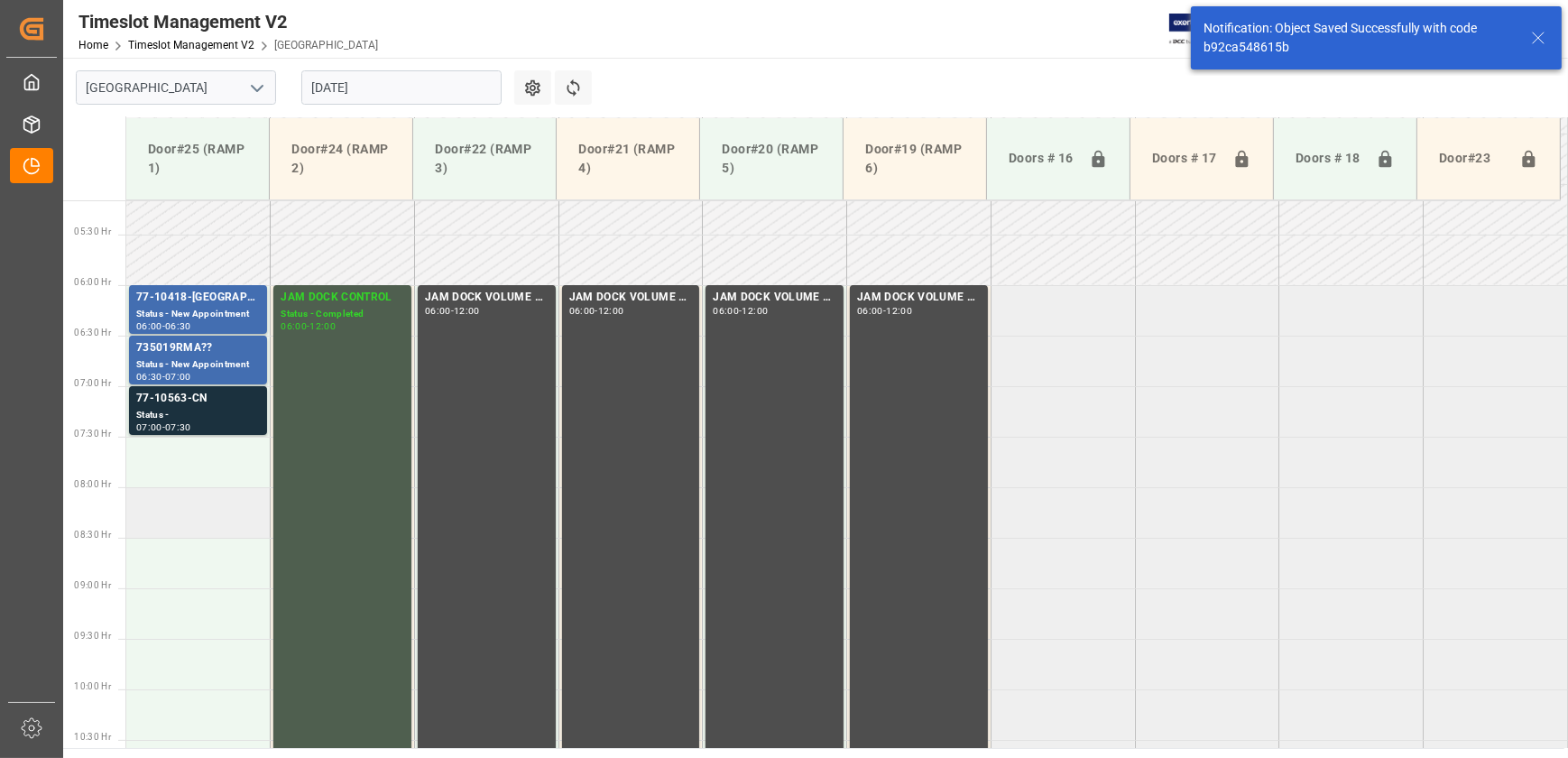
scroll to position [613, 0]
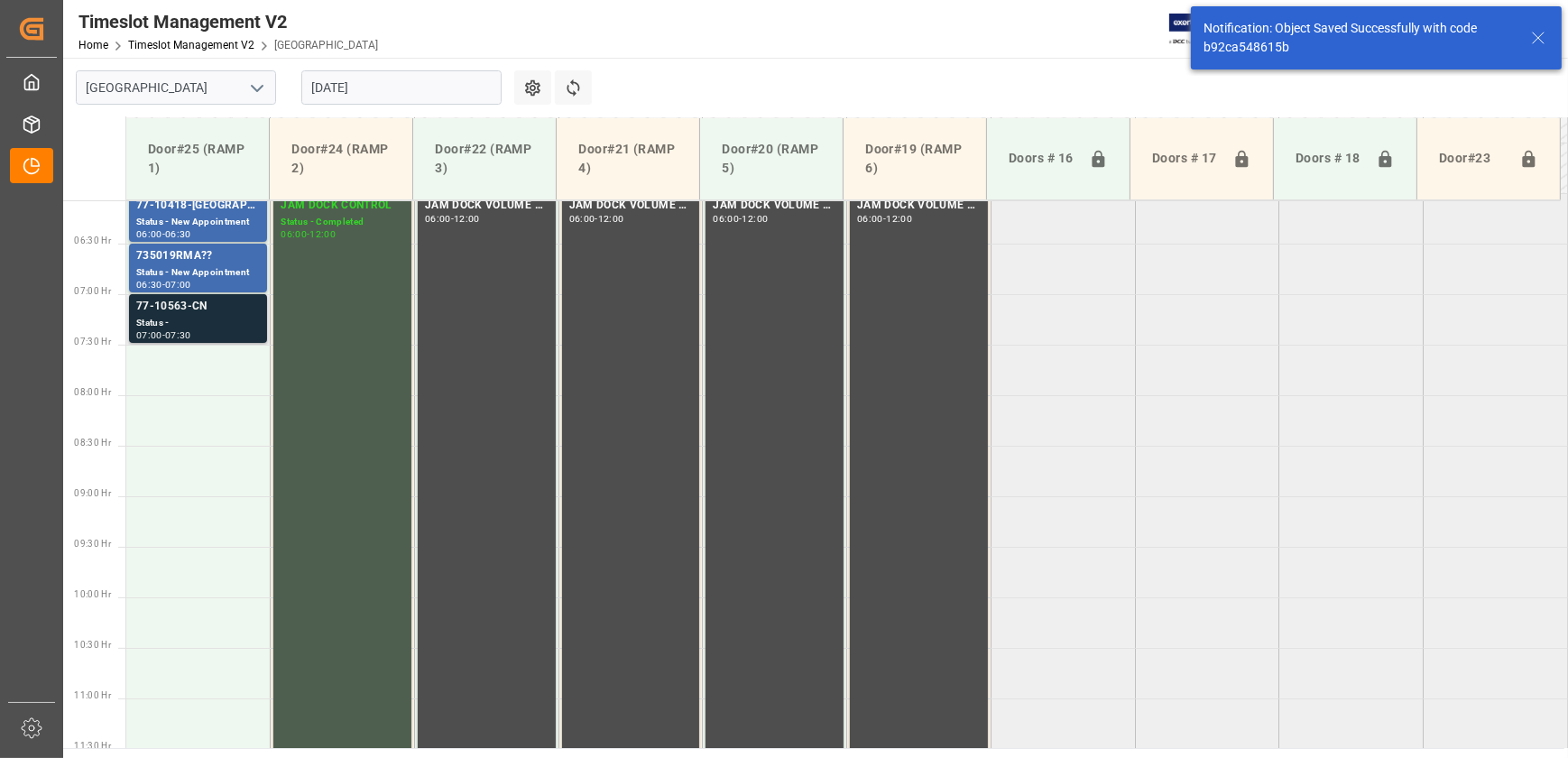
click at [211, 331] on div "07:00 - 07:30" at bounding box center [198, 336] width 123 height 10
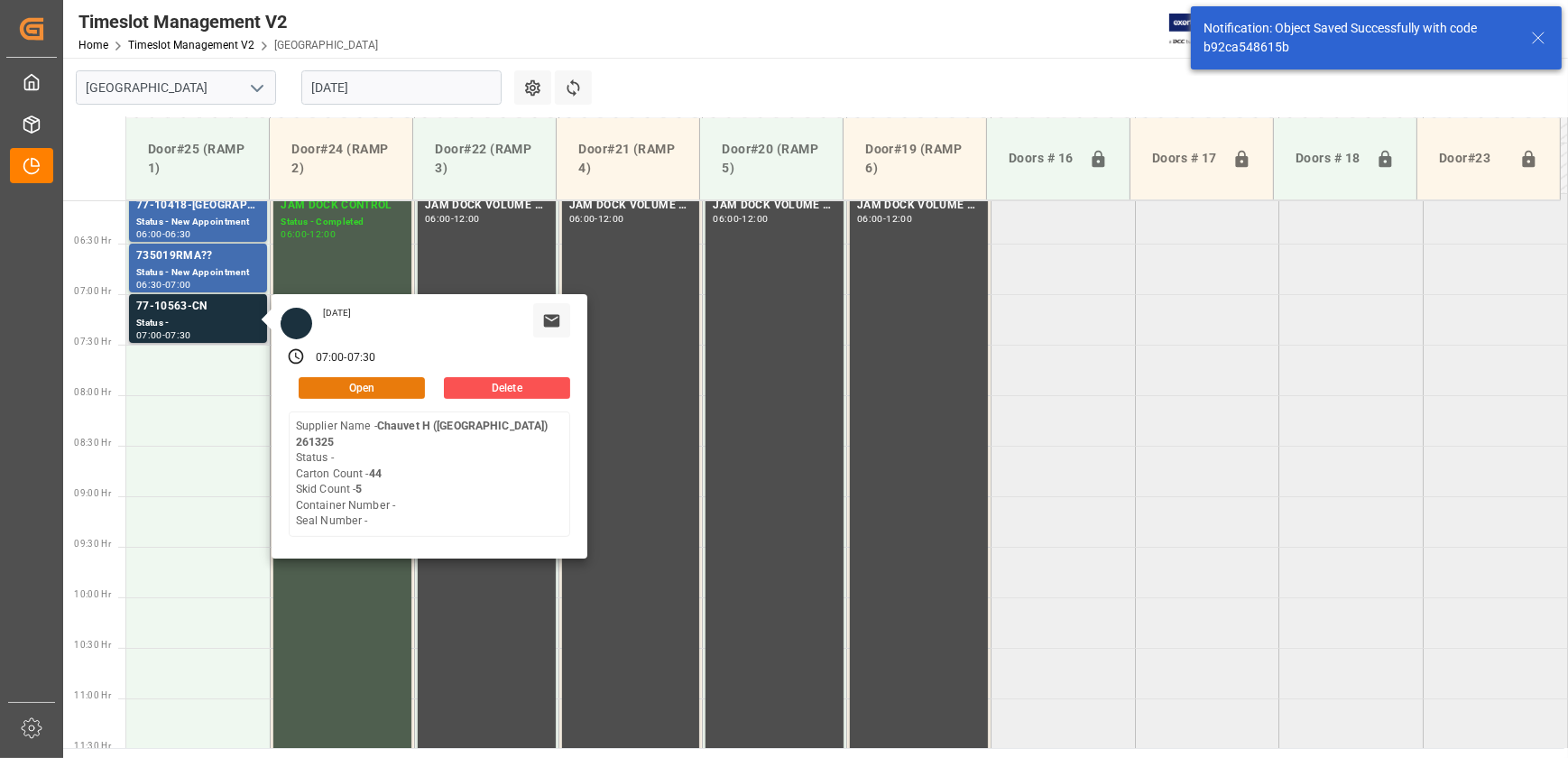
click at [359, 383] on button "Open" at bounding box center [362, 388] width 126 height 22
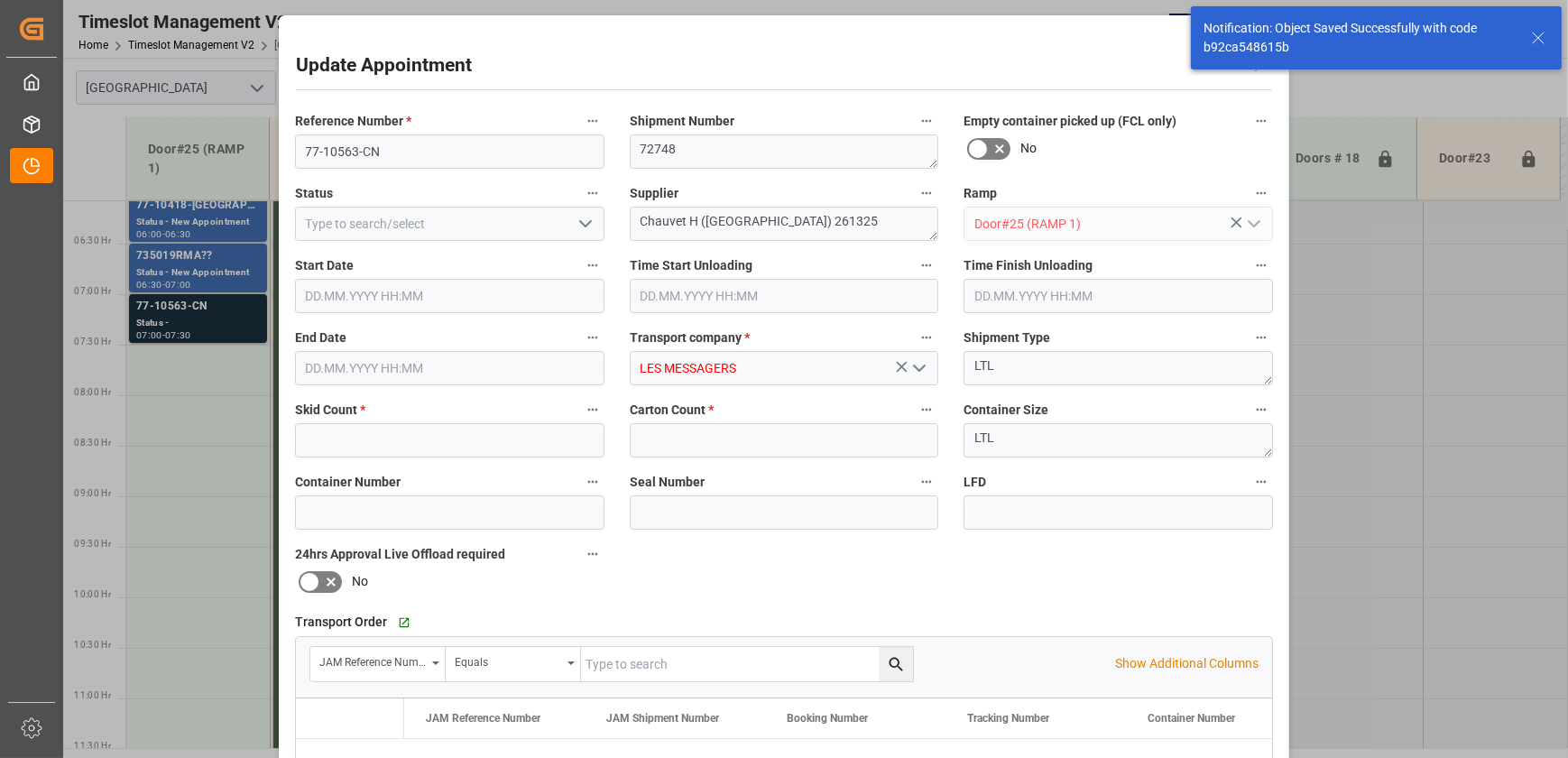
type input "5"
type input "44"
type input "[DATE] 07:00"
type input "[DATE] 07:30"
type input "[DATE] 15:19"
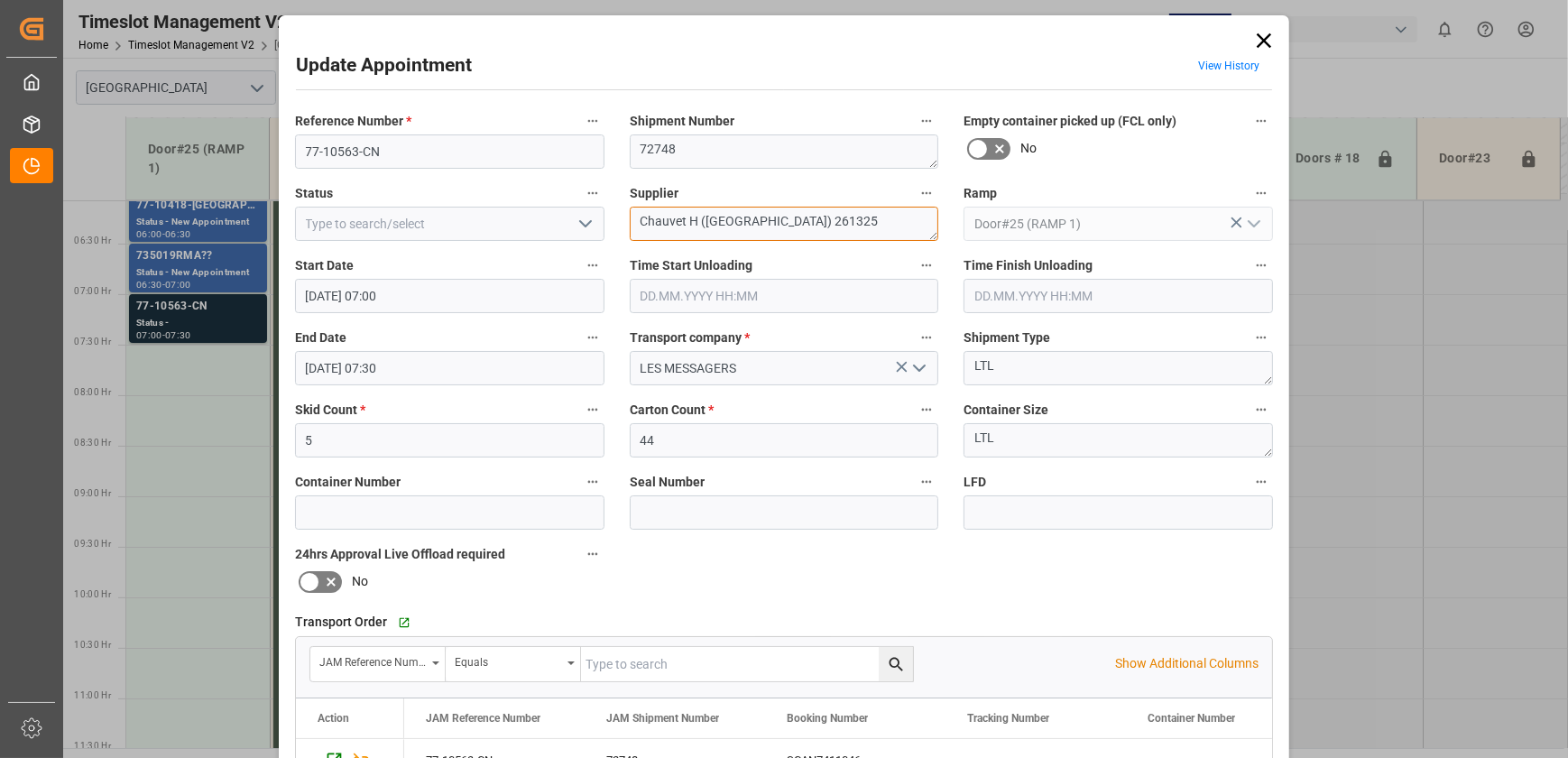
drag, startPoint x: 697, startPoint y: 219, endPoint x: 919, endPoint y: 221, distance: 222.0
click at [919, 221] on textarea "Chauvet H ([GEOGRAPHIC_DATA]) 261325" at bounding box center [784, 224] width 309 height 35
click at [692, 223] on textarea "Chauvet H INO6(1)" at bounding box center [784, 224] width 309 height 35
click at [654, 221] on textarea "Chauvet INO6(1)" at bounding box center [784, 224] width 309 height 35
type textarea "CHAUVET INO6(1)"
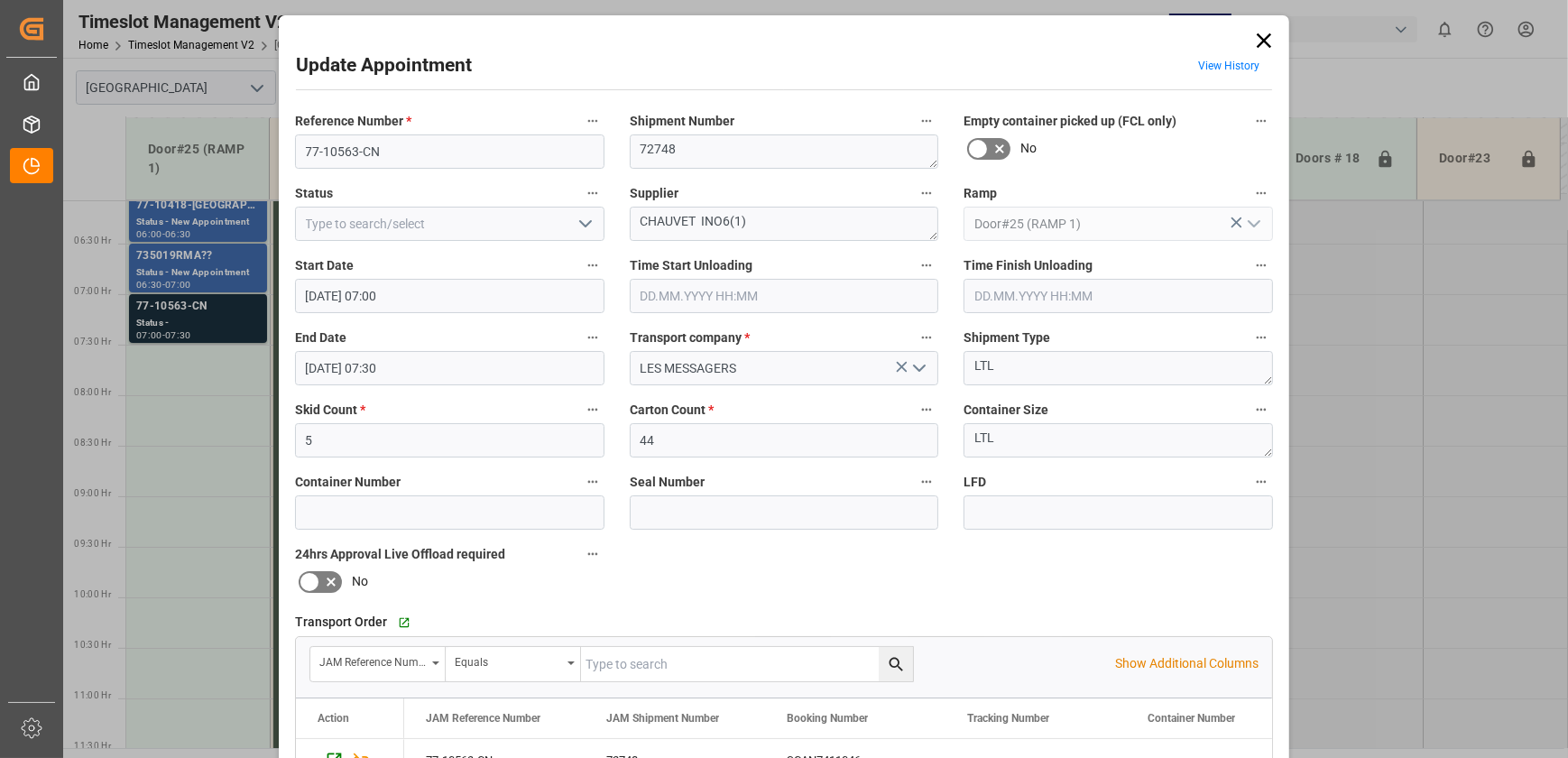
click at [580, 225] on polyline "open menu" at bounding box center [585, 223] width 11 height 5
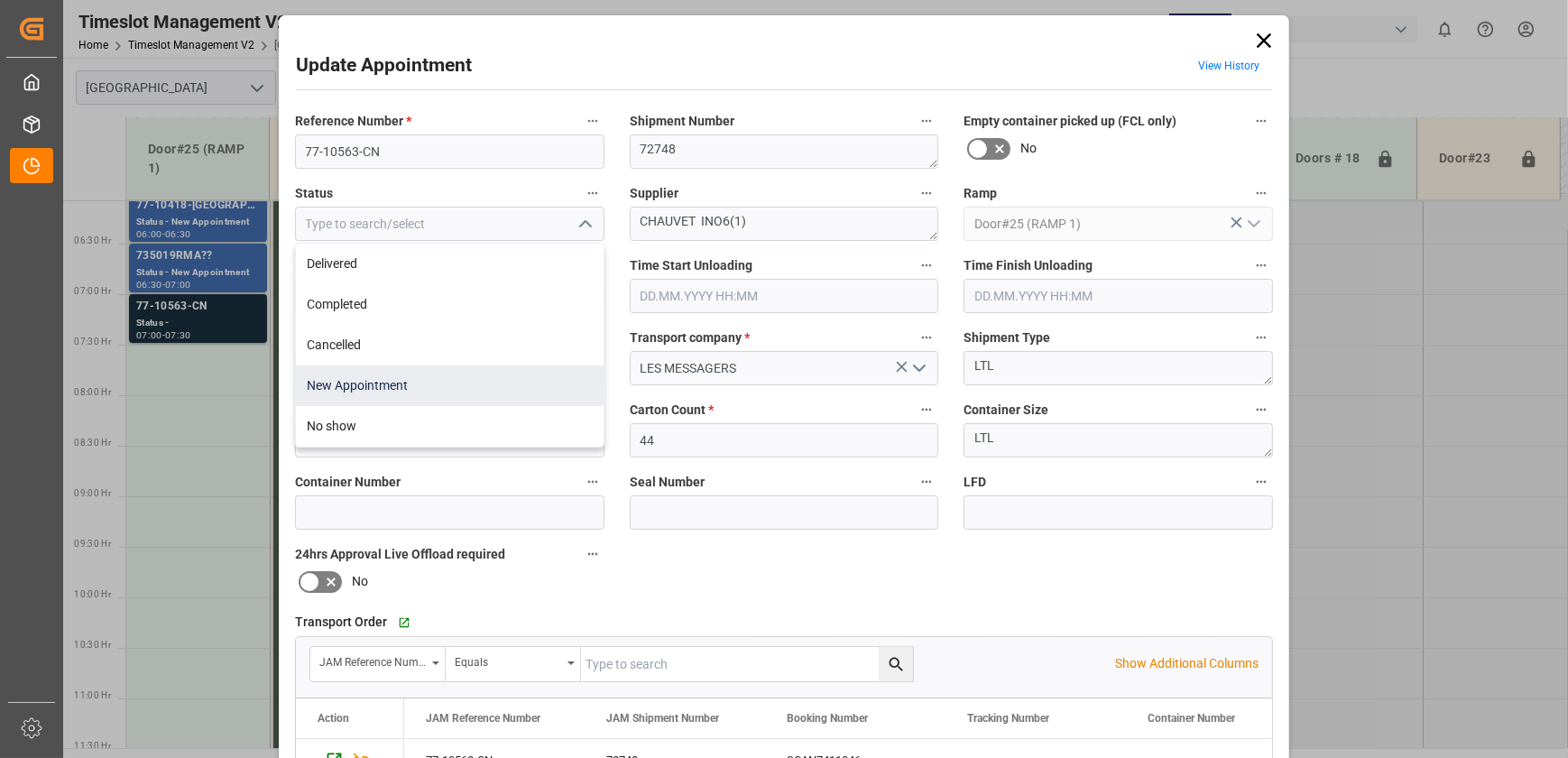
click at [432, 381] on div "New Appointment" at bounding box center [450, 385] width 308 height 41
type input "New Appointment"
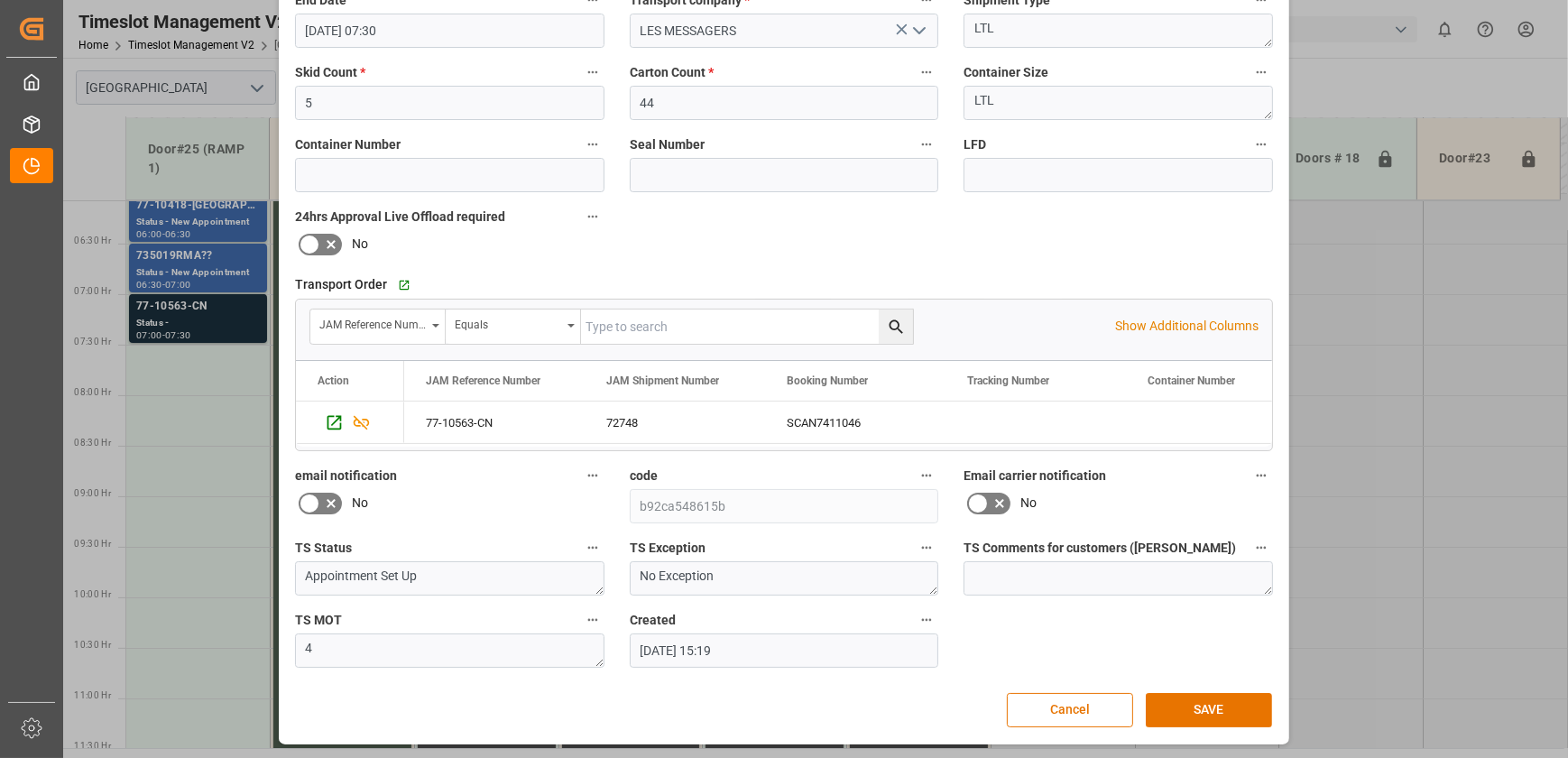
scroll to position [0, 0]
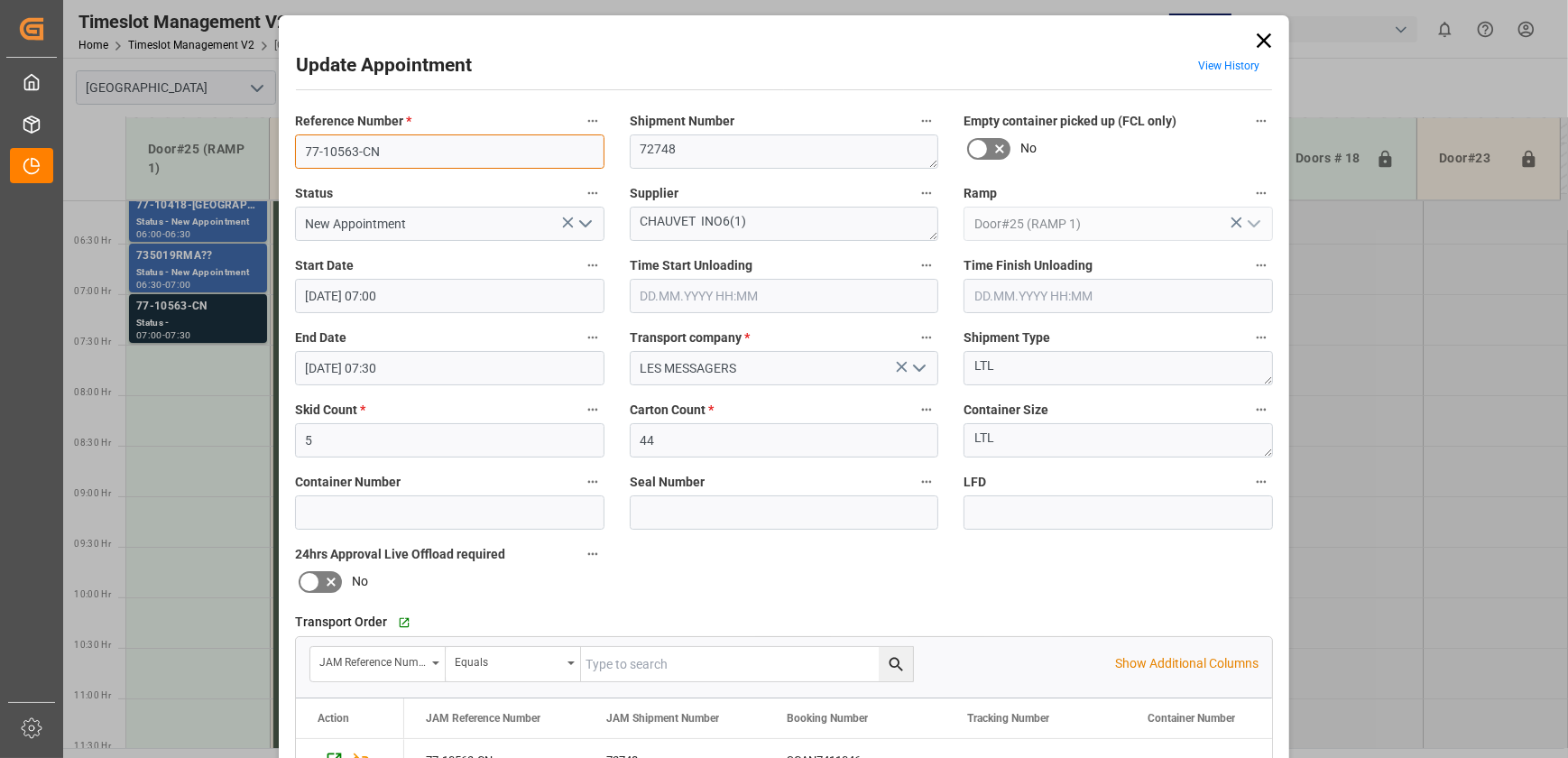
click at [423, 160] on input "77-10563-CN" at bounding box center [449, 151] width 309 height 35
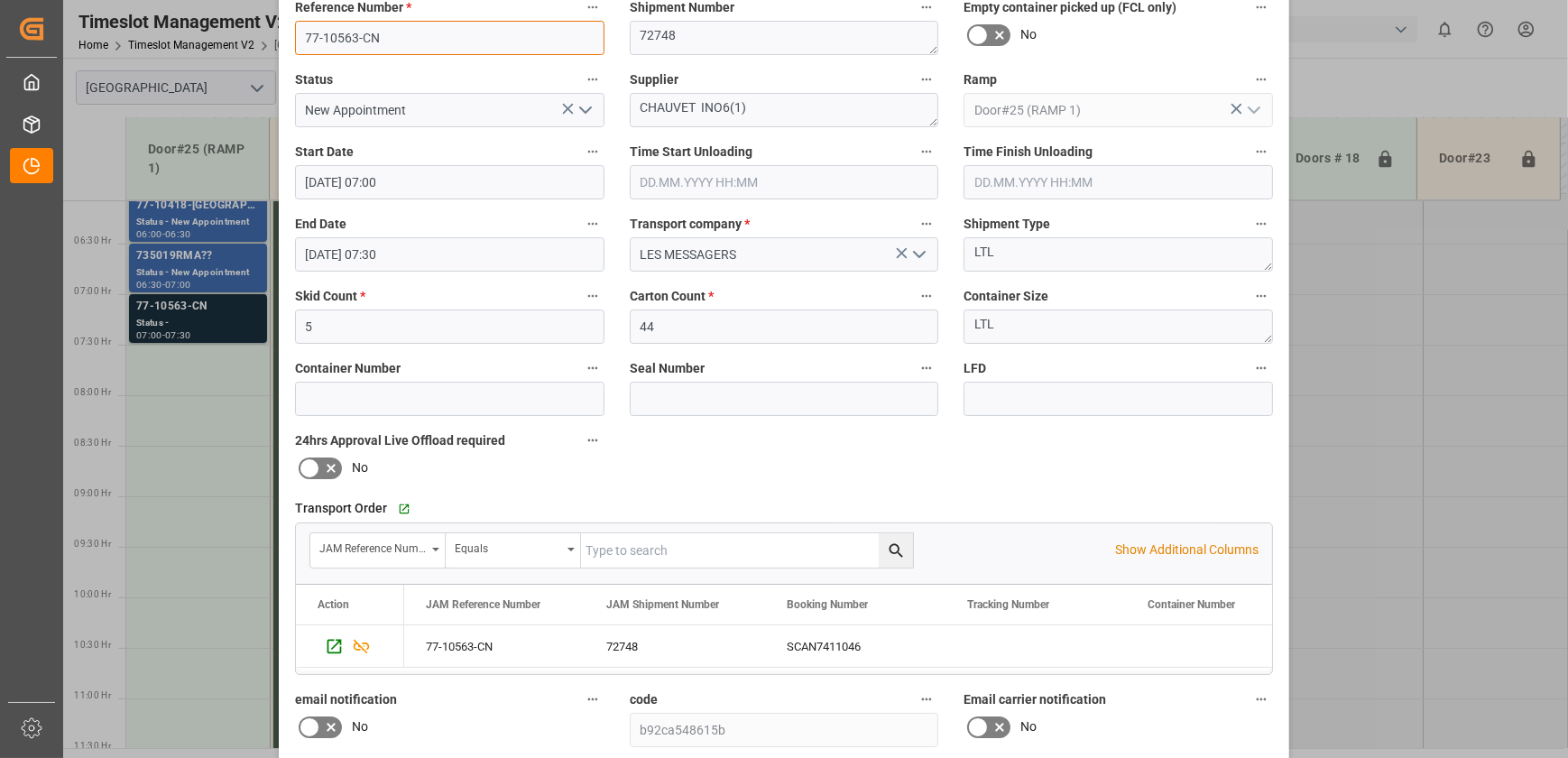
scroll to position [338, 0]
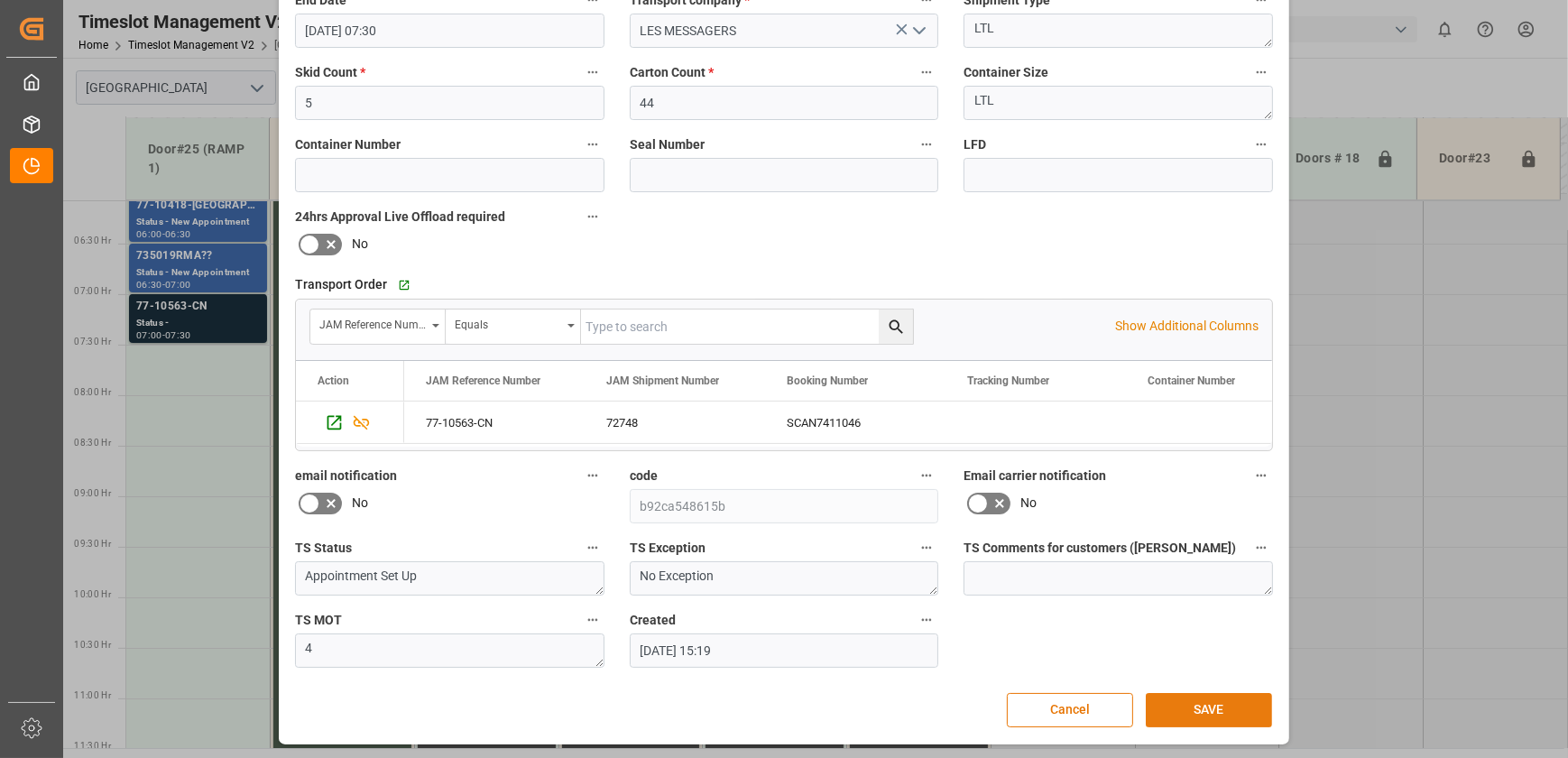
drag, startPoint x: 1222, startPoint y: 706, endPoint x: 1556, endPoint y: 486, distance: 399.9
click at [1222, 707] on button "SAVE" at bounding box center [1208, 709] width 126 height 35
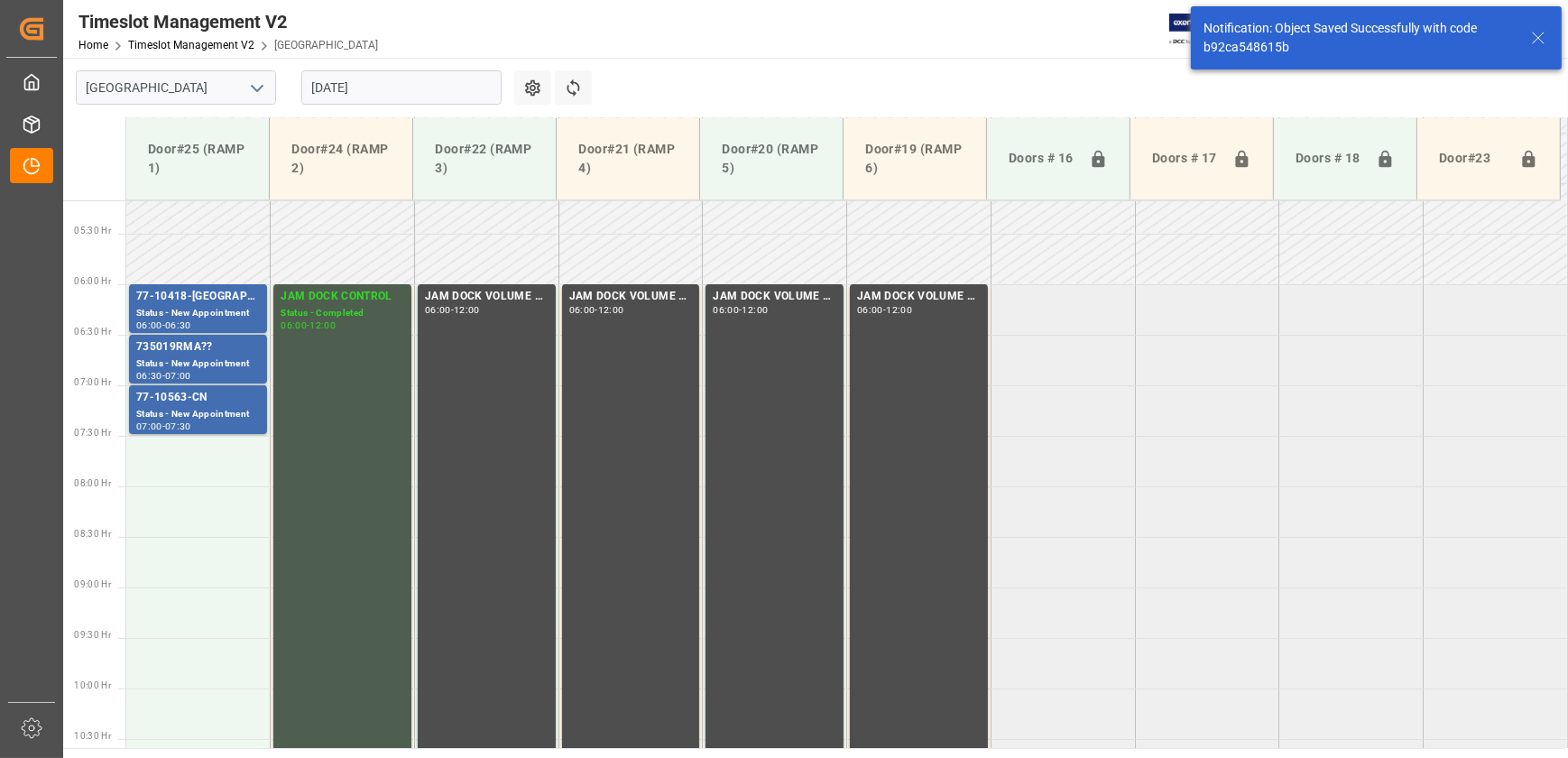
scroll to position [613, 0]
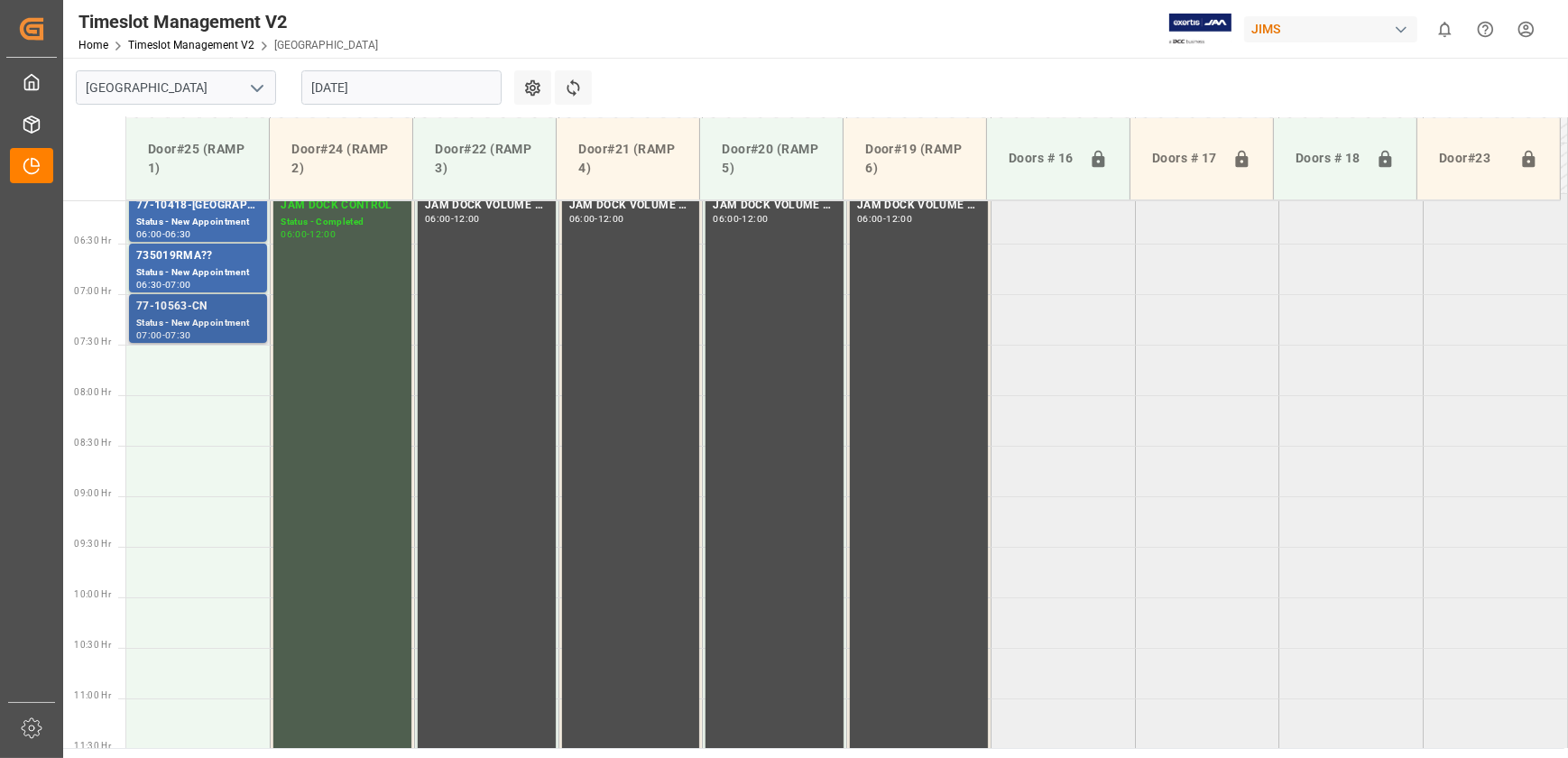
click at [223, 298] on div "77-10563-CN" at bounding box center [198, 307] width 123 height 18
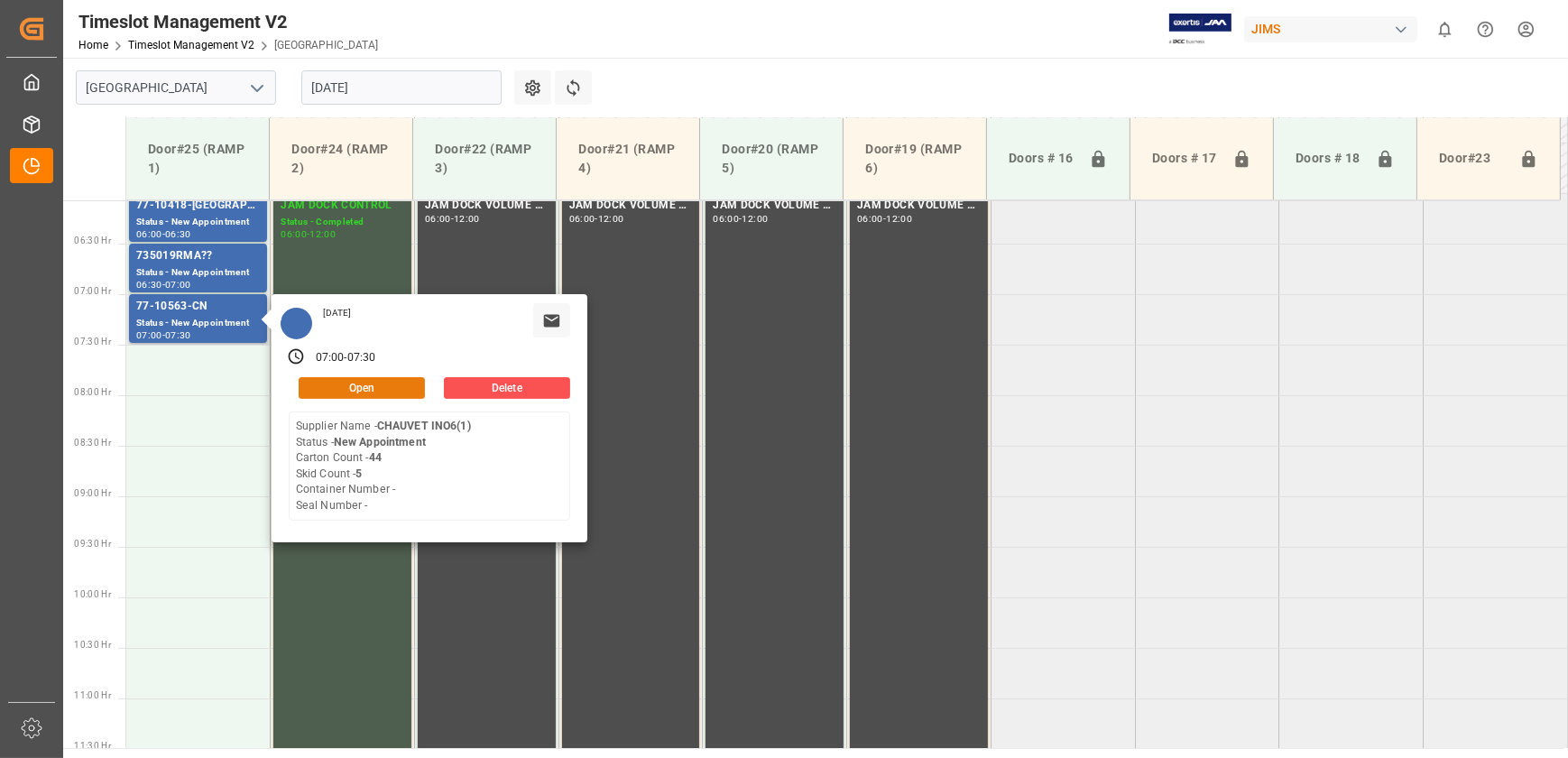
click at [377, 383] on button "Open" at bounding box center [362, 388] width 126 height 22
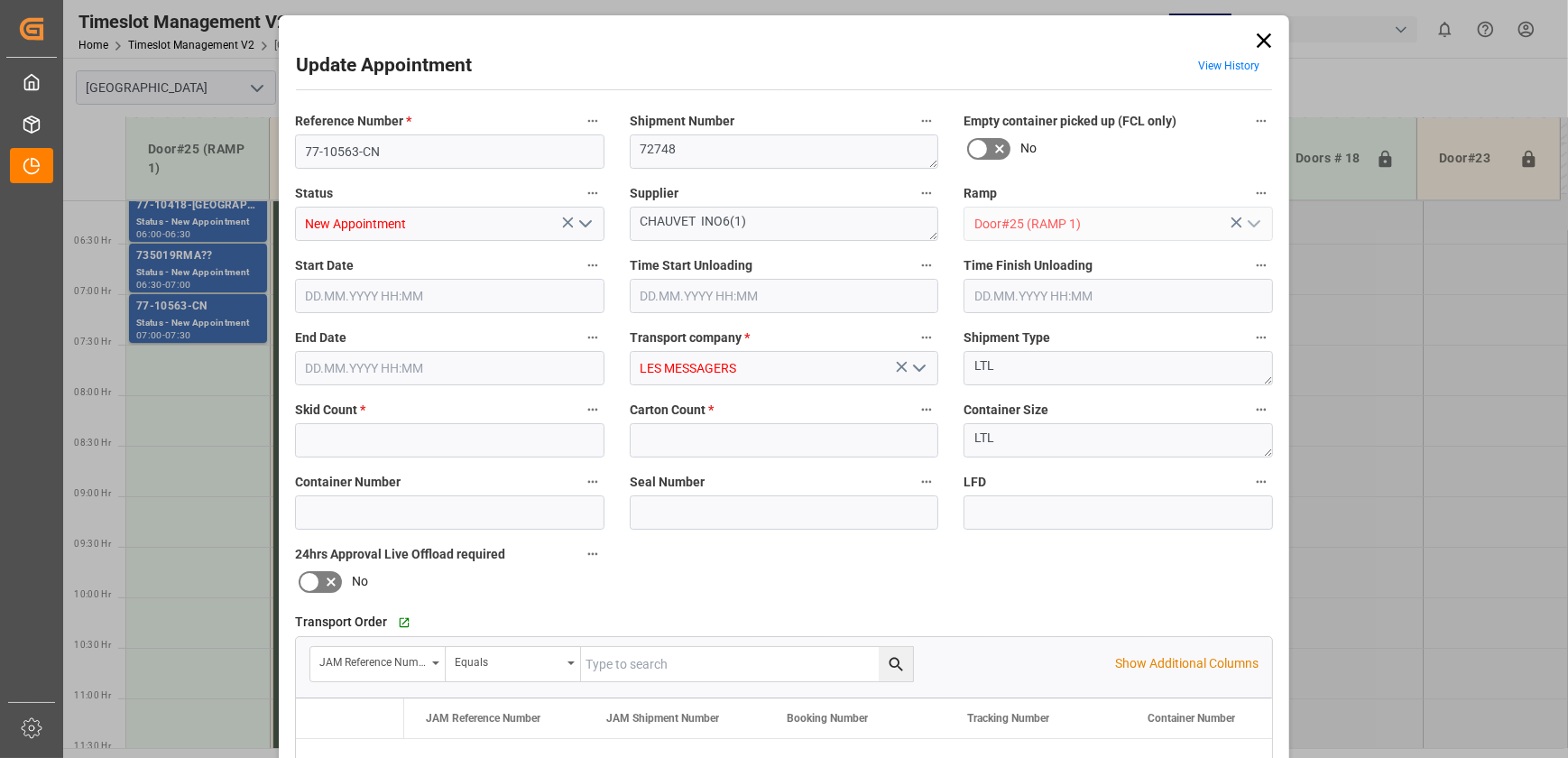
type input "5"
type input "44"
type input "[DATE] 07:00"
type input "[DATE] 07:30"
type input "[DATE] 15:19"
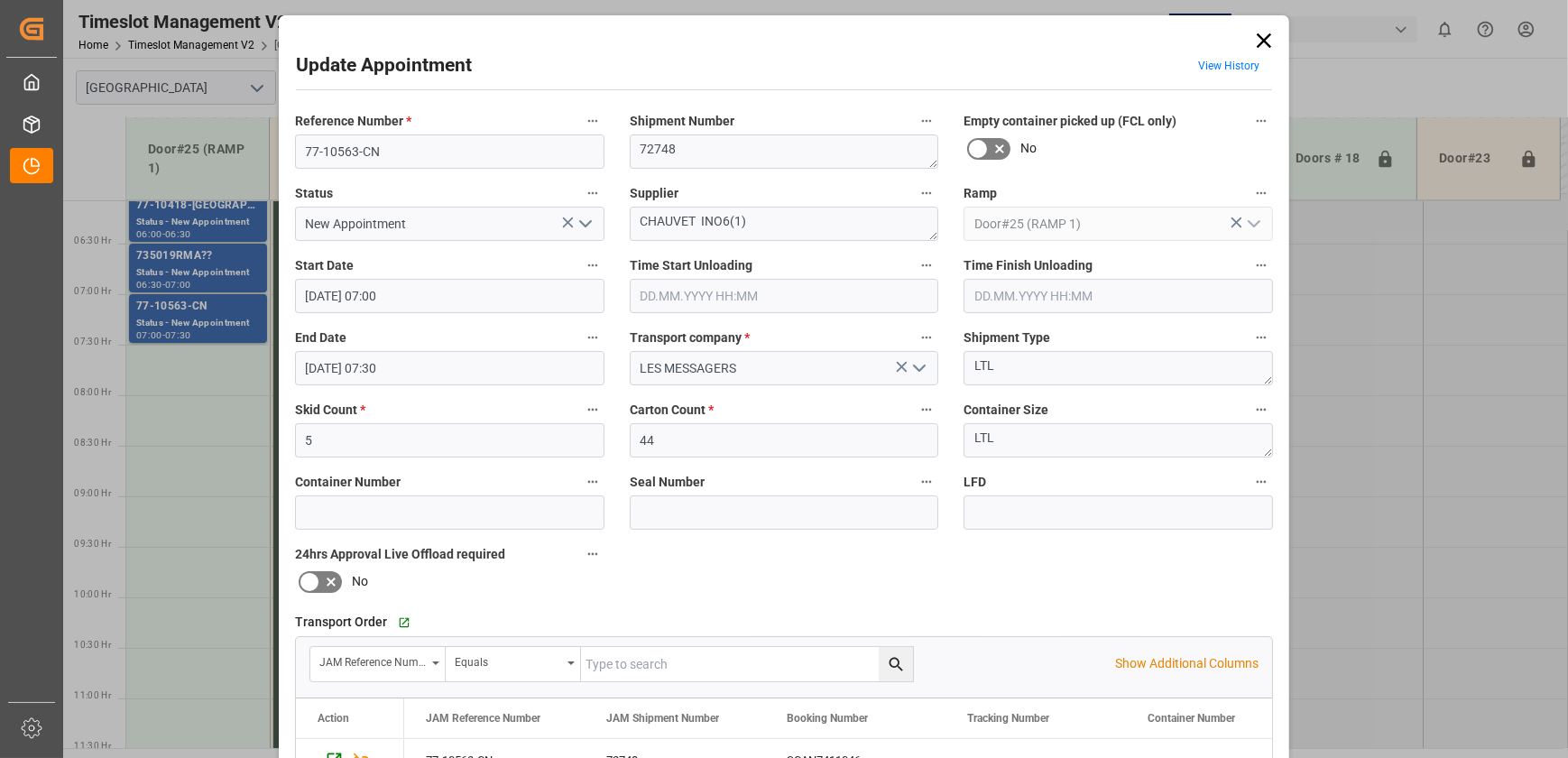
scroll to position [195, 0]
click at [1274, 45] on div "Update Appointment View History Reference Number * 77-10563-CN Shipment Number …" at bounding box center [784, 548] width 1002 height 1057
click at [1265, 44] on icon at bounding box center [1264, 41] width 15 height 15
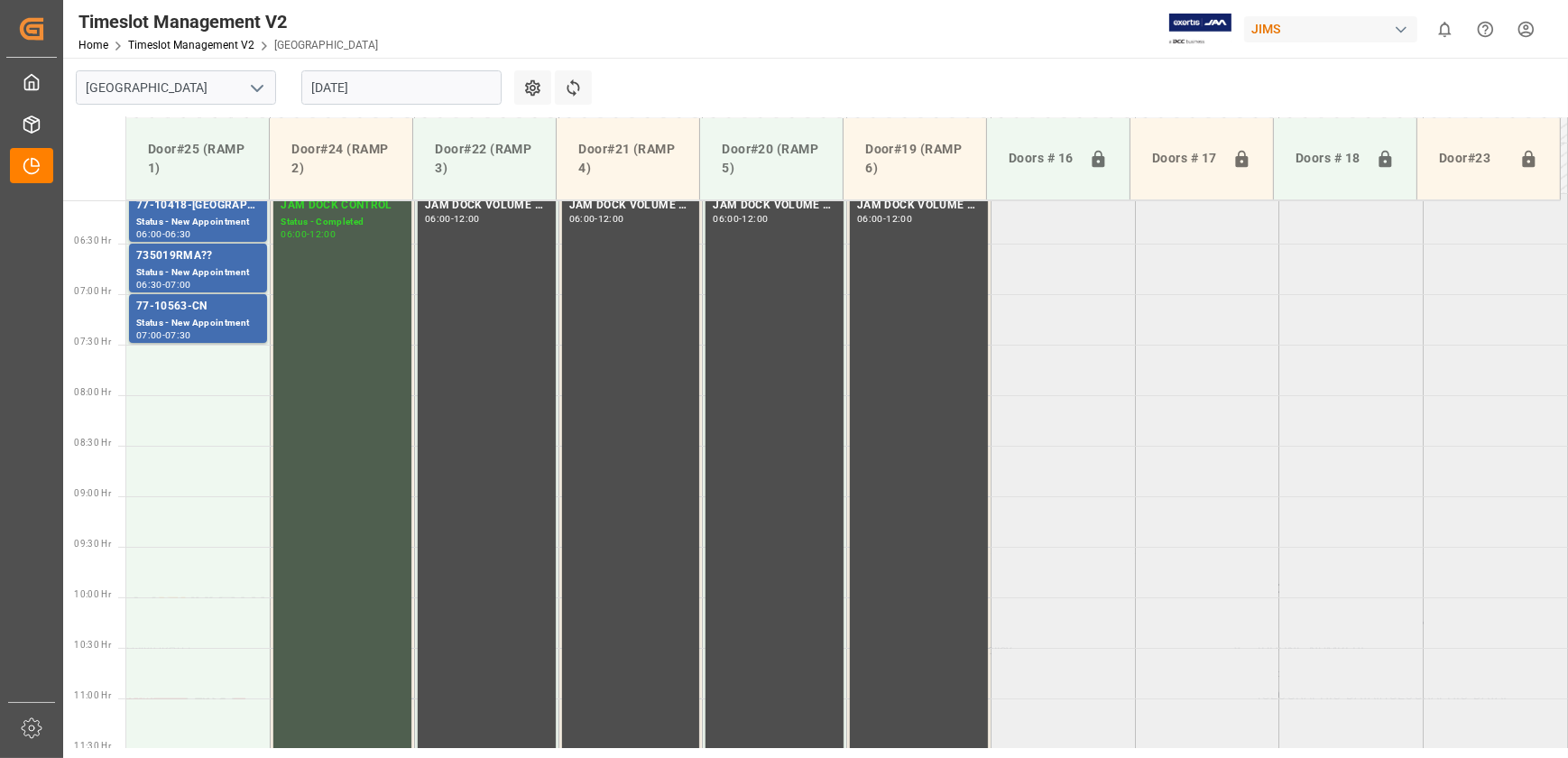
click at [447, 89] on input "[DATE]" at bounding box center [401, 87] width 201 height 35
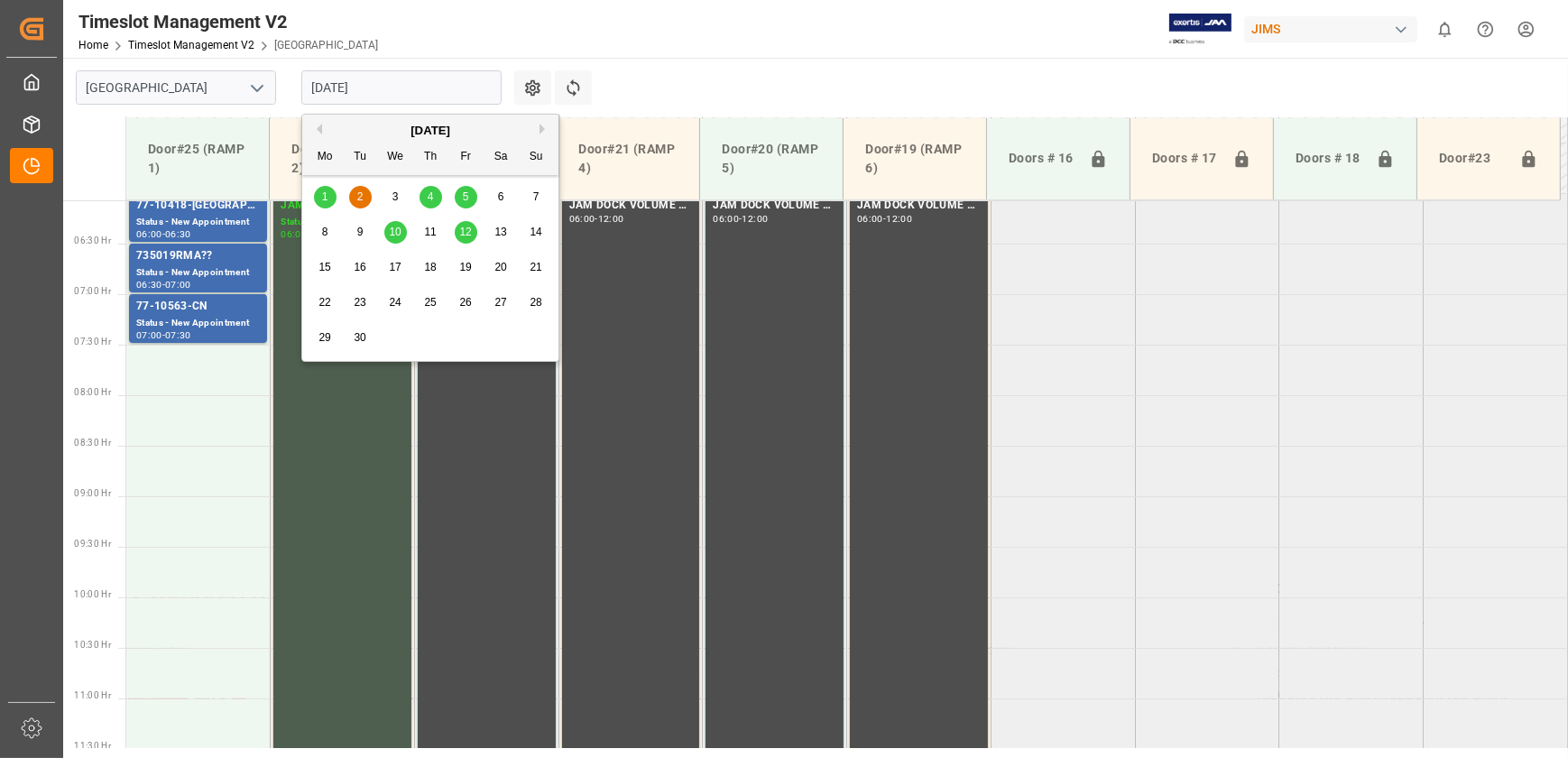
click at [425, 195] on div "4" at bounding box center [430, 198] width 23 height 22
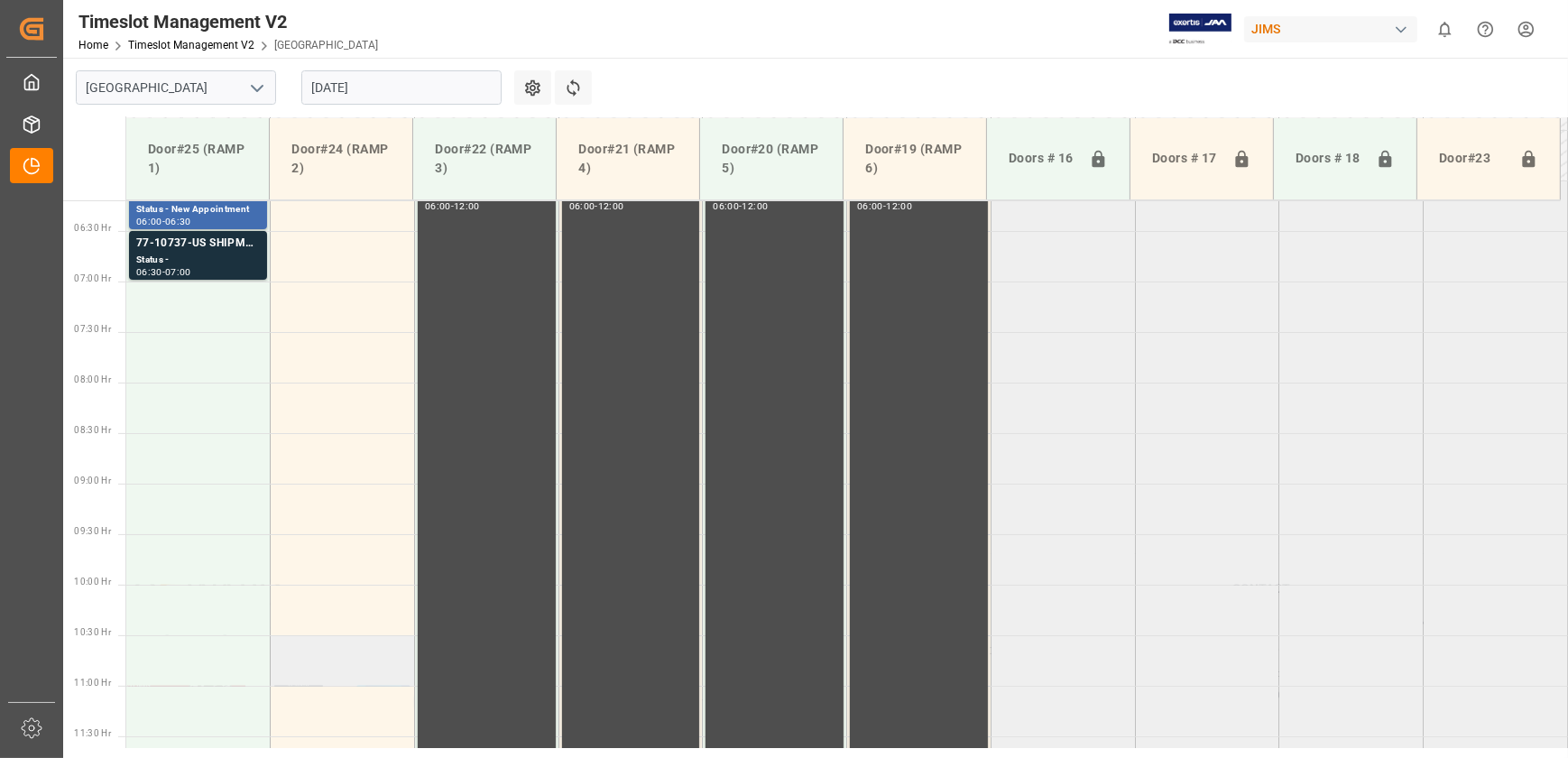
scroll to position [462, 0]
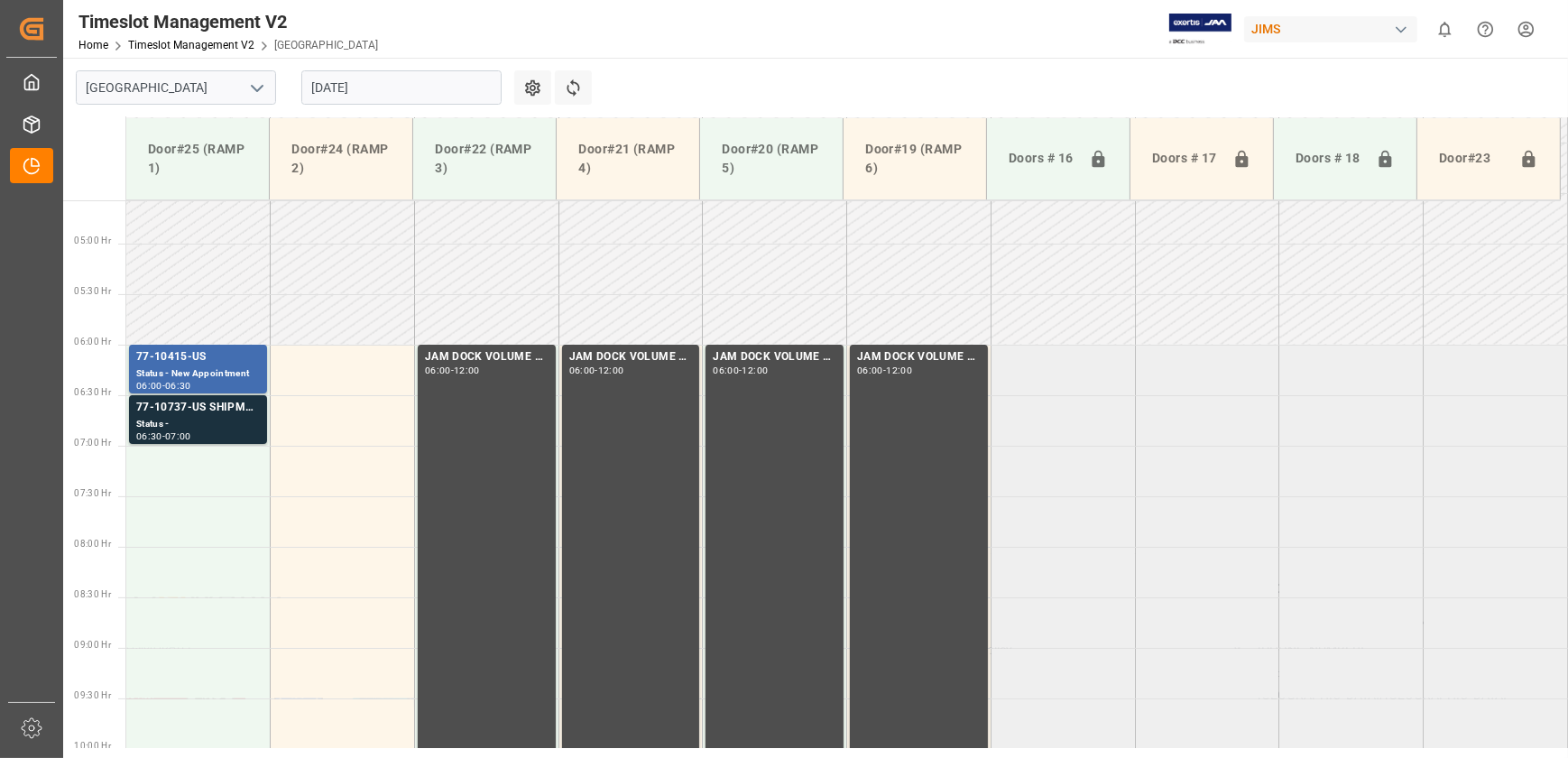
click at [448, 85] on input "[DATE]" at bounding box center [401, 87] width 201 height 35
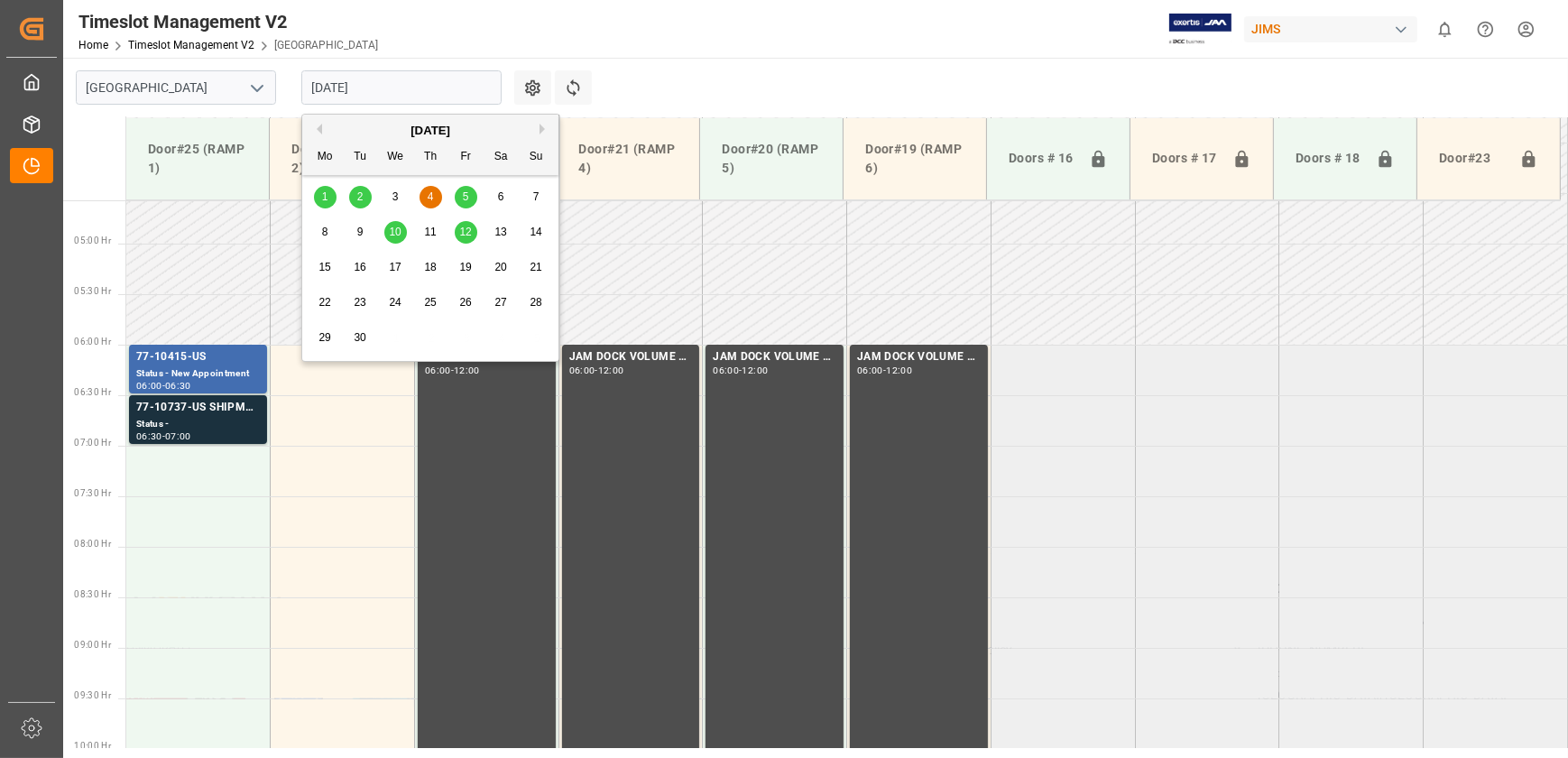
click at [463, 192] on span "5" at bounding box center [466, 197] width 6 height 13
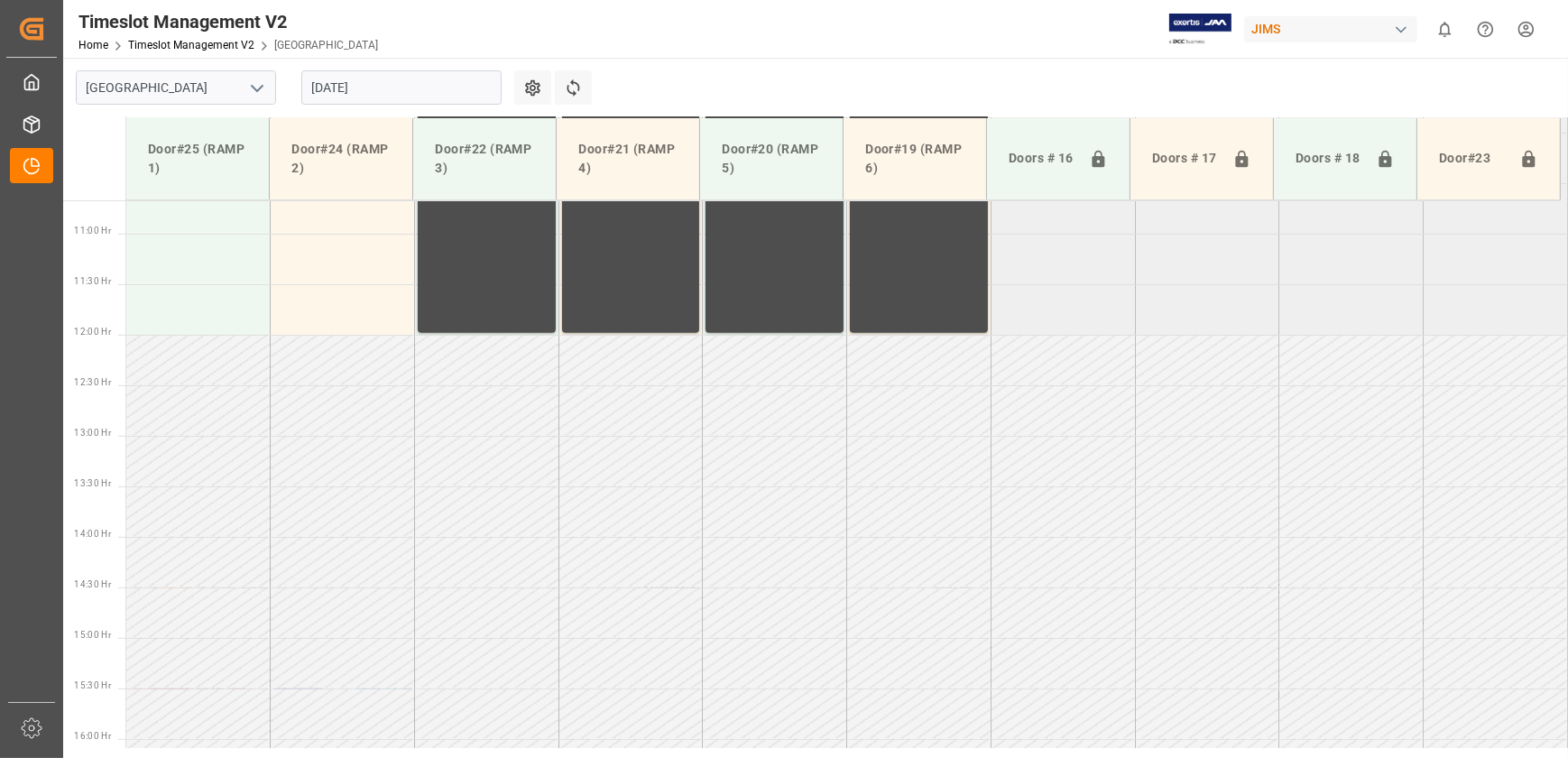
scroll to position [1119, 0]
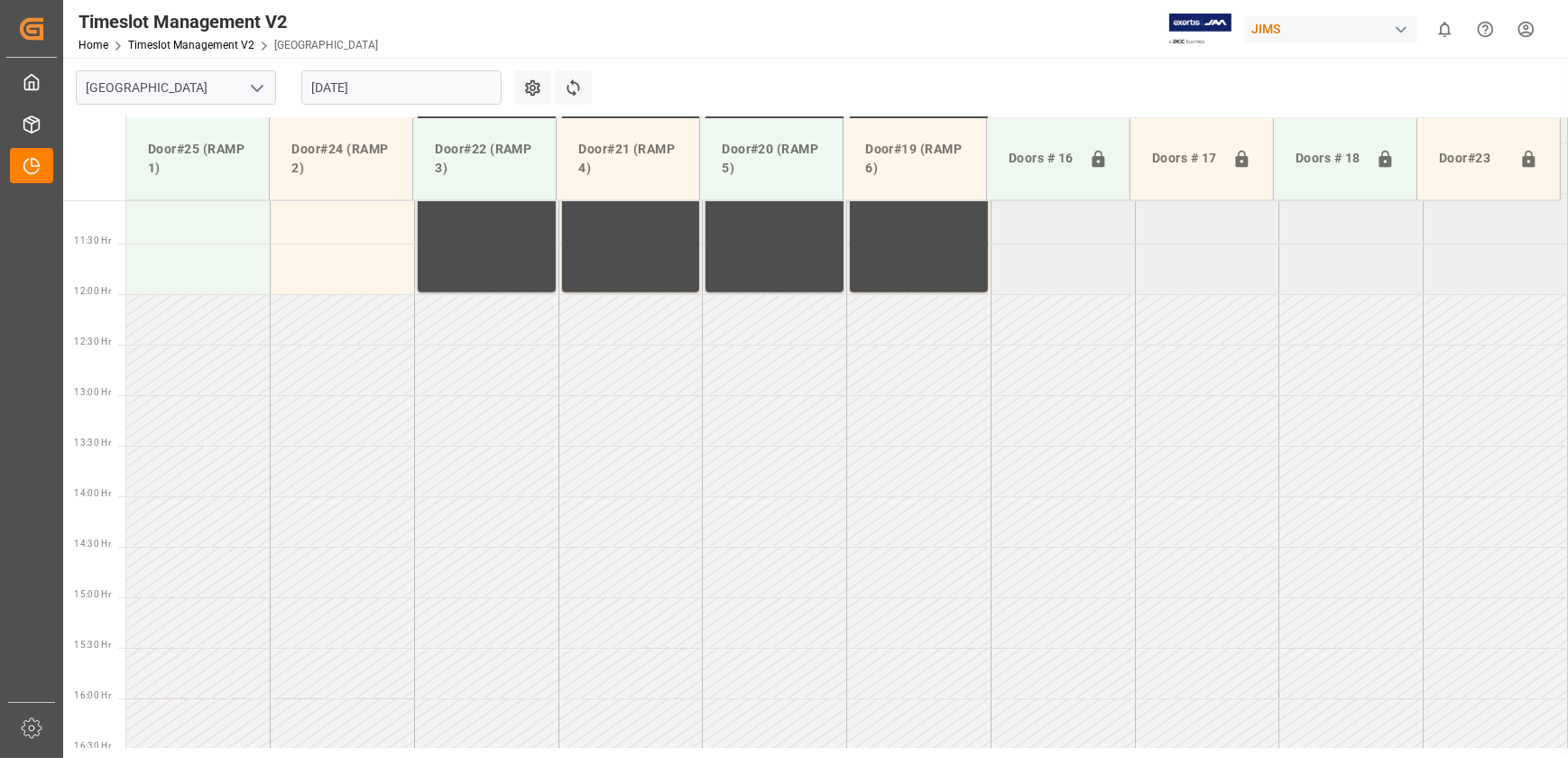
click at [408, 79] on input "[DATE]" at bounding box center [401, 87] width 201 height 35
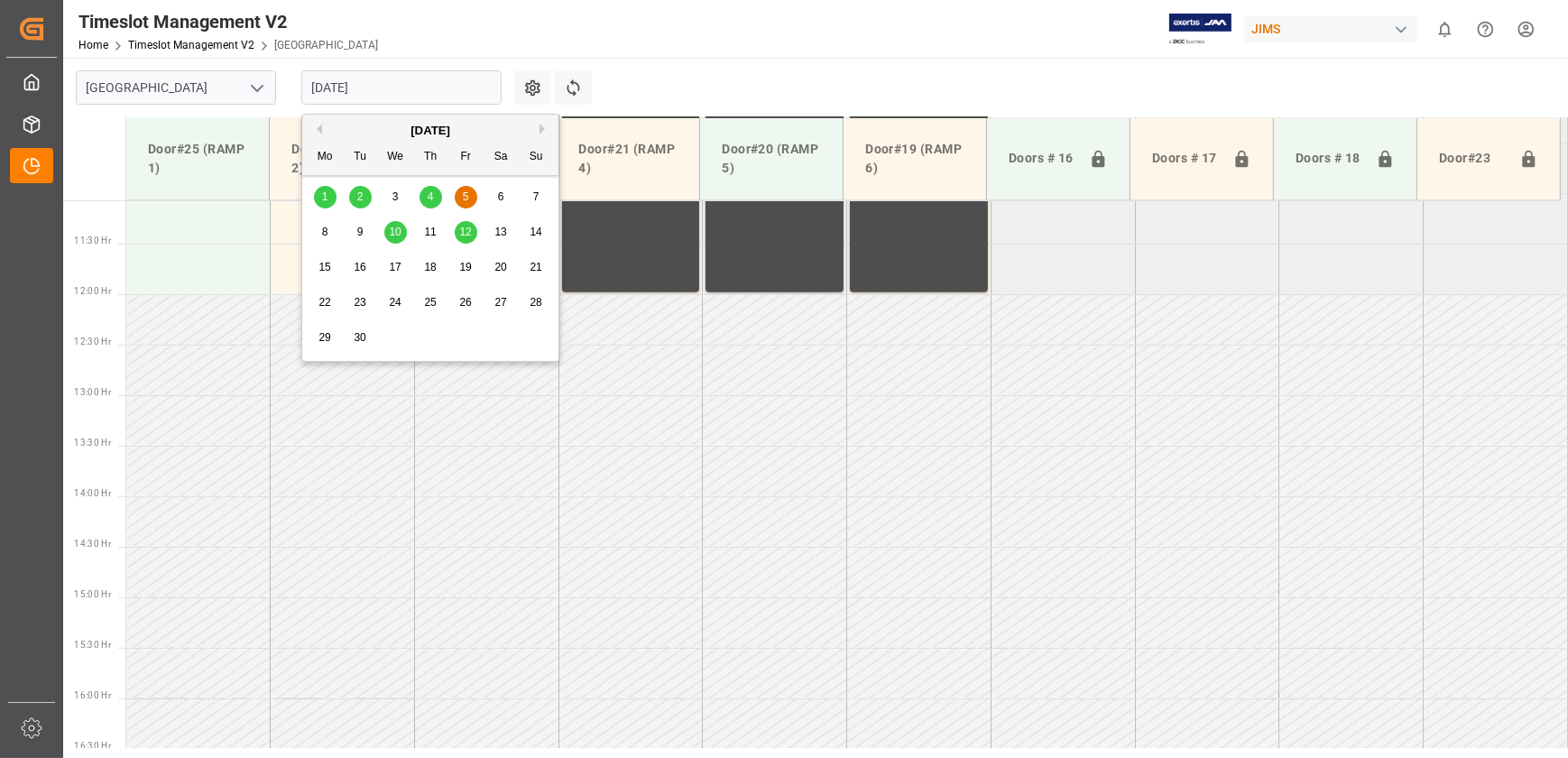
click at [404, 226] on div "10" at bounding box center [395, 232] width 23 height 22
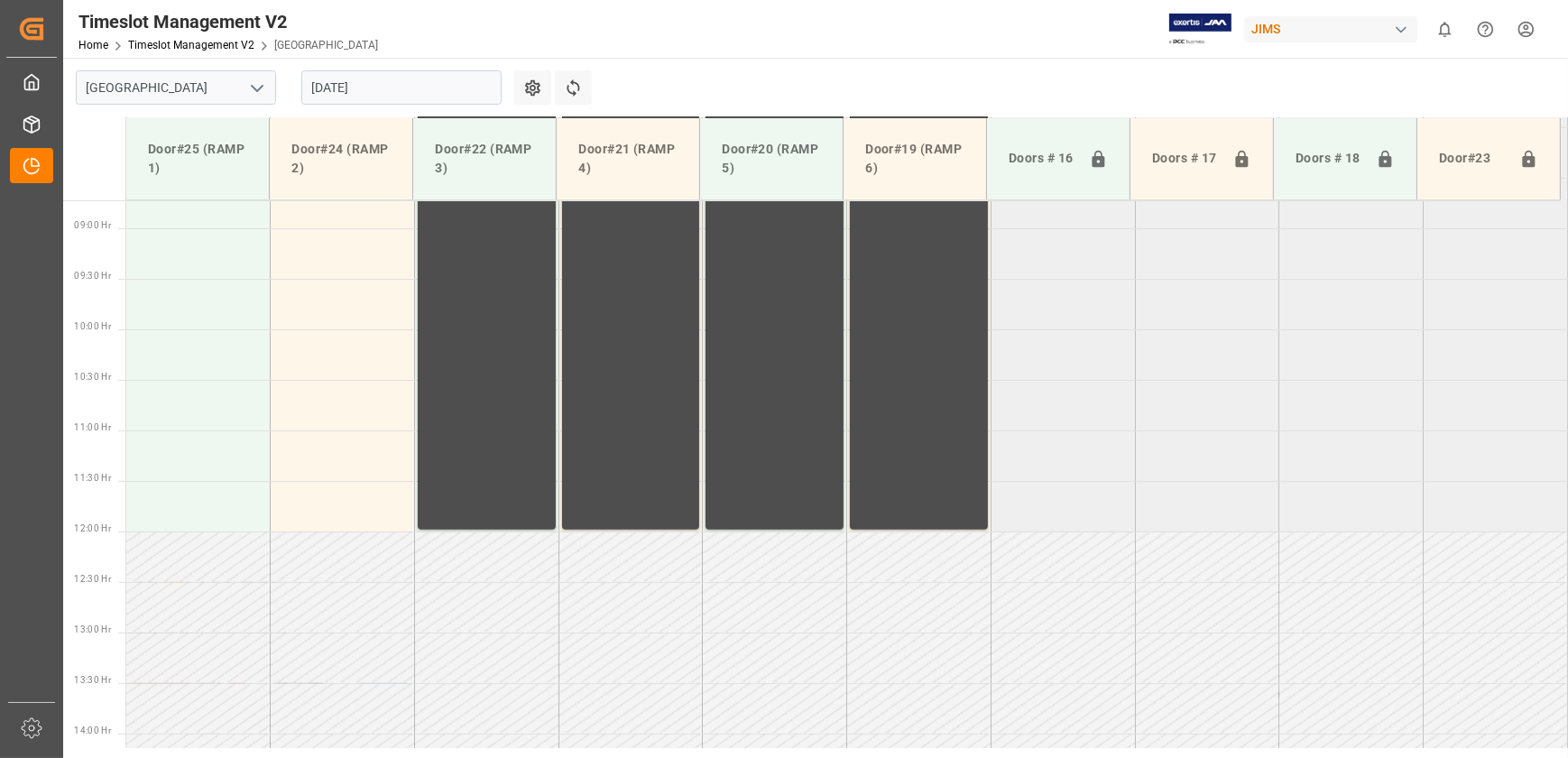
scroll to position [694, 0]
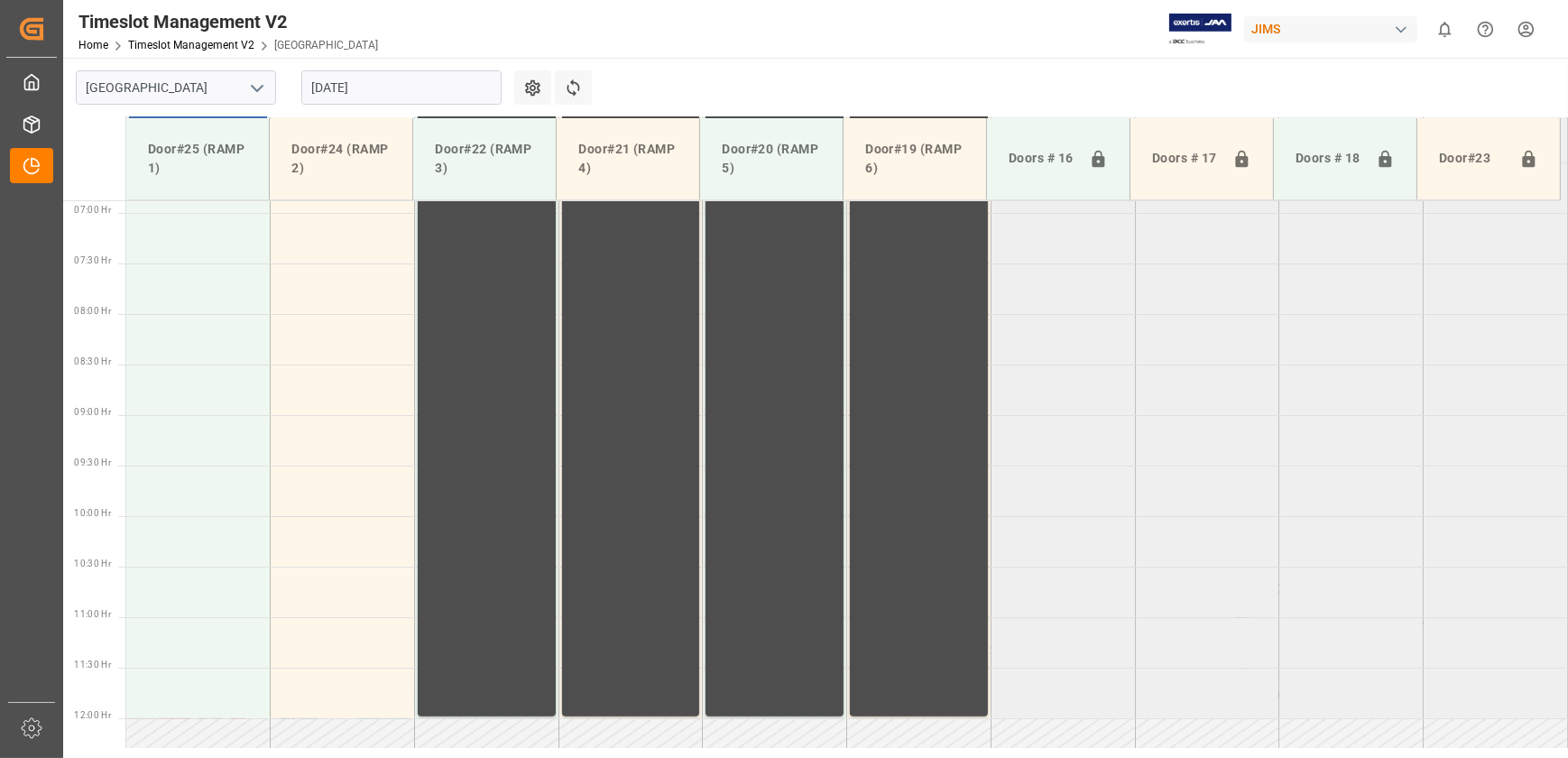
click at [393, 90] on input "[DATE]" at bounding box center [401, 87] width 201 height 35
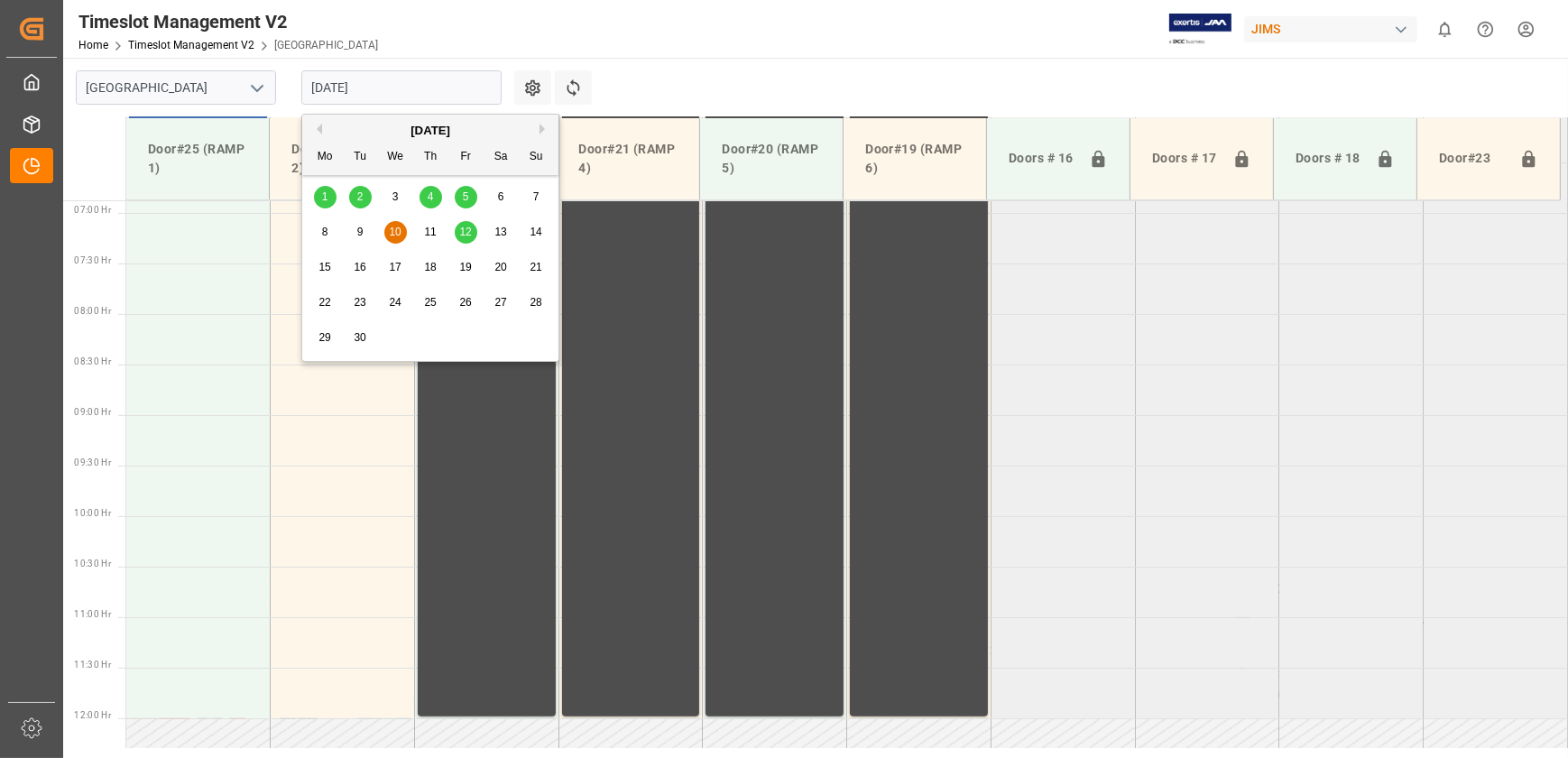
click at [459, 229] on span "12" at bounding box center [465, 231] width 12 height 13
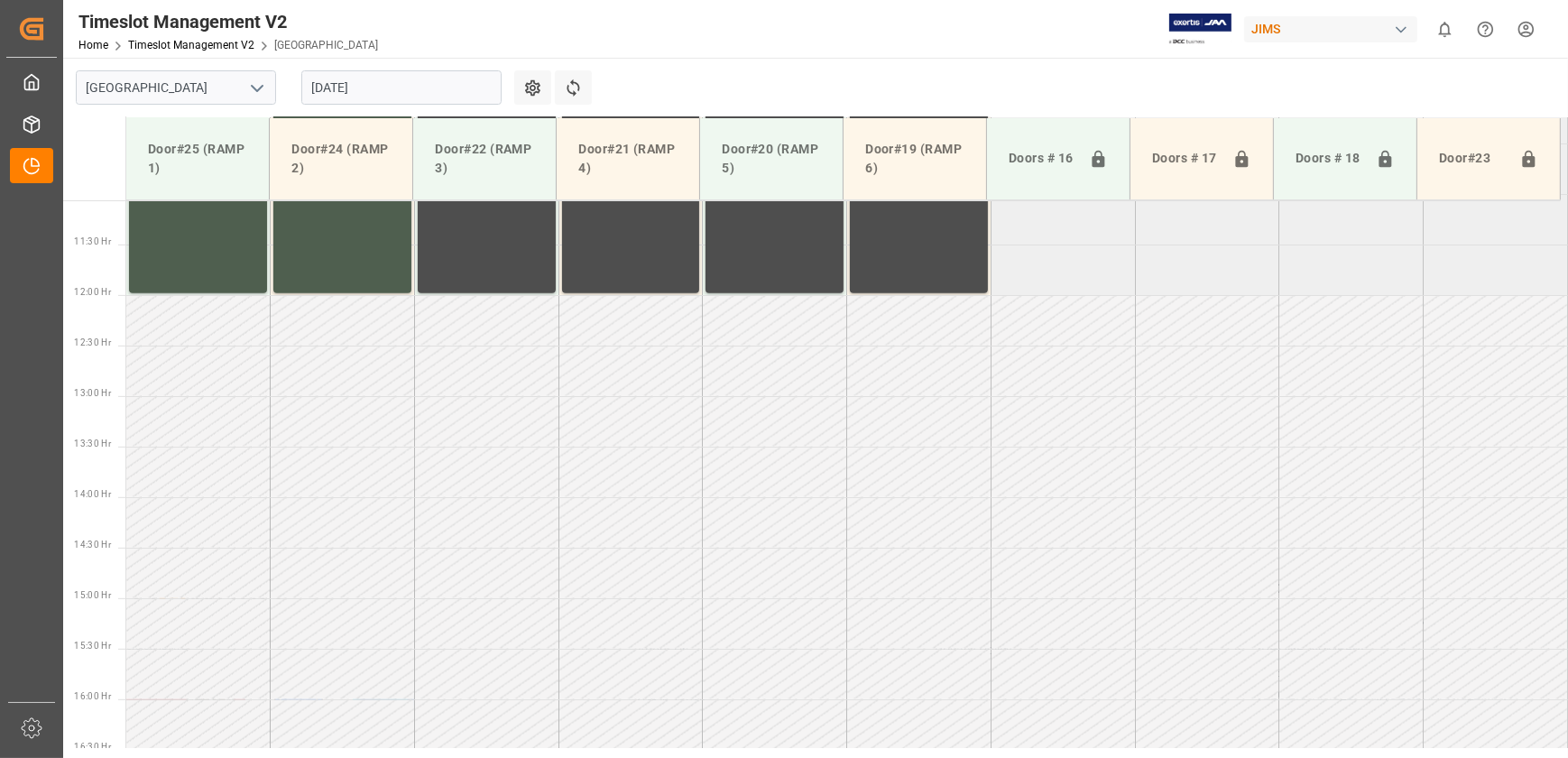
scroll to position [626, 0]
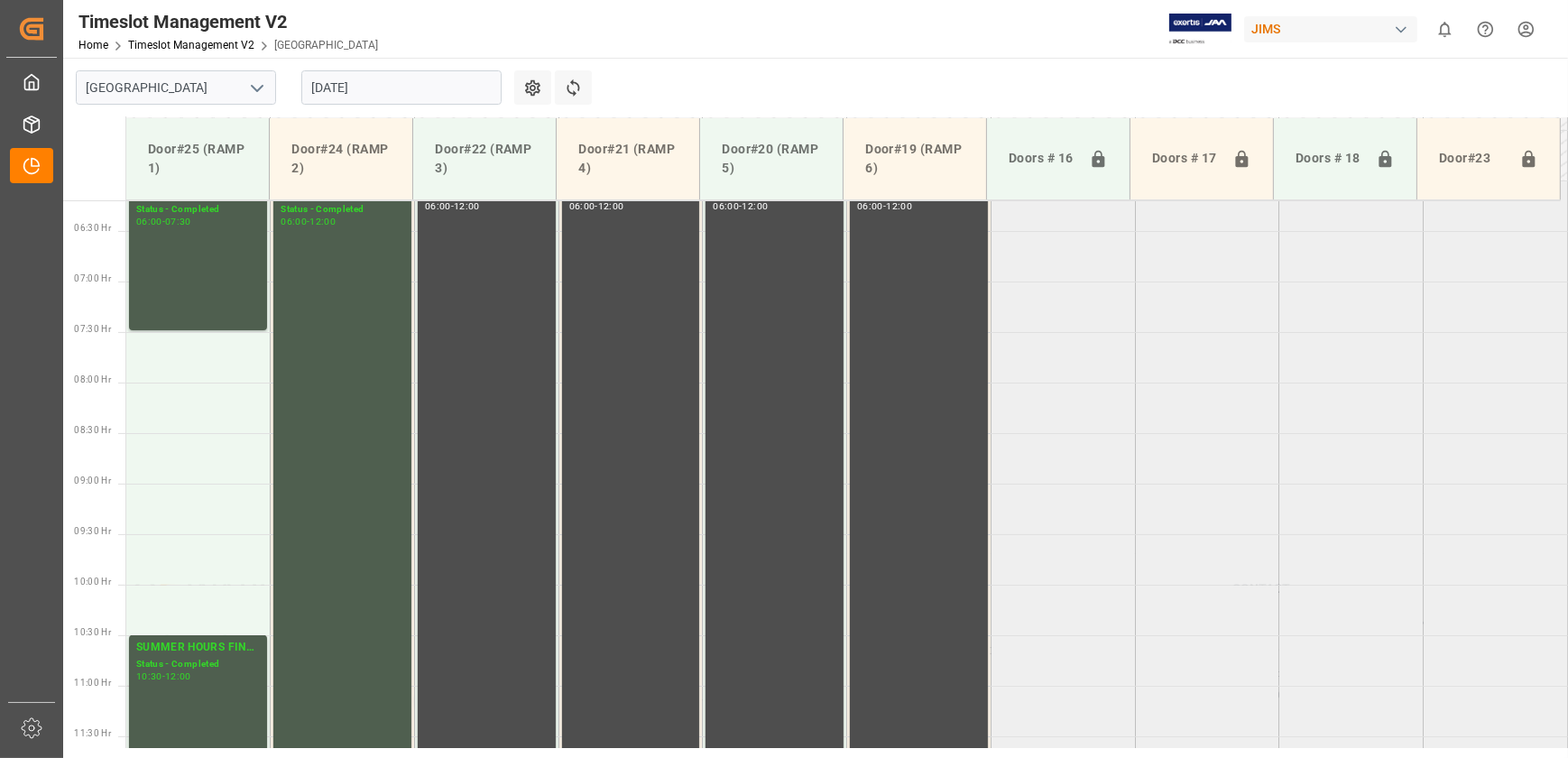
click at [359, 87] on input "[DATE]" at bounding box center [401, 87] width 201 height 35
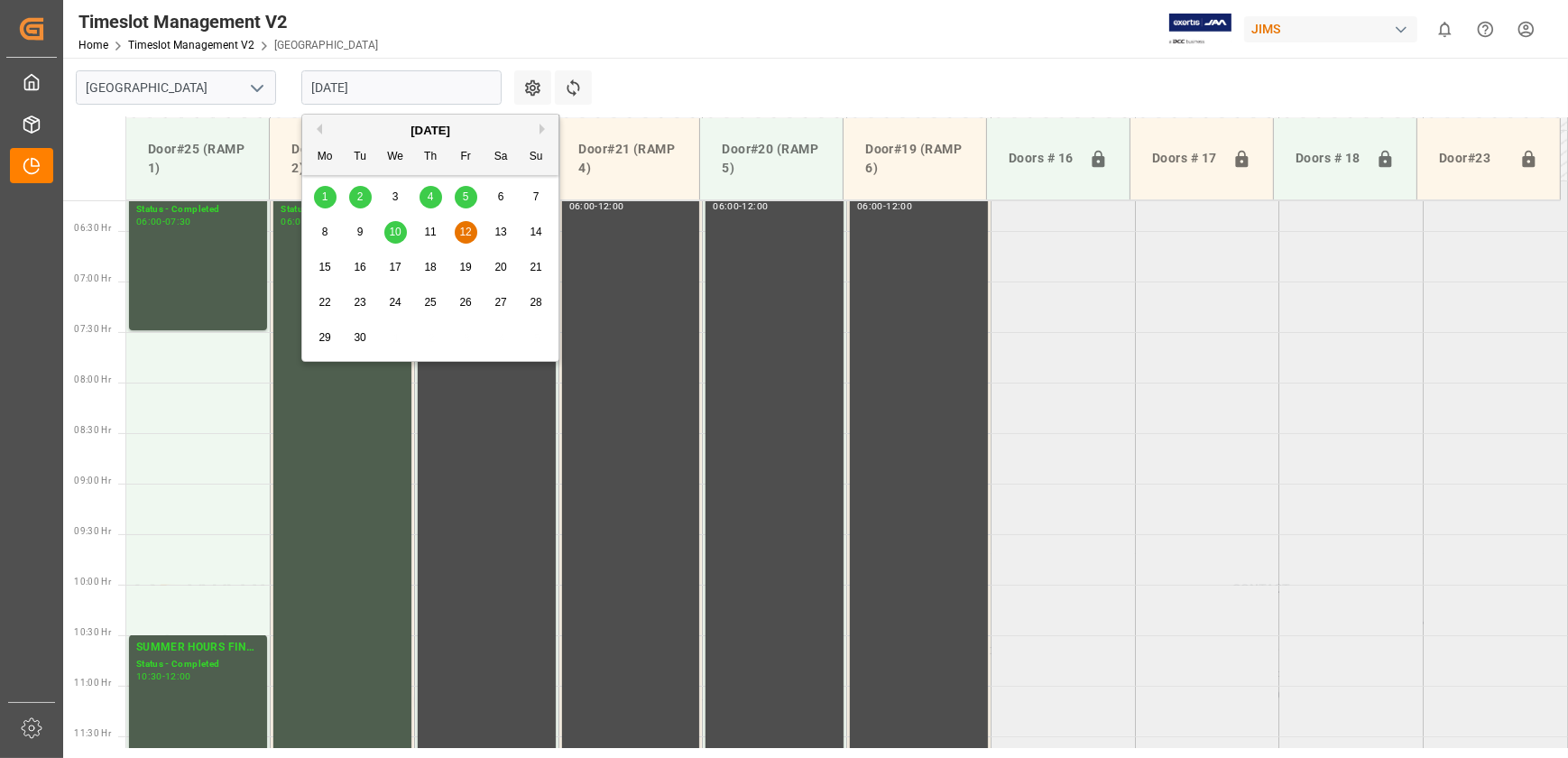
click at [364, 192] on div "2" at bounding box center [360, 198] width 23 height 22
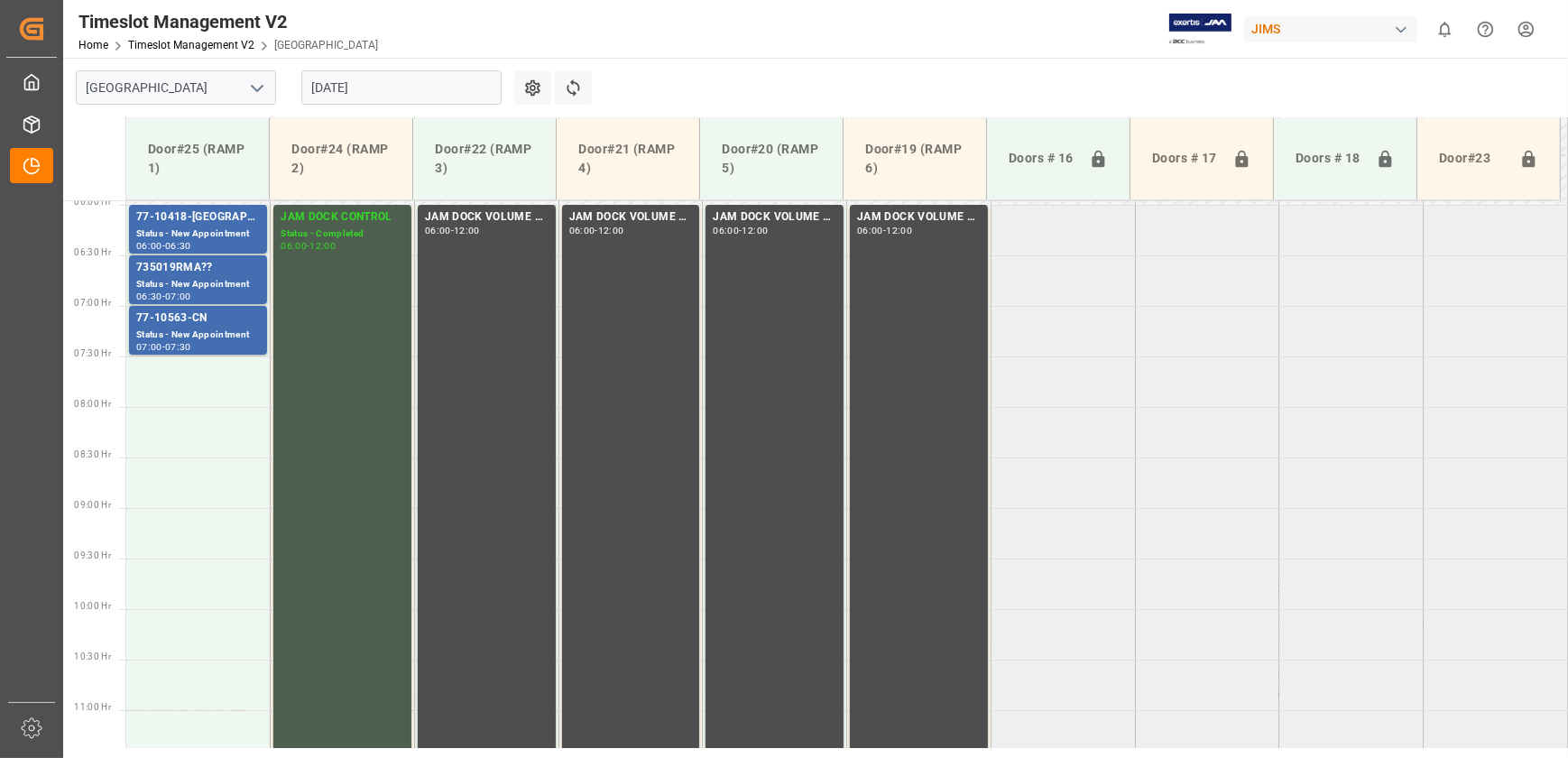
scroll to position [379, 0]
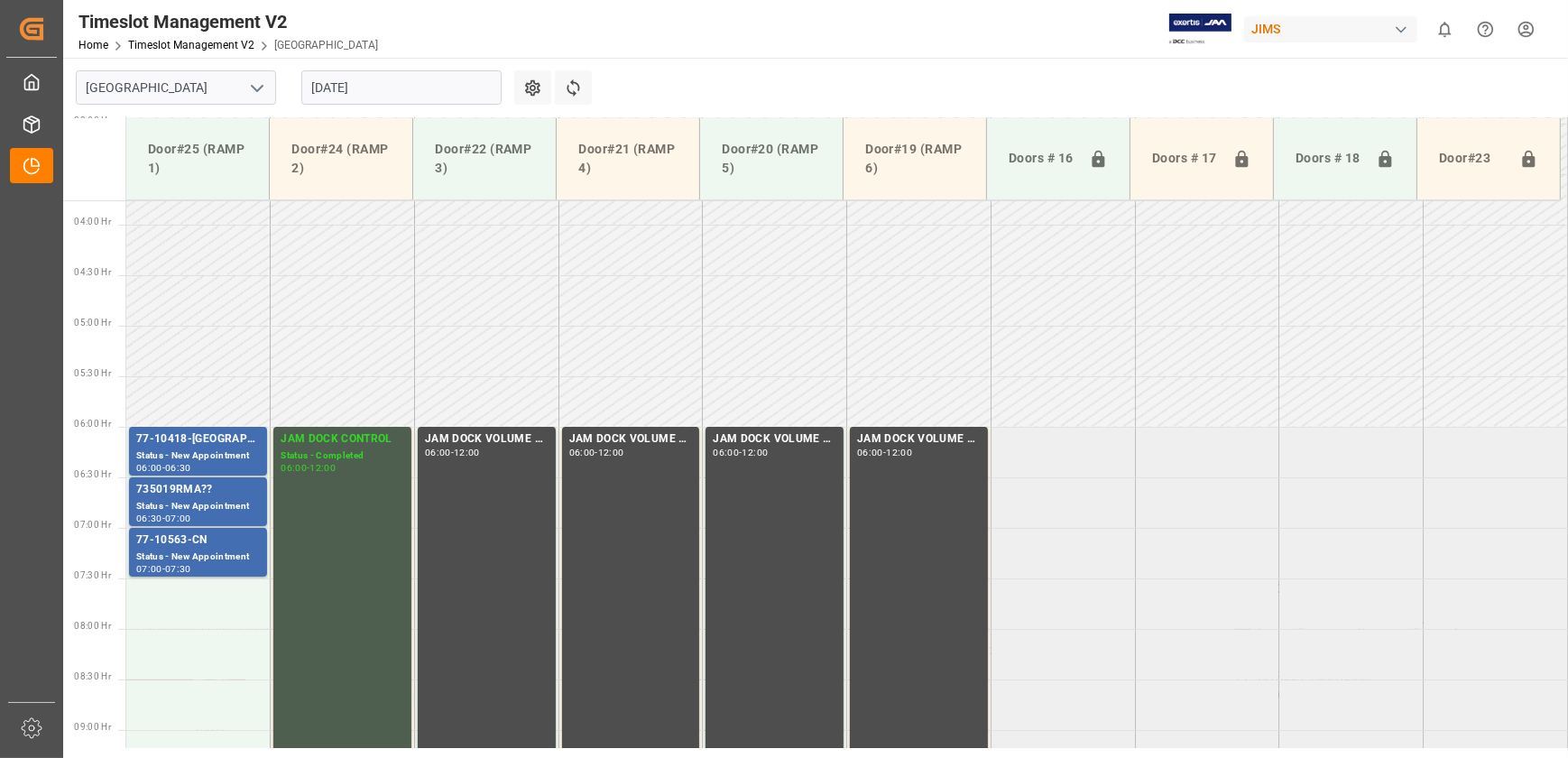
click at [207, 295] on td at bounding box center [198, 300] width 144 height 51
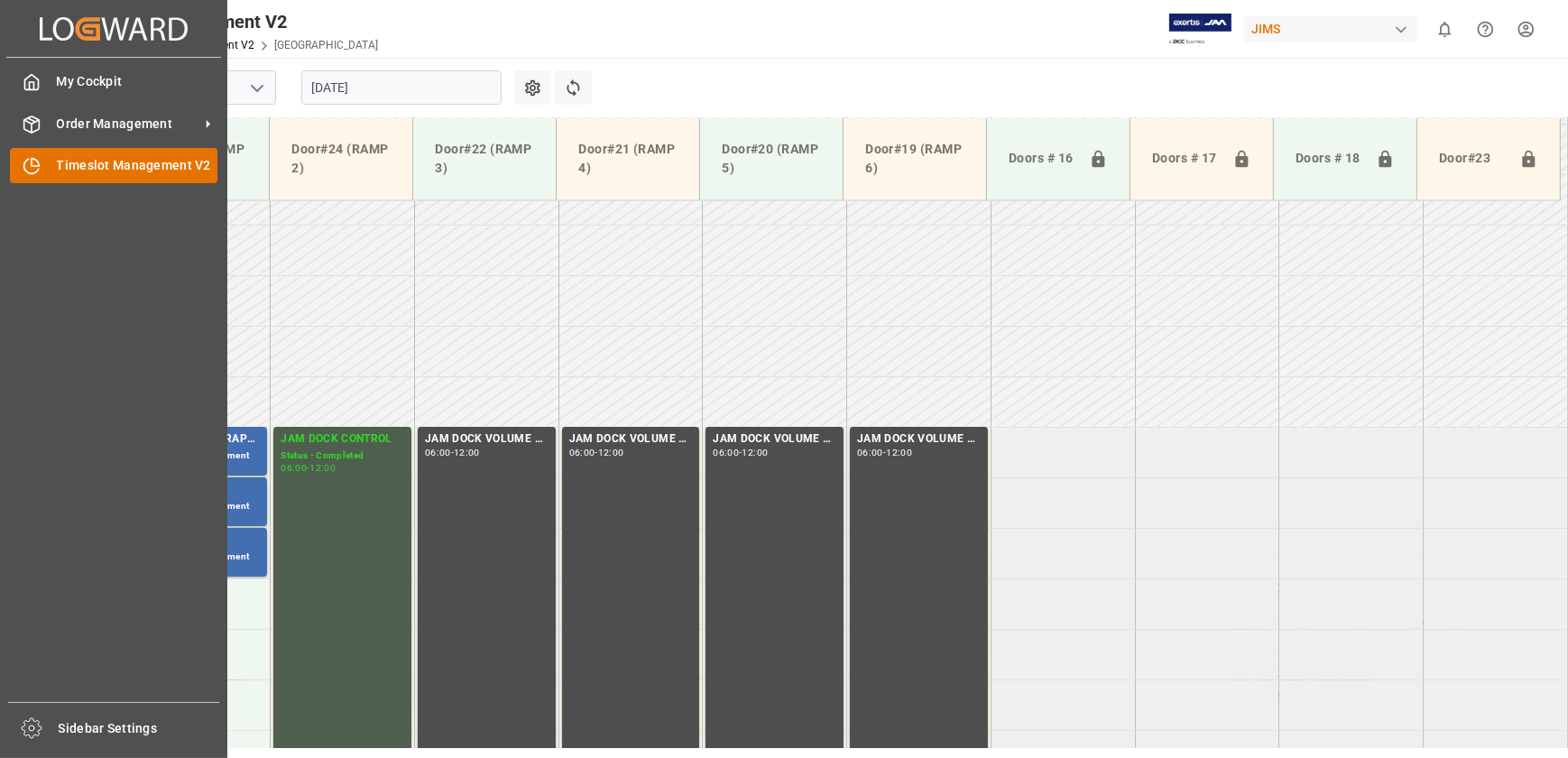
click at [35, 162] on icon at bounding box center [32, 166] width 18 height 18
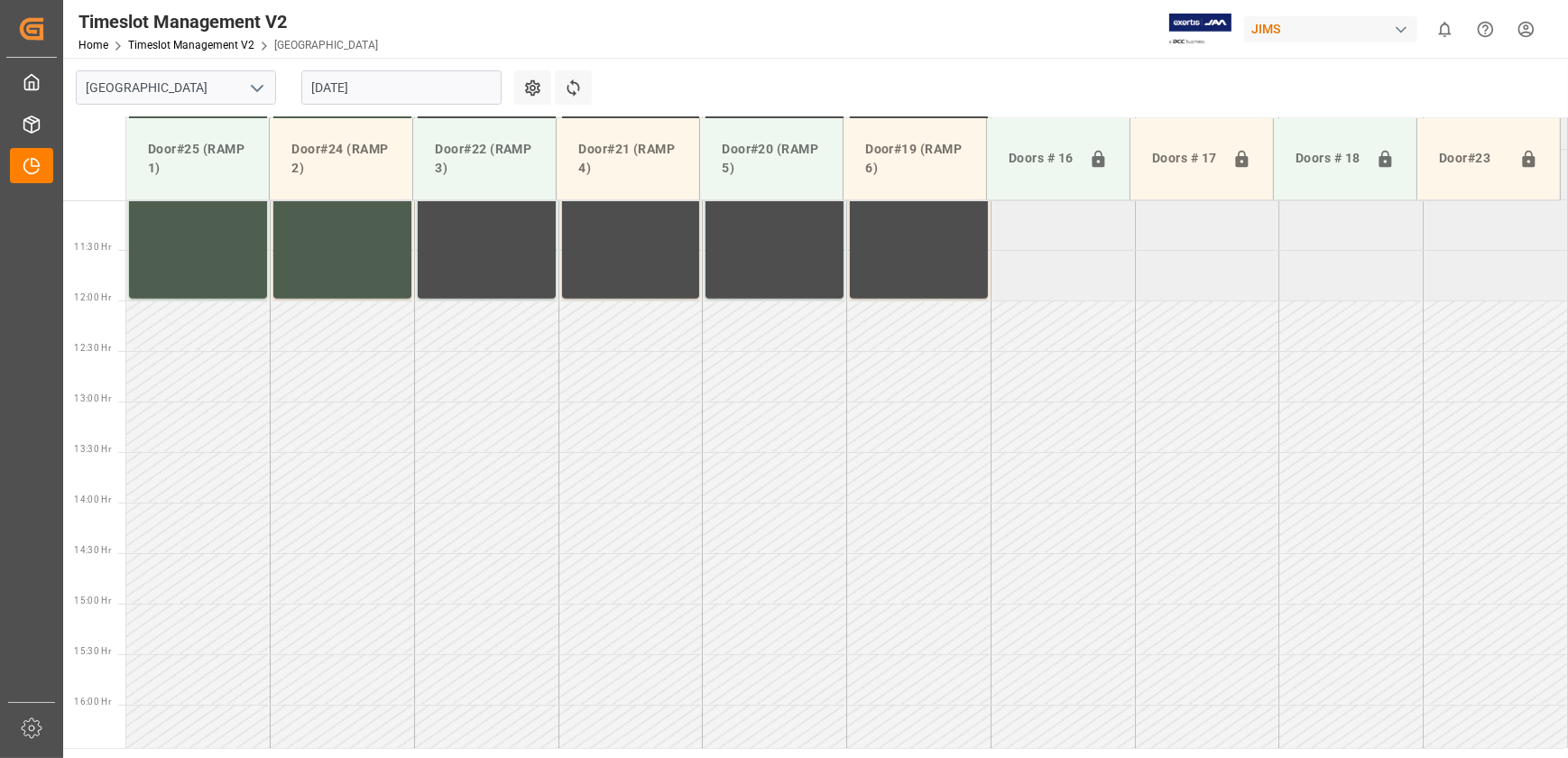
scroll to position [1119, 0]
